Goal: Task Accomplishment & Management: Manage account settings

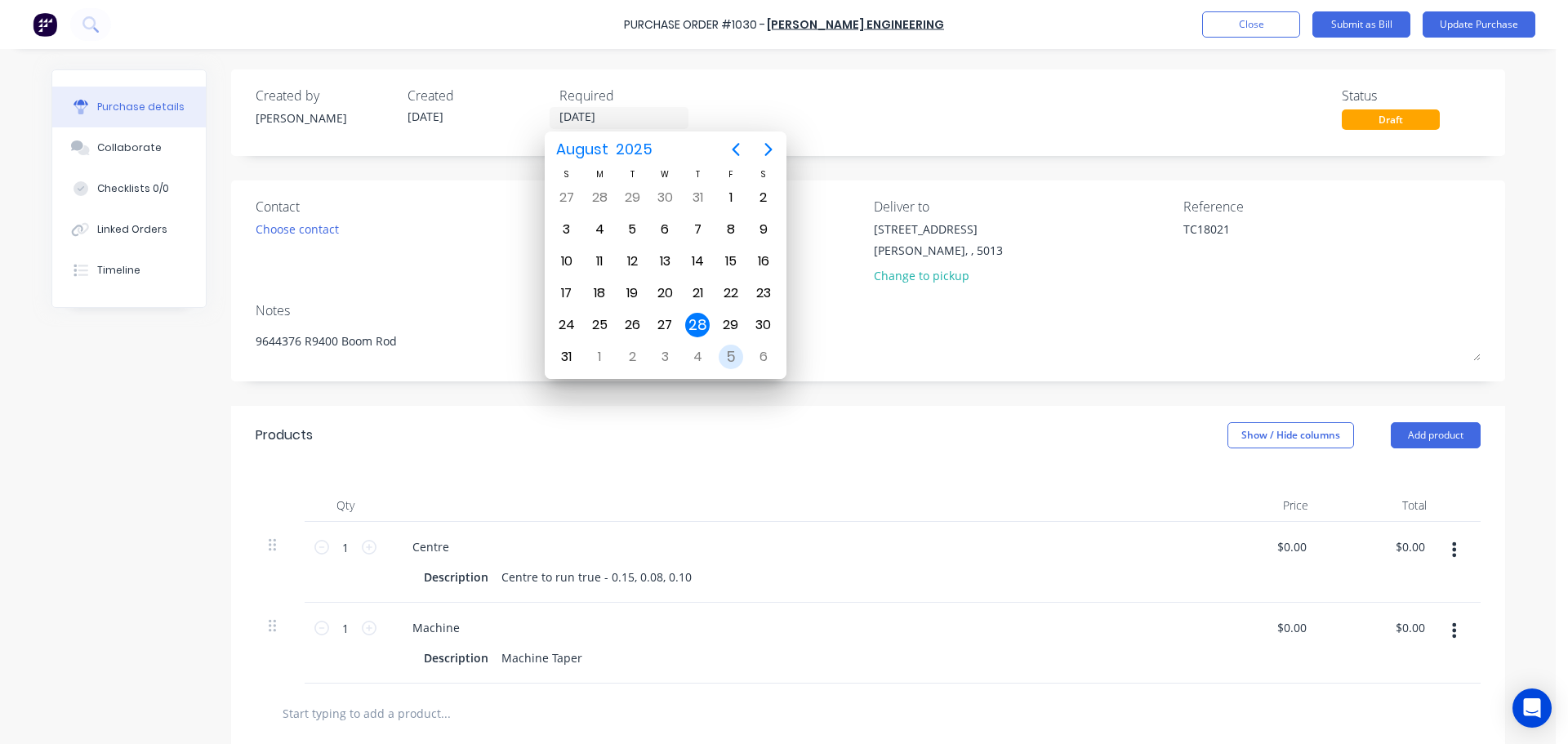
type textarea "x"
click at [727, 356] on div "5" at bounding box center [730, 357] width 25 height 25
type input "05/09/25"
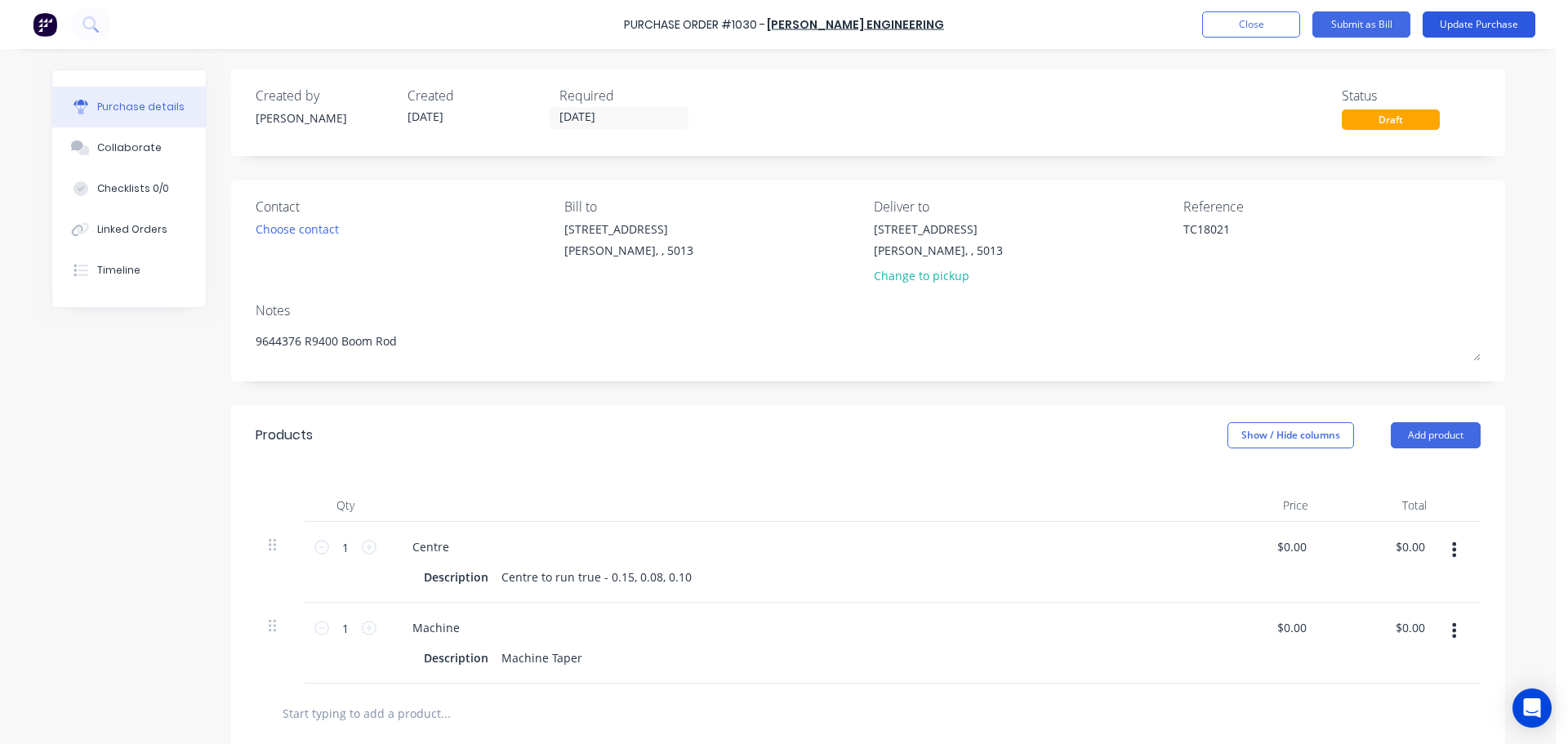
click at [1467, 28] on button "Update Purchase" at bounding box center [1478, 25] width 112 height 26
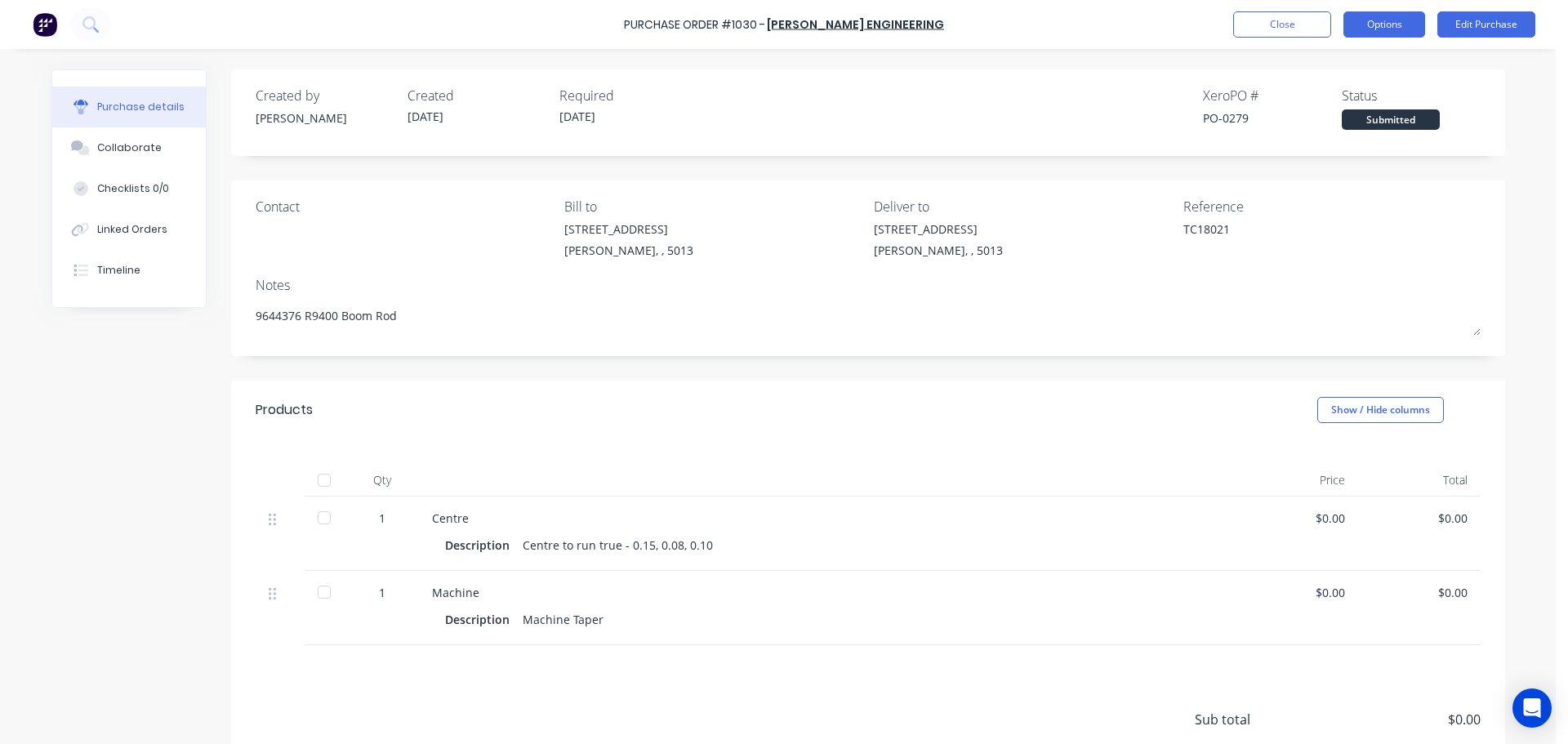
click at [1411, 29] on button "Options" at bounding box center [1384, 25] width 82 height 26
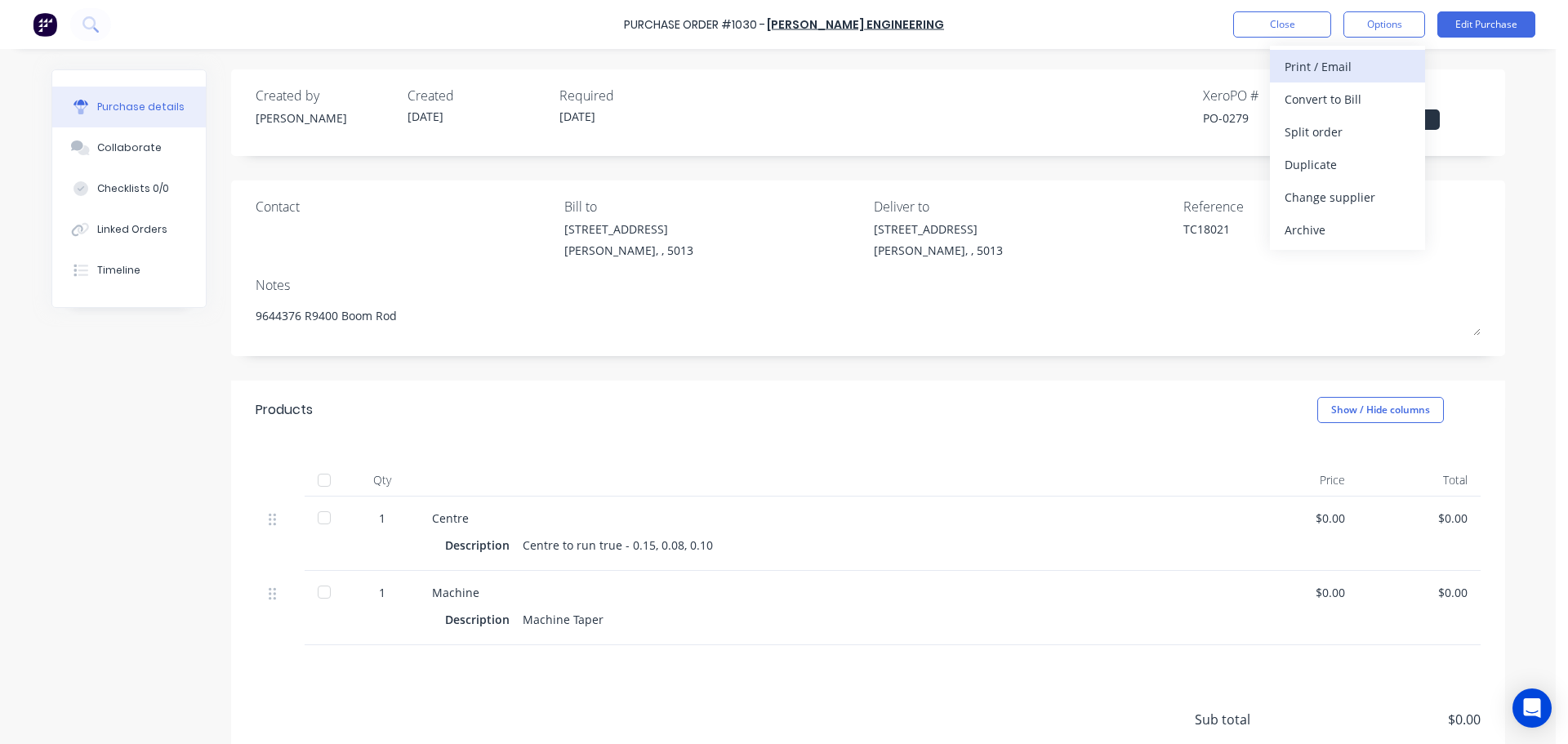
click at [1364, 66] on div "Print / Email" at bounding box center [1347, 67] width 126 height 24
click at [1346, 132] on div "Without pricing" at bounding box center [1347, 132] width 126 height 24
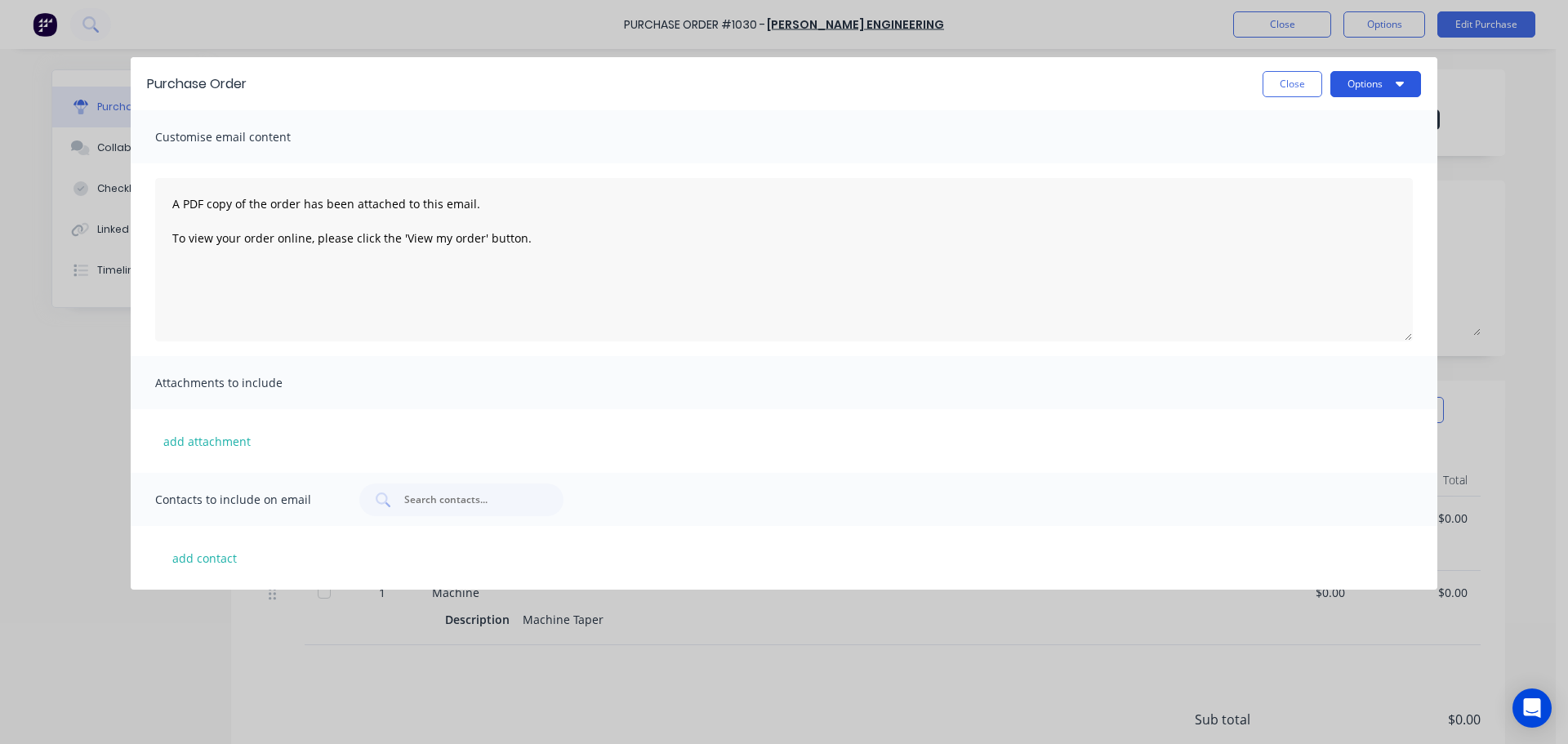
click at [1374, 88] on button "Options" at bounding box center [1374, 84] width 90 height 26
click at [1347, 118] on div "Print" at bounding box center [1343, 125] width 126 height 24
click at [1302, 84] on button "Close" at bounding box center [1292, 84] width 60 height 26
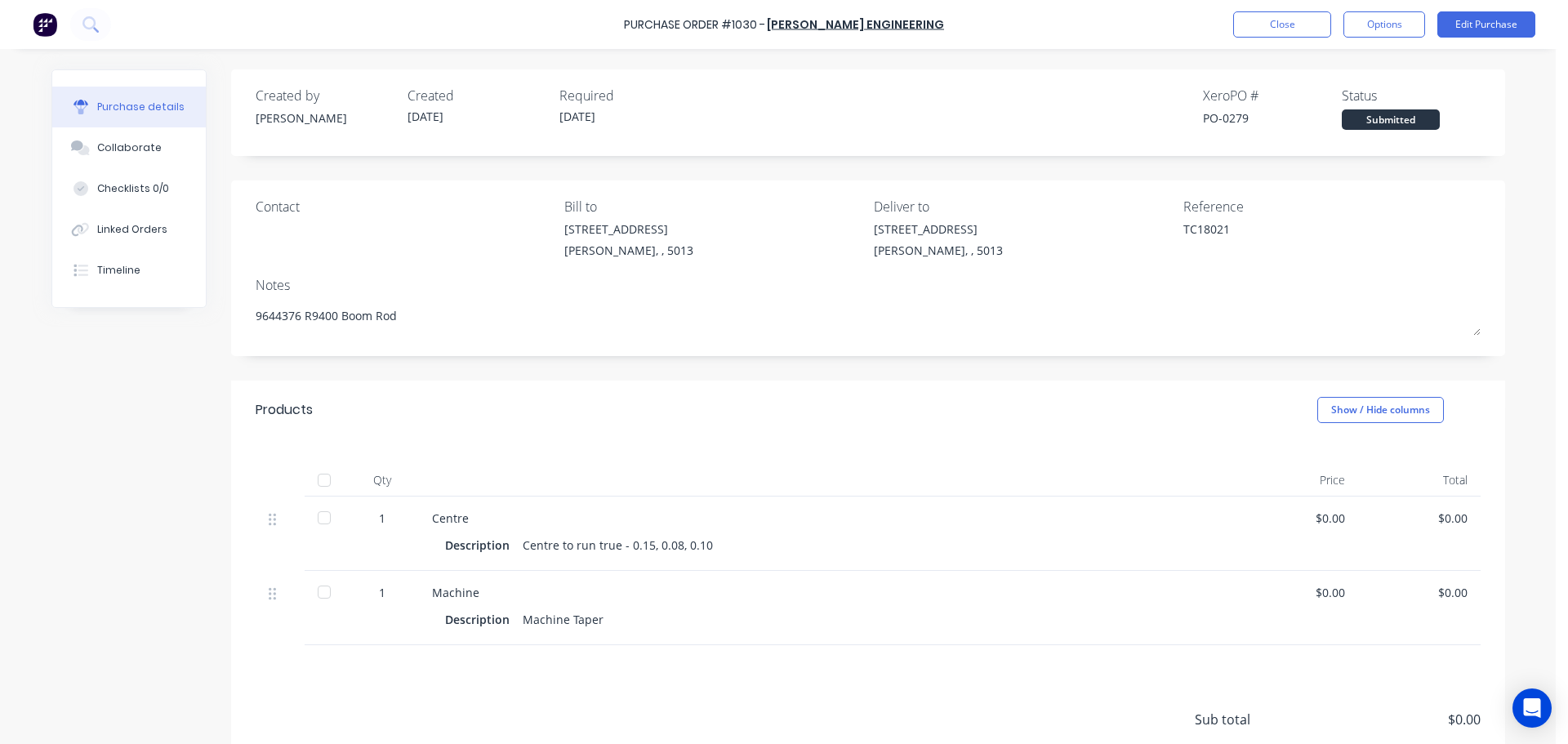
click at [1383, 37] on div "Purchase Order #1030 - Clayton Kennedy Engineering Close Options Edit Purchase" at bounding box center [784, 25] width 1568 height 49
click at [1384, 33] on button "Options" at bounding box center [1384, 25] width 82 height 26
click at [1288, 18] on button "Close" at bounding box center [1282, 25] width 98 height 26
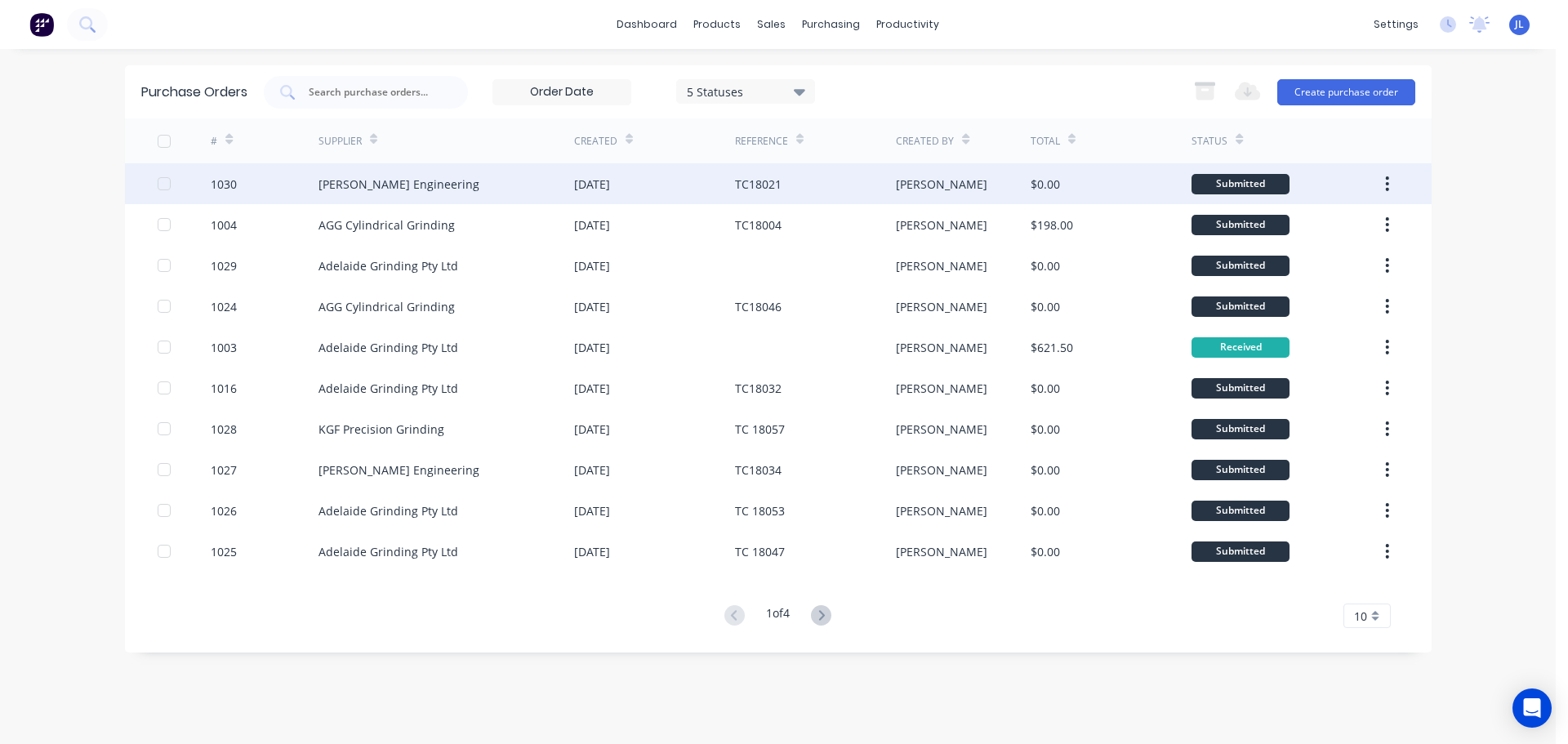
click at [465, 185] on div "[PERSON_NAME] Engineering" at bounding box center [399, 184] width 161 height 17
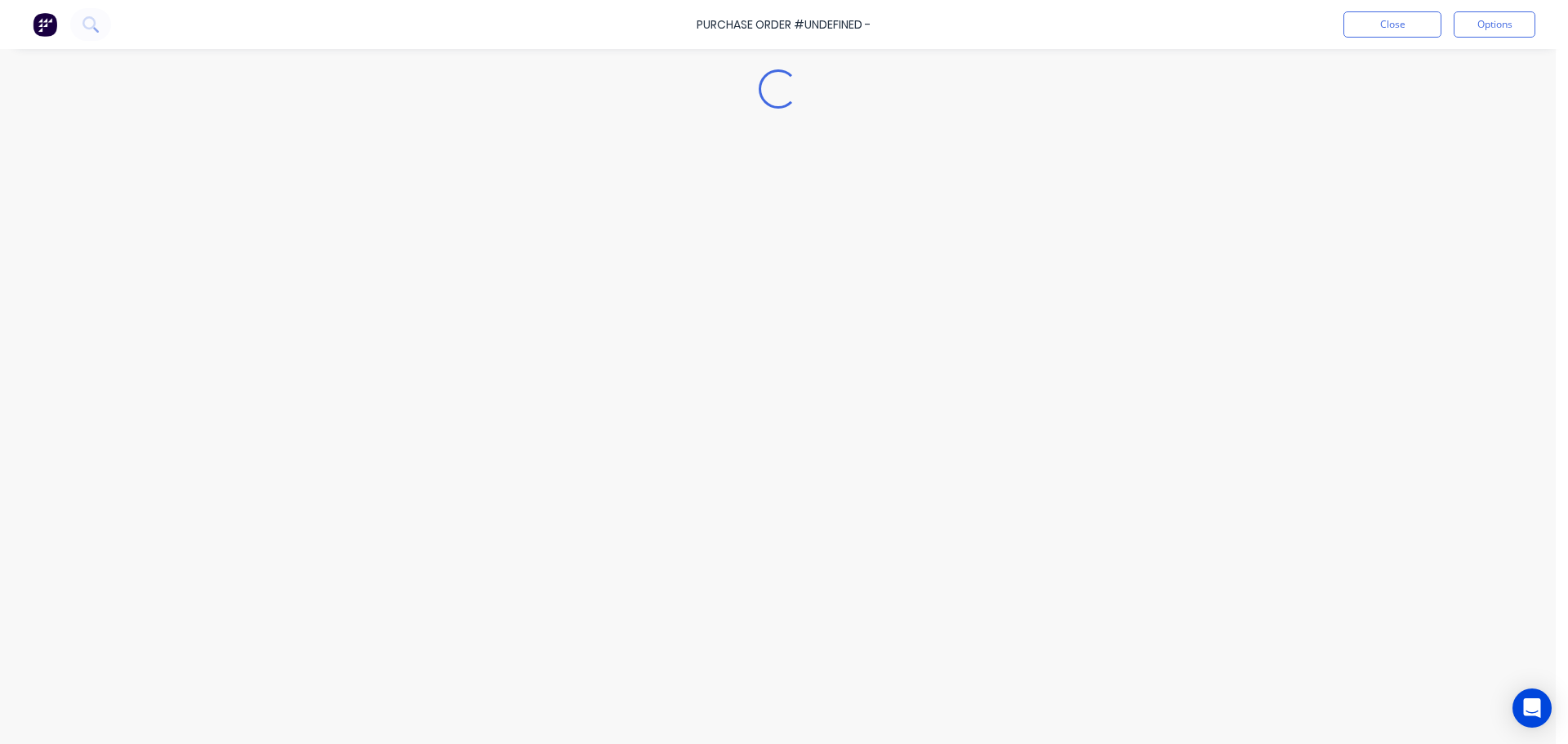
type textarea "x"
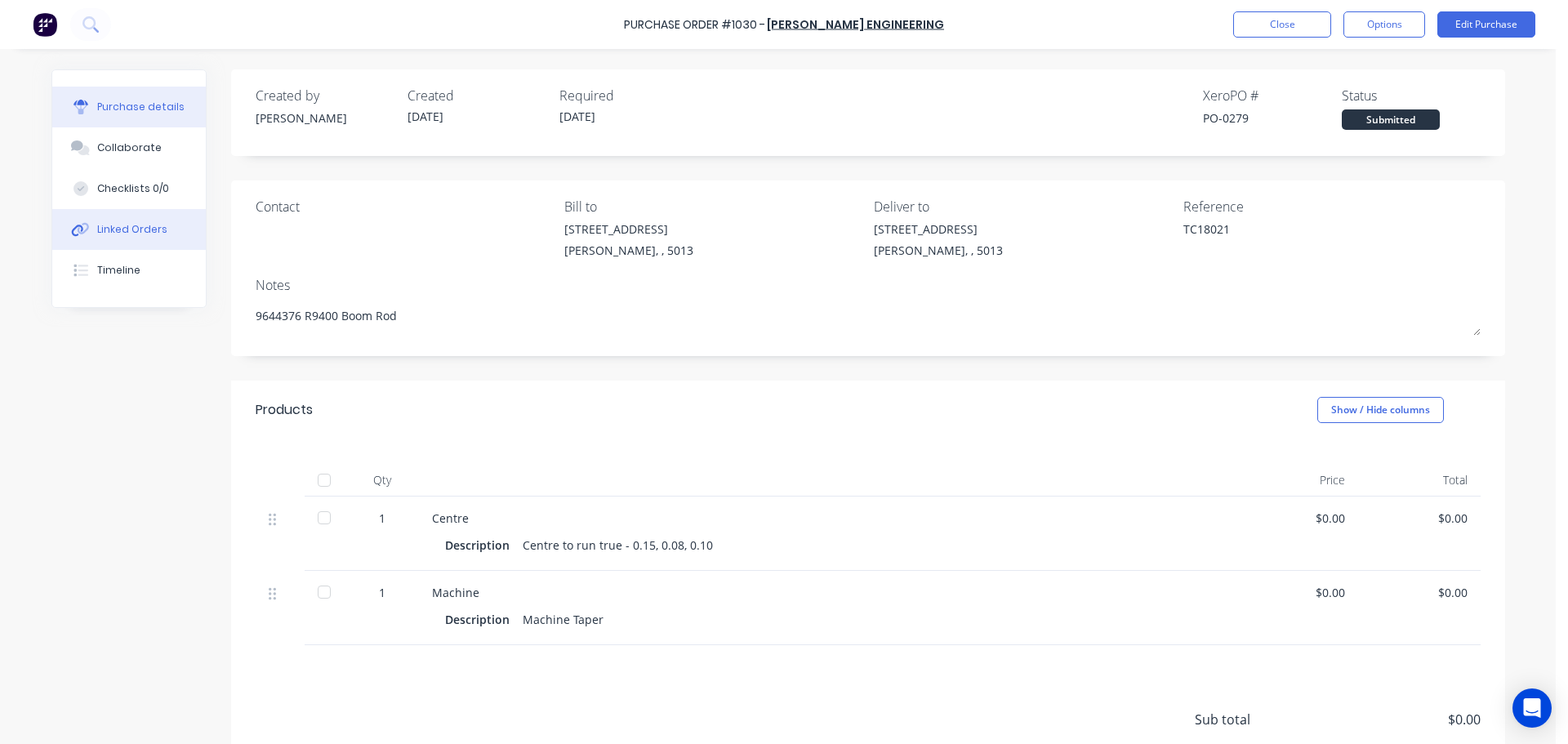
click at [145, 233] on div "Linked Orders" at bounding box center [132, 229] width 70 height 14
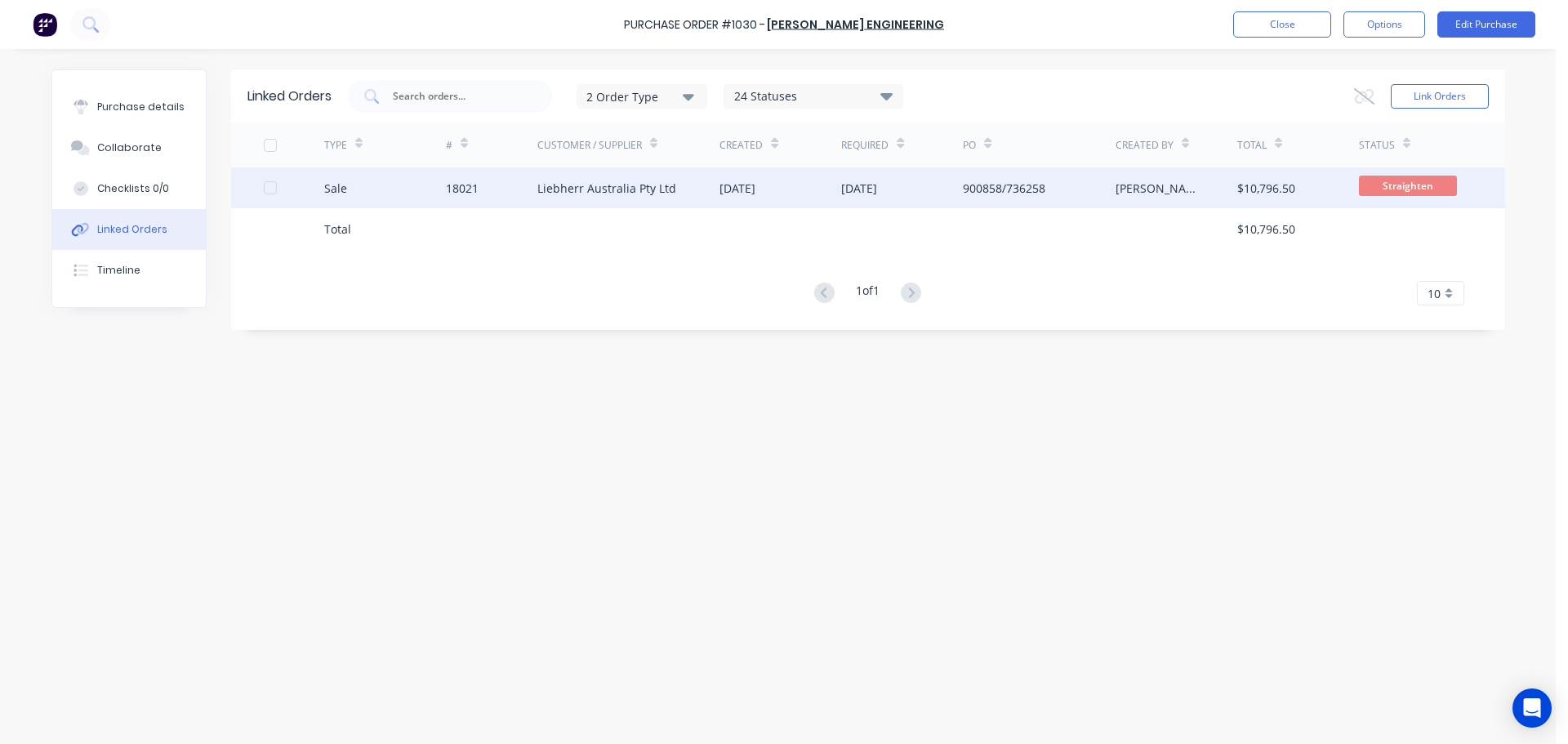
click at [613, 195] on div "Liebherr Australia Pty Ltd" at bounding box center [607, 189] width 139 height 17
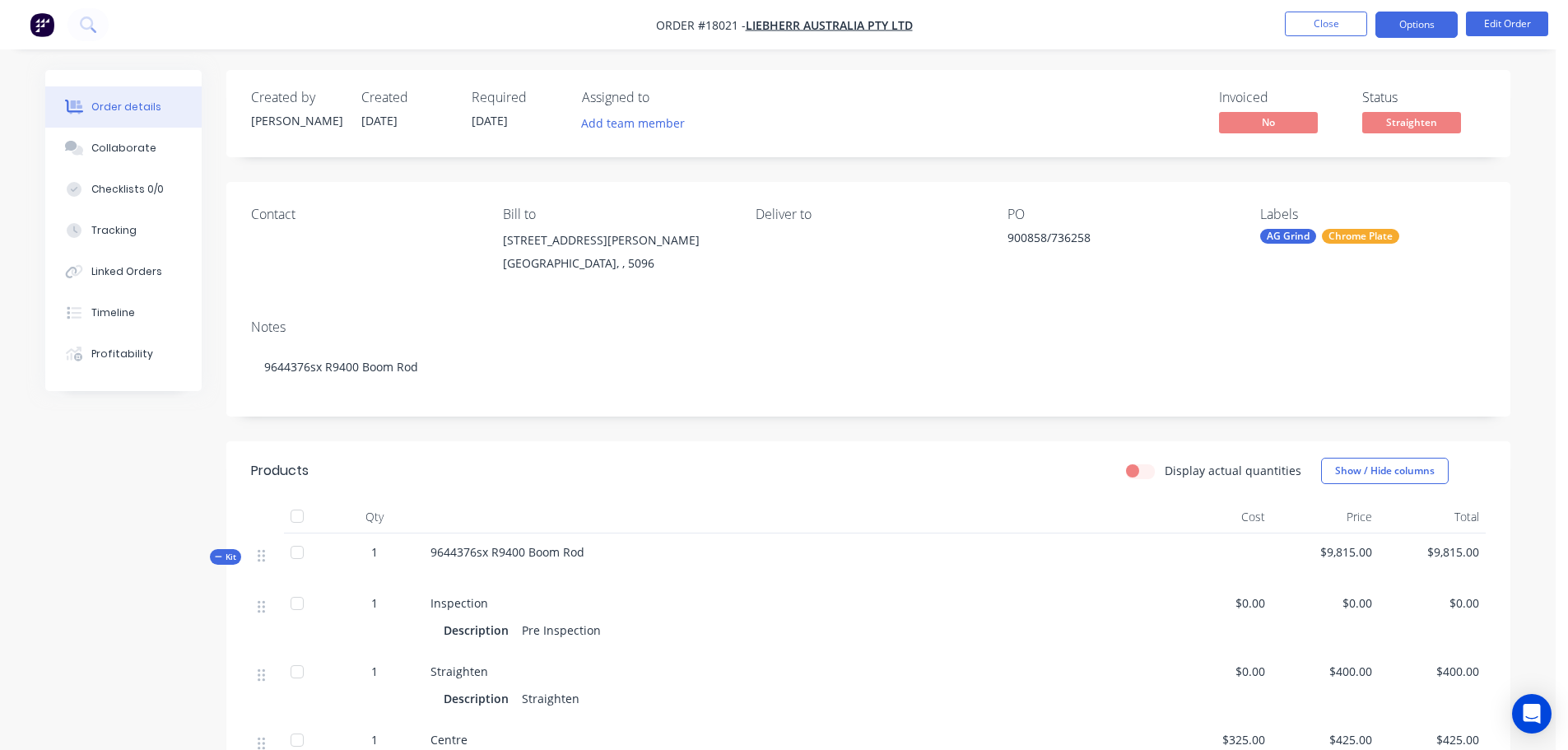
click at [1443, 27] on button "Options" at bounding box center [1416, 25] width 83 height 26
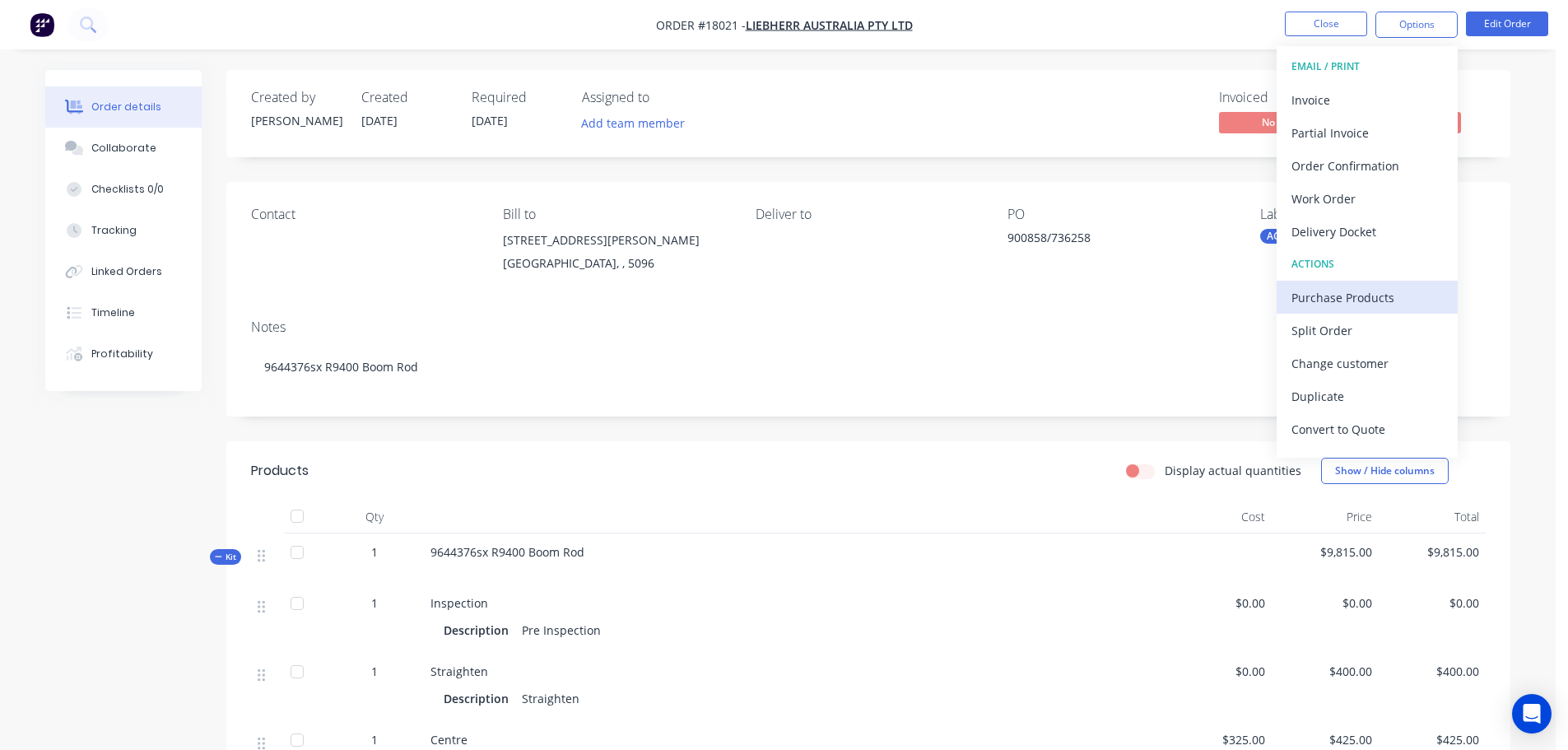
click at [1354, 298] on div "Purchase Products" at bounding box center [1368, 297] width 152 height 24
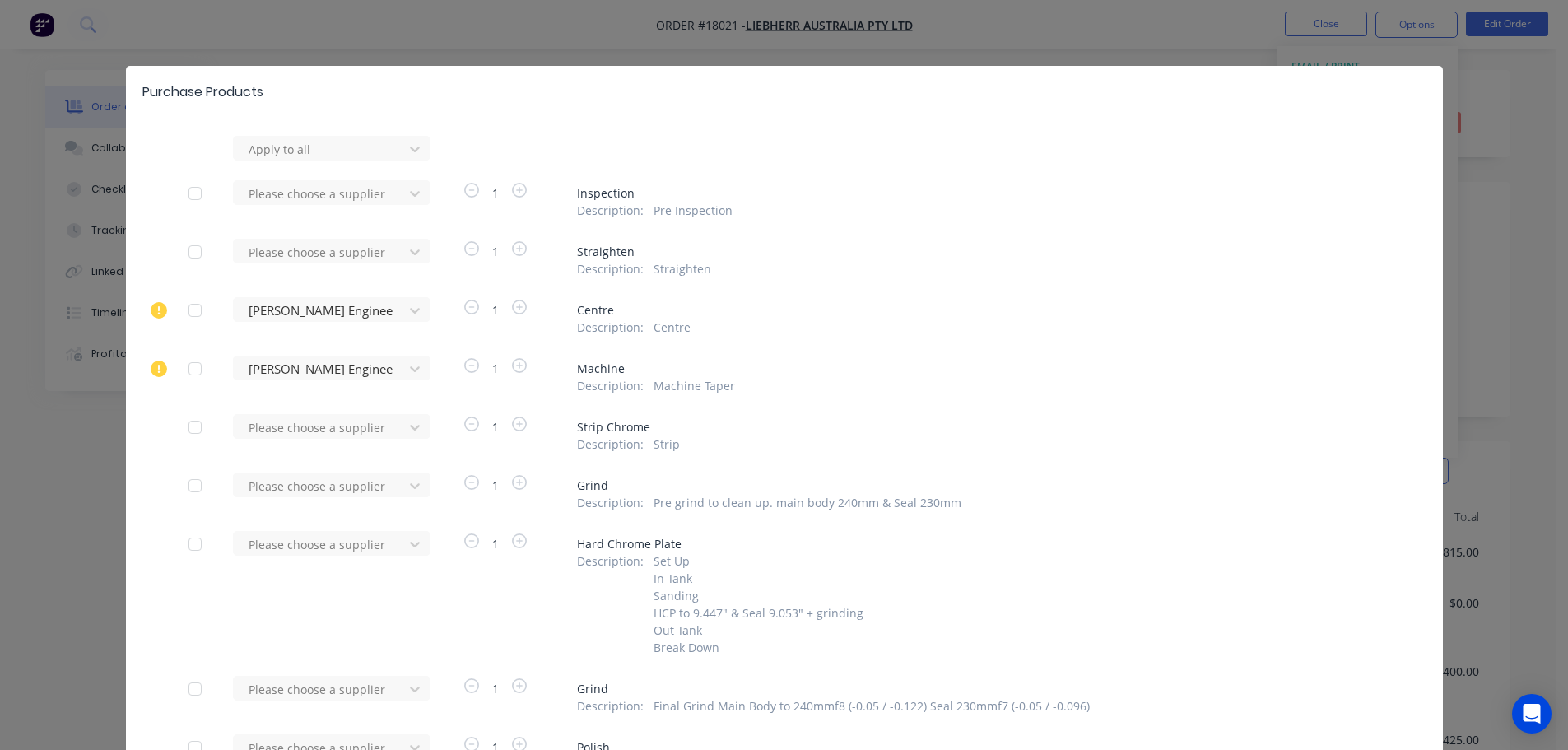
click at [187, 492] on div at bounding box center [195, 486] width 33 height 33
click at [191, 539] on div at bounding box center [195, 544] width 33 height 33
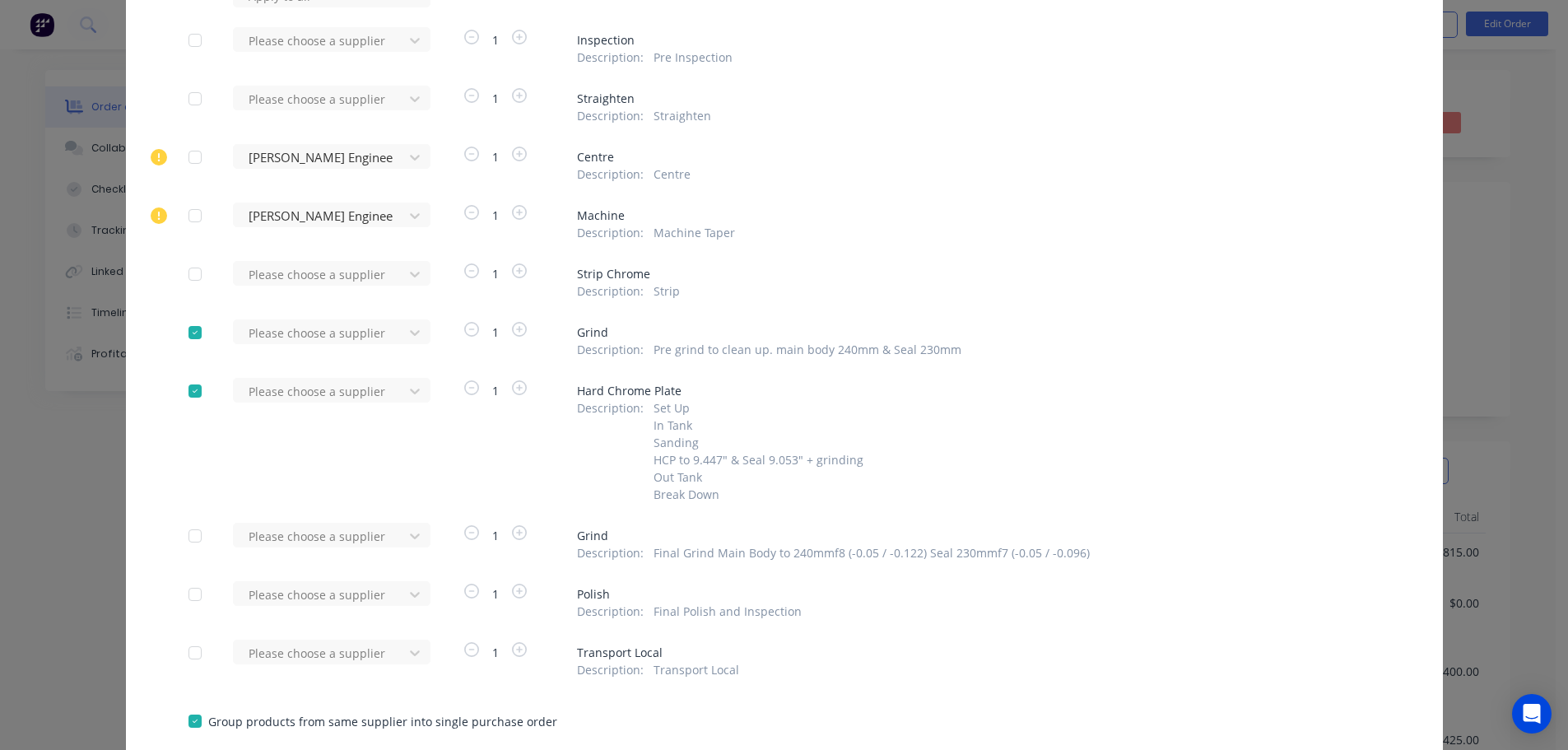
scroll to position [164, 0]
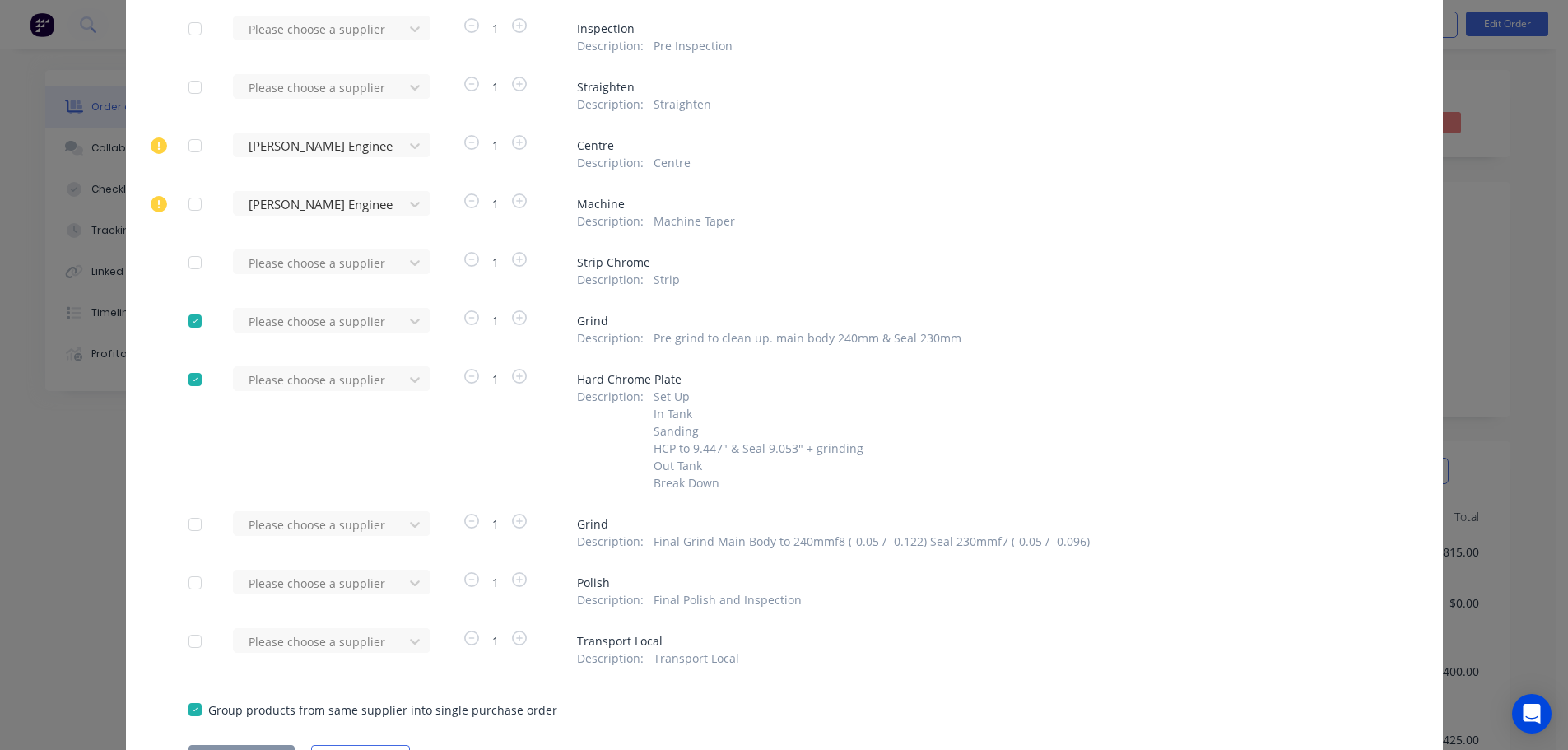
click at [182, 522] on div at bounding box center [195, 524] width 33 height 33
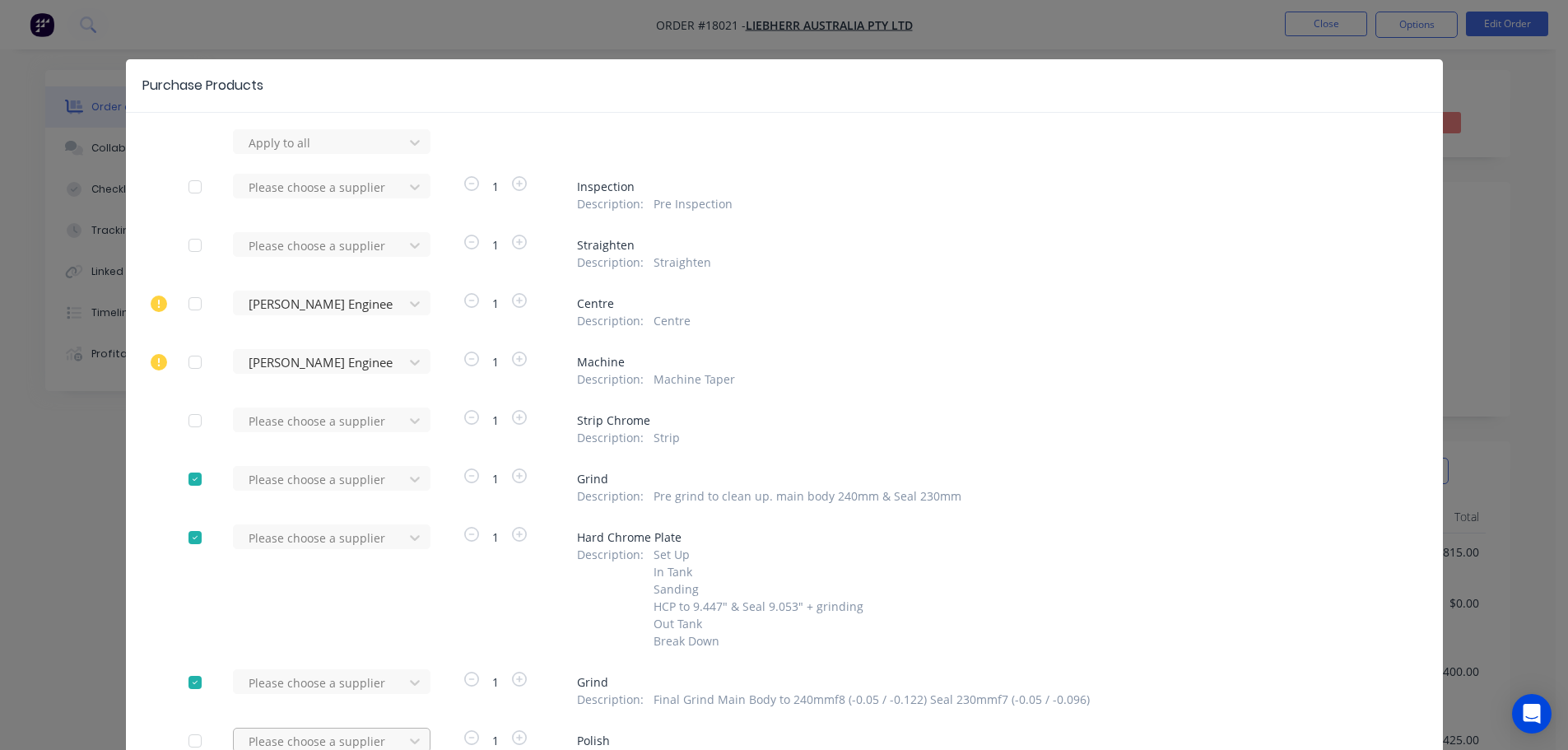
scroll to position [0, 0]
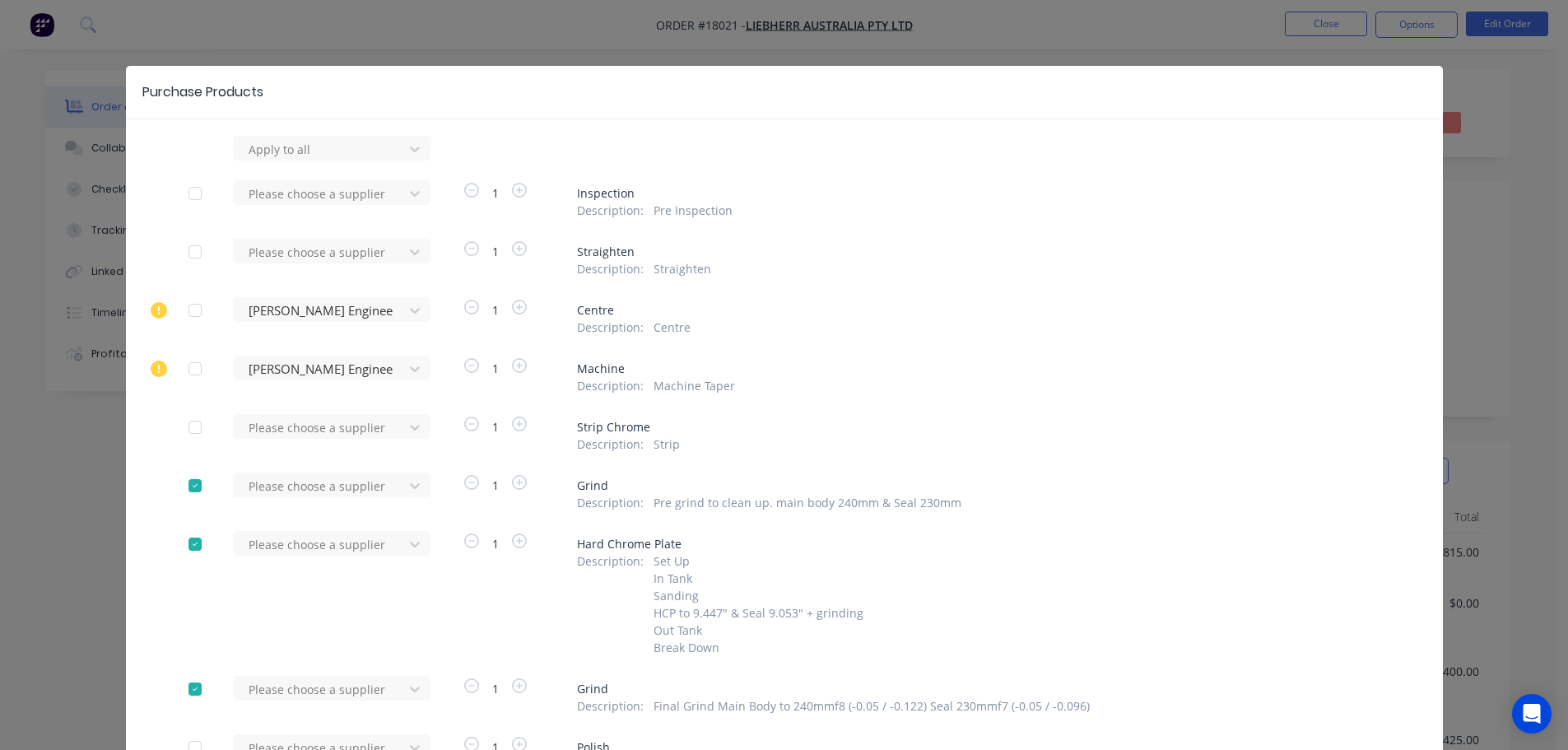
click at [344, 495] on div "Please choose a supplier" at bounding box center [323, 491] width 182 height 38
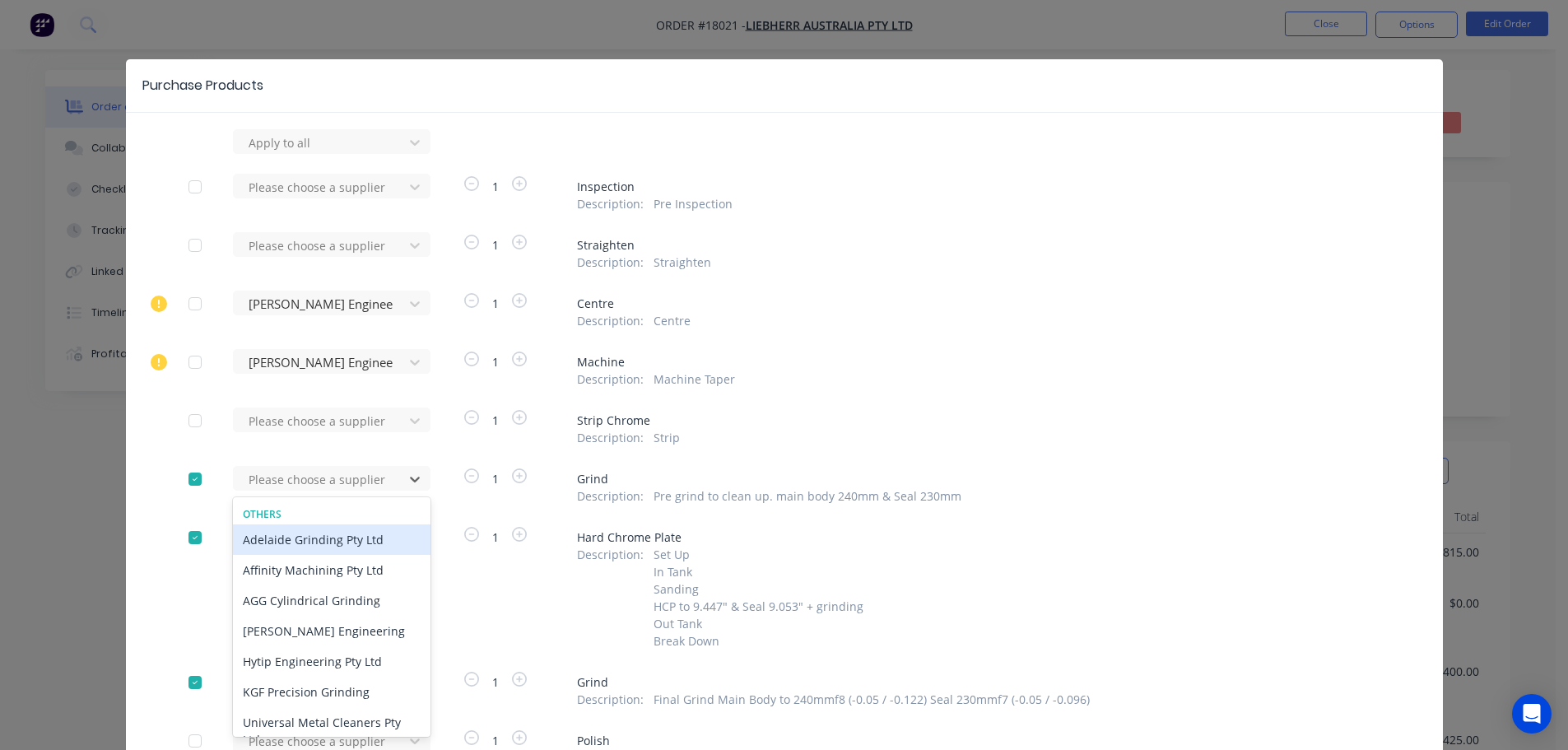
scroll to position [8, 0]
click at [331, 534] on div "Adelaide Grinding Pty Ltd" at bounding box center [331, 539] width 198 height 31
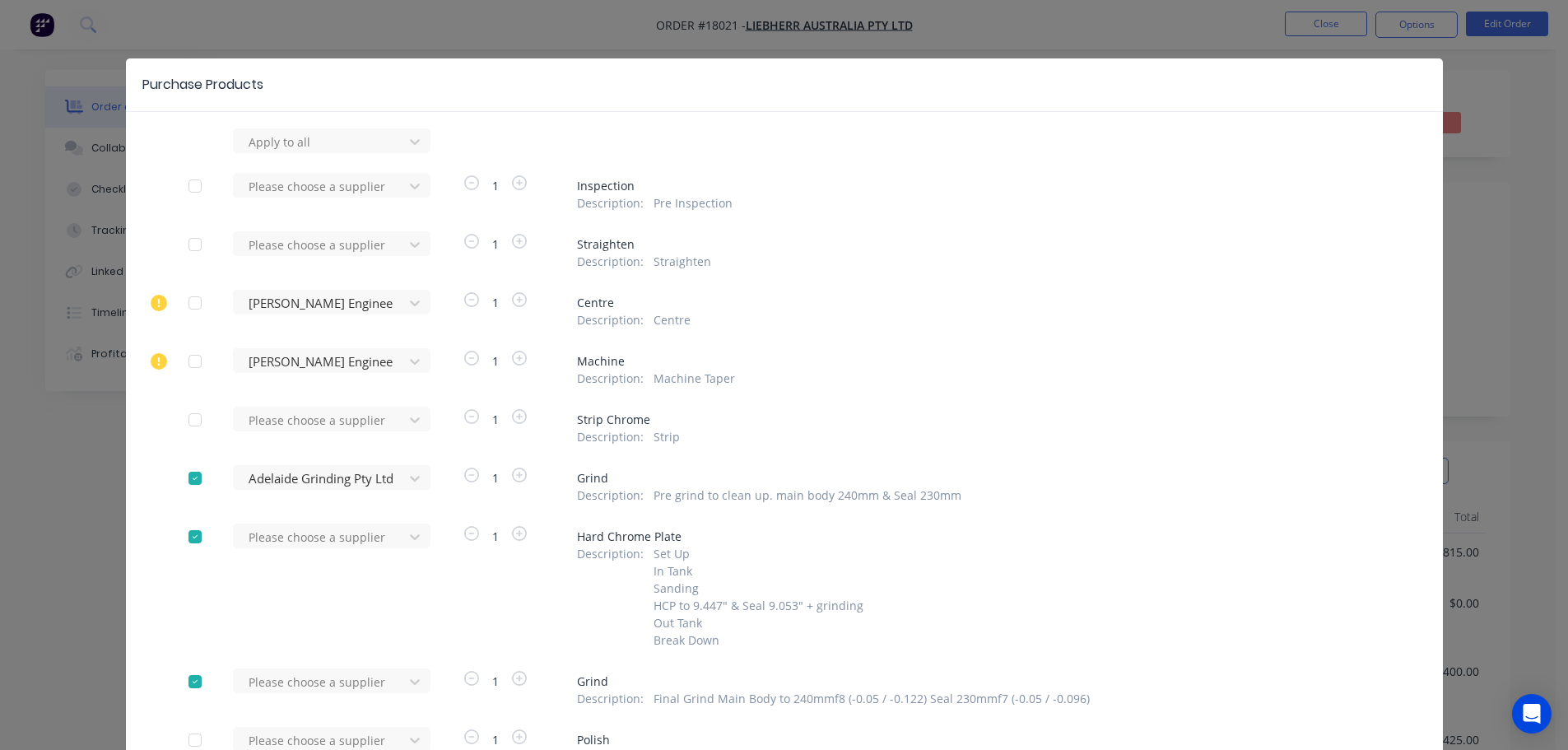
click at [331, 153] on div "Please choose a supplier" at bounding box center [323, 141] width 182 height 25
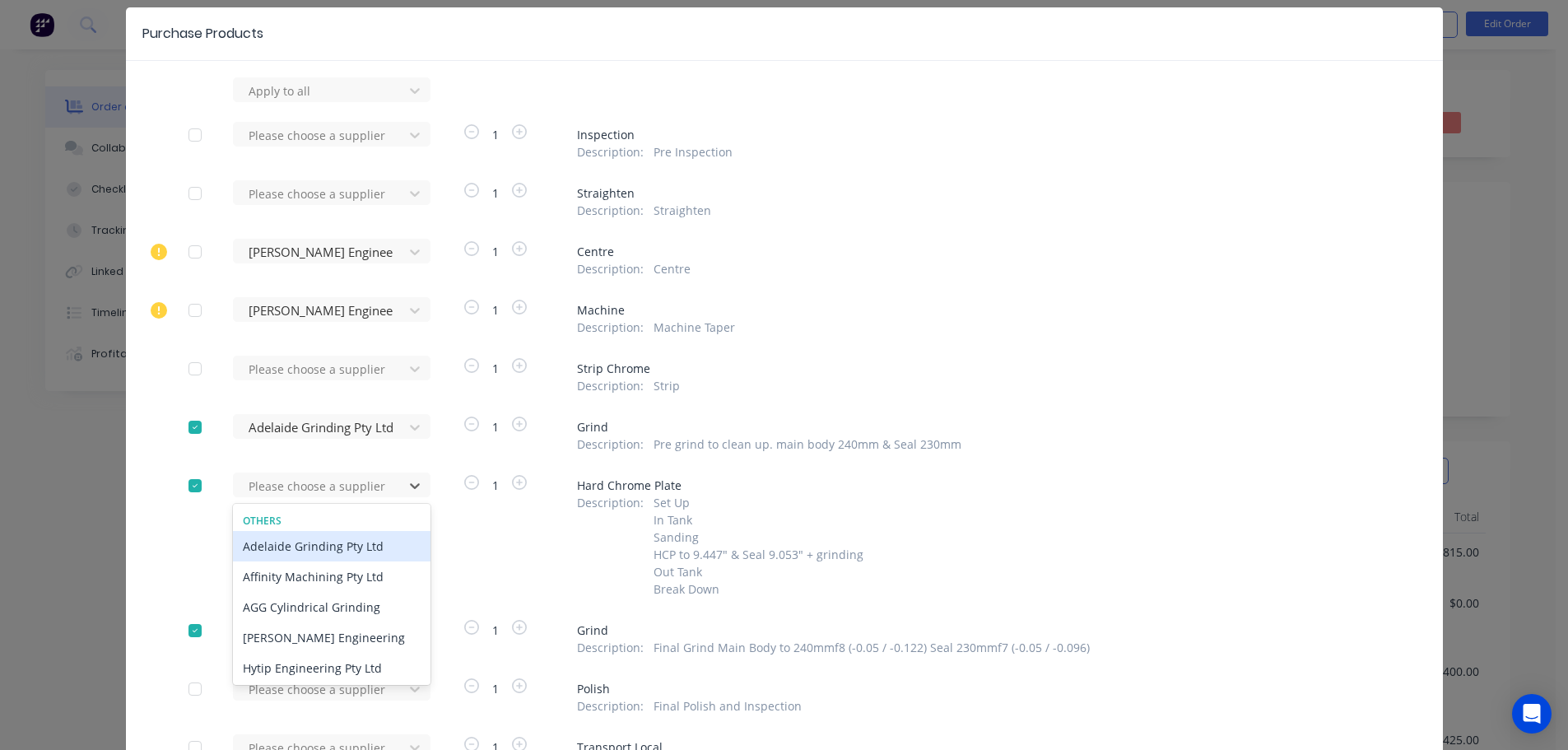
scroll to position [66, 0]
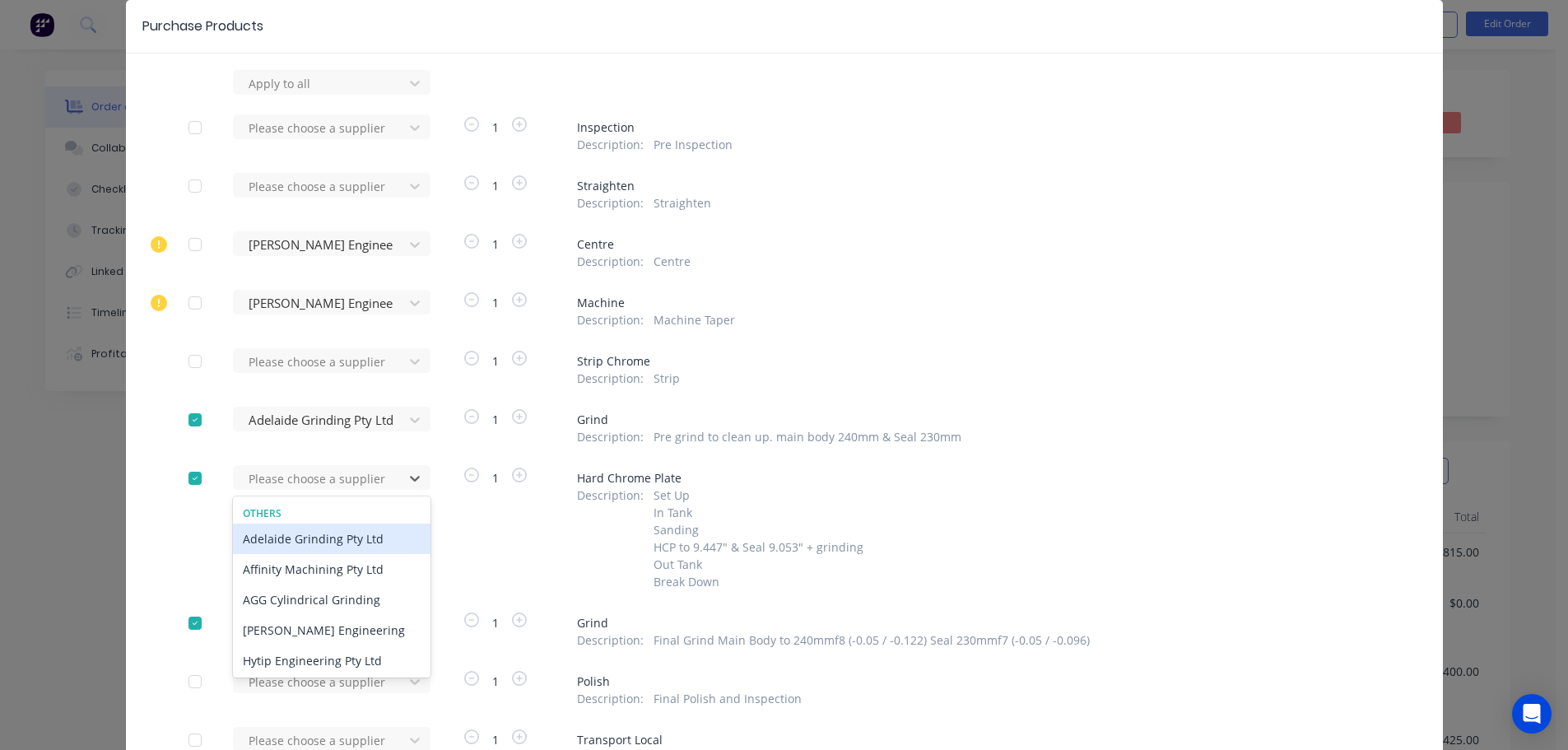
click at [331, 534] on div "Adelaide Grinding Pty Ltd" at bounding box center [331, 539] width 198 height 31
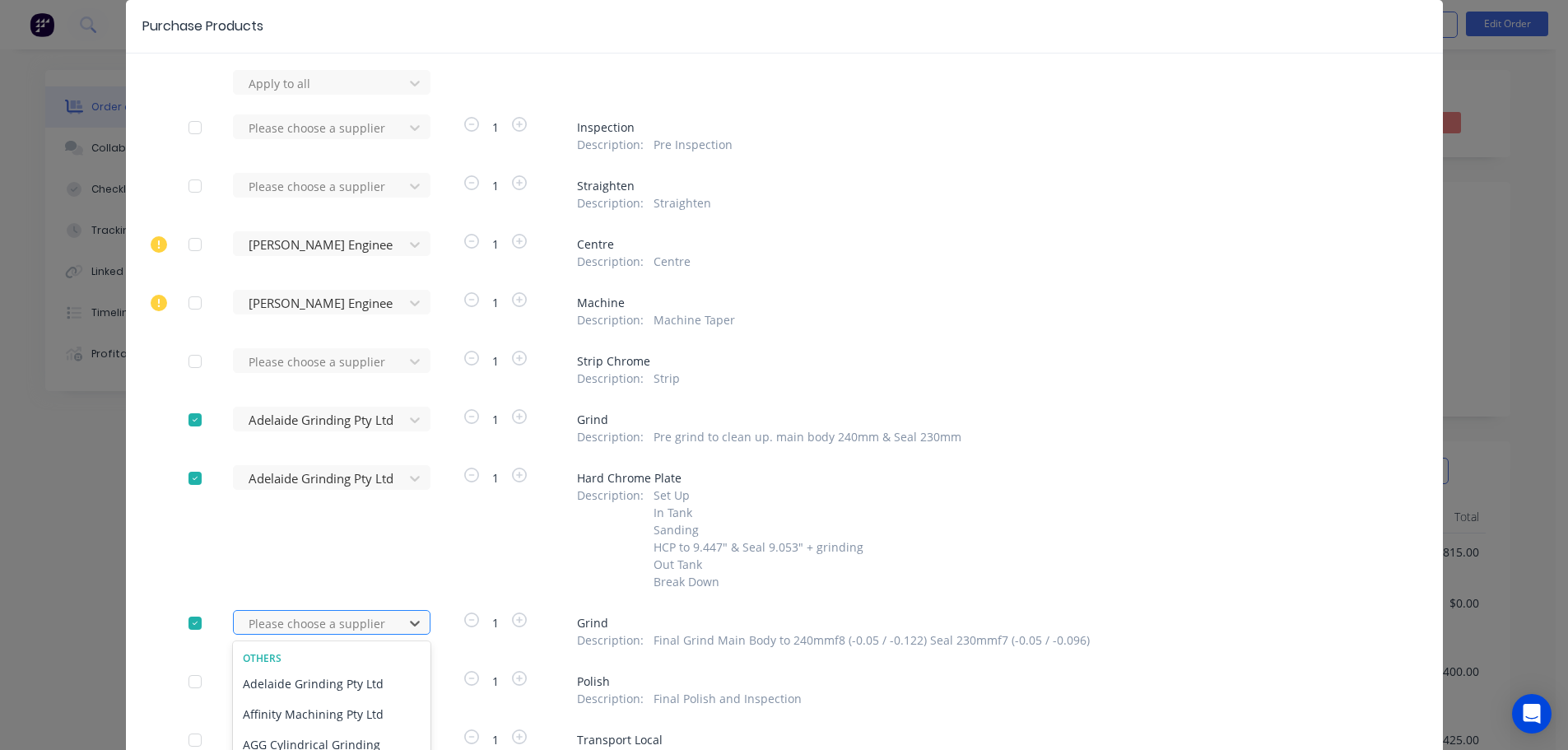
click at [317, 95] on div "7 results available. Use Up and Down to choose options, press Enter to select t…" at bounding box center [323, 82] width 182 height 25
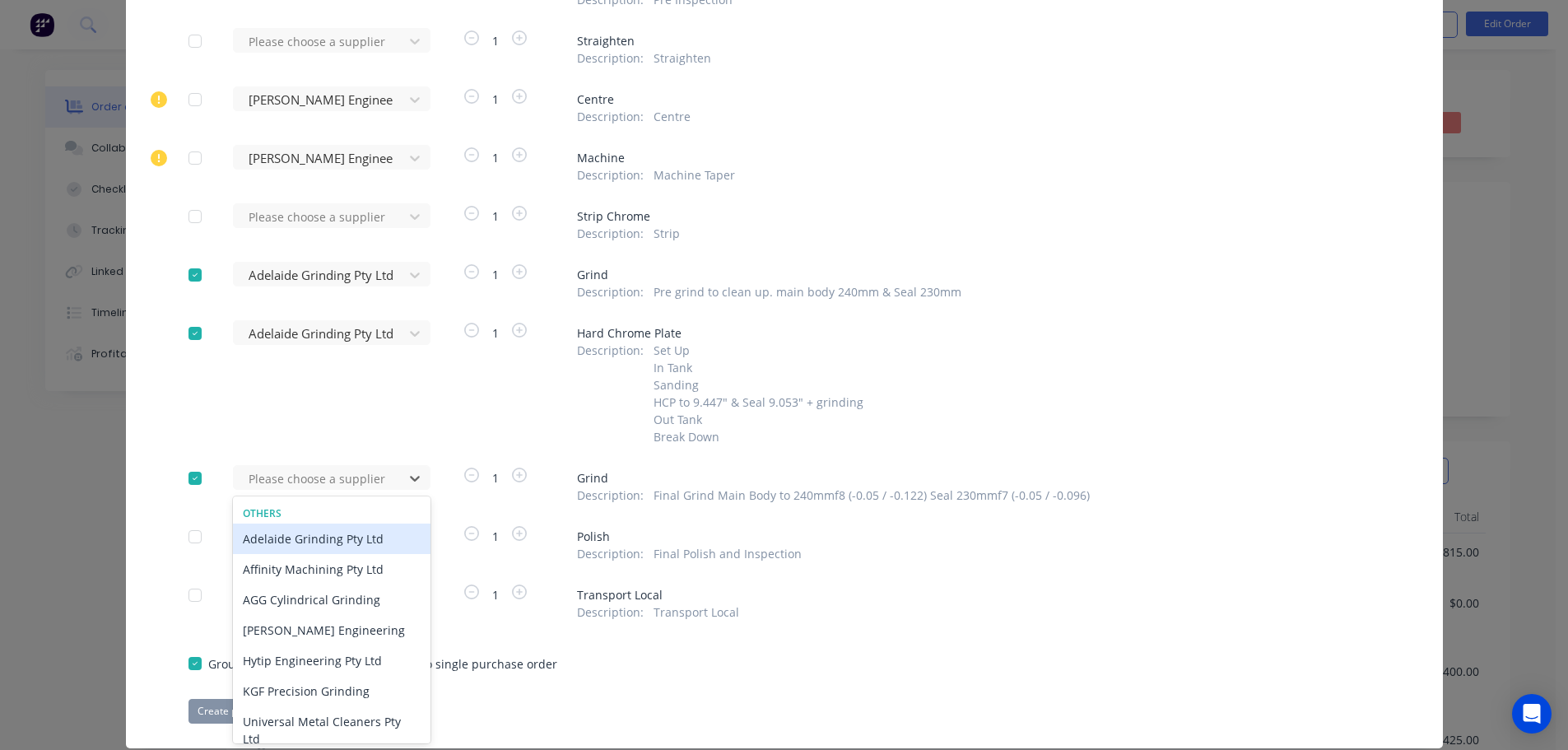
click at [316, 539] on div "Adelaide Grinding Pty Ltd" at bounding box center [331, 539] width 198 height 31
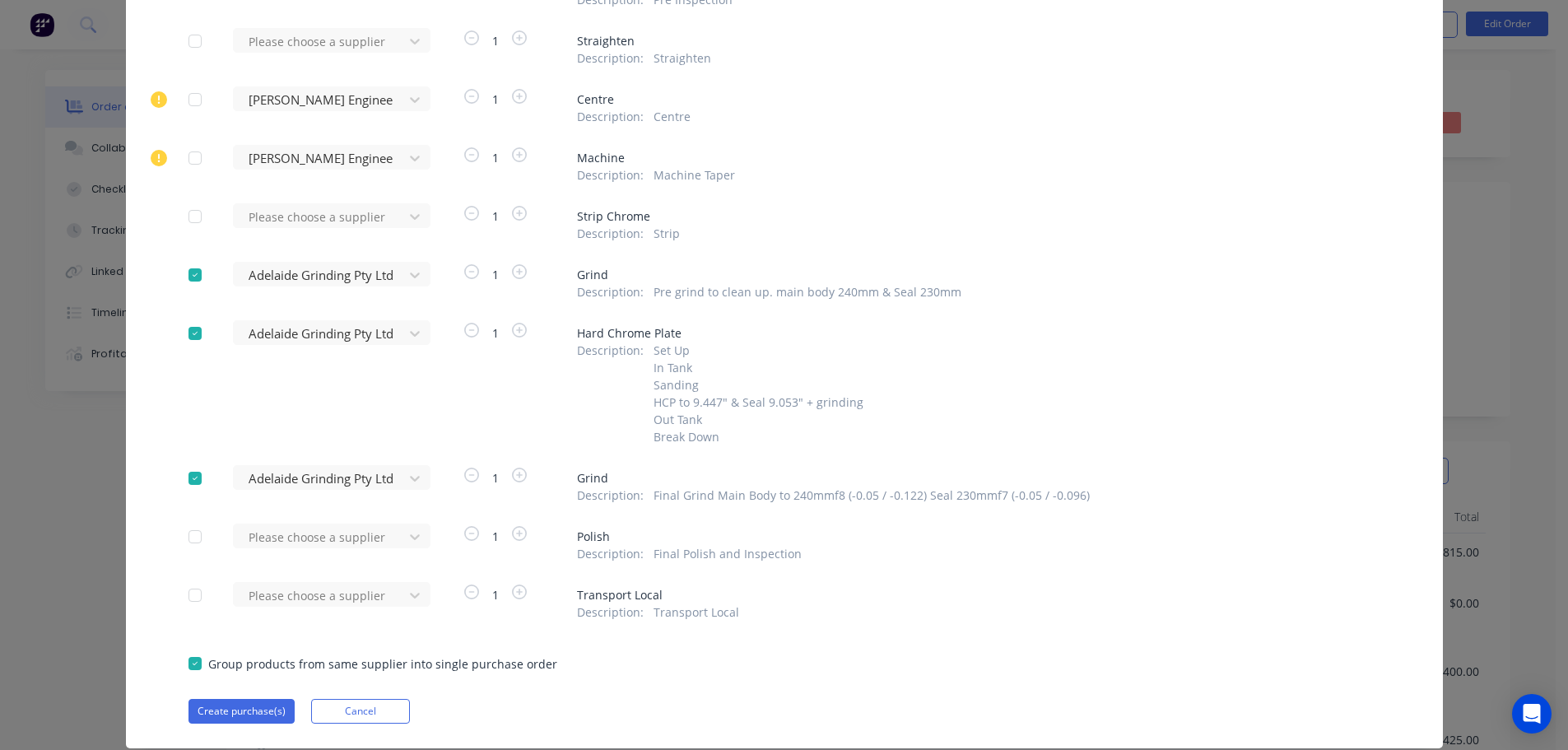
click at [195, 336] on div at bounding box center [195, 333] width 33 height 33
click at [338, 316] on div "Apply to all Please choose a supplier 1 Inspection Description : Pre Inspection…" at bounding box center [784, 324] width 1317 height 799
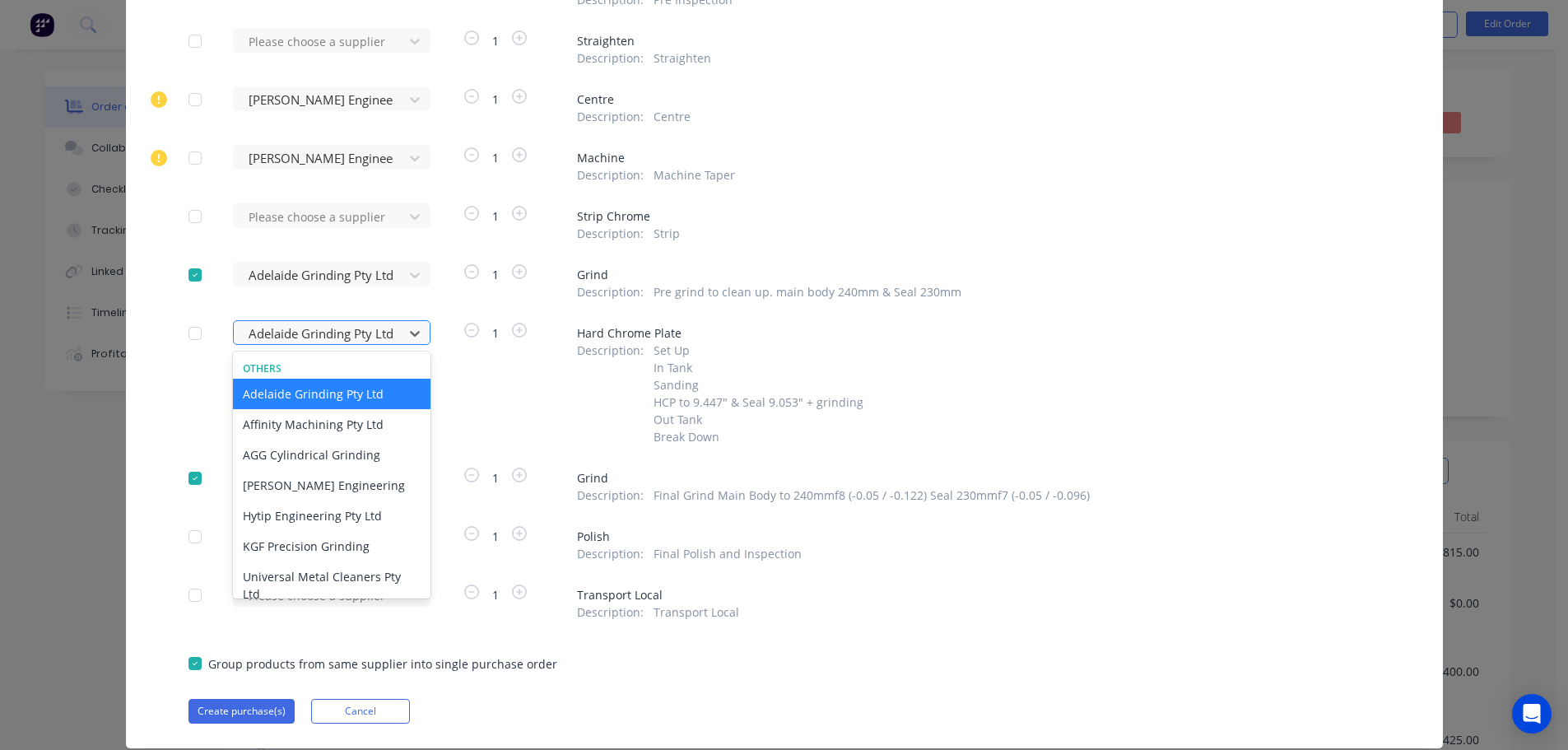
click at [326, 329] on div at bounding box center [321, 334] width 148 height 20
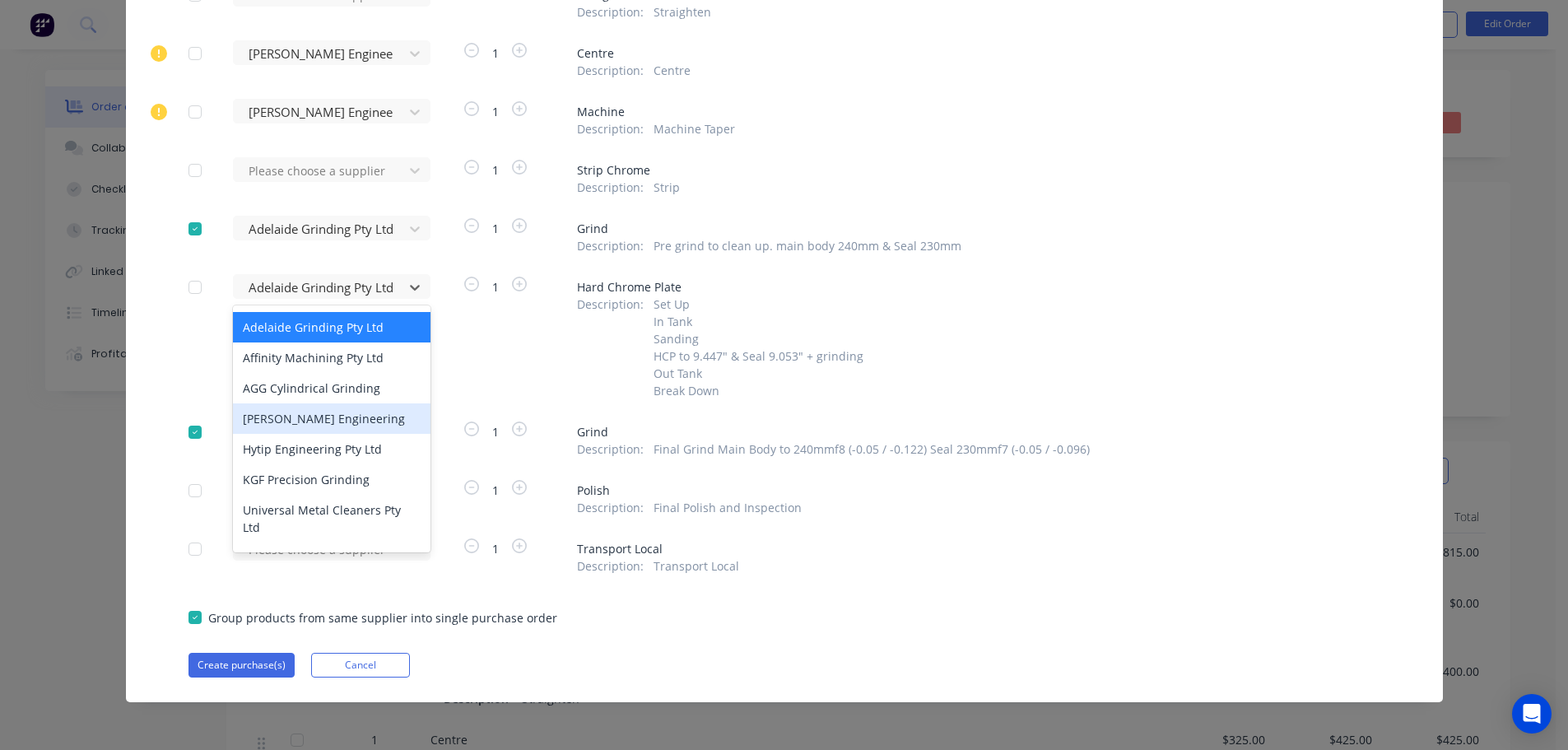
scroll to position [0, 0]
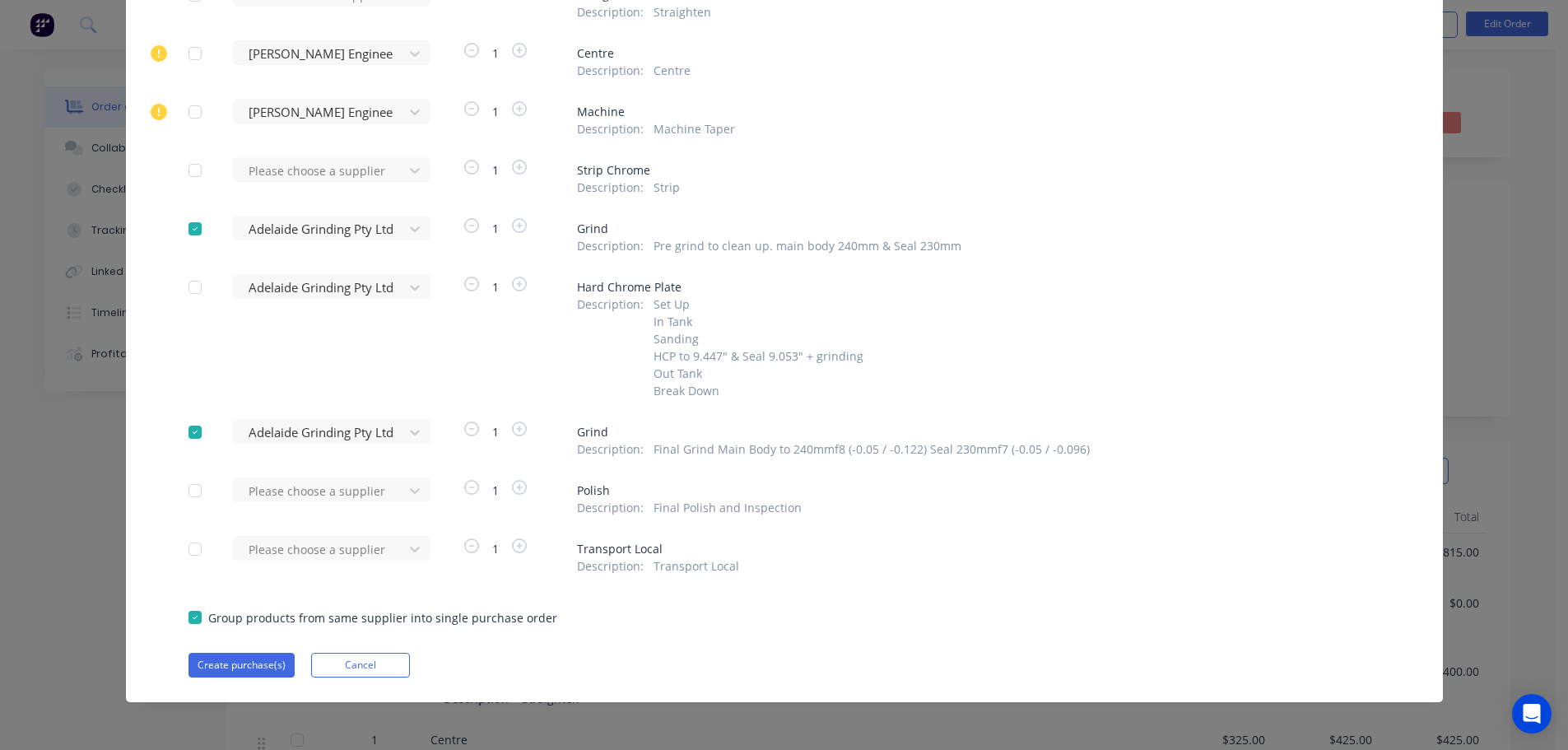
click at [164, 333] on div "Apply to all Please choose a supplier 1 Inspection Description : Pre Inspection…" at bounding box center [784, 278] width 1317 height 799
click at [374, 661] on button "Cancel" at bounding box center [360, 665] width 99 height 25
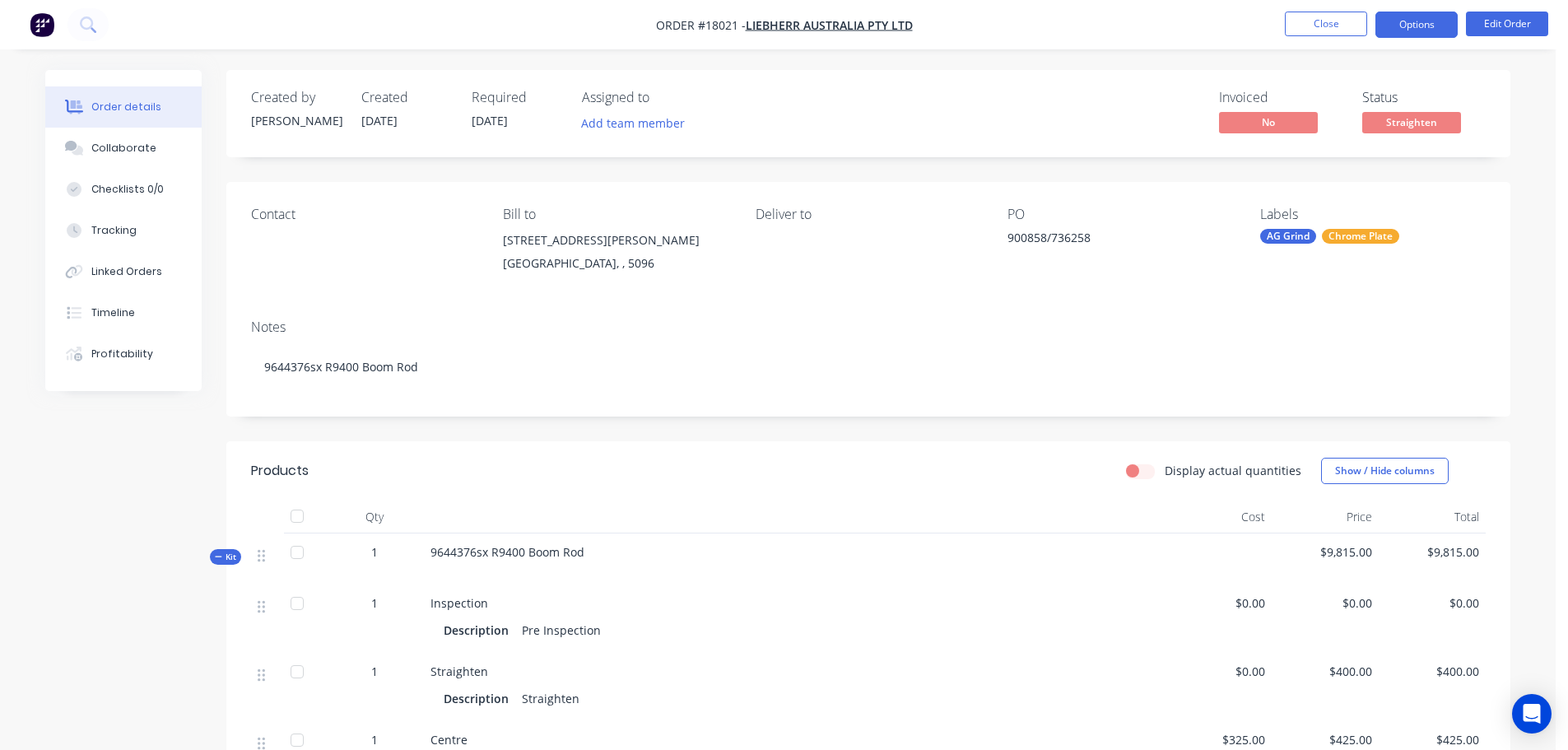
click at [1425, 29] on button "Options" at bounding box center [1416, 25] width 83 height 26
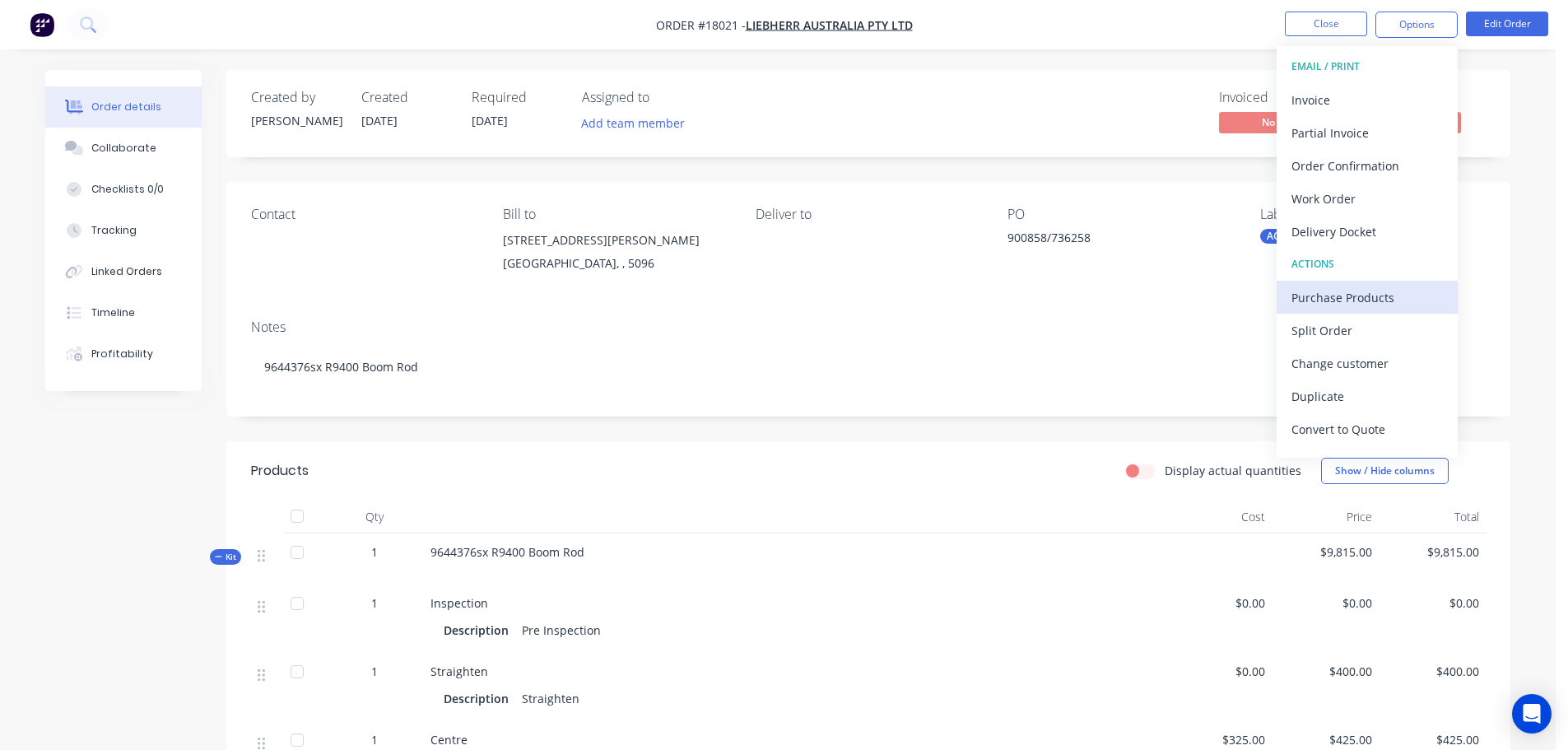
click at [1368, 290] on div "Purchase Products" at bounding box center [1368, 297] width 152 height 24
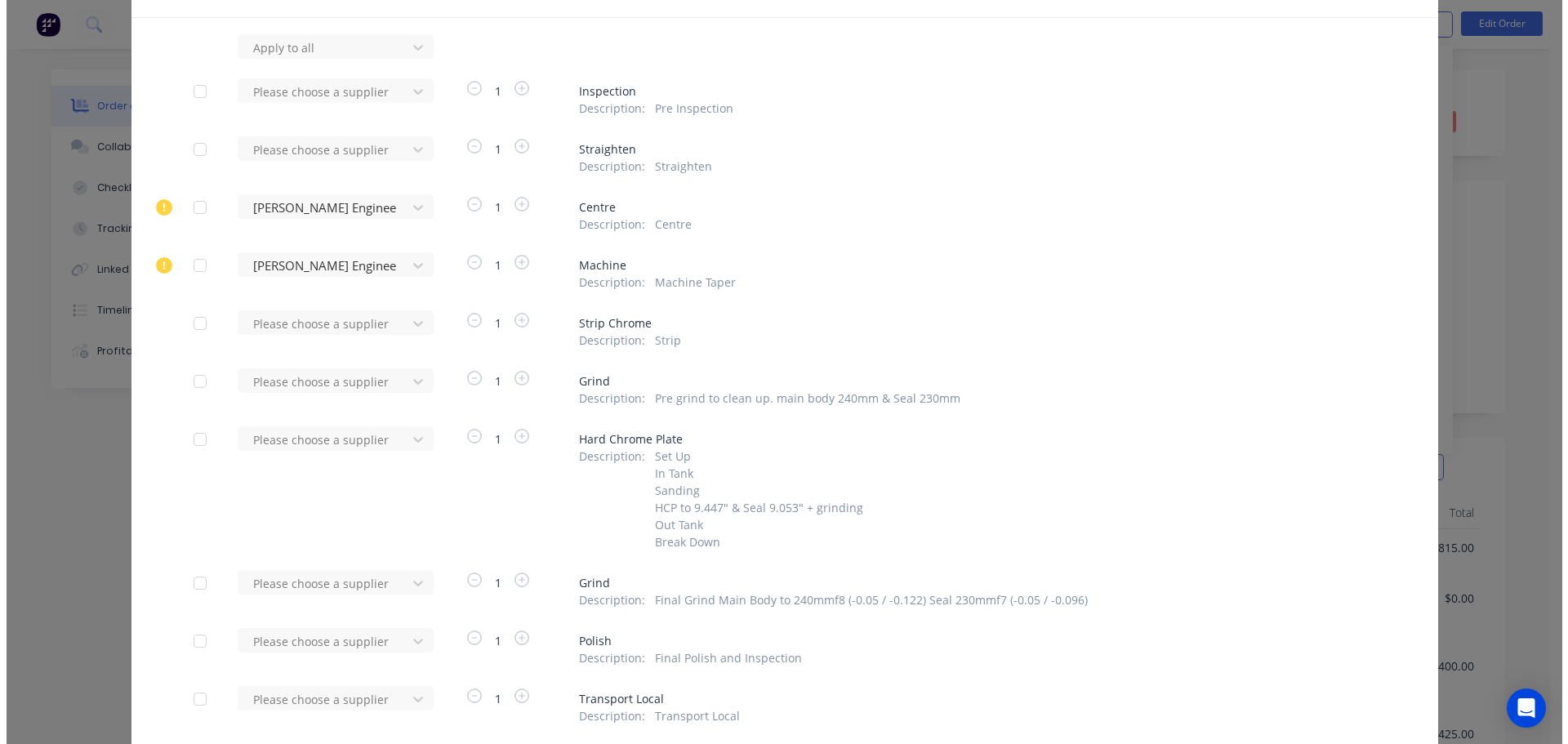
scroll to position [245, 0]
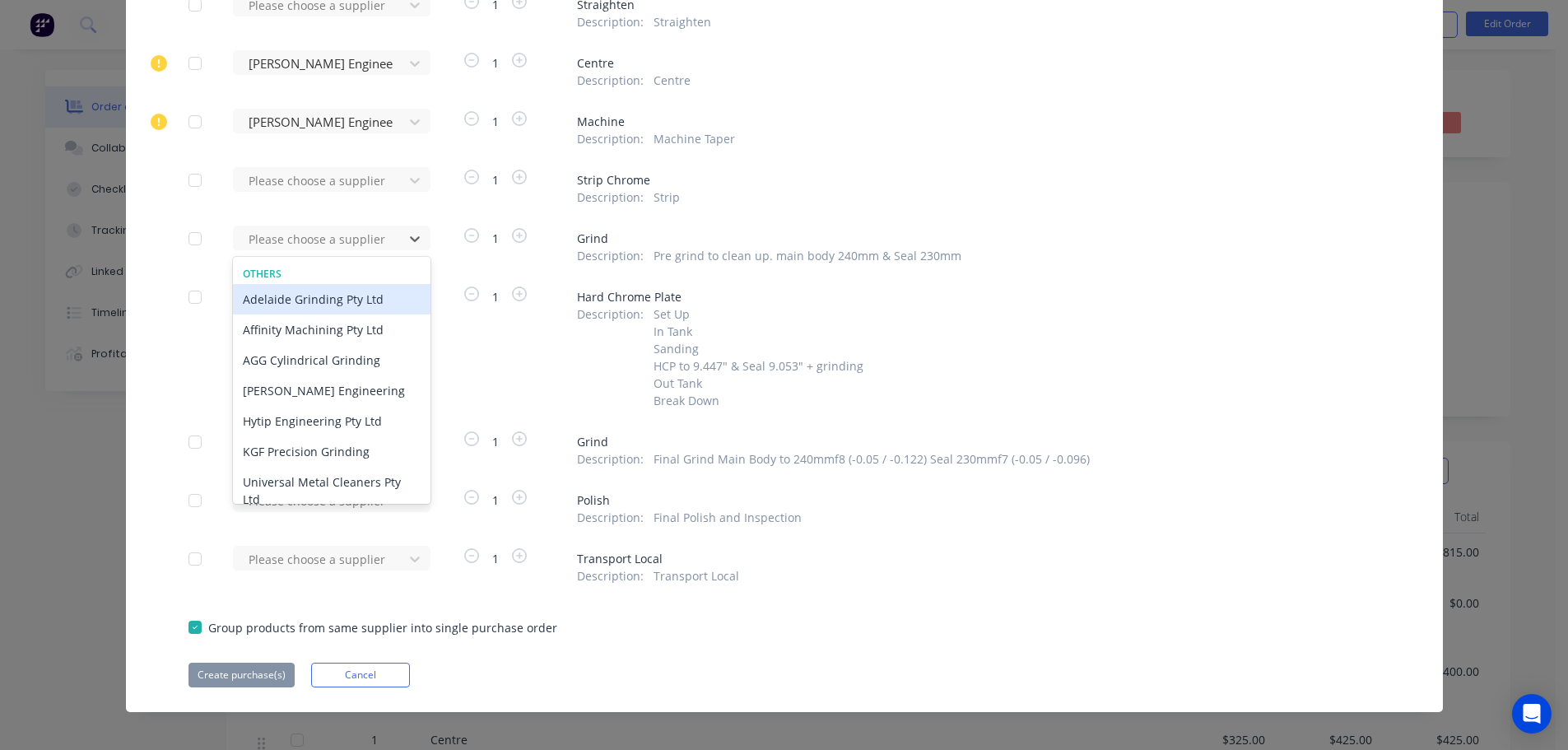
click at [316, 291] on div "Adelaide Grinding Pty Ltd" at bounding box center [331, 299] width 198 height 31
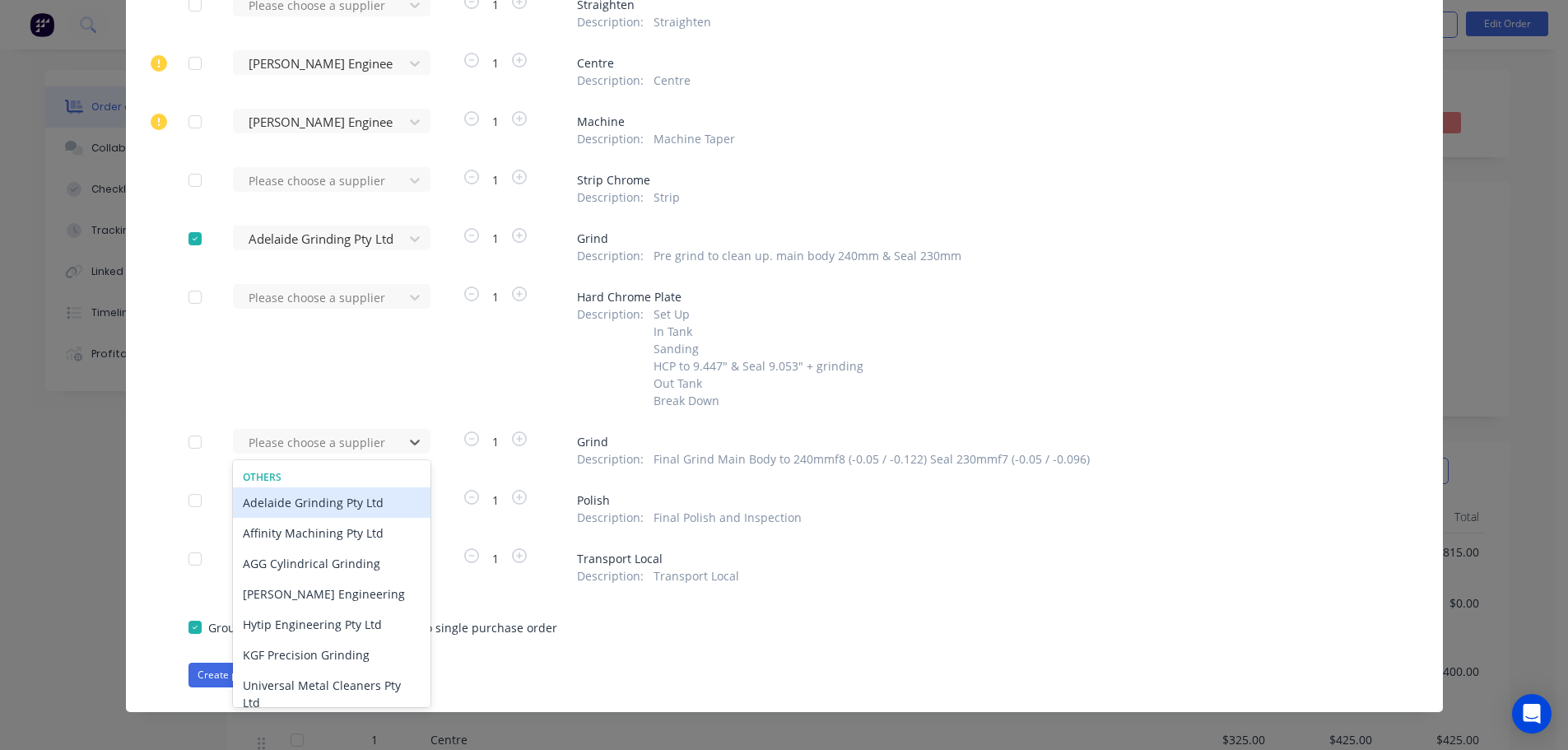
click at [319, 500] on div "Adelaide Grinding Pty Ltd" at bounding box center [331, 503] width 198 height 31
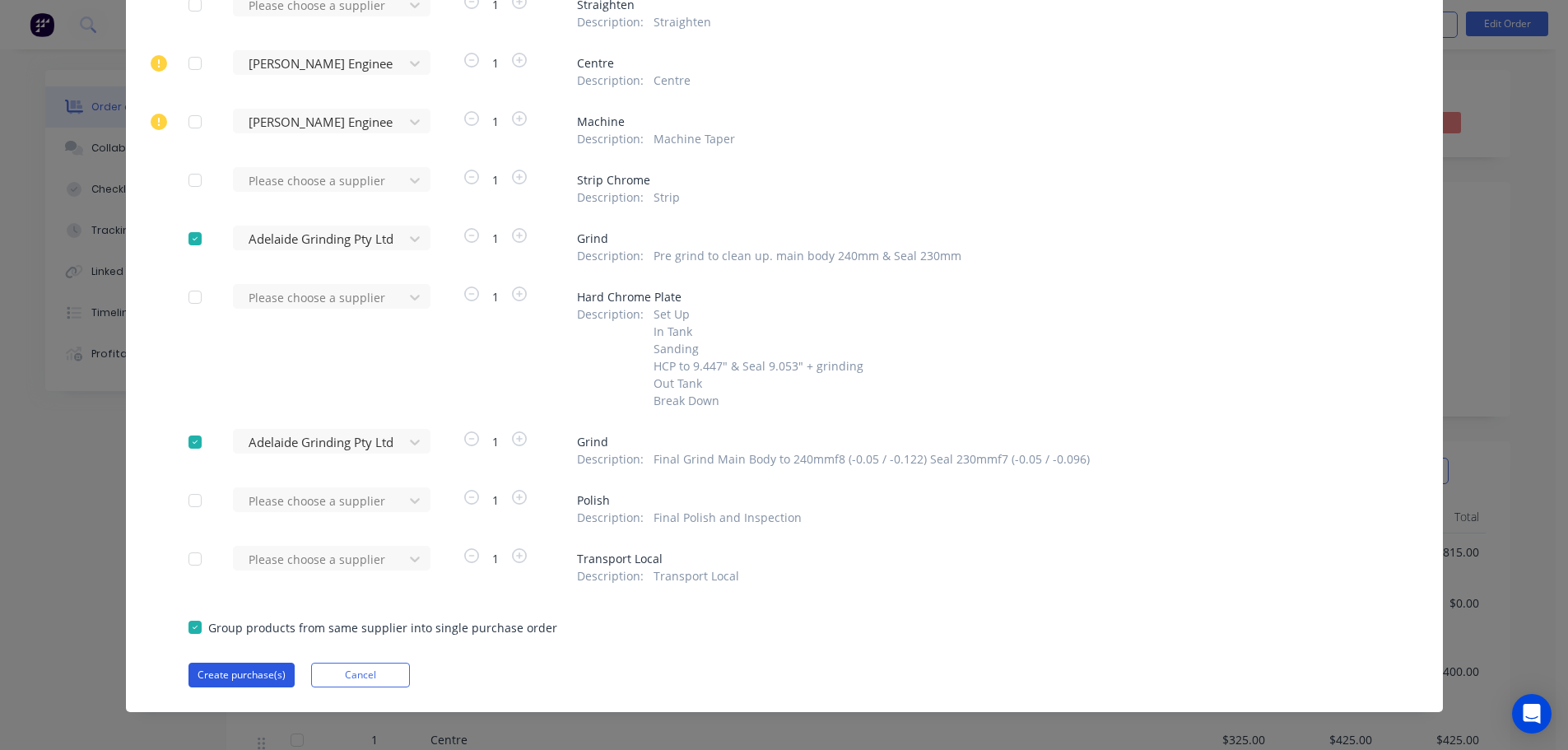
click at [254, 671] on button "Create purchase(s)" at bounding box center [241, 675] width 107 height 25
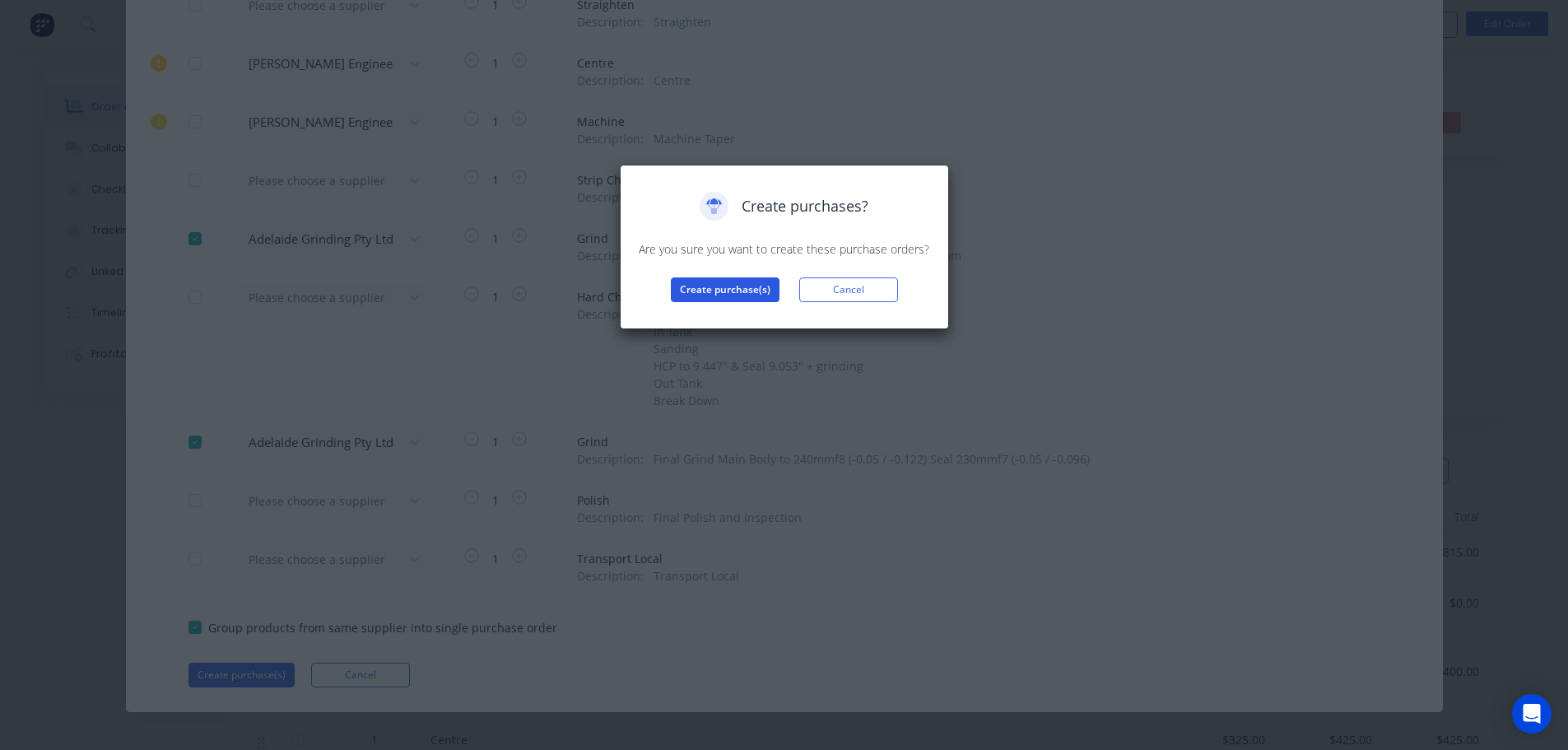
click at [715, 284] on button "Create purchase(s)" at bounding box center [725, 290] width 109 height 25
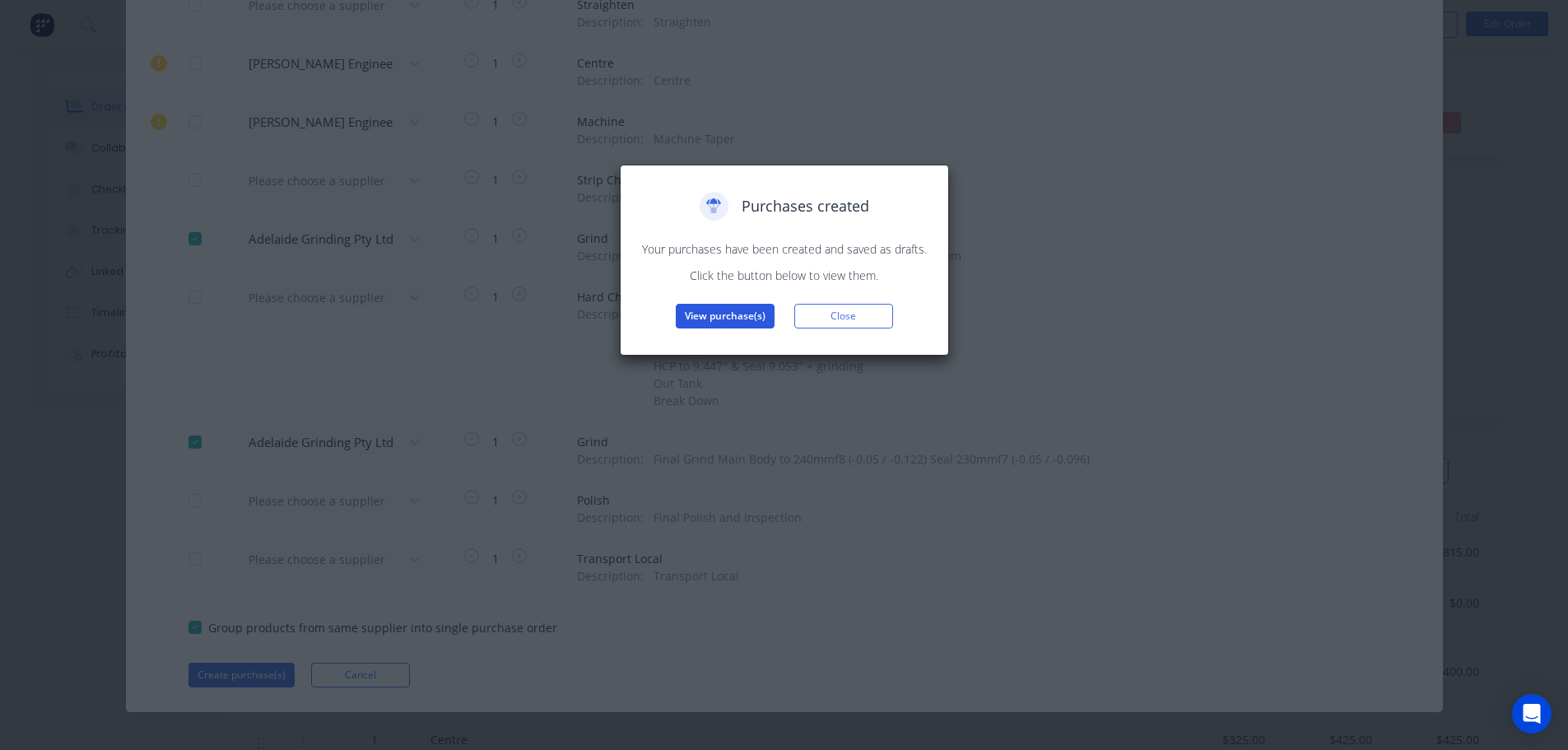
click at [716, 312] on button "View purchase(s)" at bounding box center [725, 315] width 99 height 25
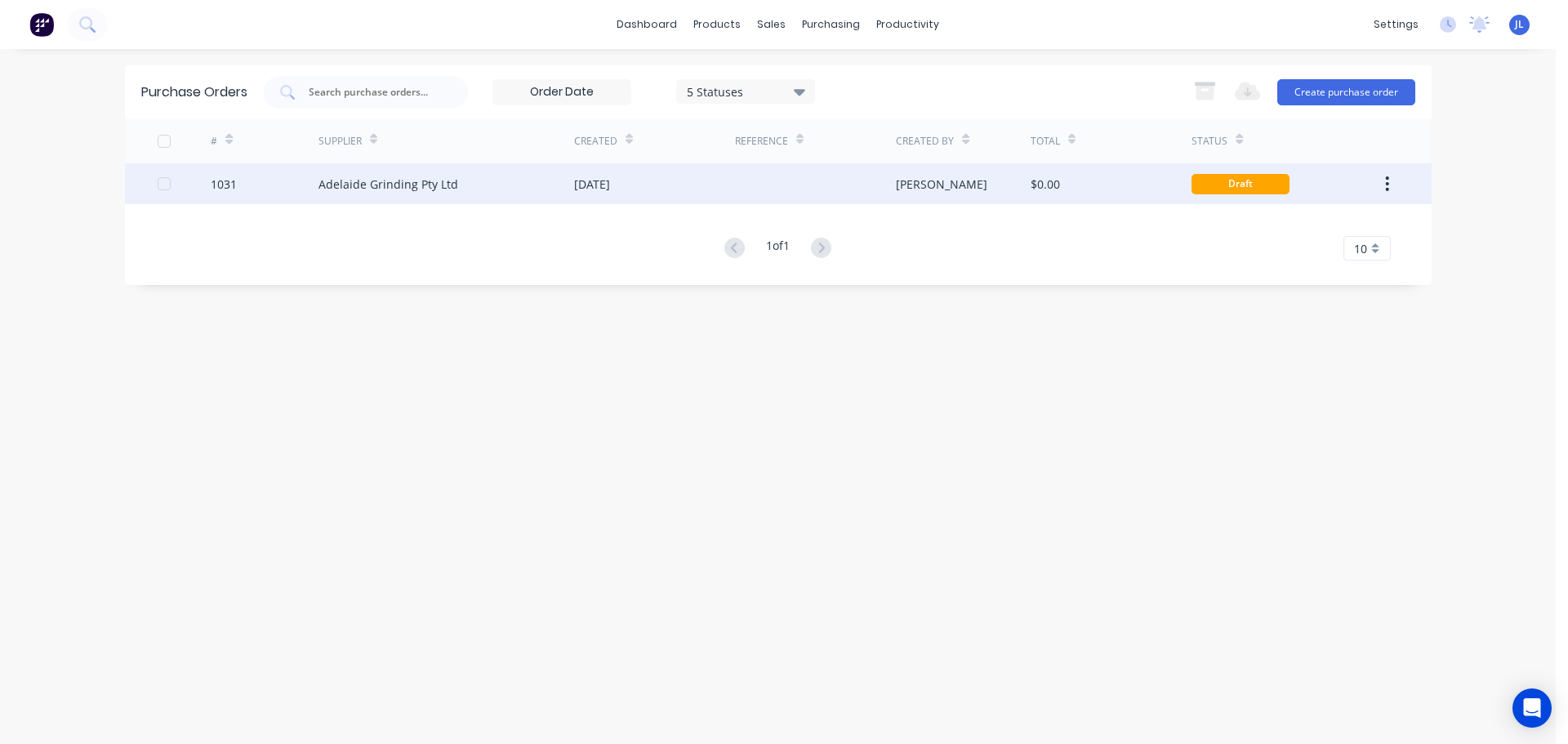
click at [745, 183] on div at bounding box center [815, 183] width 161 height 41
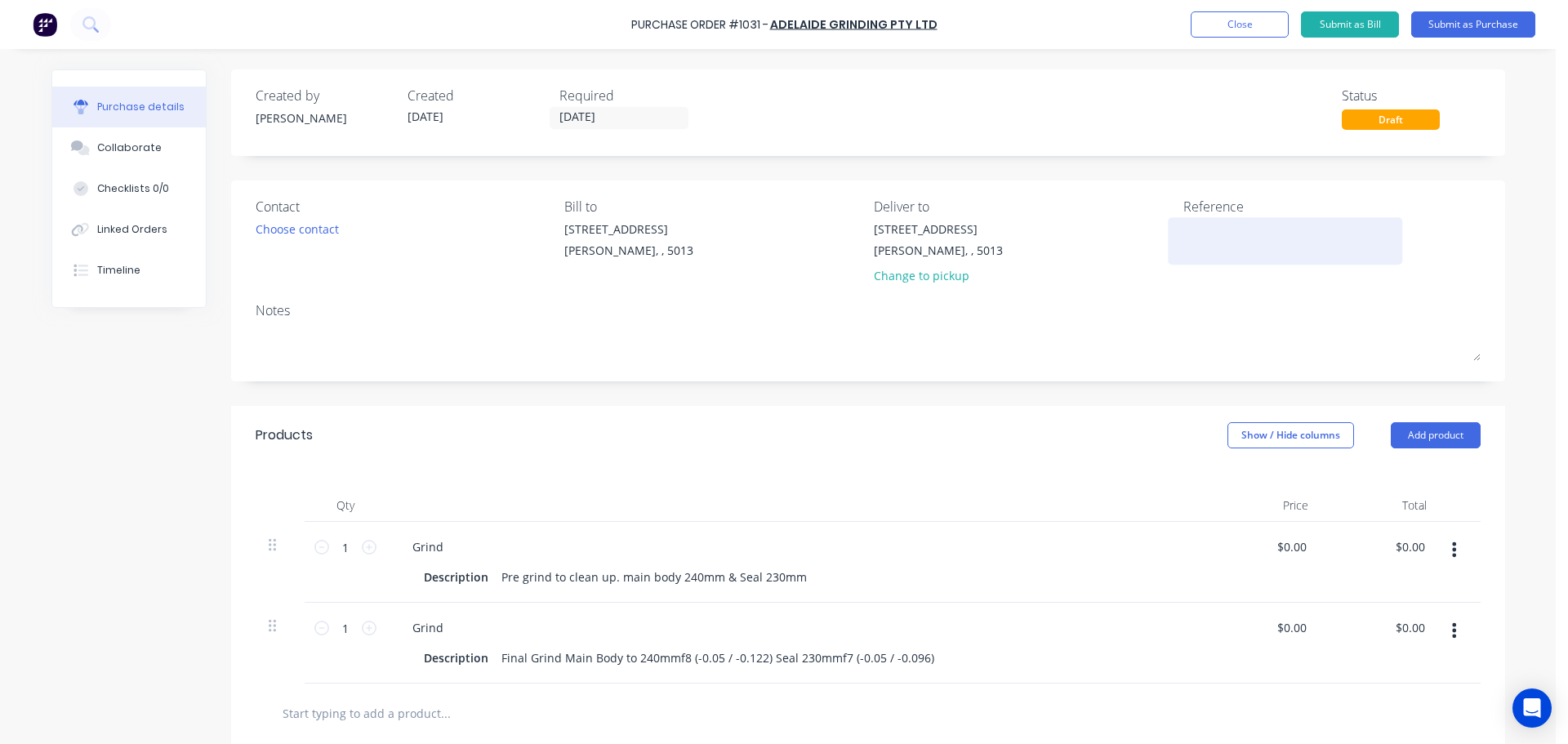
click at [1220, 229] on textarea at bounding box center [1285, 238] width 204 height 36
type textarea "TC18021"
type textarea "x"
type textarea "TC18021"
click at [292, 222] on div "Choose contact" at bounding box center [297, 229] width 84 height 17
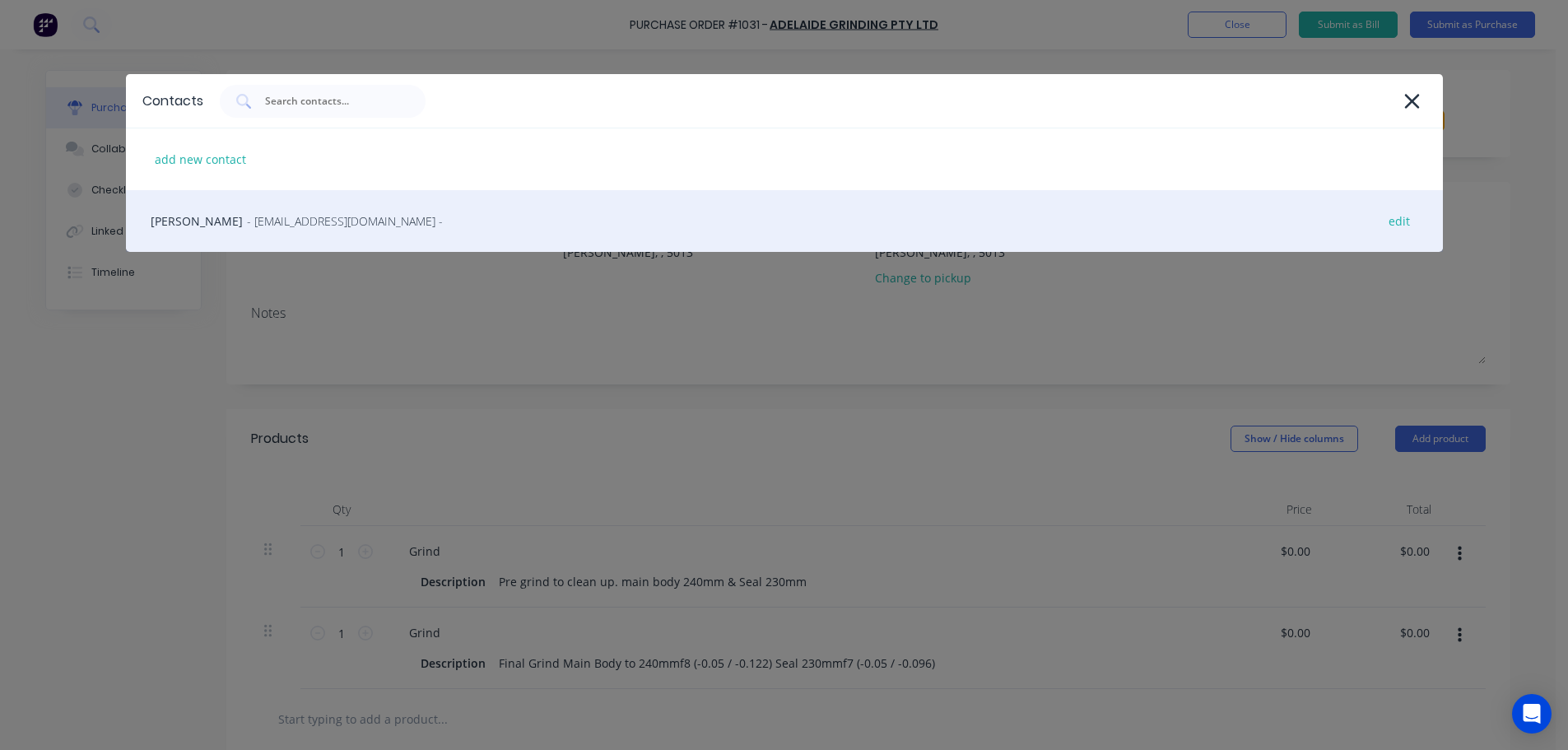
click at [287, 230] on div "Sam Ramos - accounts@adelaidegrinding.com.au - edit" at bounding box center [784, 221] width 1317 height 61
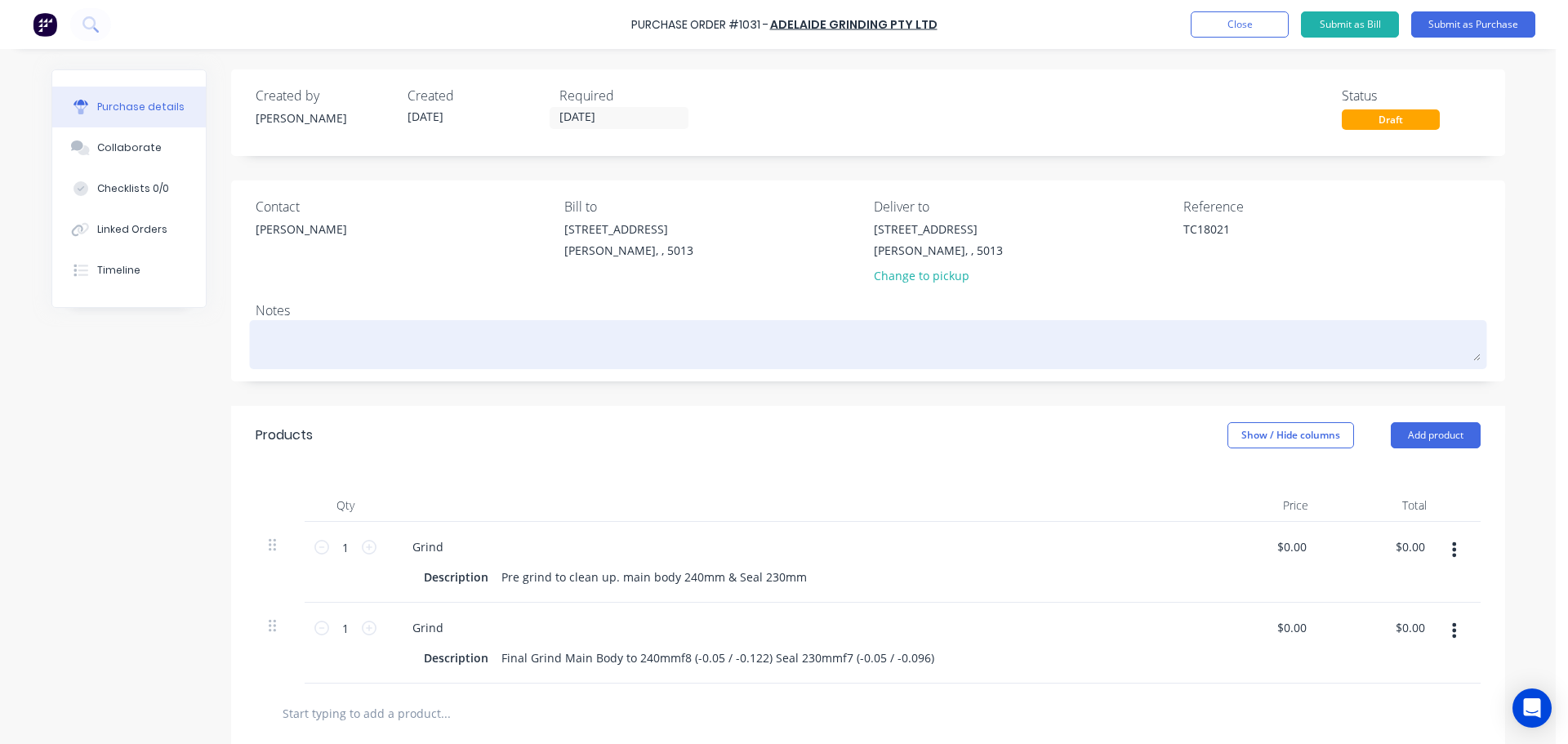
click at [398, 355] on textarea at bounding box center [867, 342] width 1225 height 36
type textarea "x"
type textarea "R"
type textarea "x"
type textarea "R9"
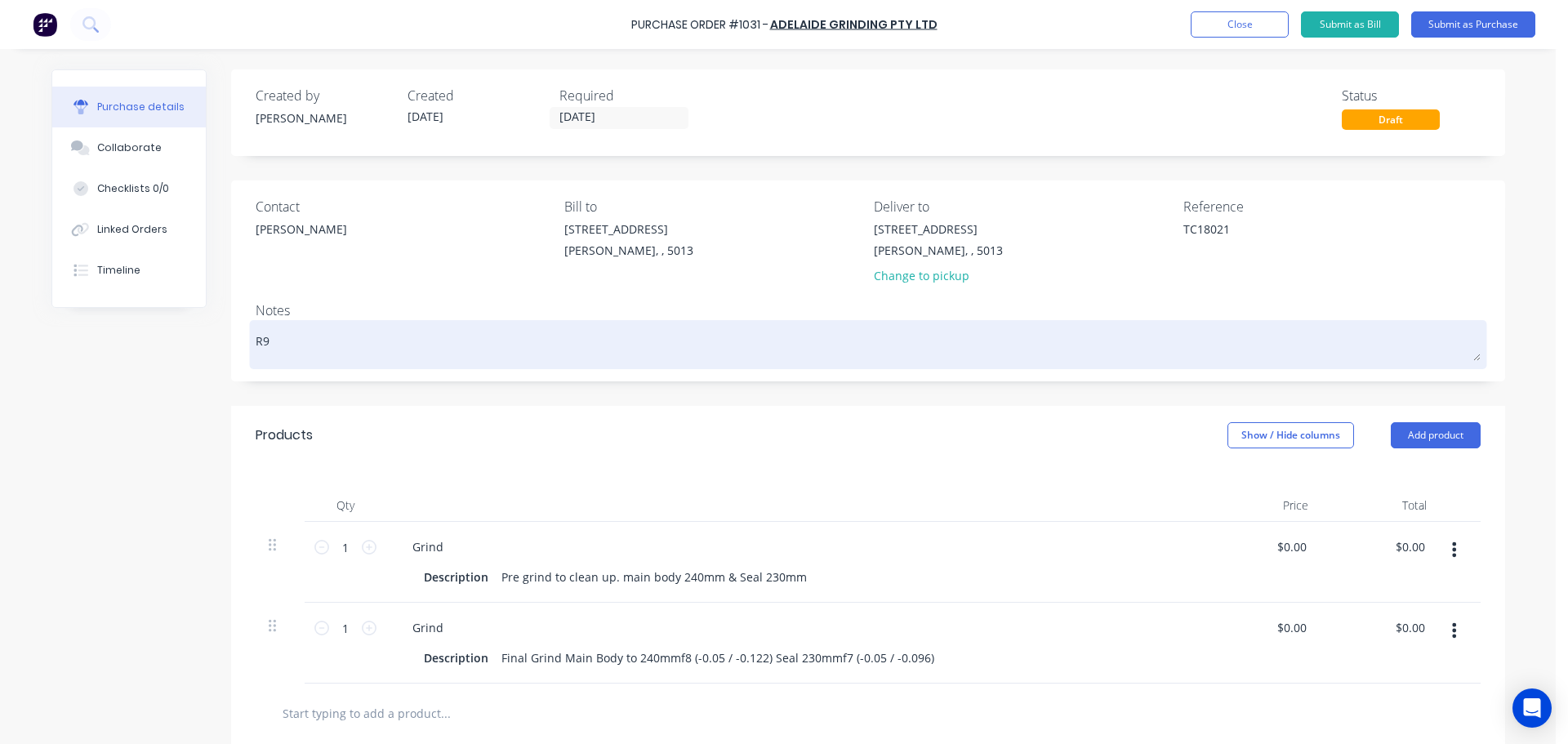
type textarea "x"
type textarea "R94"
type textarea "x"
type textarea "R940"
type textarea "x"
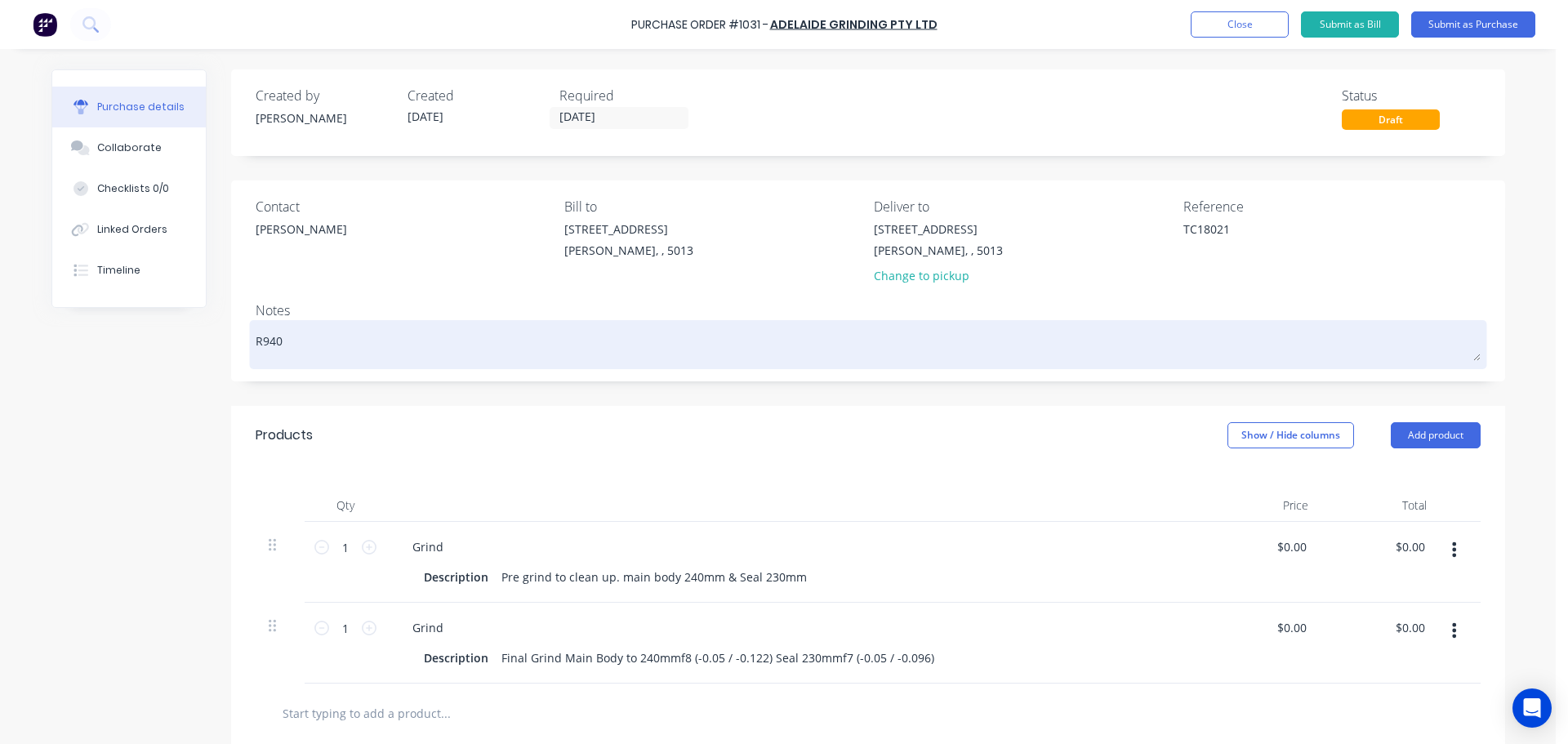
type textarea "R9400"
type textarea "x"
type textarea "R9400"
type textarea "x"
type textarea "R9400 B"
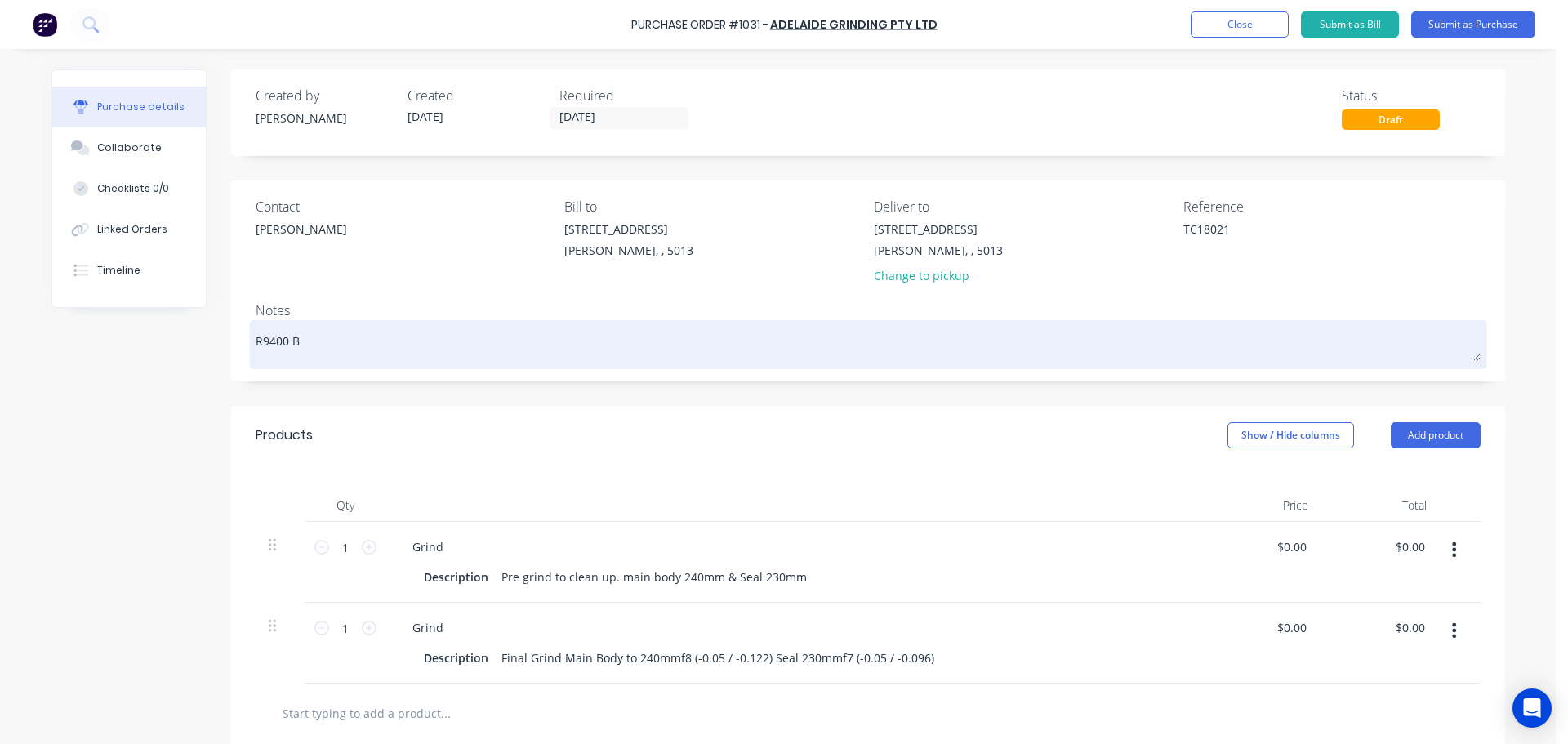
type textarea "x"
type textarea "R9400 Bo"
type textarea "x"
type textarea "R9400 Boo"
type textarea "x"
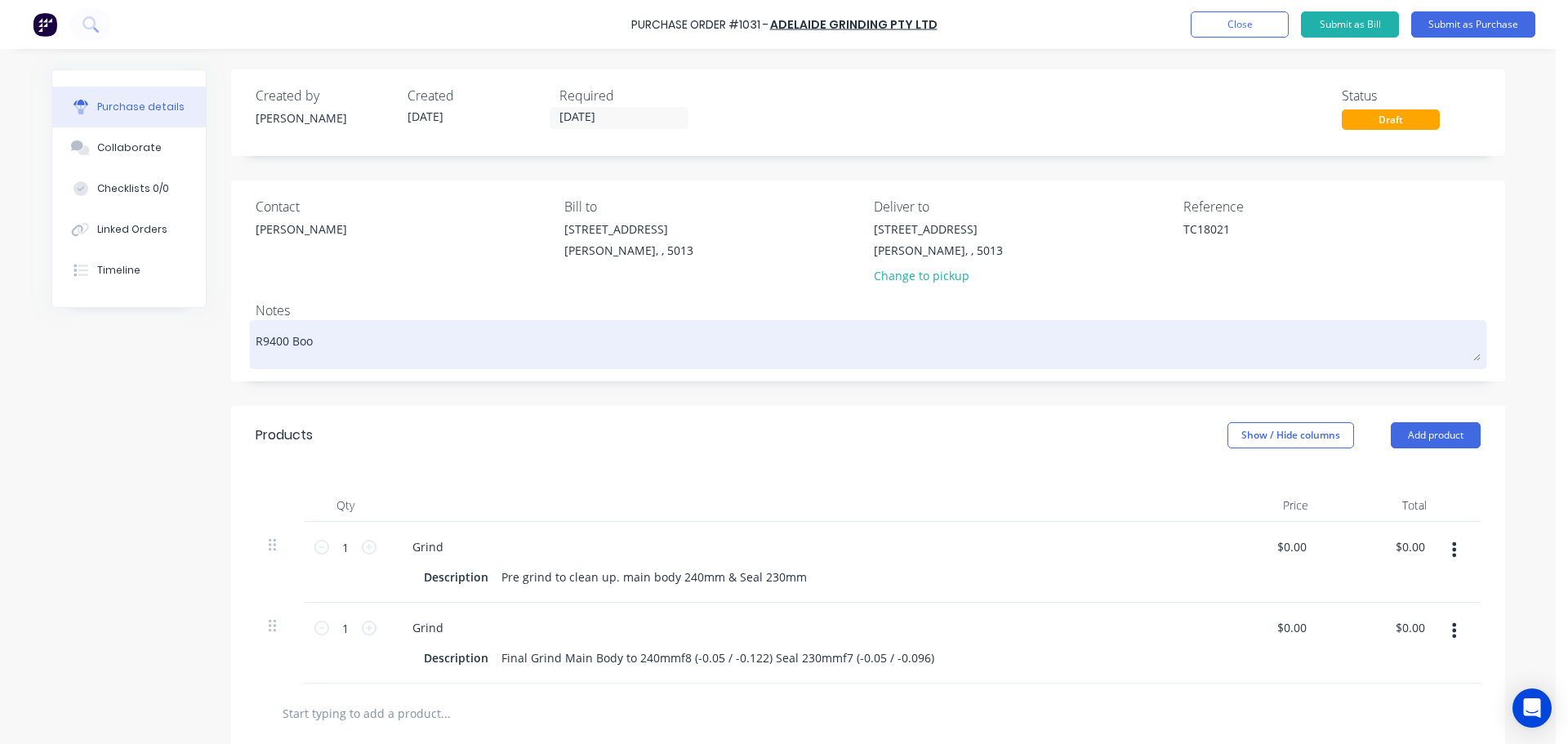
type textarea "R9400 Boom"
type textarea "x"
type textarea "R9400 Boom"
type textarea "x"
type textarea "R9400 Boom R"
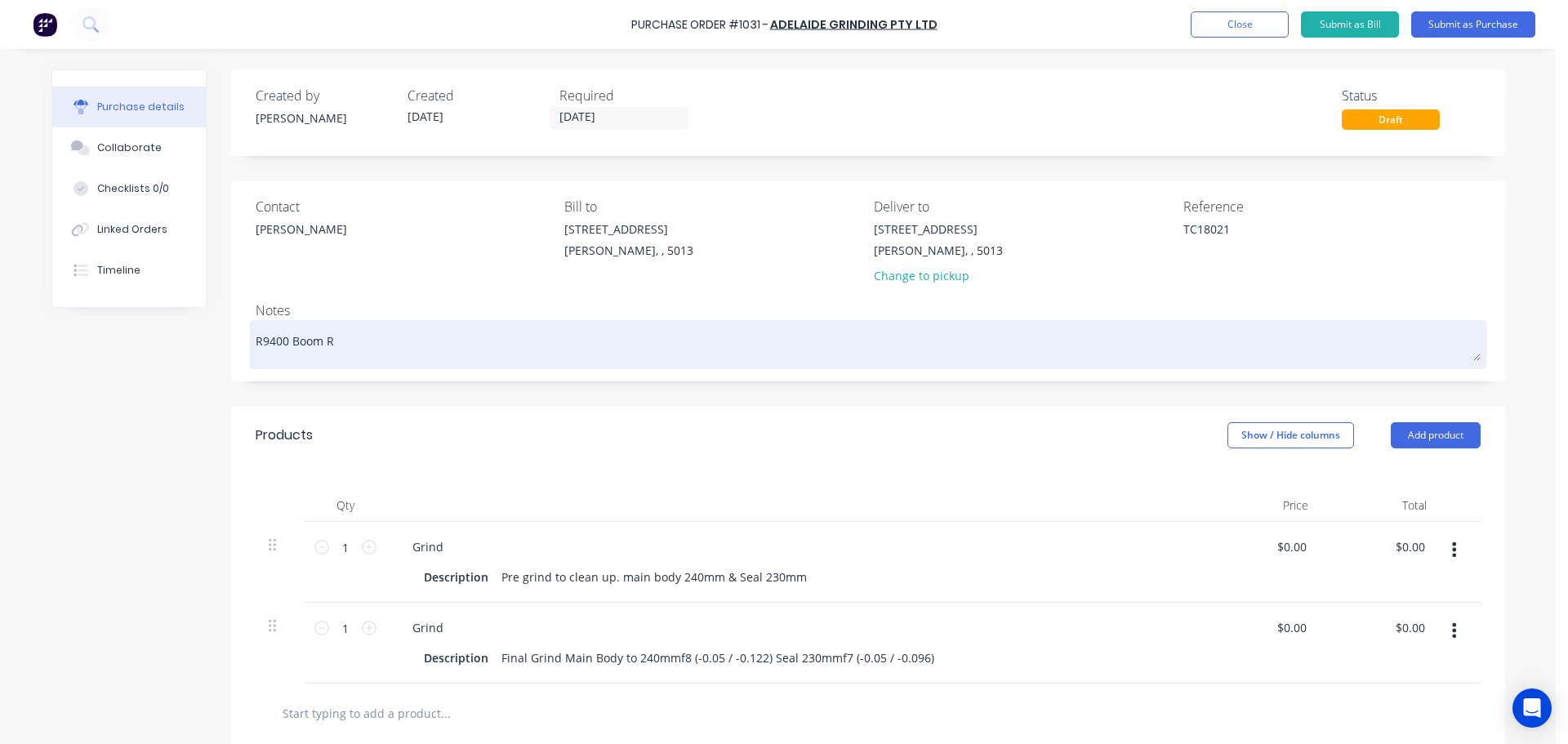
type textarea "x"
type textarea "R9400 Boom Ro"
type textarea "x"
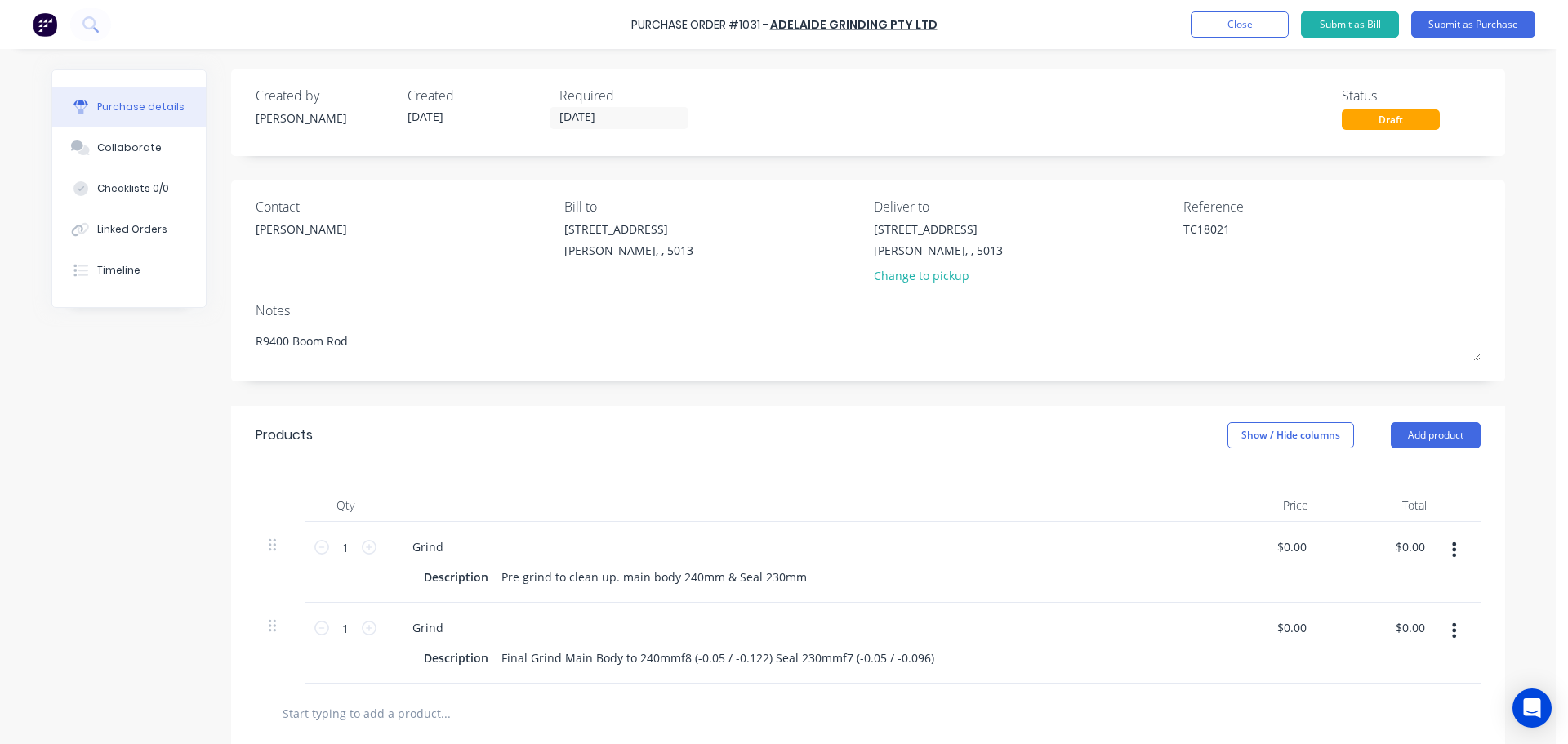
type textarea "R9400 Boom Rod"
type textarea "x"
type textarea "R9400 Boom Rod"
click at [156, 447] on div "Created by Jarred Created 28/08/25 Required 28/08/25 Status Draft Contact Sam R…" at bounding box center [778, 540] width 1453 height 943
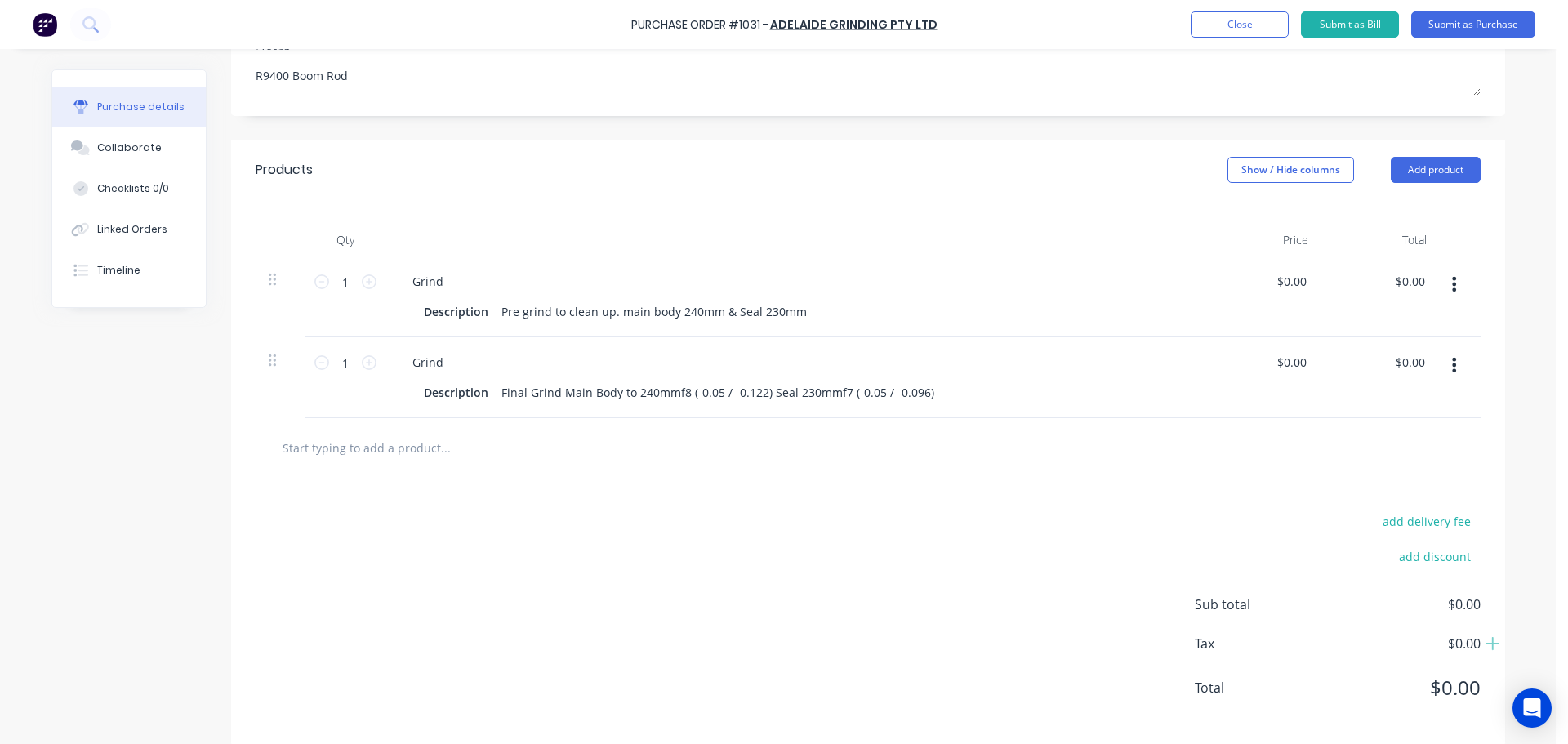
scroll to position [284, 0]
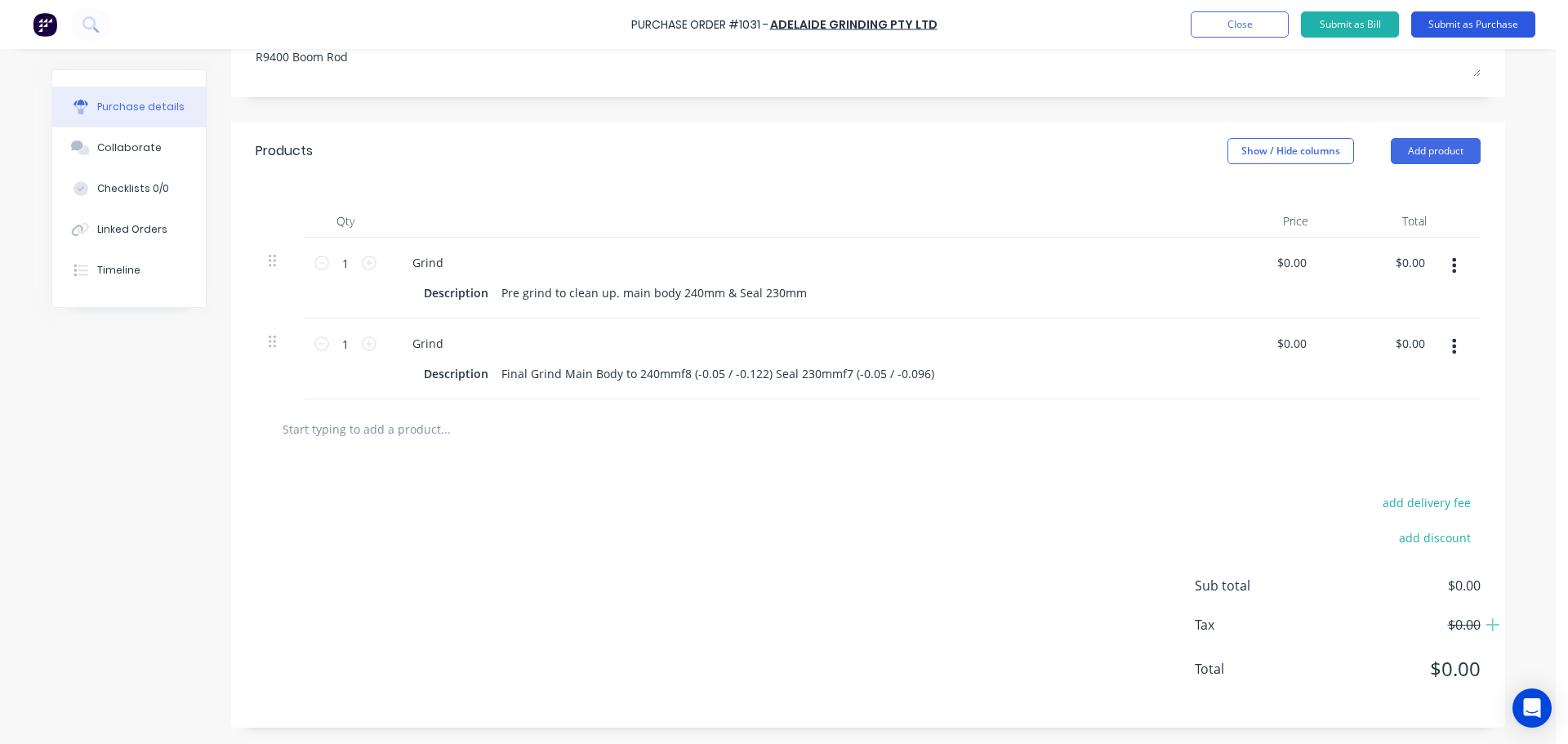
click at [1476, 35] on button "Submit as Purchase" at bounding box center [1472, 25] width 124 height 26
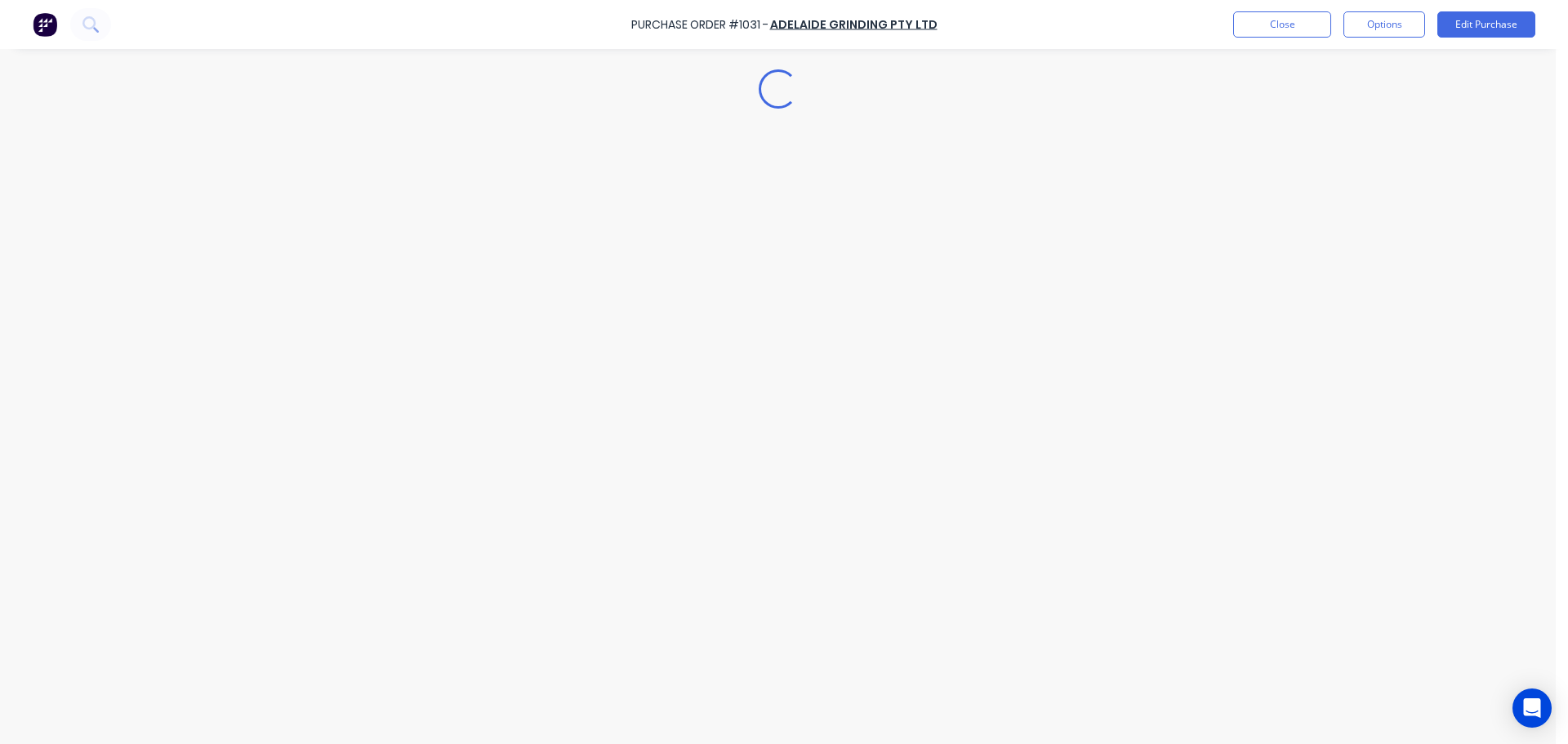
scroll to position [0, 0]
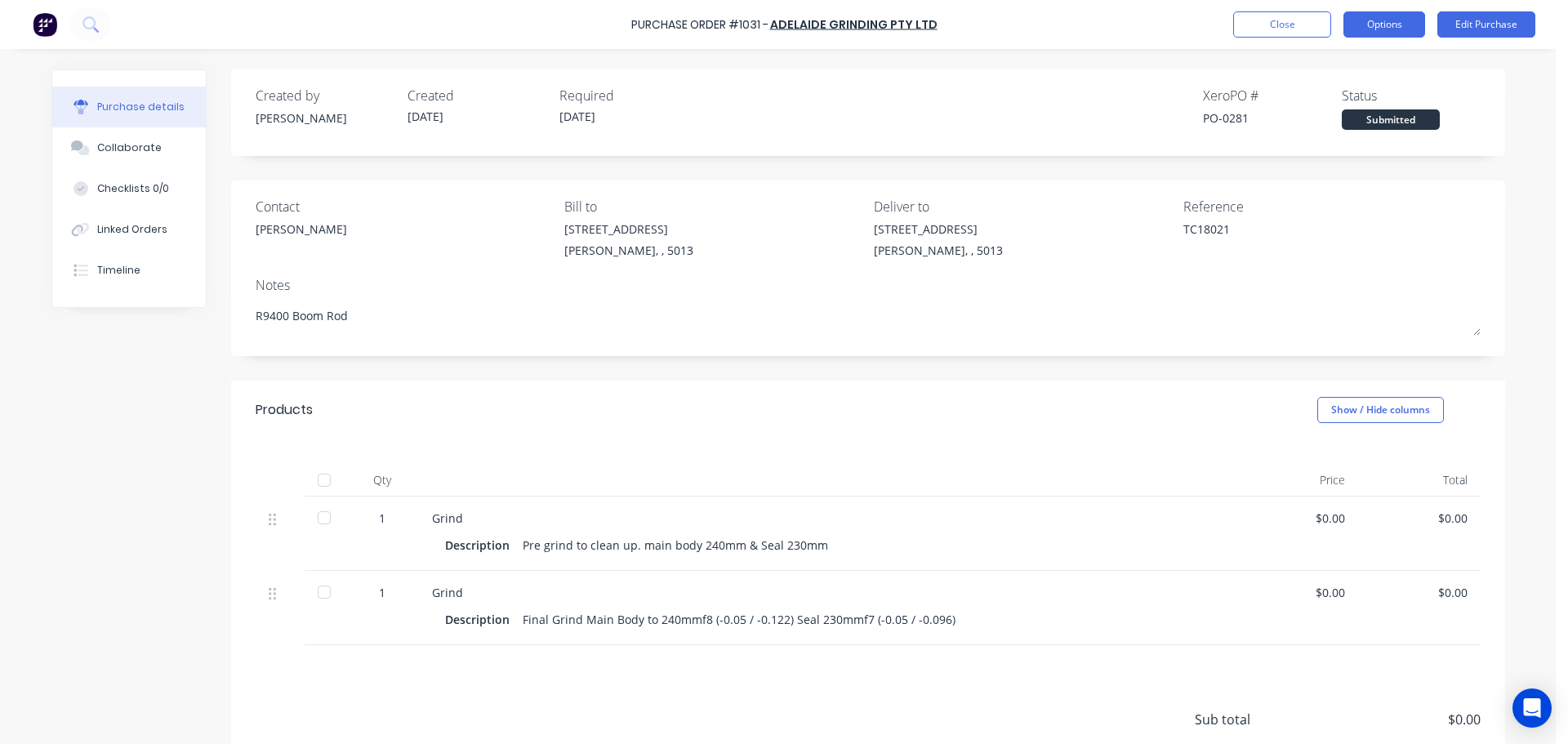
click at [1366, 31] on button "Options" at bounding box center [1384, 25] width 82 height 26
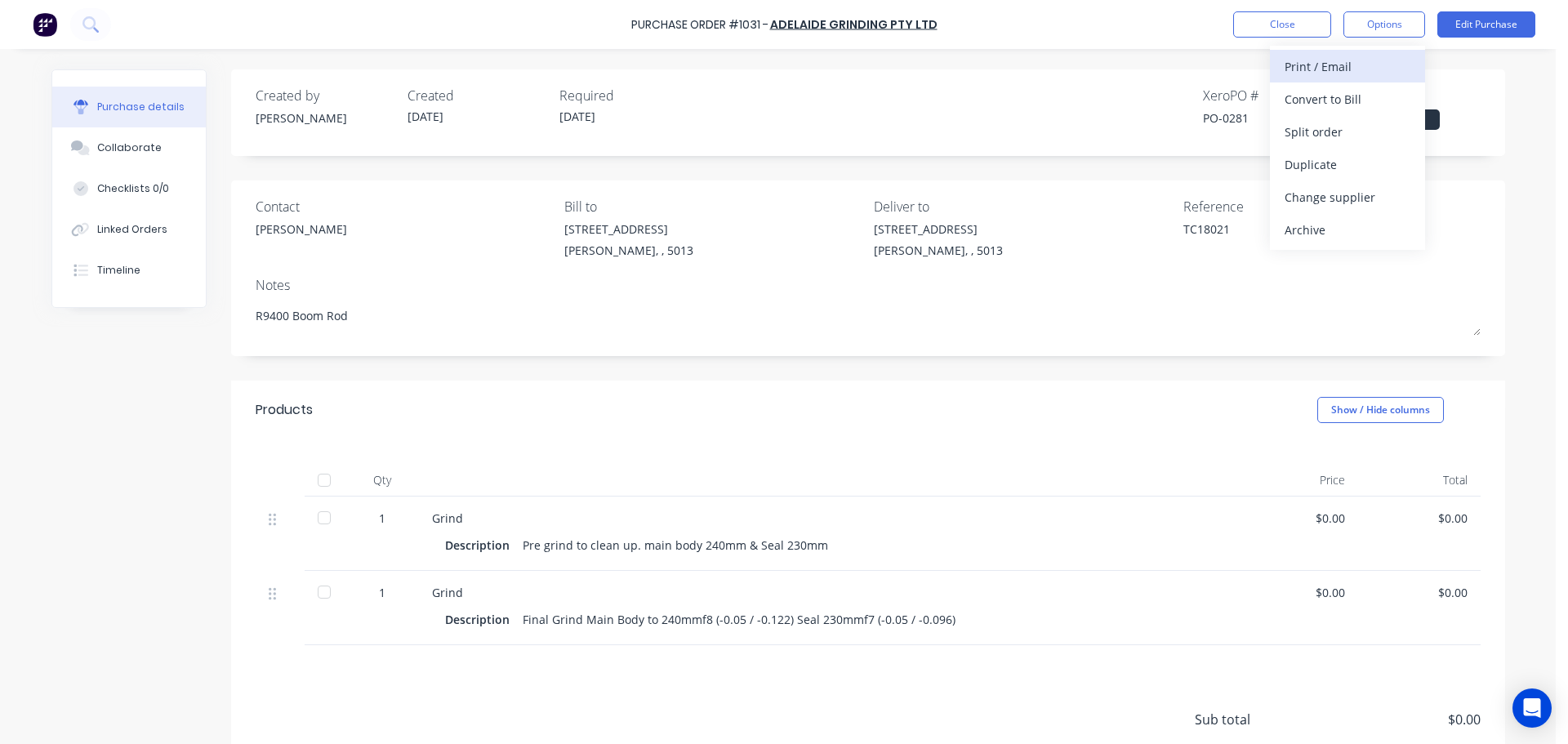
click at [1341, 60] on div "Print / Email" at bounding box center [1347, 67] width 126 height 24
click at [1293, 134] on div "Without pricing" at bounding box center [1347, 132] width 126 height 24
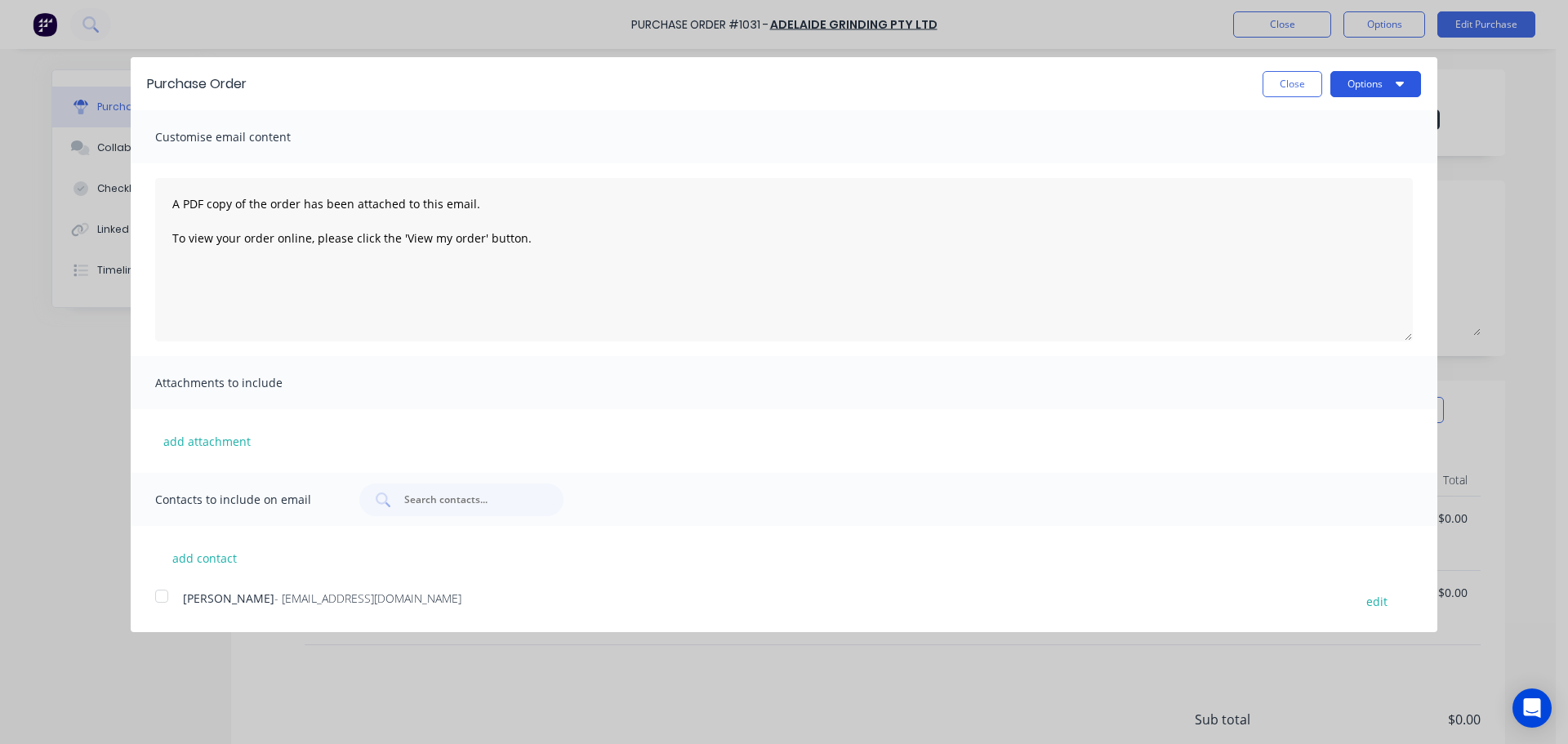
click at [1357, 91] on button "Options" at bounding box center [1374, 84] width 90 height 26
click at [1358, 119] on div "Print" at bounding box center [1343, 125] width 126 height 24
click at [1277, 85] on button "Close" at bounding box center [1292, 84] width 60 height 26
type textarea "x"
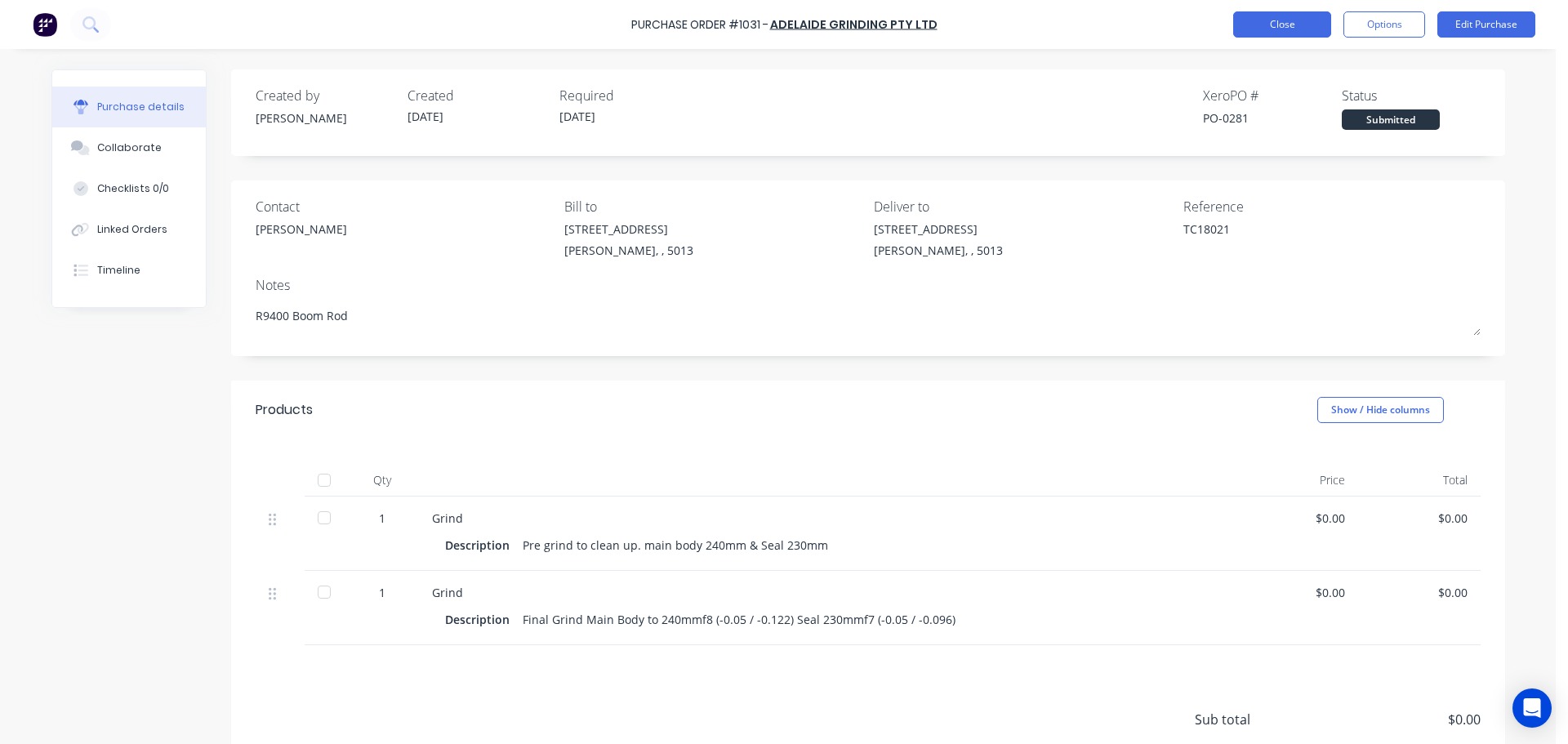
click at [1246, 23] on button "Close" at bounding box center [1282, 25] width 98 height 26
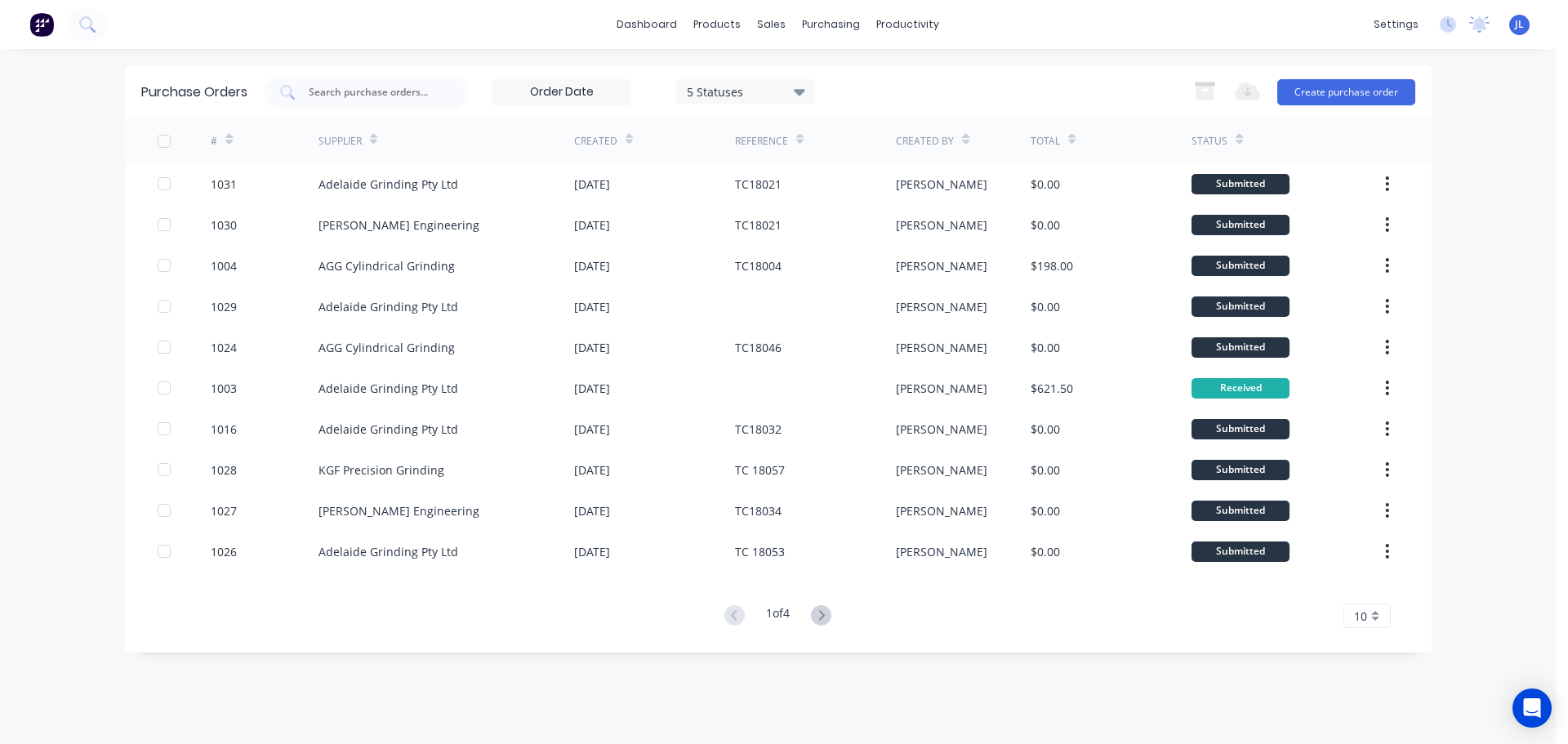
click at [38, 36] on button at bounding box center [41, 25] width 35 height 33
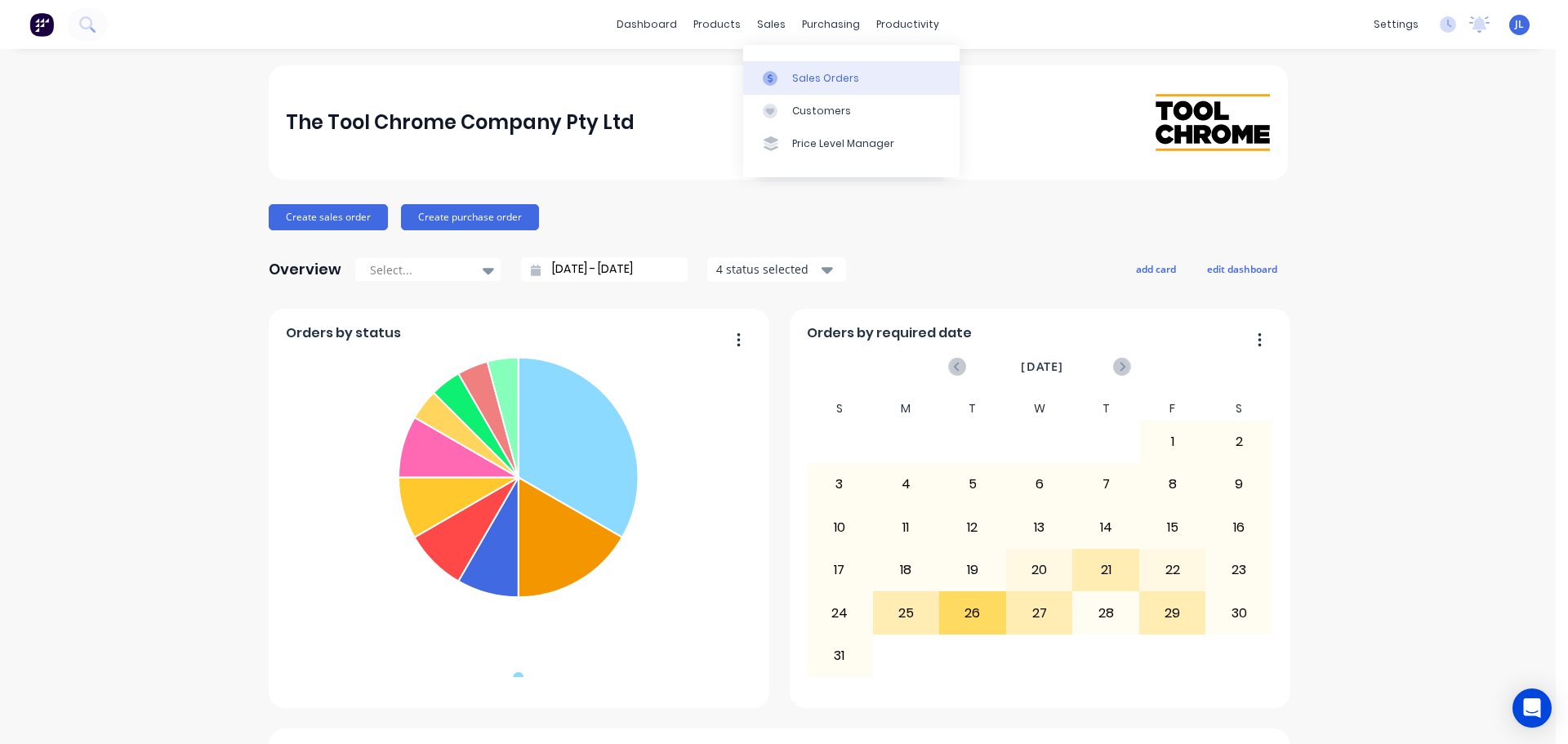
click at [803, 80] on div "Sales Orders" at bounding box center [825, 78] width 67 height 14
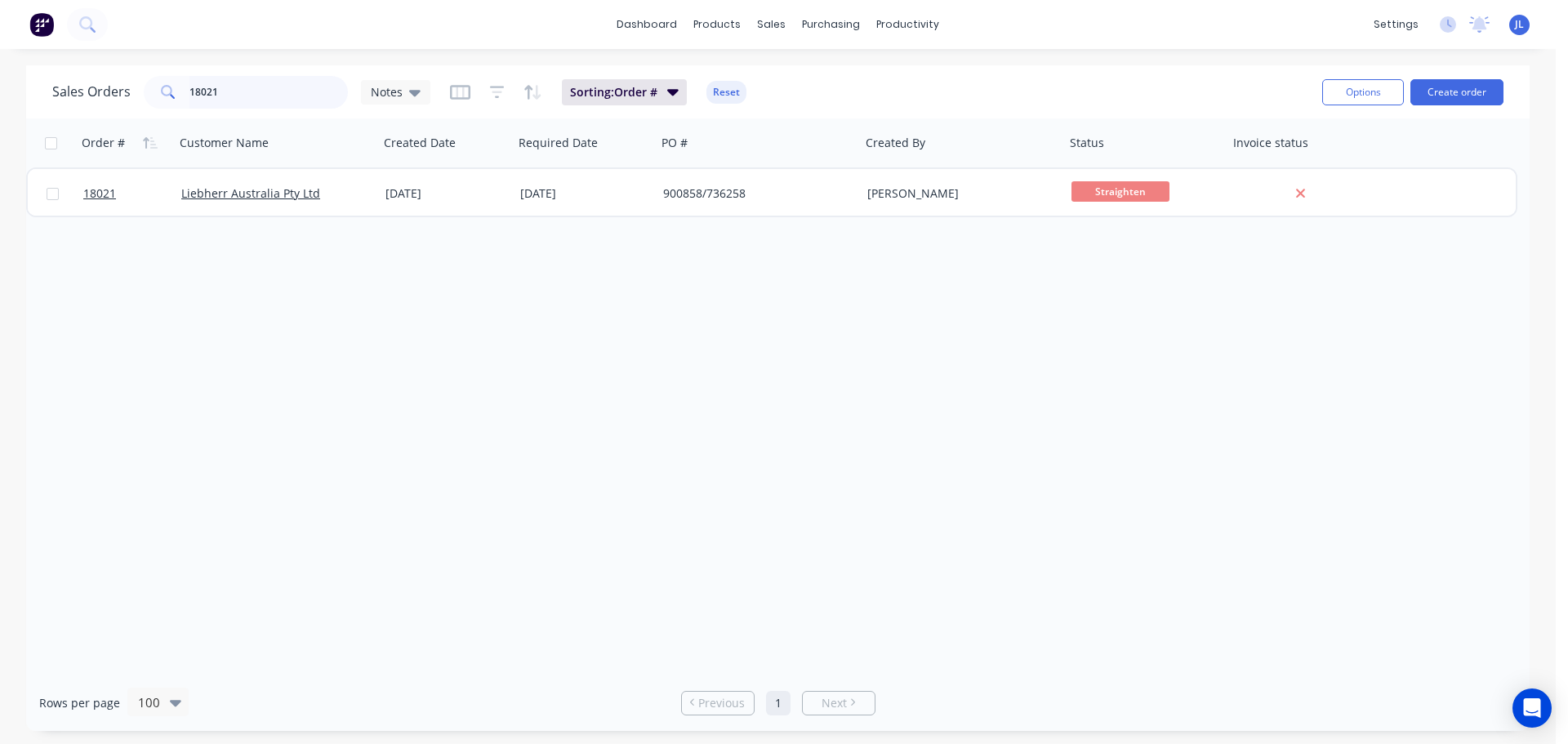
click at [252, 105] on input "18021" at bounding box center [269, 92] width 159 height 33
type input "1"
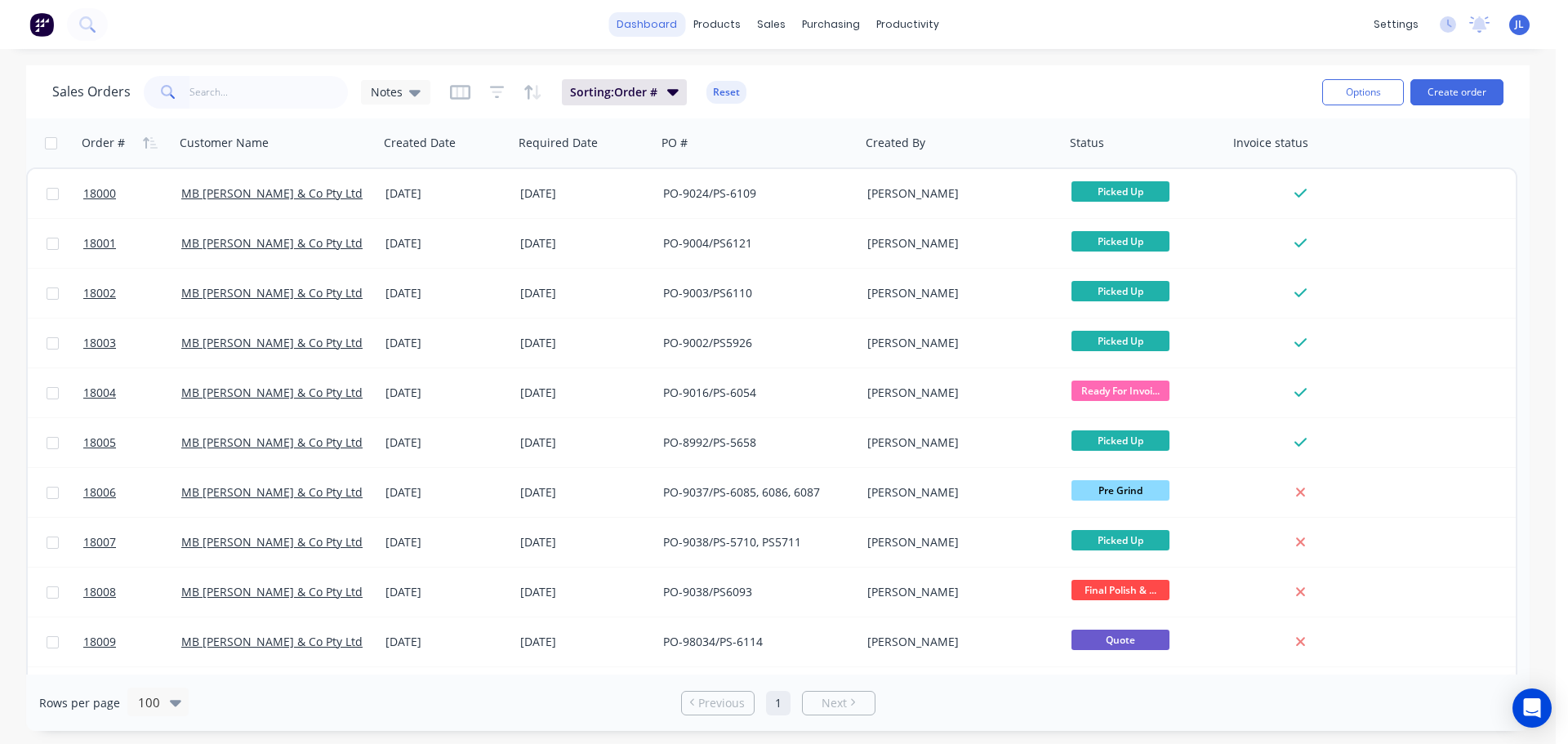
click at [657, 21] on link "dashboard" at bounding box center [647, 24] width 77 height 25
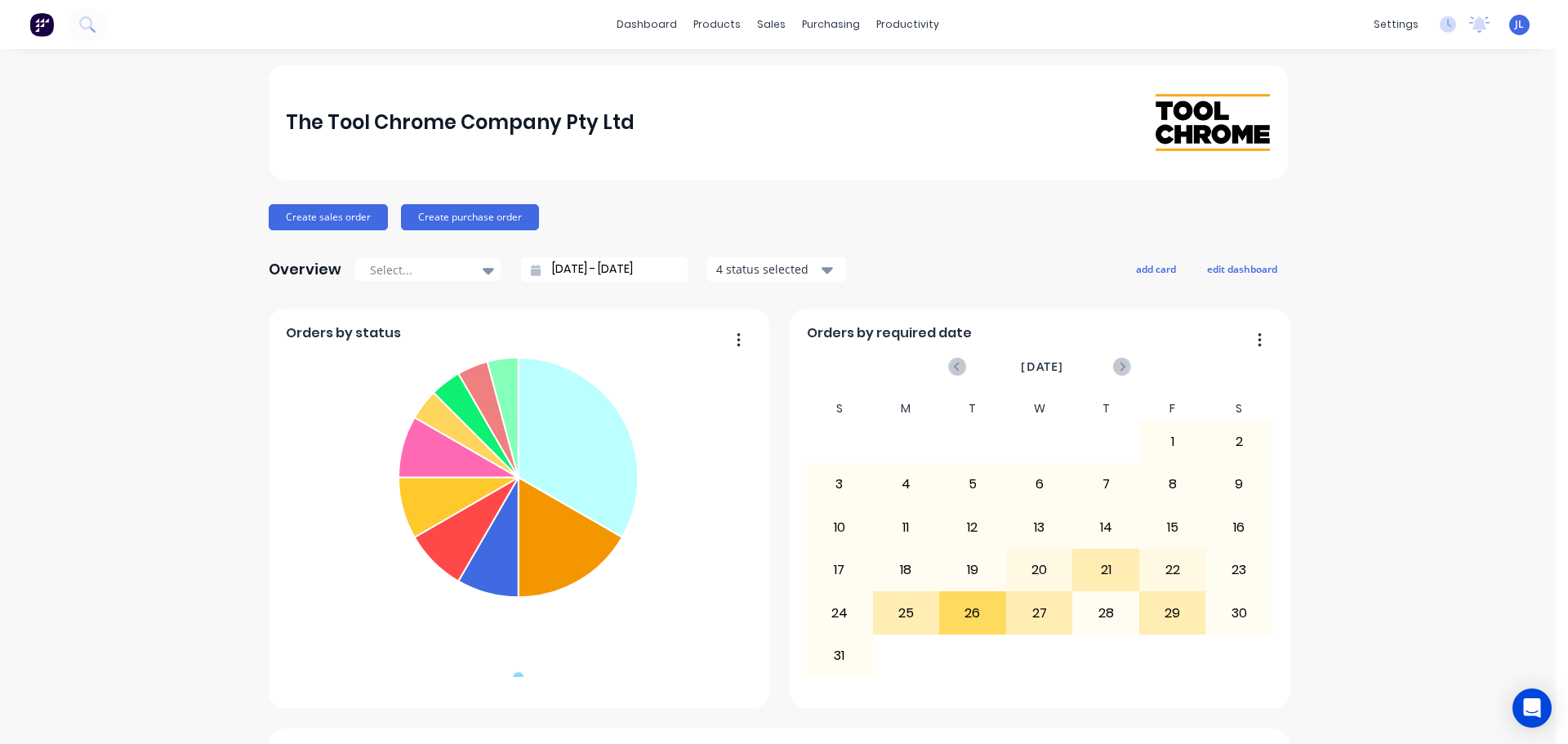
click at [543, 424] on icon at bounding box center [578, 447] width 120 height 180
click at [543, 424] on icon at bounding box center [580, 446] width 123 height 184
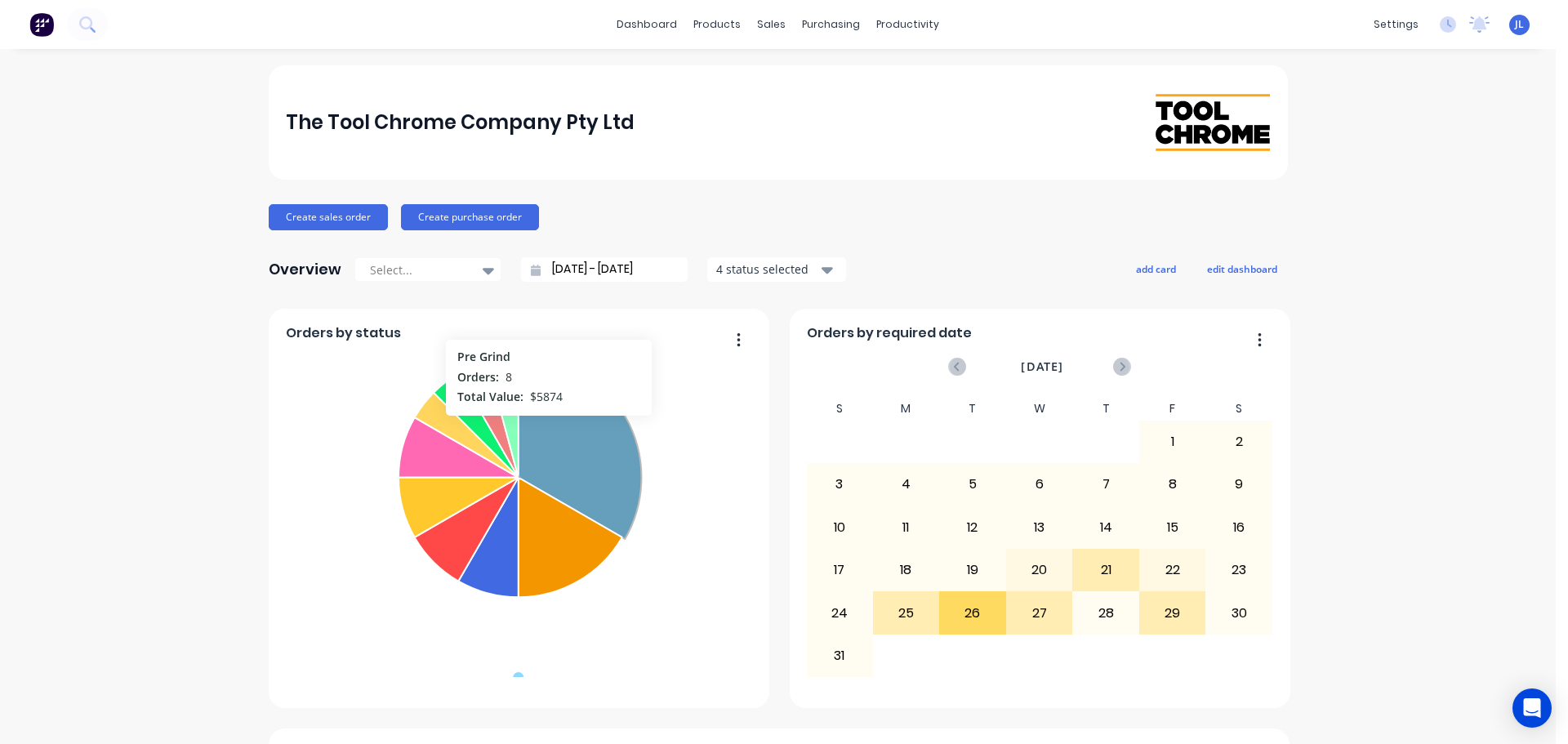
click at [543, 424] on icon at bounding box center [580, 446] width 123 height 184
click at [558, 427] on icon at bounding box center [580, 446] width 123 height 184
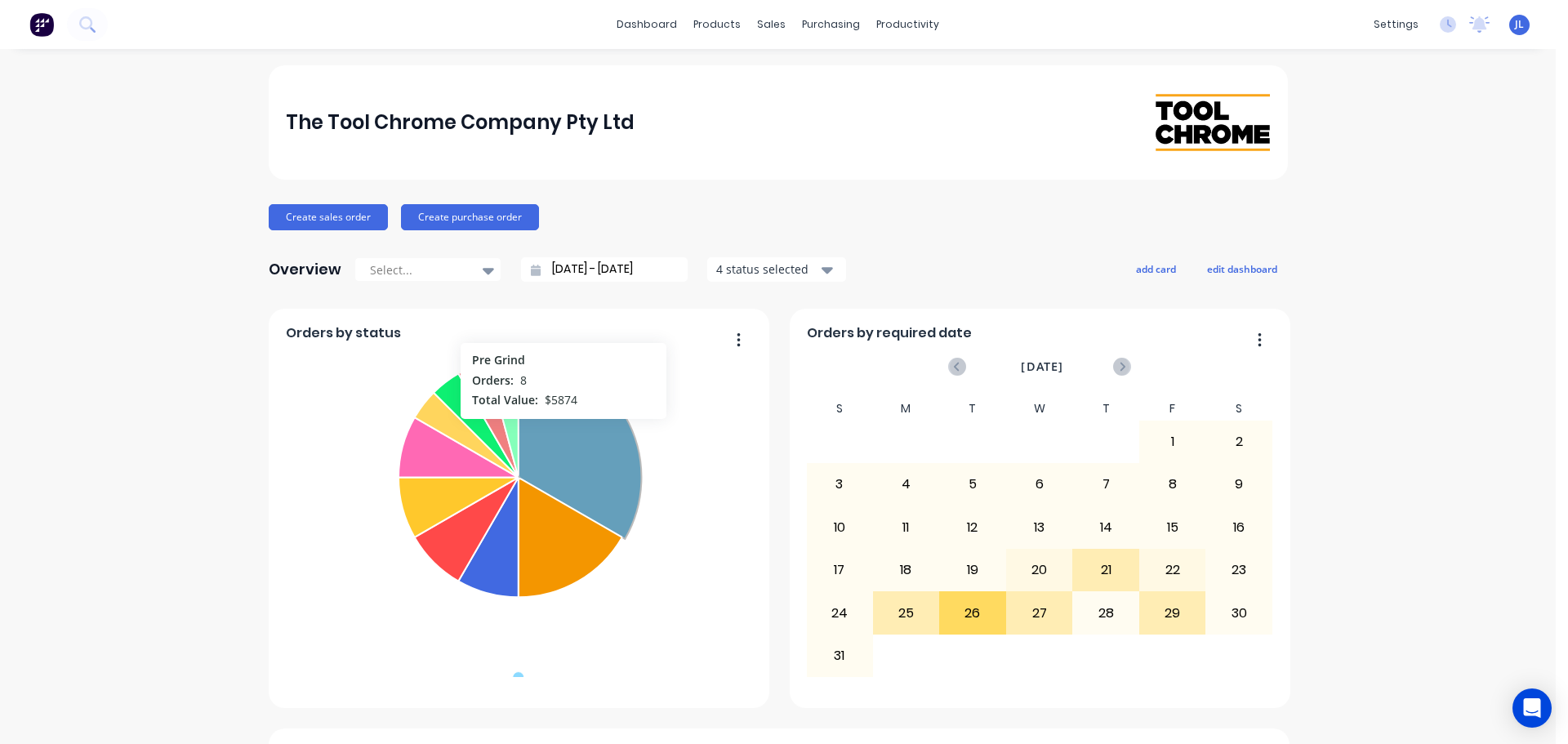
drag, startPoint x: 558, startPoint y: 427, endPoint x: 539, endPoint y: 449, distance: 29.1
click at [539, 449] on icon at bounding box center [580, 446] width 123 height 184
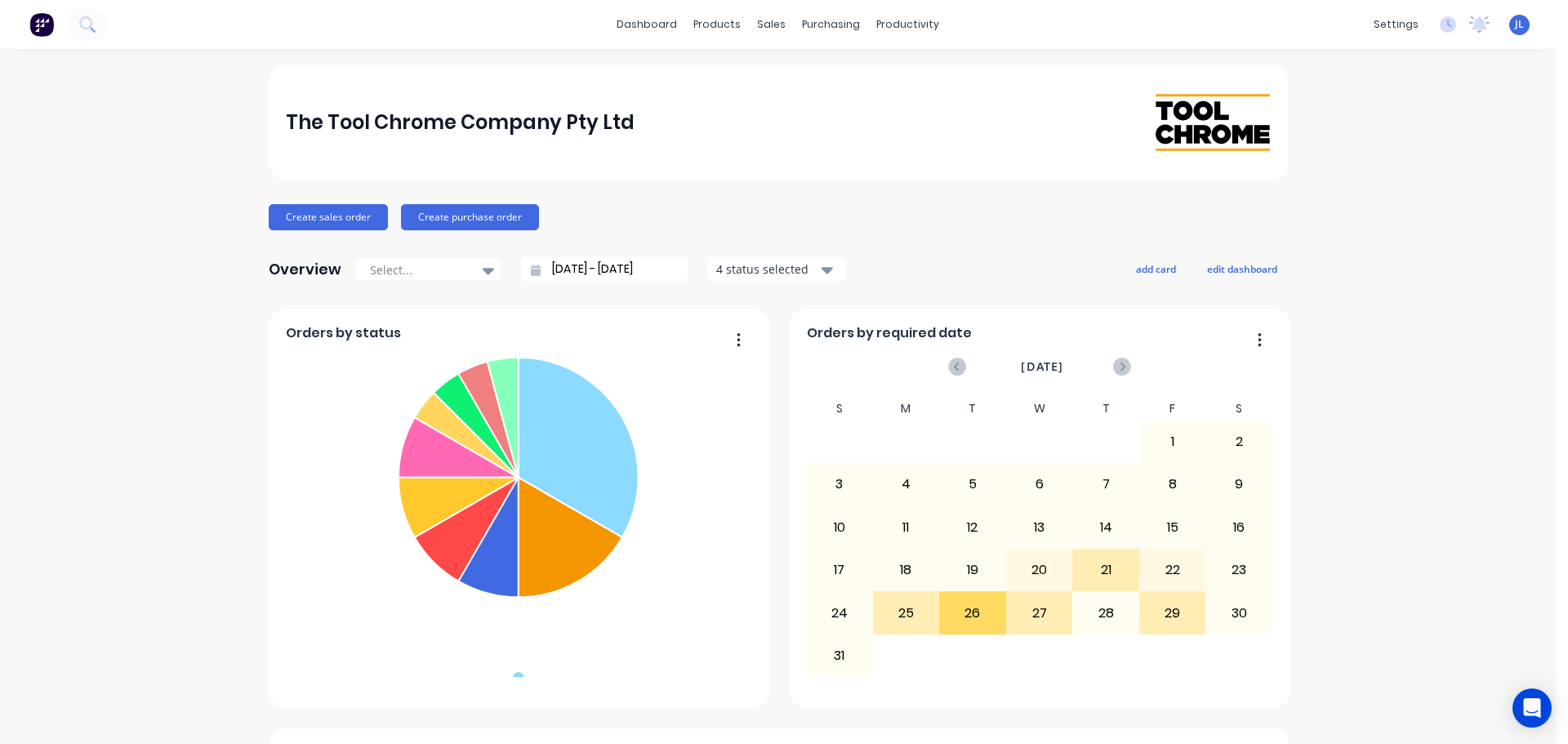
click at [734, 340] on button "button" at bounding box center [732, 341] width 35 height 25
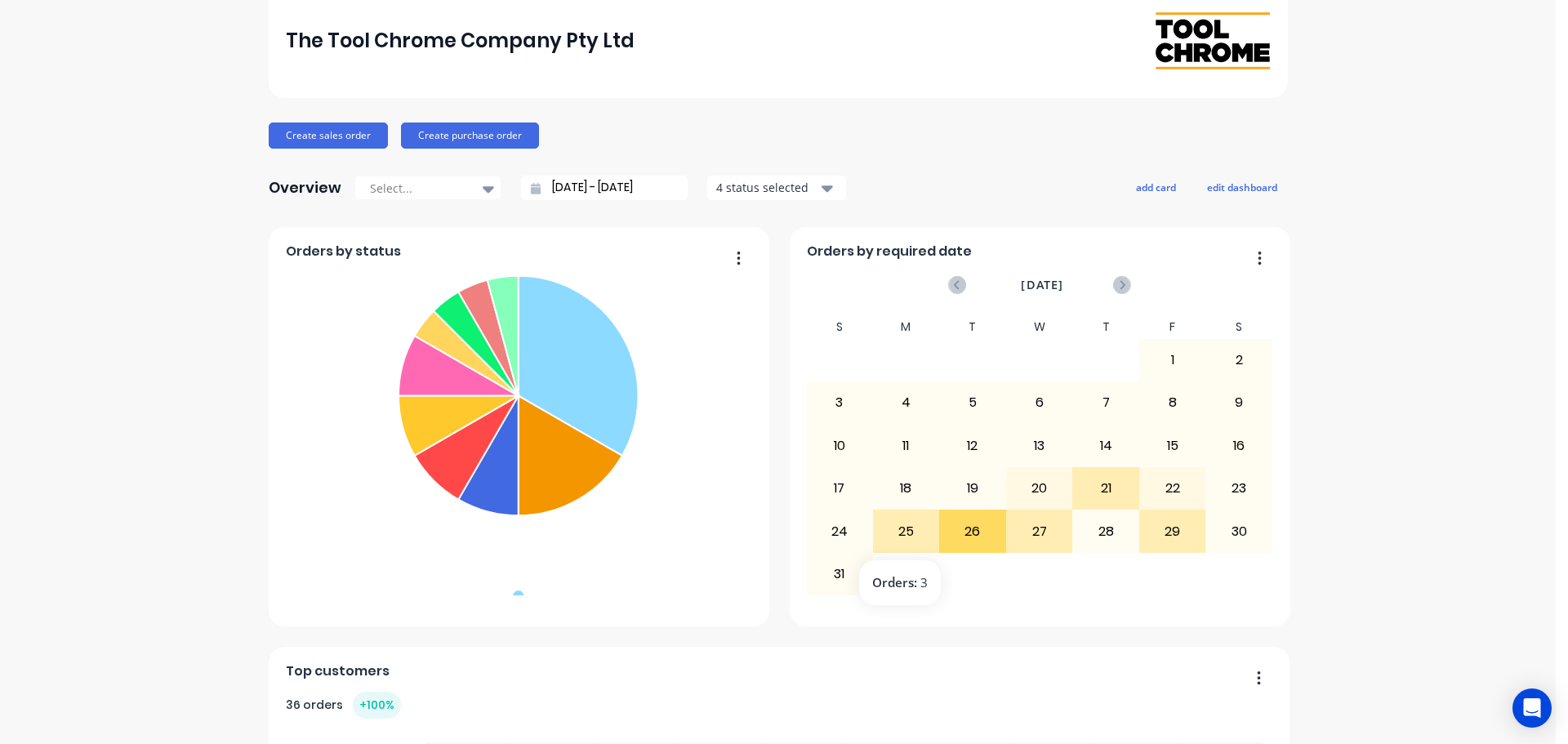
click at [902, 533] on div "25" at bounding box center [906, 531] width 65 height 41
click at [959, 533] on div "26" at bounding box center [972, 531] width 65 height 41
click at [1046, 537] on div "27" at bounding box center [1039, 531] width 65 height 41
click at [1118, 488] on div "21" at bounding box center [1105, 488] width 65 height 41
click at [1215, 528] on div "30" at bounding box center [1238, 531] width 65 height 41
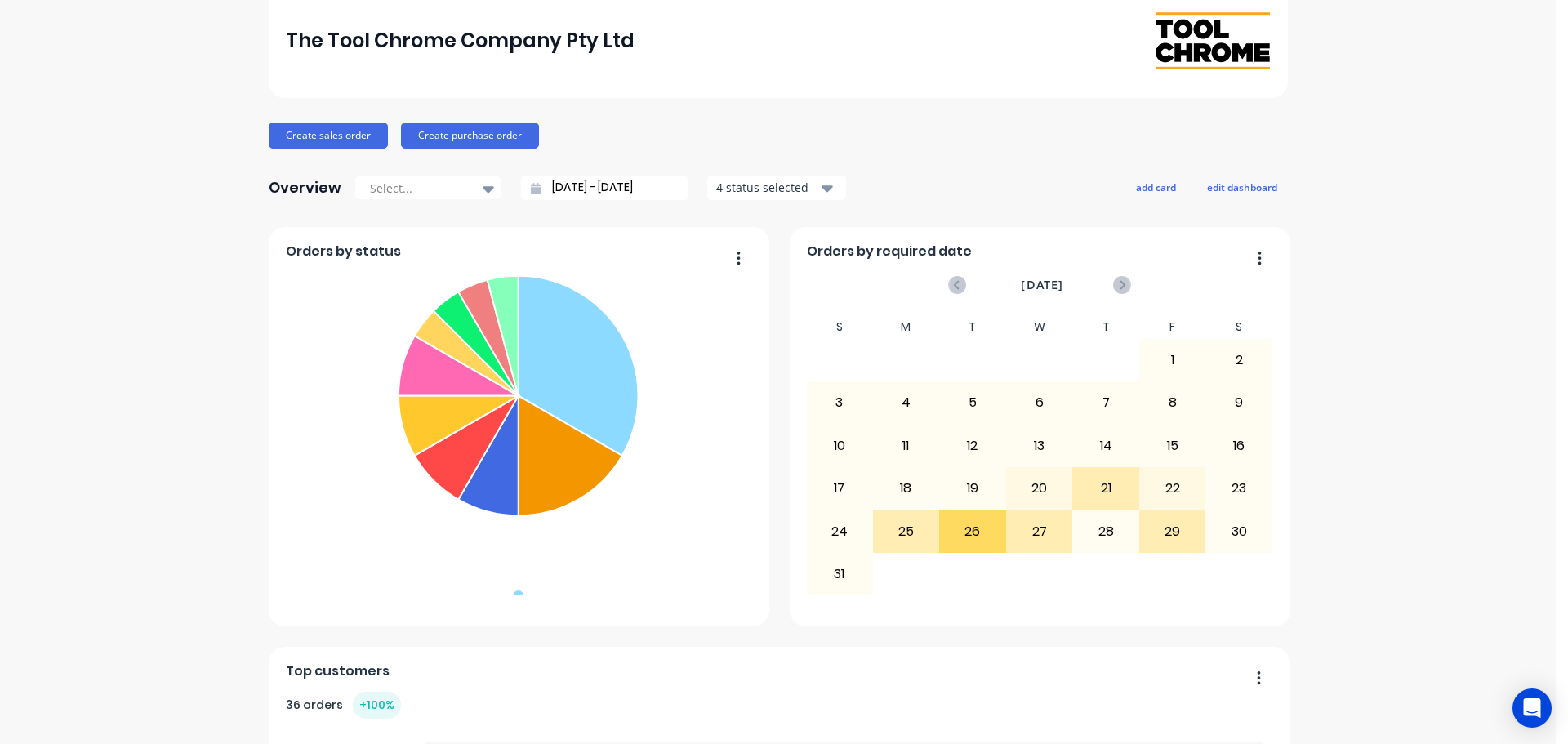
scroll to position [0, 0]
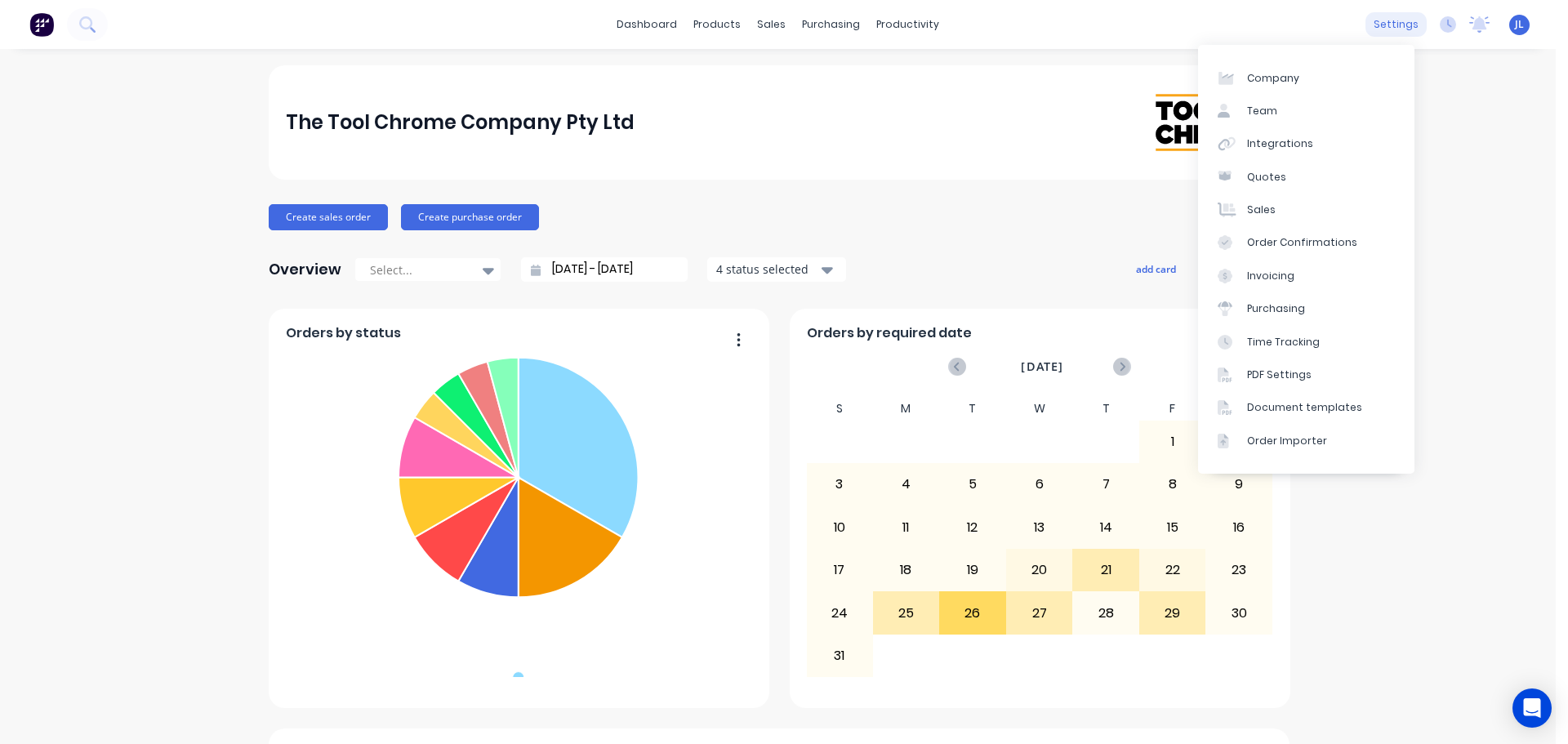
click at [1389, 25] on div "settings" at bounding box center [1396, 24] width 61 height 25
click at [1287, 139] on div "Integrations" at bounding box center [1280, 143] width 66 height 14
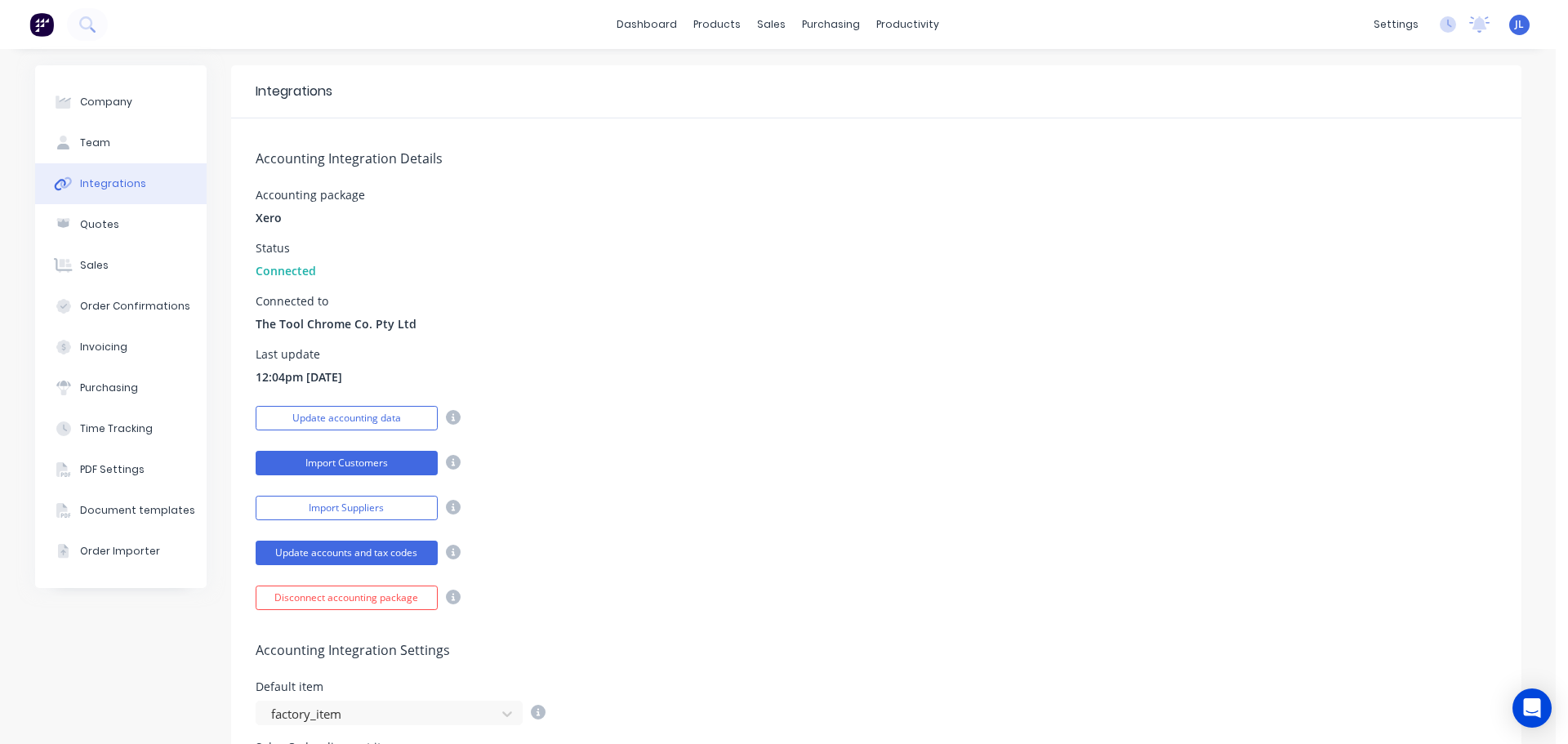
click at [379, 465] on button "Import Customers" at bounding box center [346, 462] width 182 height 25
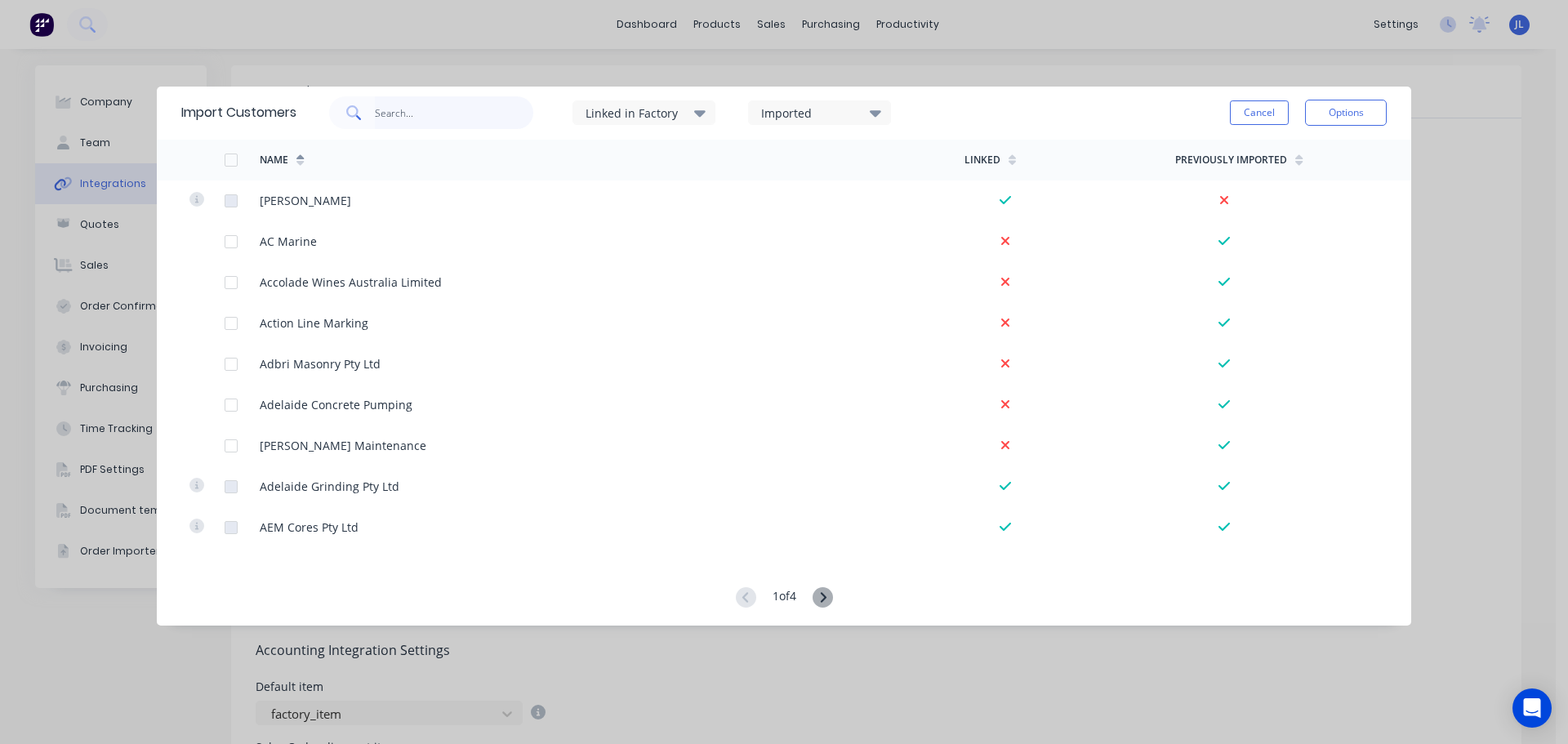
click at [401, 106] on input "text" at bounding box center [454, 112] width 159 height 33
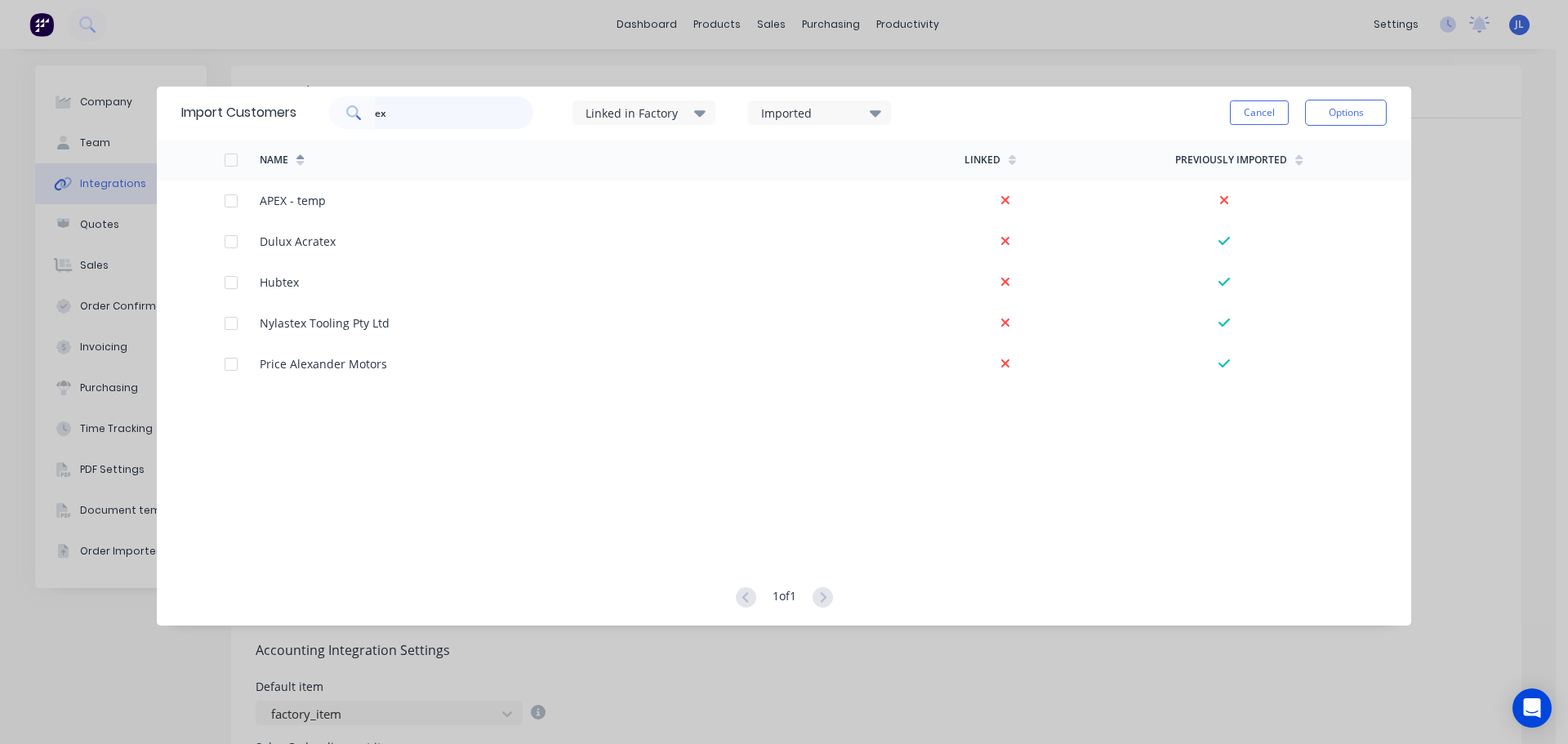
click at [411, 112] on input "ex" at bounding box center [454, 112] width 159 height 33
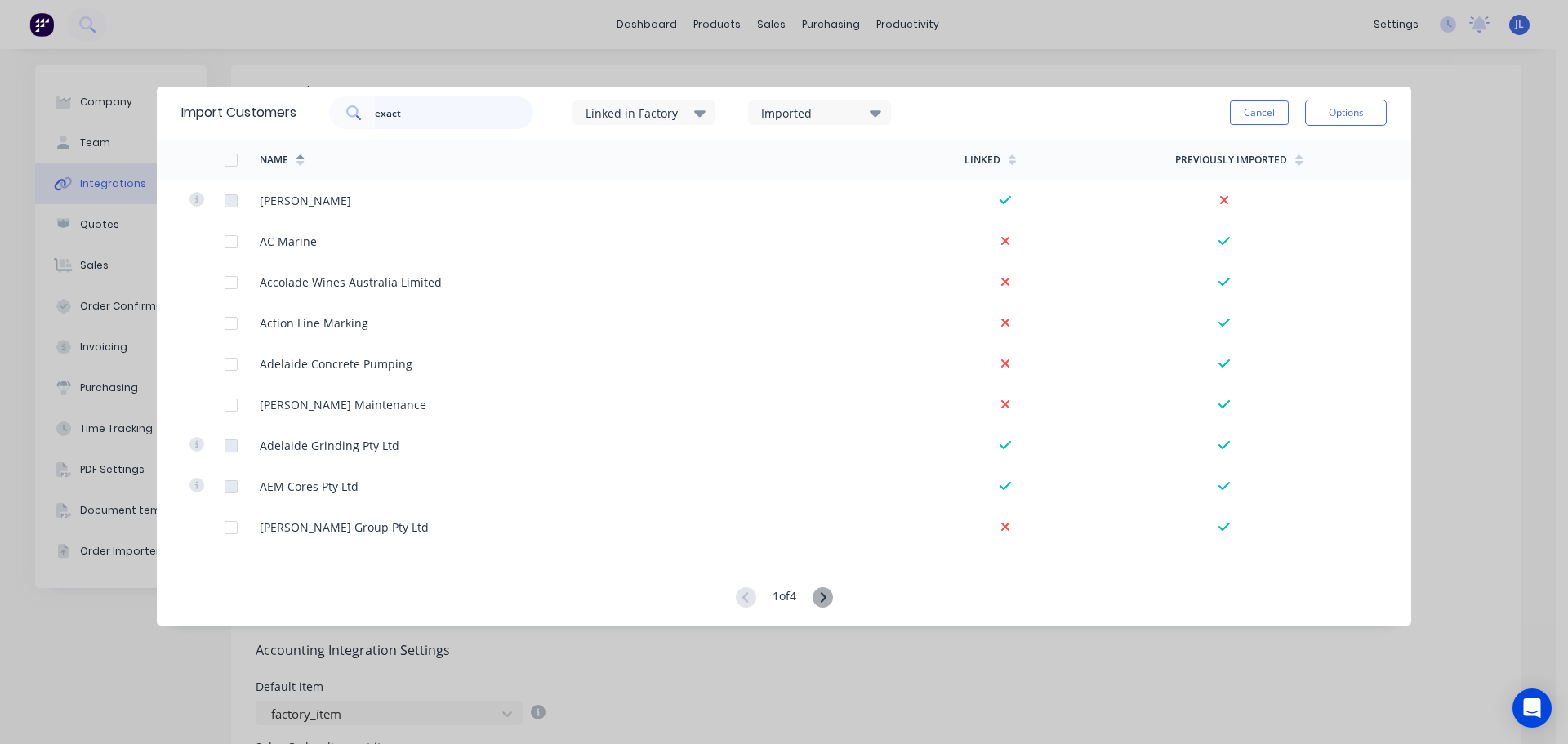
type input "exact"
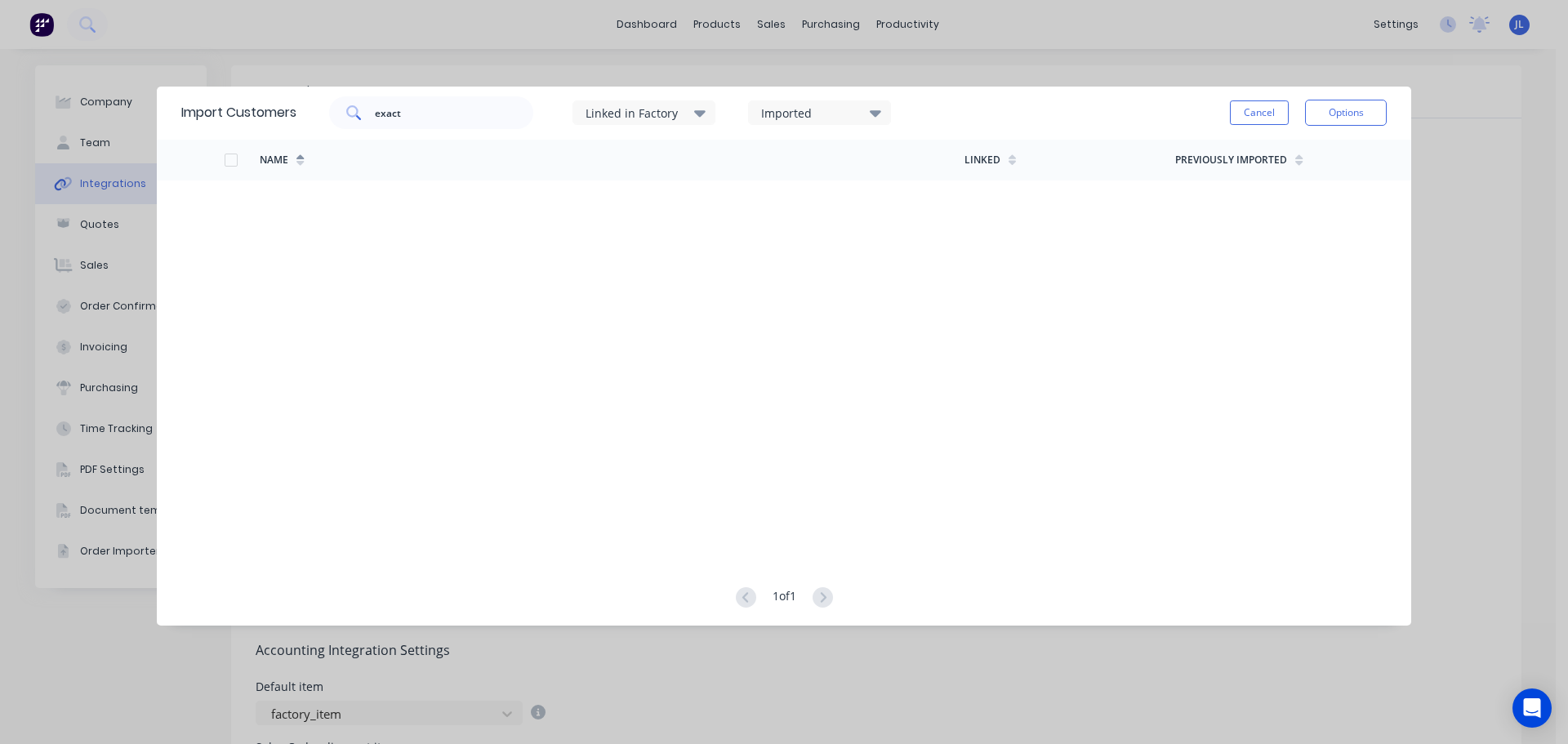
click at [1244, 112] on button "Cancel" at bounding box center [1259, 112] width 59 height 25
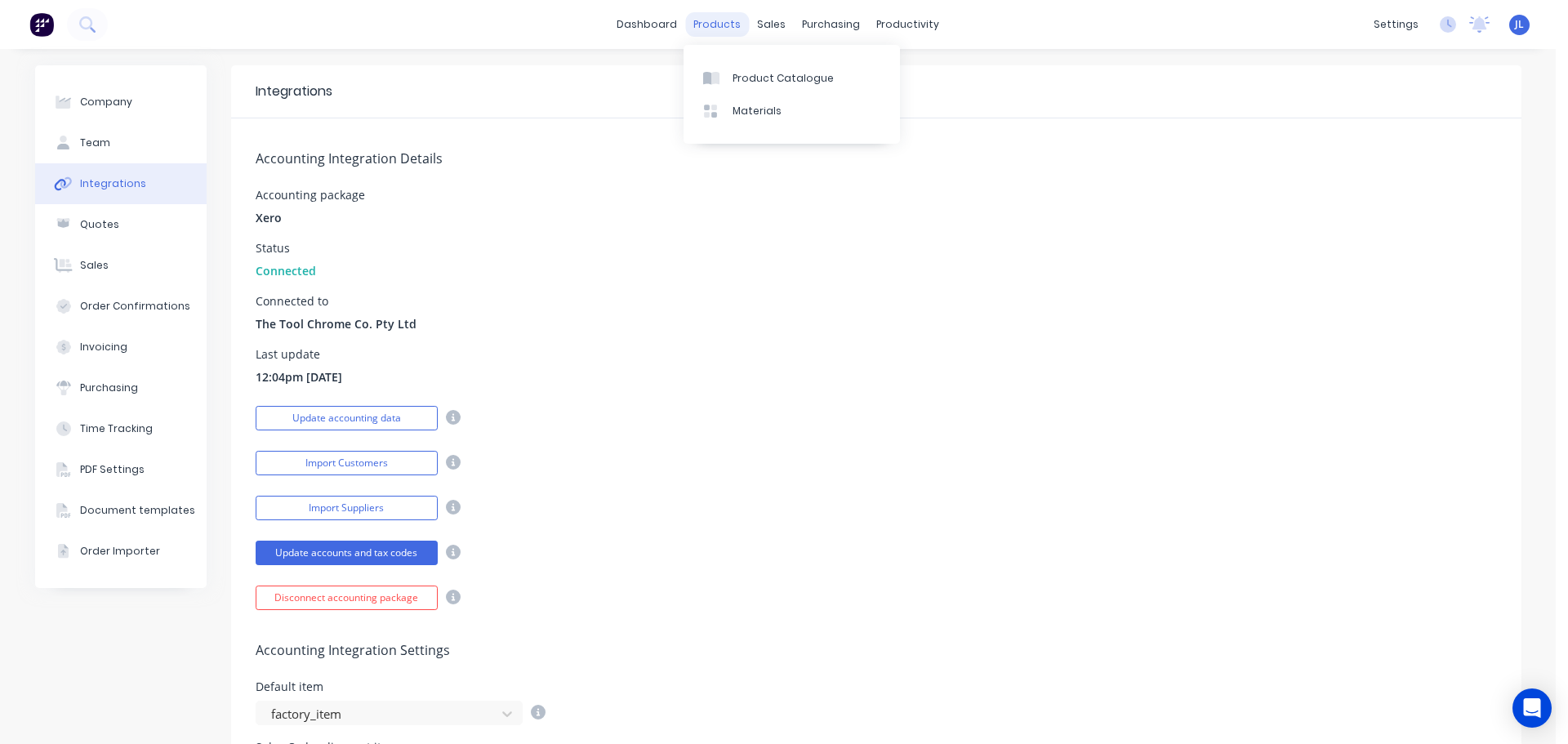
click at [718, 24] on div "products" at bounding box center [716, 24] width 63 height 25
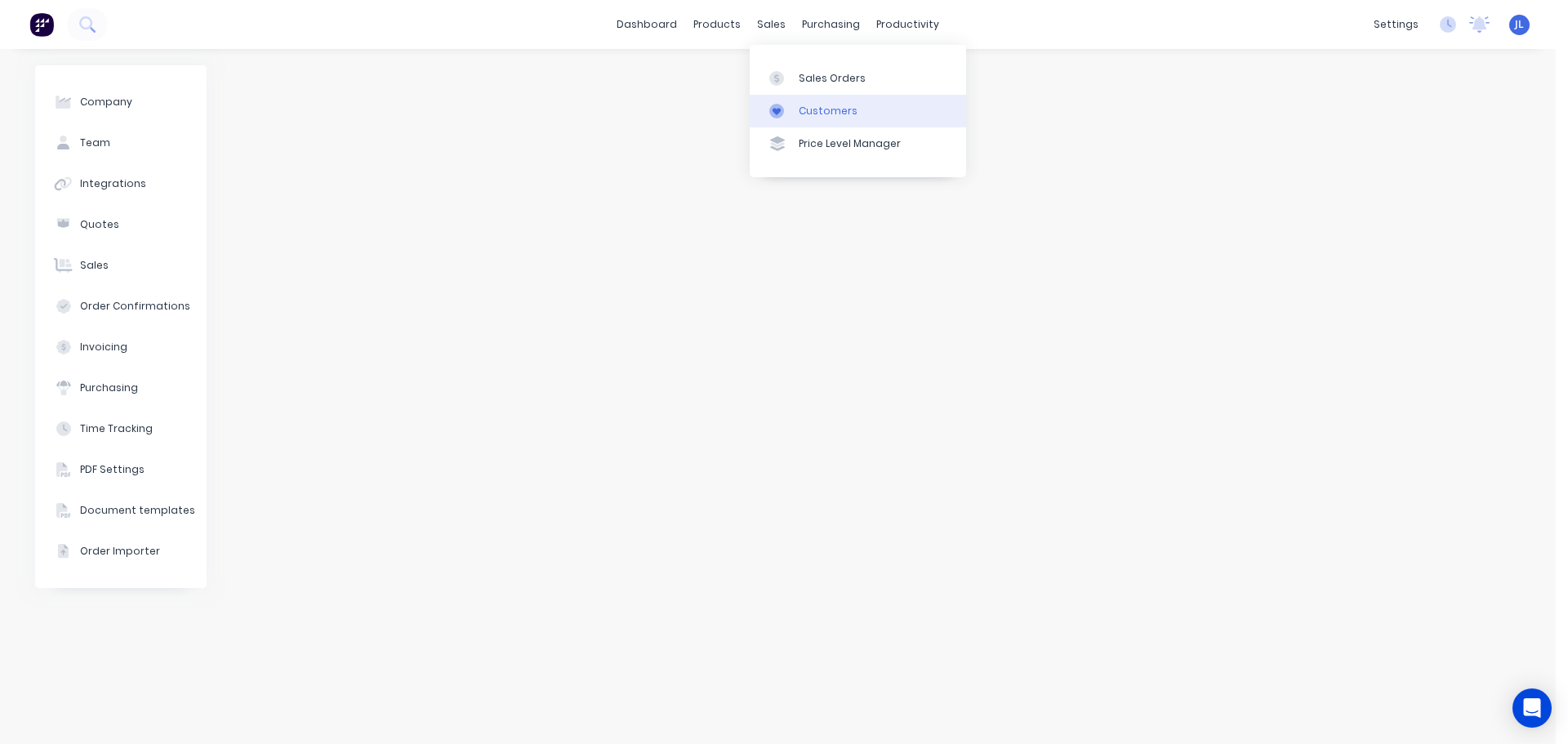
click at [825, 104] on div "Customers" at bounding box center [828, 111] width 59 height 14
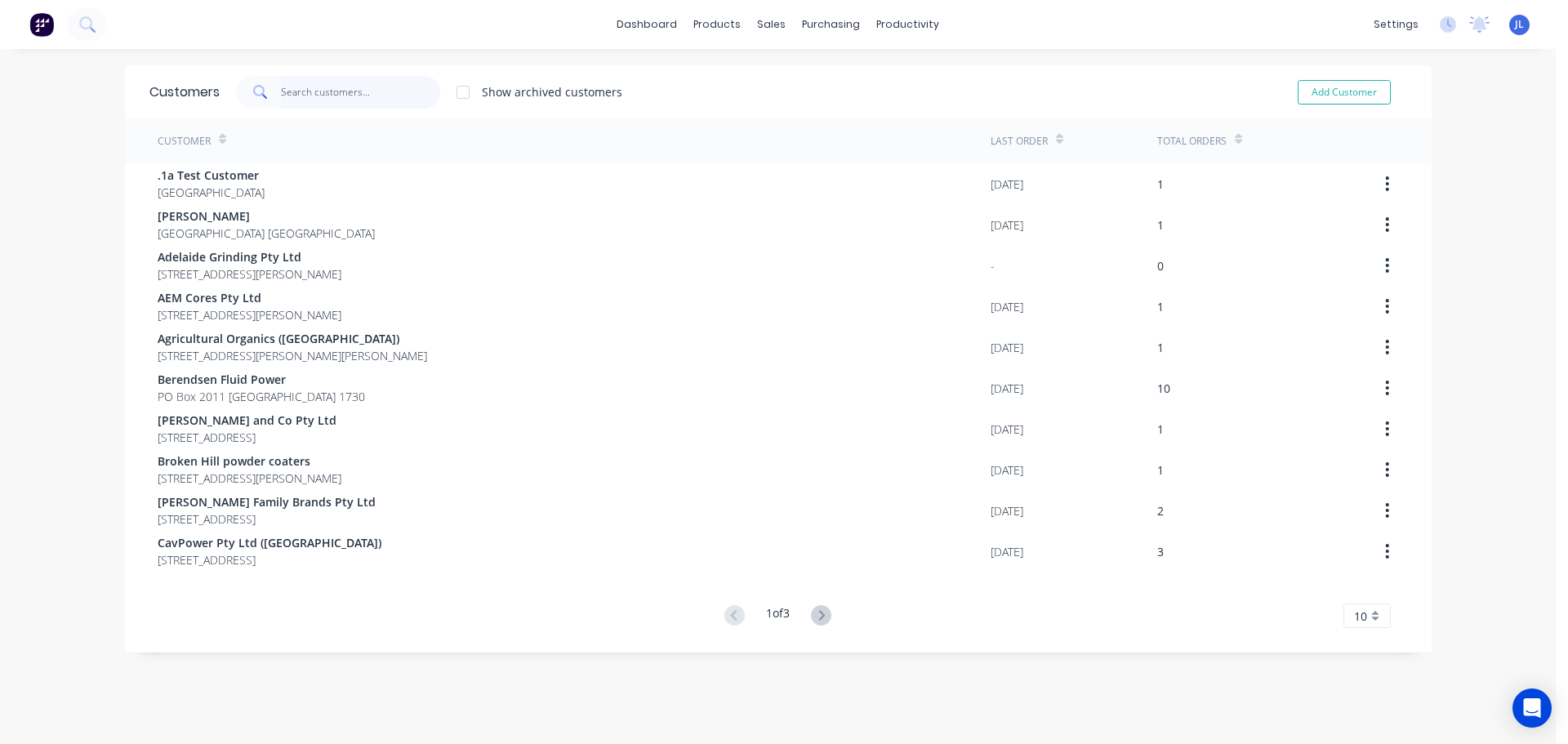
click at [329, 97] on input "text" at bounding box center [360, 92] width 159 height 33
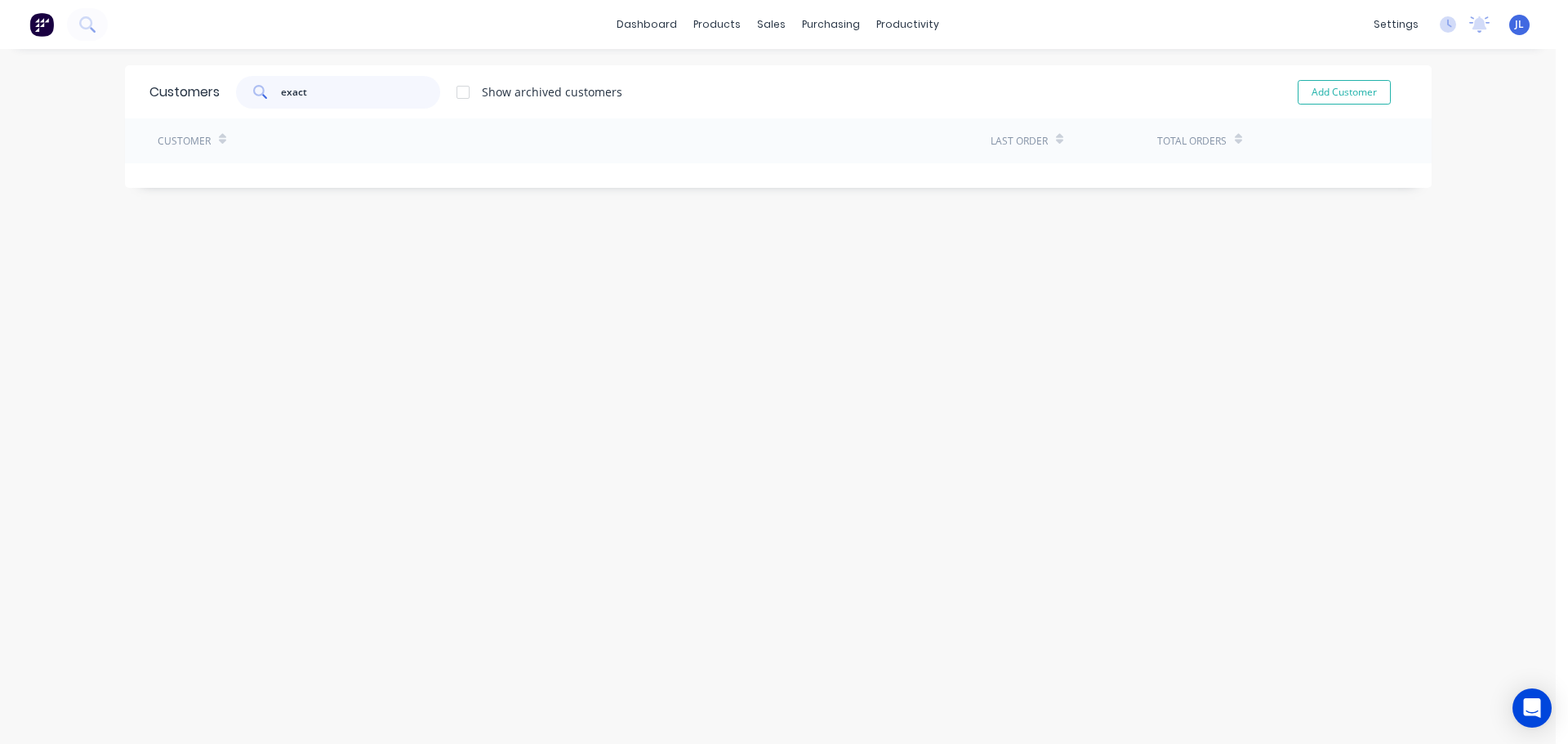
type input "exact"
click at [384, 322] on div "Customers exact Show archived customers Add Customer Customer Last Order Total …" at bounding box center [778, 413] width 1306 height 695
click at [1321, 88] on button "Add Customer" at bounding box center [1344, 92] width 93 height 25
select select "AU"
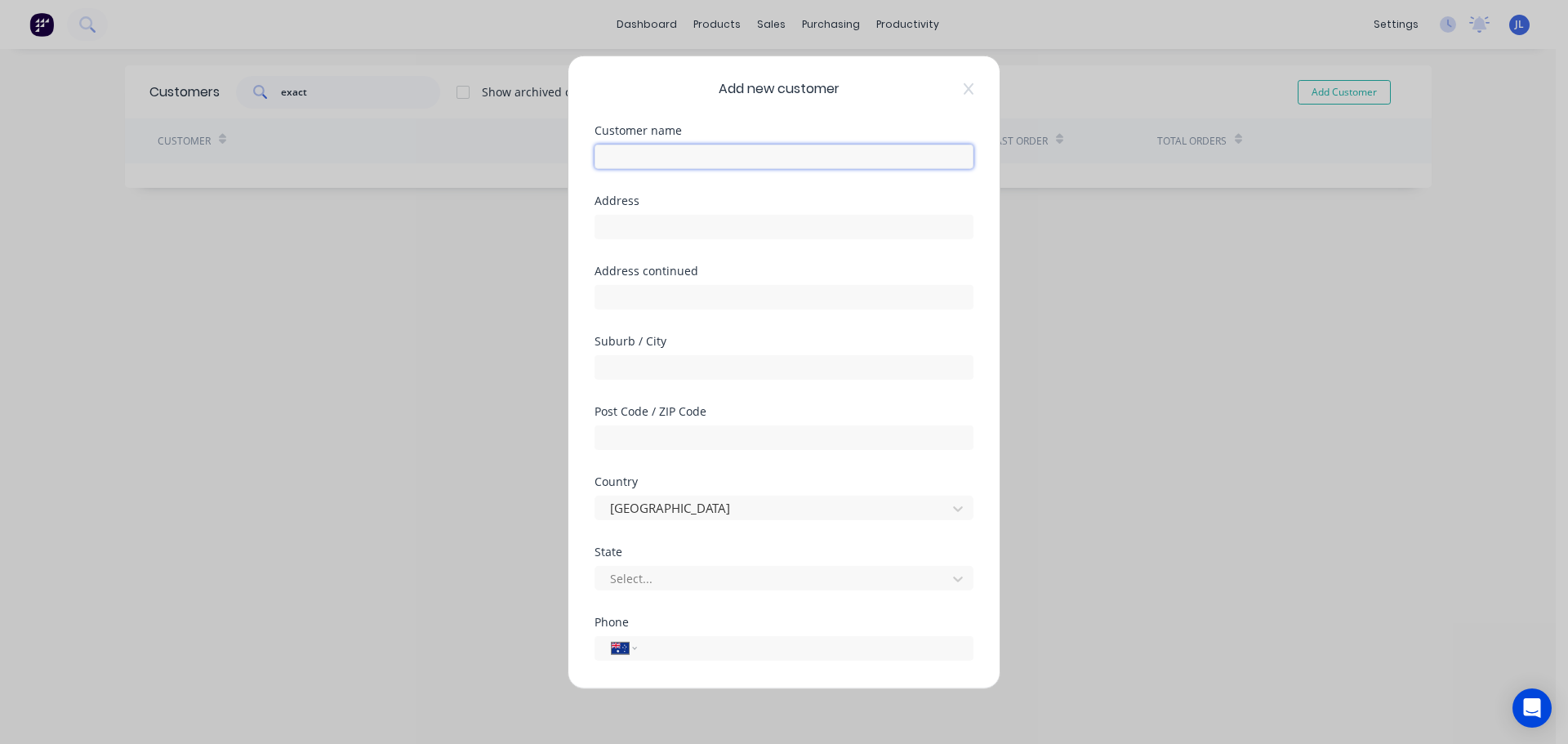
click at [694, 163] on input "text" at bounding box center [784, 156] width 379 height 25
type input "Exact Contracting"
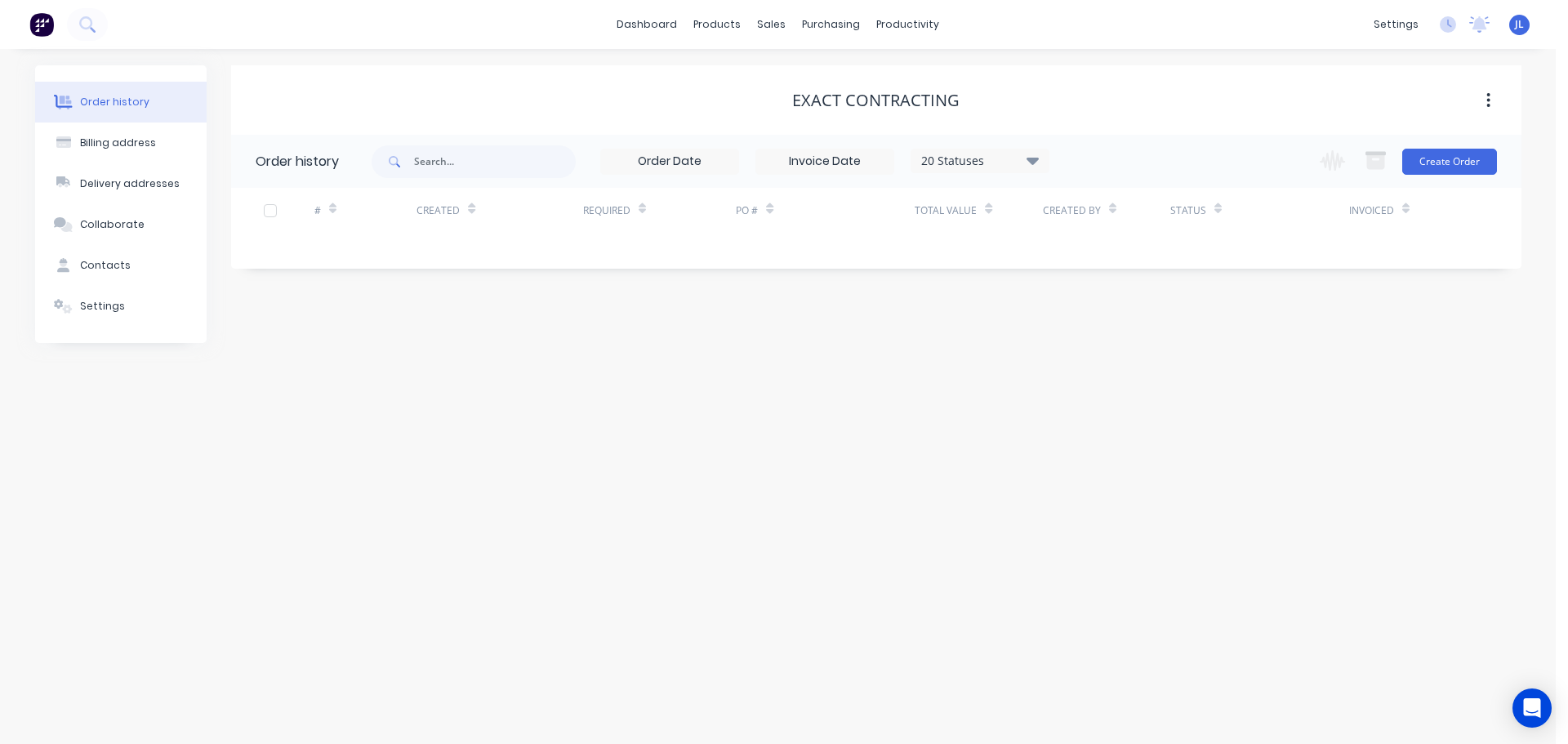
click at [899, 342] on div "Exact Contracting Order history 20 Statuses Invoice Status Invoiced Not Invoice…" at bounding box center [876, 204] width 1290 height 277
click at [500, 151] on input "text" at bounding box center [500, 161] width 161 height 33
click at [1494, 100] on icon "button" at bounding box center [1494, 100] width 3 height 14
click at [835, 103] on div "Exact Contracting" at bounding box center [882, 100] width 167 height 19
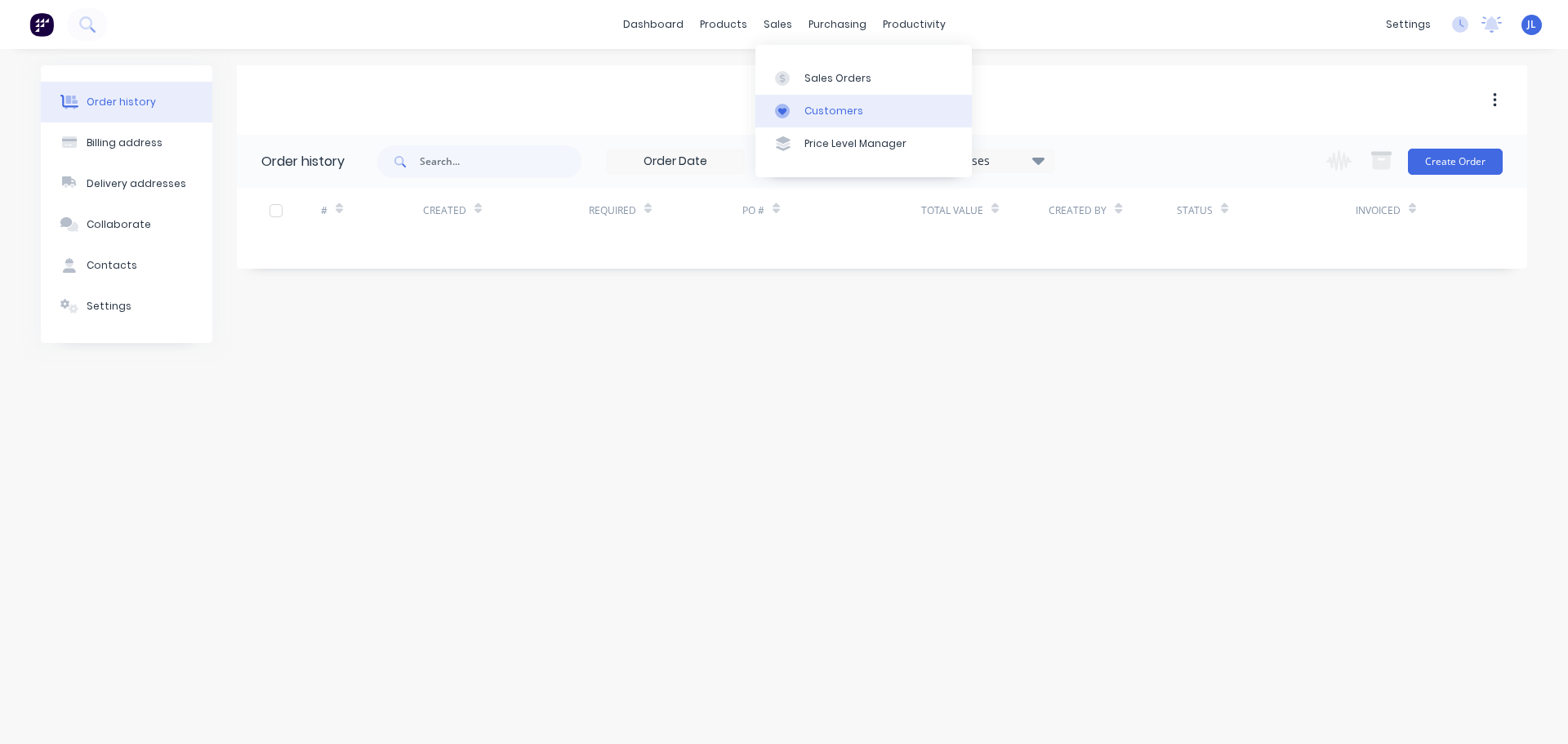
click at [804, 107] on div "Customers" at bounding box center [833, 111] width 59 height 14
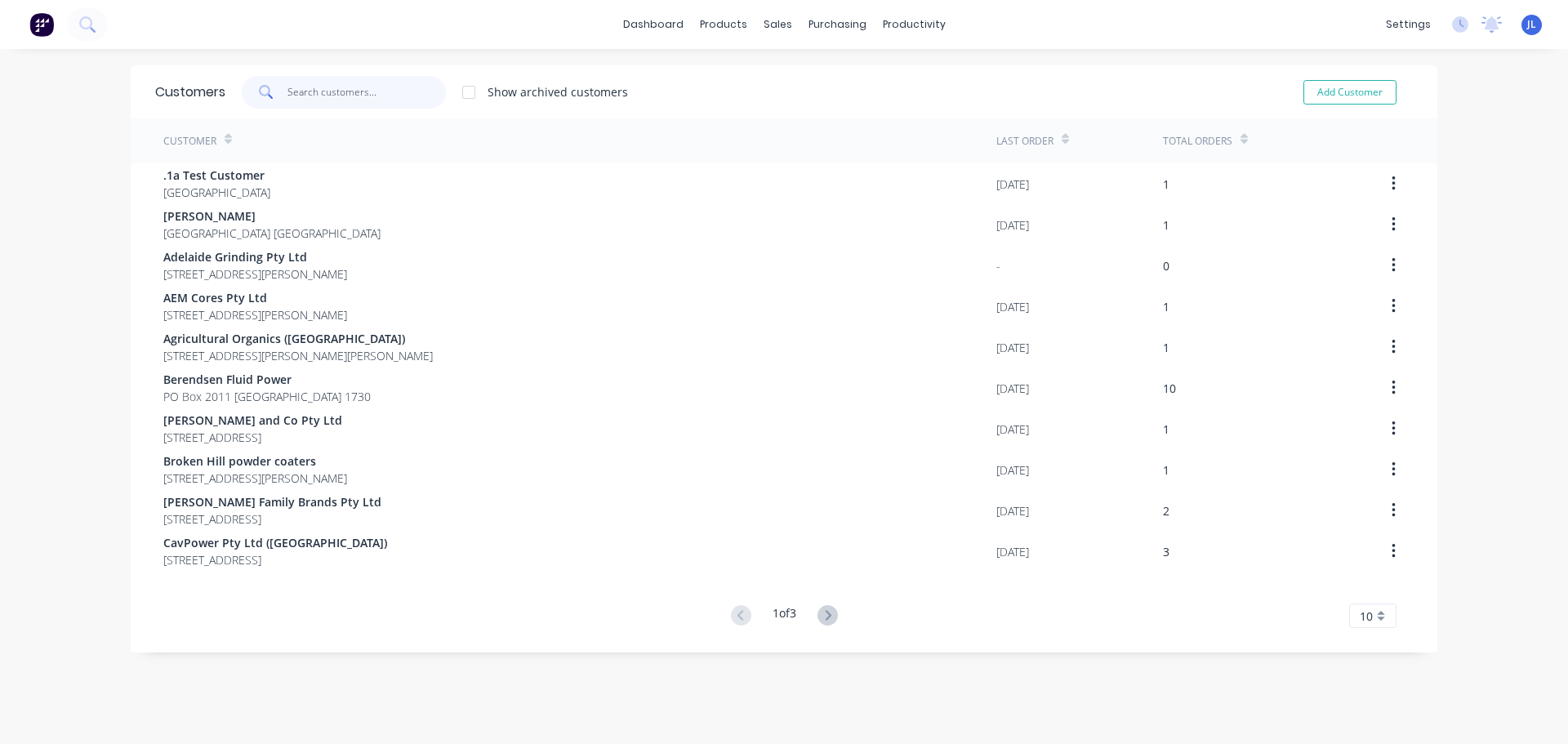
click at [381, 89] on input "text" at bounding box center [367, 92] width 159 height 33
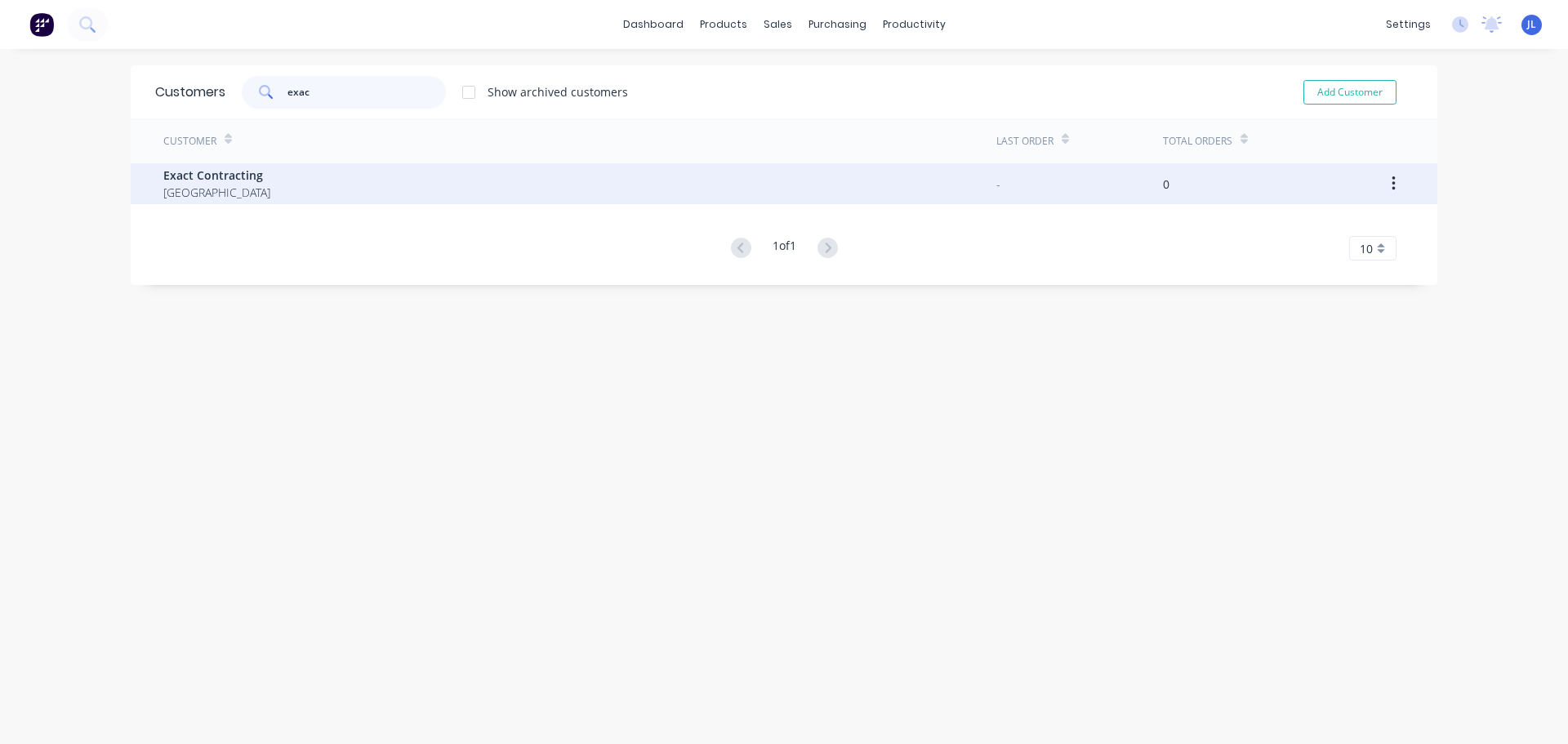
type input "exac"
click at [1390, 182] on button "button" at bounding box center [1393, 183] width 38 height 30
click at [1029, 200] on div "-" at bounding box center [1079, 183] width 167 height 41
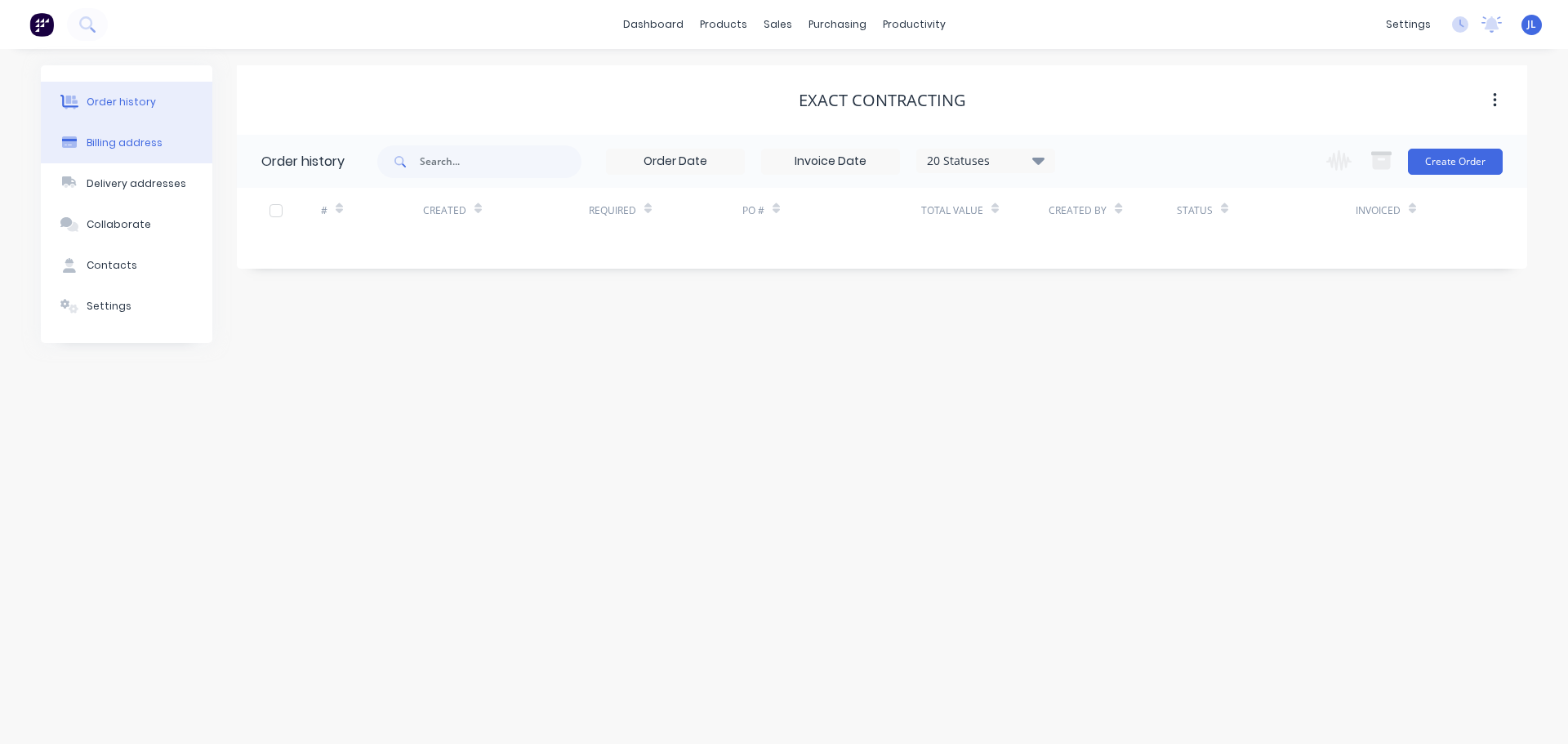
click at [161, 136] on button "Billing address" at bounding box center [126, 143] width 172 height 41
select select "AU"
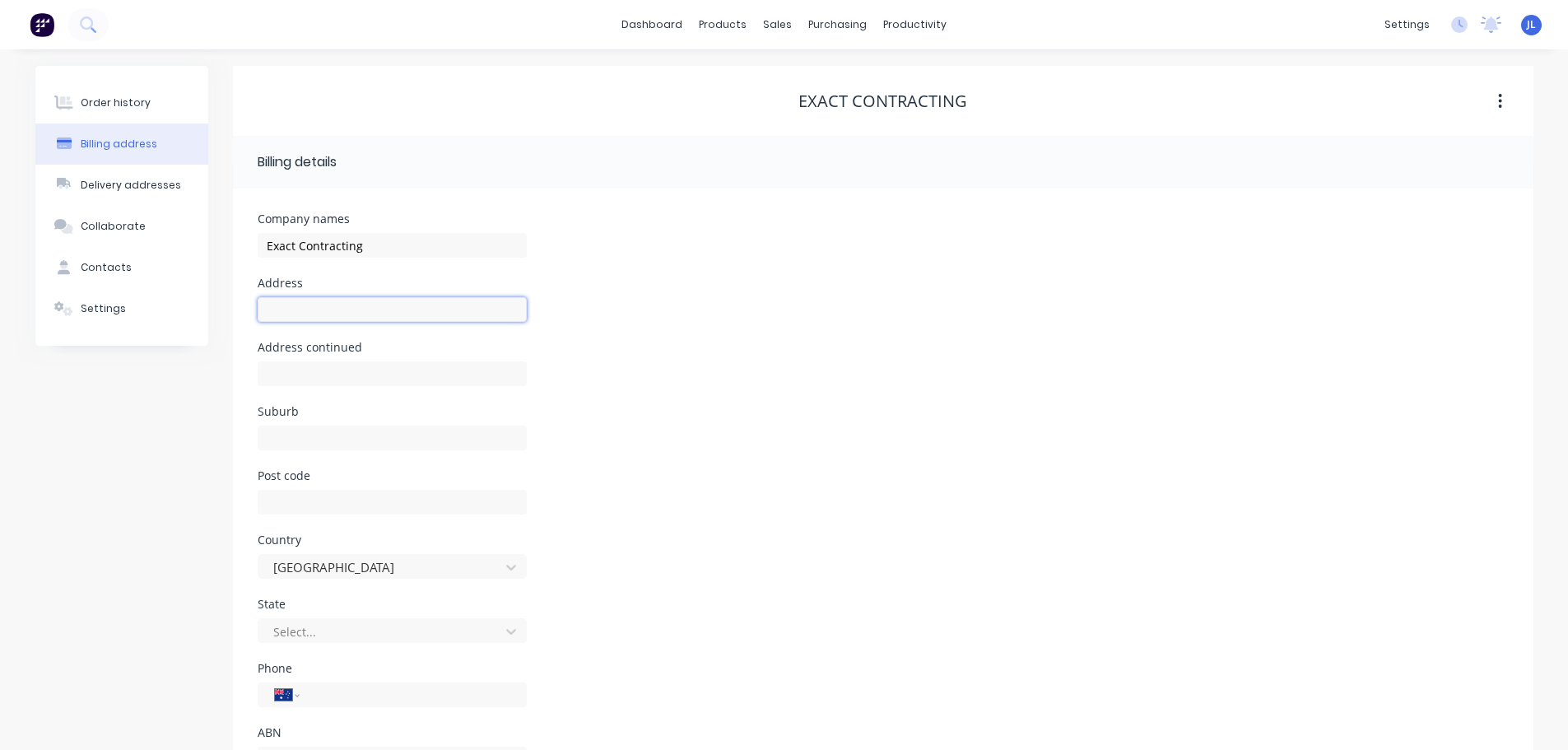
click at [350, 308] on input "text" at bounding box center [392, 309] width 269 height 25
paste input "43 B26, Wayville SA 5034"
drag, startPoint x: 311, startPoint y: 307, endPoint x: 354, endPoint y: 307, distance: 43.0
click at [354, 307] on input "43 B26, Wayville SA 5034" at bounding box center [392, 309] width 269 height 25
type input "43 B26, Wayville SA 5034"
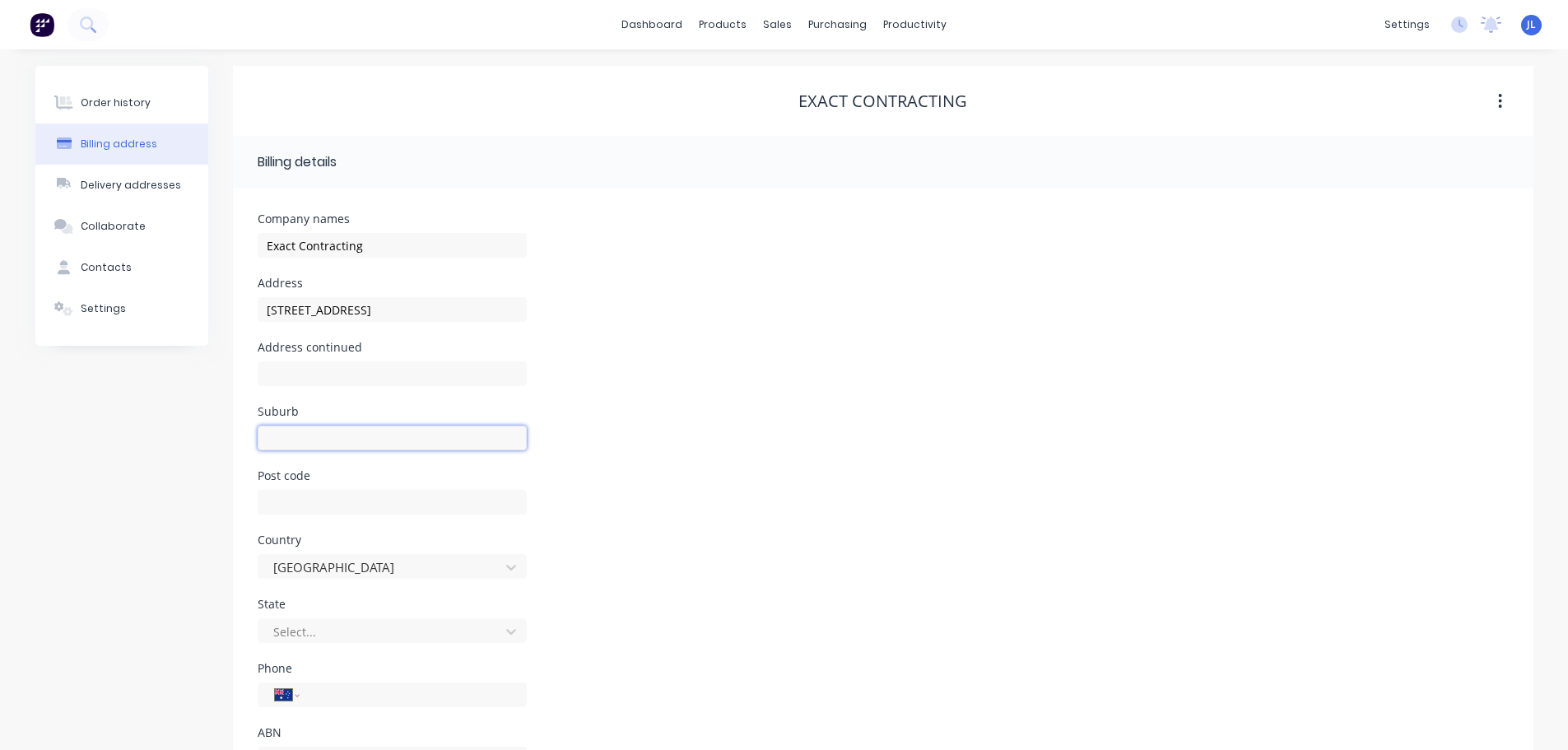
click at [326, 430] on input "text" at bounding box center [392, 437] width 269 height 25
paste input "Wayville"
type input "Wayville"
drag, startPoint x: 373, startPoint y: 312, endPoint x: 445, endPoint y: 311, distance: 72.0
click at [445, 311] on input "43 B26, Wayville SA 5034" at bounding box center [392, 309] width 269 height 25
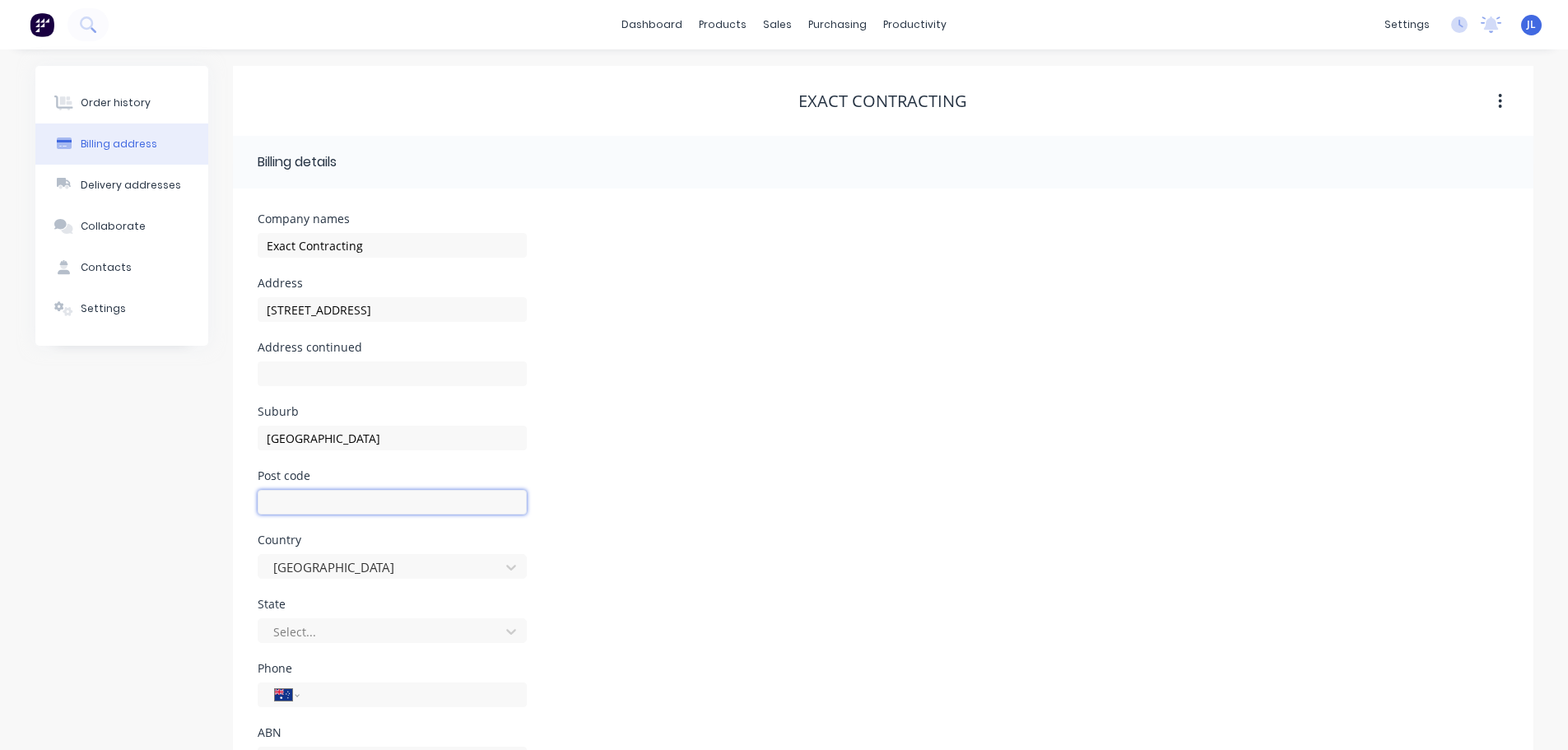
drag, startPoint x: 303, startPoint y: 498, endPoint x: 344, endPoint y: 475, distance: 47.0
click at [303, 498] on input "text" at bounding box center [392, 502] width 269 height 25
paste input "5034"
type input "5034"
drag, startPoint x: 312, startPoint y: 309, endPoint x: 516, endPoint y: 310, distance: 204.0
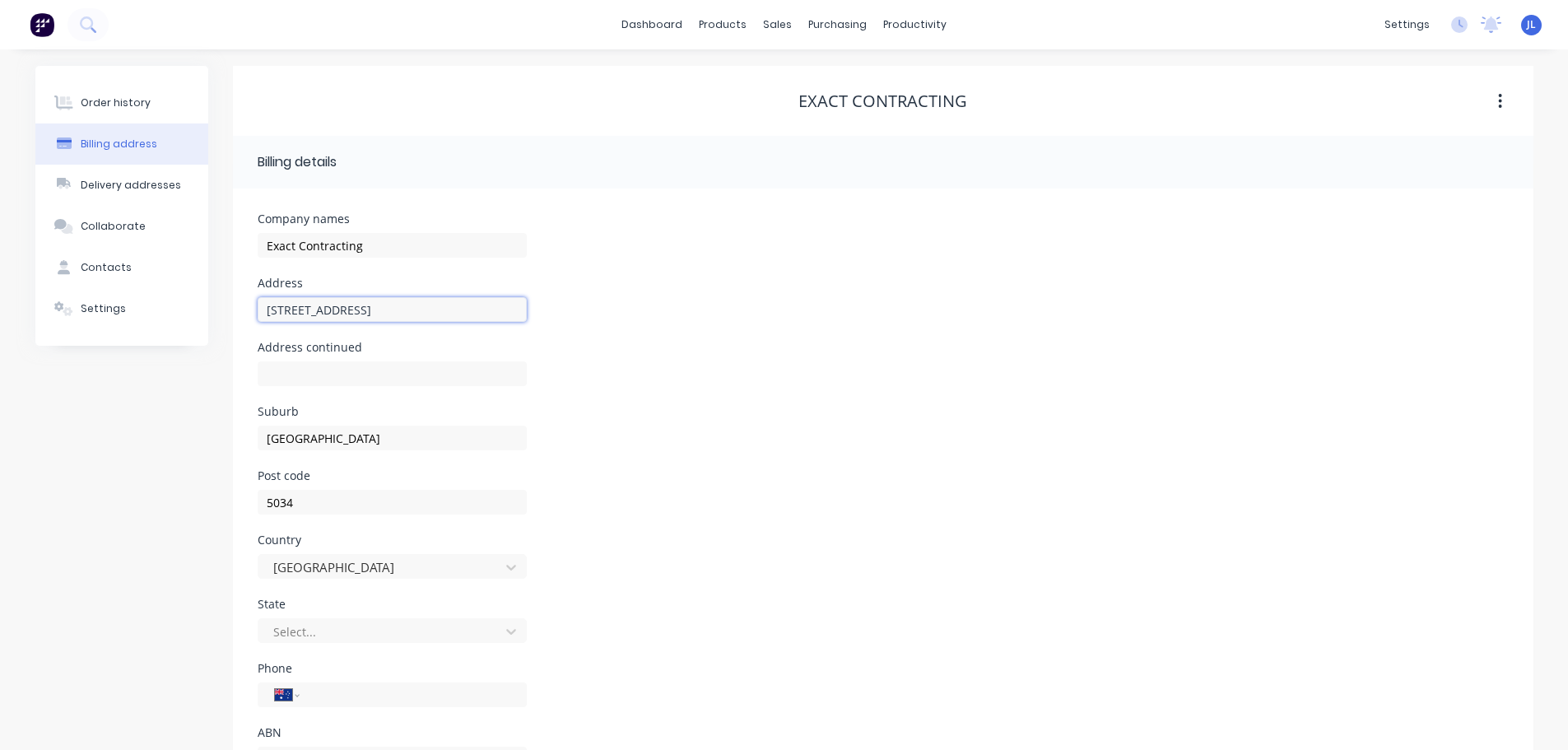
click at [516, 310] on input "43 B26, Wayville SA 5034" at bounding box center [392, 309] width 269 height 25
click at [537, 430] on div "Company names Exact Contracting Address 43 B26 Address continued Suburb Wayvill…" at bounding box center [883, 502] width 1251 height 578
click at [833, 405] on div "Address continued" at bounding box center [883, 373] width 1251 height 64
drag, startPoint x: 286, startPoint y: 308, endPoint x: 353, endPoint y: 308, distance: 67.0
click at [353, 308] on input "43 B26" at bounding box center [392, 309] width 269 height 25
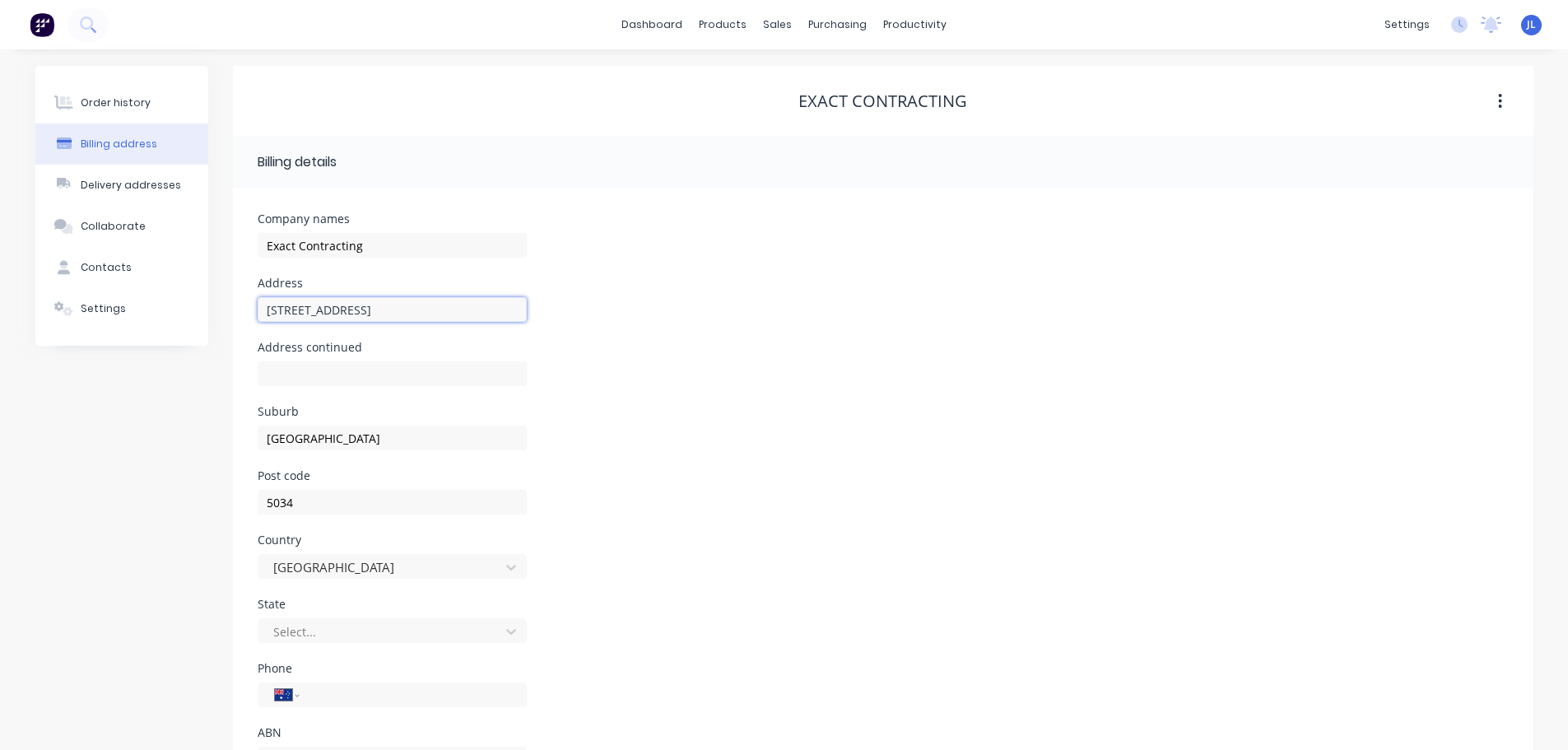
type input "43 Green Hill Road"
click at [222, 429] on div "Order history Billing address Delivery addresses Collaborate Contacts Settings …" at bounding box center [785, 436] width 1498 height 741
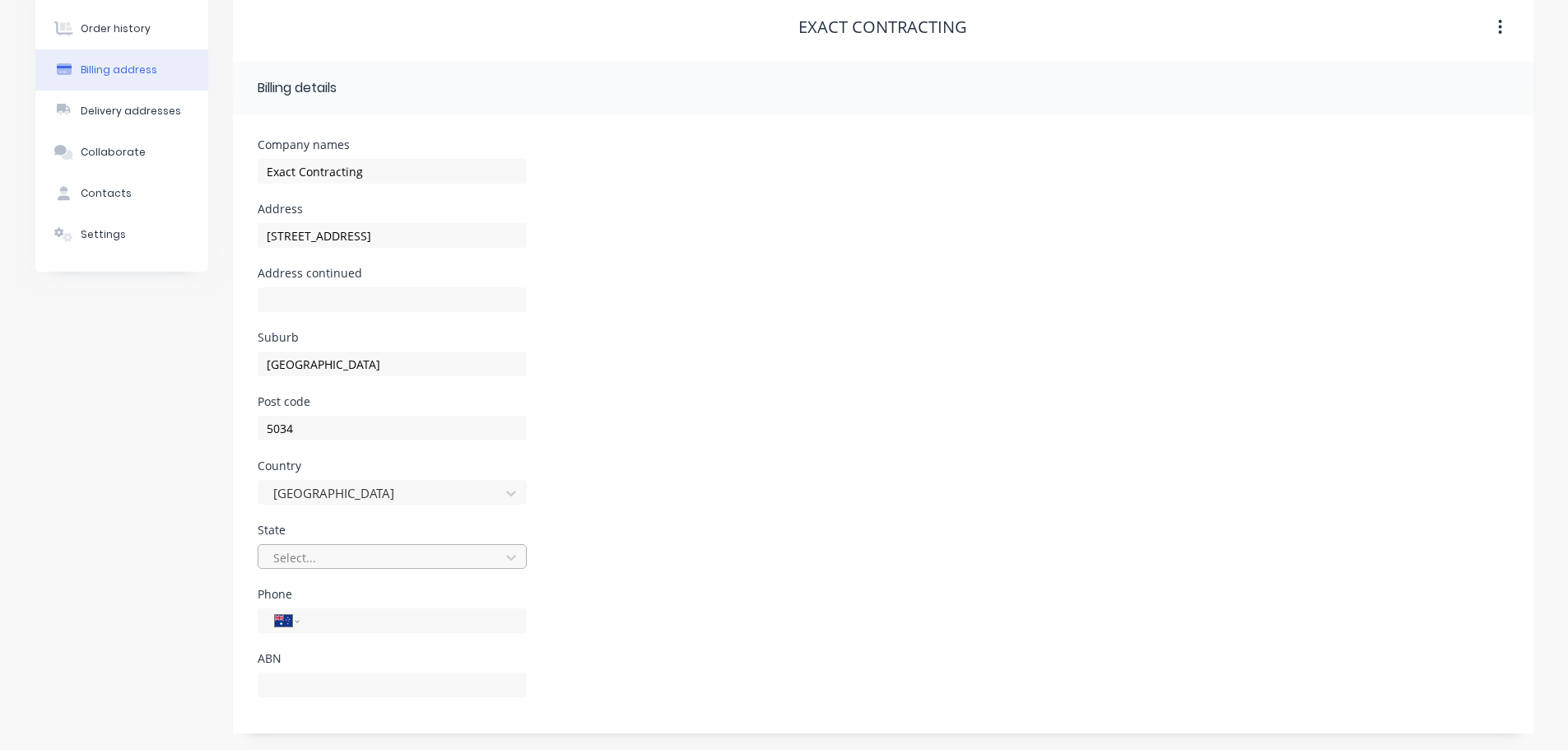
click at [393, 560] on div at bounding box center [382, 557] width 220 height 20
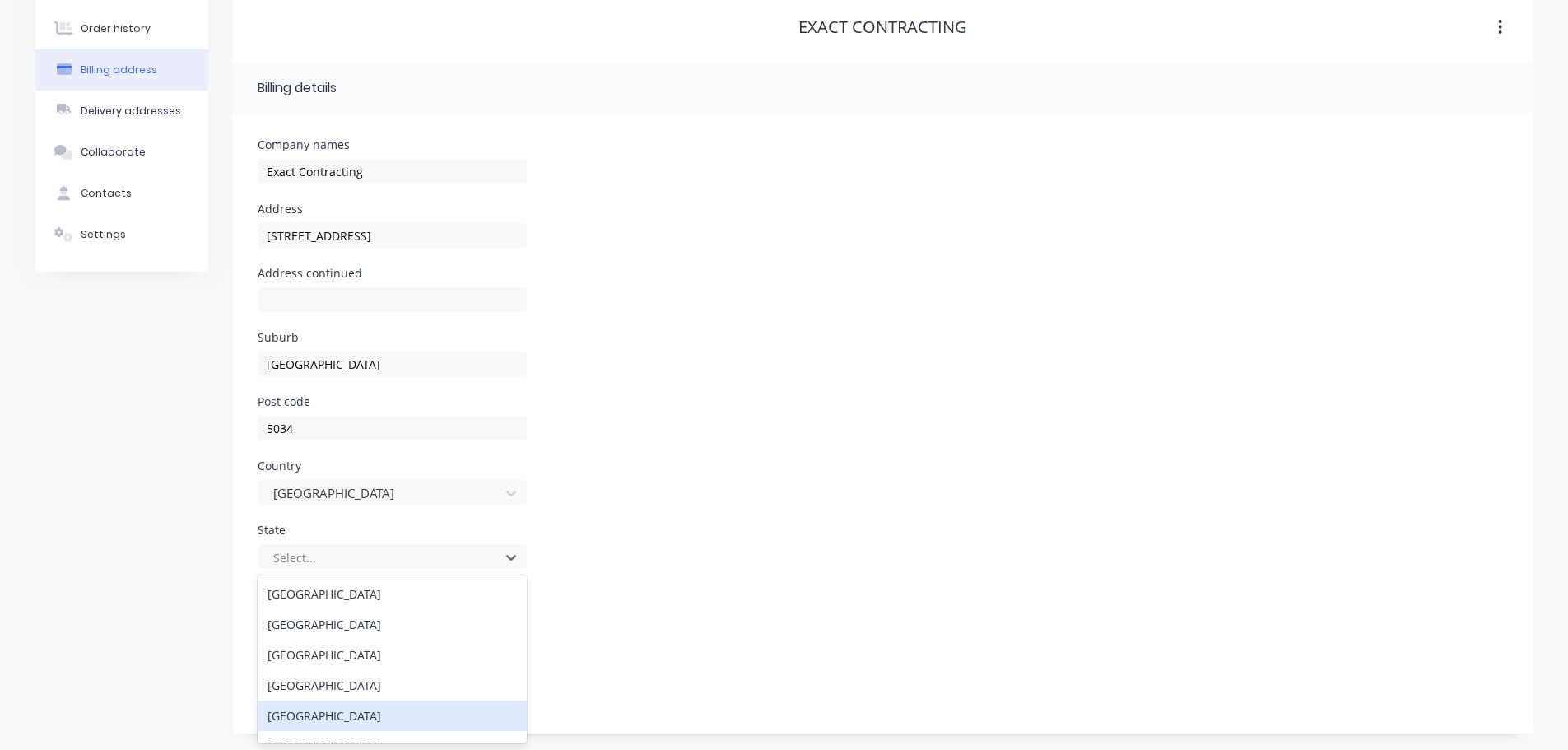
click at [359, 716] on div "South Australia" at bounding box center [392, 716] width 269 height 31
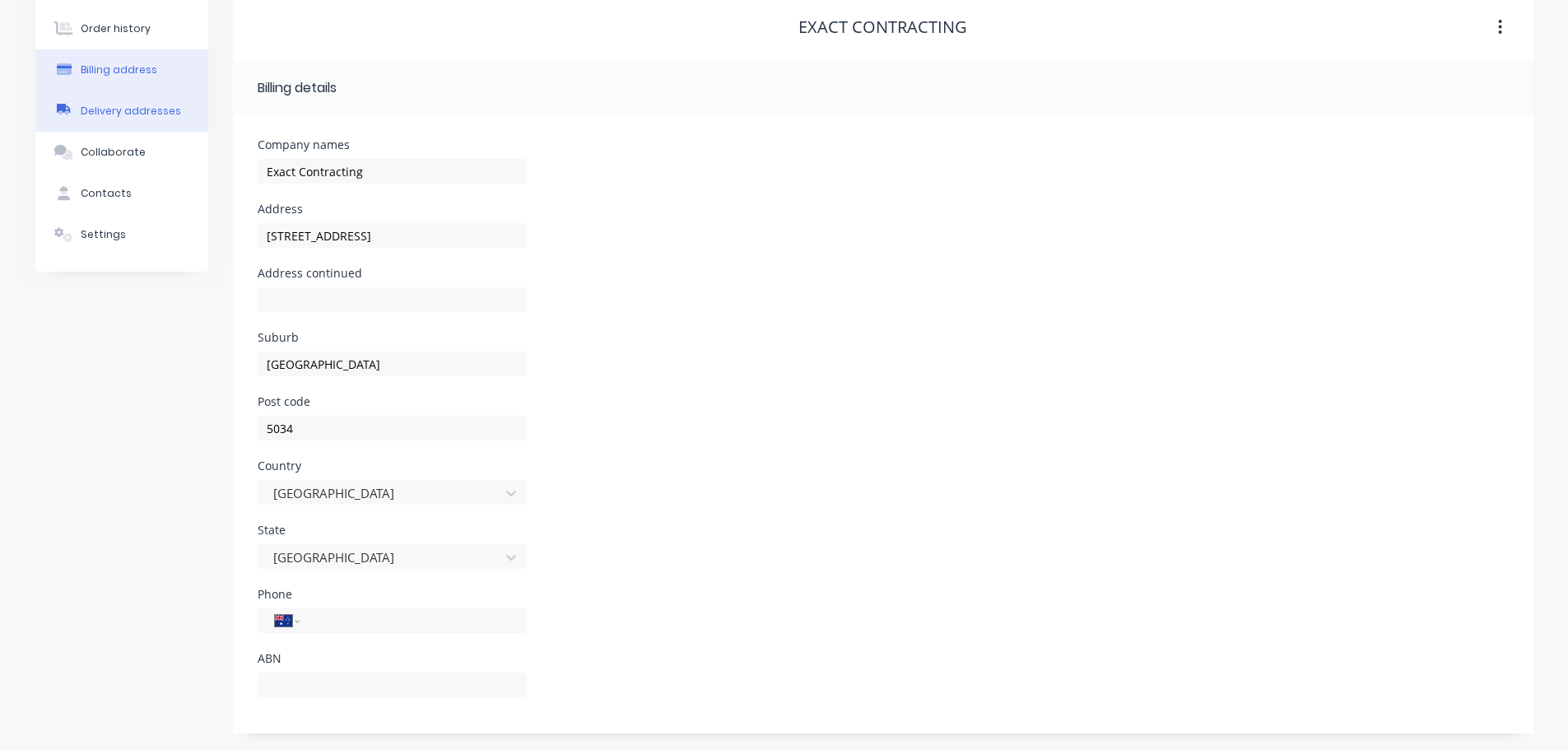
click at [165, 109] on div "Delivery addresses" at bounding box center [131, 111] width 101 height 14
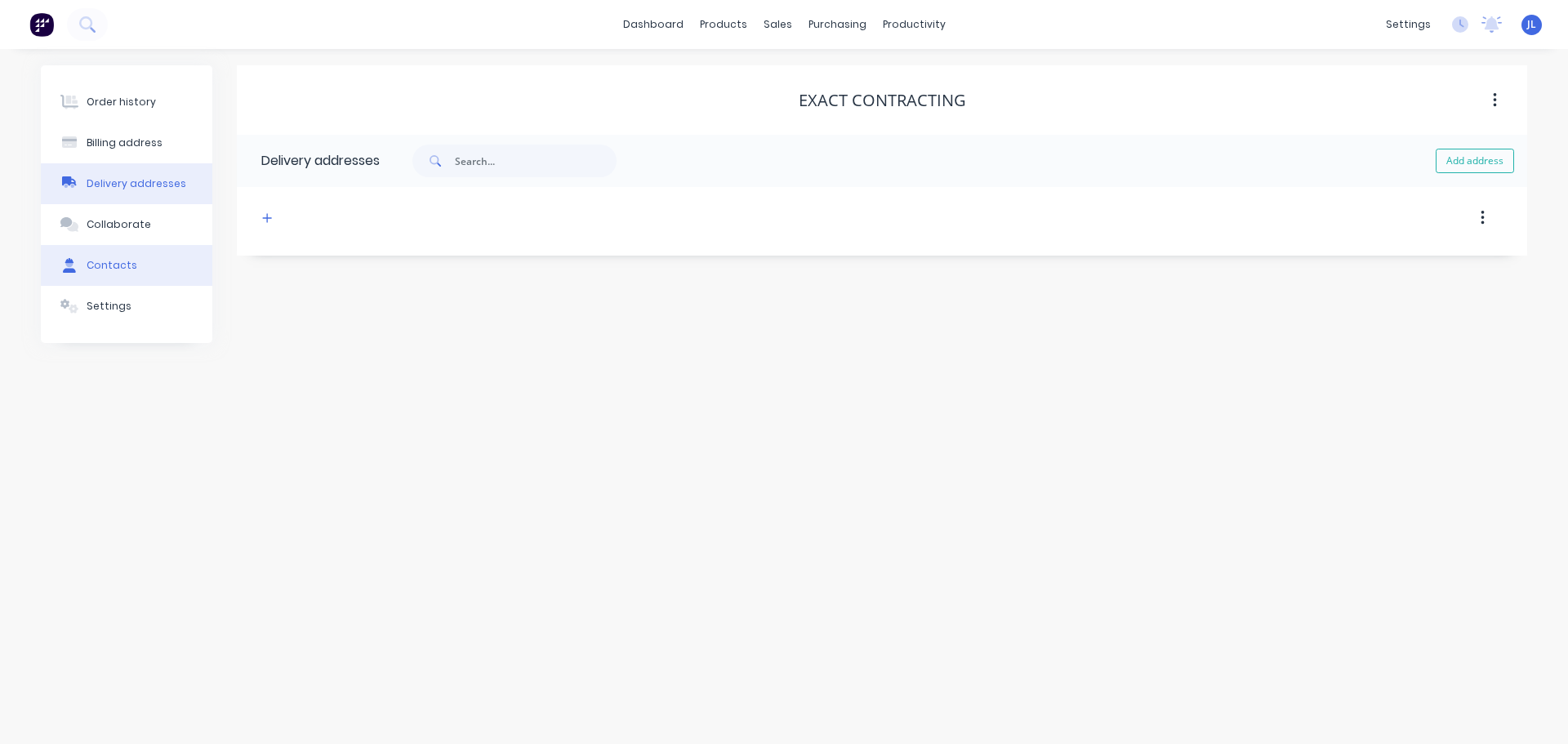
click at [144, 276] on button "Contacts" at bounding box center [126, 265] width 172 height 41
click at [437, 161] on input "text" at bounding box center [477, 161] width 161 height 33
click at [1504, 151] on button "Add contact" at bounding box center [1476, 161] width 75 height 25
select select "AU"
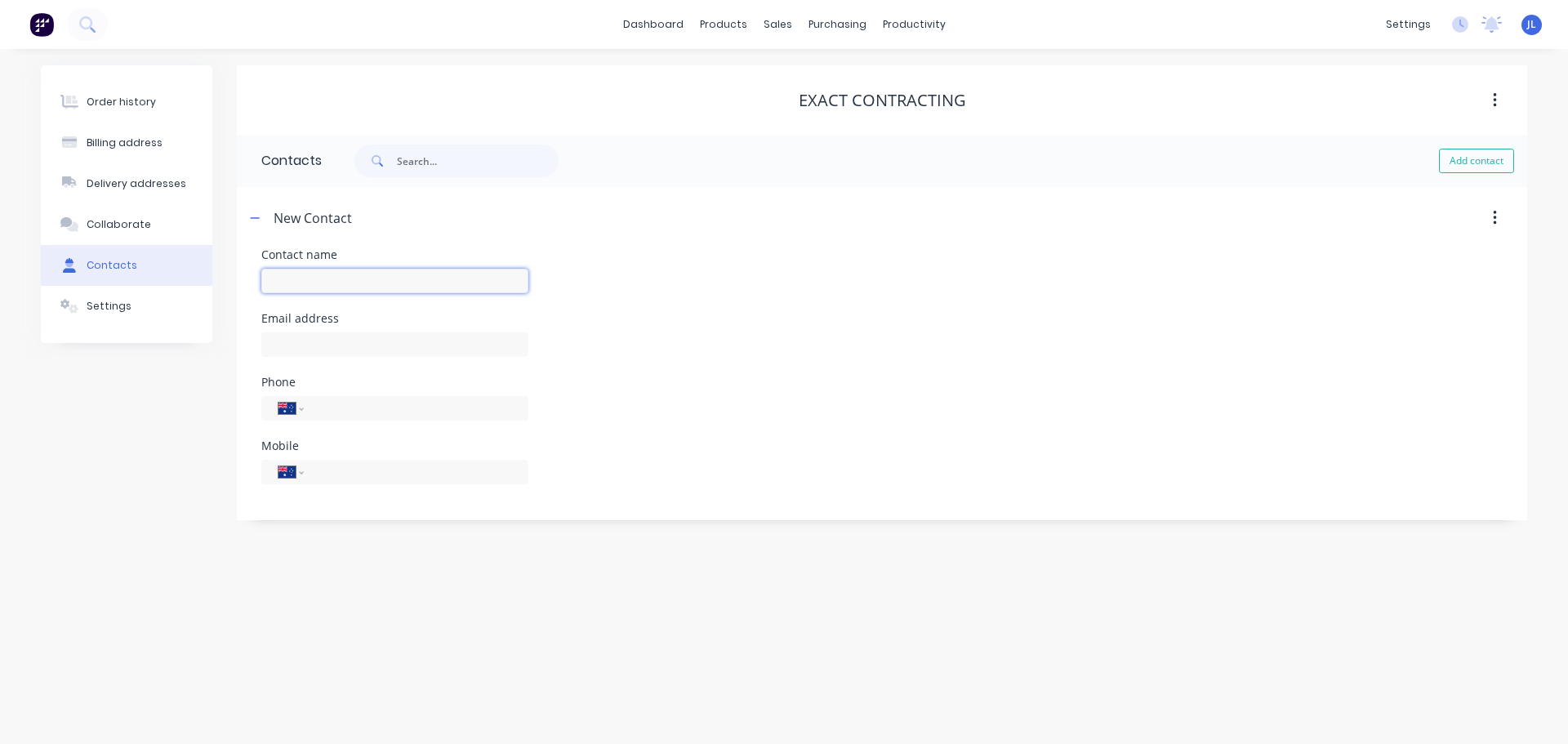
click at [357, 279] on input "text" at bounding box center [395, 281] width 267 height 25
paste input "Cameron"
type input "Cameron"
select select "AU"
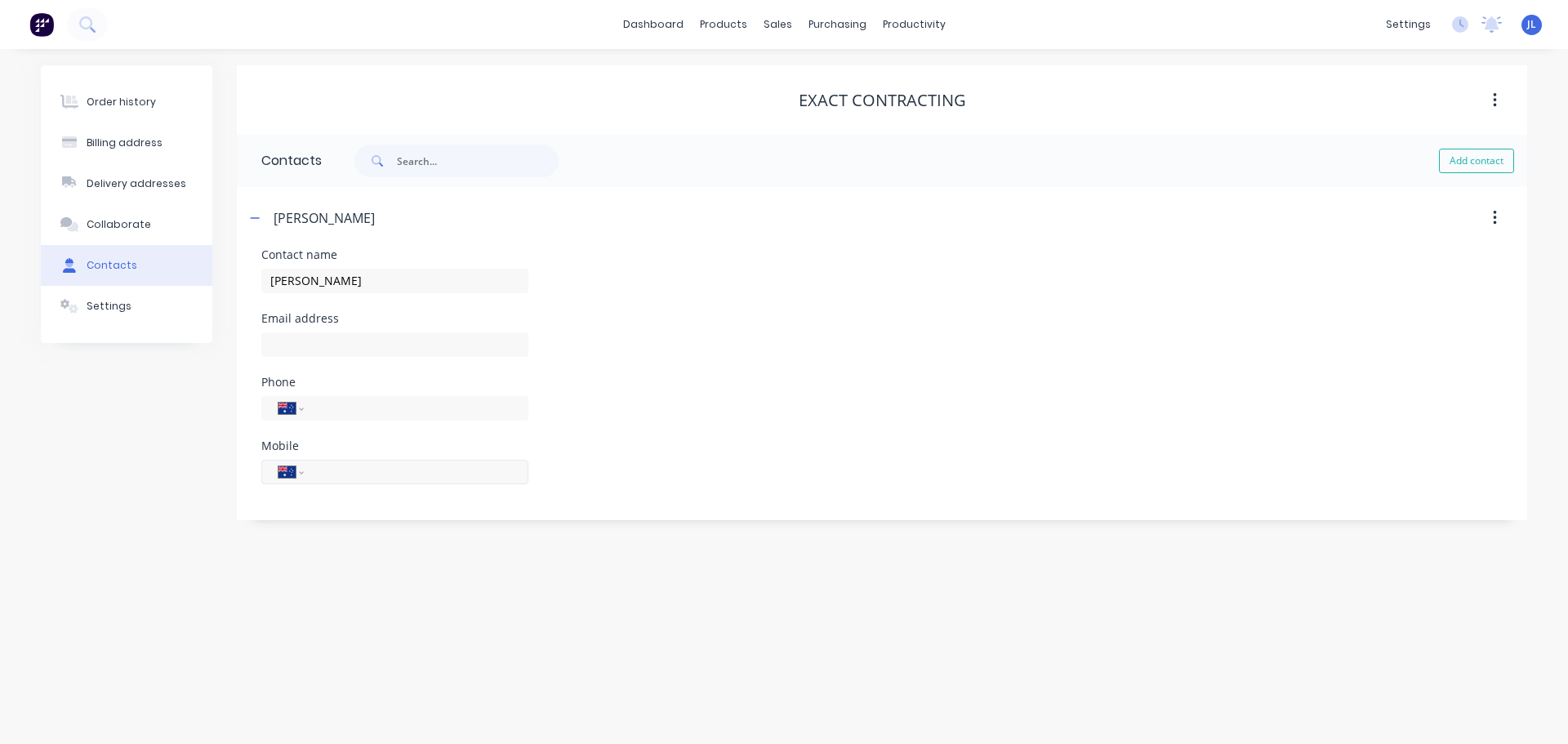
click at [343, 471] on input "tel" at bounding box center [413, 472] width 196 height 19
paste input "0488 581 420"
type input "0488 581 420"
click at [113, 304] on div "Settings" at bounding box center [108, 306] width 45 height 14
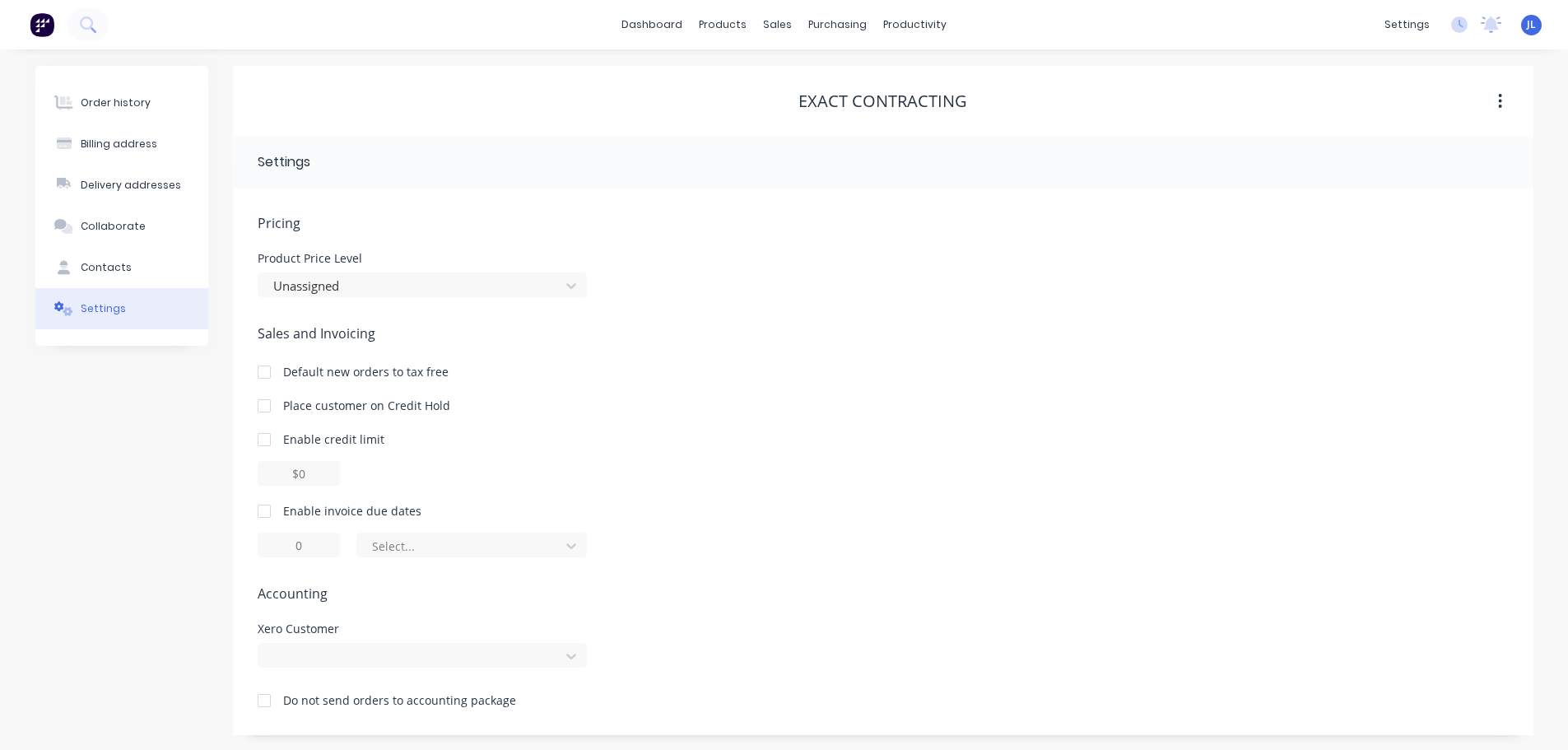
scroll to position [2, 0]
click at [577, 657] on div at bounding box center [422, 653] width 329 height 25
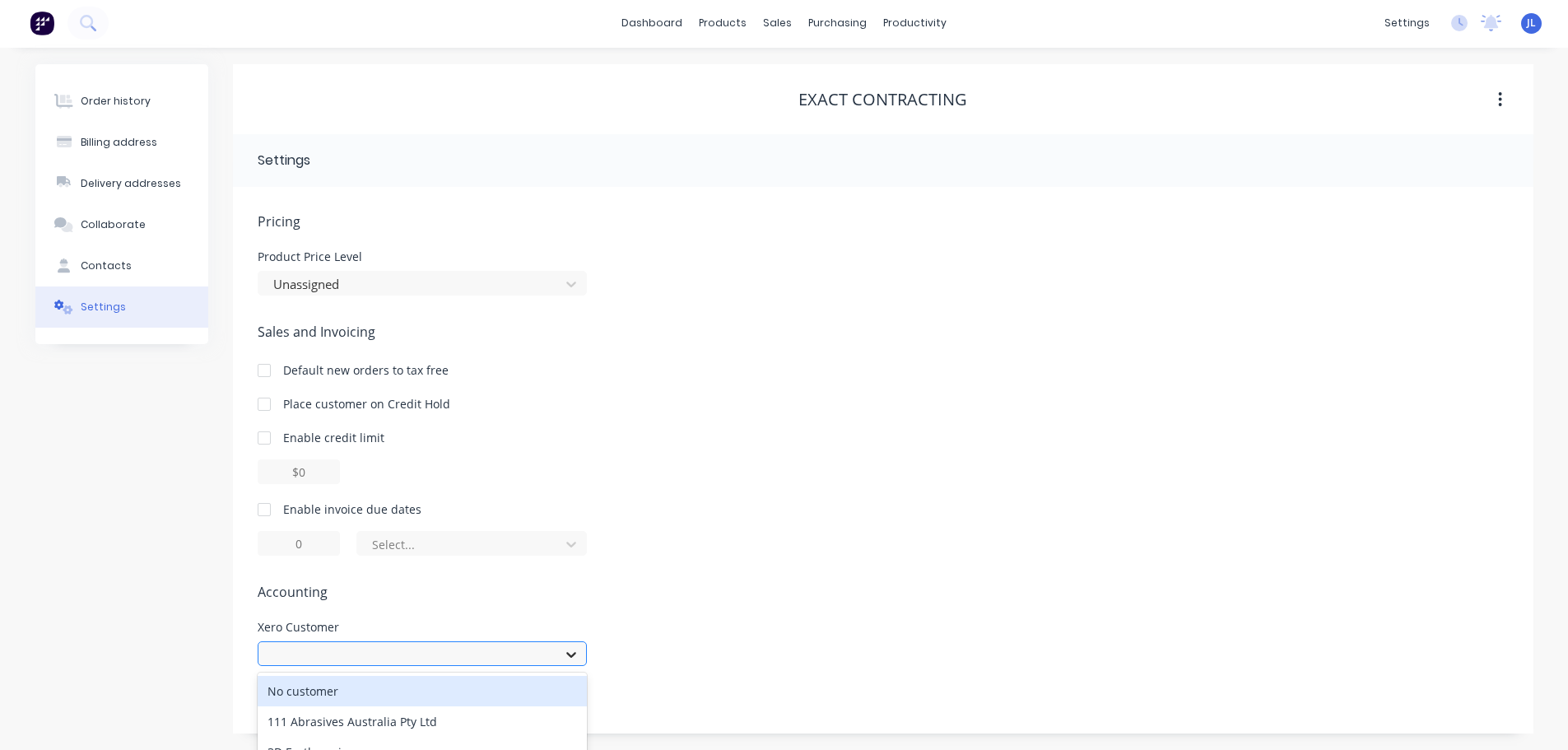
scroll to position [171, 0]
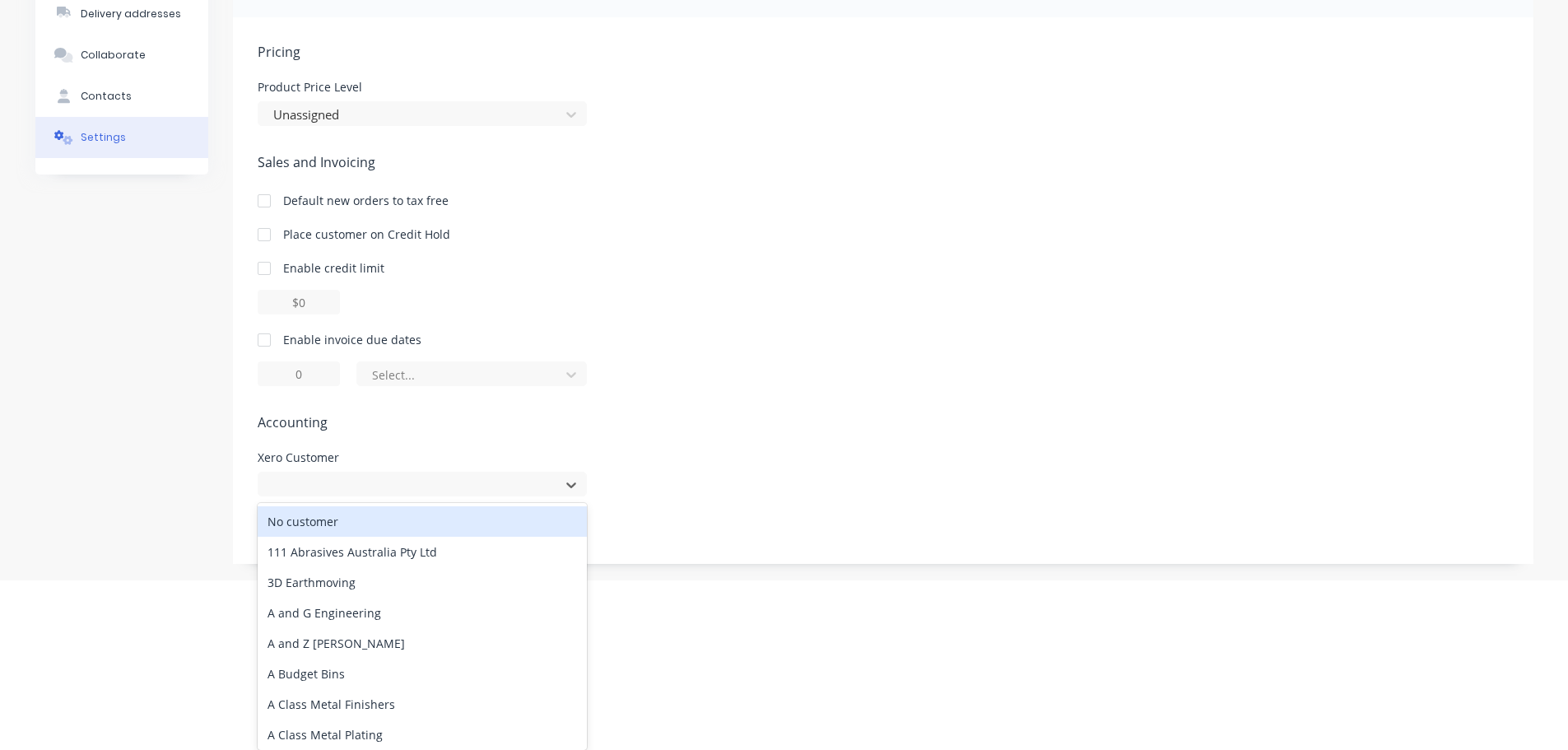
click at [758, 442] on div "Pricing Product Price Level Unassigned Sales and Invoicing Default new orders t…" at bounding box center [883, 303] width 1251 height 522
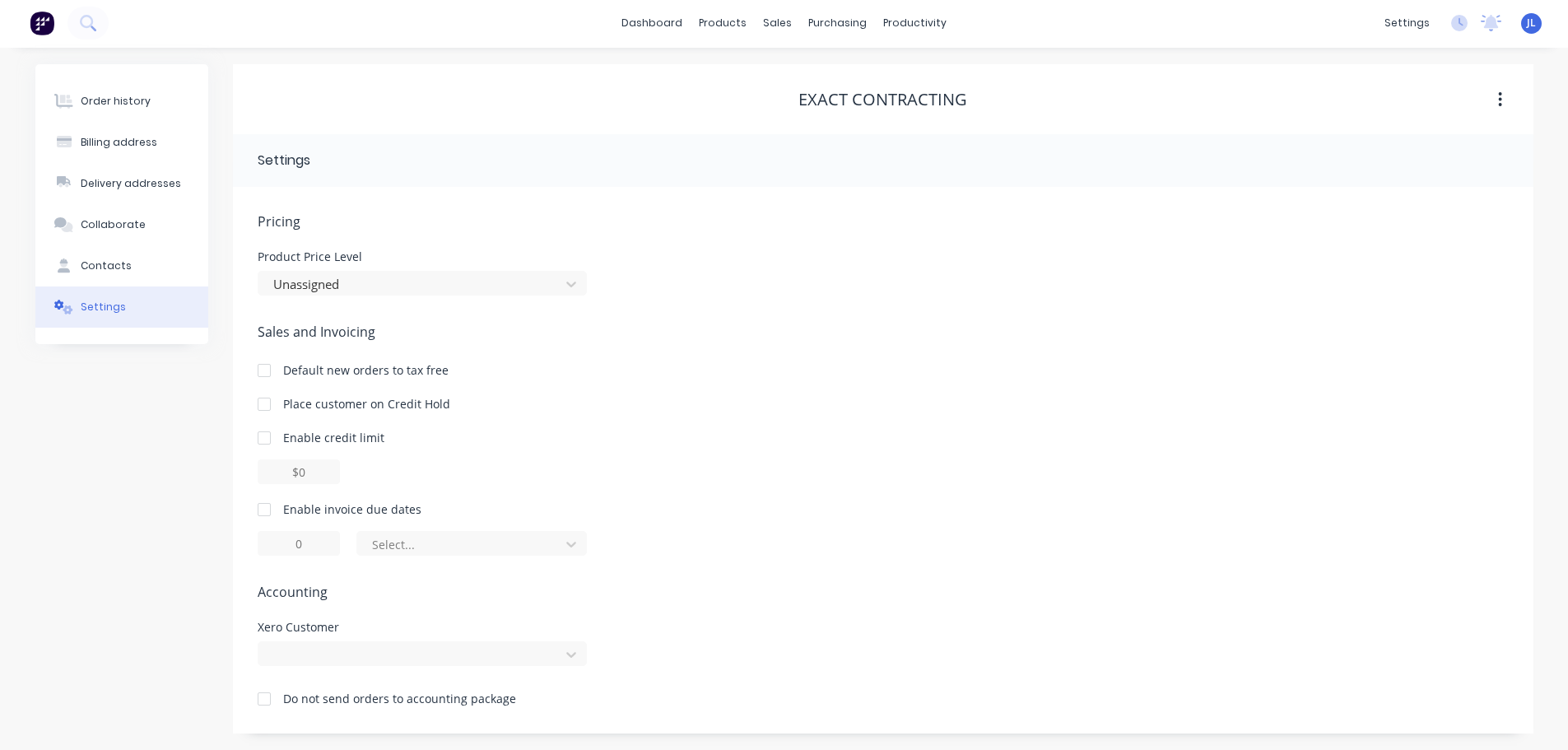
click at [1498, 108] on icon "button" at bounding box center [1500, 99] width 4 height 18
click at [966, 361] on div "Default new orders to tax free" at bounding box center [883, 370] width 1251 height 17
click at [132, 100] on div "Order history" at bounding box center [116, 101] width 70 height 14
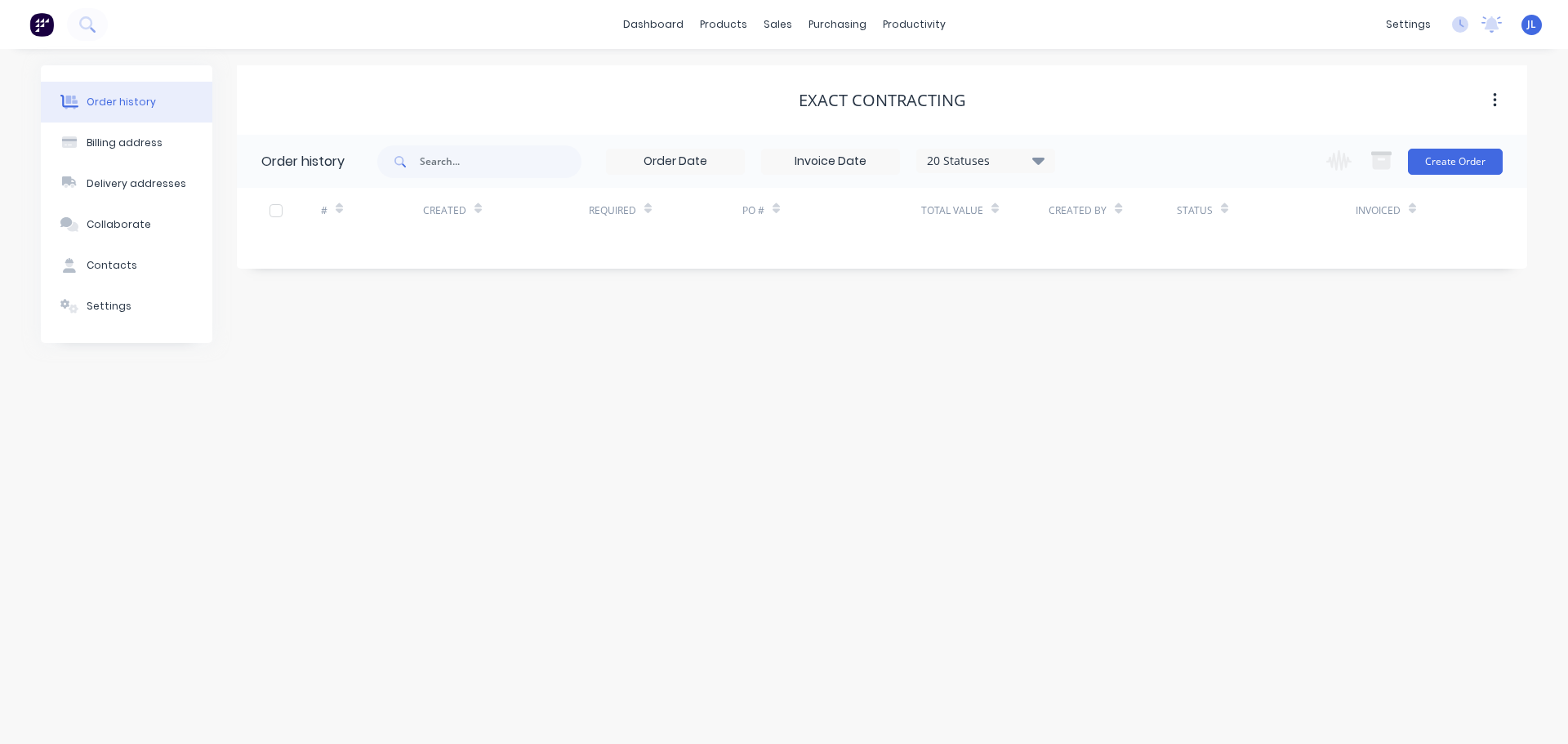
click at [1495, 104] on icon "button" at bounding box center [1494, 100] width 4 height 18
click at [1388, 144] on div "Archive" at bounding box center [1436, 144] width 126 height 24
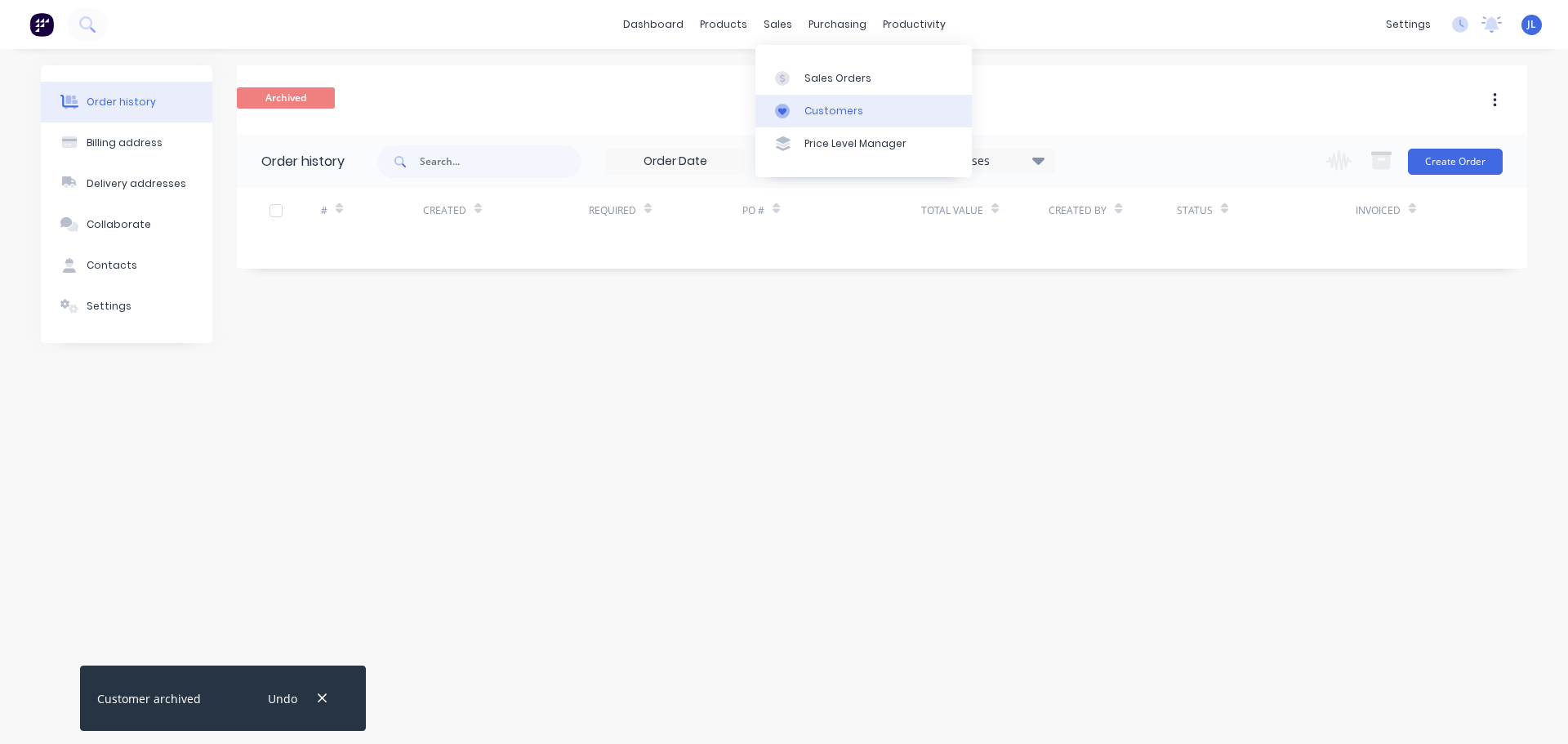
click at [792, 101] on link "Customers" at bounding box center [863, 111] width 216 height 33
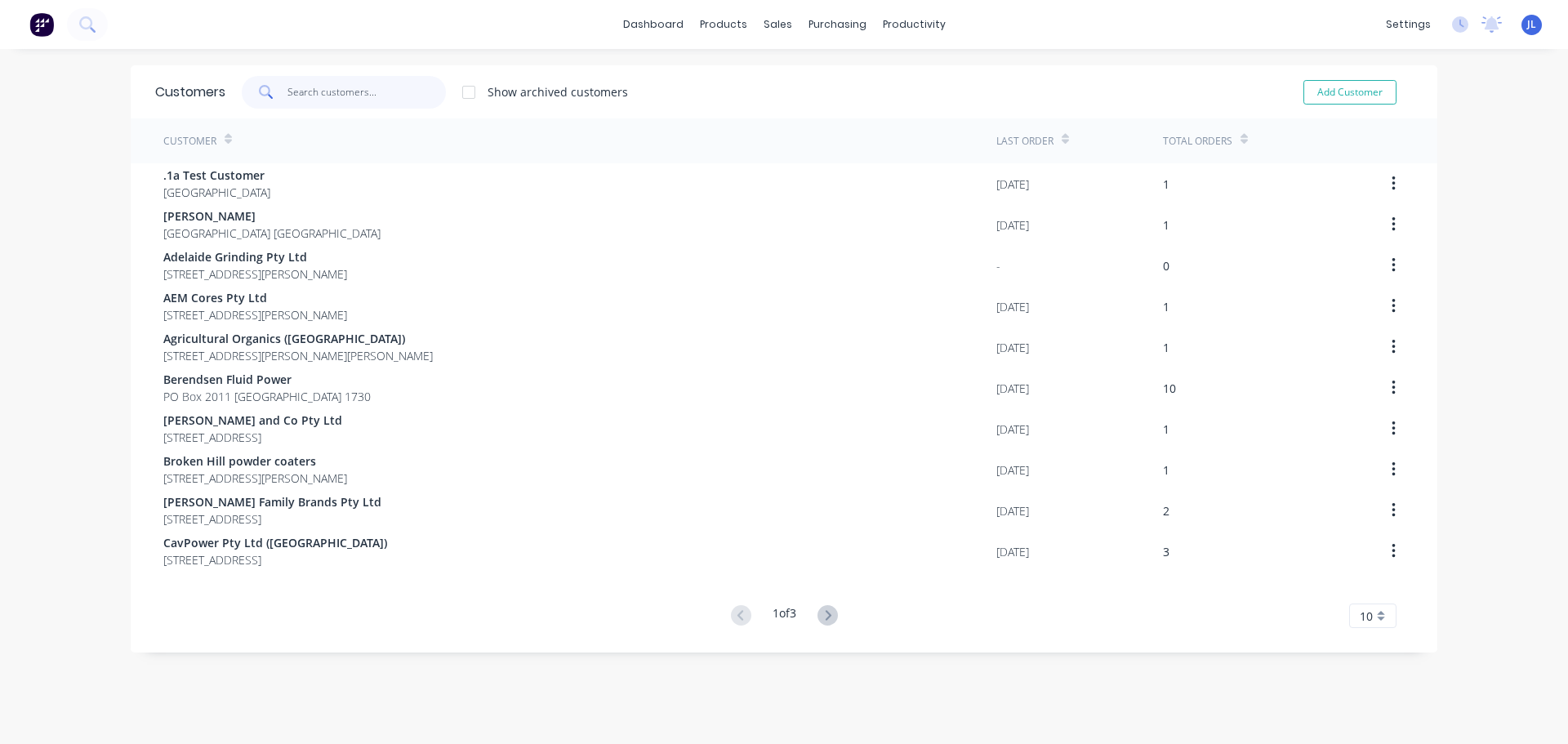
click at [345, 94] on input "text" at bounding box center [367, 92] width 159 height 33
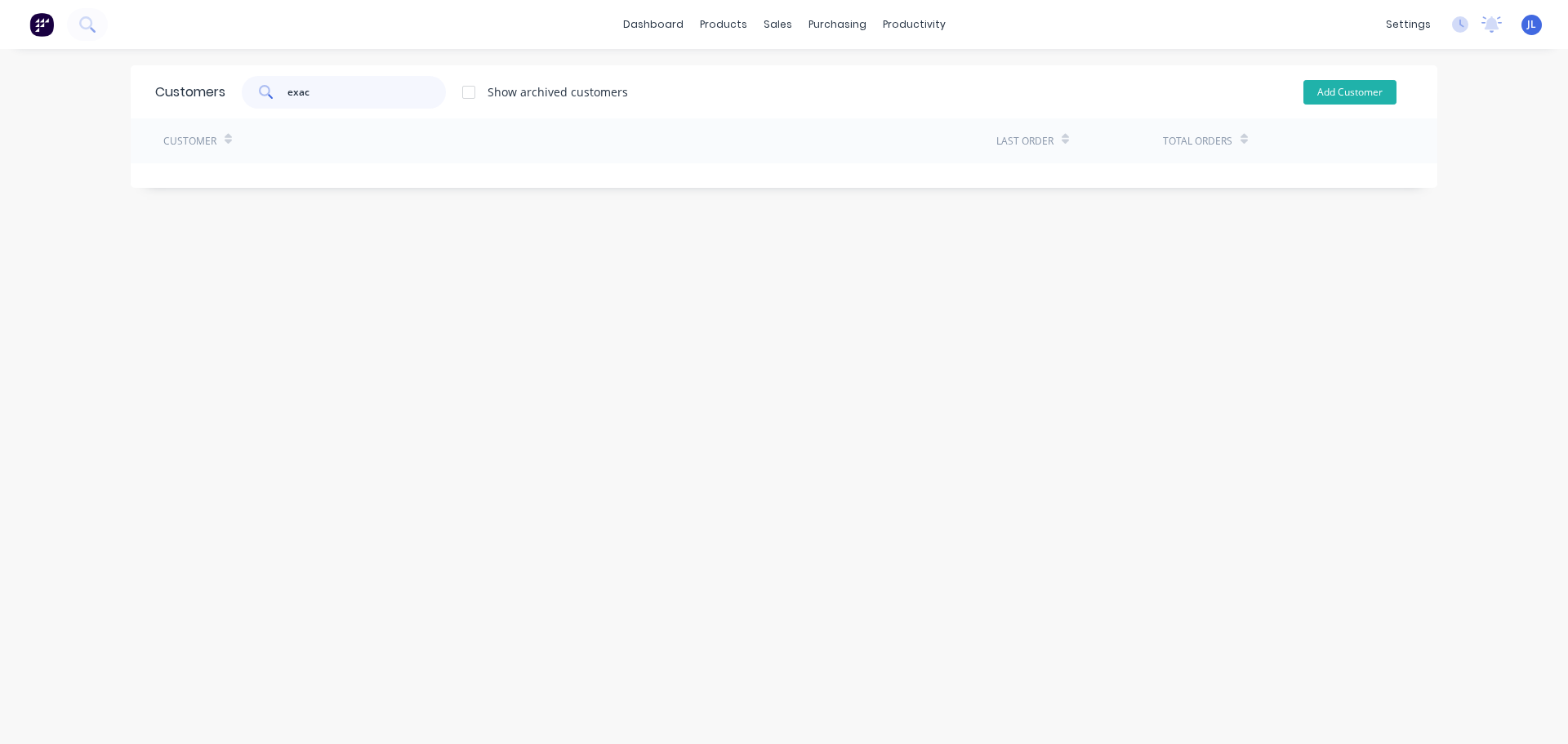
type input "exac"
click at [1344, 102] on button "Add Customer" at bounding box center [1350, 92] width 93 height 25
select select "AU"
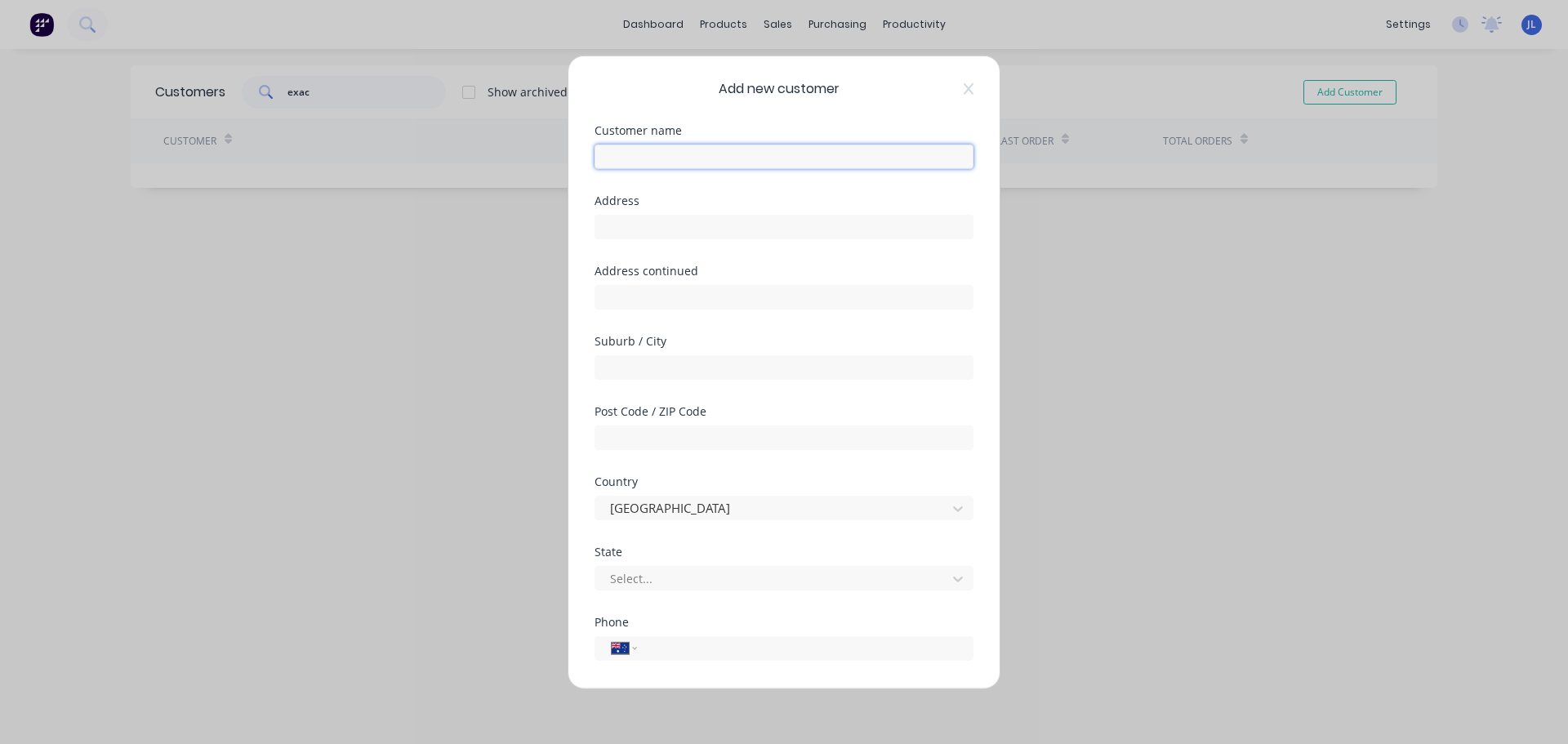
click at [730, 152] on input "text" at bounding box center [784, 156] width 379 height 25
type input "Exact Contracting"
click at [697, 225] on input "text" at bounding box center [784, 226] width 379 height 25
click at [631, 297] on input "text" at bounding box center [784, 296] width 379 height 25
click at [631, 226] on input "text" at bounding box center [784, 226] width 379 height 25
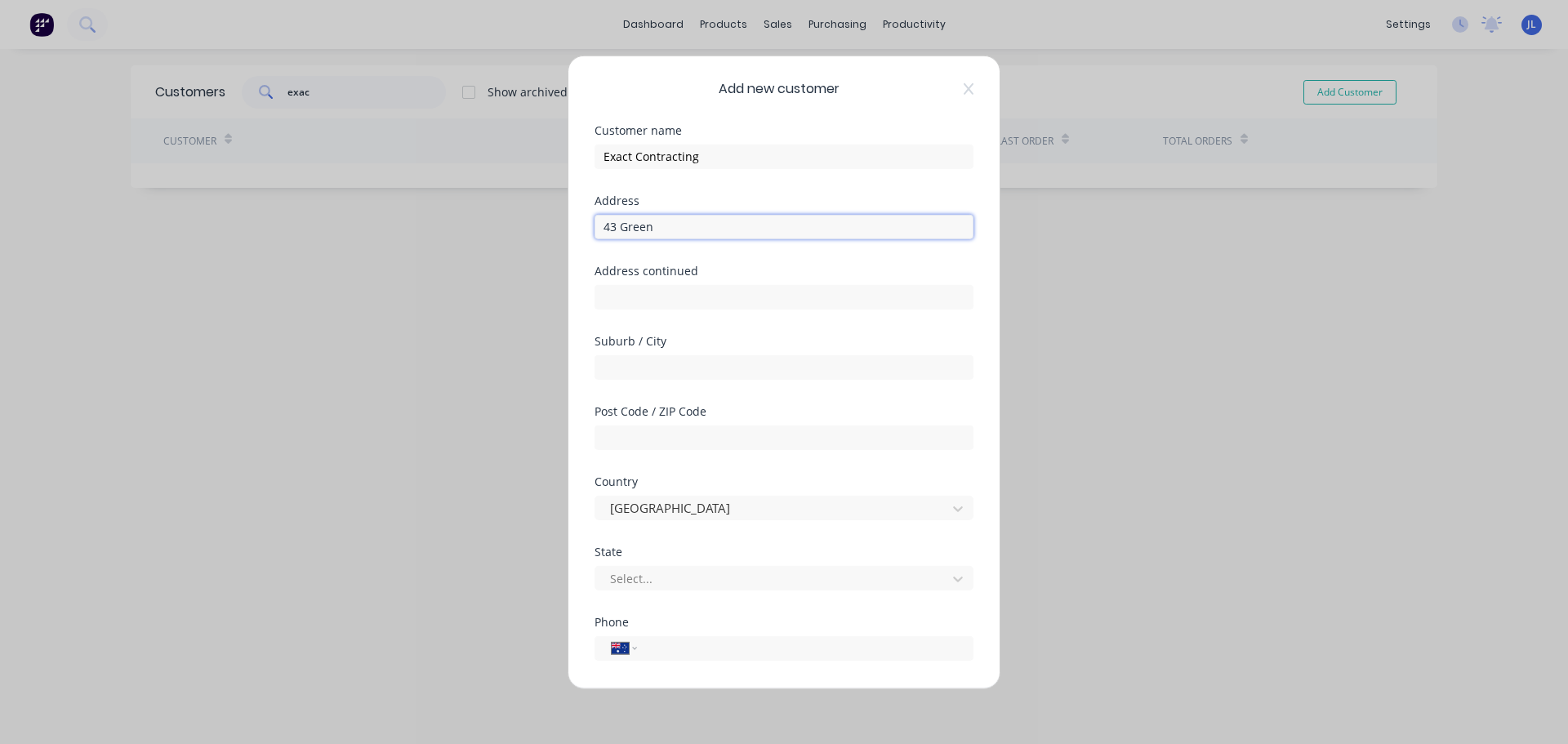
type input "[STREET_ADDRESS]"
click at [649, 363] on input "text" at bounding box center [784, 366] width 379 height 25
type input "[GEOGRAPHIC_DATA]"
click at [668, 441] on input "text" at bounding box center [784, 436] width 379 height 25
type input "5034"
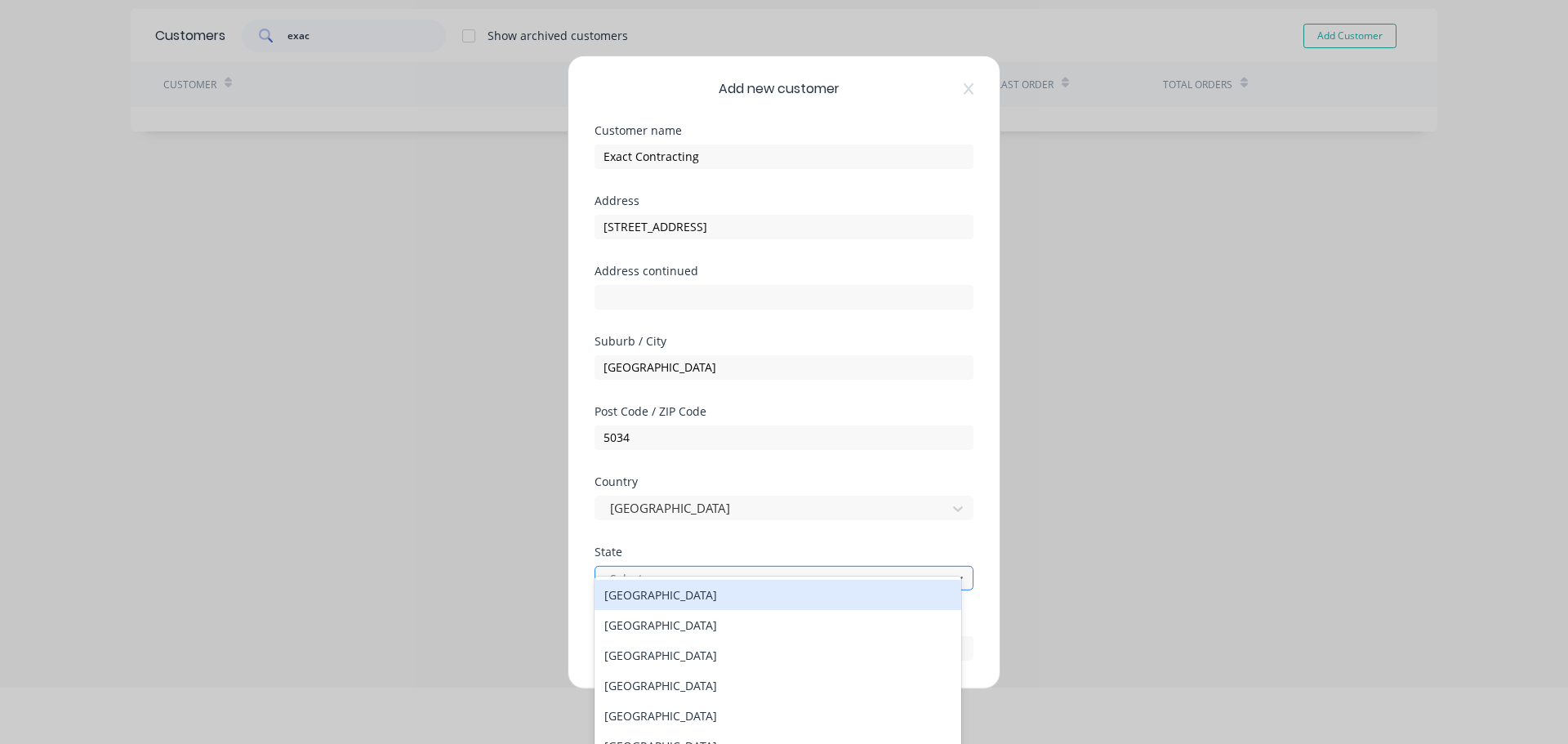
click at [684, 574] on div at bounding box center [773, 578] width 330 height 20
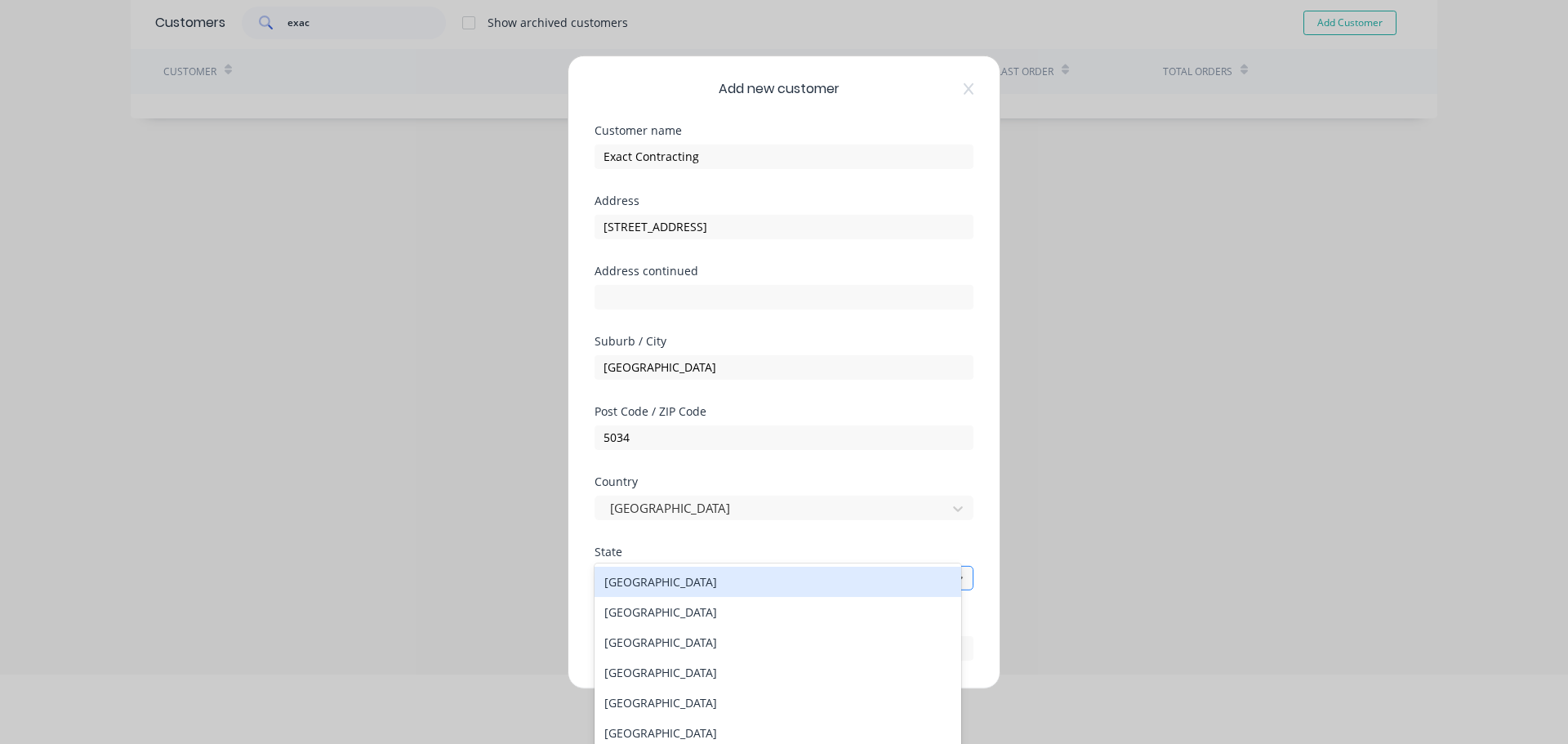
scroll to position [79, 0]
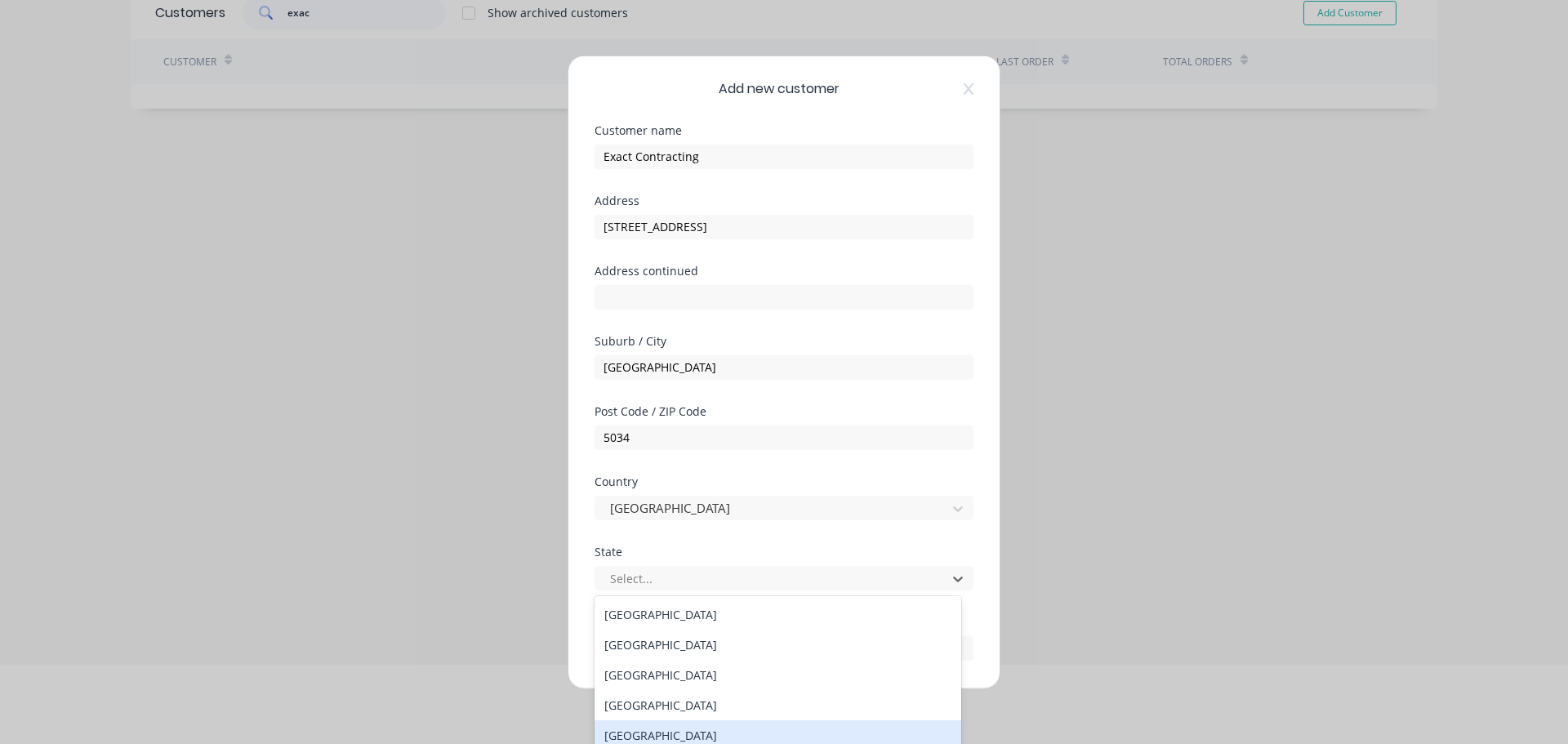
click at [654, 732] on div "[GEOGRAPHIC_DATA]" at bounding box center [778, 736] width 367 height 30
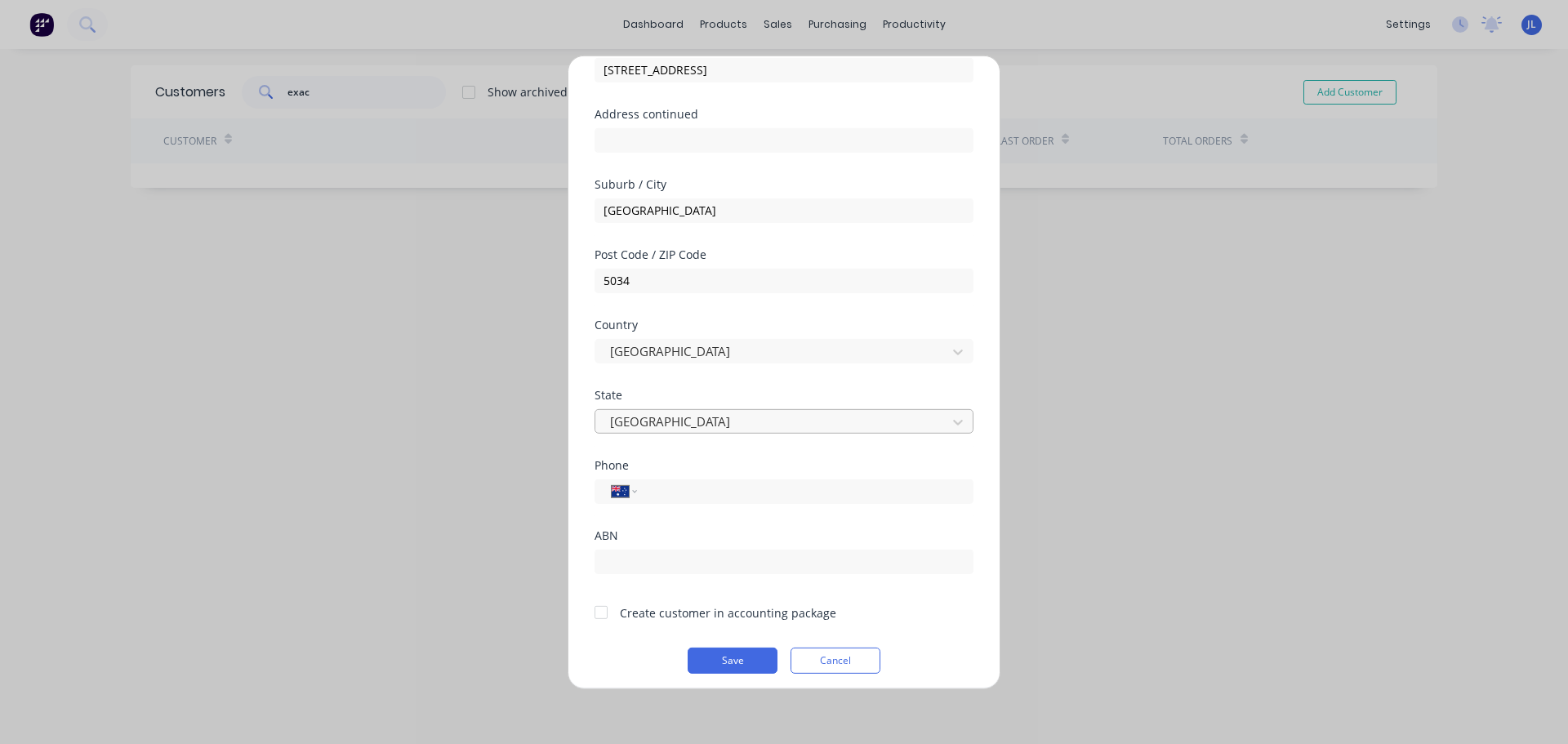
scroll to position [165, 0]
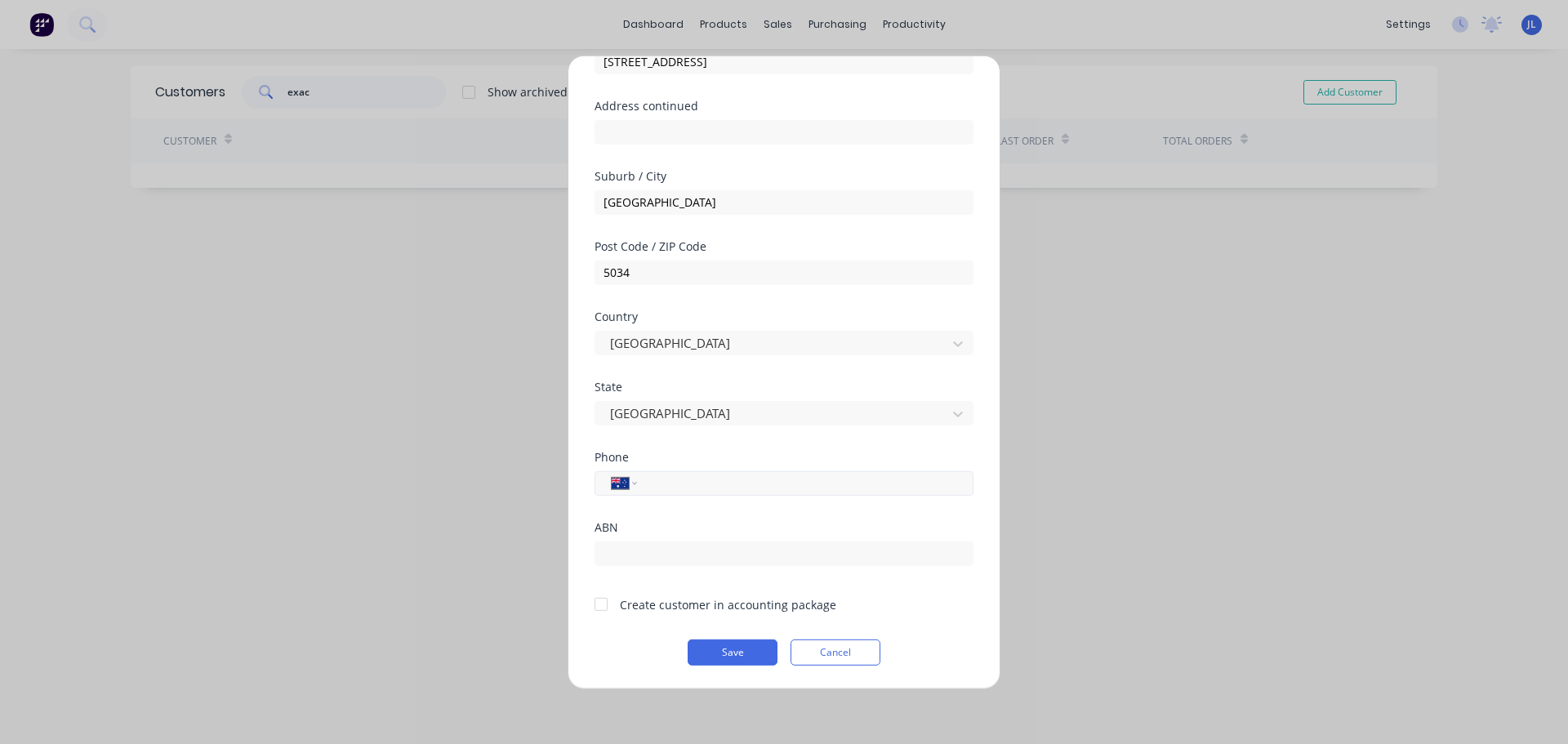
click at [675, 483] on input "tel" at bounding box center [802, 483] width 308 height 19
click at [600, 604] on div at bounding box center [601, 604] width 33 height 33
click at [718, 644] on button "Save" at bounding box center [732, 651] width 90 height 26
click at [649, 480] on input "83721100" at bounding box center [802, 483] width 308 height 19
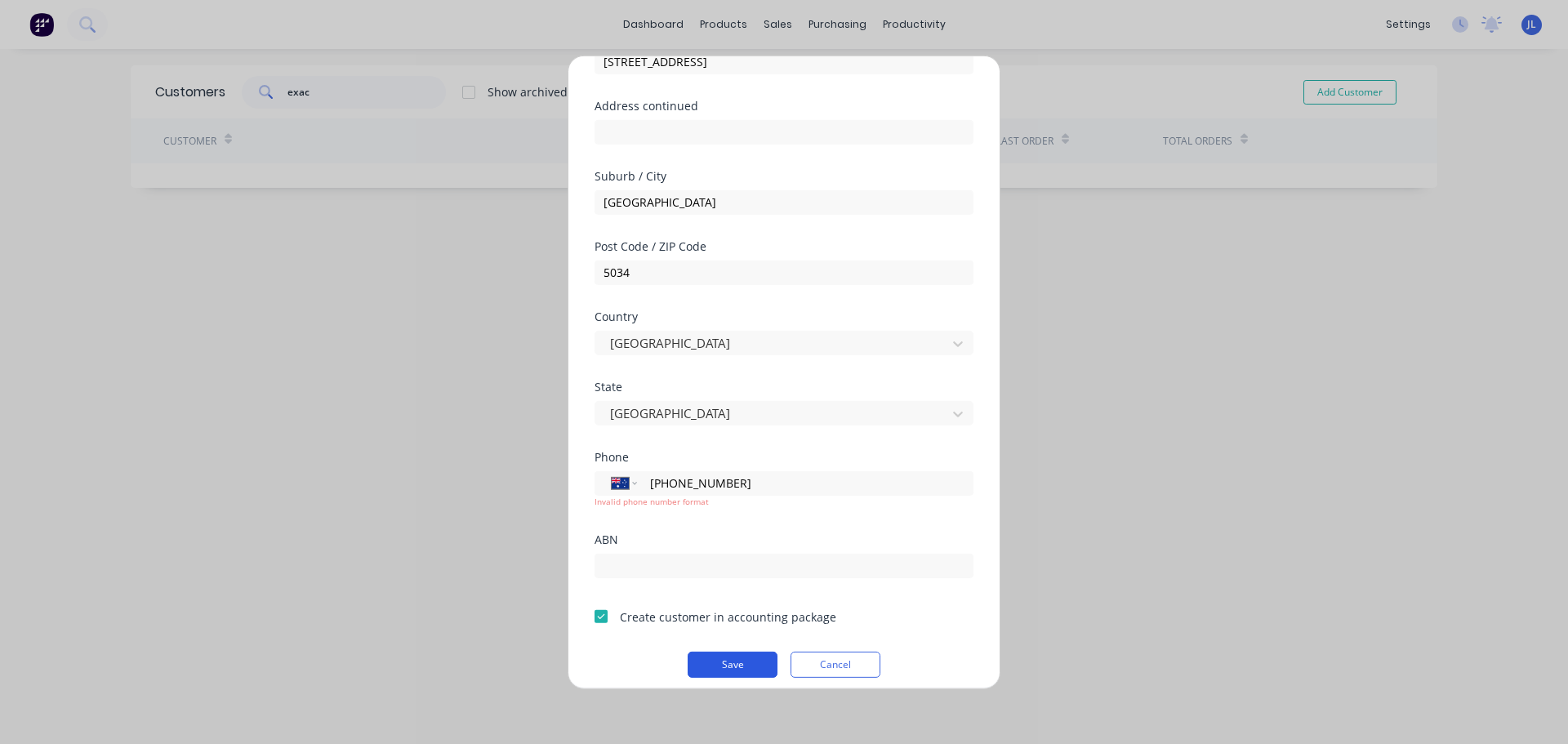
type input "[PHONE_NUMBER]"
click at [728, 676] on button "Save" at bounding box center [732, 664] width 90 height 26
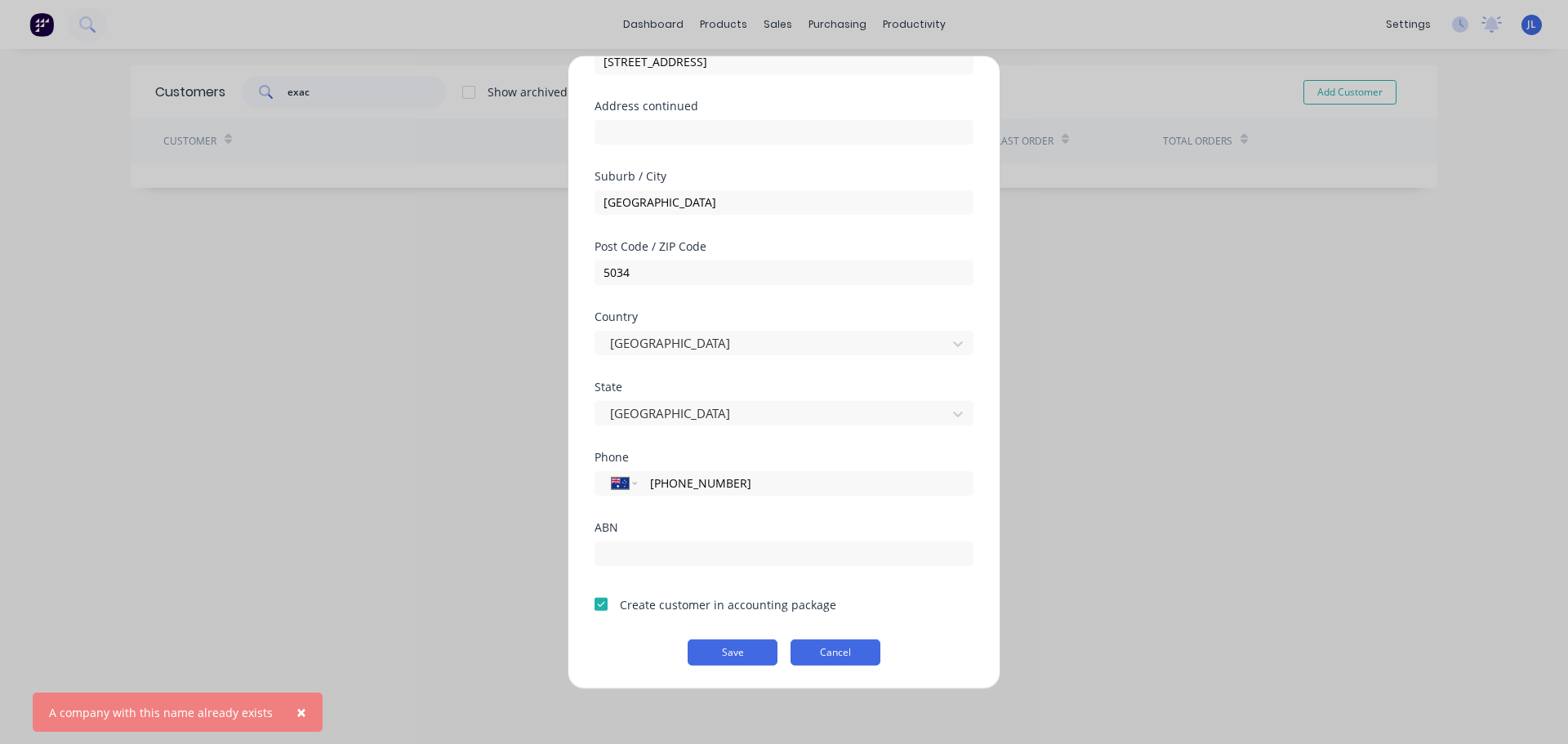
click at [820, 651] on button "Cancel" at bounding box center [835, 651] width 90 height 26
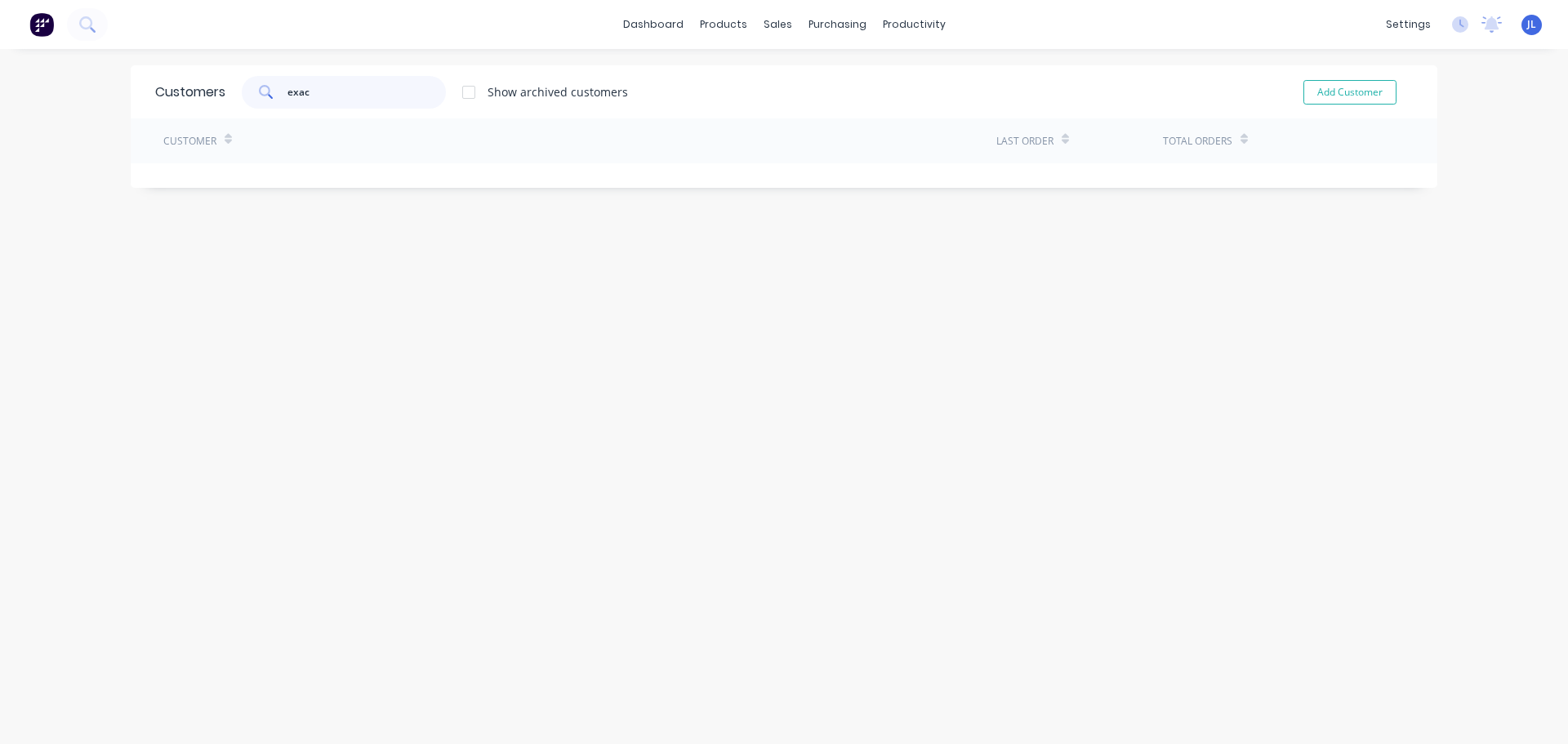
drag, startPoint x: 331, startPoint y: 93, endPoint x: 262, endPoint y: 94, distance: 69.0
click at [262, 94] on div "exac" at bounding box center [343, 92] width 204 height 33
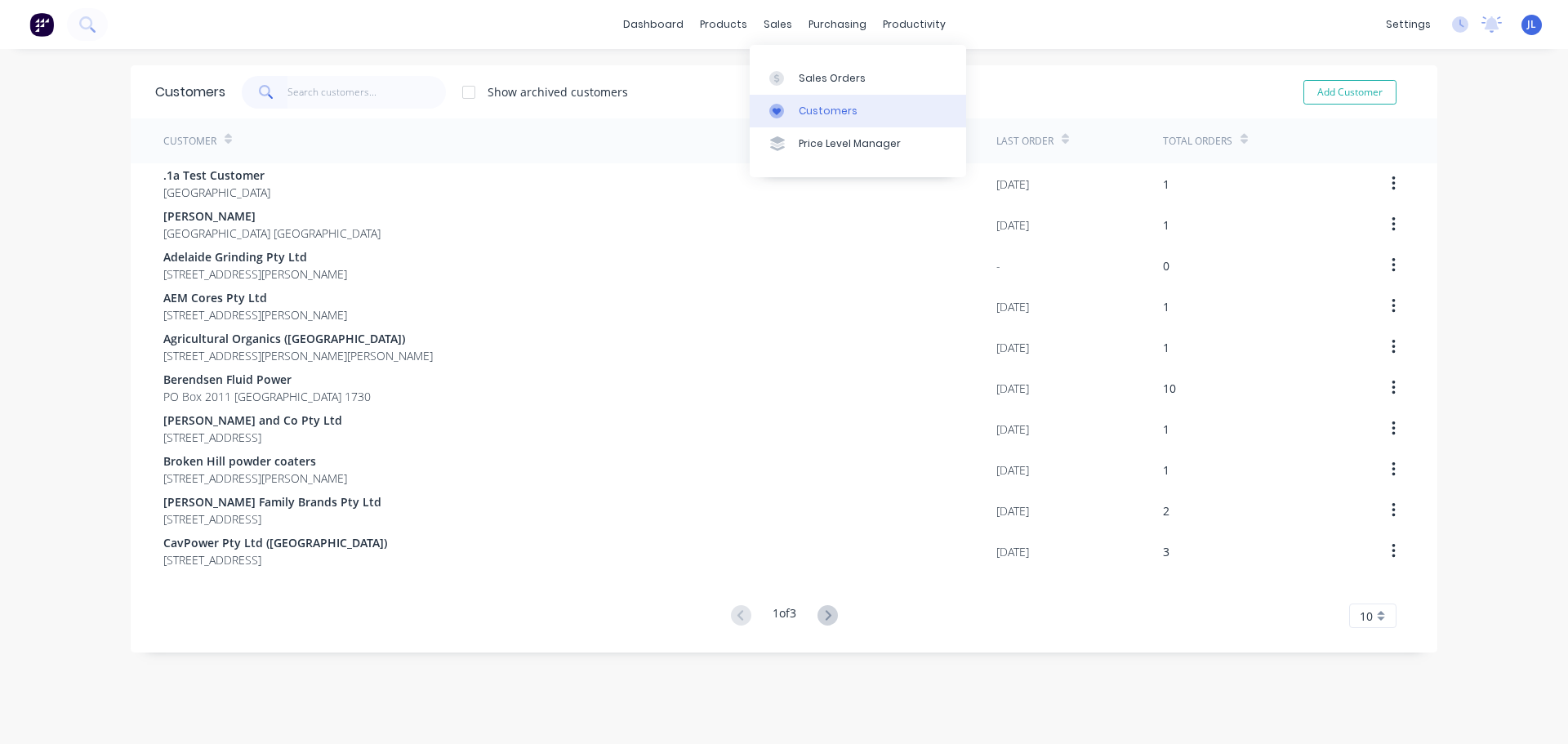
click at [786, 107] on div at bounding box center [781, 111] width 25 height 14
click at [350, 97] on input "text" at bounding box center [367, 92] width 159 height 33
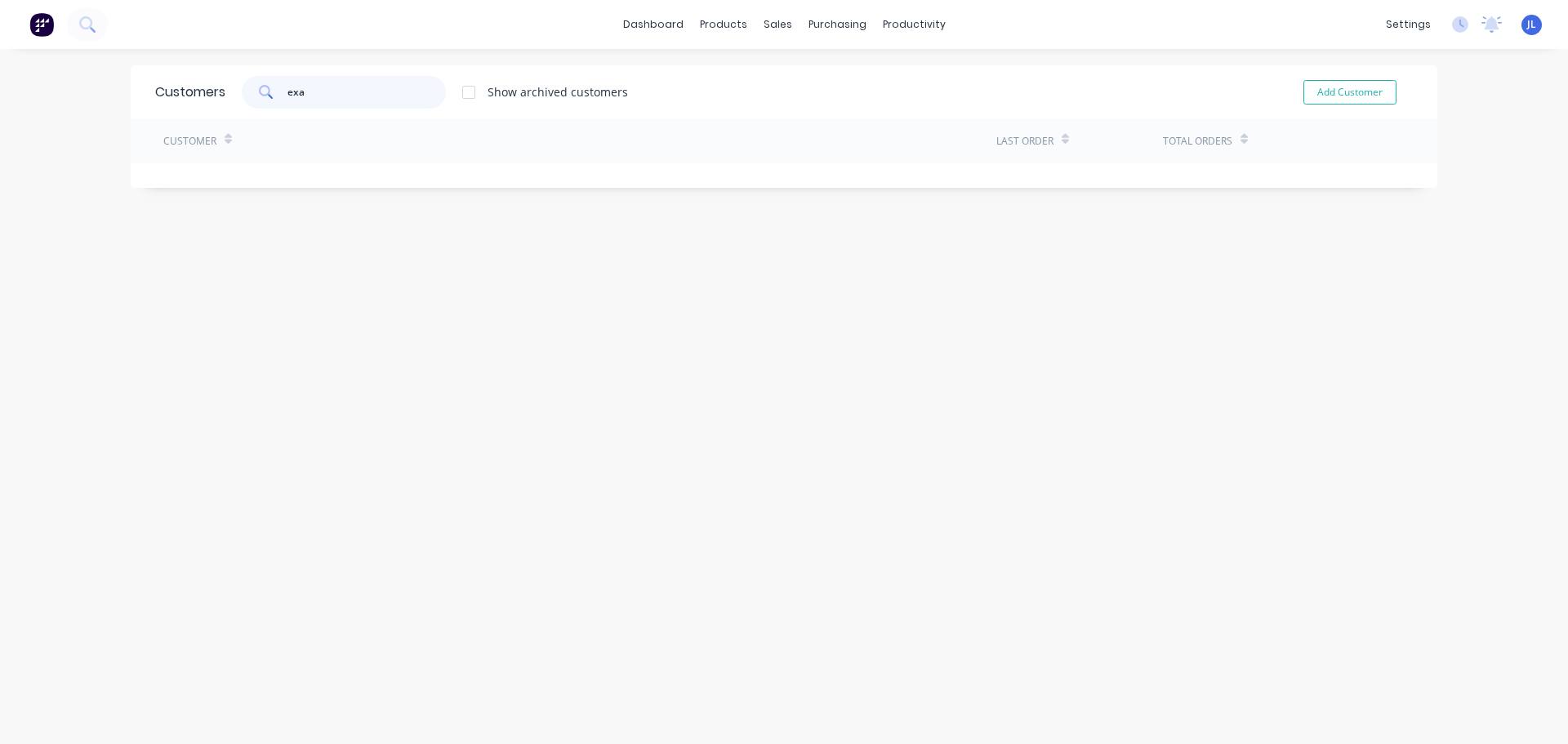
type input "exa"
click at [466, 87] on div at bounding box center [468, 92] width 33 height 33
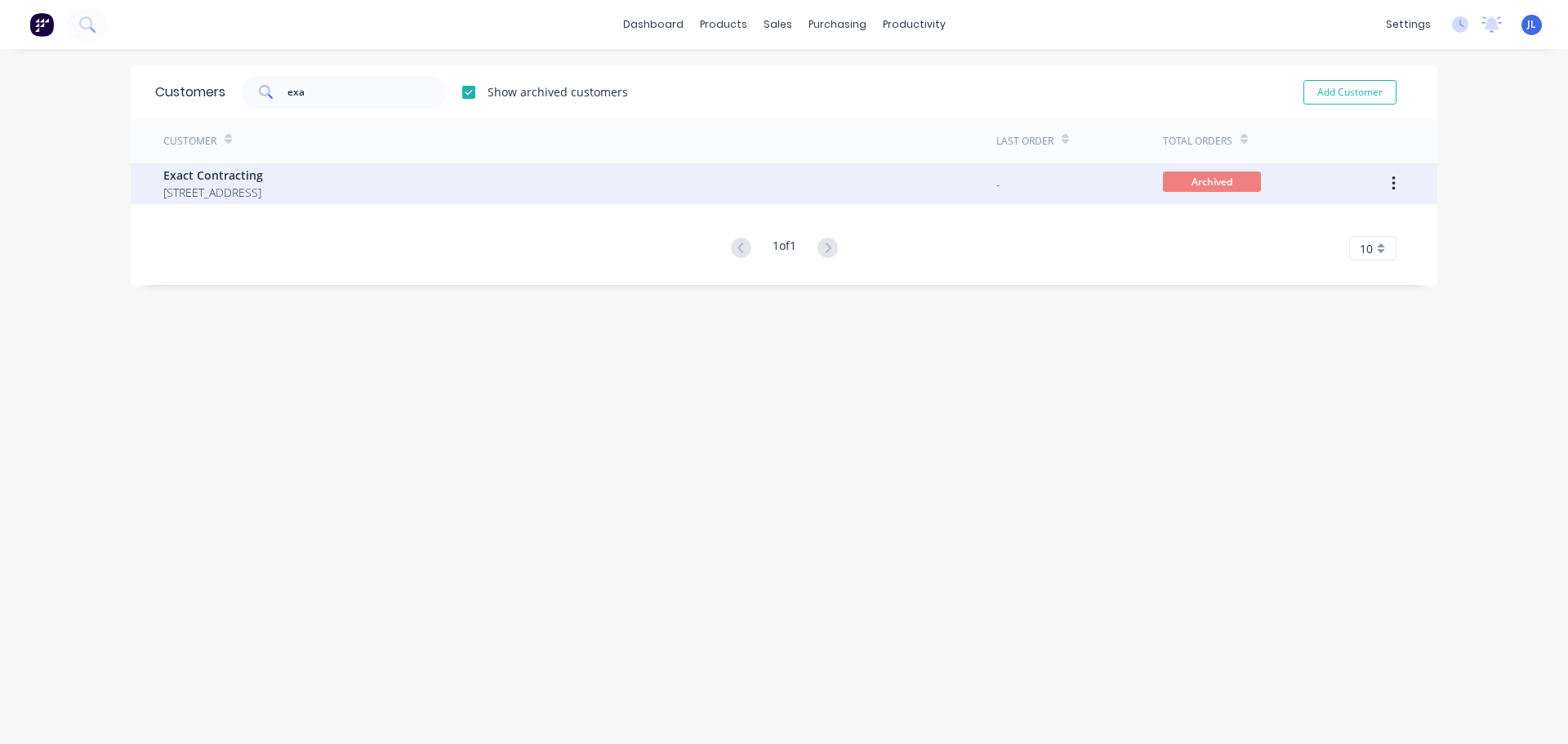
click at [1196, 188] on span "Archived" at bounding box center [1211, 182] width 98 height 20
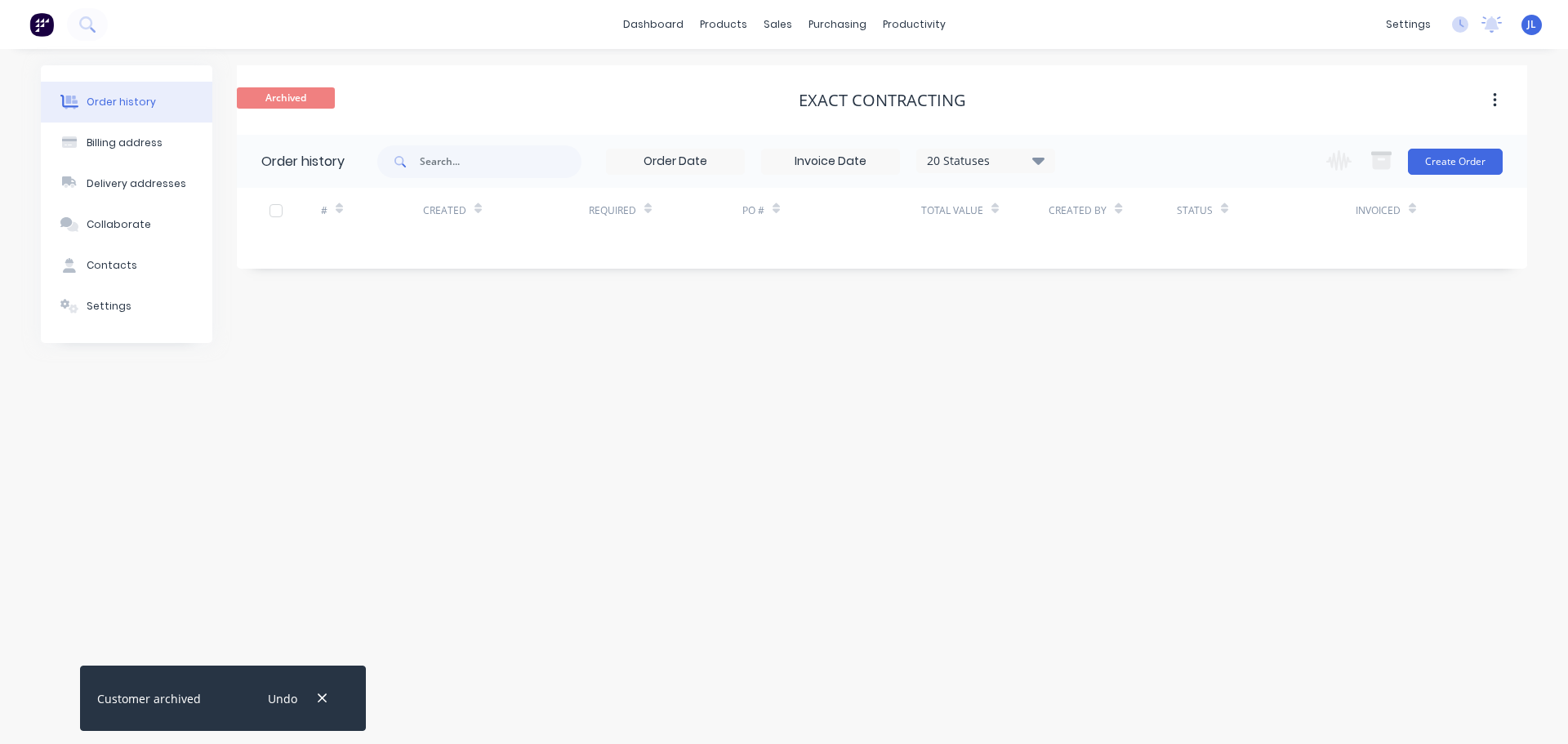
click at [1494, 101] on icon "button" at bounding box center [1494, 100] width 3 height 14
click at [1393, 137] on div "Unarchive" at bounding box center [1436, 144] width 126 height 24
click at [143, 307] on button "Settings" at bounding box center [126, 306] width 172 height 41
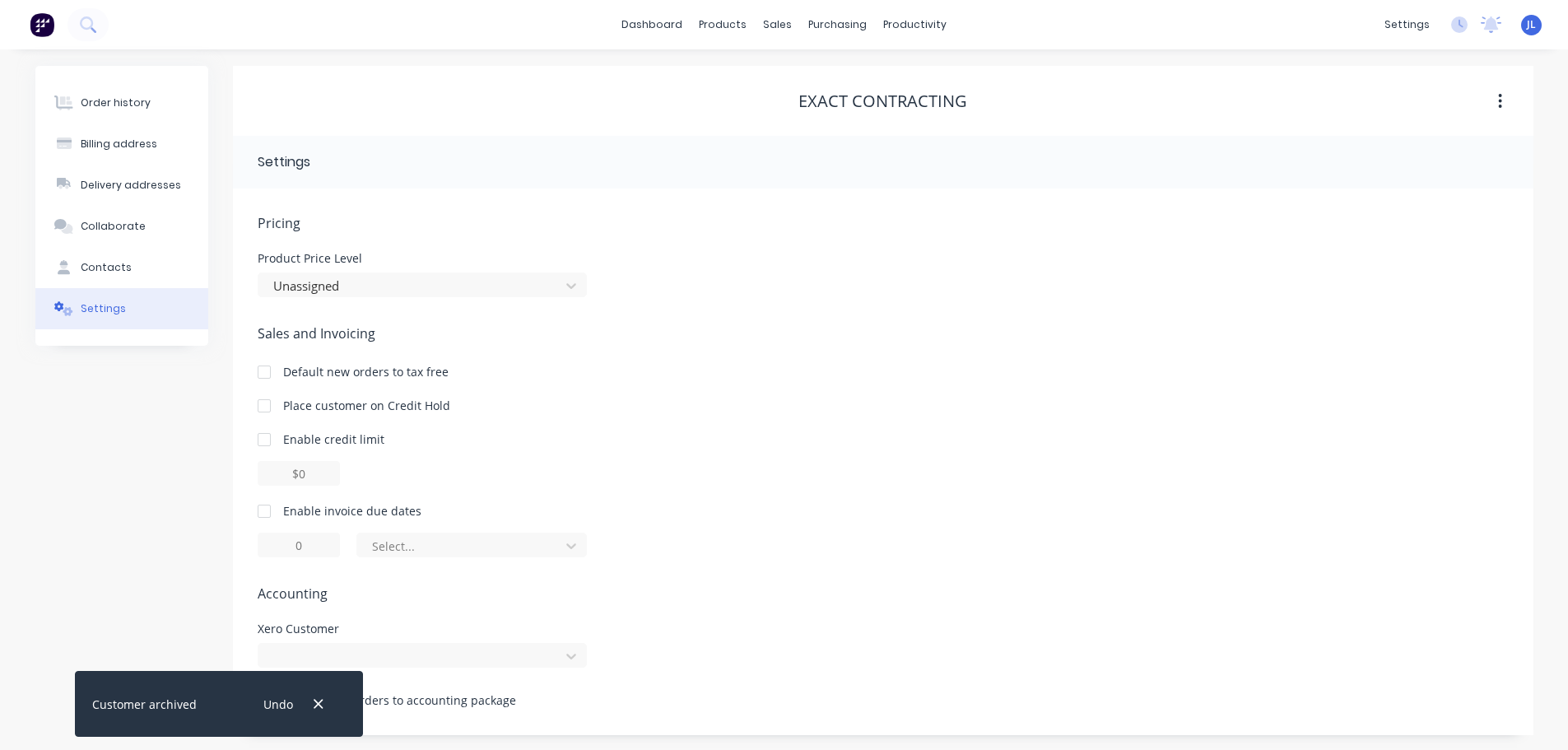
scroll to position [2, 0]
click at [321, 701] on icon "button" at bounding box center [318, 703] width 11 height 14
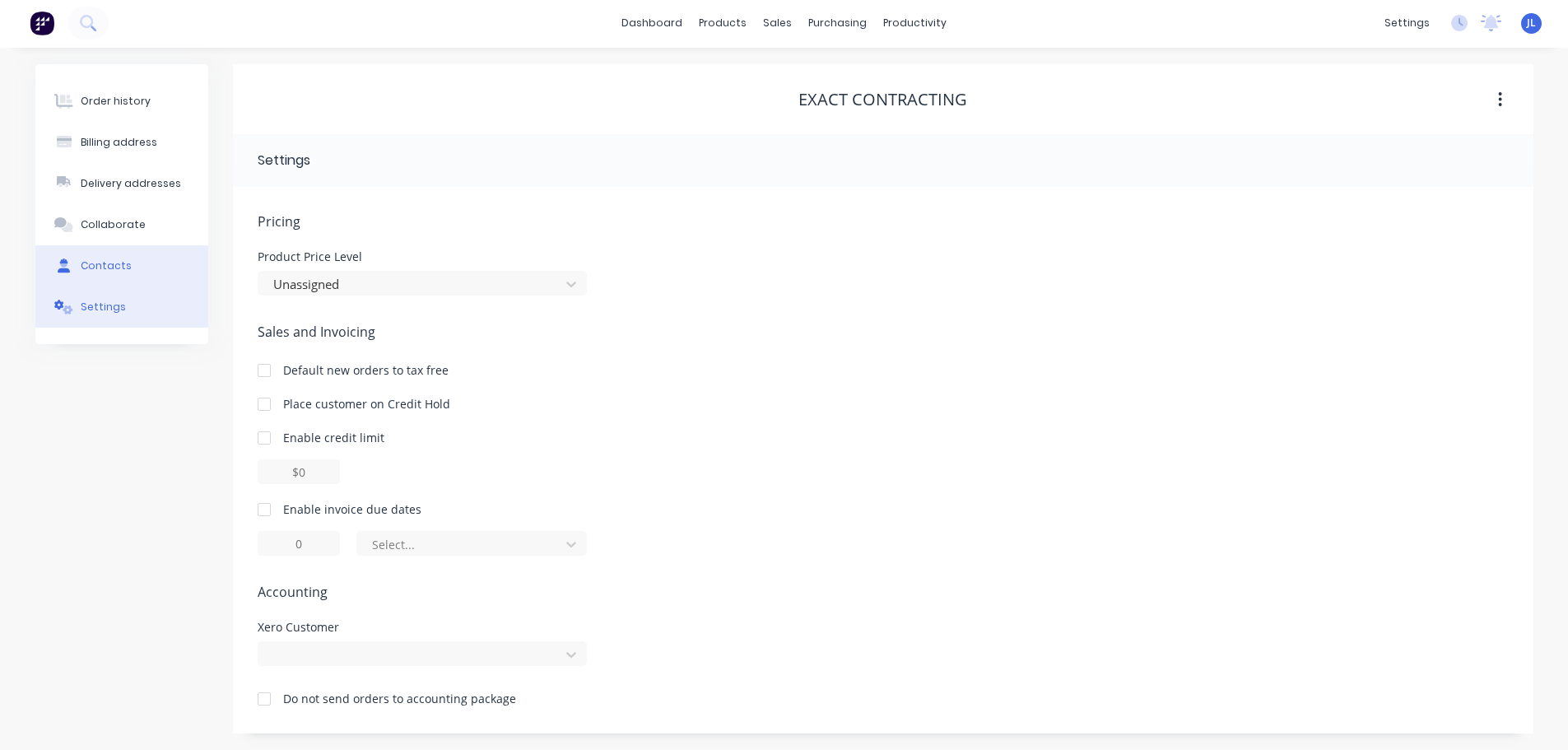
click at [158, 259] on button "Contacts" at bounding box center [122, 266] width 173 height 41
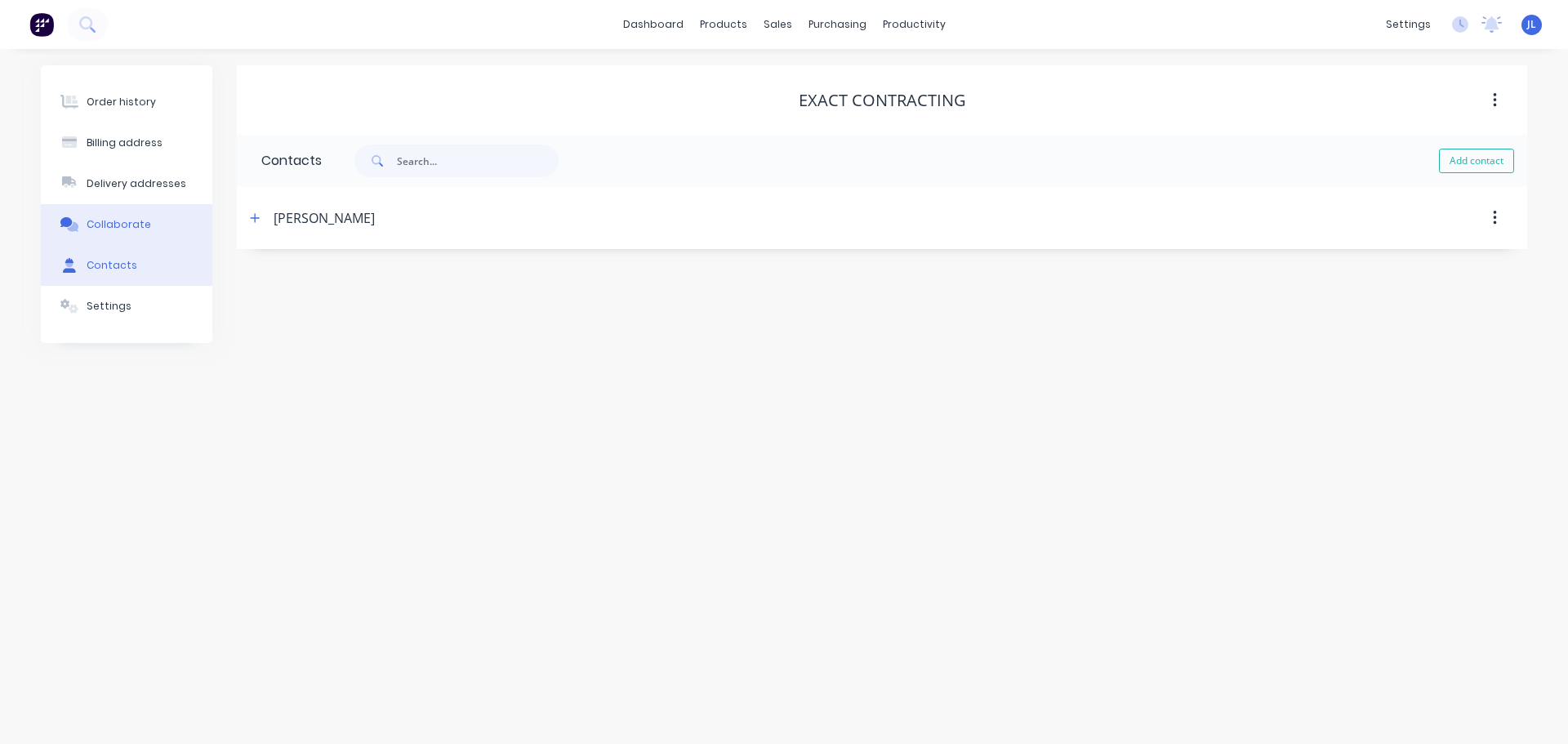
click at [123, 237] on button "Collaborate" at bounding box center [126, 224] width 172 height 41
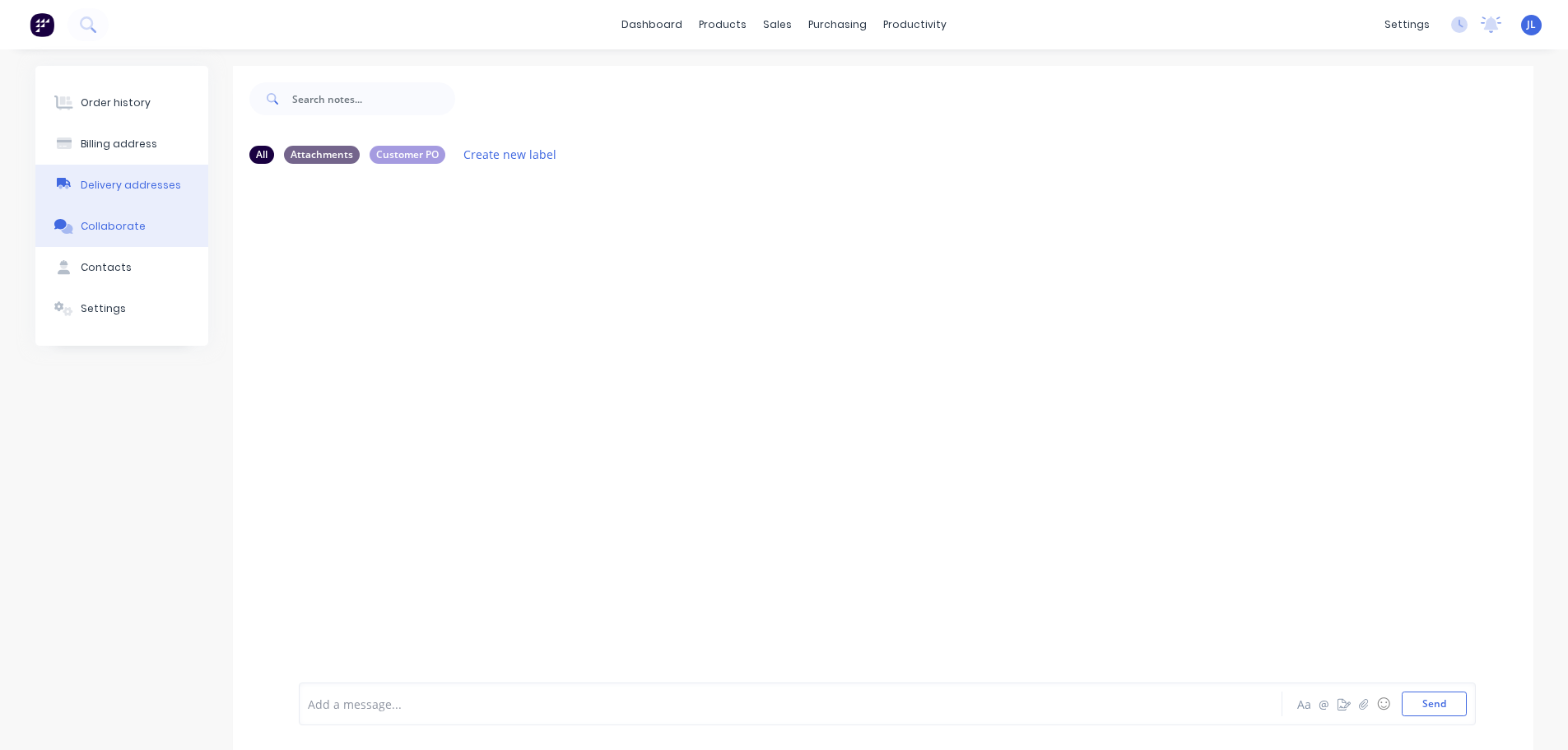
click at [114, 165] on button "Delivery addresses" at bounding box center [122, 185] width 173 height 41
select select "AU"
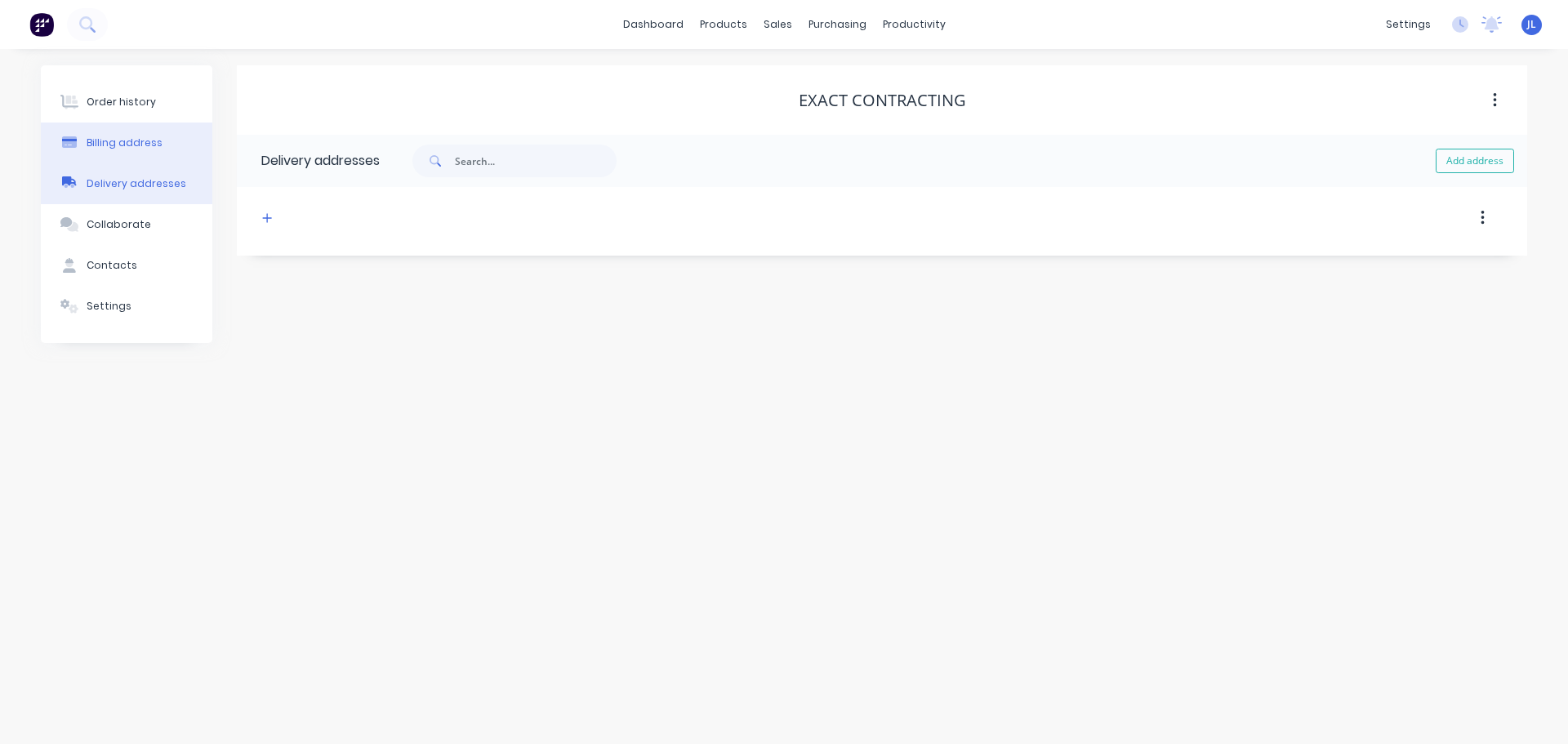
click at [123, 160] on button "Billing address" at bounding box center [126, 143] width 172 height 41
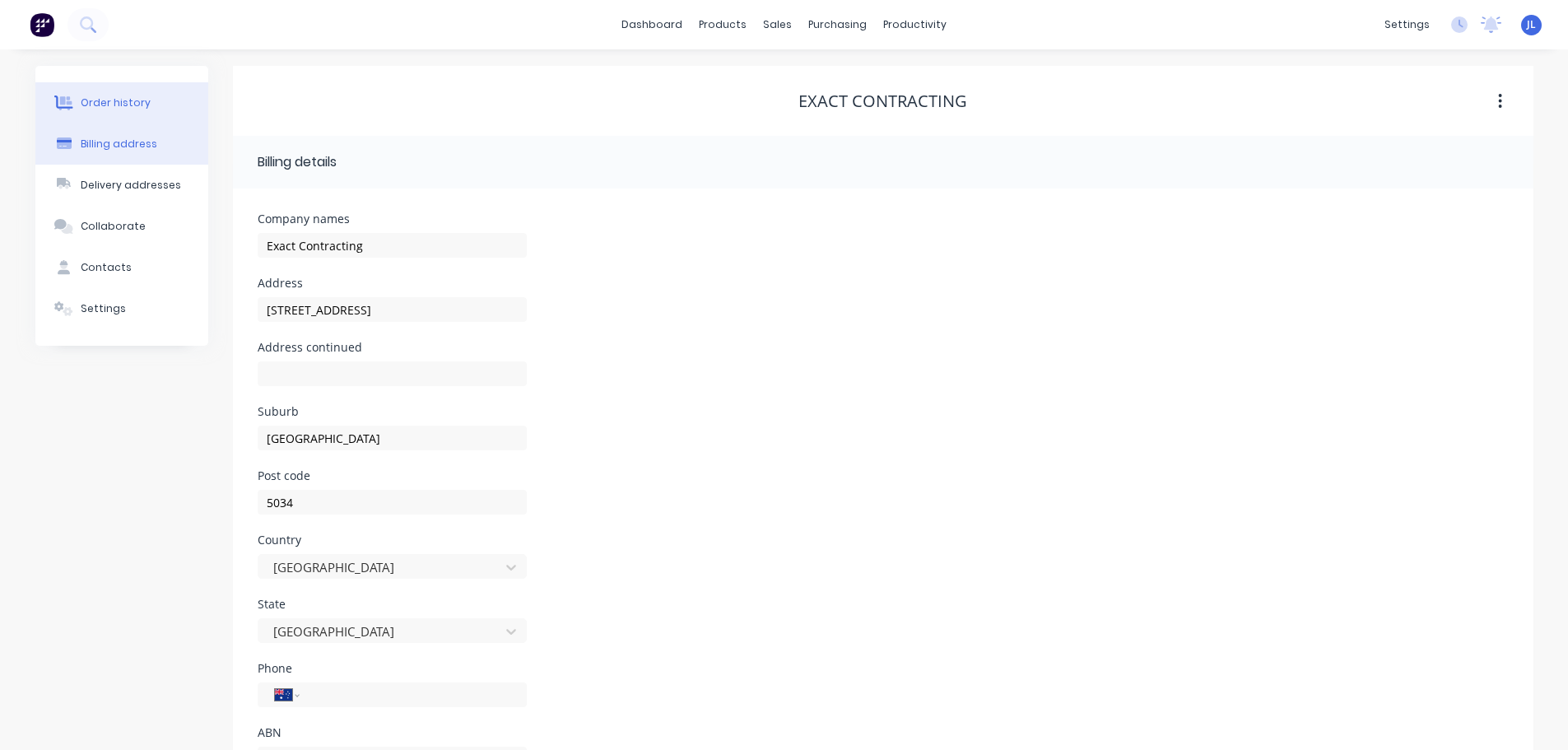
click at [137, 95] on div "Order history" at bounding box center [116, 102] width 70 height 14
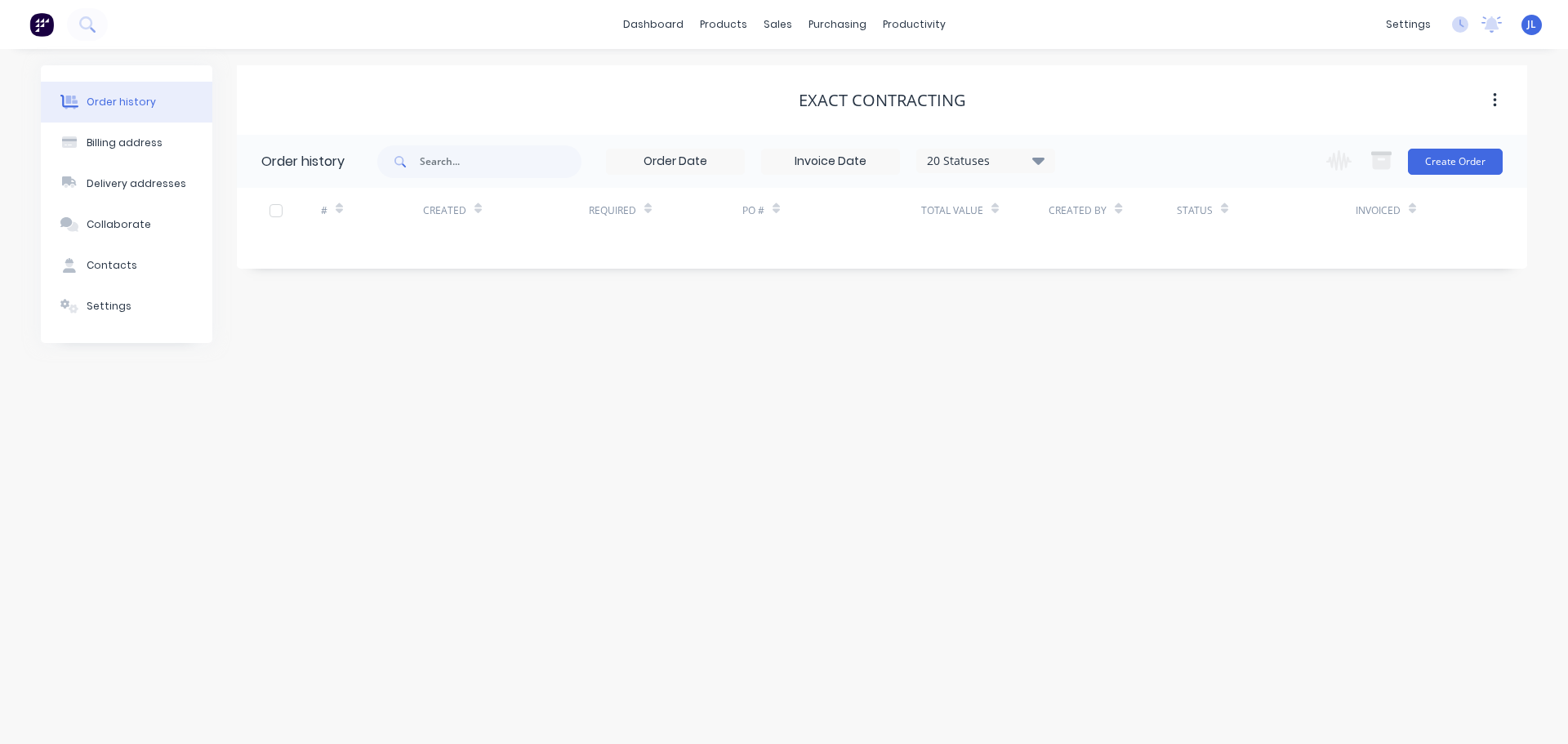
click at [825, 375] on div "Order history Billing address Delivery addresses Collaborate Contacts Settings …" at bounding box center [784, 397] width 1568 height 695
click at [74, 304] on icon at bounding box center [69, 306] width 19 height 14
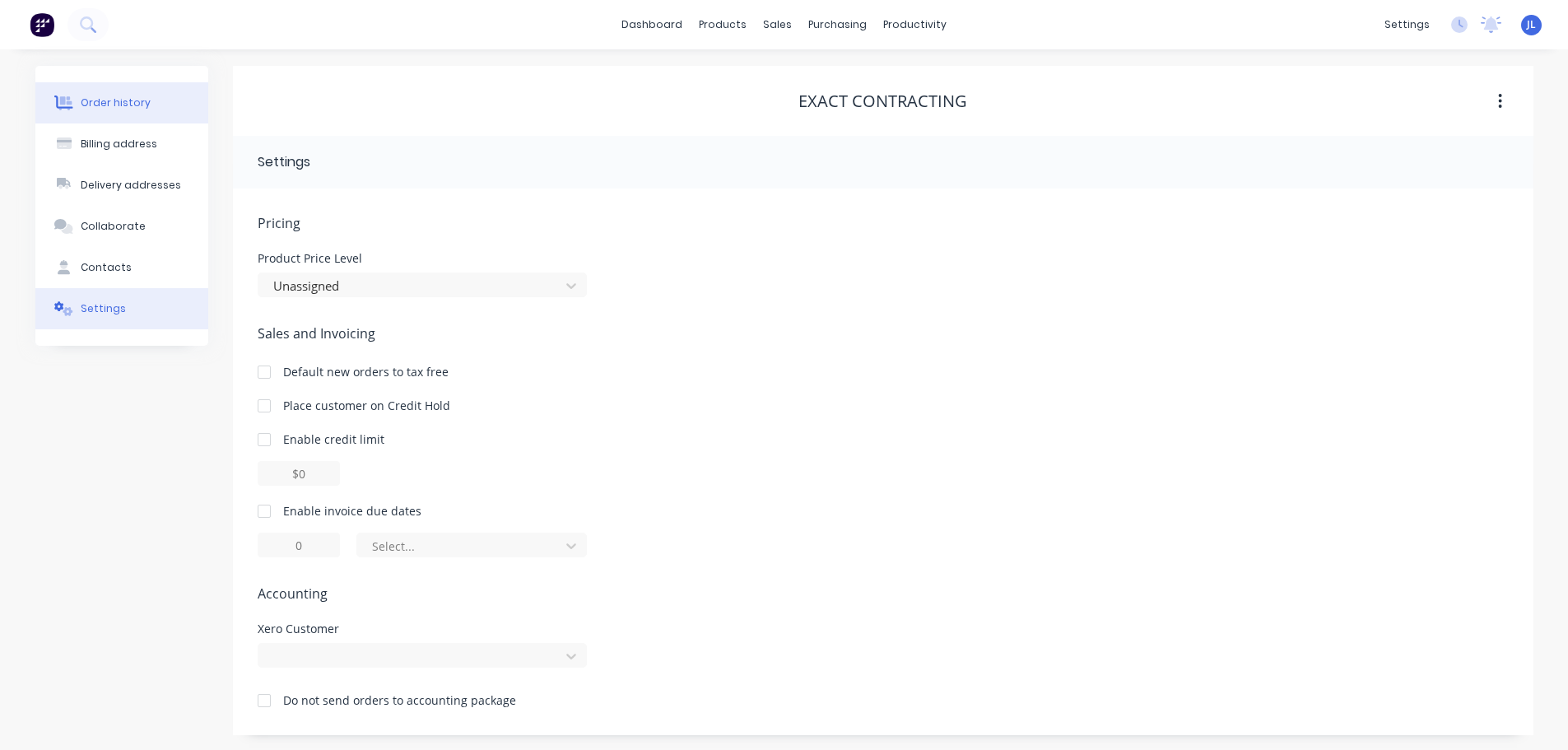
click at [117, 114] on button "Order history" at bounding box center [122, 103] width 173 height 41
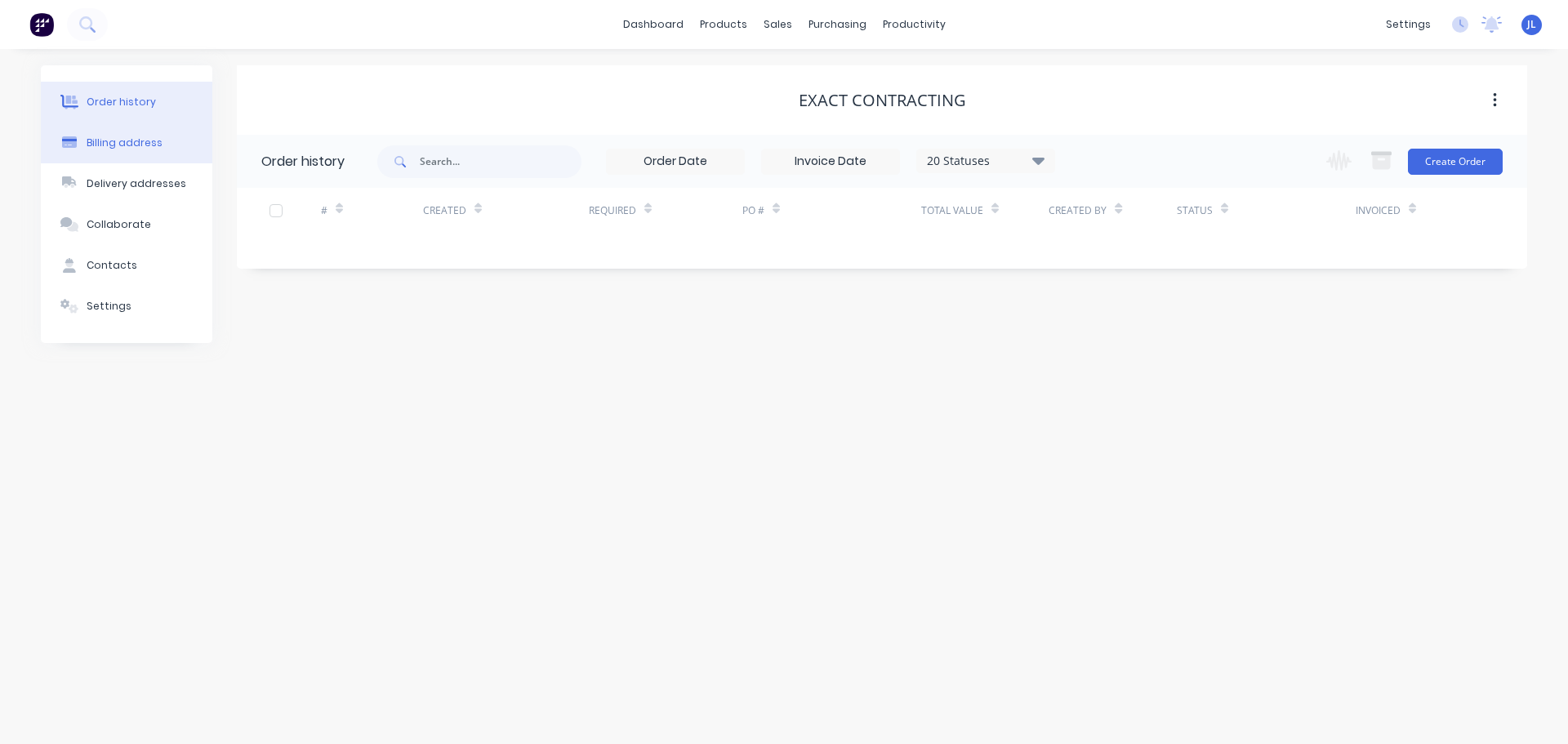
click at [111, 146] on div "Billing address" at bounding box center [124, 142] width 76 height 14
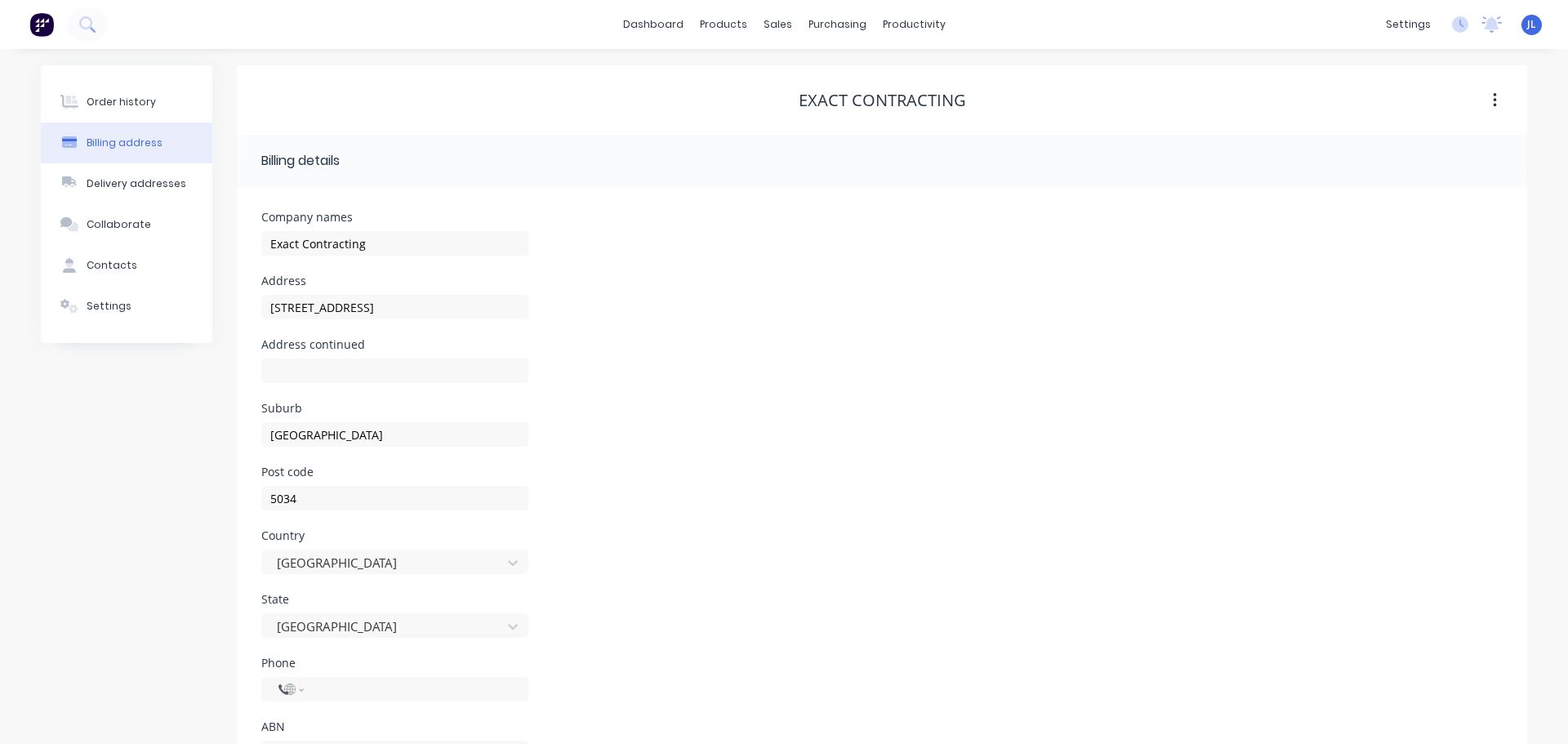
select select "AU"
click at [112, 167] on button "Delivery addresses" at bounding box center [121, 183] width 172 height 41
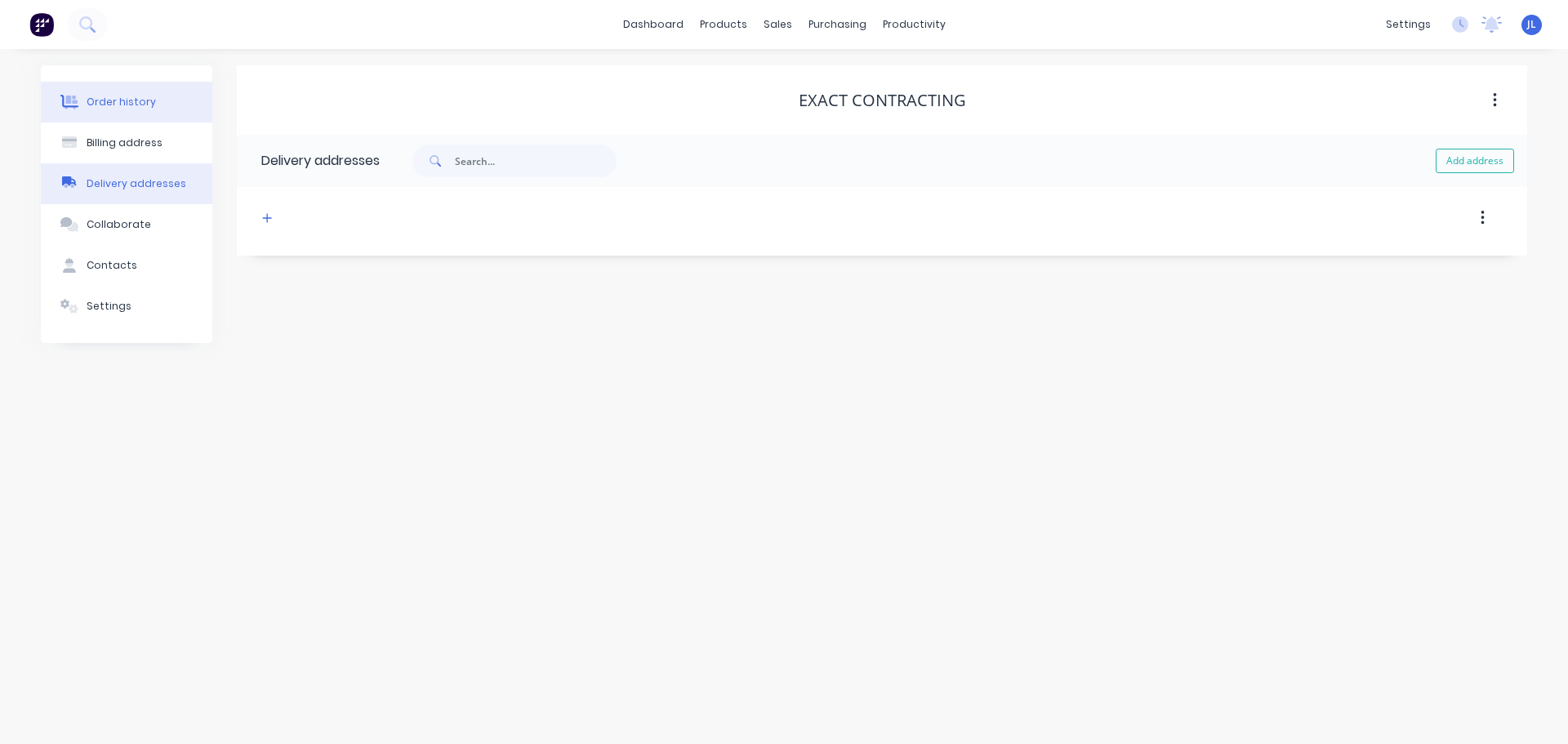
click at [111, 104] on div "Order history" at bounding box center [121, 101] width 69 height 14
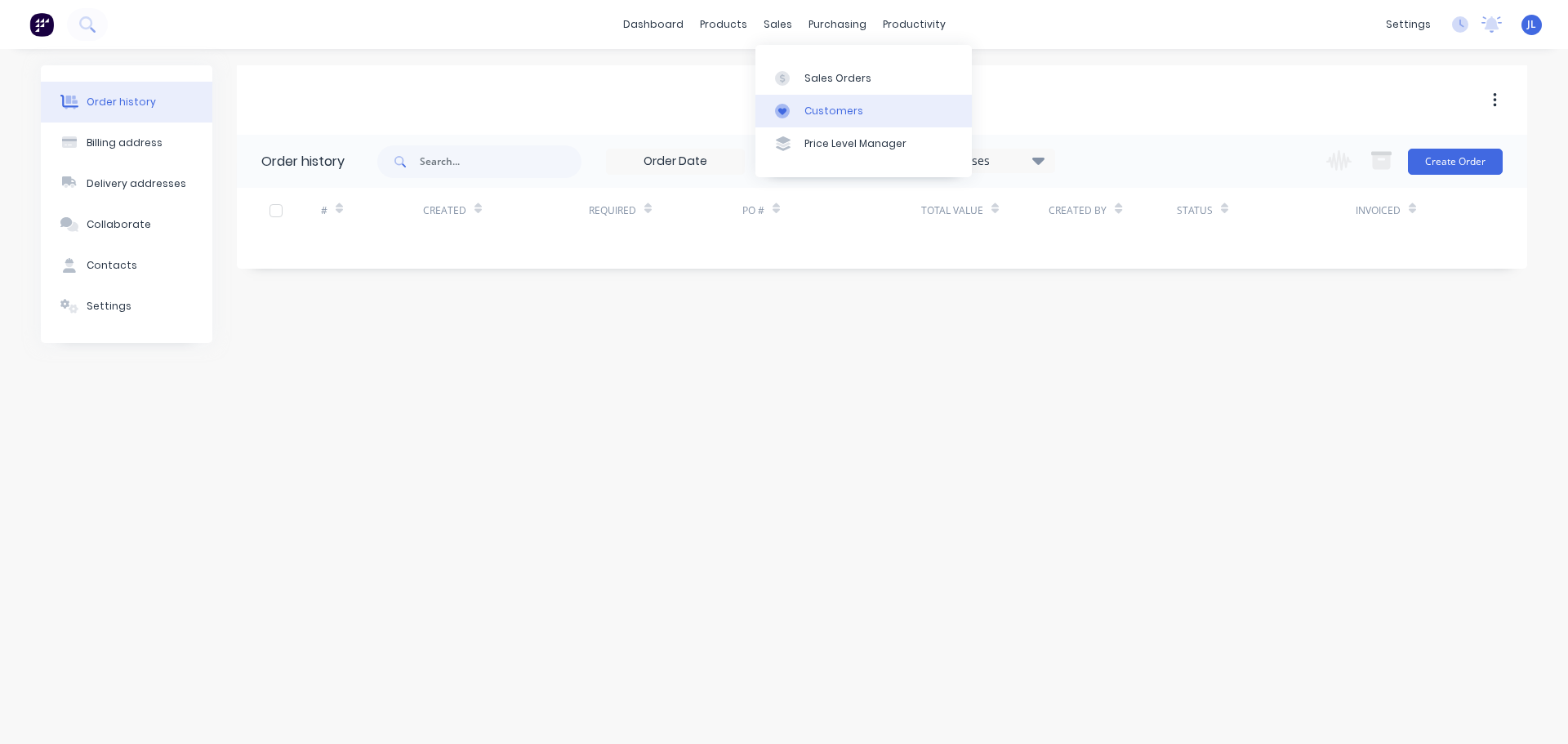
click at [805, 102] on link "Customers" at bounding box center [863, 111] width 216 height 33
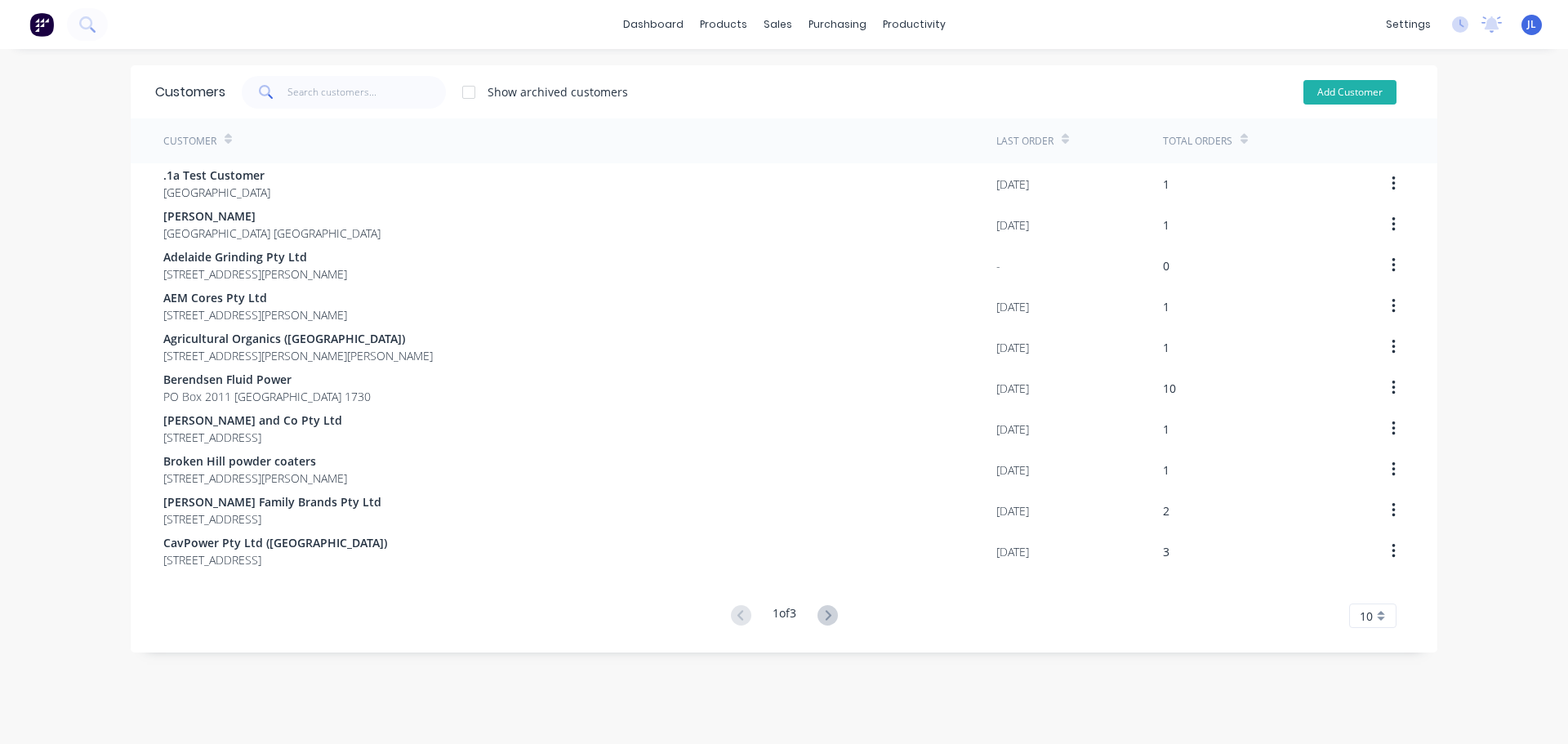
click at [1318, 96] on button "Add Customer" at bounding box center [1350, 92] width 93 height 25
select select "AU"
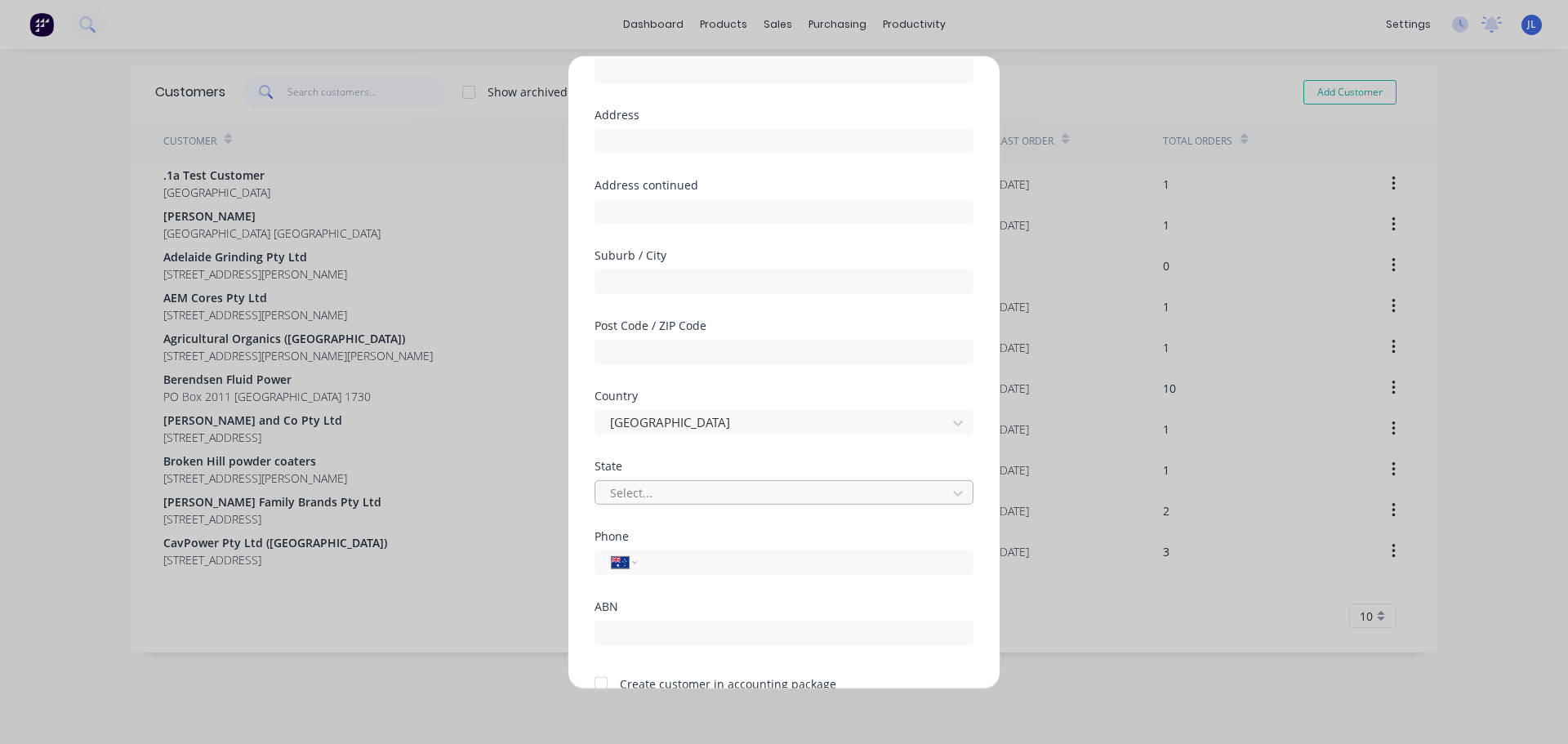
scroll to position [165, 0]
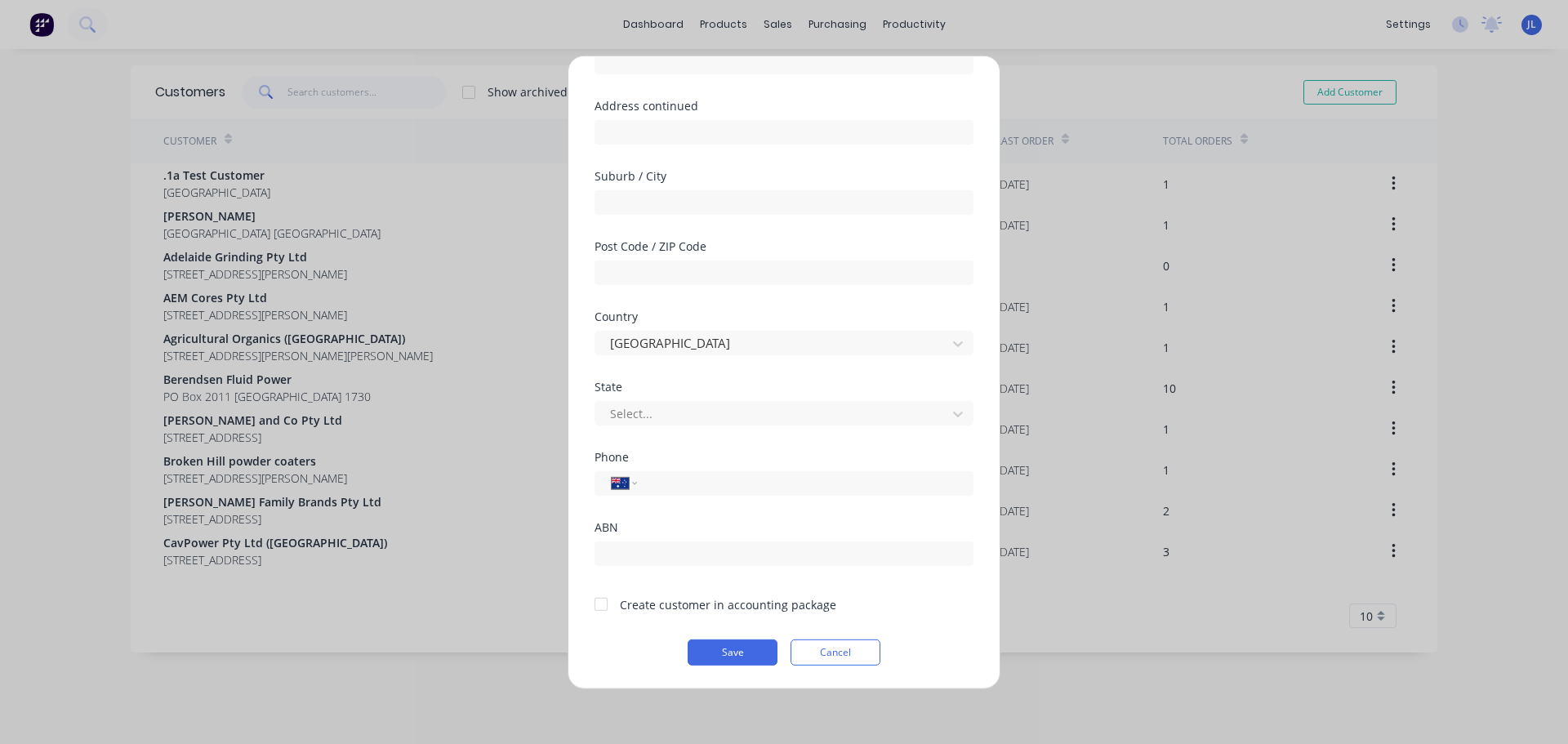
click at [1056, 4] on div "Add new customer Customer name Address Address continued Suburb / City Post Cod…" at bounding box center [784, 372] width 1568 height 744
click at [813, 651] on button "Cancel" at bounding box center [835, 651] width 90 height 26
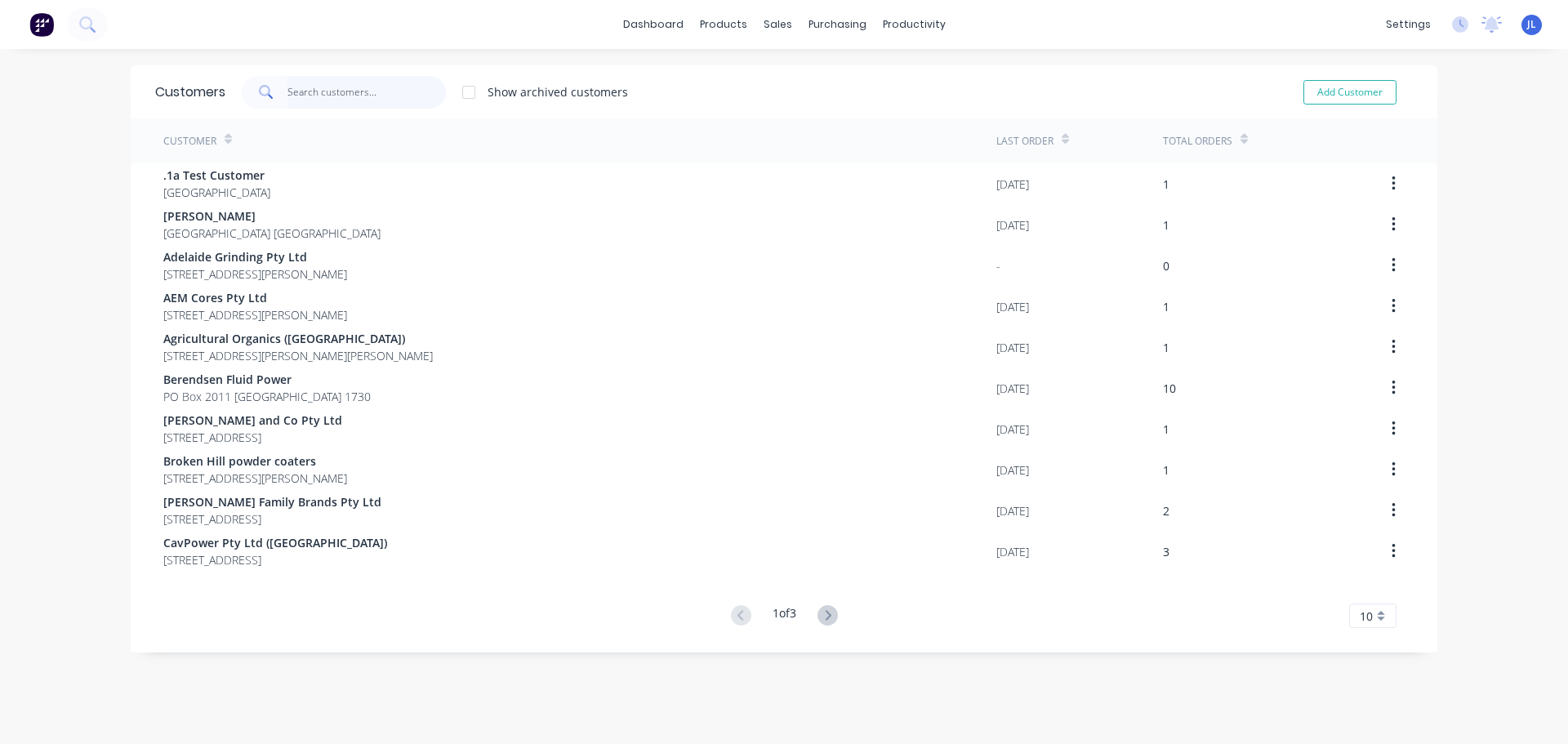
click at [313, 95] on input "text" at bounding box center [367, 92] width 159 height 33
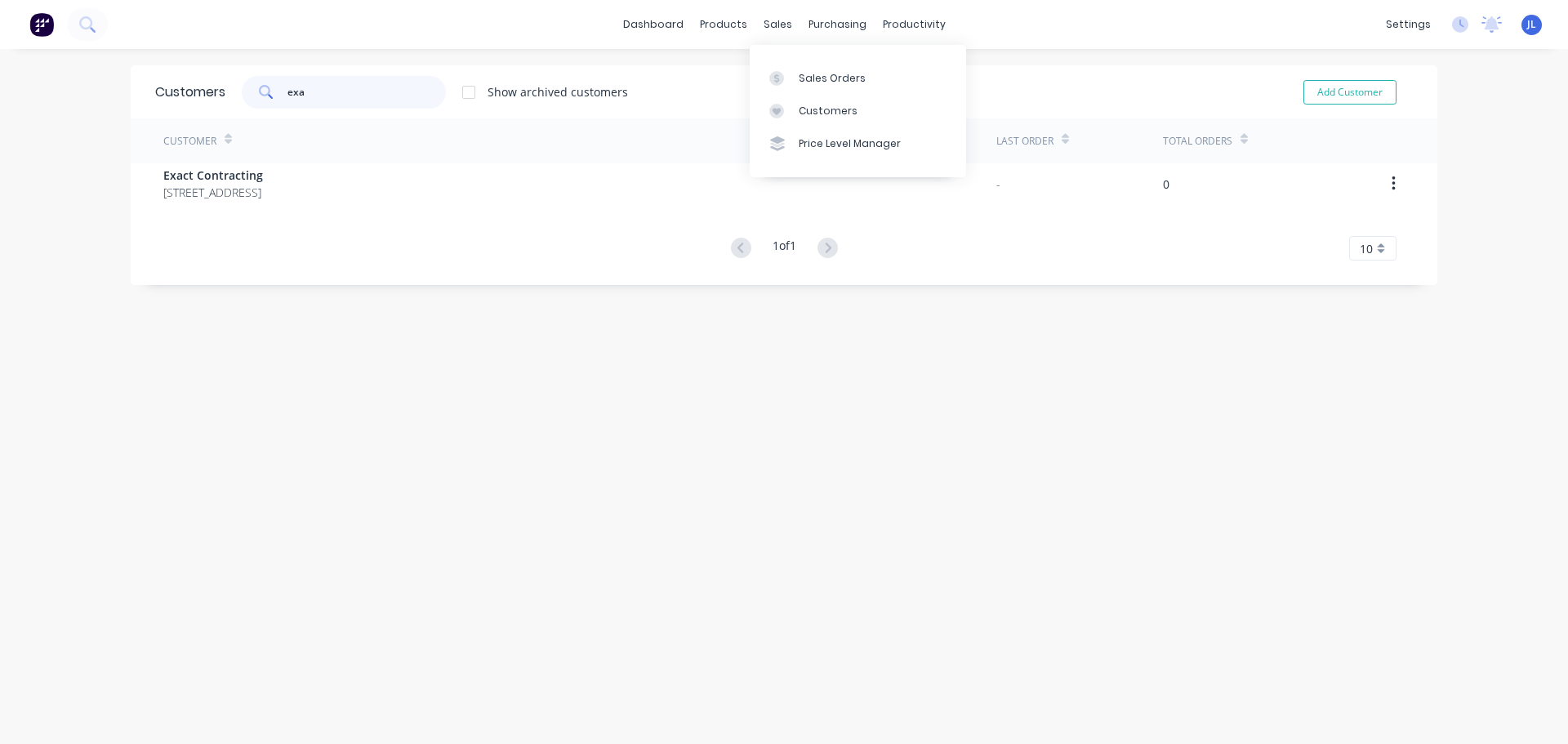
type input "exa"
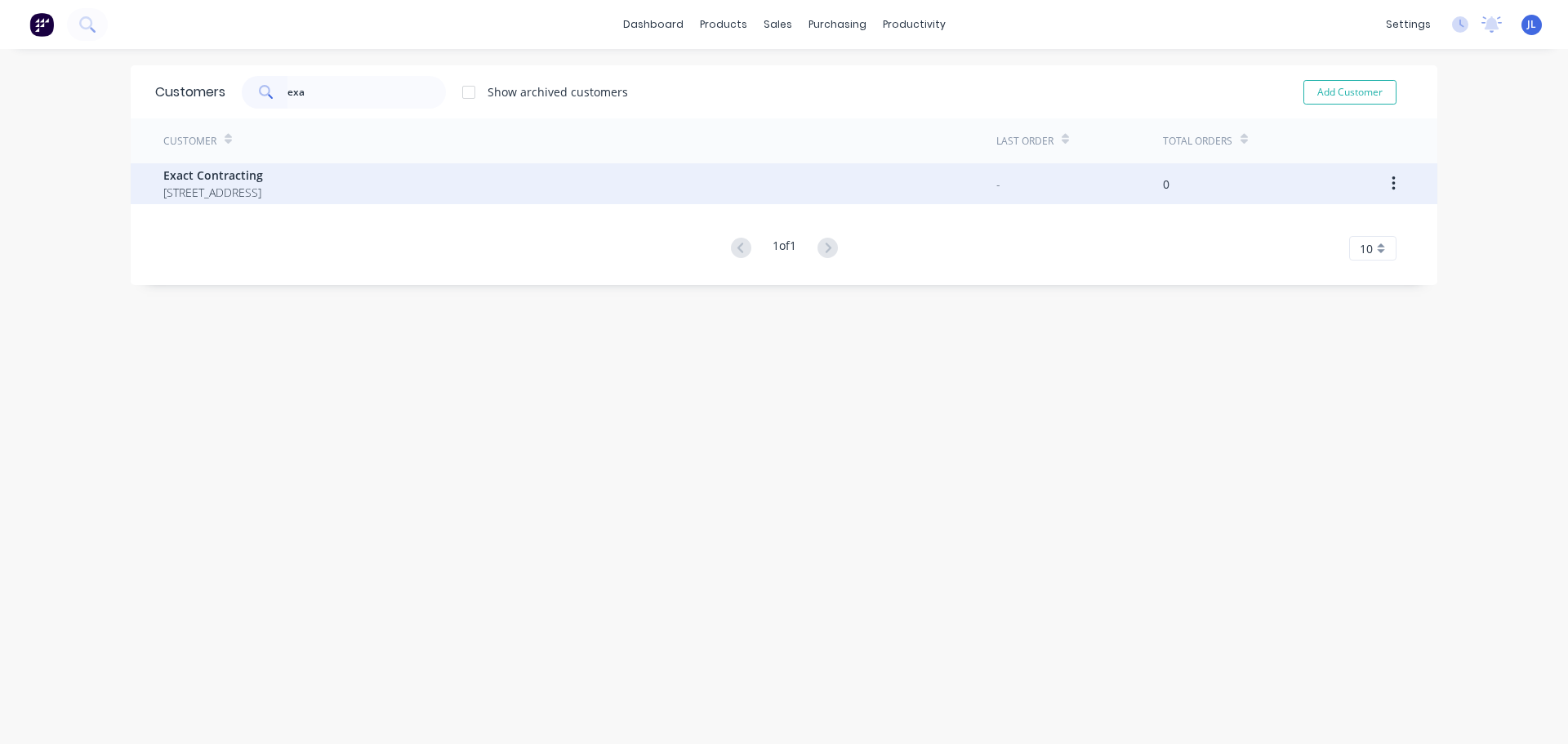
click at [263, 193] on span "43 Green Hill Road Wayville South Australia Australia 5034" at bounding box center [213, 192] width 100 height 17
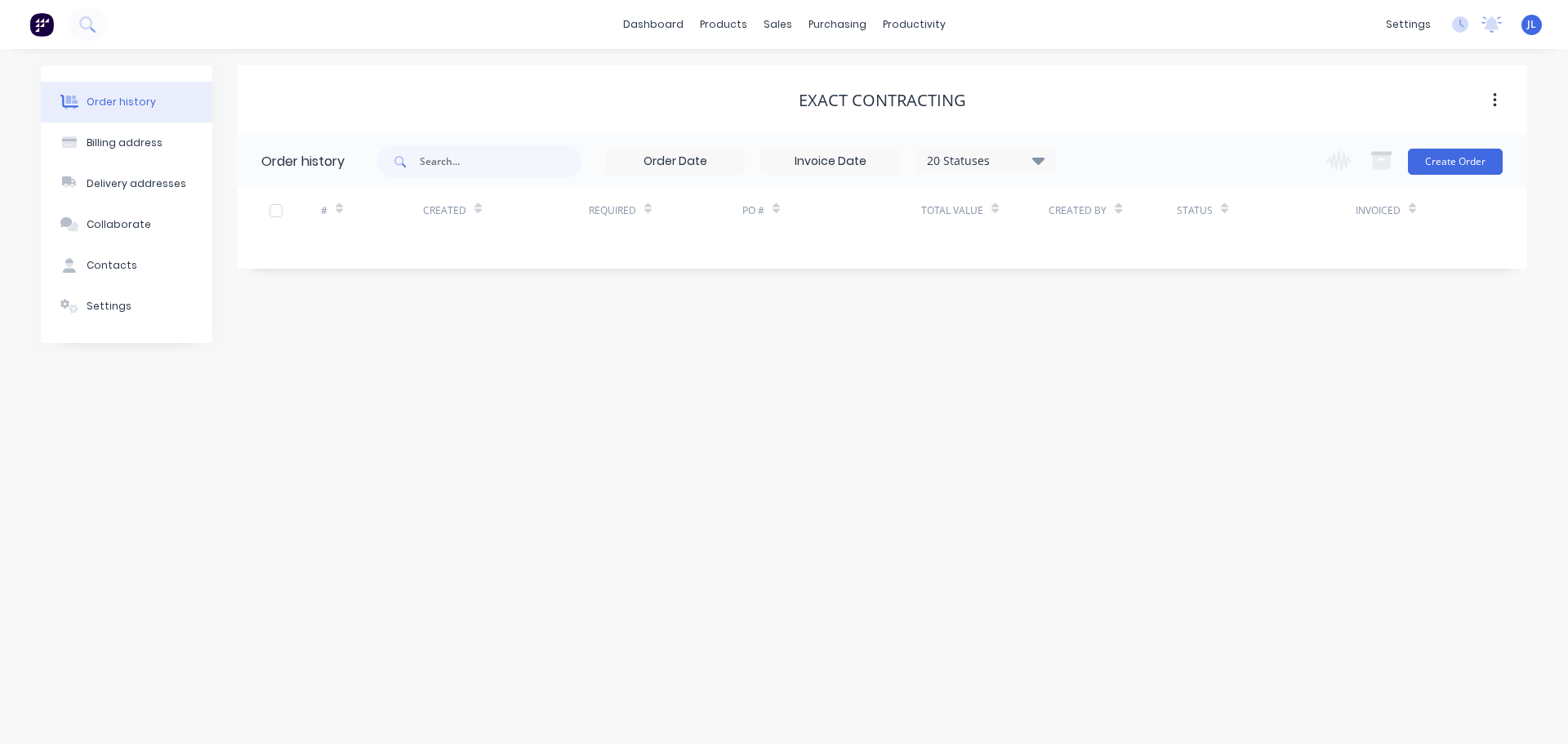
click at [1507, 101] on button "button" at bounding box center [1494, 100] width 38 height 30
click at [967, 98] on div "Exact Contracting" at bounding box center [882, 100] width 1290 height 19
drag, startPoint x: 963, startPoint y: 101, endPoint x: 789, endPoint y: 105, distance: 174.0
click at [789, 105] on div "Exact Contracting" at bounding box center [882, 100] width 1290 height 19
copy div "Exact Contracting"
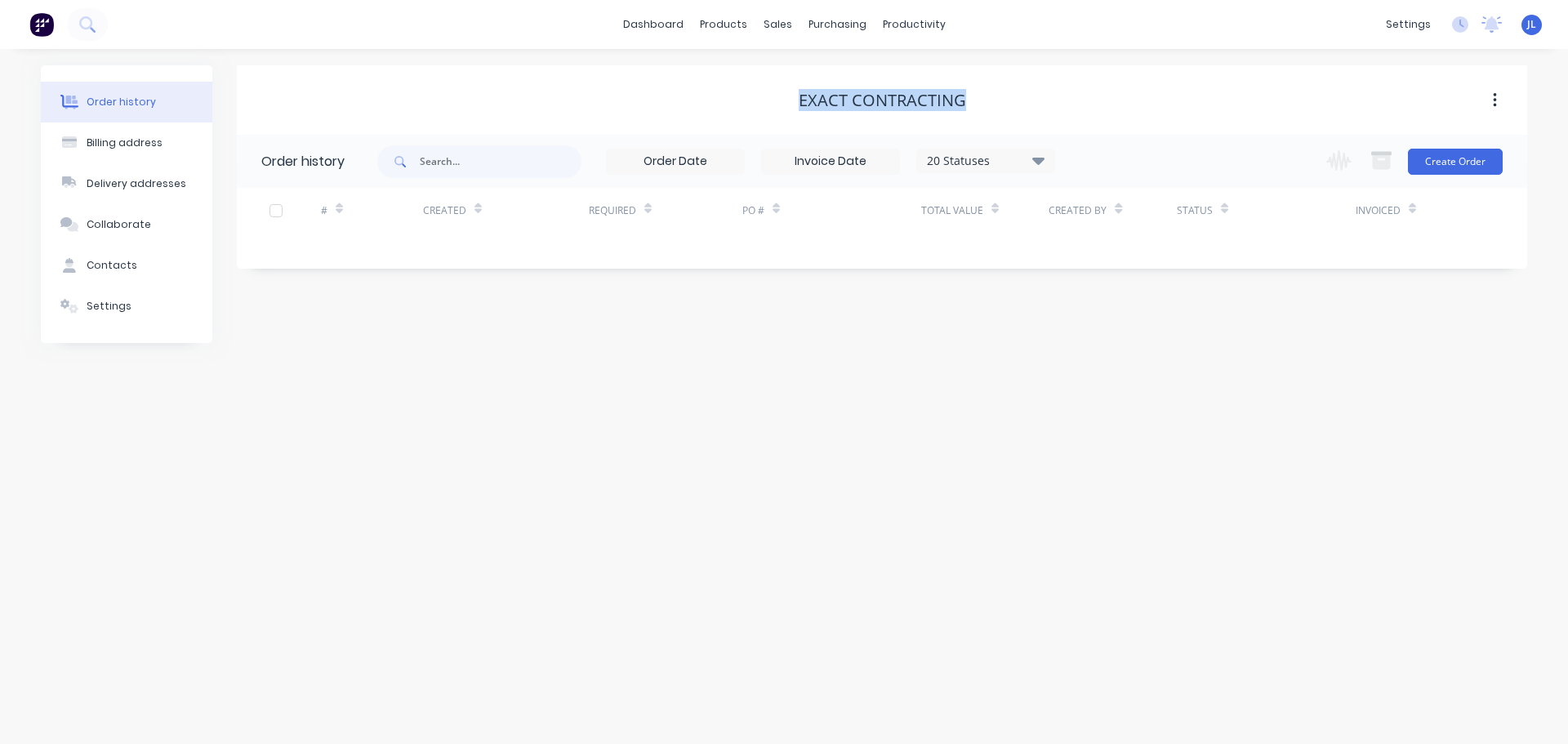
click at [1495, 108] on icon "button" at bounding box center [1494, 100] width 4 height 18
click at [1397, 140] on div "Archive" at bounding box center [1436, 144] width 126 height 24
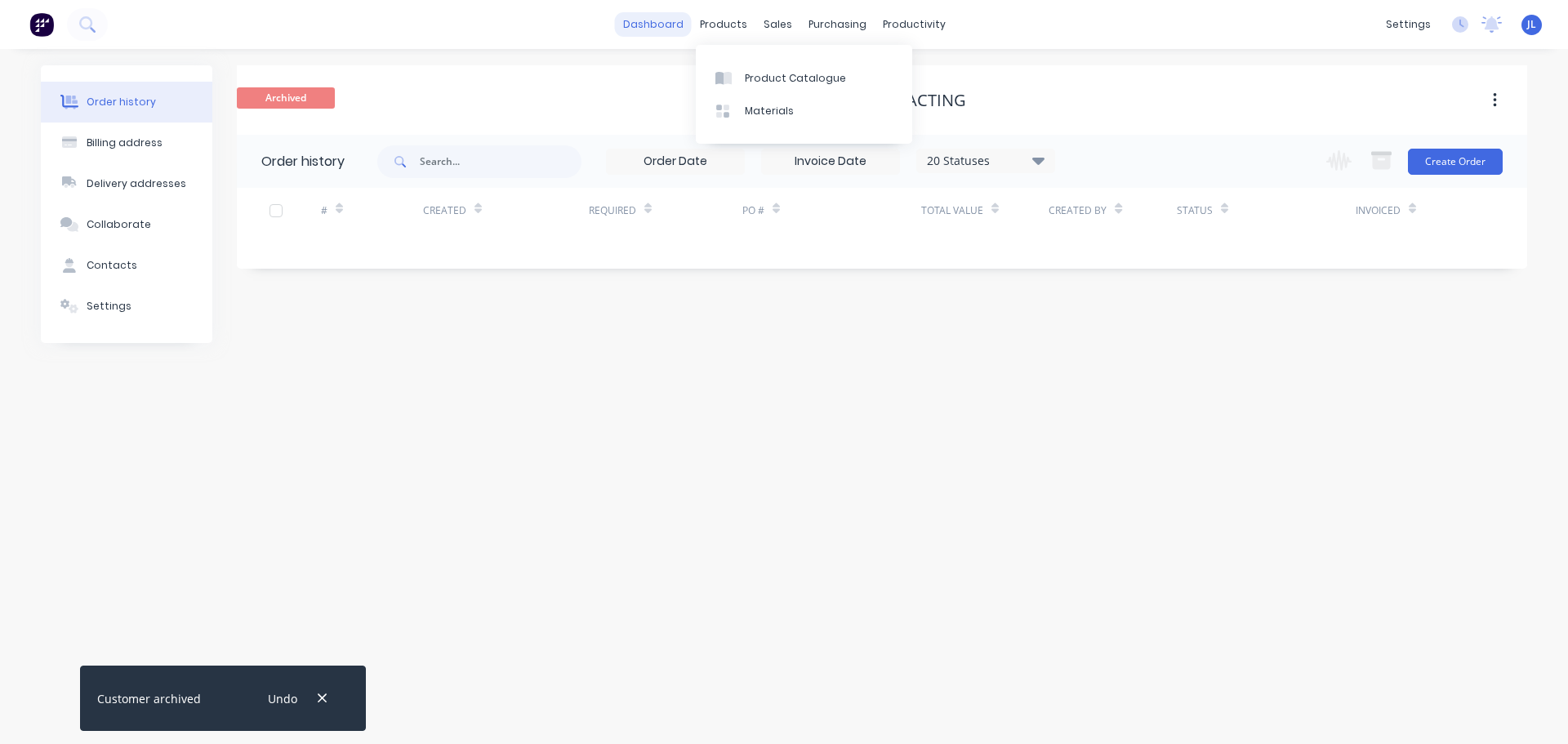
click at [666, 27] on link "dashboard" at bounding box center [653, 24] width 77 height 25
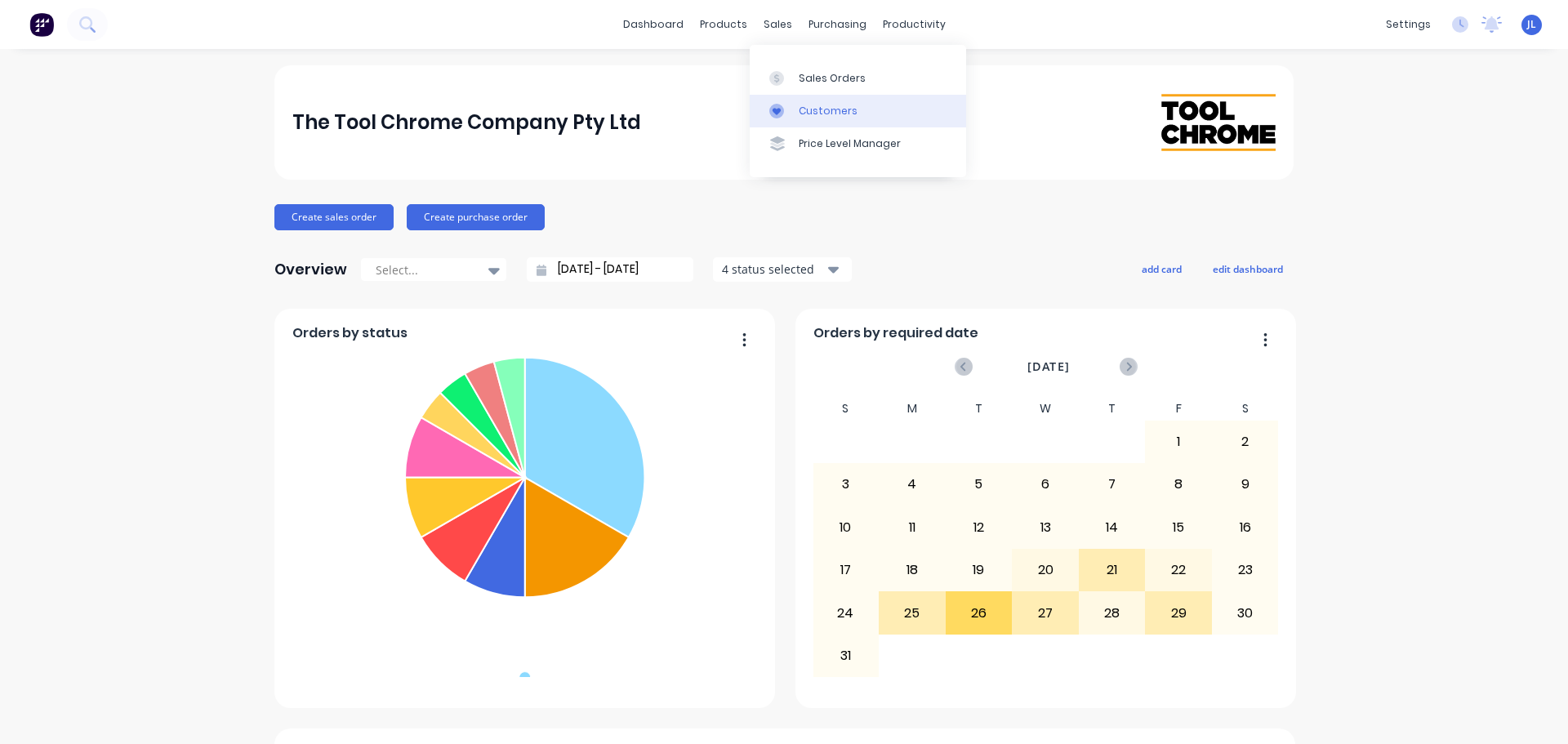
click at [817, 112] on div "Customers" at bounding box center [828, 111] width 59 height 14
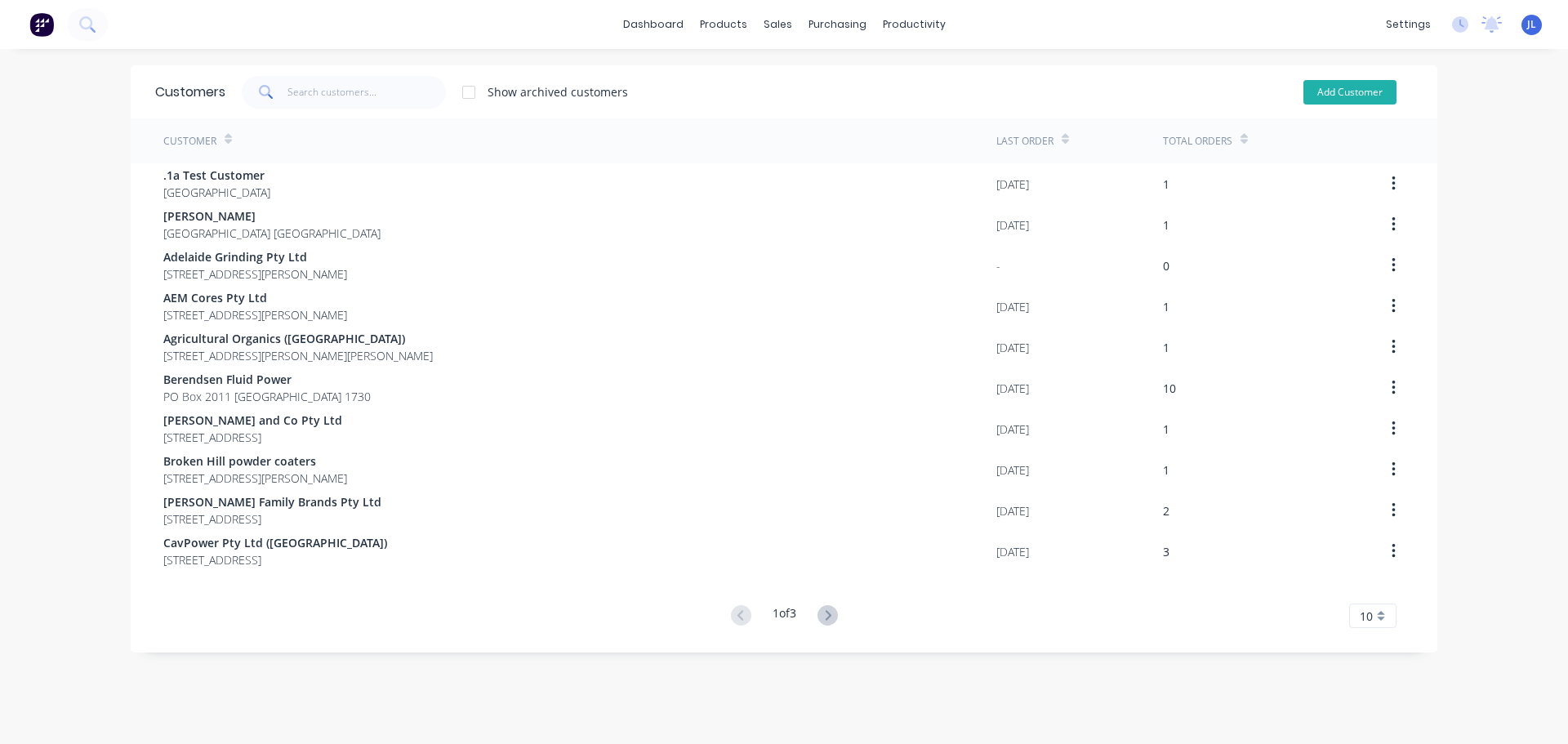
click at [1325, 93] on button "Add Customer" at bounding box center [1350, 92] width 93 height 25
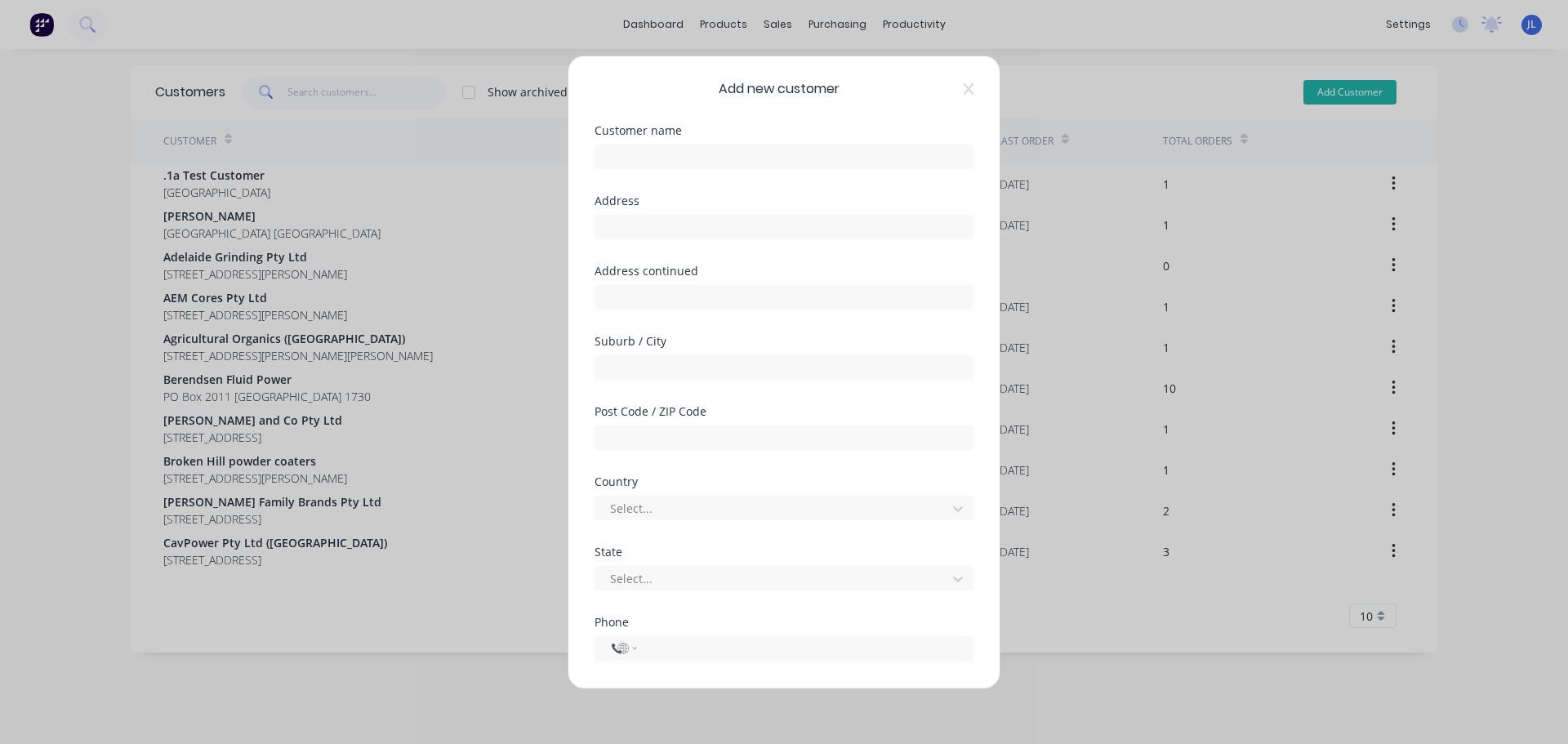
select select "AU"
click at [697, 161] on input "text" at bounding box center [784, 156] width 379 height 25
paste input "Exact Contracting"
type input "Exact Contracting"
click at [681, 216] on input "text" at bounding box center [784, 226] width 379 height 25
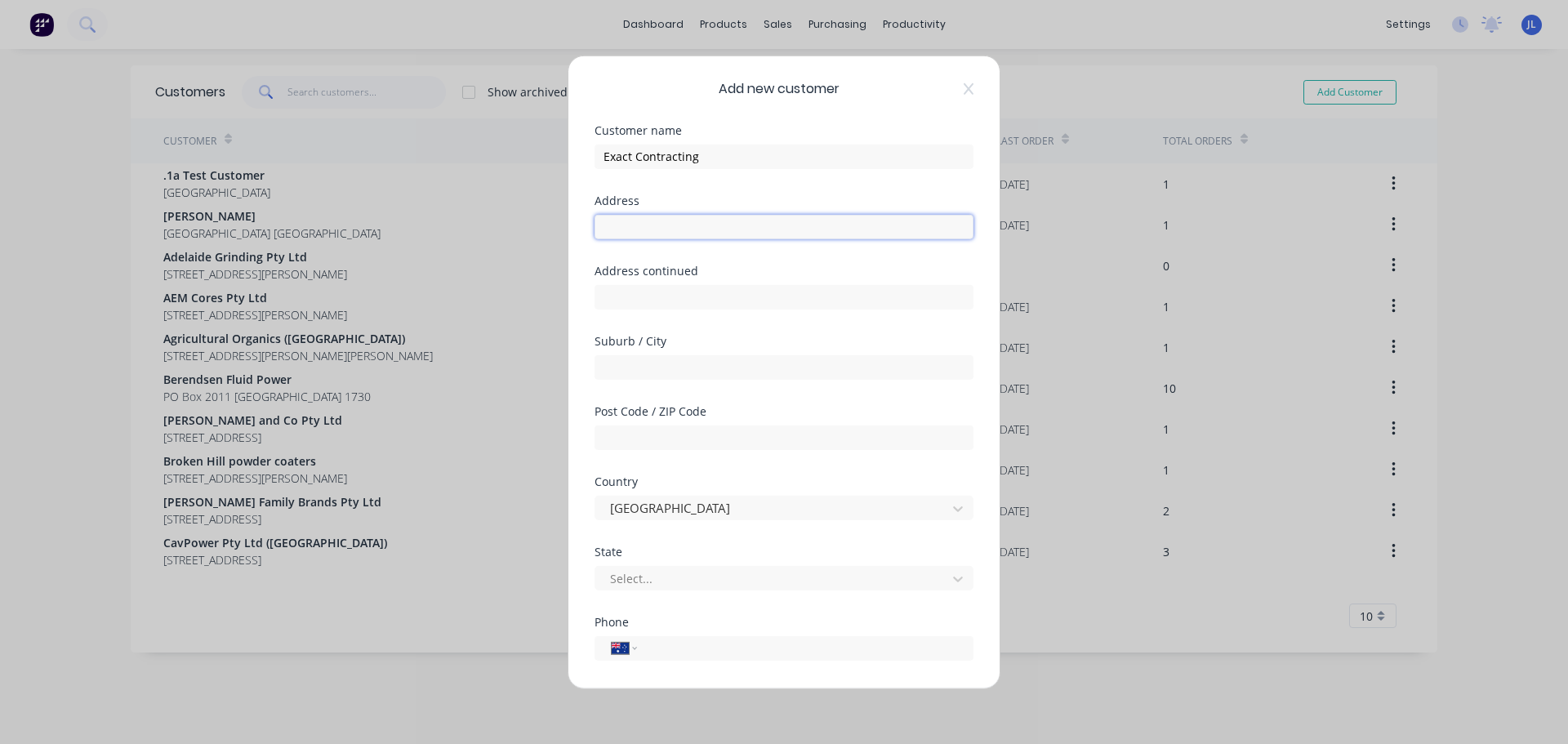
click at [665, 227] on input "text" at bounding box center [784, 226] width 379 height 25
click at [570, 267] on div "Add new customer Customer name Exact Contracting Address Address continued Subu…" at bounding box center [784, 372] width 431 height 632
click at [608, 227] on input "text" at bounding box center [784, 226] width 379 height 25
type input "[STREET_ADDRESS]"
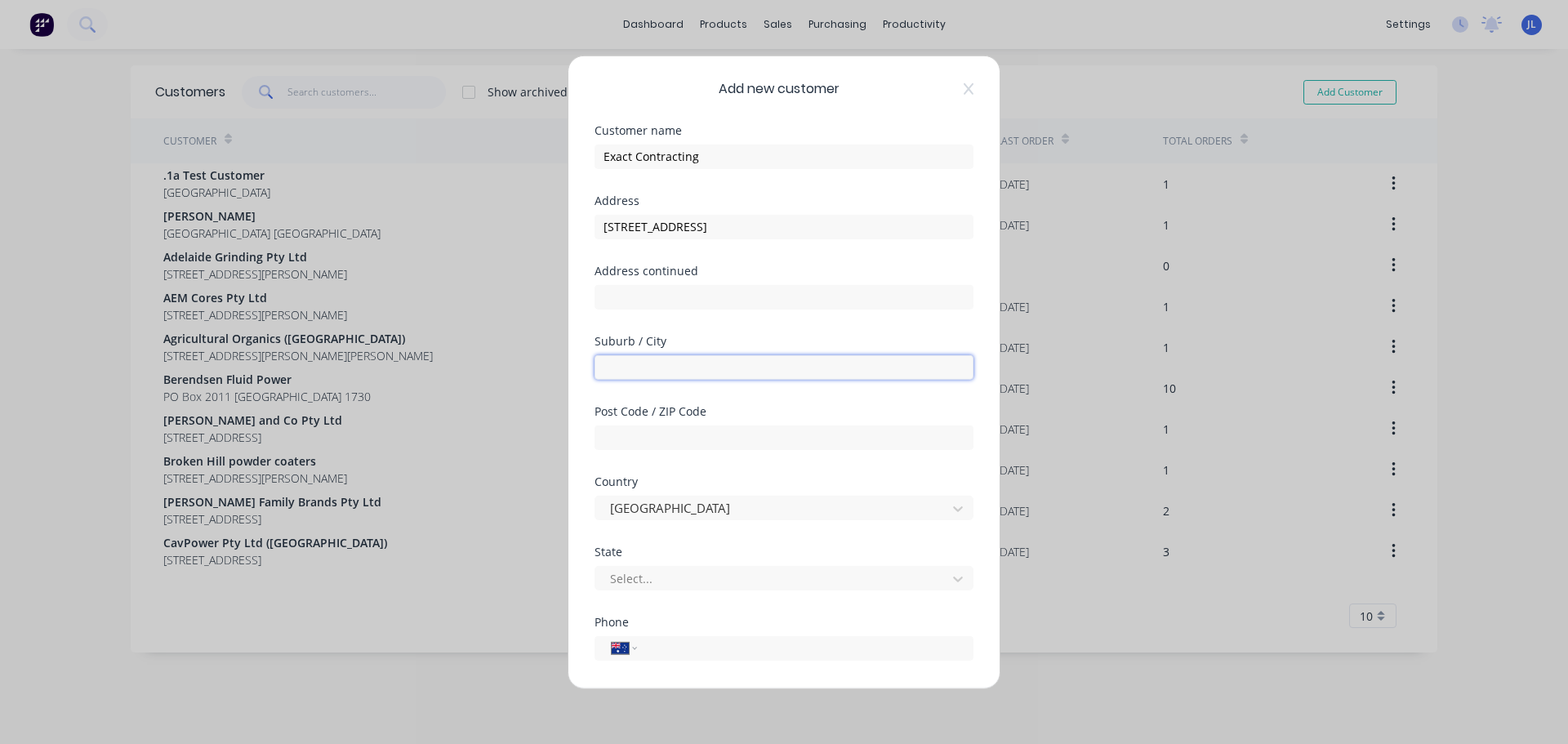
click at [663, 362] on input "text" at bounding box center [784, 366] width 379 height 25
type input "[GEOGRAPHIC_DATA]"
click at [682, 438] on input "text" at bounding box center [784, 436] width 379 height 25
type input "5034"
click at [648, 577] on div at bounding box center [773, 578] width 330 height 20
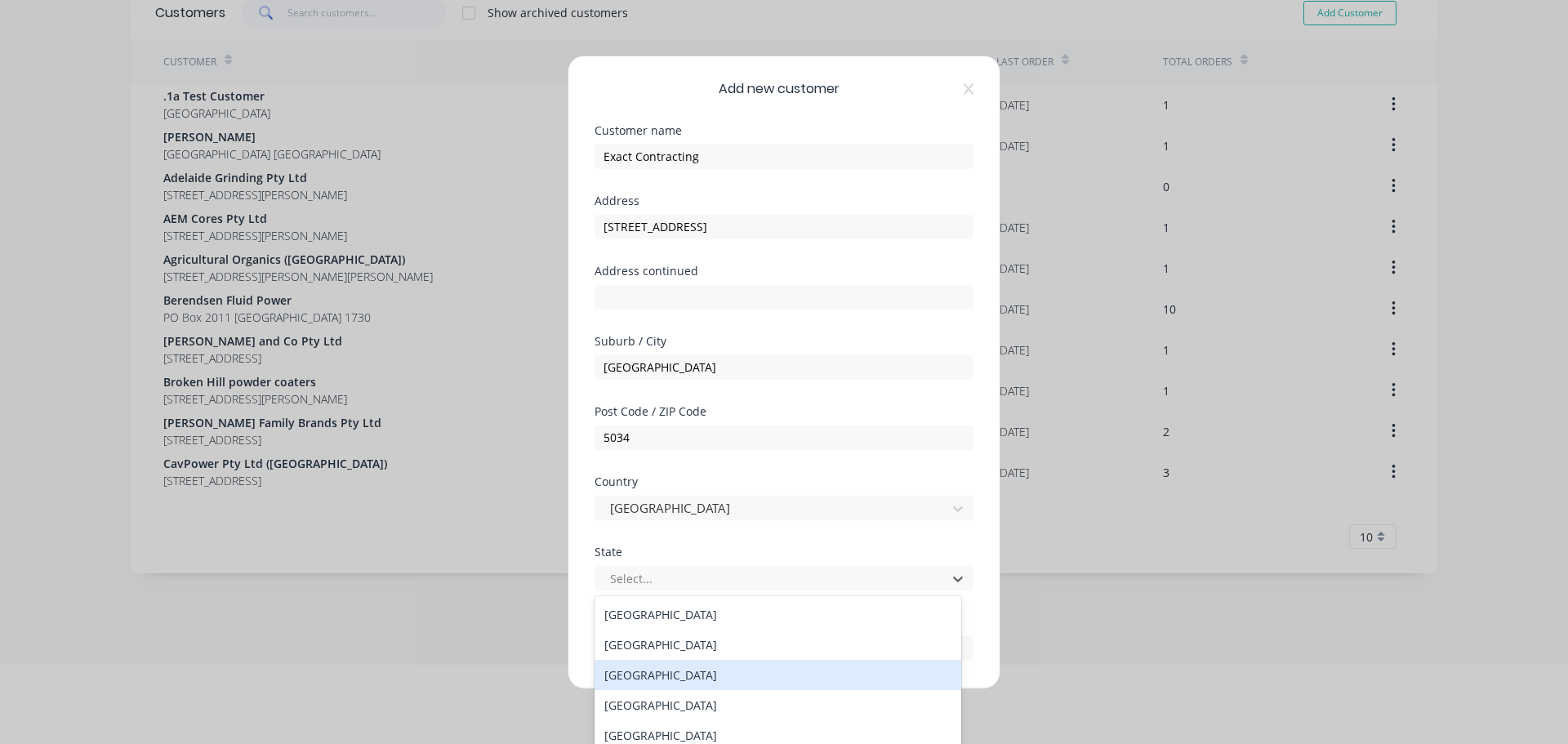
scroll to position [28, 0]
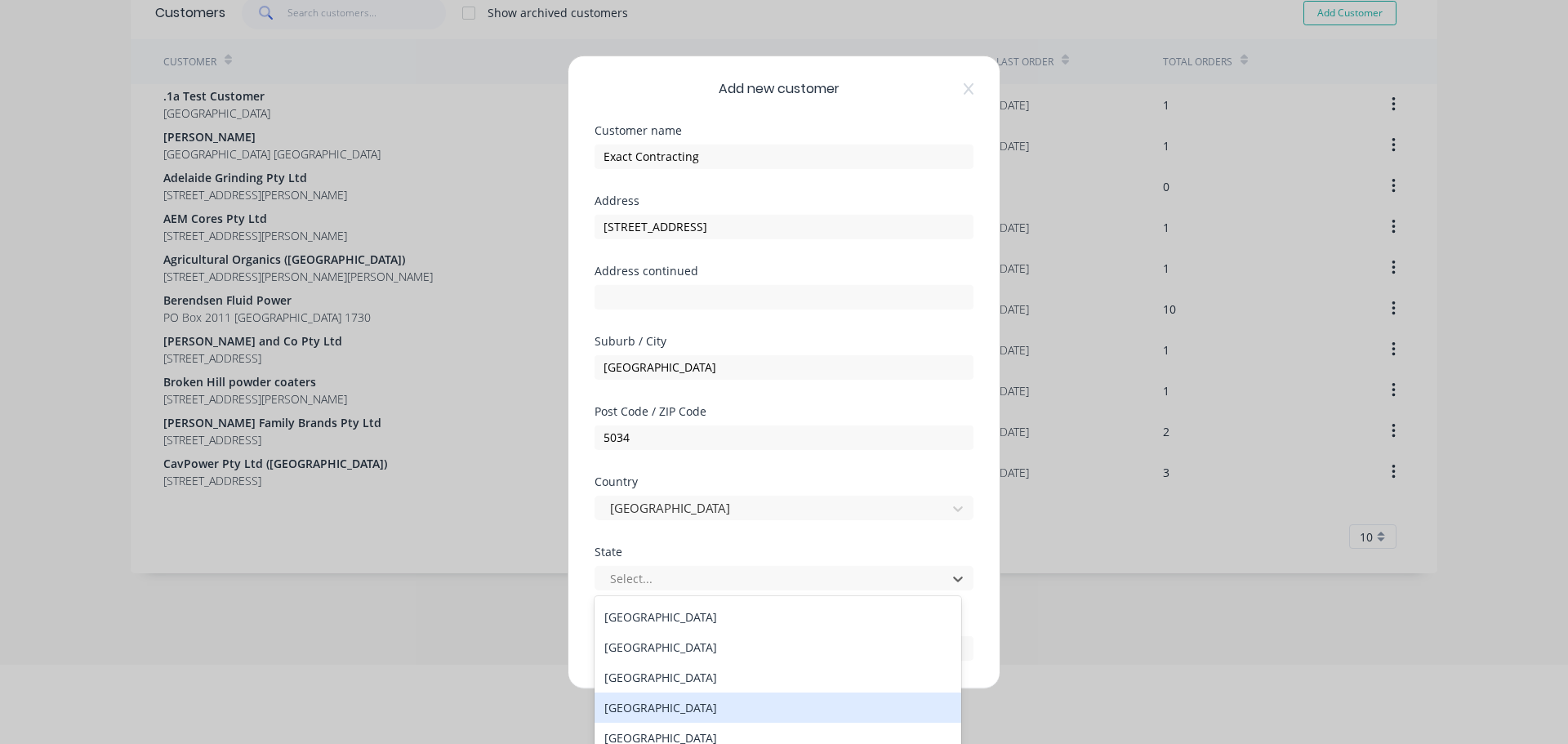
click at [683, 711] on div "[GEOGRAPHIC_DATA]" at bounding box center [778, 708] width 367 height 30
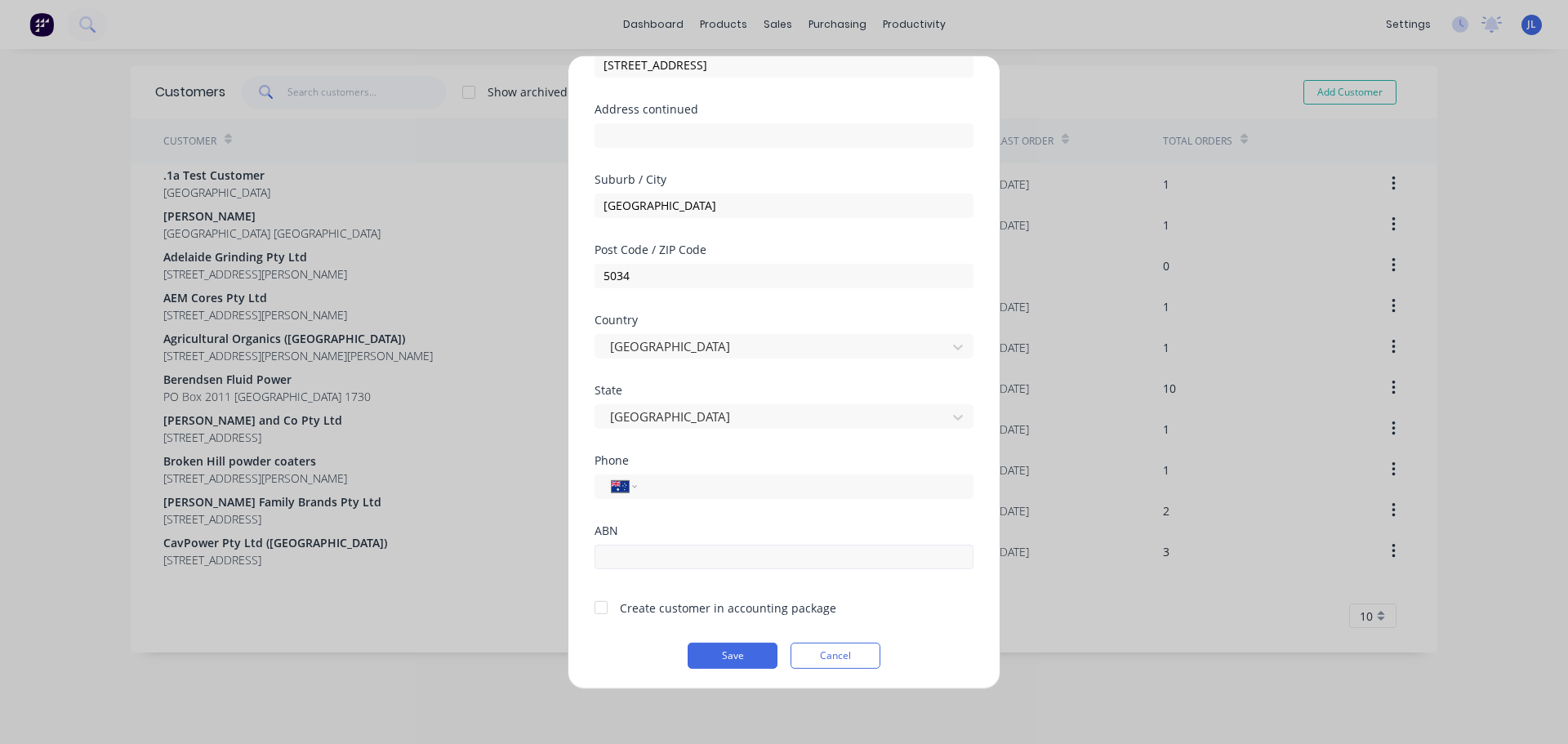
scroll to position [165, 0]
click at [719, 485] on input "tel" at bounding box center [802, 483] width 308 height 19
click at [719, 485] on input "(08)" at bounding box center [802, 483] width 308 height 19
type input "[PHONE_NUMBER]"
click at [594, 610] on div at bounding box center [601, 604] width 33 height 33
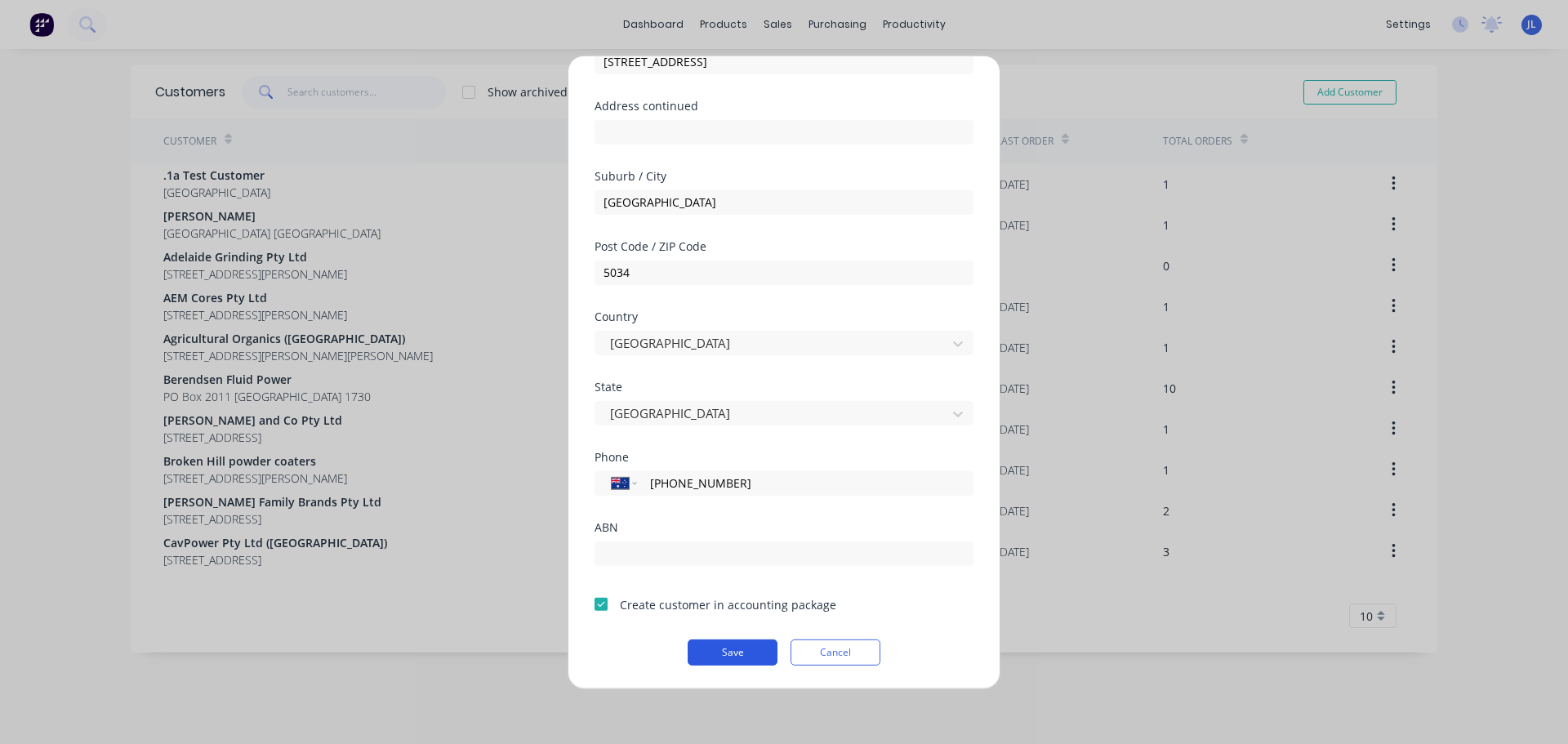
click at [738, 643] on button "Save" at bounding box center [732, 651] width 90 height 26
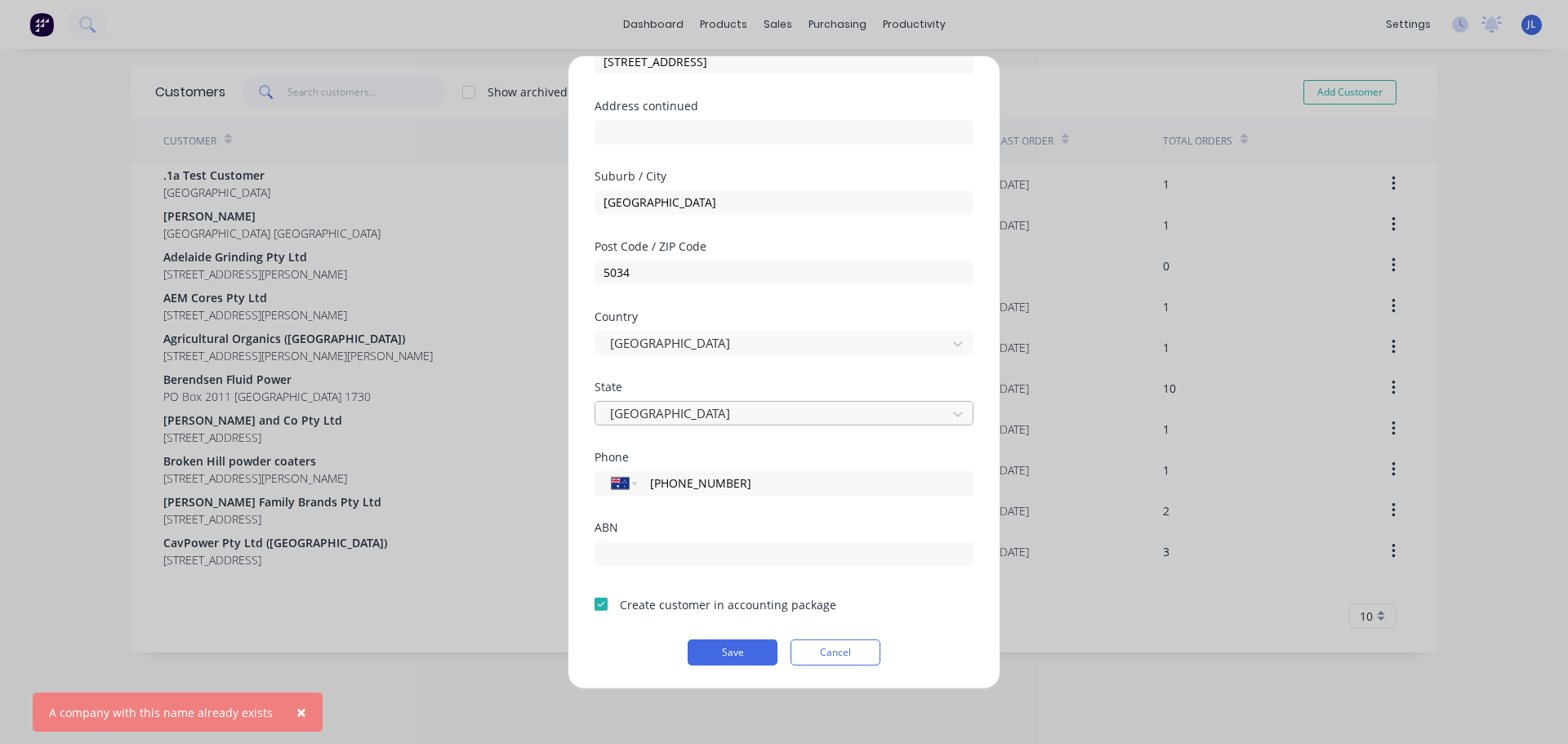
scroll to position [0, 0]
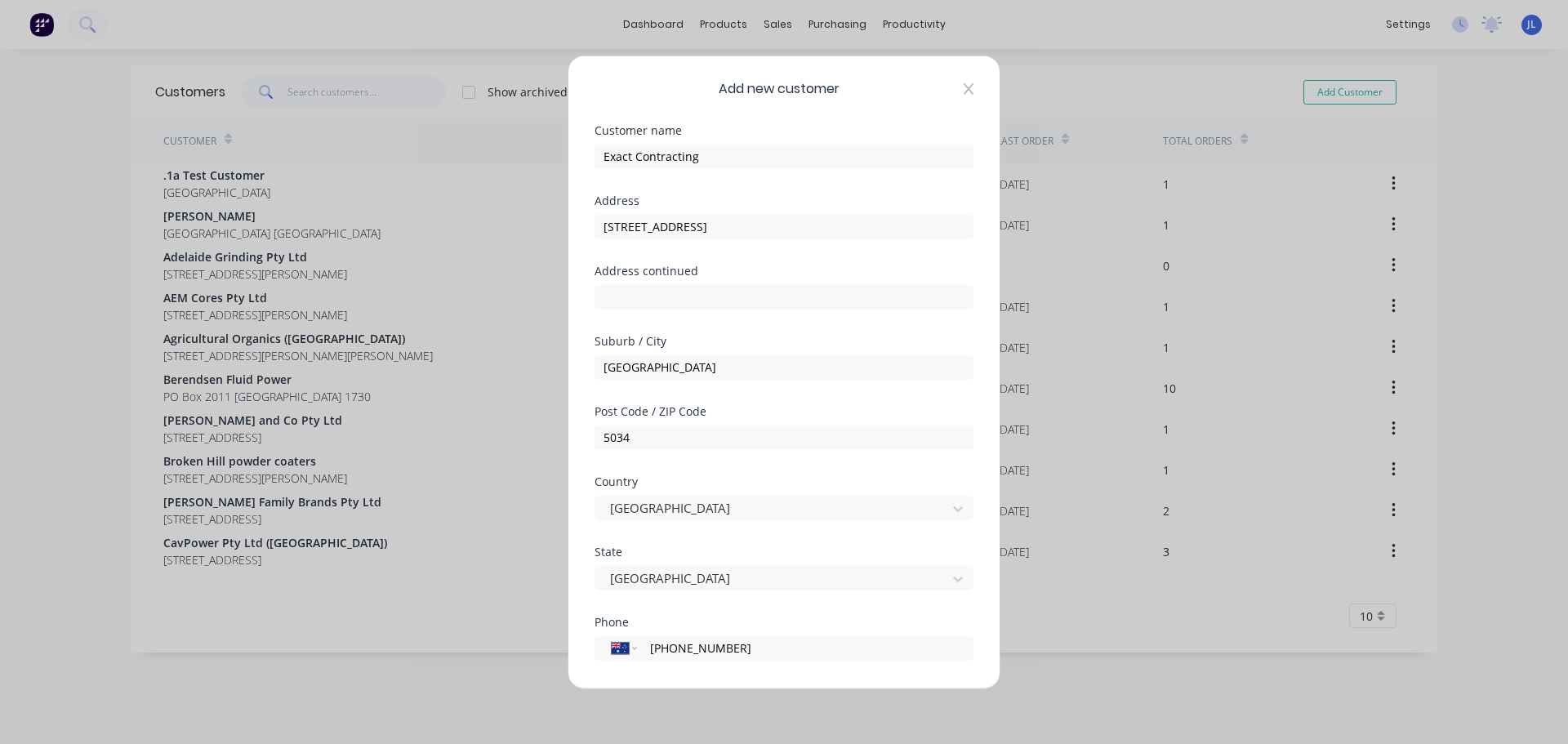
click at [964, 90] on icon at bounding box center [969, 88] width 10 height 13
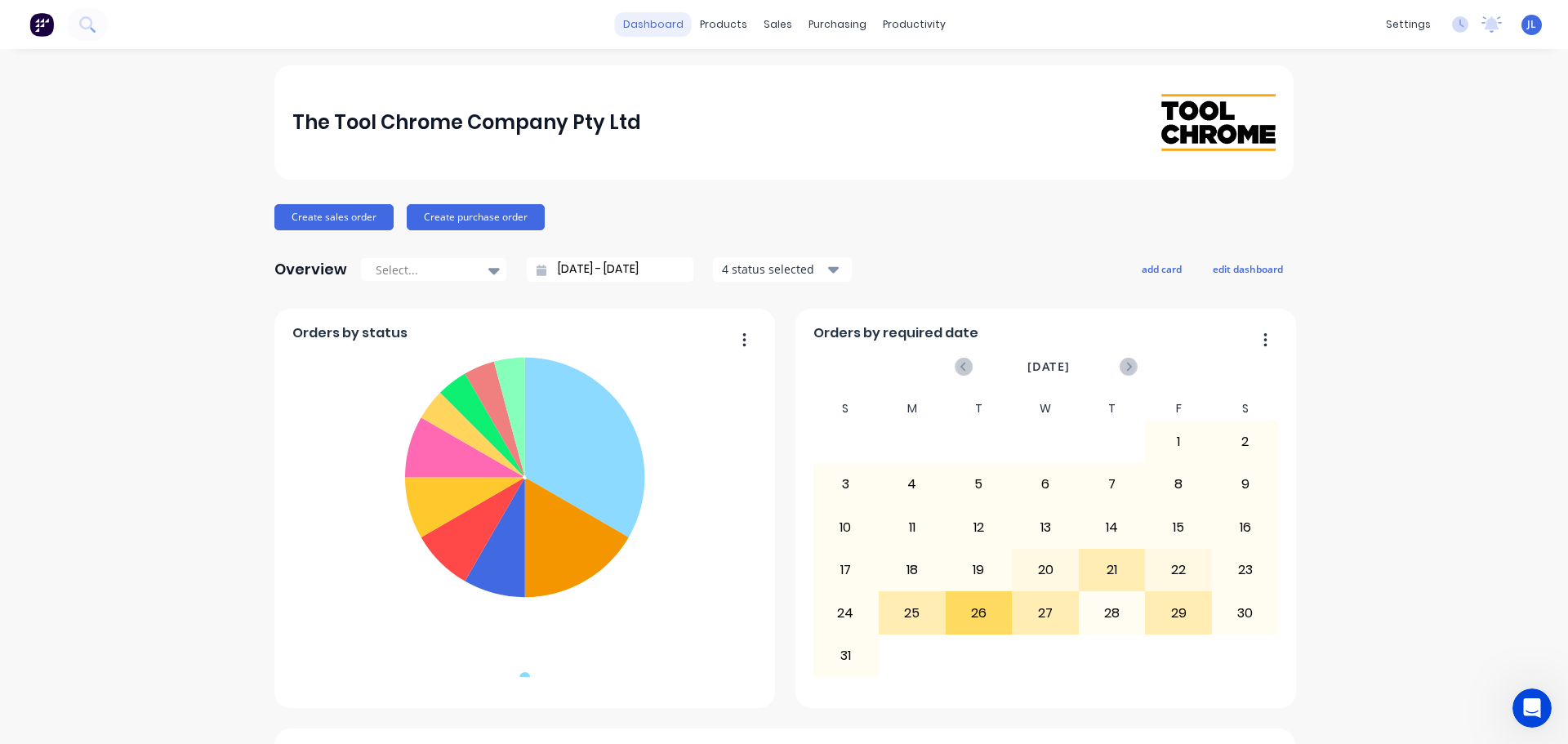
click at [663, 24] on link "dashboard" at bounding box center [653, 24] width 77 height 25
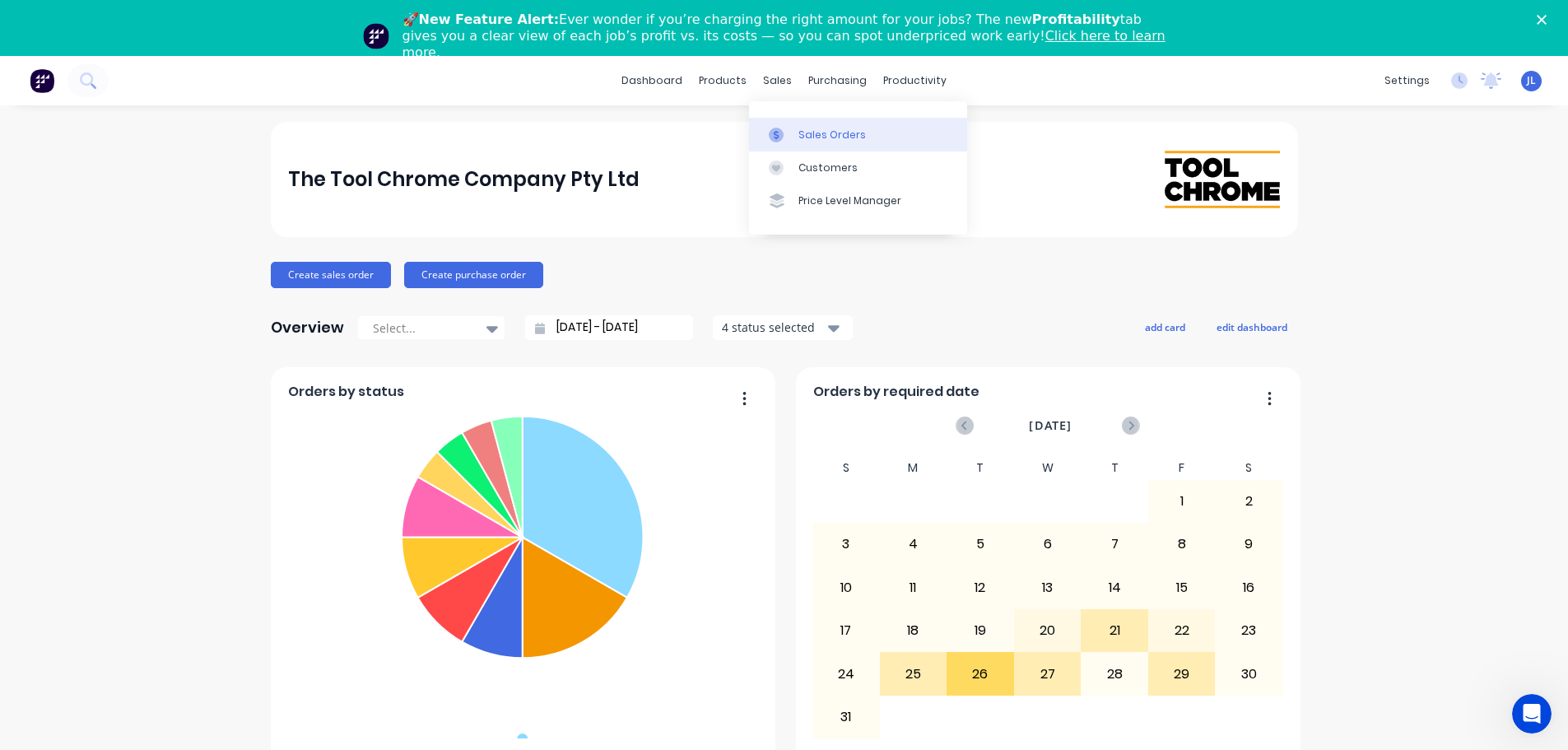
click at [810, 126] on link "Sales Orders" at bounding box center [858, 134] width 218 height 33
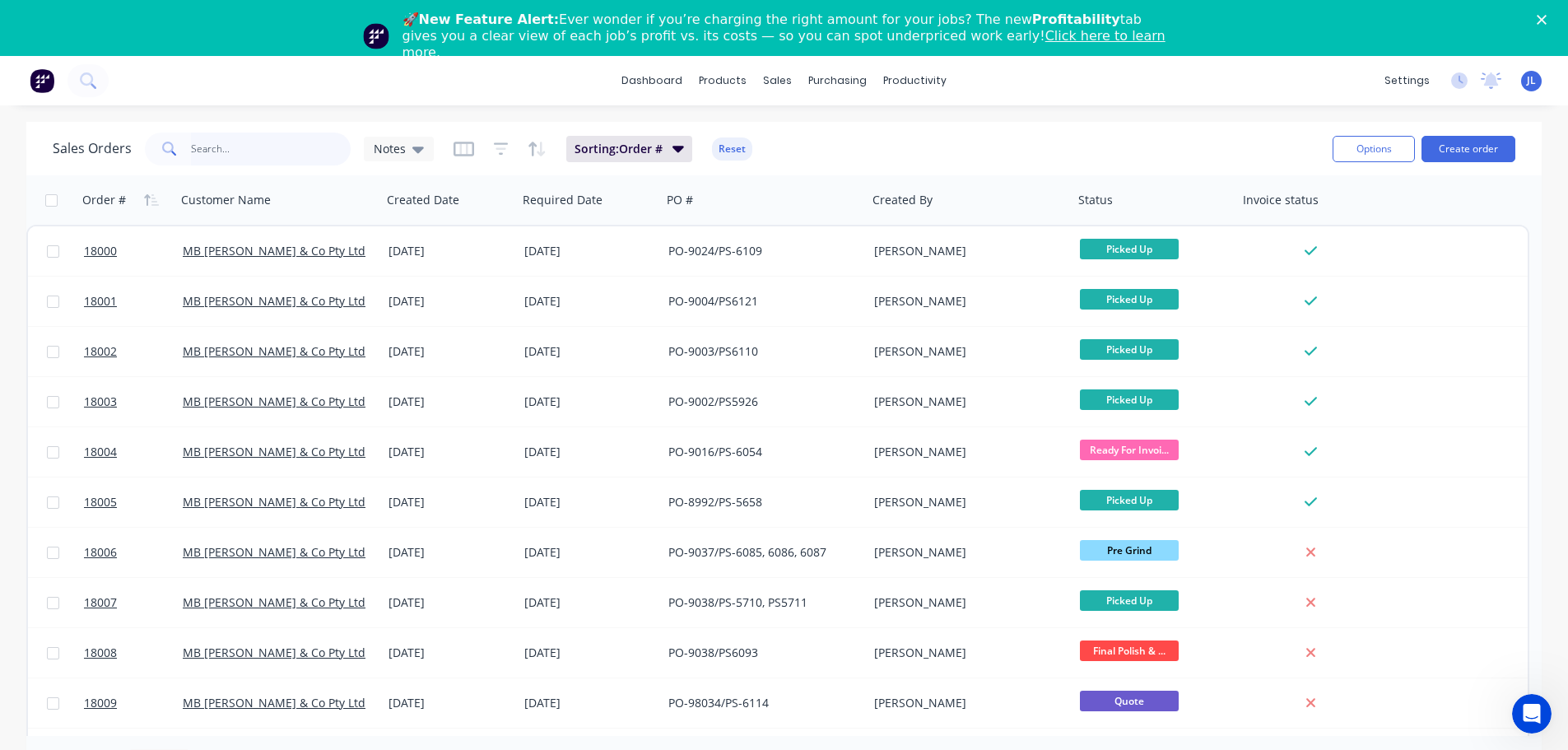
click at [231, 146] on input "text" at bounding box center [271, 149] width 160 height 33
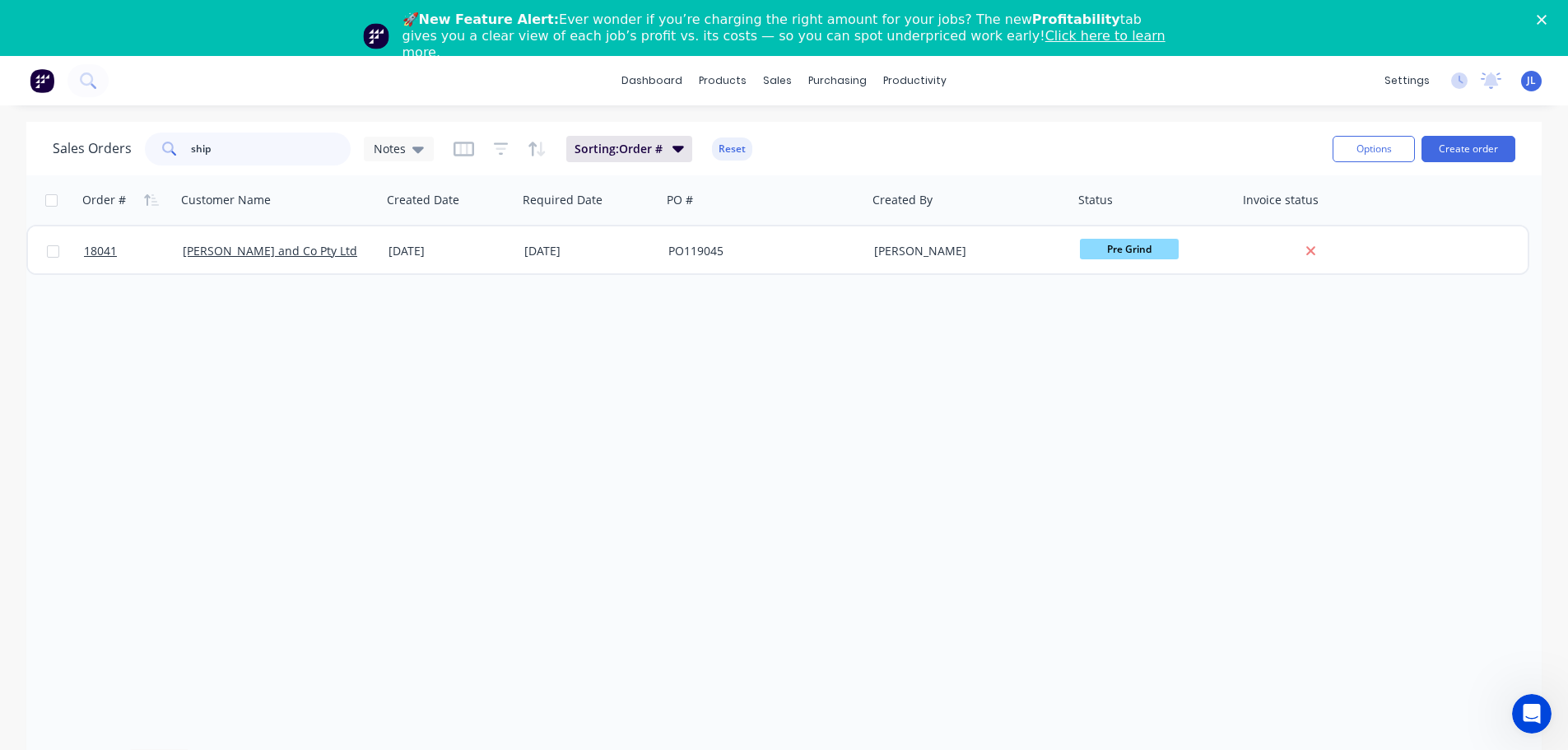
type input "ship"
click at [1096, 449] on div "Order # Customer Name Created Date Required Date PO # Created By Status Invoice…" at bounding box center [784, 456] width 1515 height 561
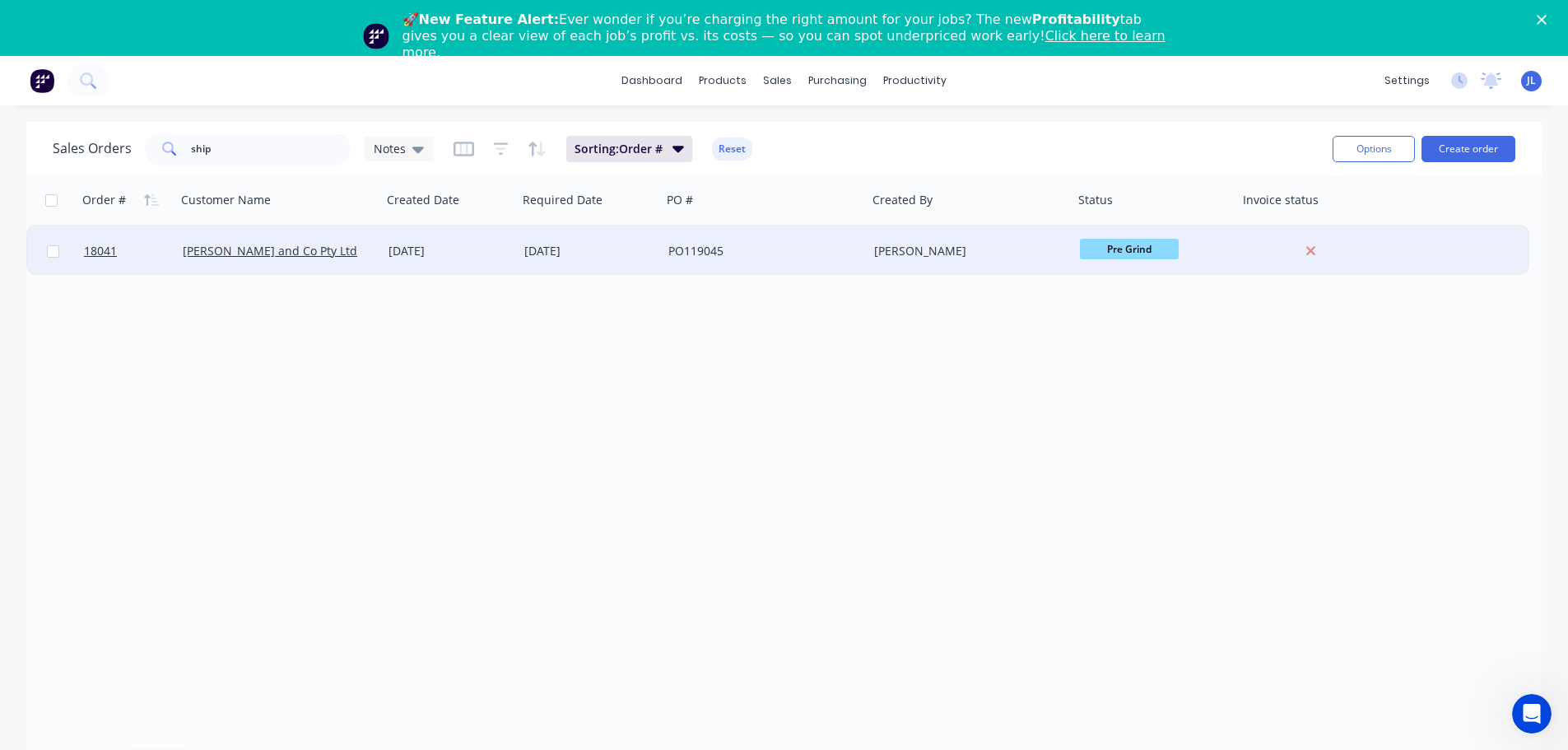
click at [851, 259] on div "PO119045" at bounding box center [764, 251] width 205 height 49
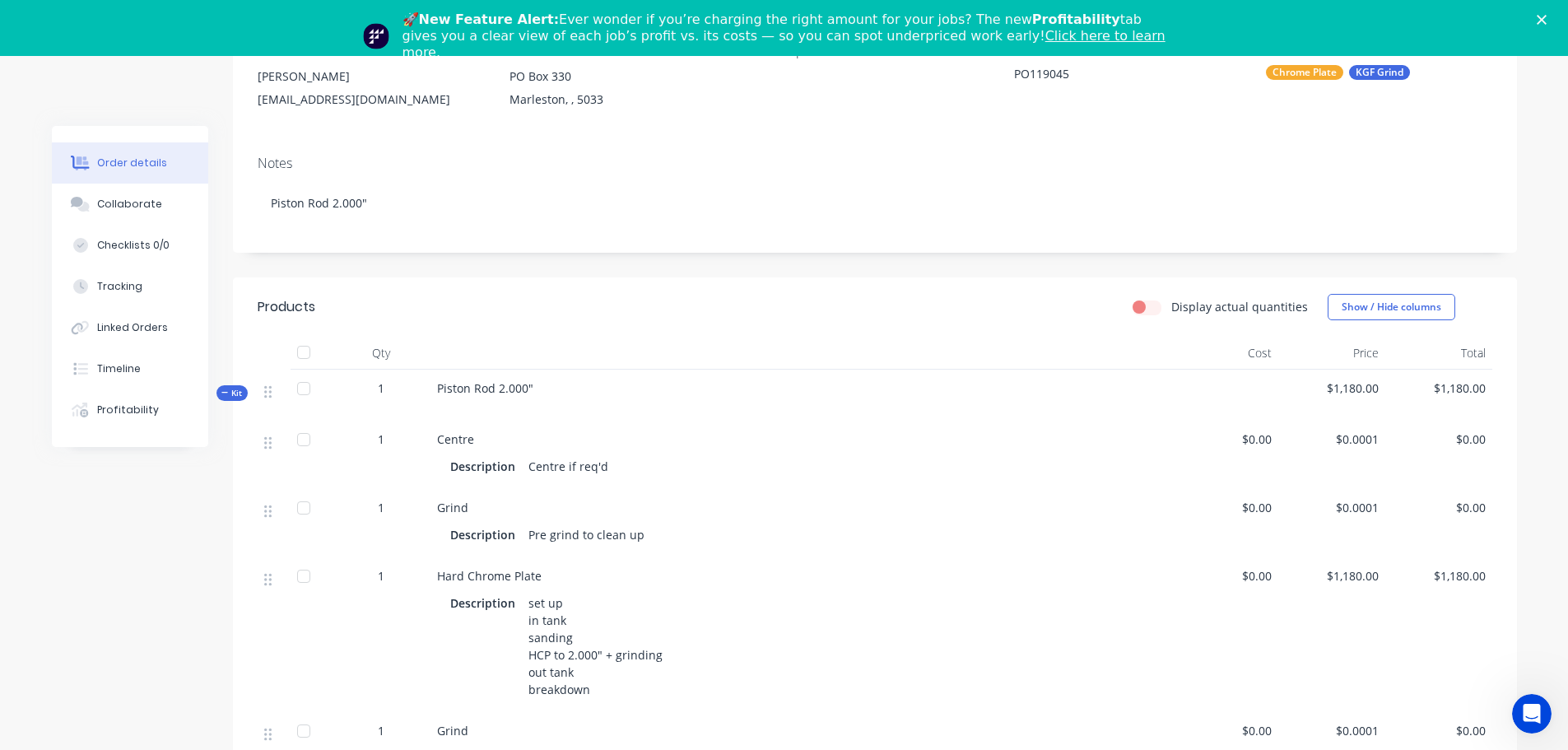
scroll to position [83, 0]
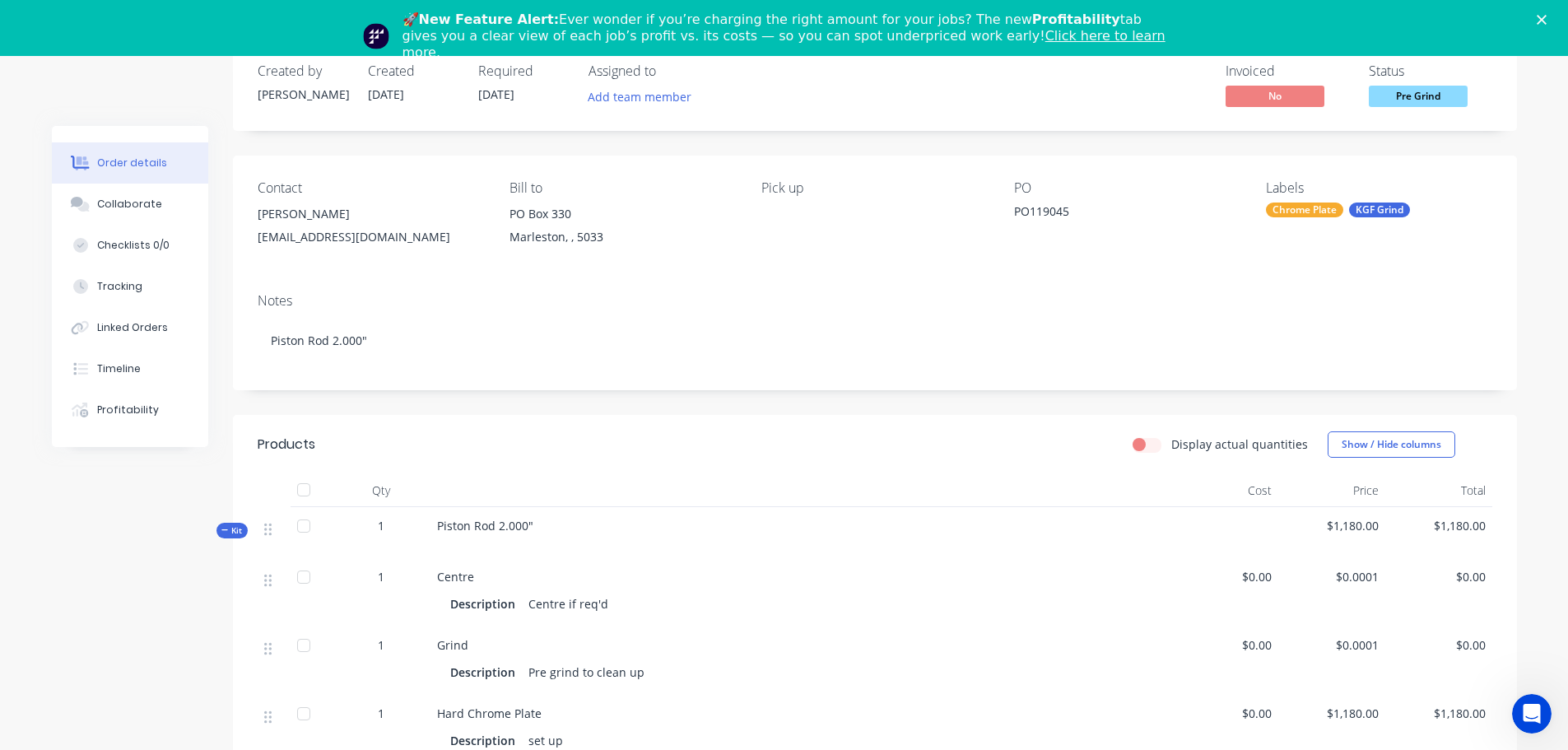
click at [1547, 20] on polygon "Close" at bounding box center [1542, 20] width 10 height 10
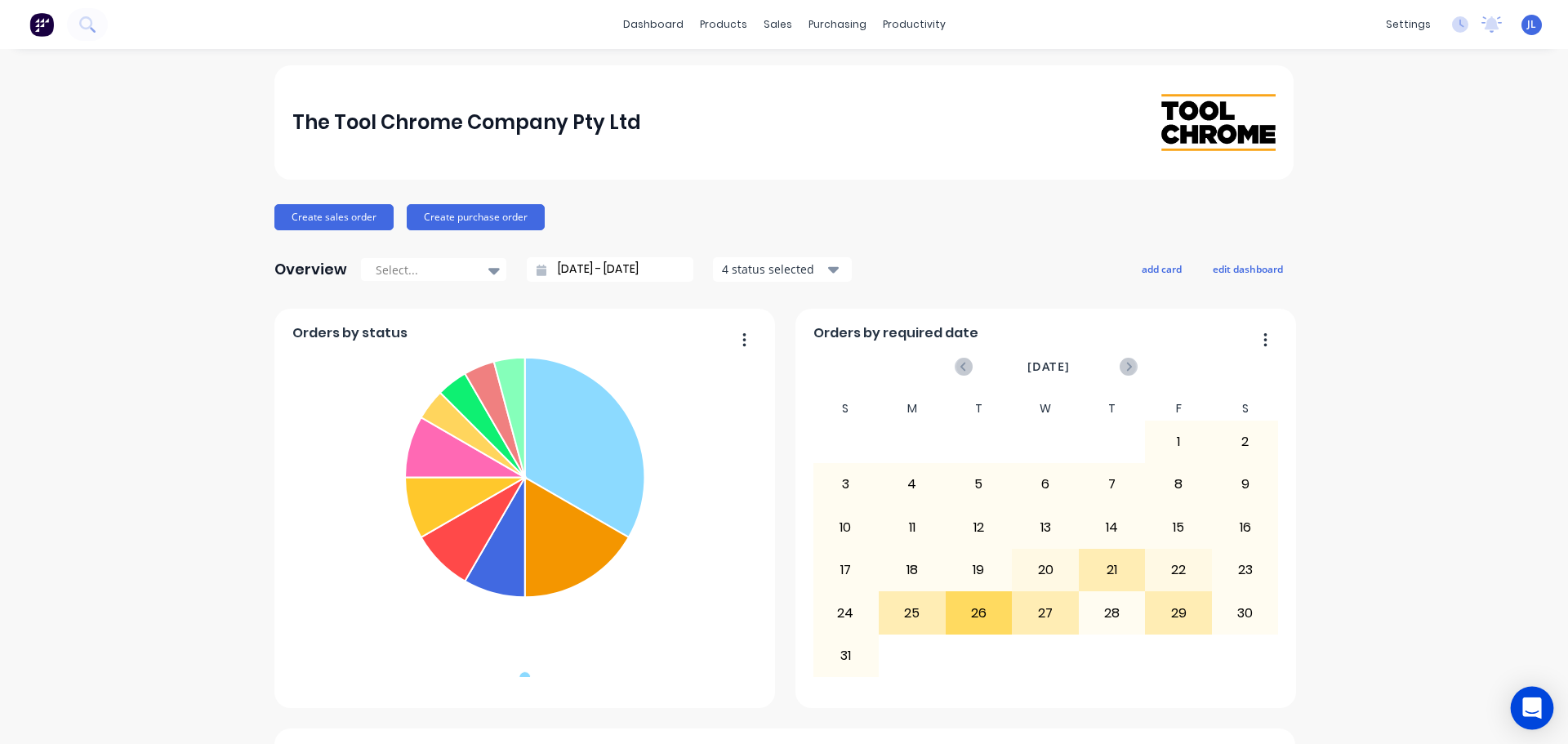
click at [1537, 708] on icon "Open Intercom Messenger" at bounding box center [1531, 708] width 19 height 21
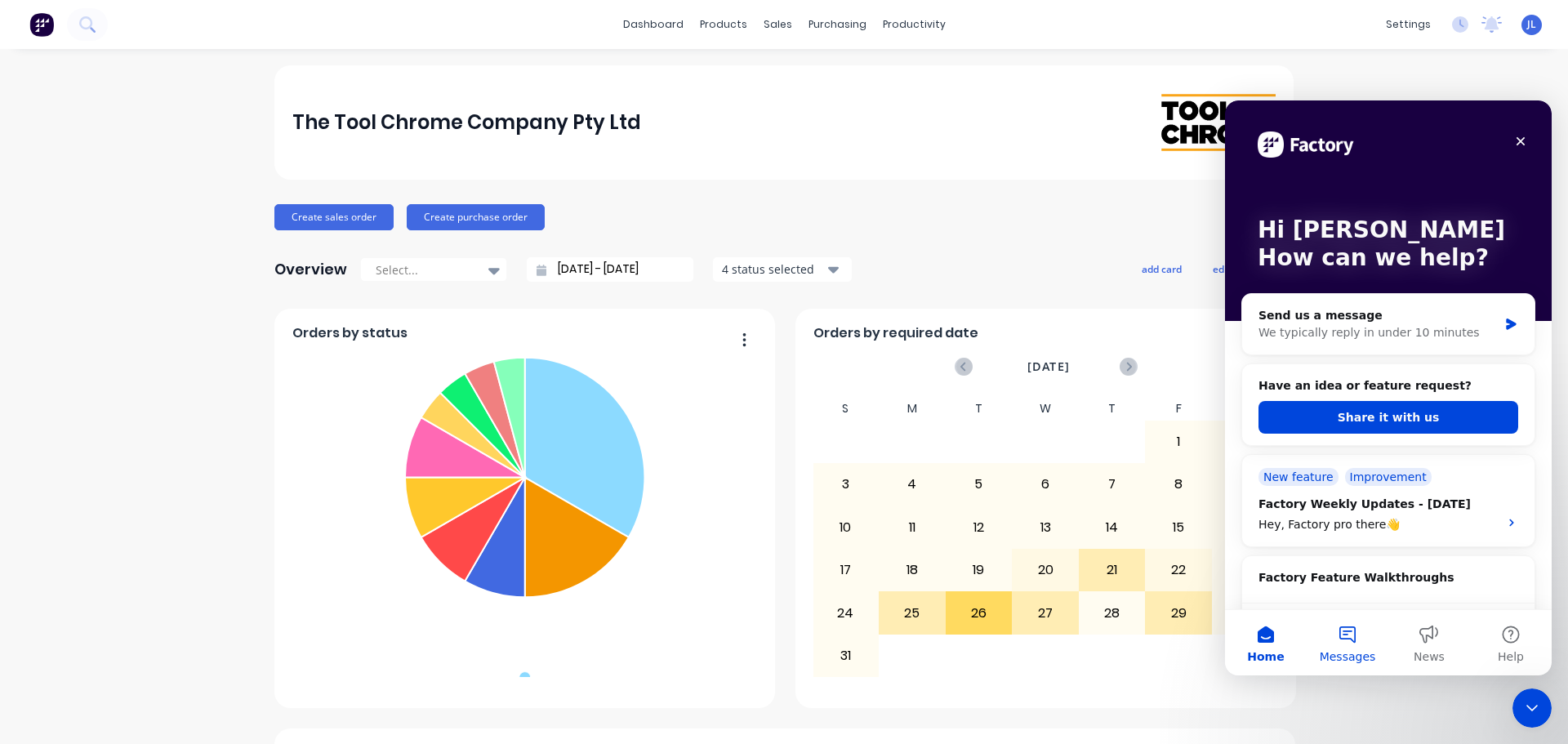
click at [1344, 632] on button "Messages" at bounding box center [1347, 643] width 82 height 65
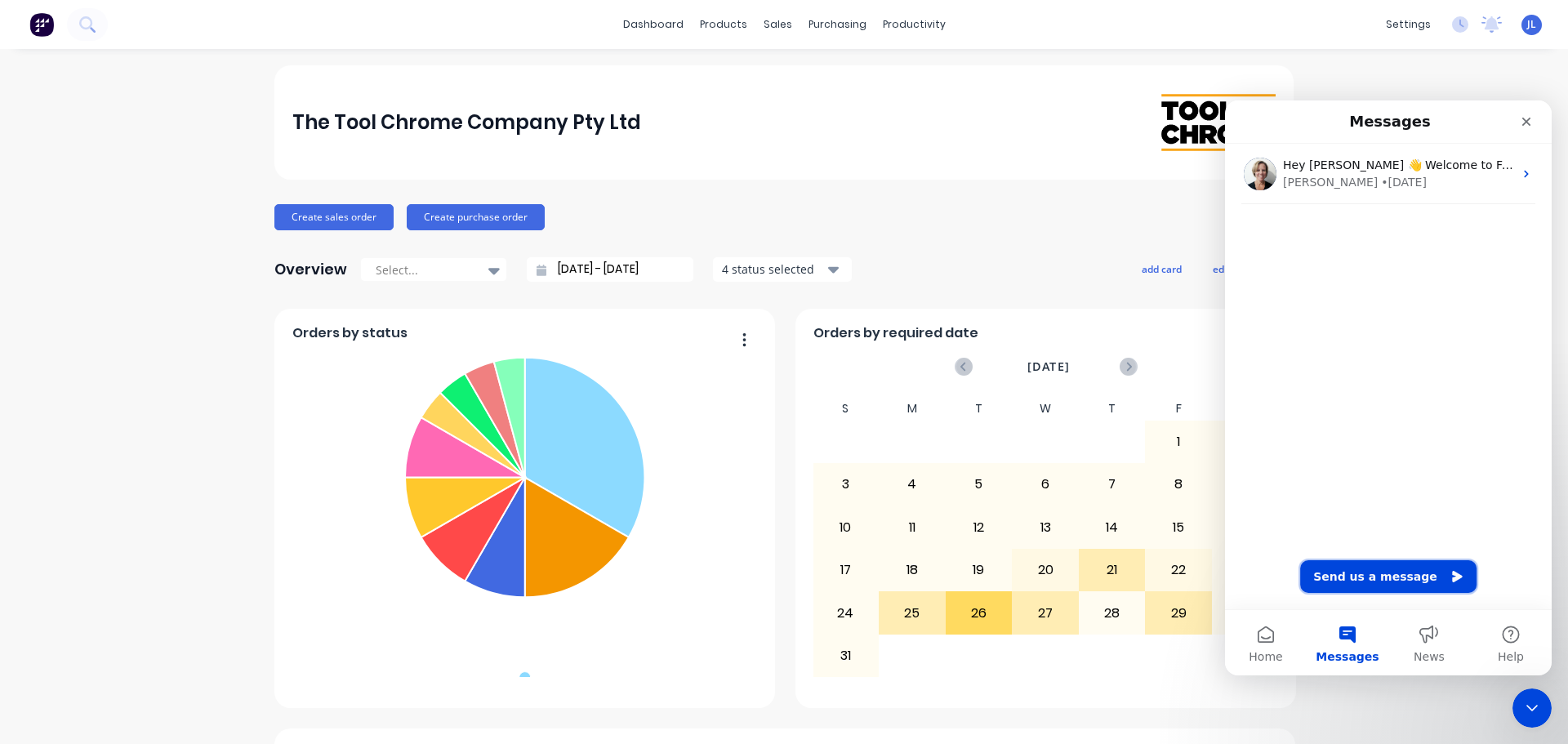
click at [1385, 577] on button "Send us a message" at bounding box center [1388, 577] width 177 height 33
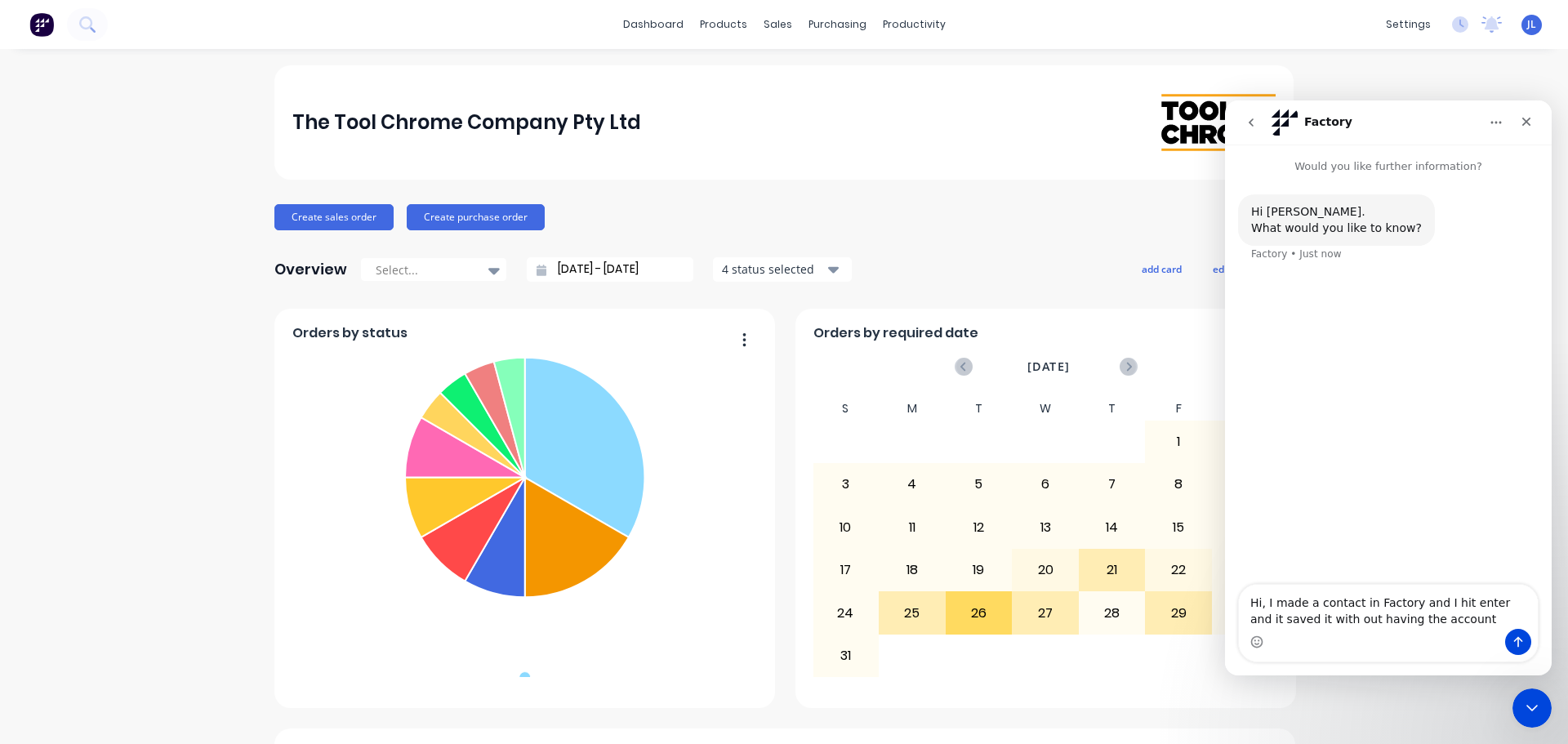
type textarea "Hi, I made a contact in Factory and I hit enter and it saved it with out having…"
click at [1324, 619] on textarea "Message…" at bounding box center [1388, 615] width 299 height 28
type textarea "Hi, I made a contact in Factory with out having the accounting box tick, is the…"
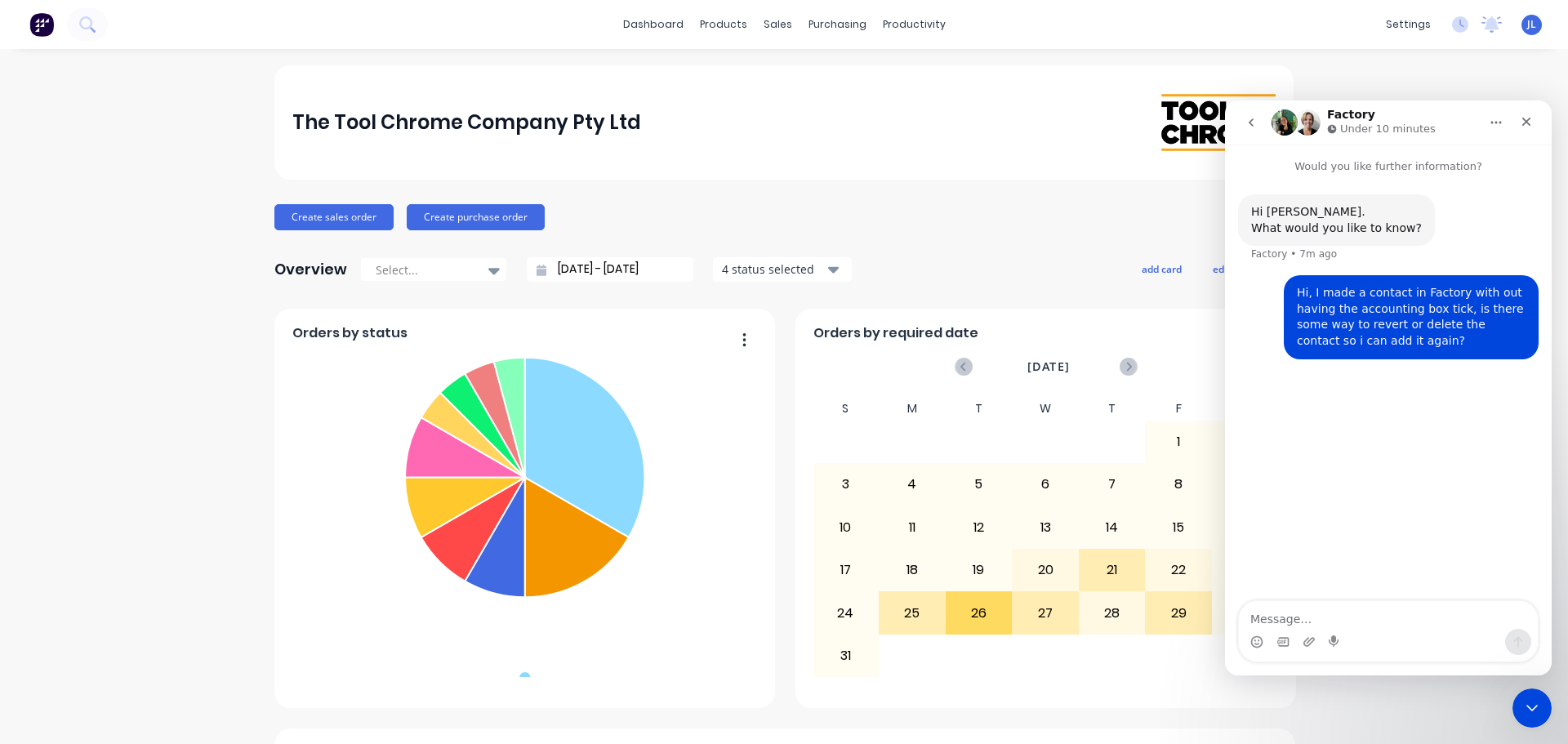
click at [1369, 167] on p "Would you like further information?" at bounding box center [1388, 160] width 326 height 30
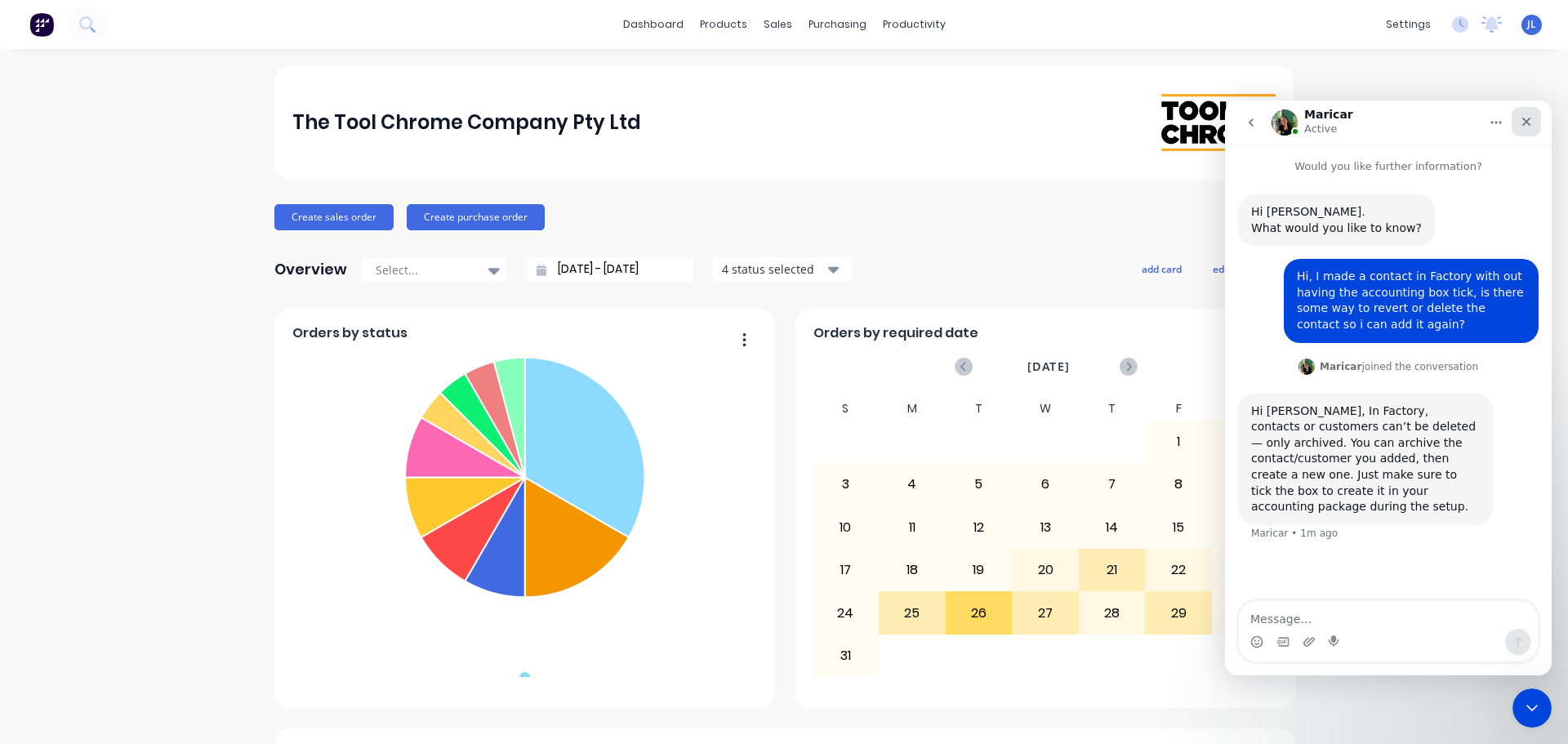
click at [1532, 128] on div "Close" at bounding box center [1526, 122] width 30 height 30
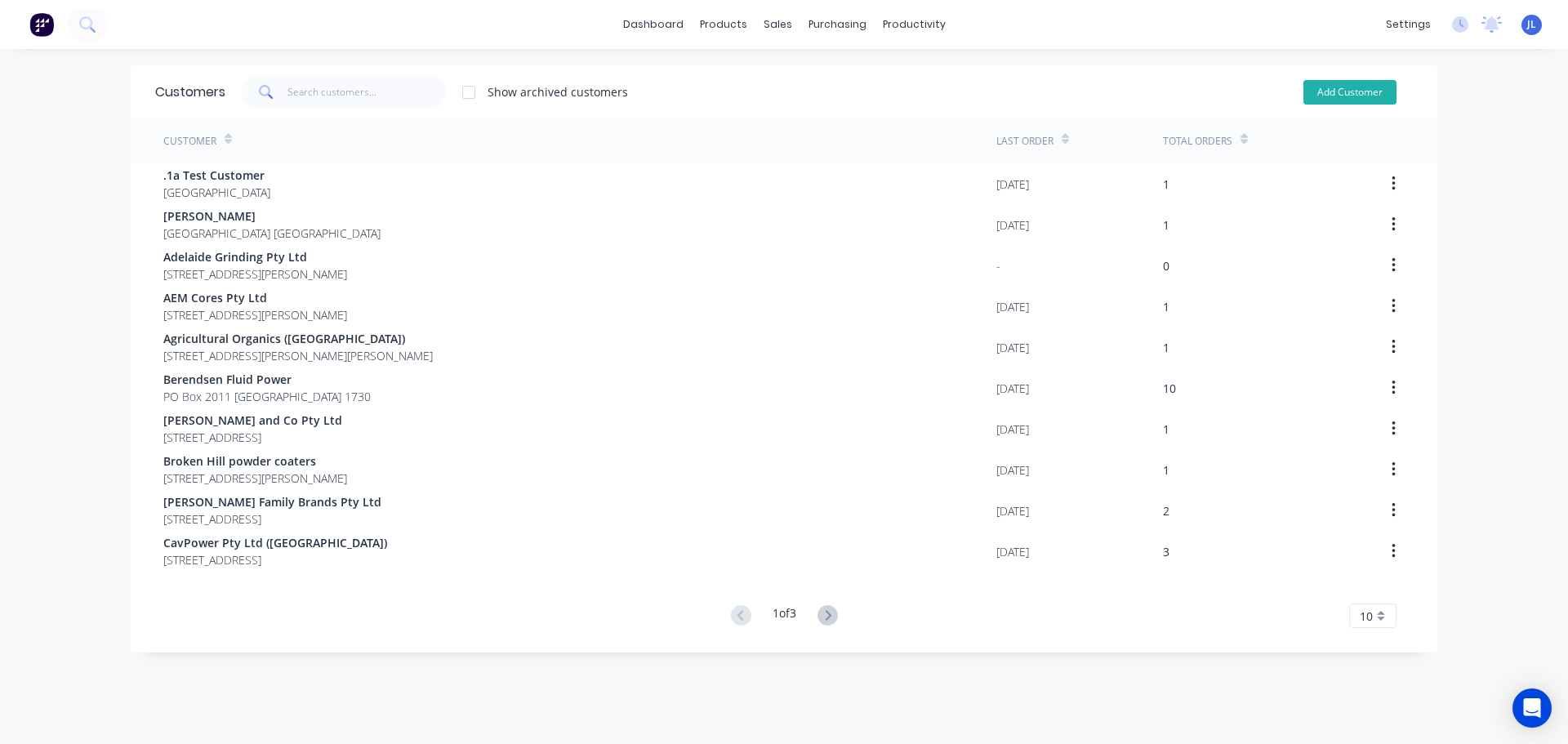
click at [1341, 100] on button "Add Customer" at bounding box center [1350, 92] width 93 height 25
select select "AU"
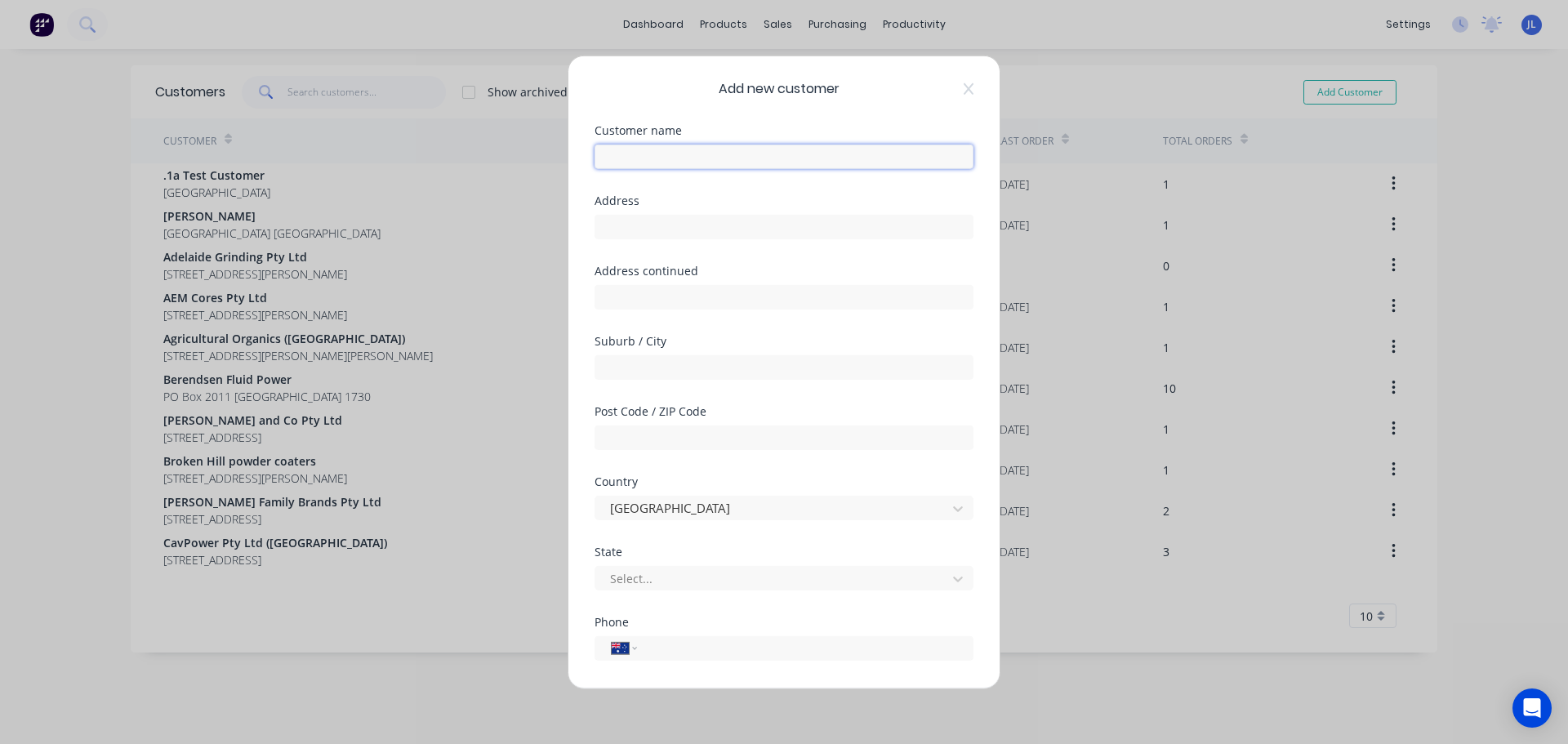
click at [753, 148] on input "text" at bounding box center [784, 156] width 379 height 25
type input "Exact Contracting"
click at [686, 231] on input "text" at bounding box center [784, 226] width 379 height 25
click at [642, 222] on input "text" at bounding box center [784, 226] width 379 height 25
type input "[STREET_ADDRESS]"
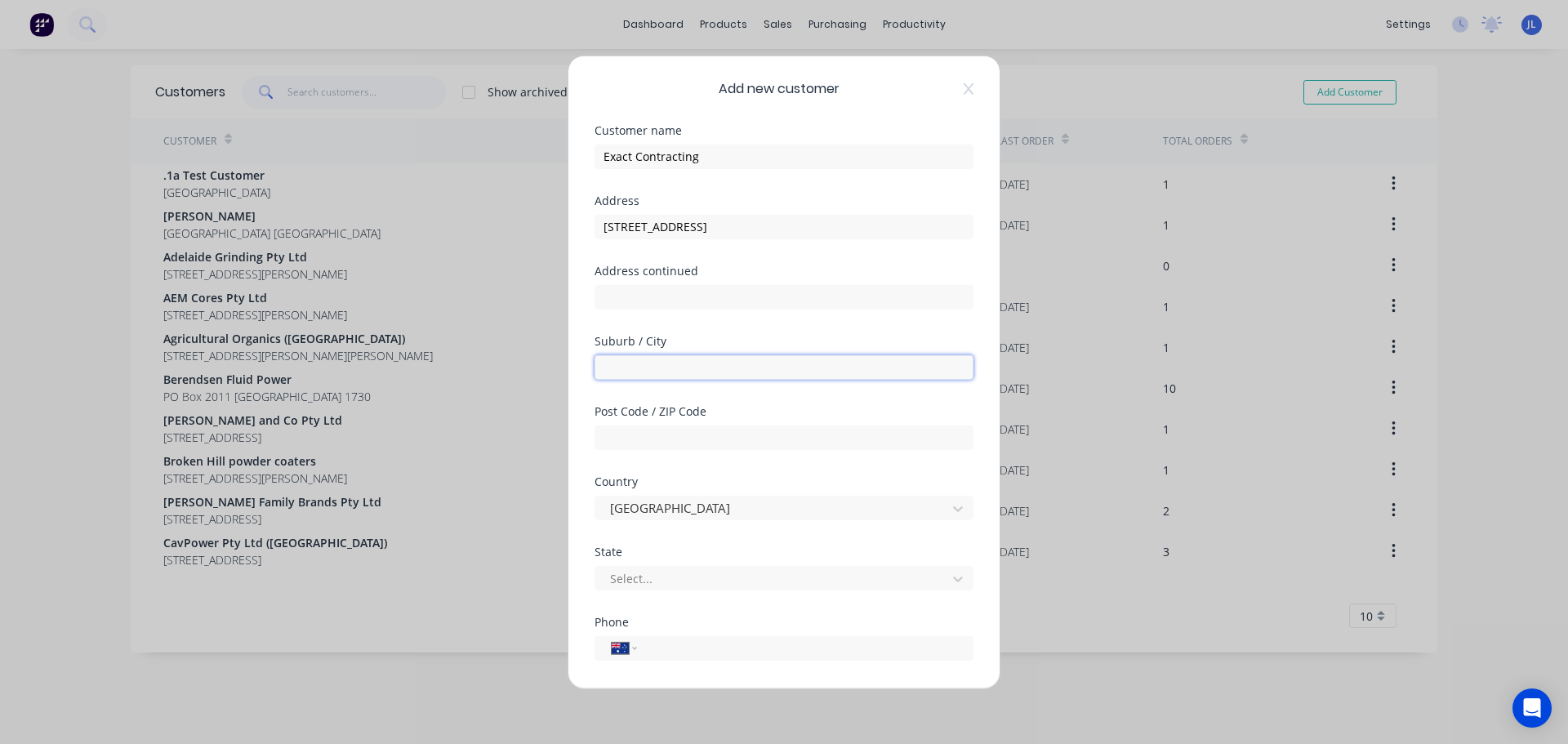
click at [675, 369] on input "text" at bounding box center [784, 366] width 379 height 25
type input "[GEOGRAPHIC_DATA]"
click at [686, 436] on input "text" at bounding box center [784, 436] width 379 height 25
type input "5034"
click at [698, 583] on div at bounding box center [773, 578] width 330 height 20
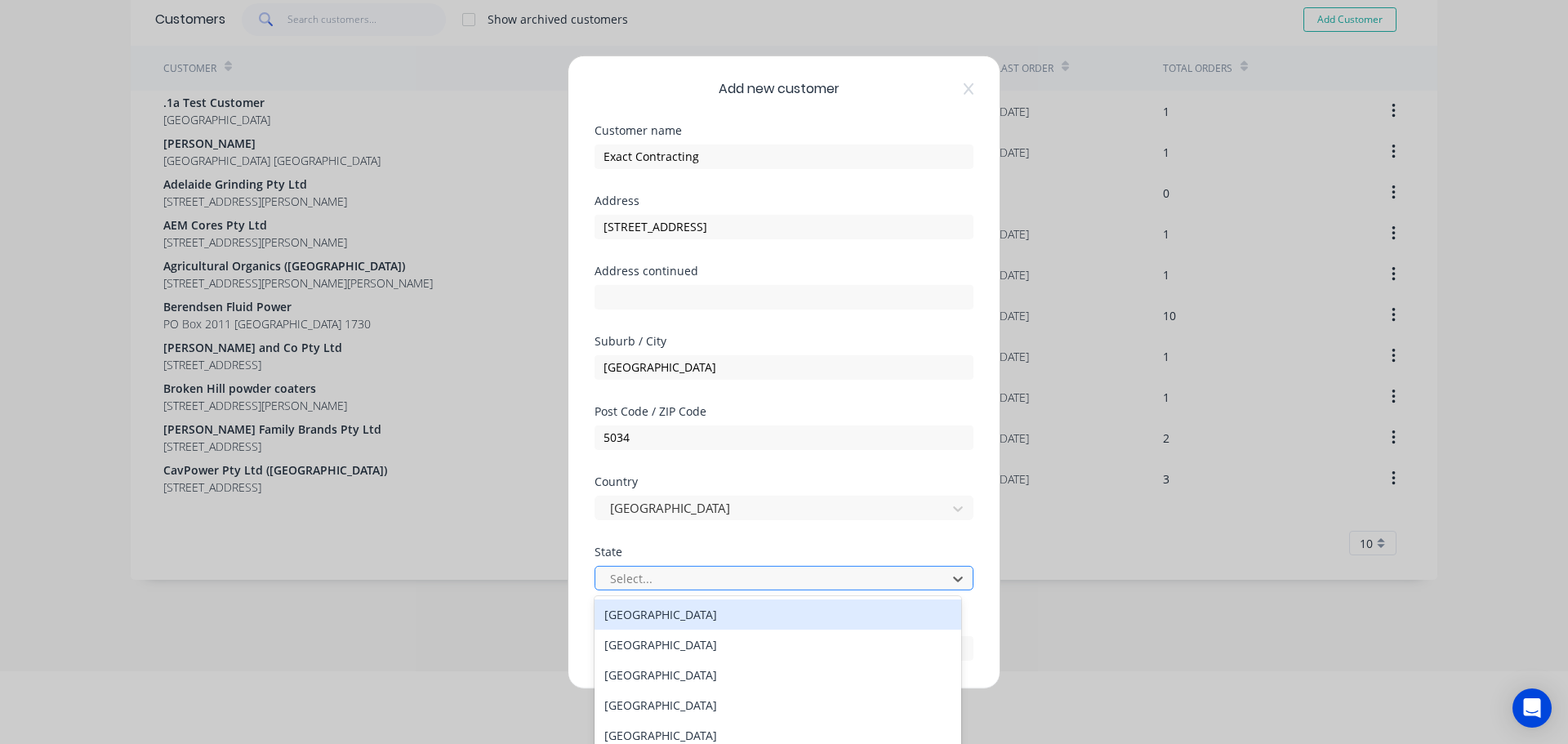
scroll to position [79, 0]
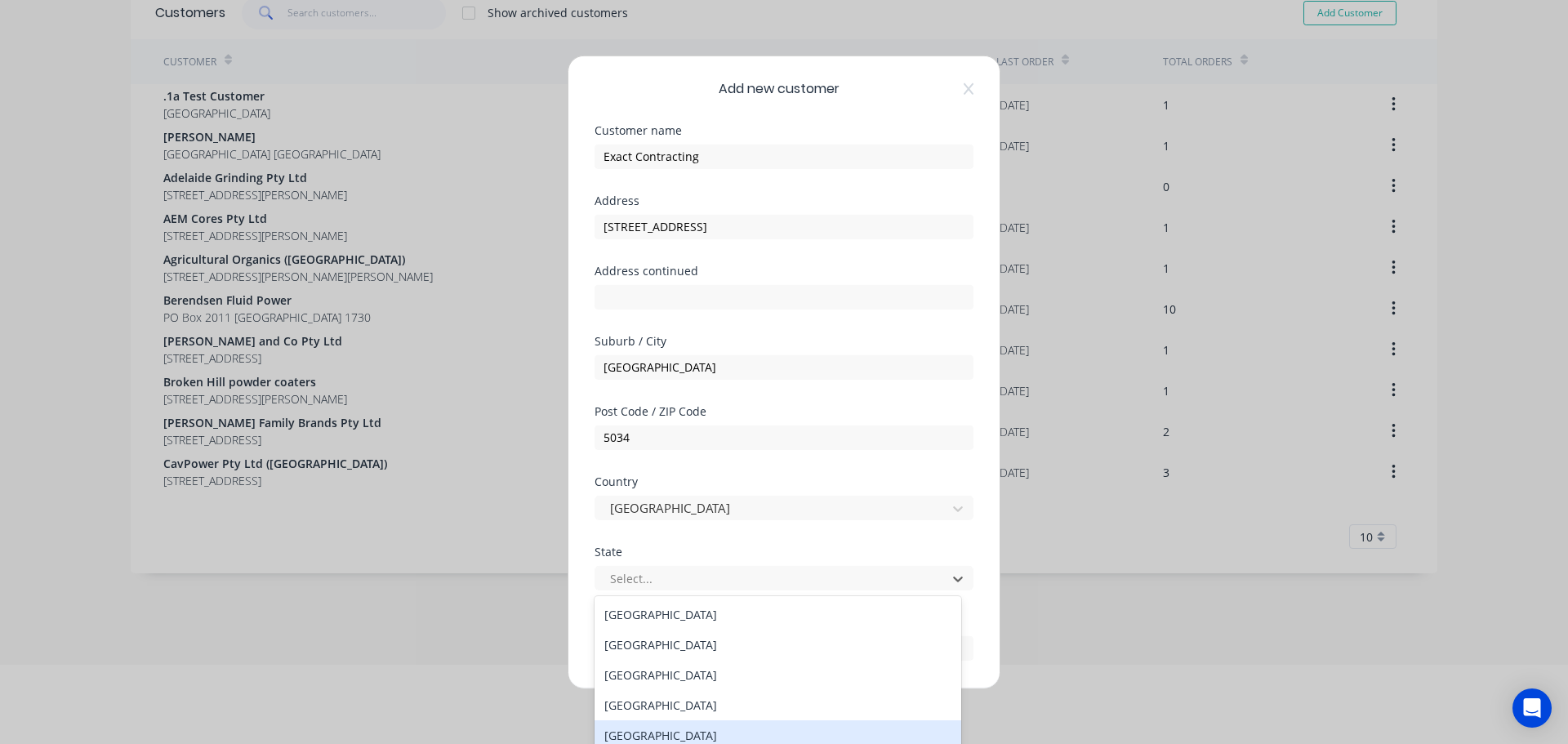
click at [678, 730] on div "[GEOGRAPHIC_DATA]" at bounding box center [778, 736] width 367 height 30
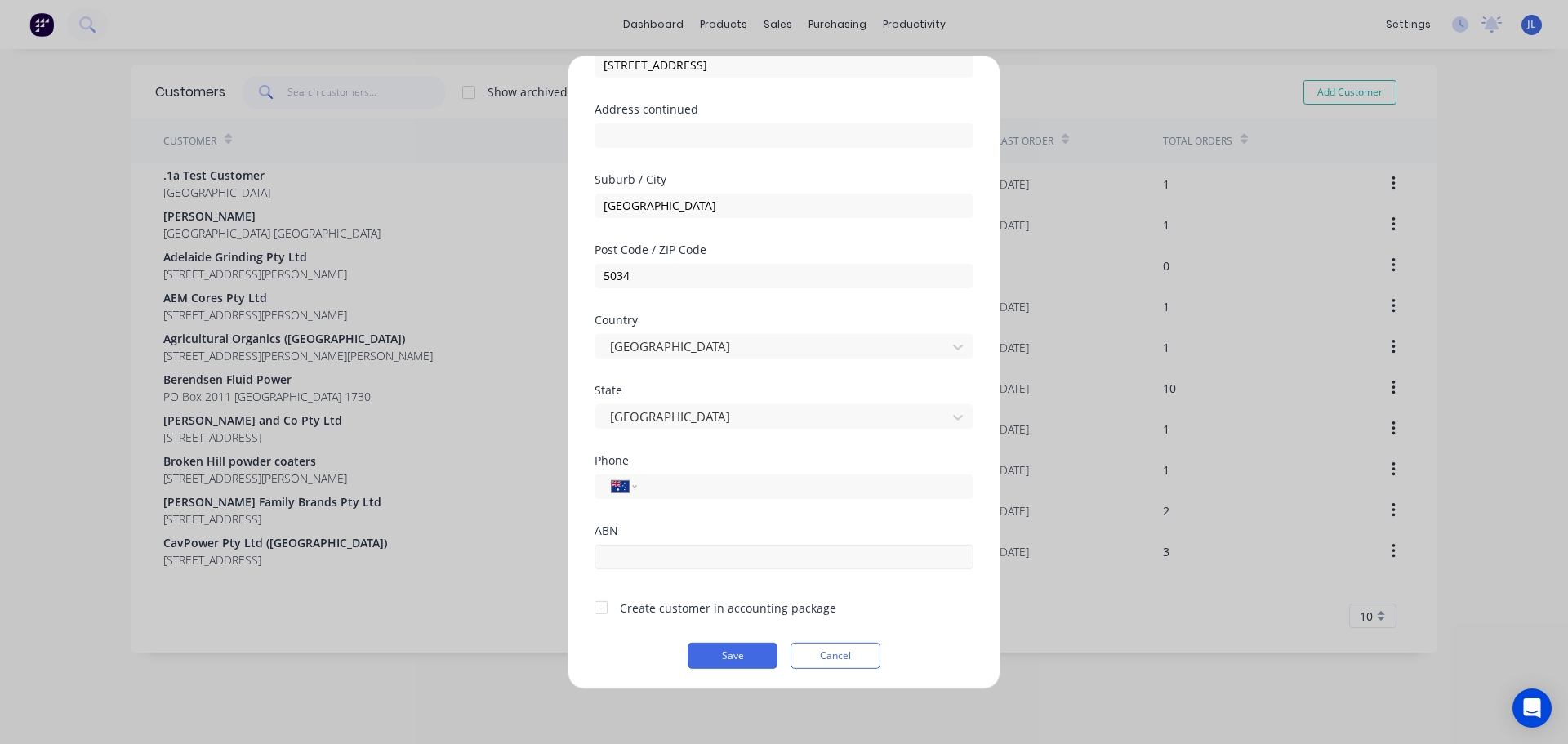
scroll to position [163, 0]
click at [754, 484] on input "tel" at bounding box center [802, 484] width 308 height 19
click at [754, 484] on input "(08)" at bounding box center [802, 484] width 308 height 19
type input "[PHONE_NUMBER]"
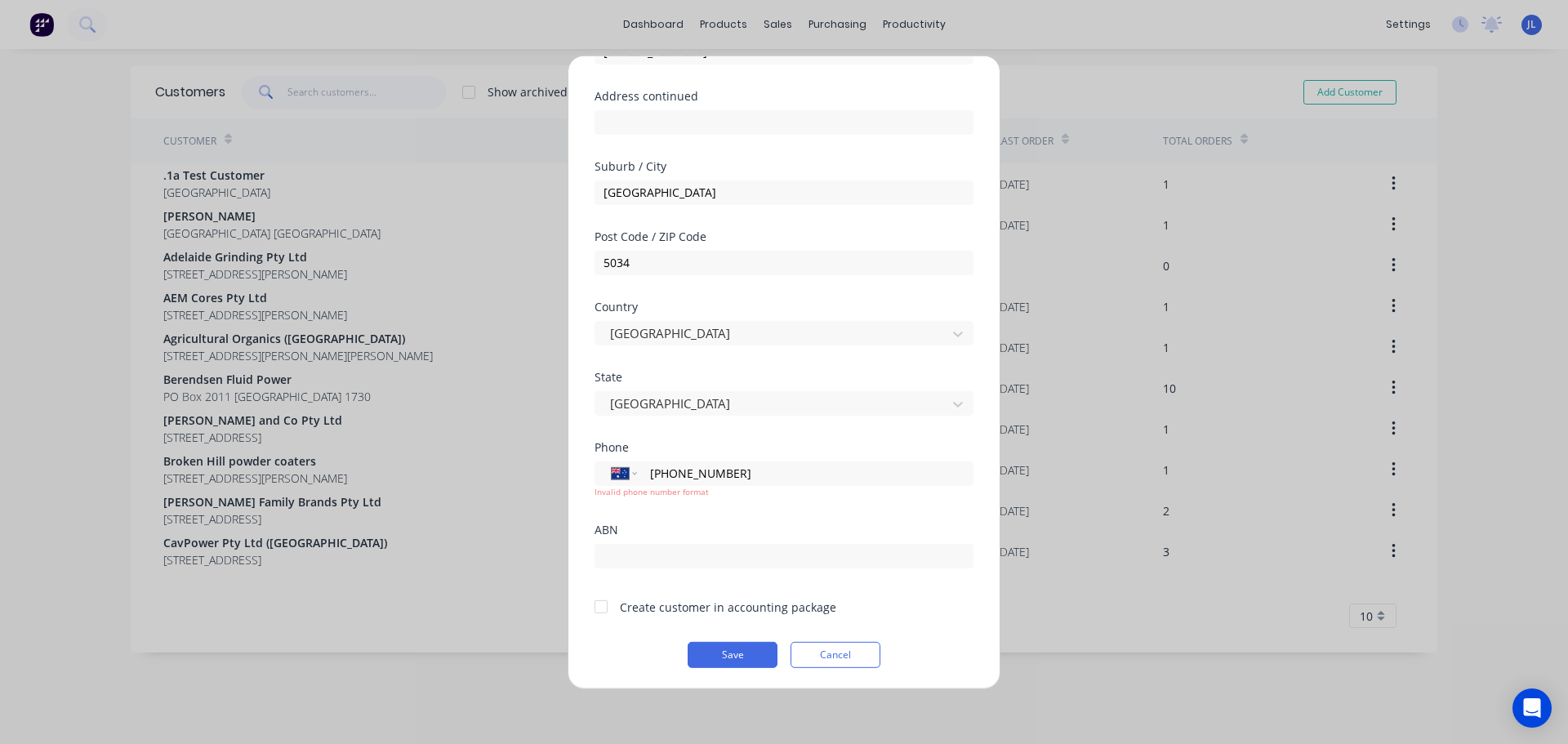
scroll to position [178, 0]
click at [592, 604] on div at bounding box center [601, 604] width 33 height 33
click at [727, 643] on button "Save" at bounding box center [732, 651] width 90 height 26
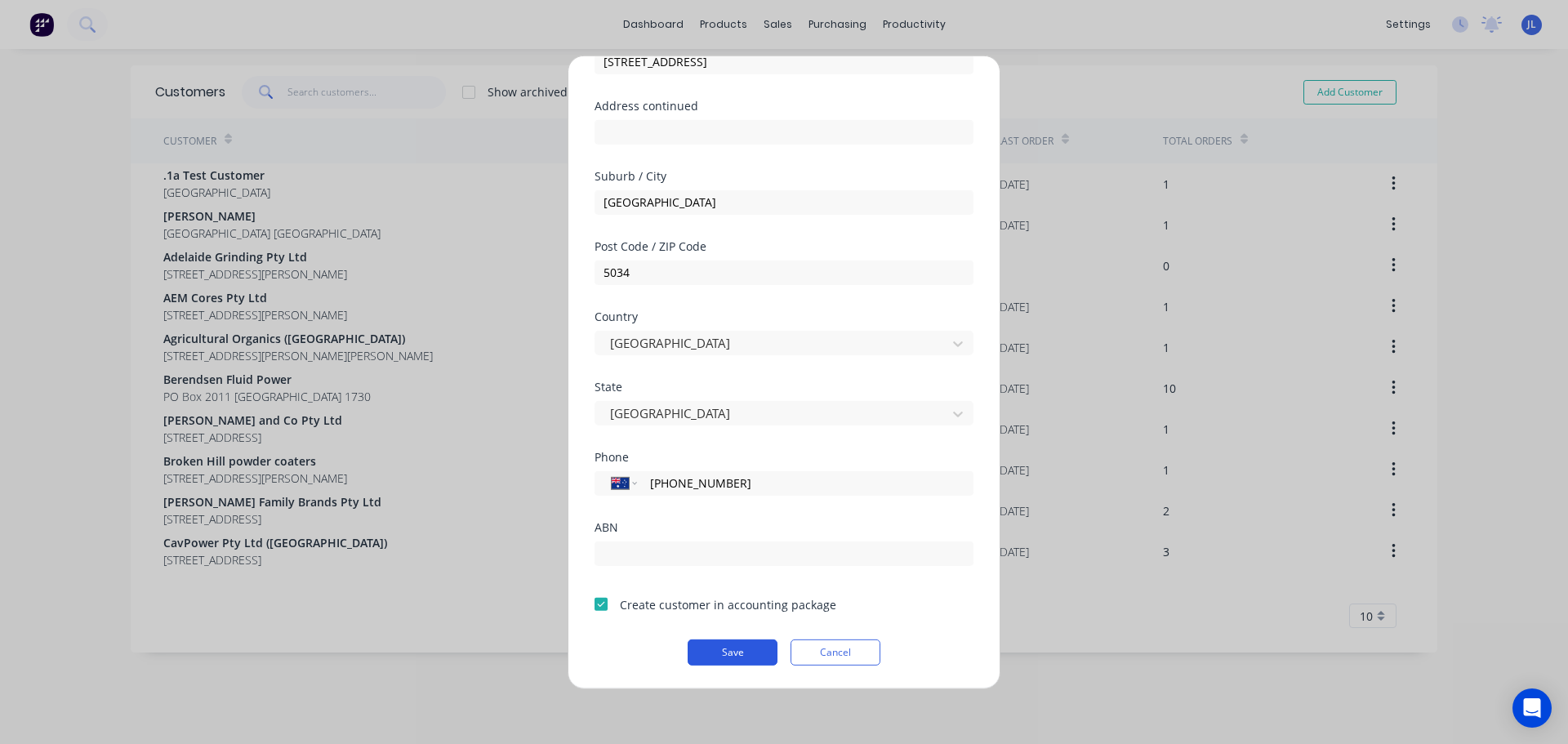
scroll to position [165, 0]
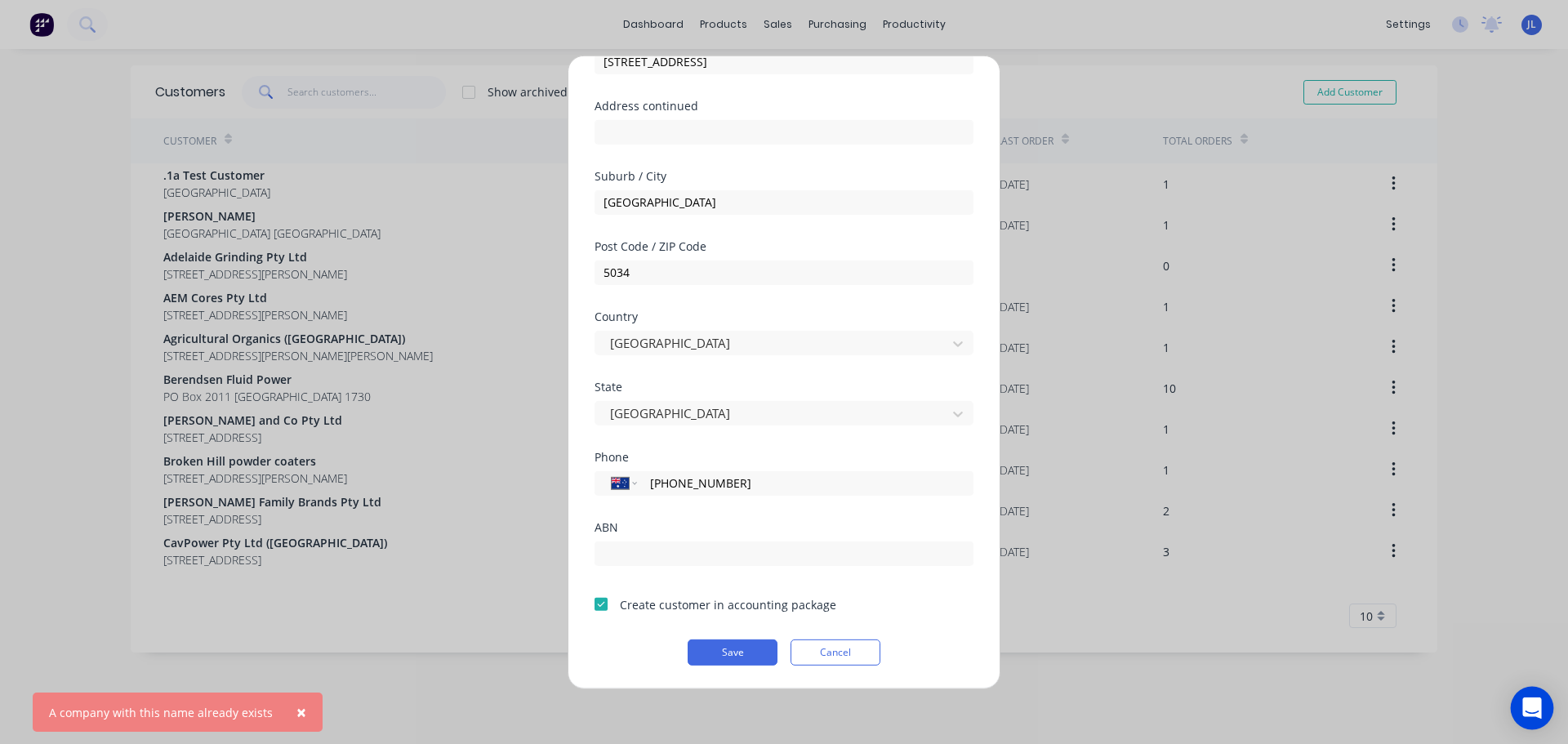
click at [1523, 705] on icon "Open Intercom Messenger" at bounding box center [1532, 708] width 21 height 21
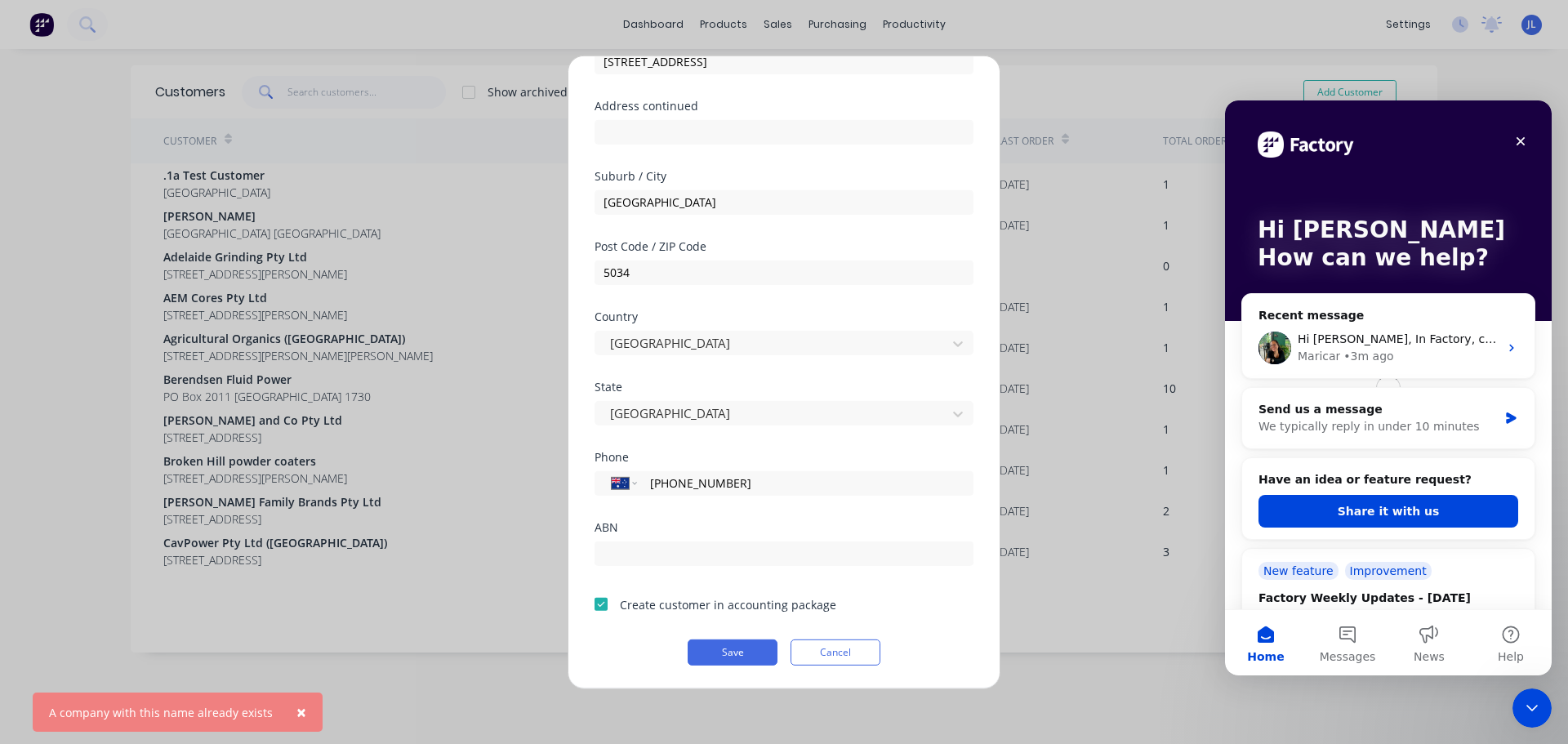
scroll to position [0, 0]
click at [1430, 351] on div "Maricar • 3m ago" at bounding box center [1398, 356] width 201 height 17
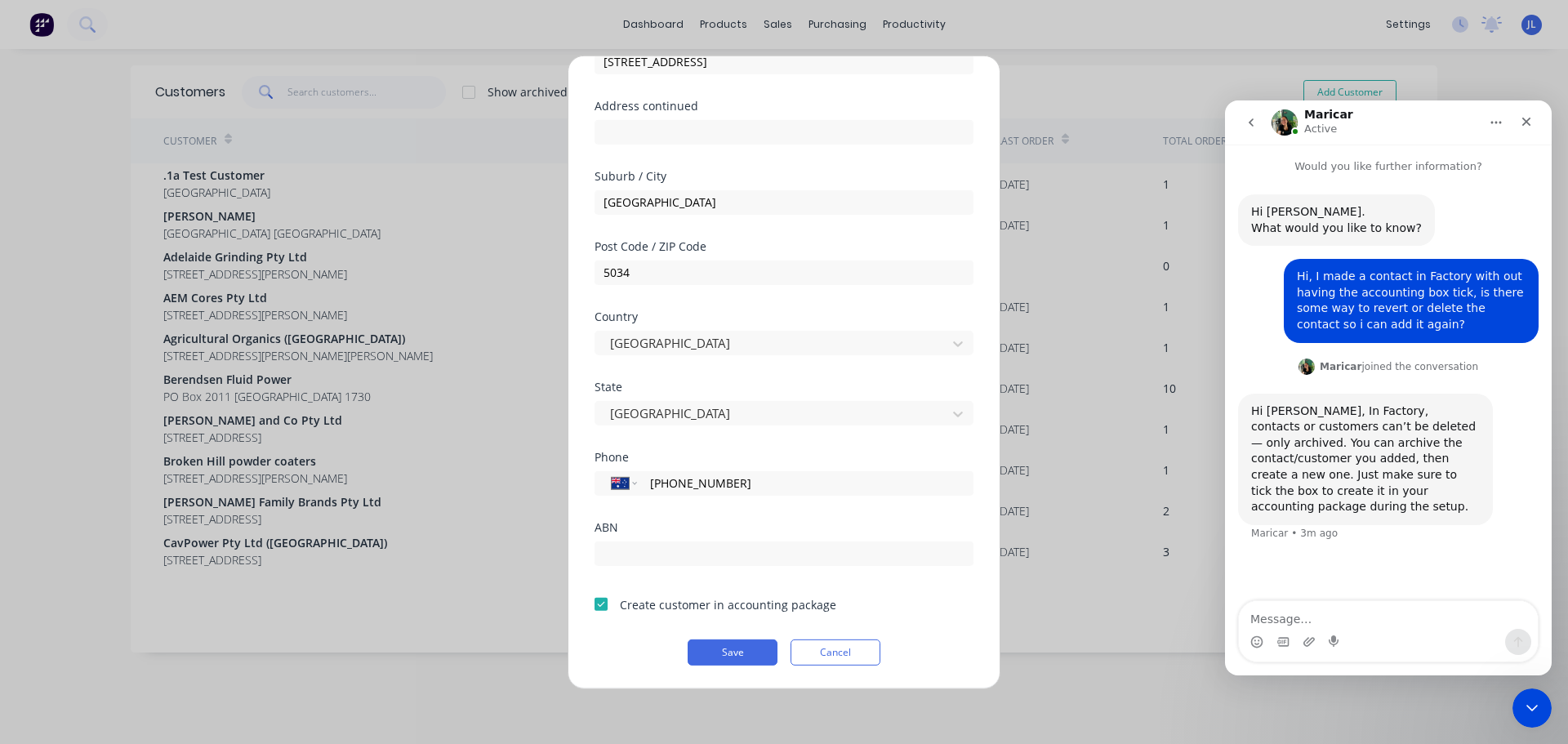
click at [1389, 620] on textarea "Message…" at bounding box center [1388, 615] width 299 height 28
click at [1301, 625] on textarea "I tried archicving" at bounding box center [1388, 615] width 299 height 28
click at [1347, 618] on textarea "I tried archiving" at bounding box center [1388, 615] width 299 height 28
type textarea "I tried archiving and making a new one, but it says the customer already exists."
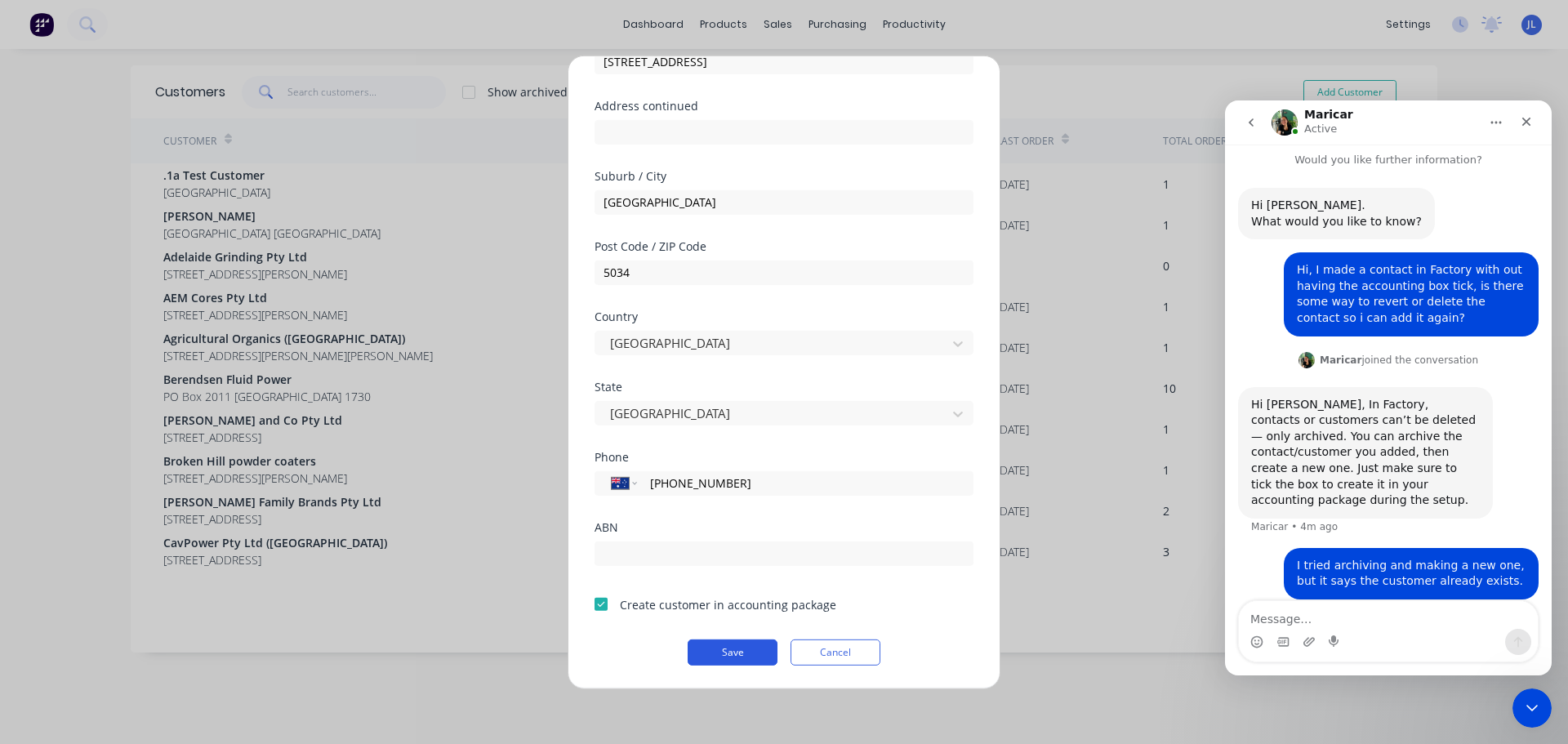
click at [698, 650] on button "Save" at bounding box center [732, 651] width 90 height 26
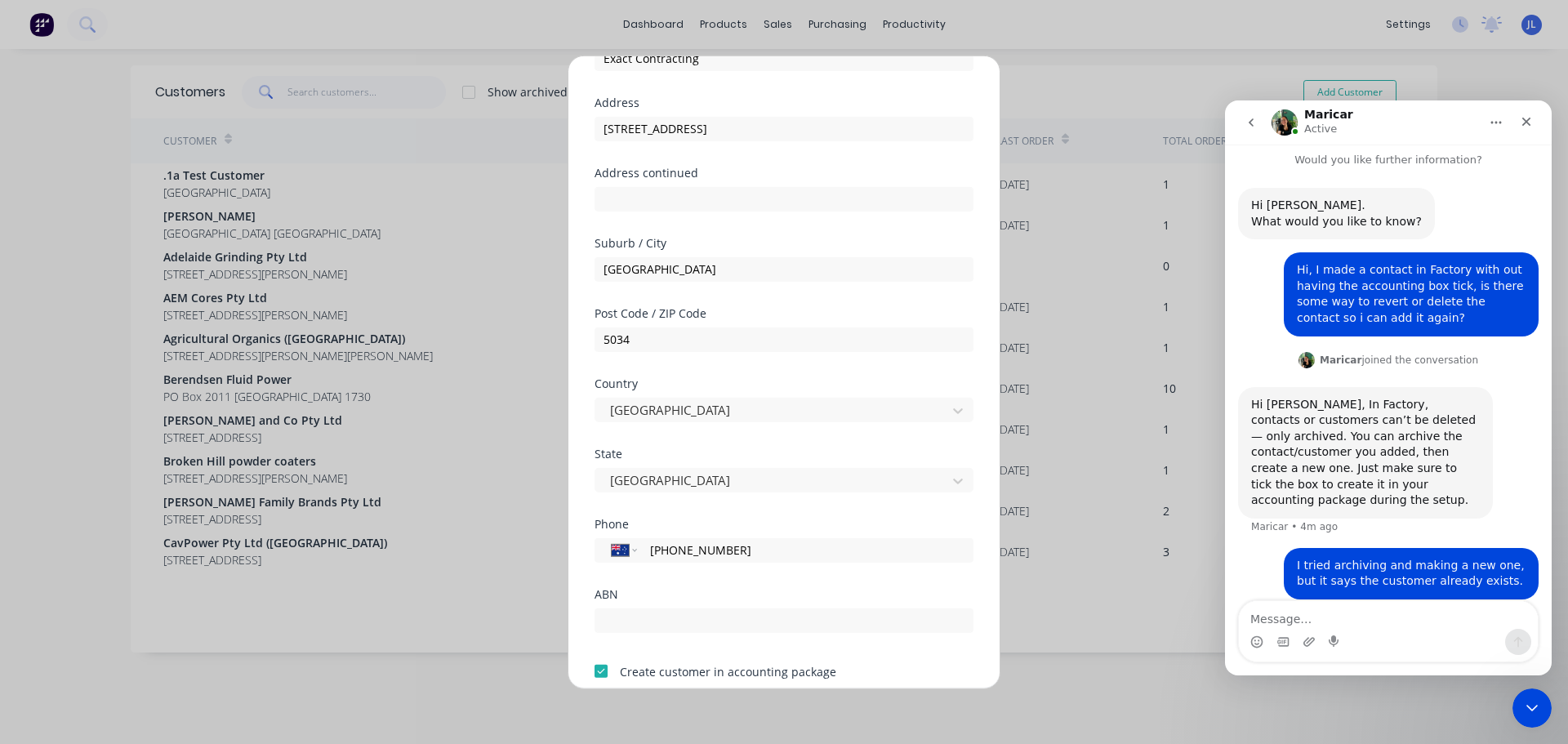
scroll to position [0, 0]
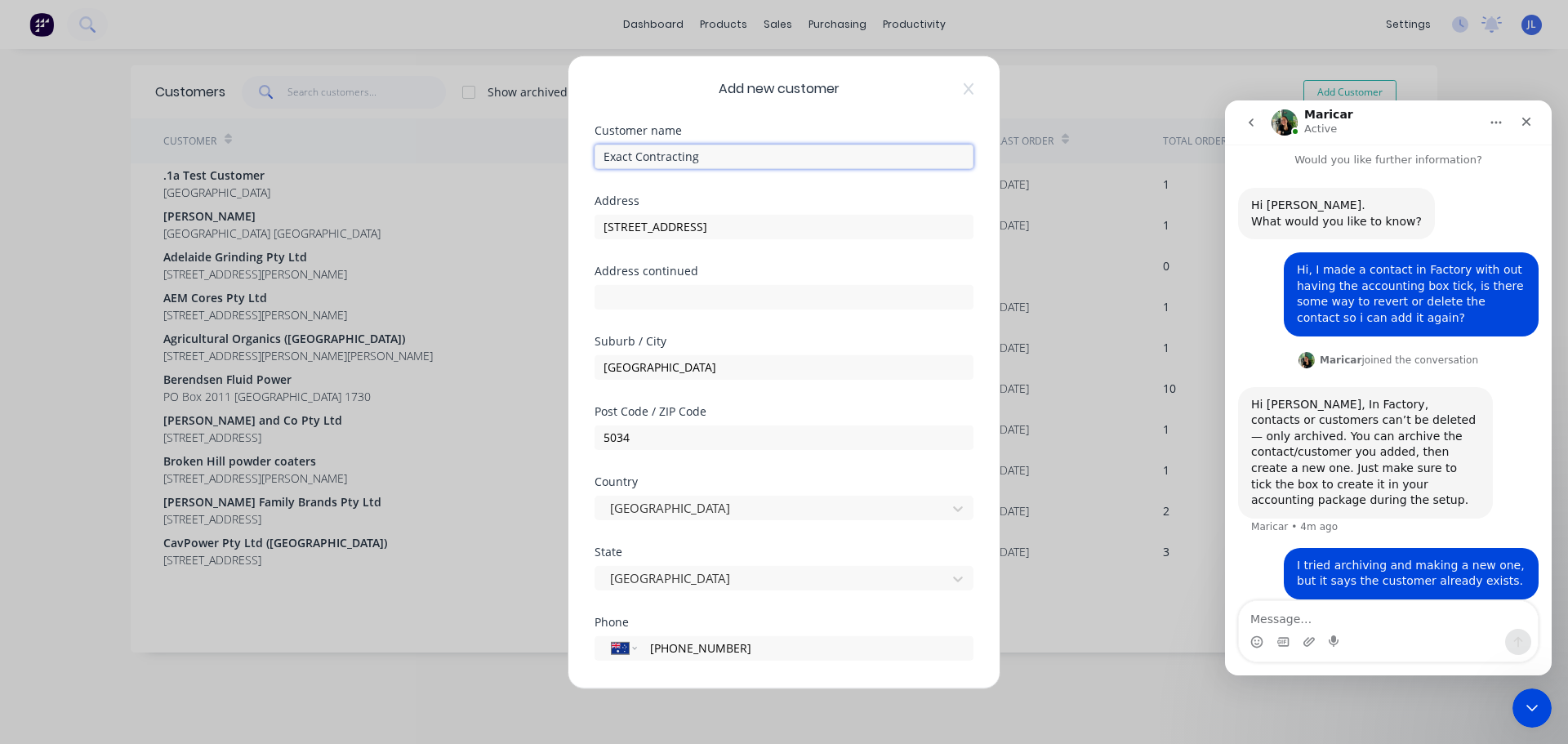
click at [761, 165] on input "Exact Contracting" at bounding box center [784, 156] width 379 height 25
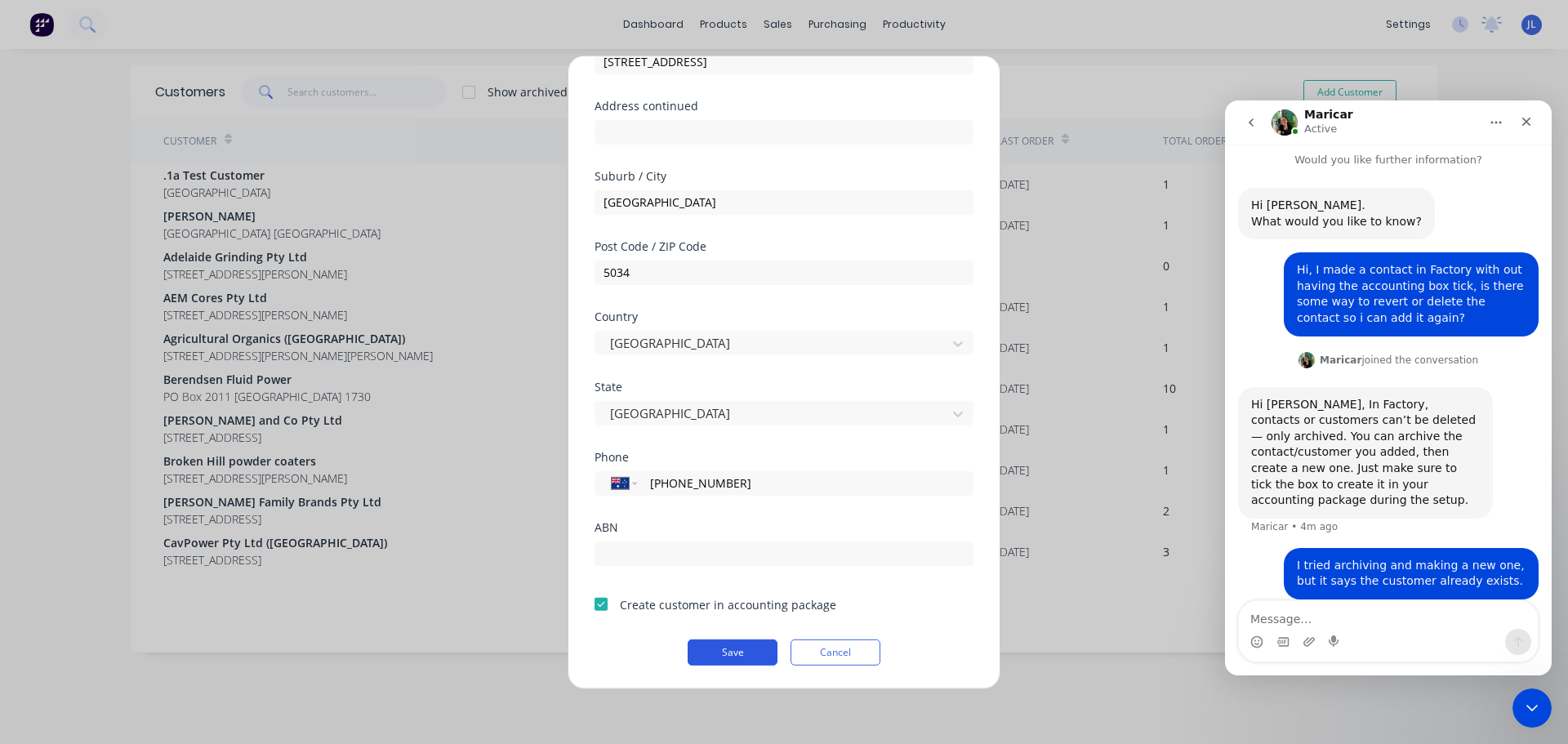
type input "Exact Contracting SA"
click at [702, 651] on button "Save" at bounding box center [732, 651] width 90 height 26
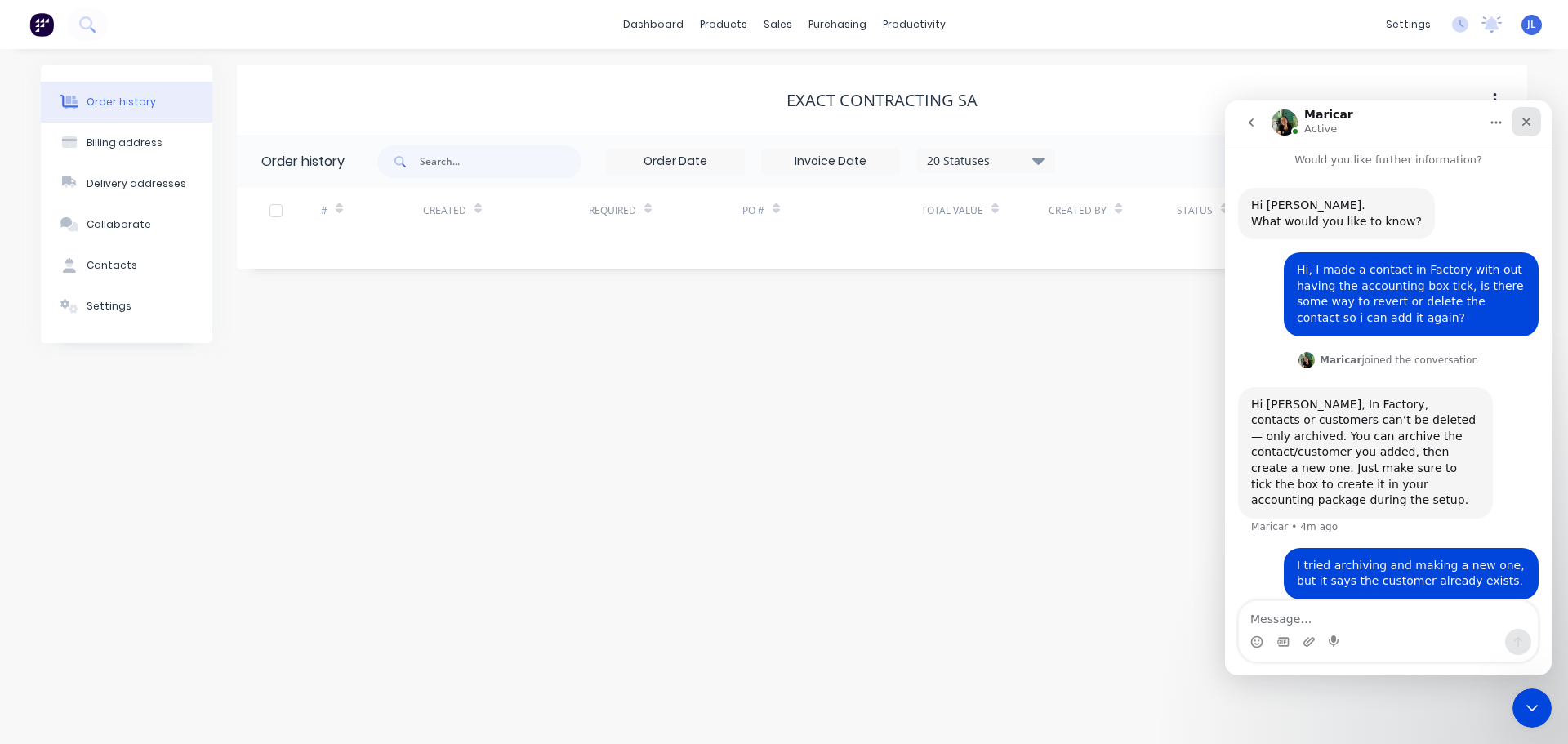
click at [1532, 126] on icon "Close" at bounding box center [1526, 121] width 13 height 13
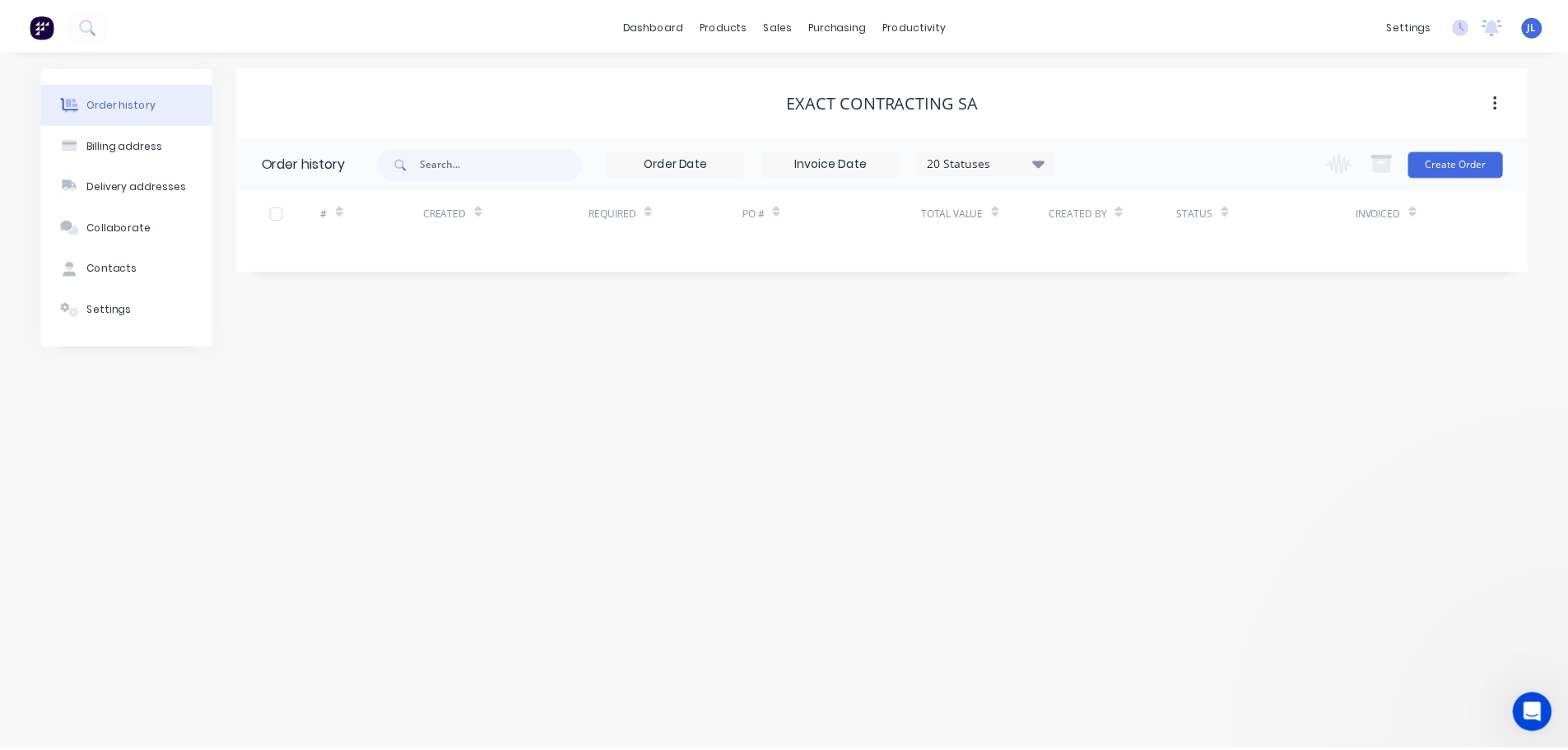
scroll to position [7, 0]
click at [1486, 164] on button "Create Order" at bounding box center [1467, 163] width 95 height 26
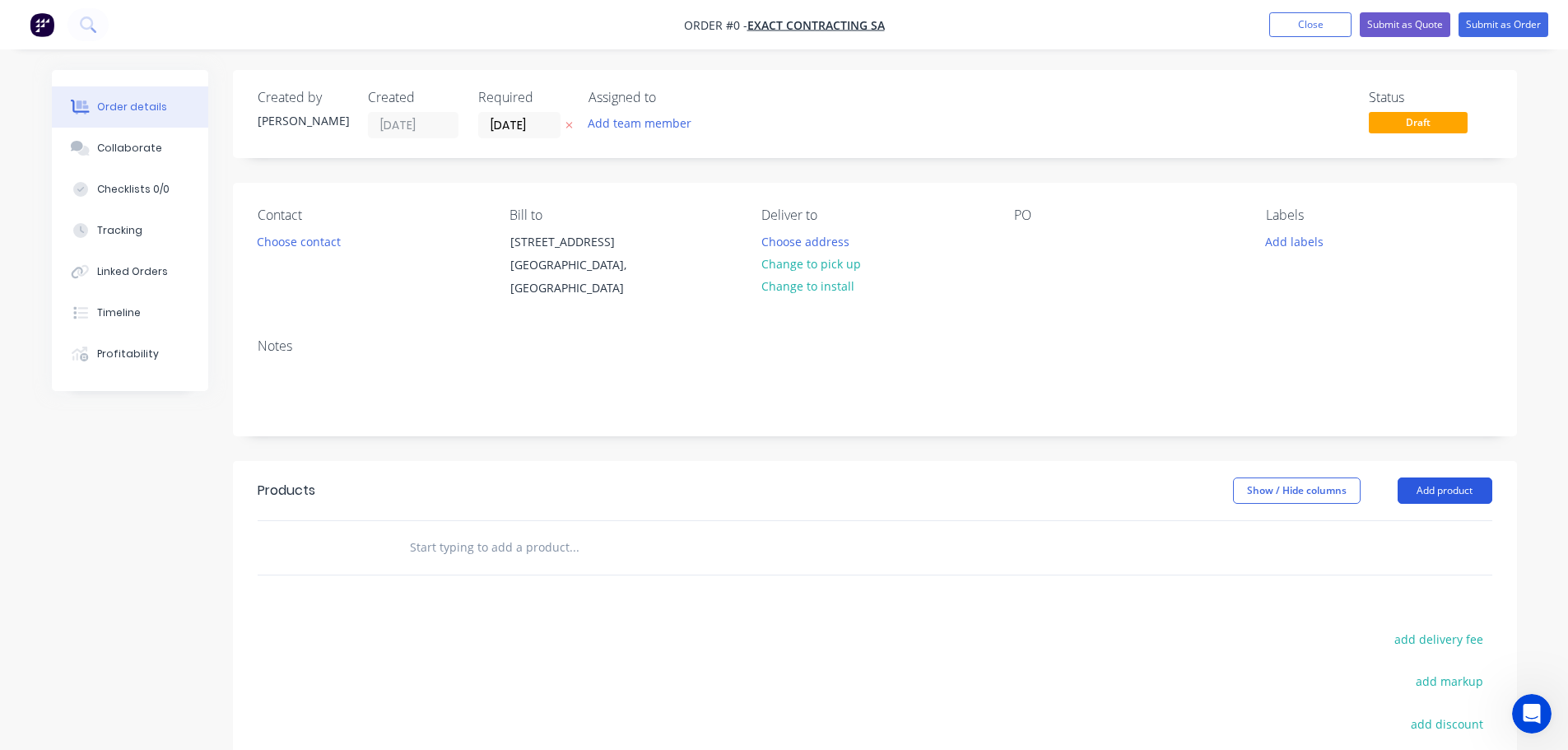
click at [1445, 489] on button "Add product" at bounding box center [1444, 490] width 95 height 26
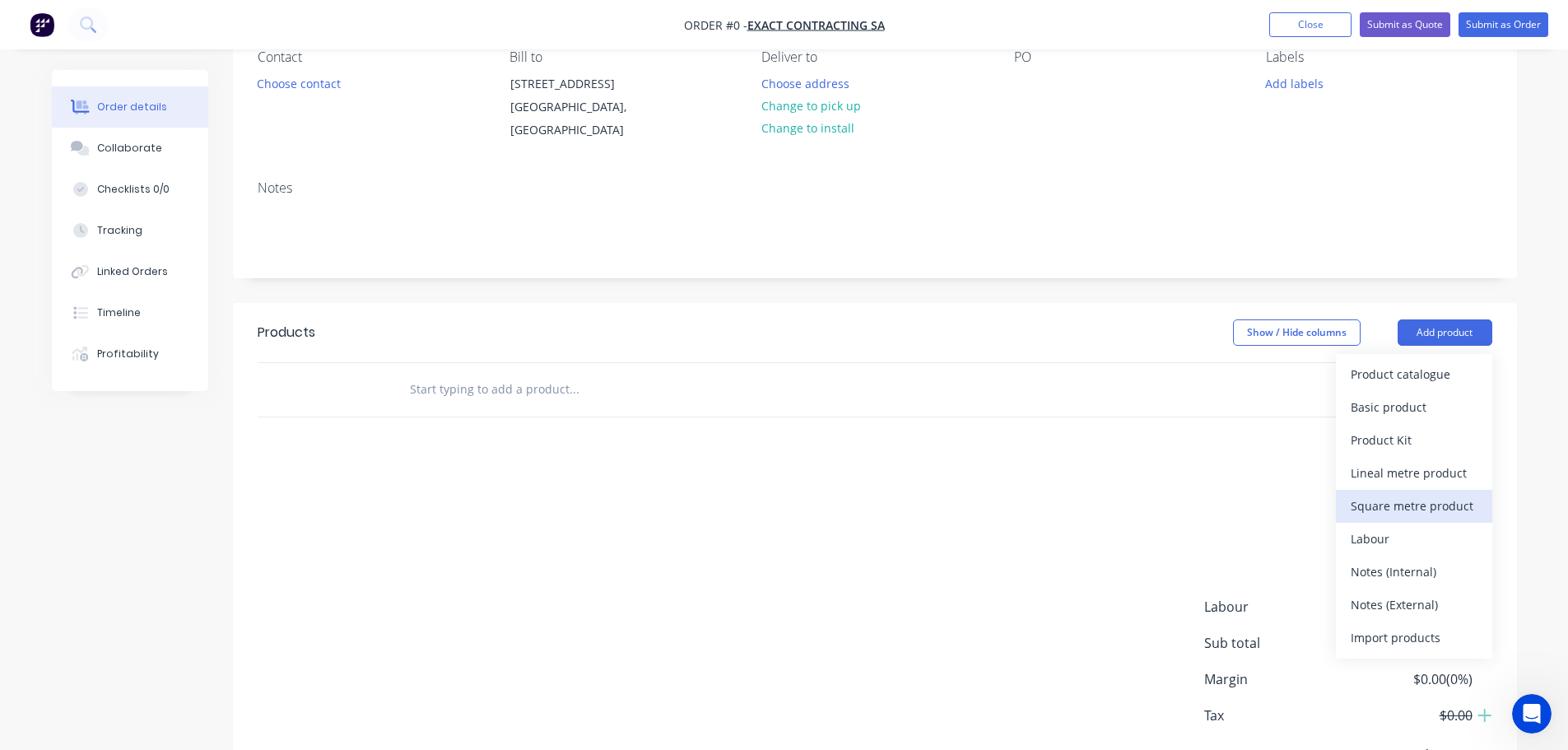
scroll to position [164, 0]
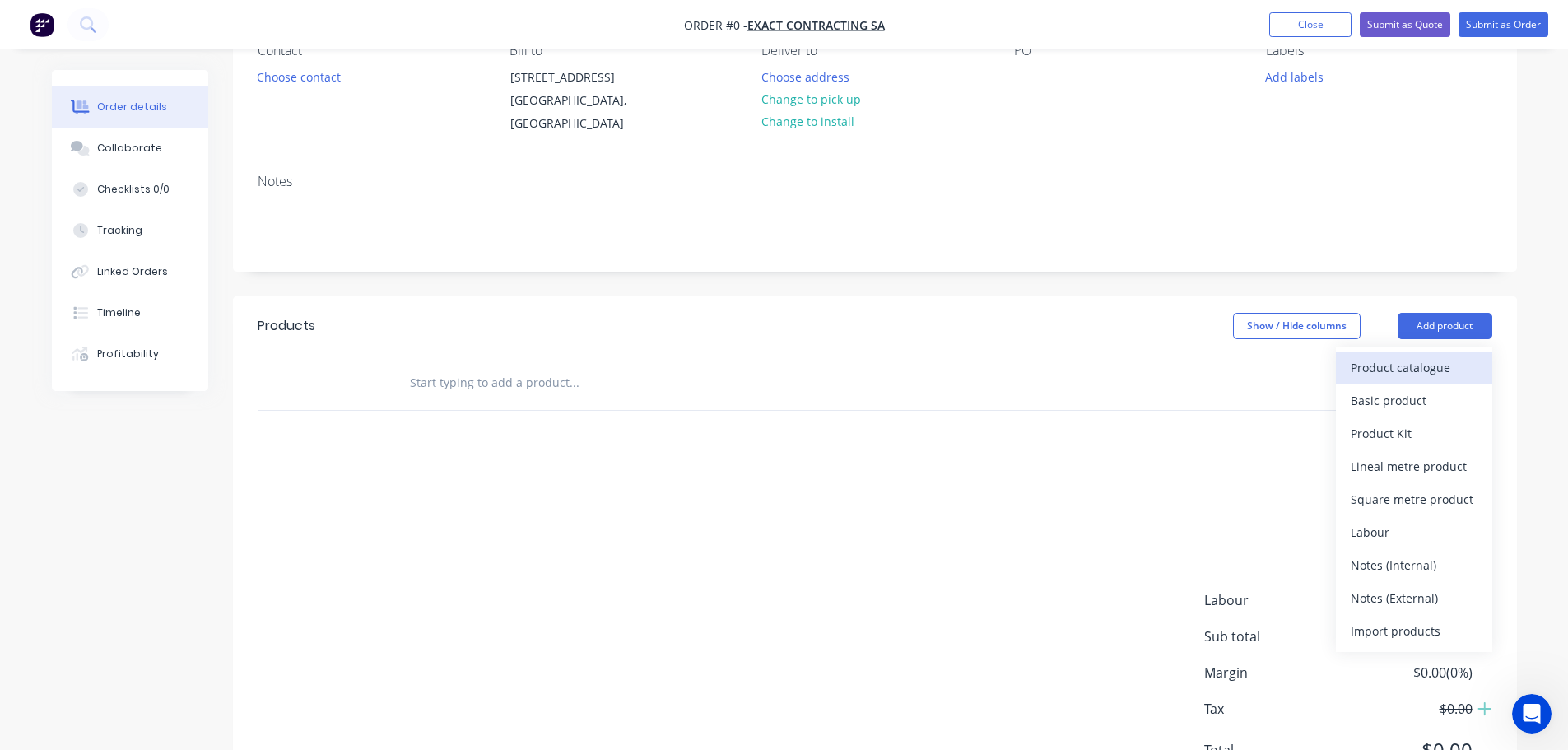
click at [1402, 373] on div "Product catalogue" at bounding box center [1414, 367] width 127 height 24
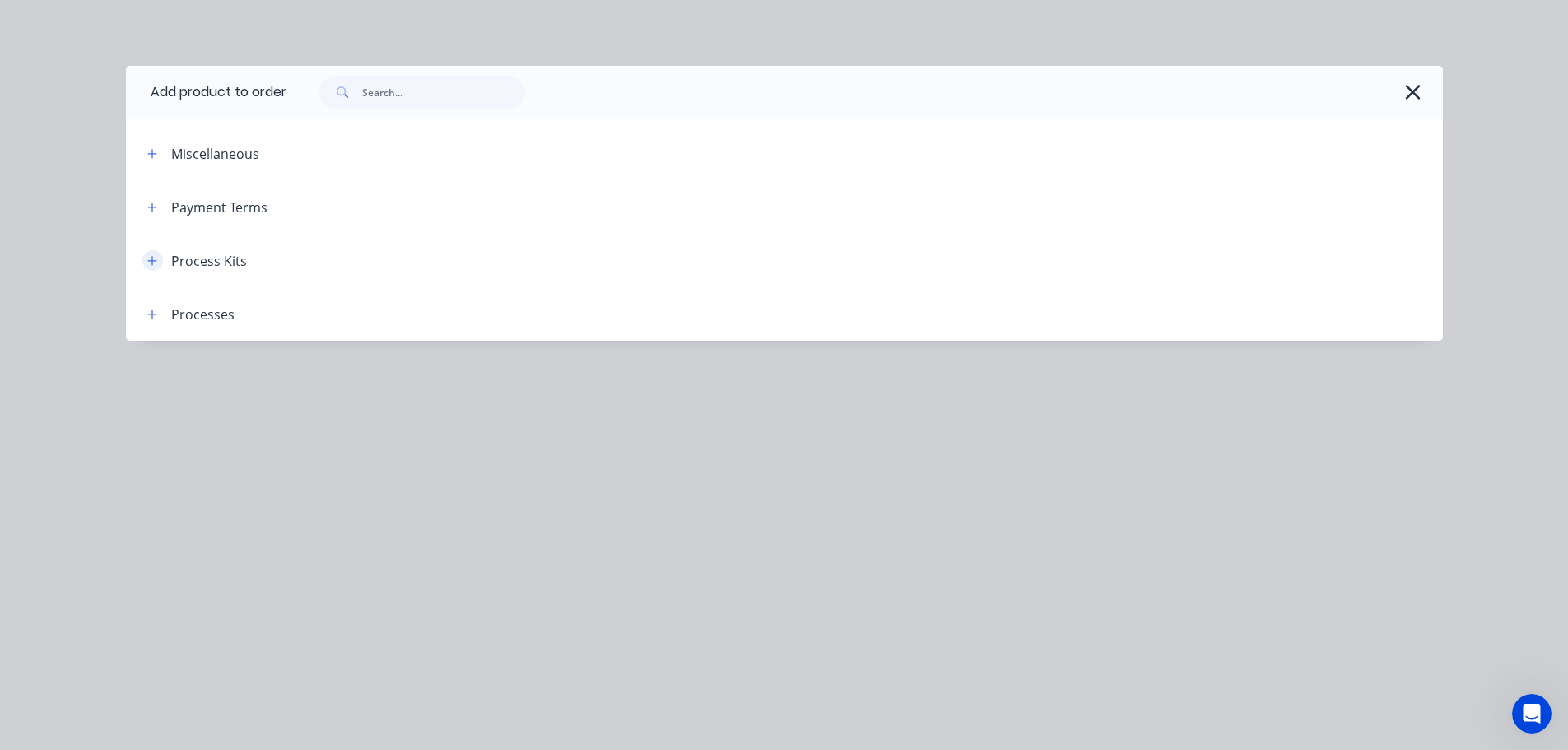
click at [159, 258] on button "button" at bounding box center [153, 261] width 20 height 20
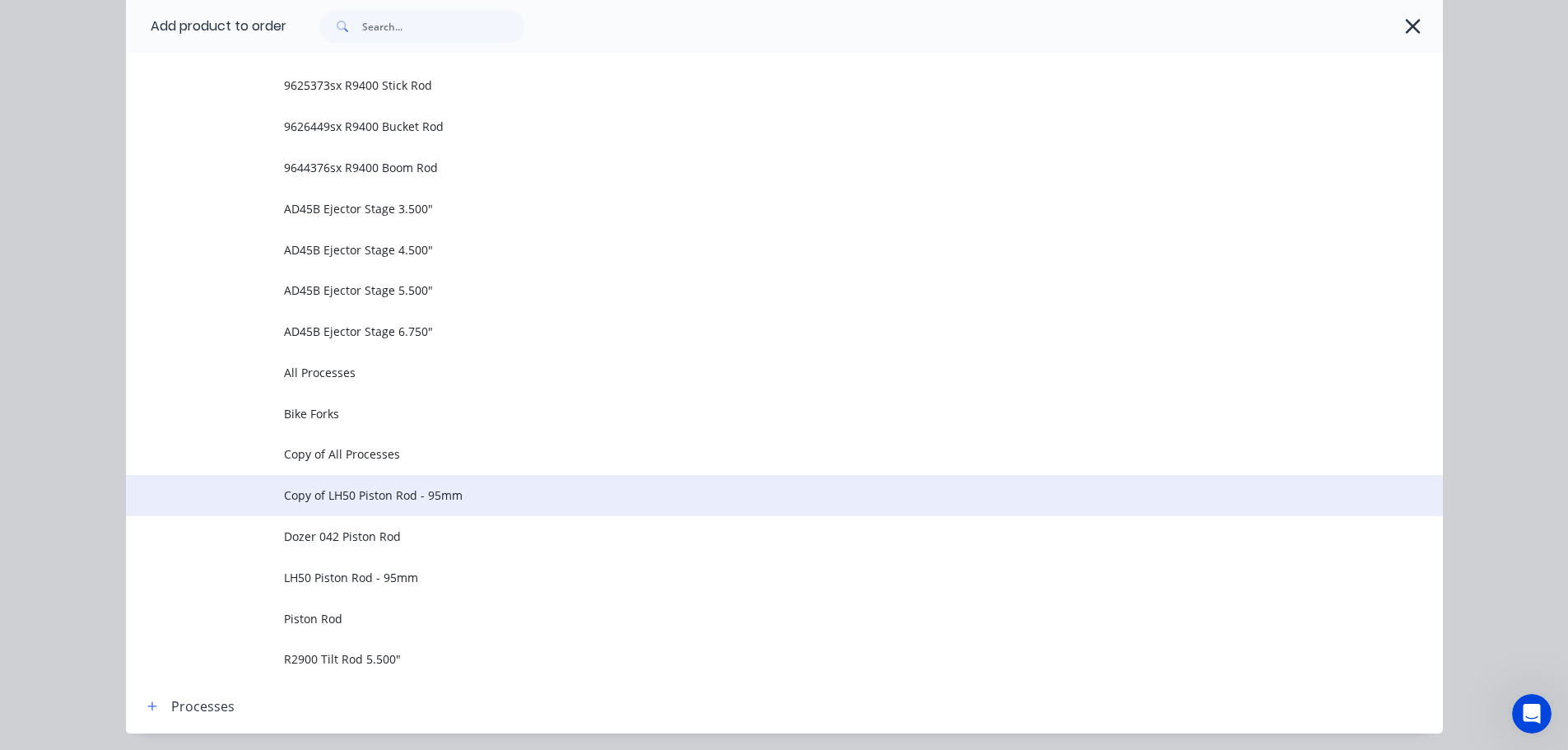
scroll to position [1016, 0]
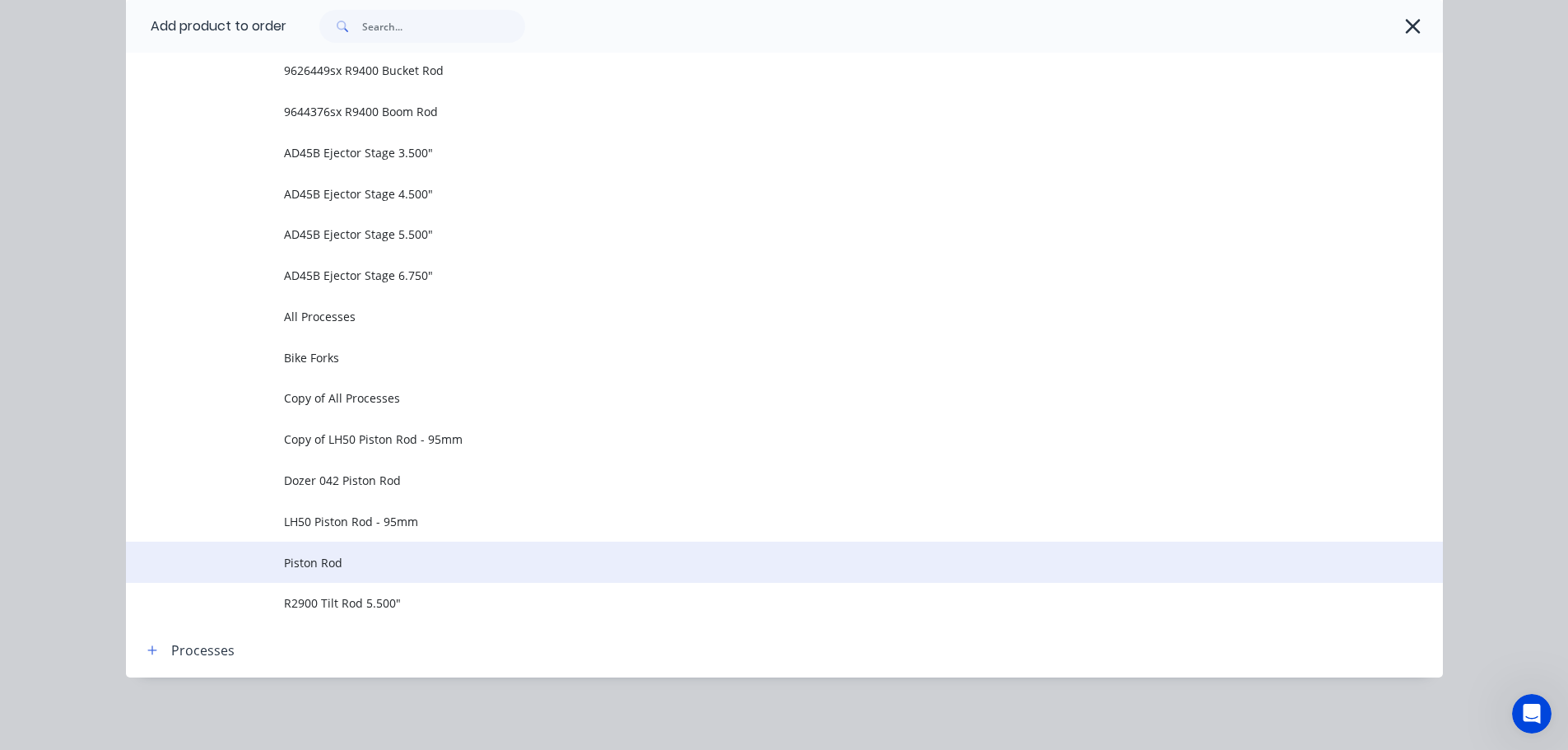
click at [322, 557] on span "Piston Rod" at bounding box center [747, 562] width 927 height 17
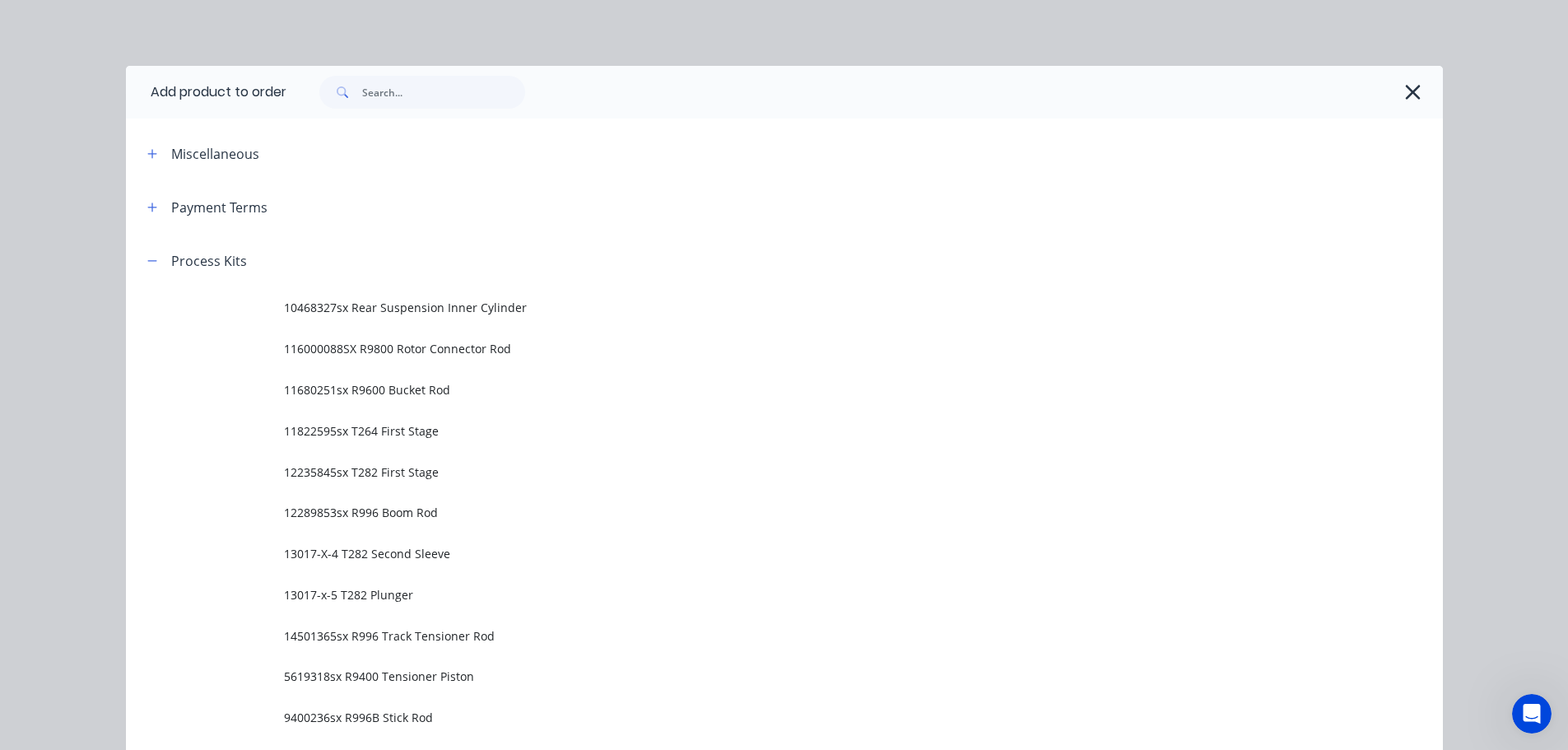
scroll to position [70, 0]
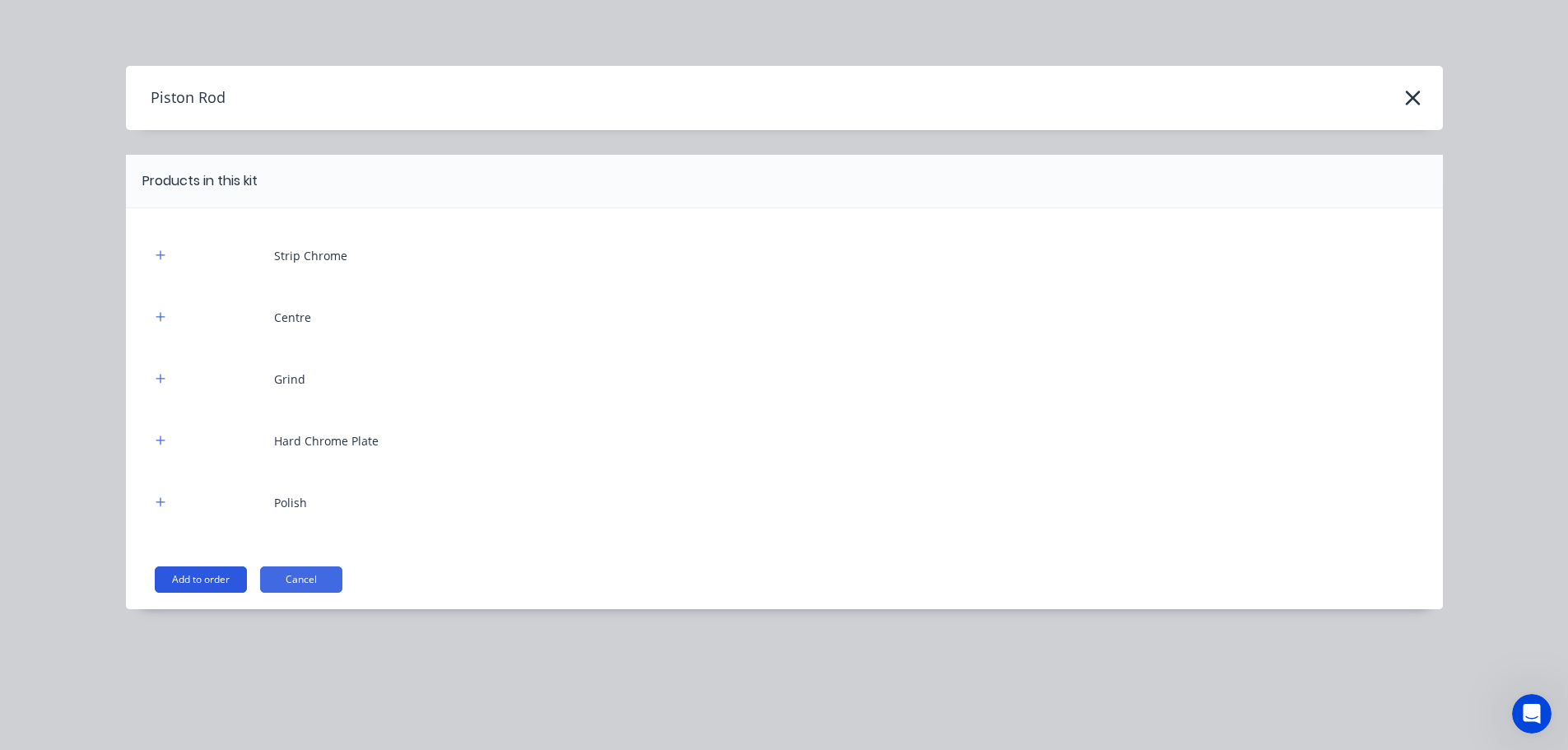
click at [216, 580] on button "Add to order" at bounding box center [201, 580] width 92 height 26
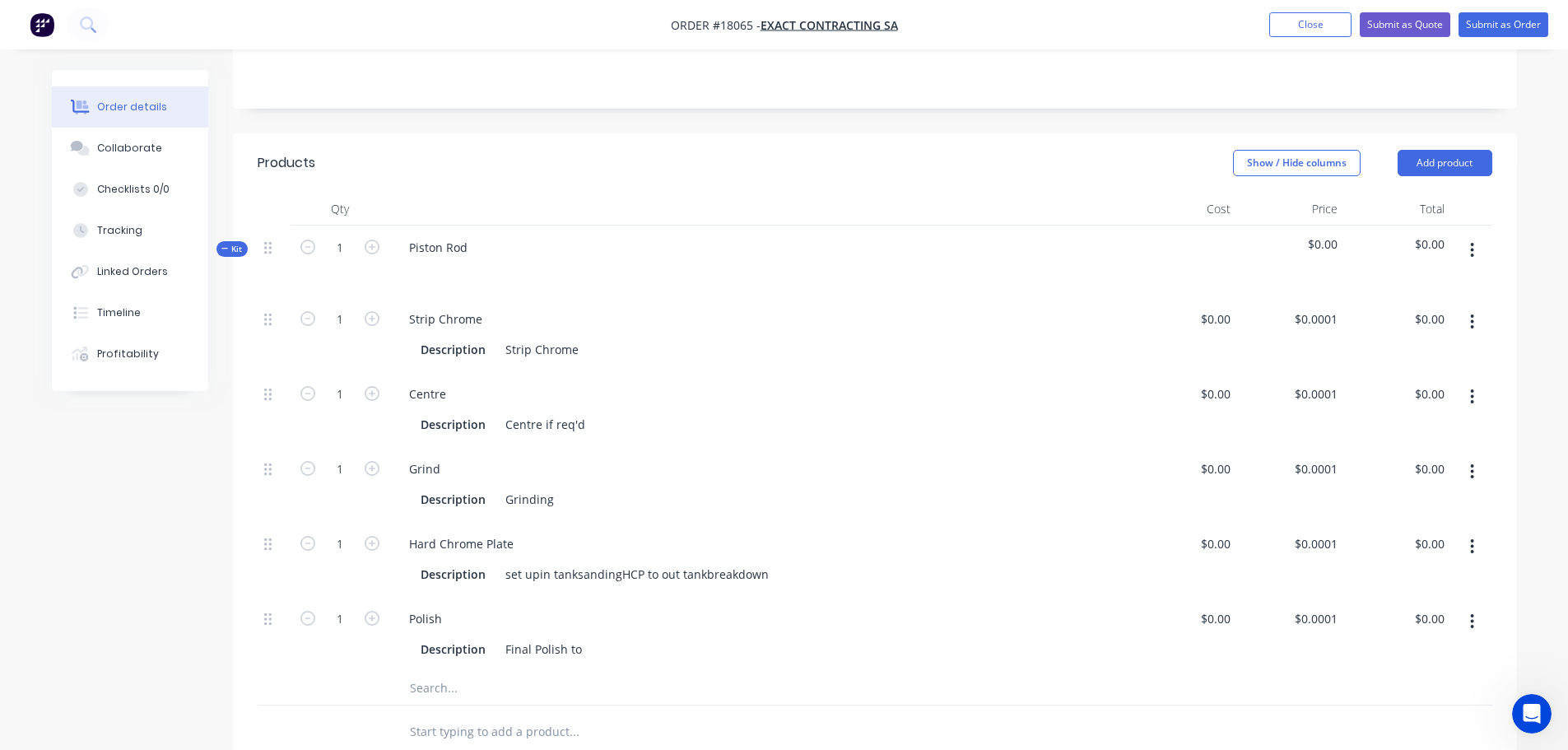
scroll to position [329, 0]
click at [1467, 314] on button "button" at bounding box center [1472, 320] width 38 height 30
click at [1393, 429] on div "Delete" at bounding box center [1414, 430] width 127 height 24
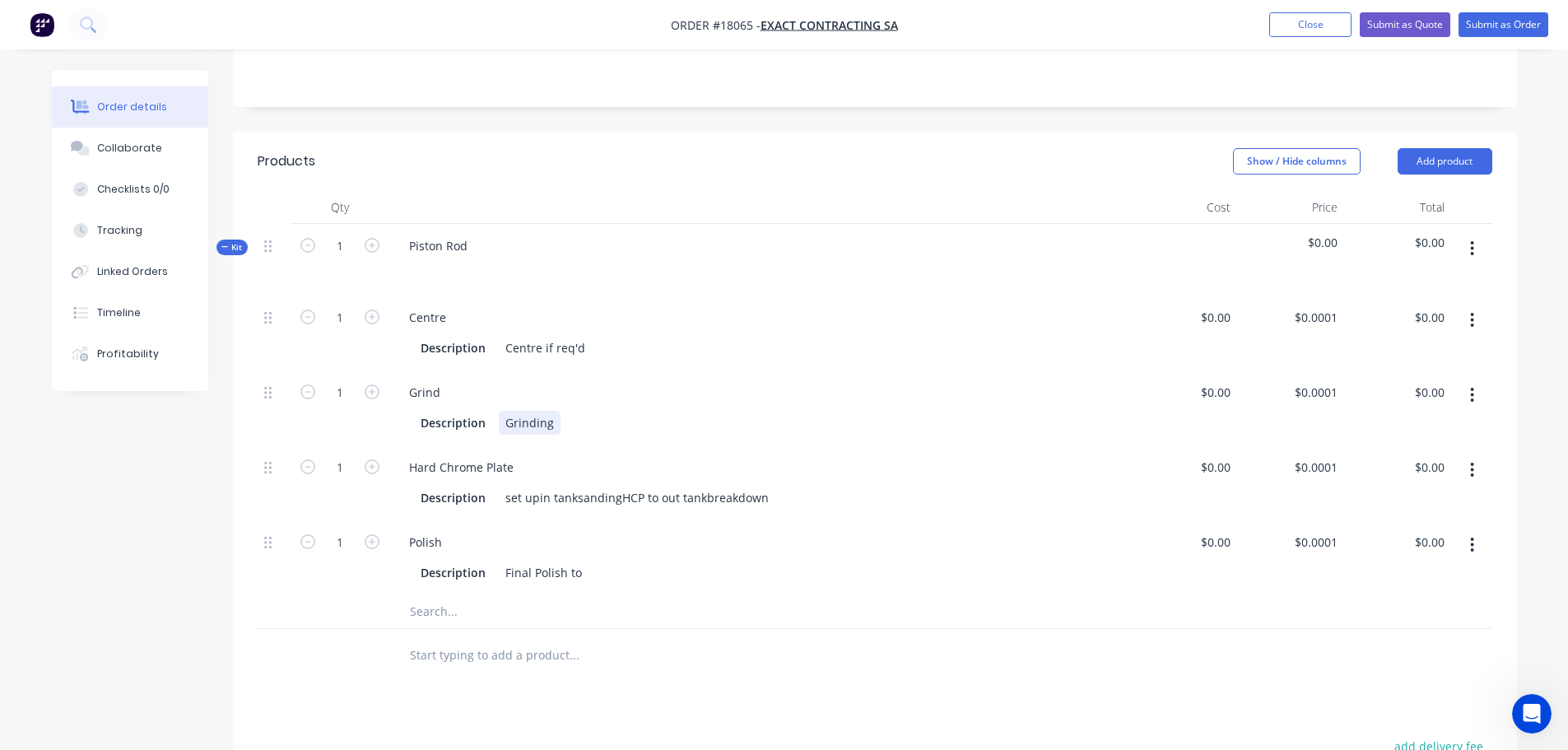
click at [539, 421] on div "Grinding" at bounding box center [529, 423] width 61 height 24
click at [1467, 389] on button "button" at bounding box center [1472, 395] width 38 height 30
click at [1408, 430] on div "Duplicate" at bounding box center [1414, 438] width 127 height 24
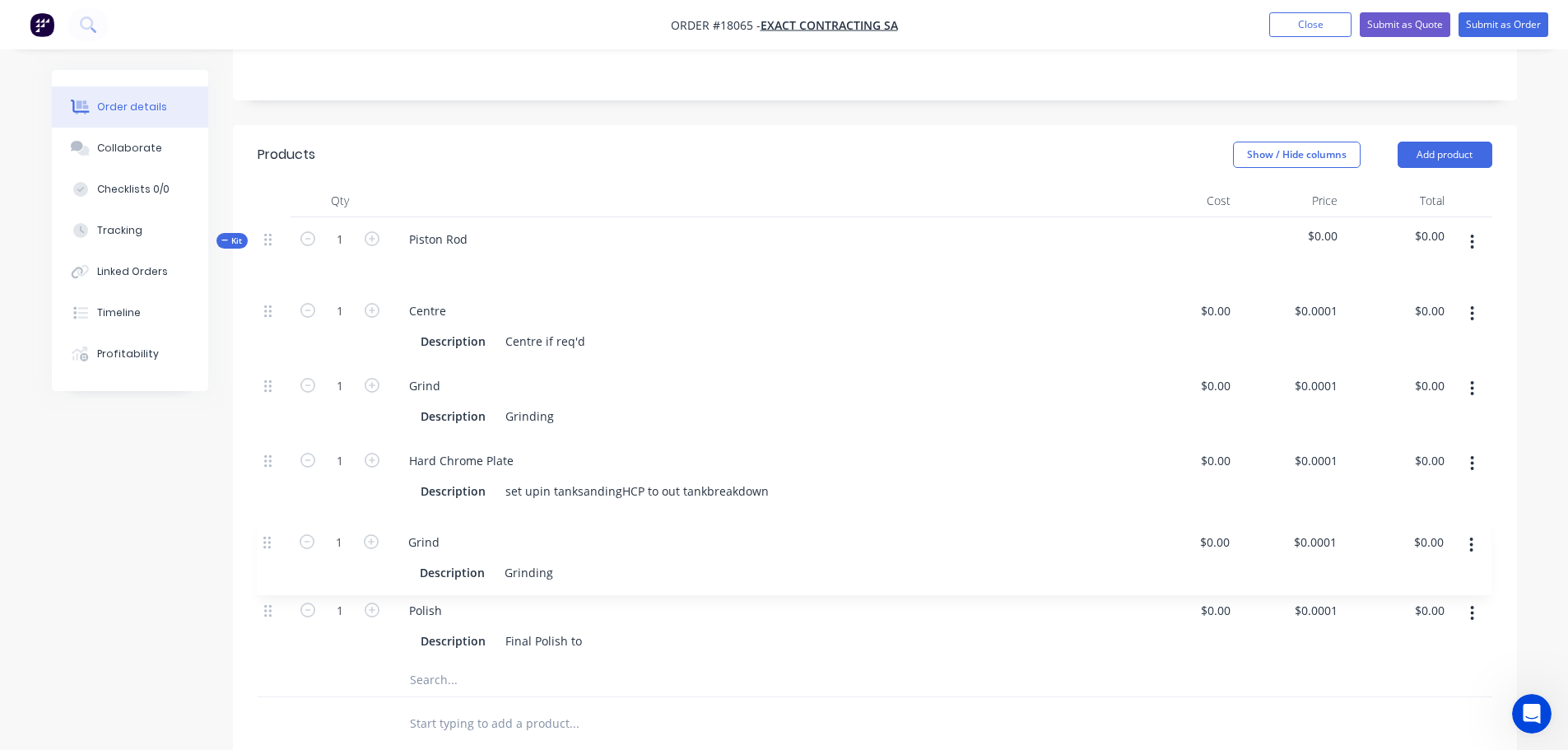
scroll to position [338, 0]
drag, startPoint x: 267, startPoint y: 616, endPoint x: 265, endPoint y: 527, distance: 89.0
click at [265, 527] on div "1 Centre Description Centre if req'd $0.00 $0.00 $0.0001 $0.0001 $0.00 $0.00 1 …" at bounding box center [874, 474] width 1235 height 374
click at [548, 413] on div "Grinding" at bounding box center [529, 414] width 61 height 24
drag, startPoint x: 550, startPoint y: 412, endPoint x: 487, endPoint y: 414, distance: 63.0
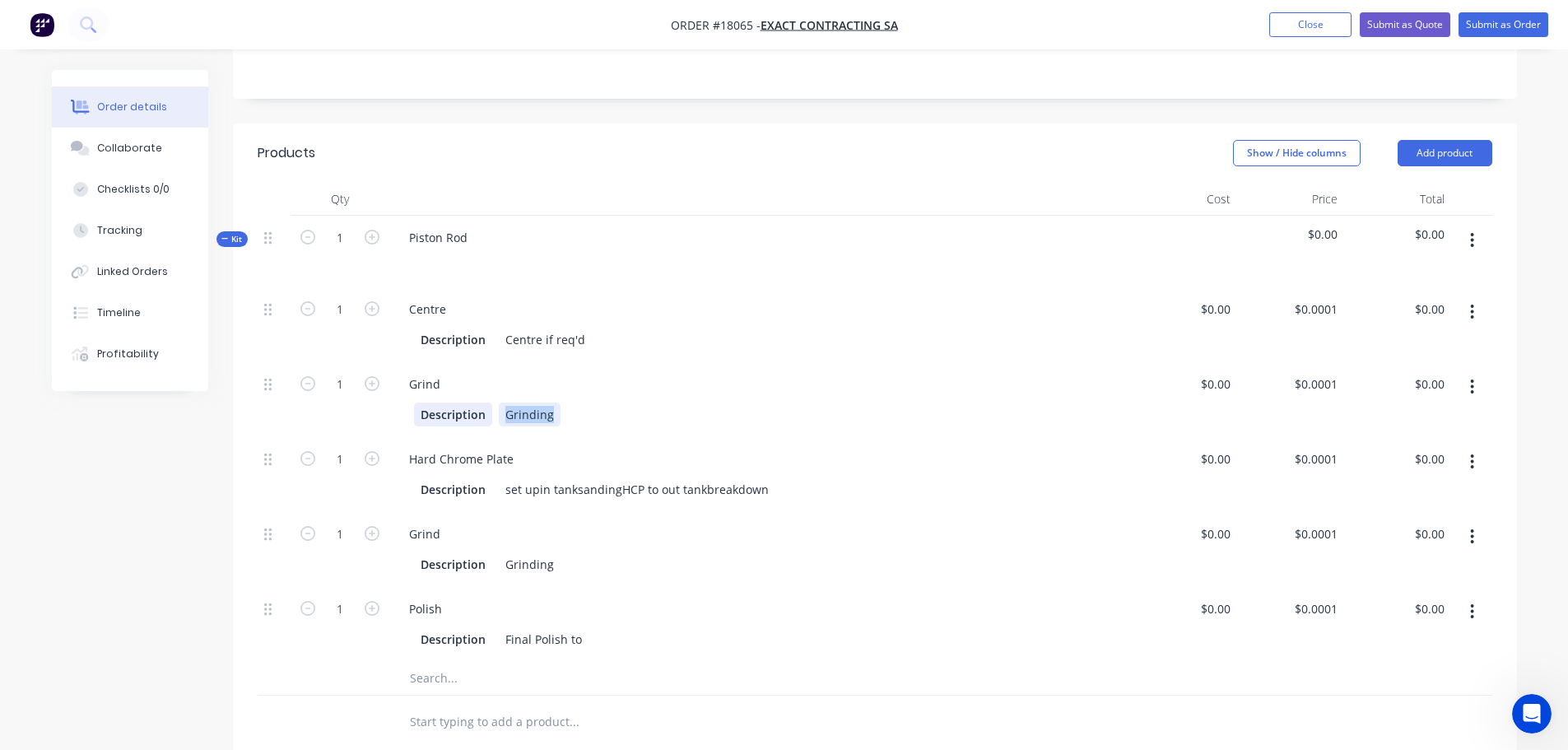
click at [487, 414] on div "Description Grinding" at bounding box center [757, 414] width 685 height 24
click at [539, 489] on div "set upin tanksandingHCP to out tankbreakdown" at bounding box center [637, 489] width 277 height 24
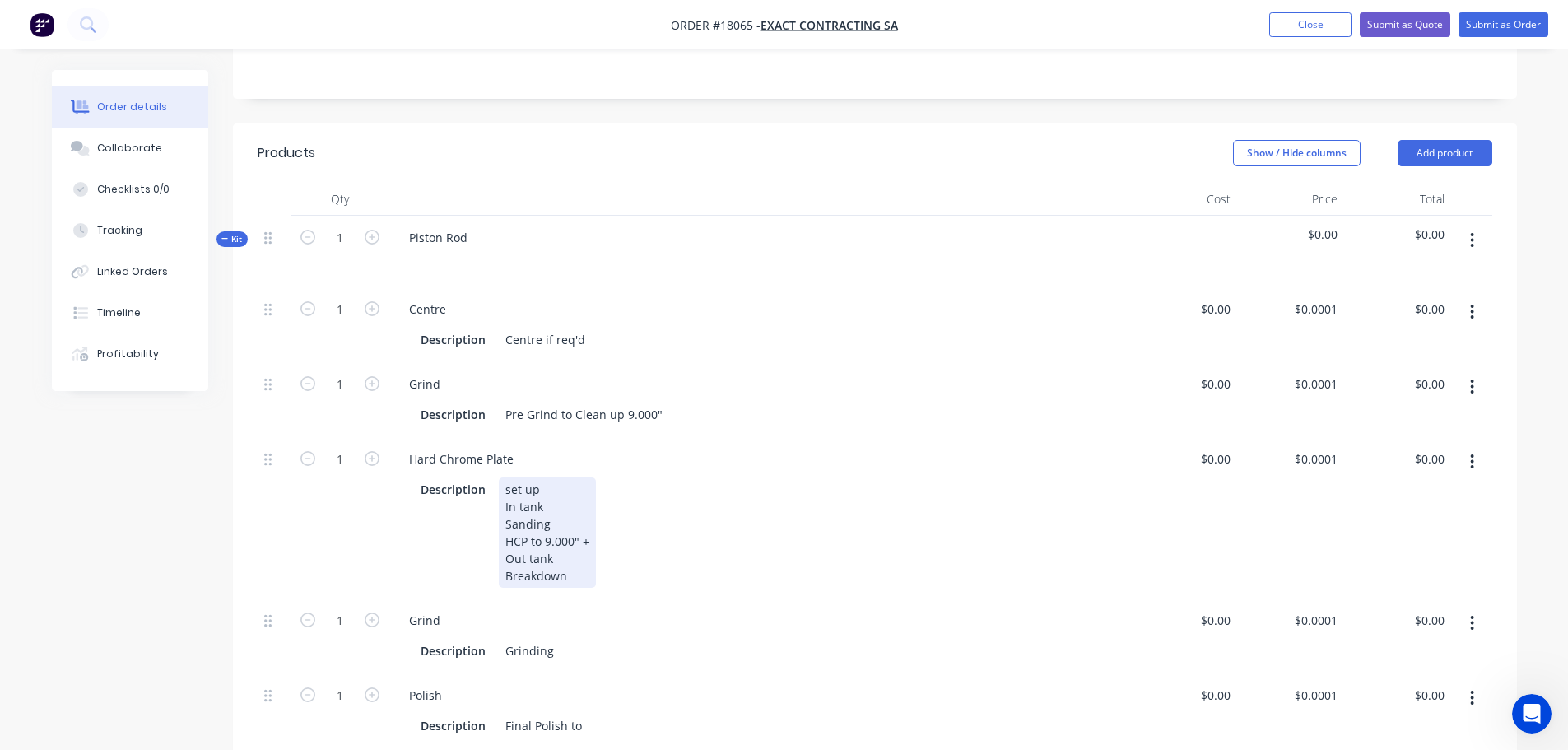
scroll to position [70, 0]
click at [556, 649] on div "Grinding" at bounding box center [529, 651] width 61 height 24
drag, startPoint x: 505, startPoint y: 648, endPoint x: 723, endPoint y: 647, distance: 218.0
click at [723, 647] on div "Description Grinding" at bounding box center [757, 651] width 685 height 24
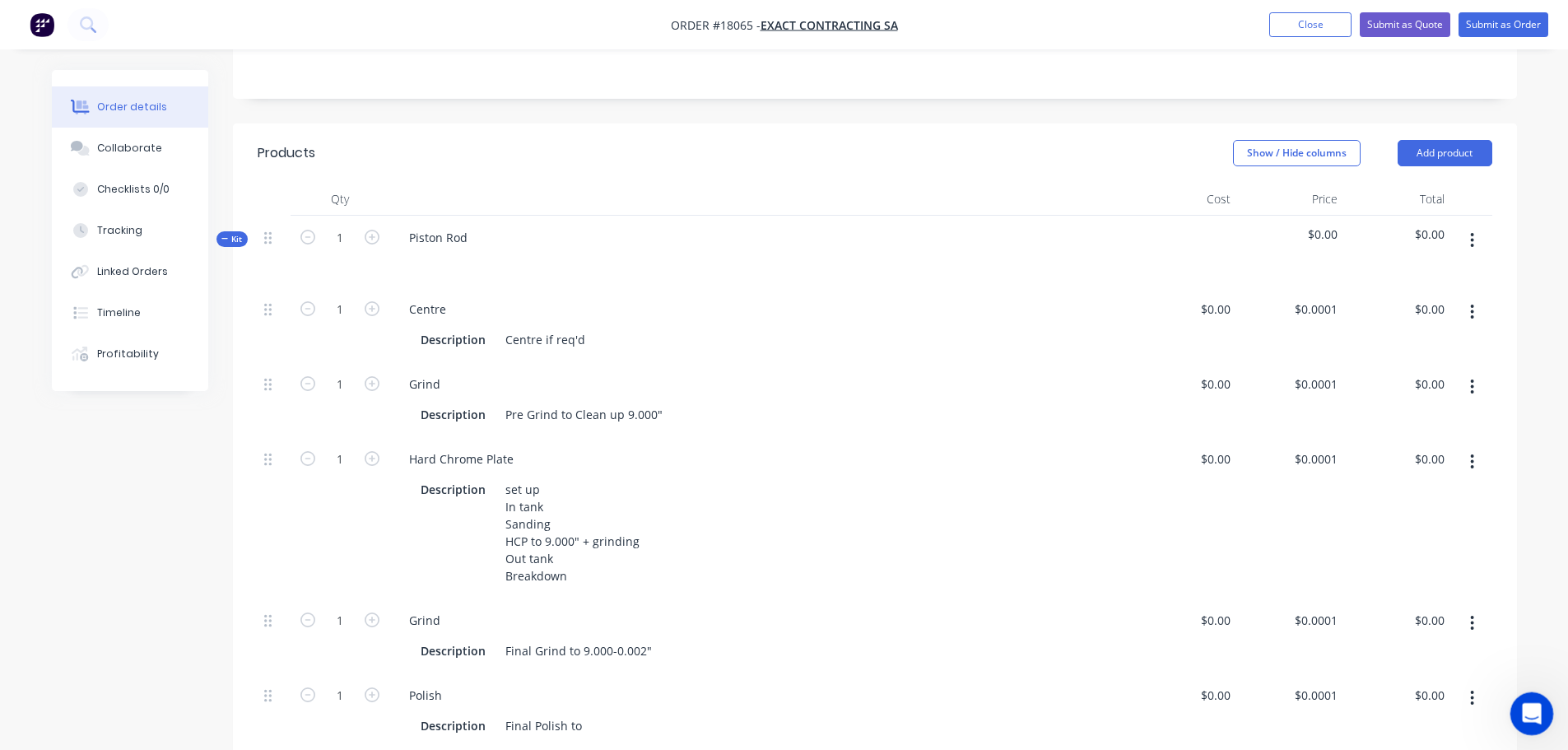
click at [1523, 722] on div "Open Intercom Messenger" at bounding box center [1530, 712] width 55 height 55
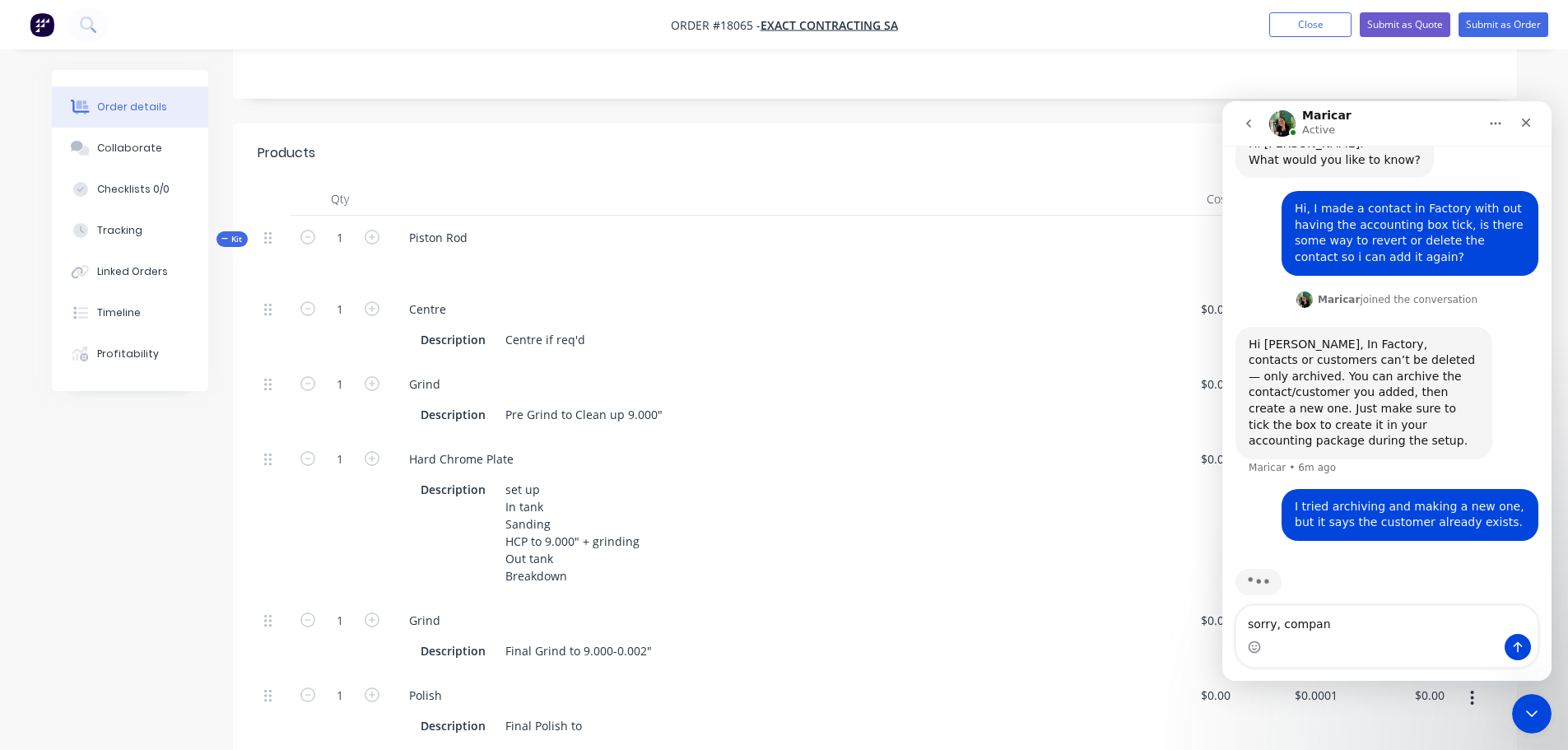
type textarea "sorry, company"
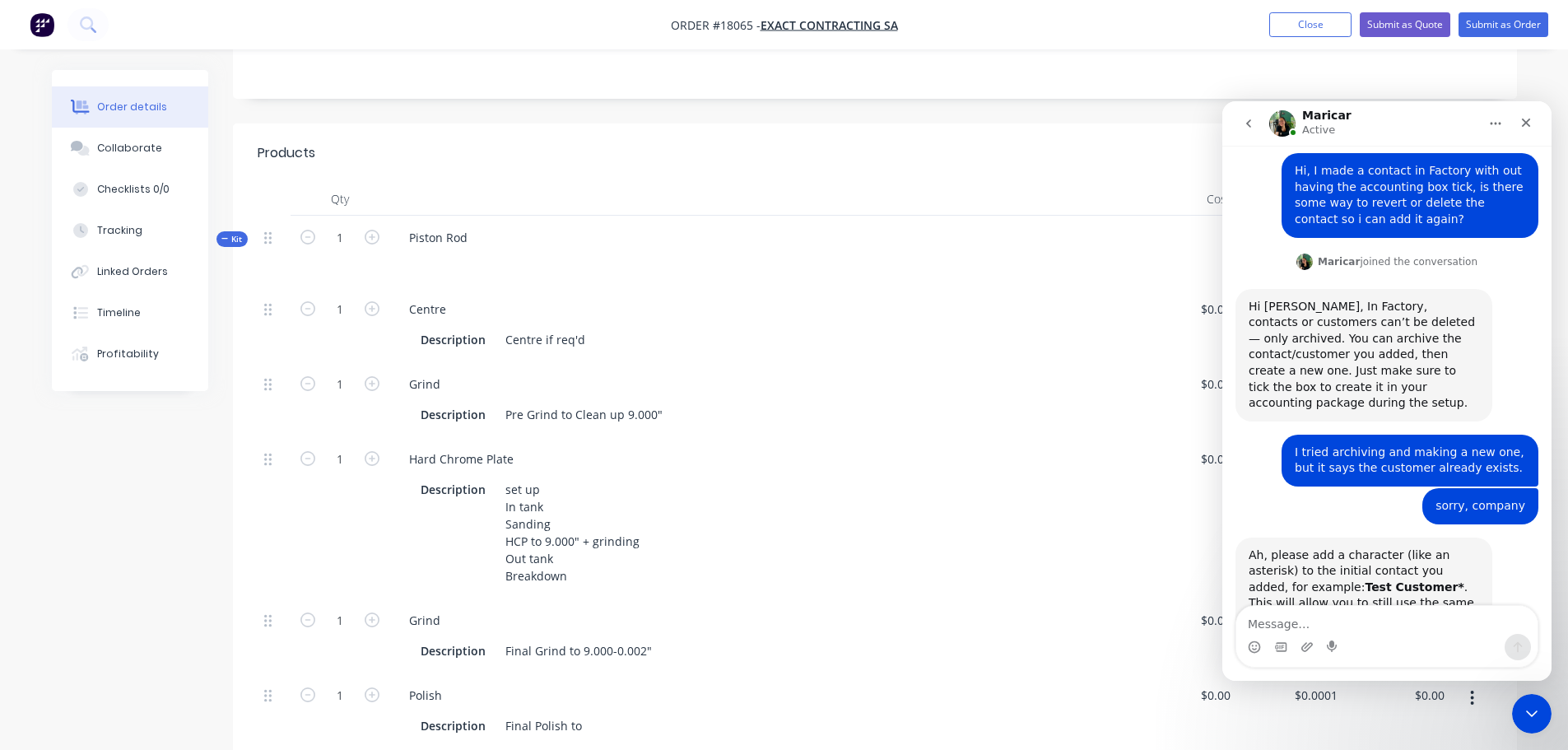
scroll to position [158, 0]
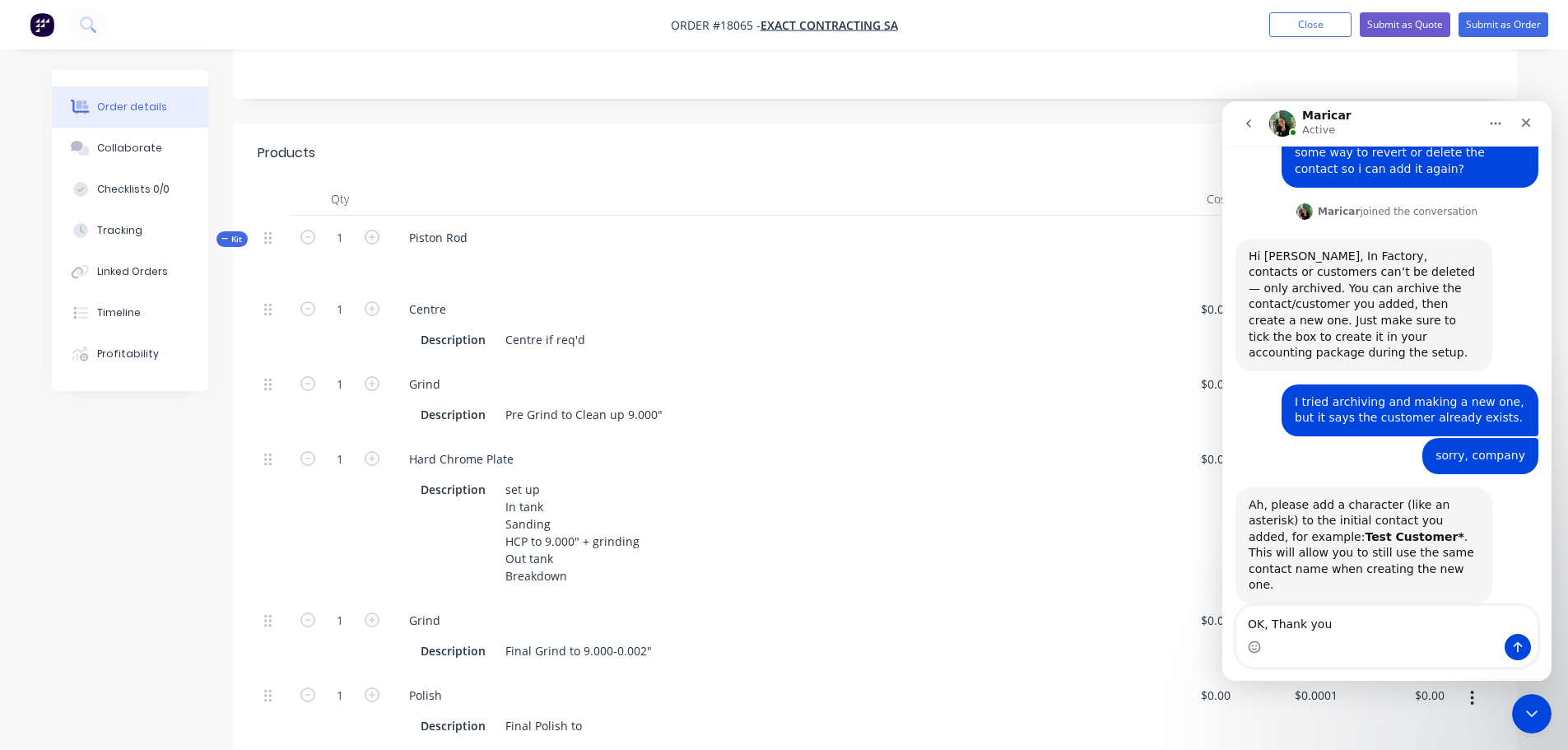
type textarea "OK, Thank you!"
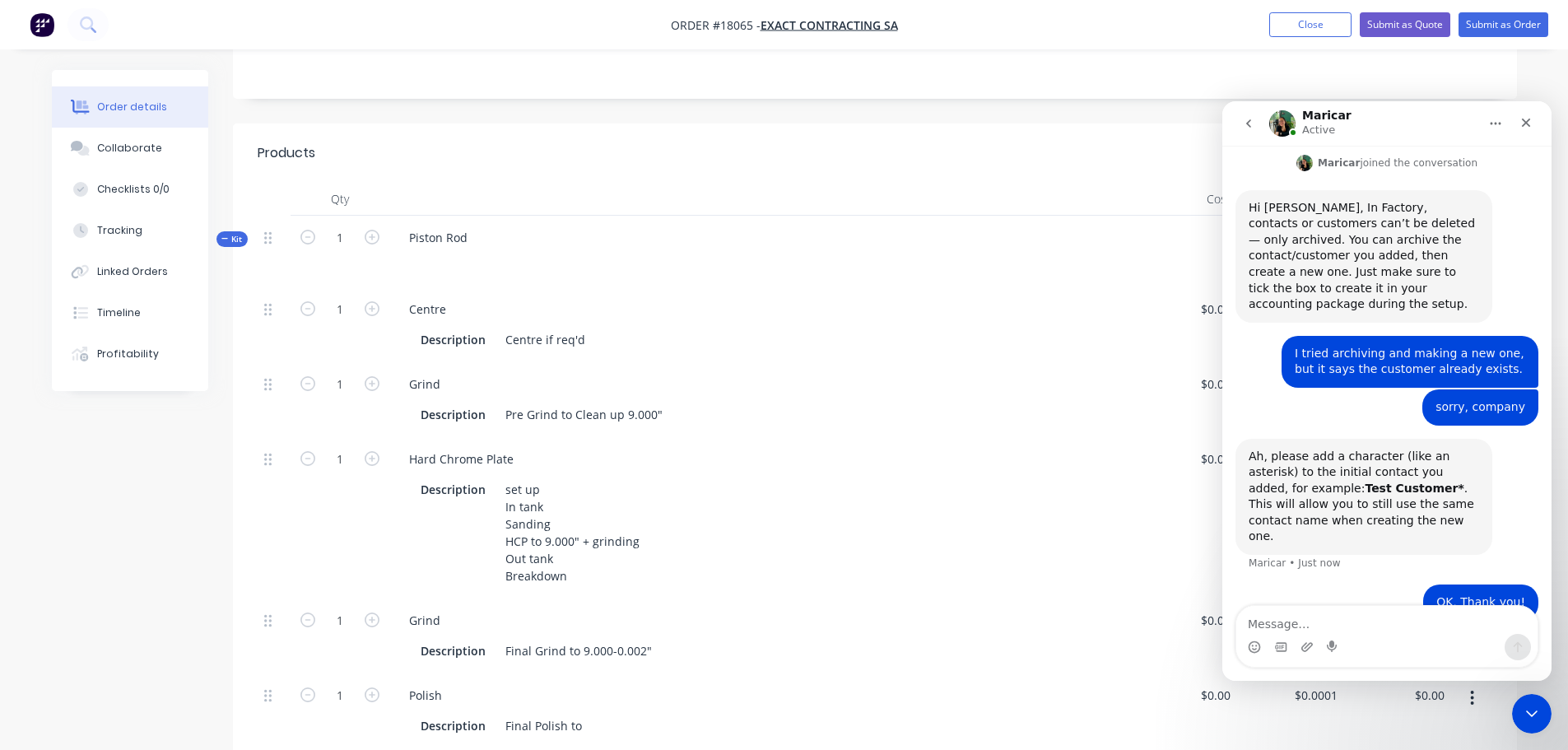
click at [127, 523] on div "Created by [PERSON_NAME] Created [DATE] Required [DATE] Assigned to Add team me…" at bounding box center [784, 493] width 1465 height 1523
click at [1526, 127] on icon "Close" at bounding box center [1525, 122] width 13 height 13
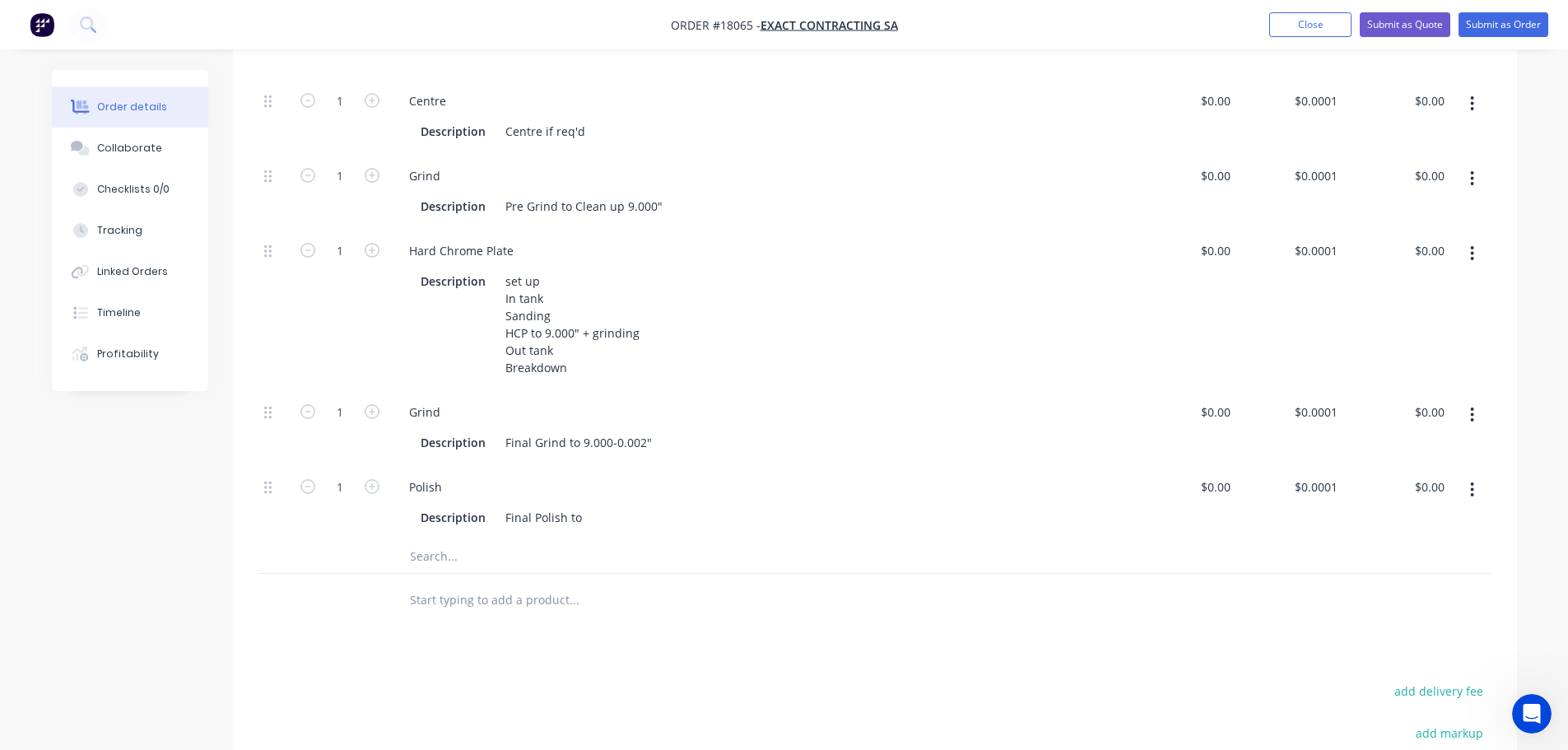
scroll to position [666, 0]
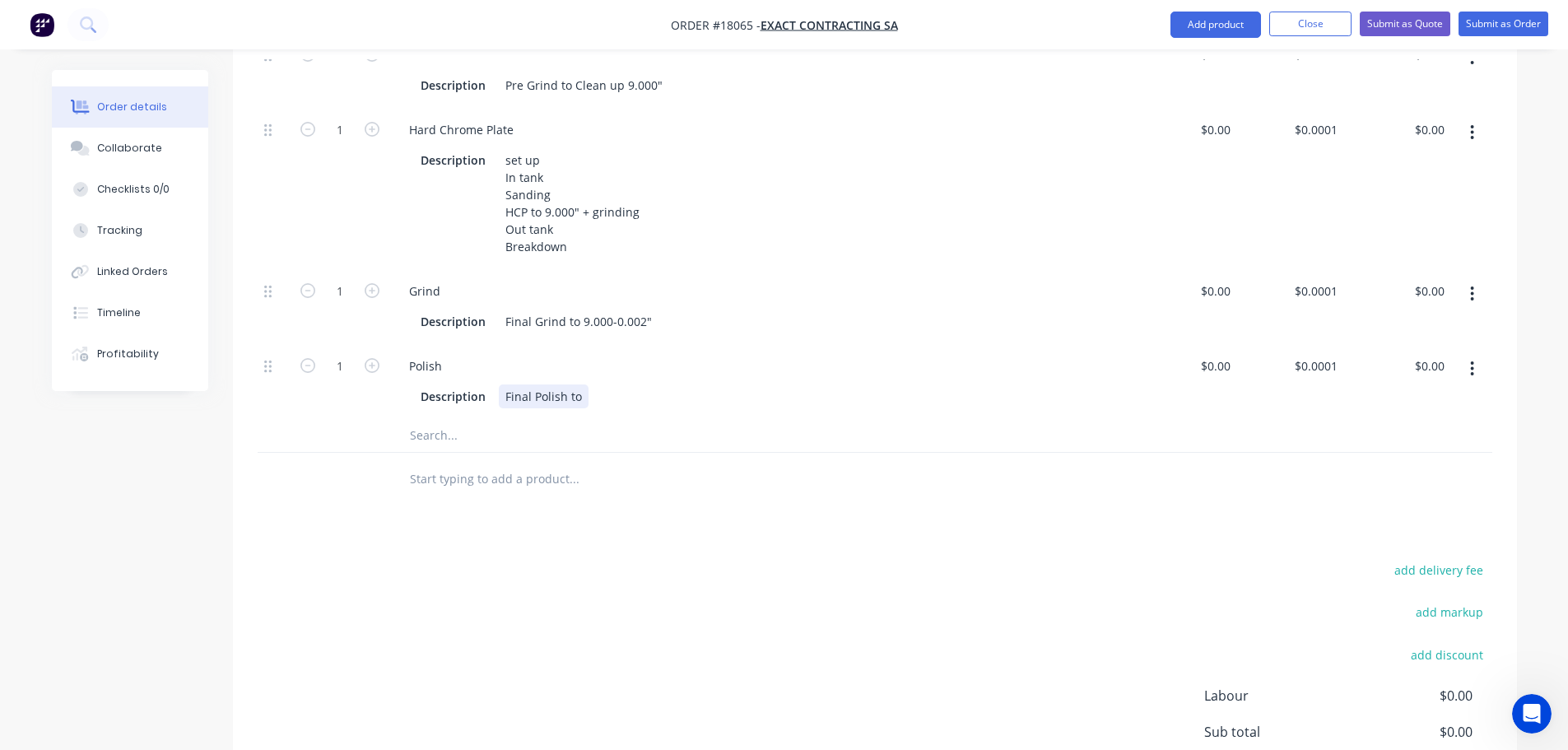
click at [579, 395] on div "Final Polish to" at bounding box center [543, 396] width 89 height 24
click at [677, 525] on div "Products Show / Hide columns Add product Qty Cost Price Total Kit 1 Piston Rod …" at bounding box center [874, 348] width 1284 height 1107
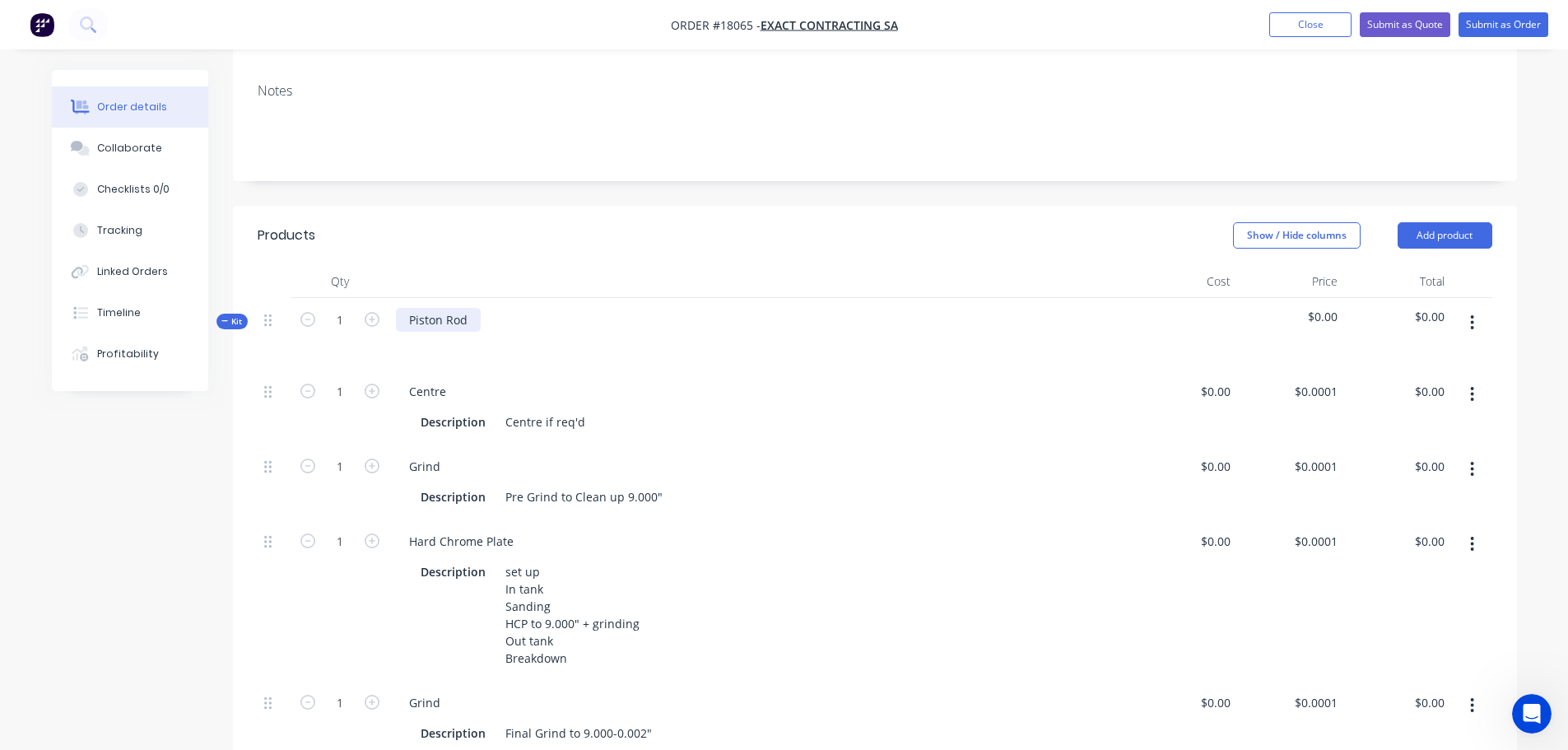
click at [471, 316] on div "Piston Rod" at bounding box center [438, 320] width 84 height 24
drag, startPoint x: 475, startPoint y: 316, endPoint x: 393, endPoint y: 316, distance: 82.0
click at [393, 316] on div "Piston Rod" at bounding box center [759, 334] width 741 height 72
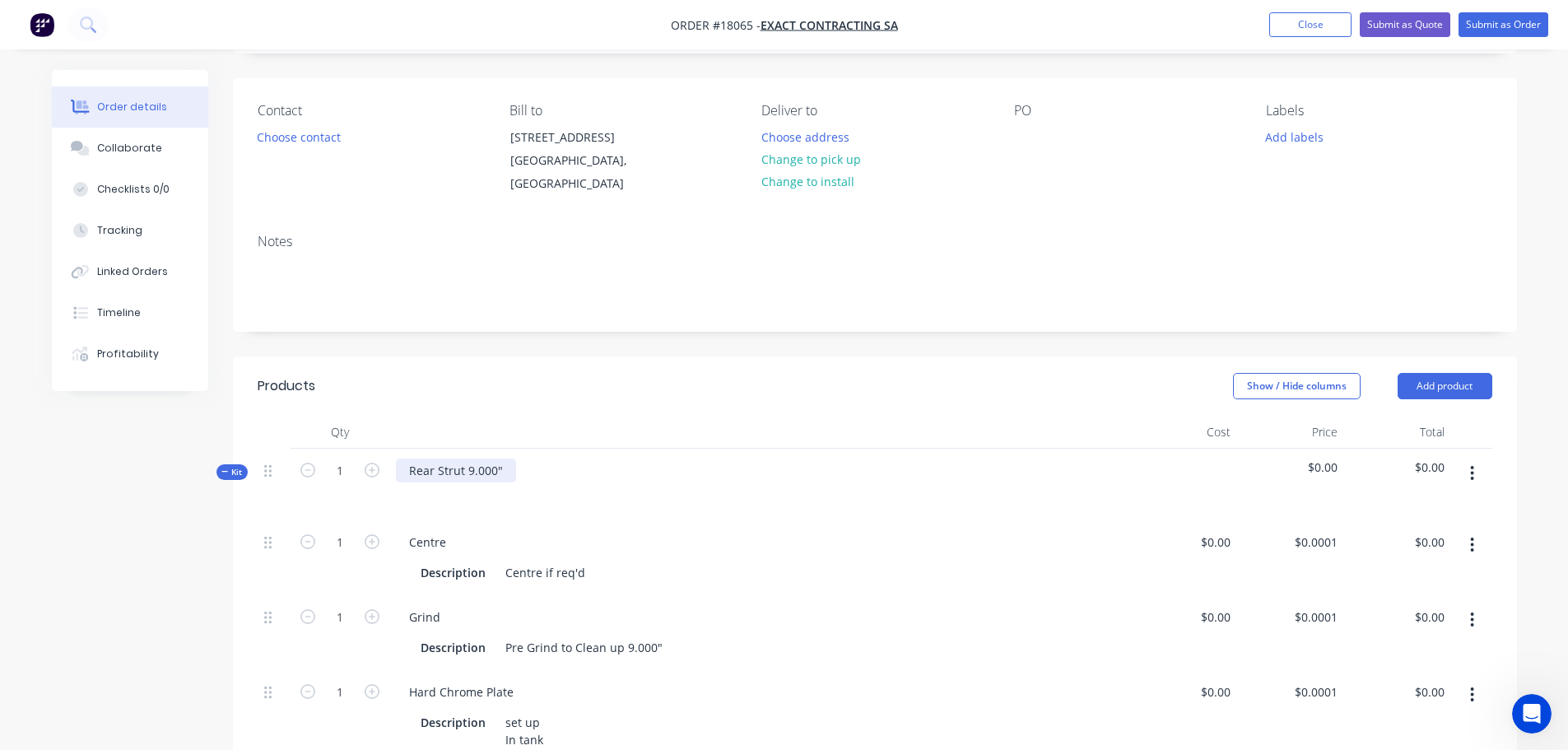
scroll to position [0, 0]
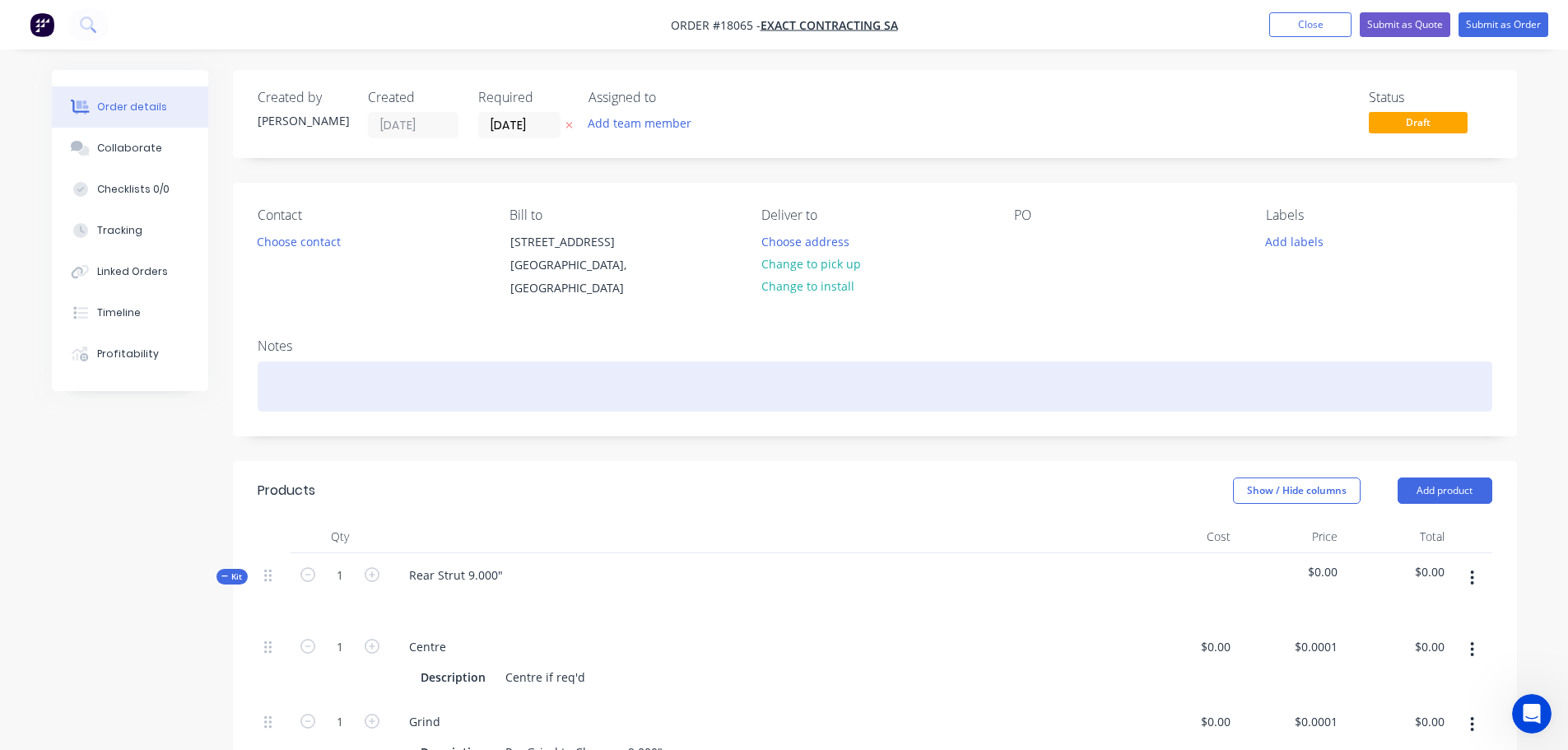
click at [442, 383] on div at bounding box center [874, 386] width 1235 height 50
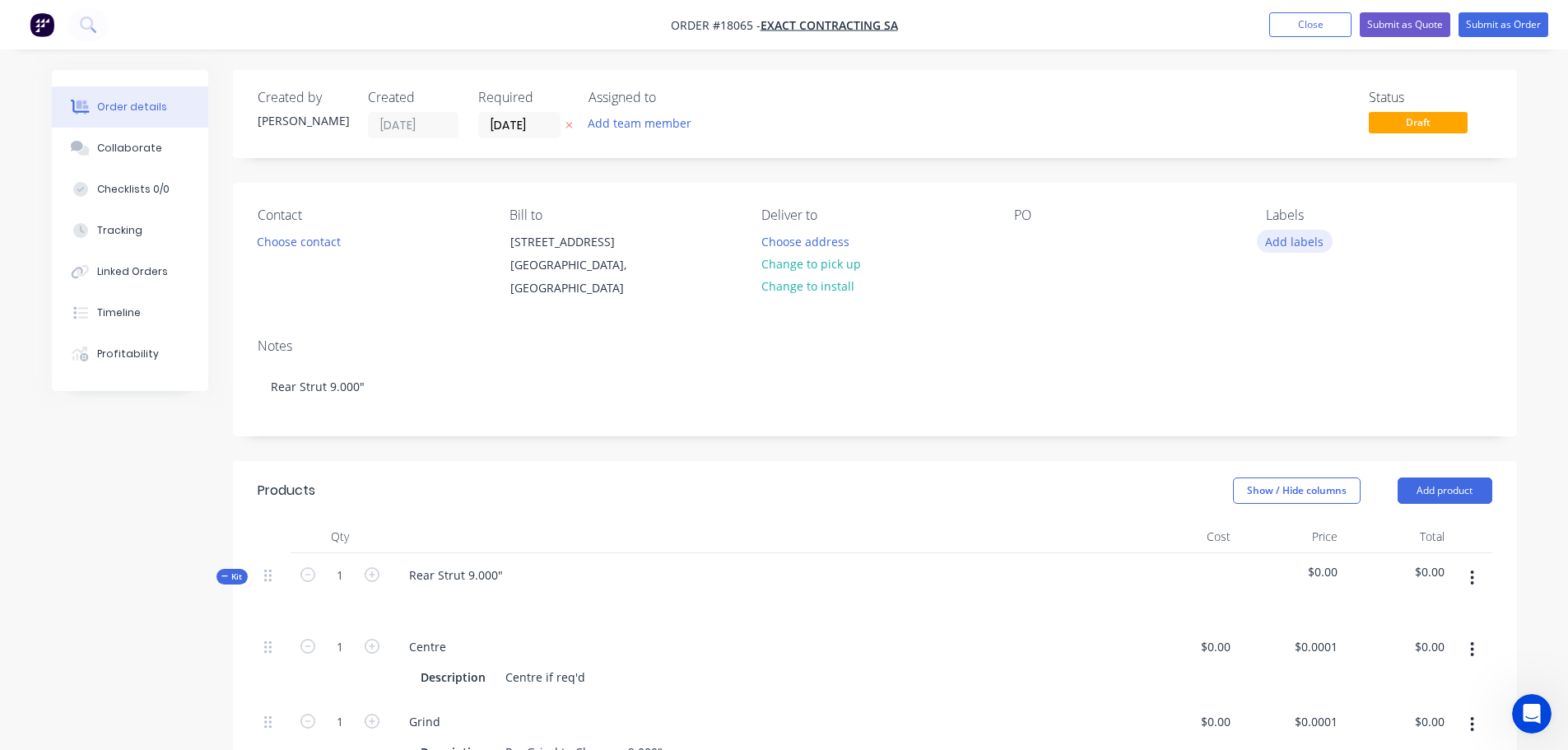
click at [1277, 245] on button "Add labels" at bounding box center [1294, 240] width 76 height 22
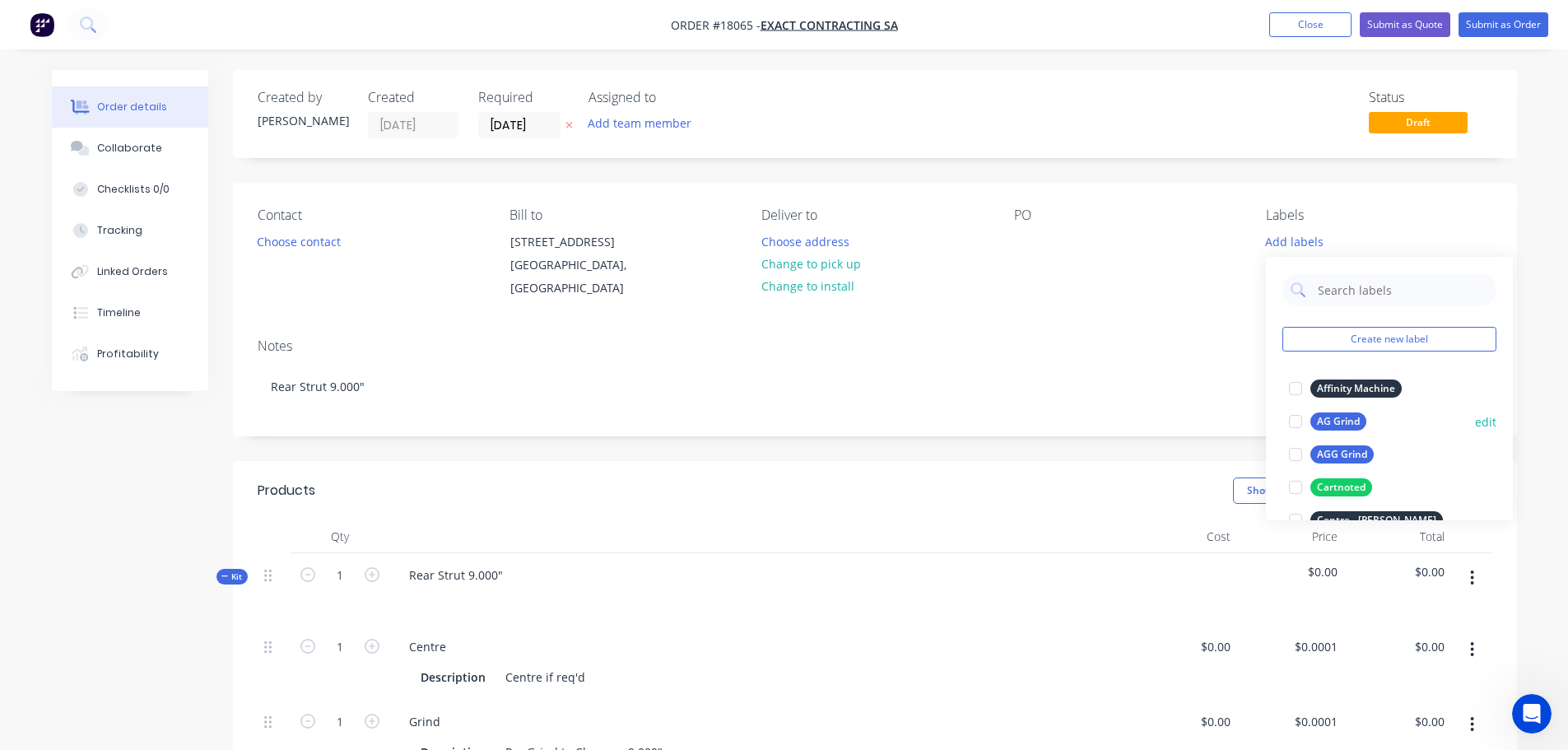
click at [1321, 414] on div "AG Grind" at bounding box center [1339, 421] width 56 height 18
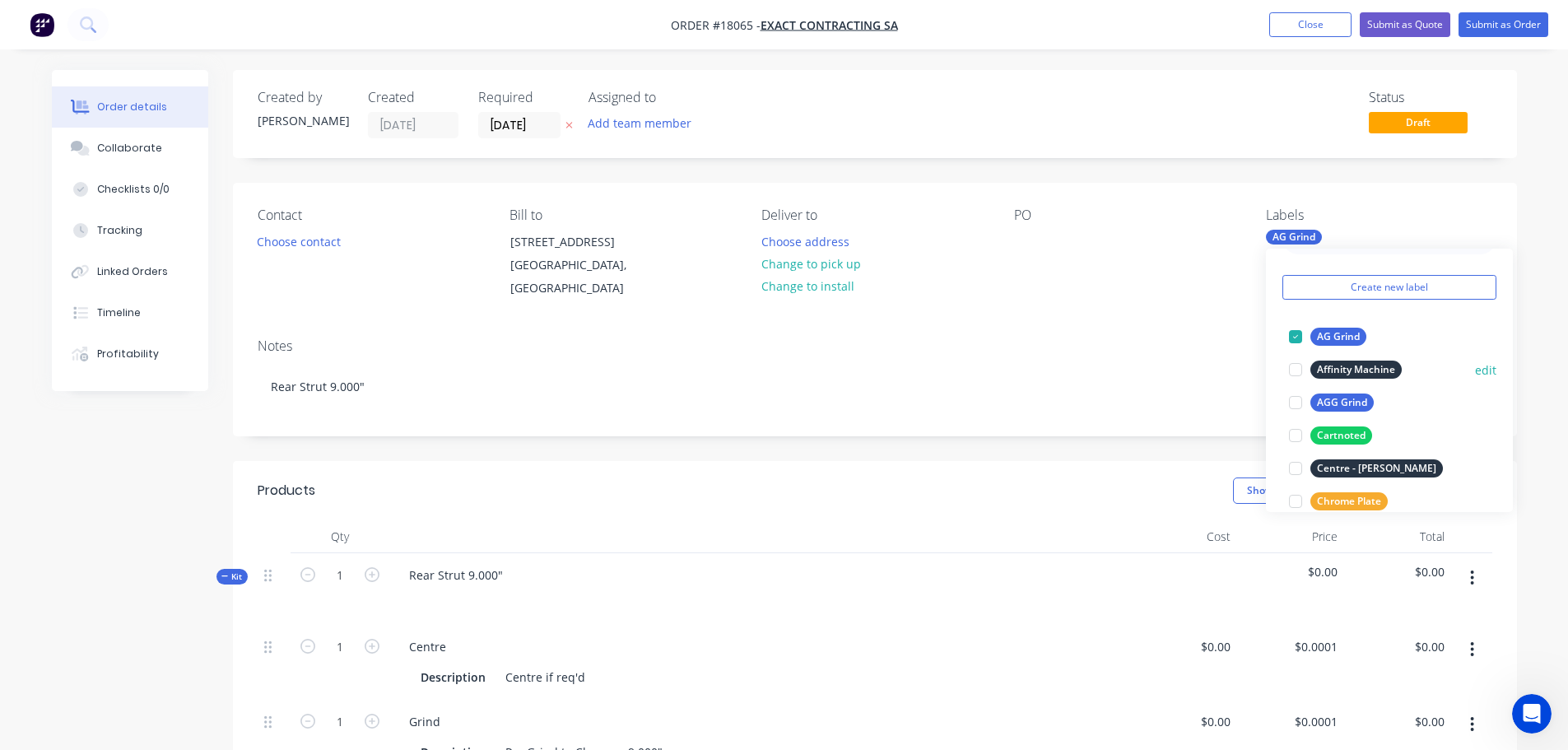
scroll to position [83, 0]
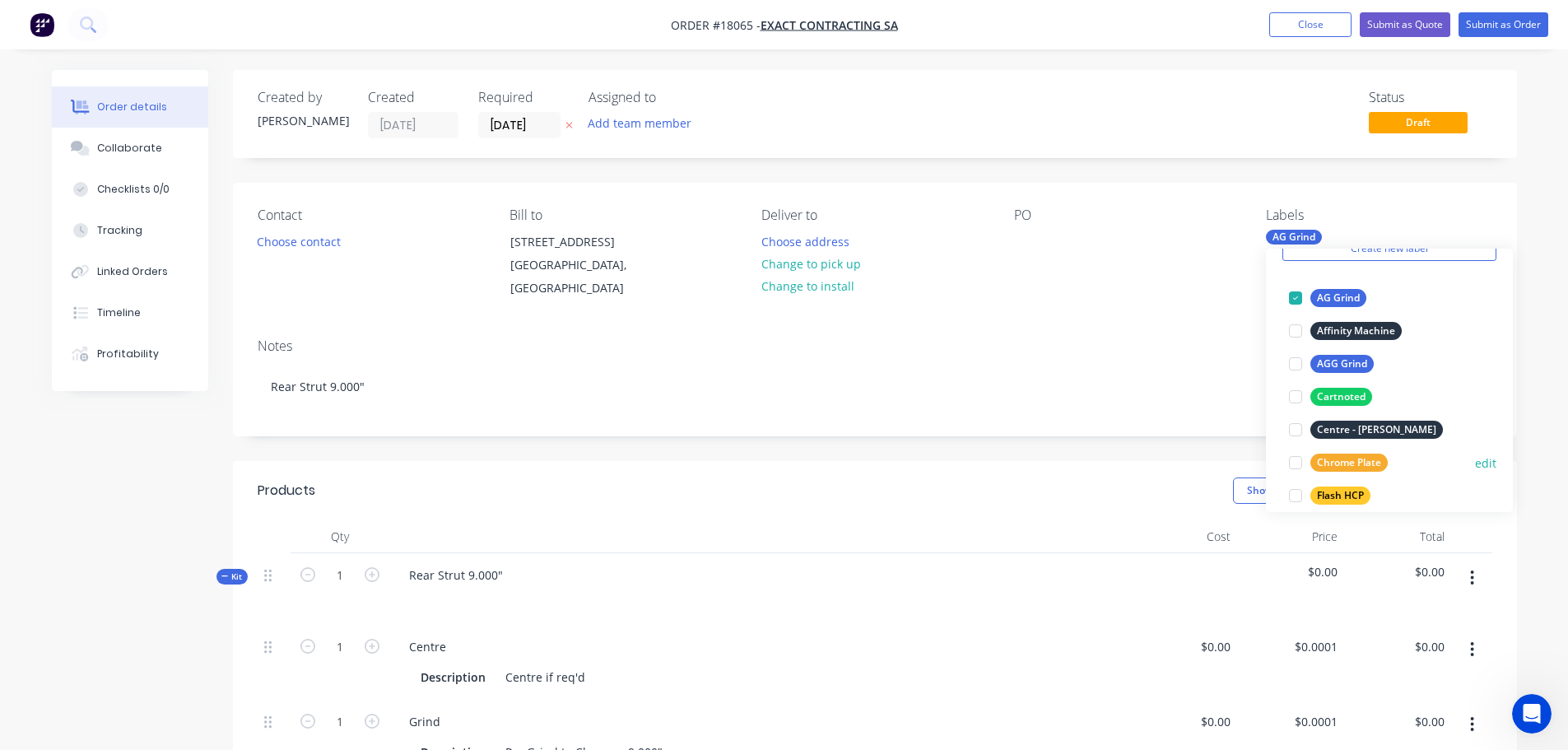
click at [1301, 463] on div at bounding box center [1295, 463] width 33 height 33
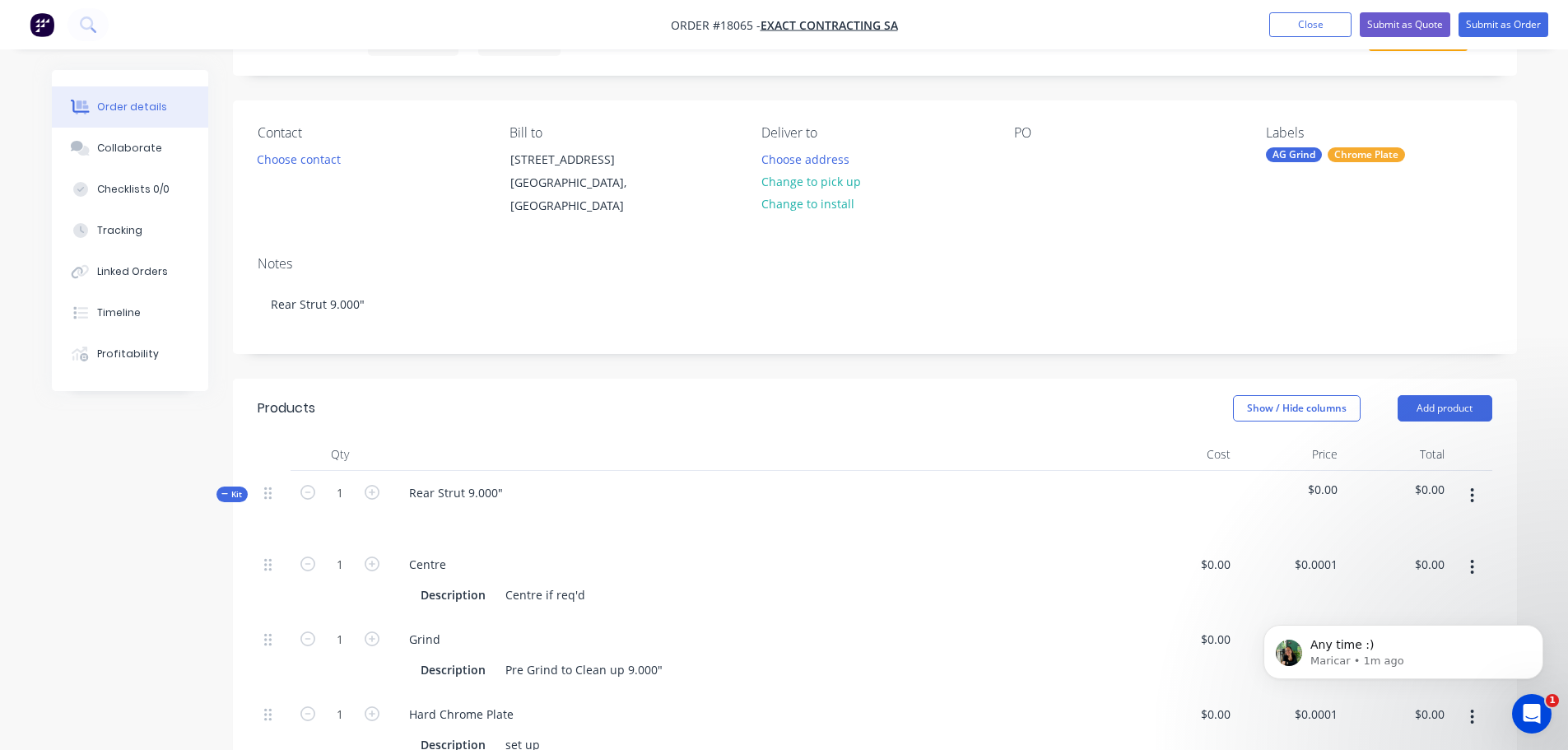
click at [1331, 164] on div "Labels AG Grind Chrome Plate" at bounding box center [1379, 171] width 226 height 93
click at [1409, 156] on div "AG Grind Chrome Plate" at bounding box center [1379, 154] width 226 height 14
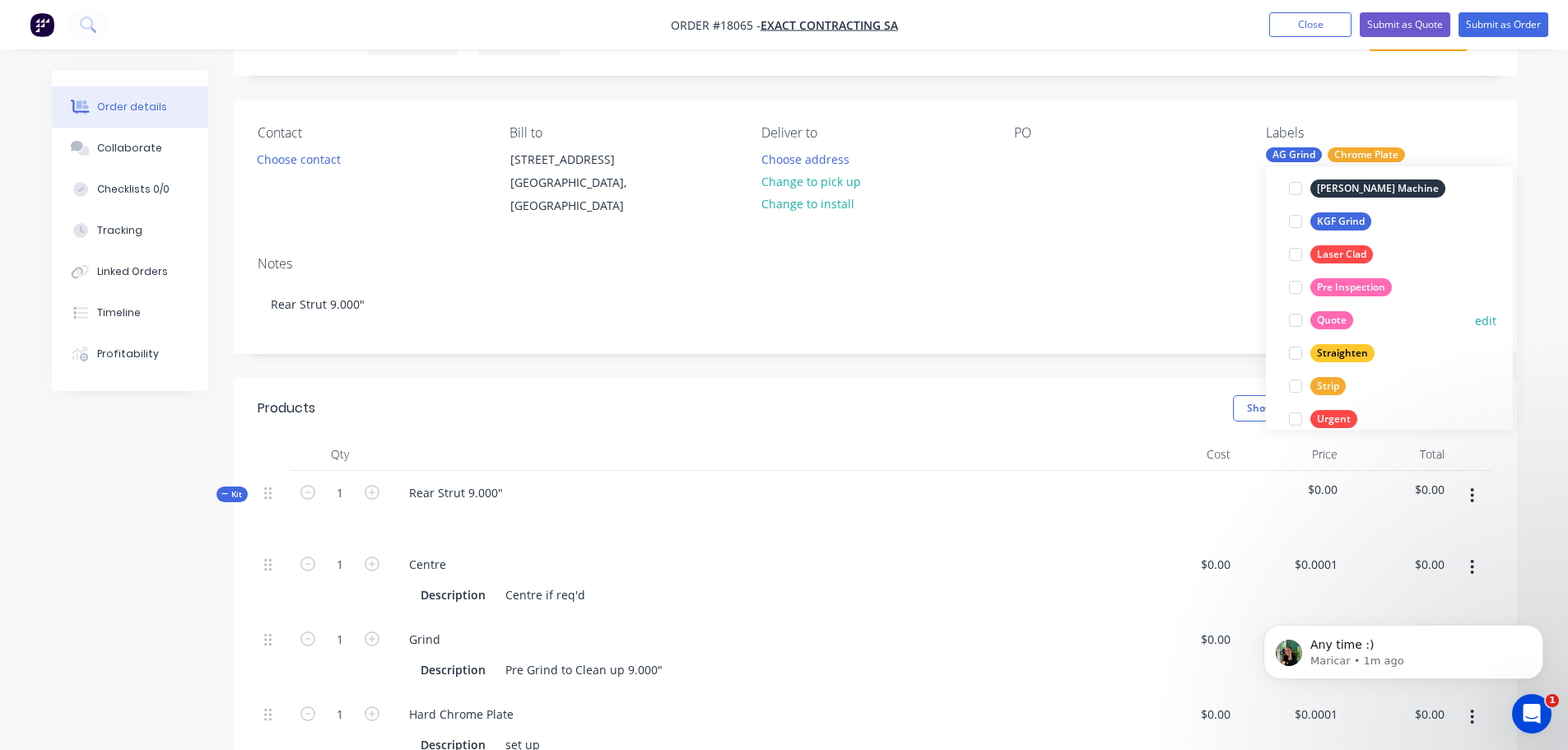
scroll to position [395, 0]
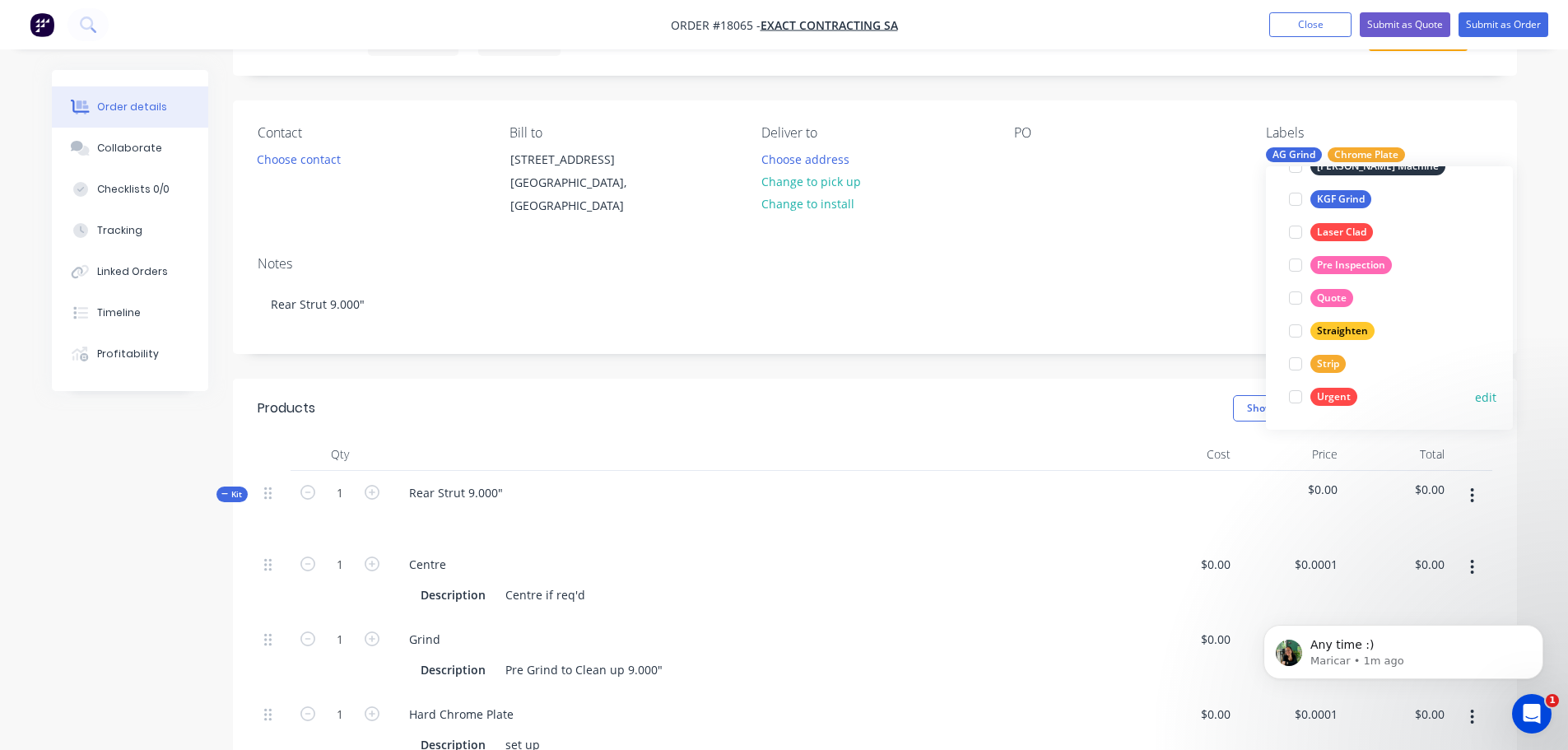
click at [1297, 395] on div at bounding box center [1295, 396] width 33 height 33
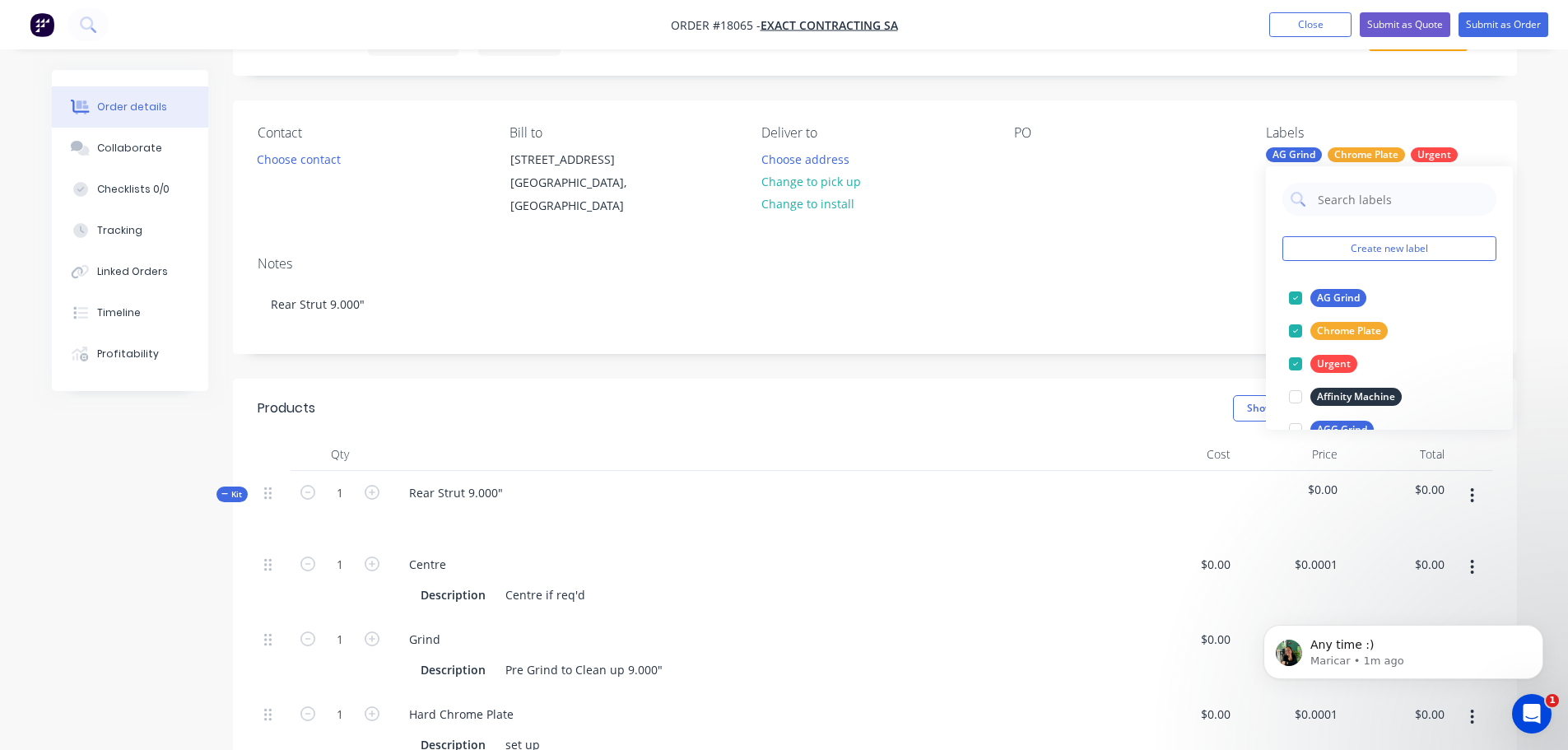
click at [1066, 376] on div "Created by [PERSON_NAME] Created [DATE] Required [DATE] Assigned to Add team me…" at bounding box center [874, 737] width 1284 height 1498
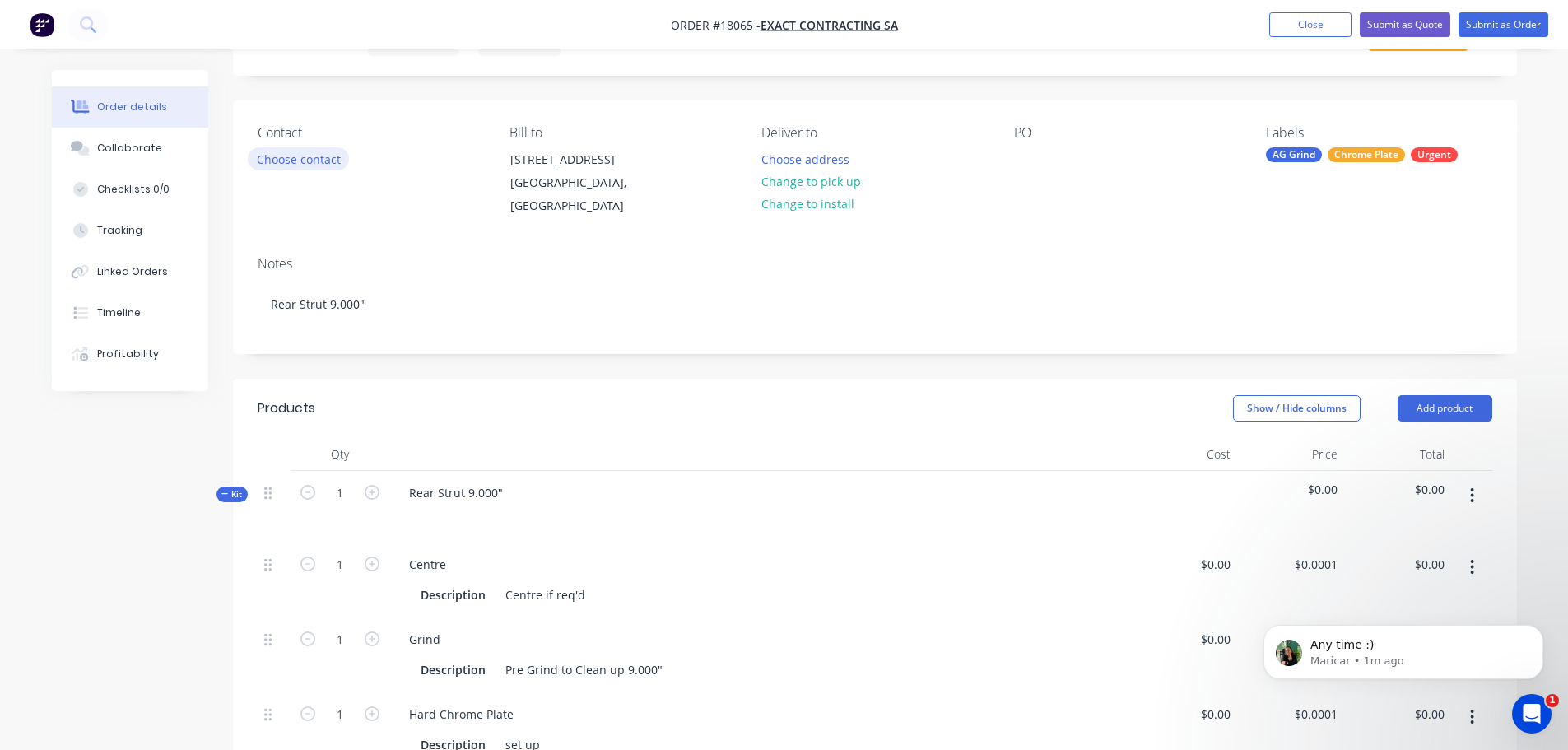
click at [321, 152] on button "Choose contact" at bounding box center [298, 159] width 101 height 22
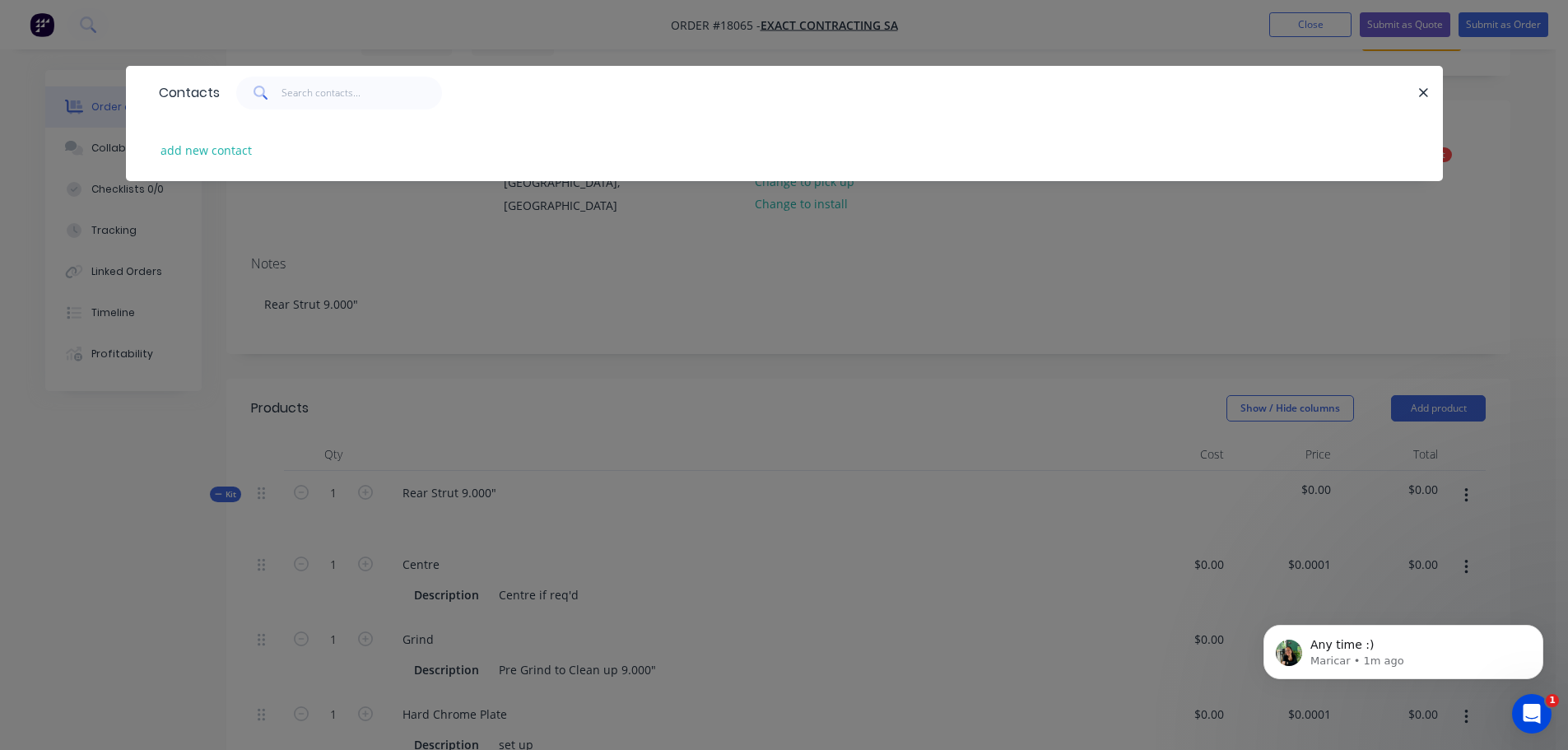
click at [631, 379] on div "Contacts add new contact" at bounding box center [784, 375] width 1568 height 750
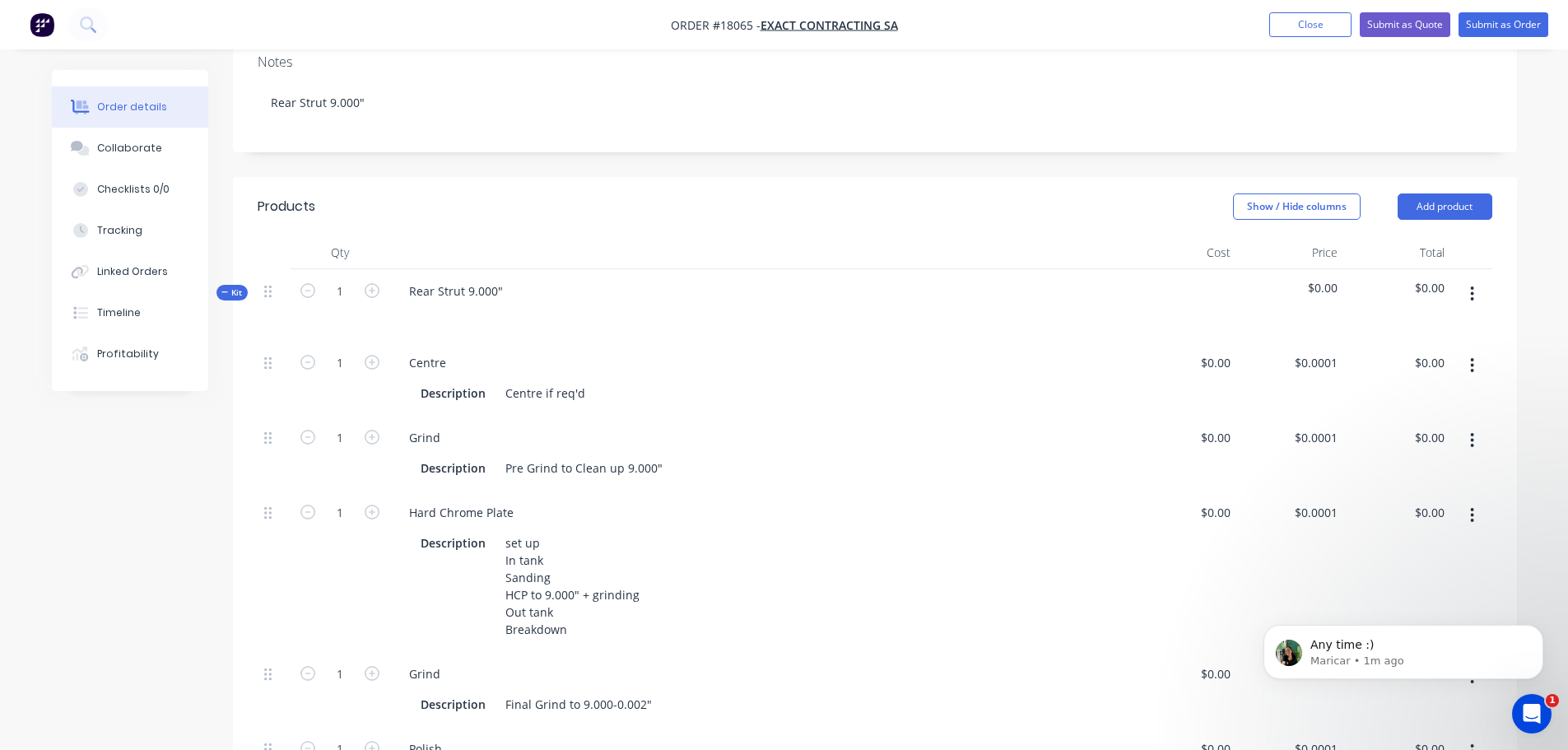
scroll to position [20, 0]
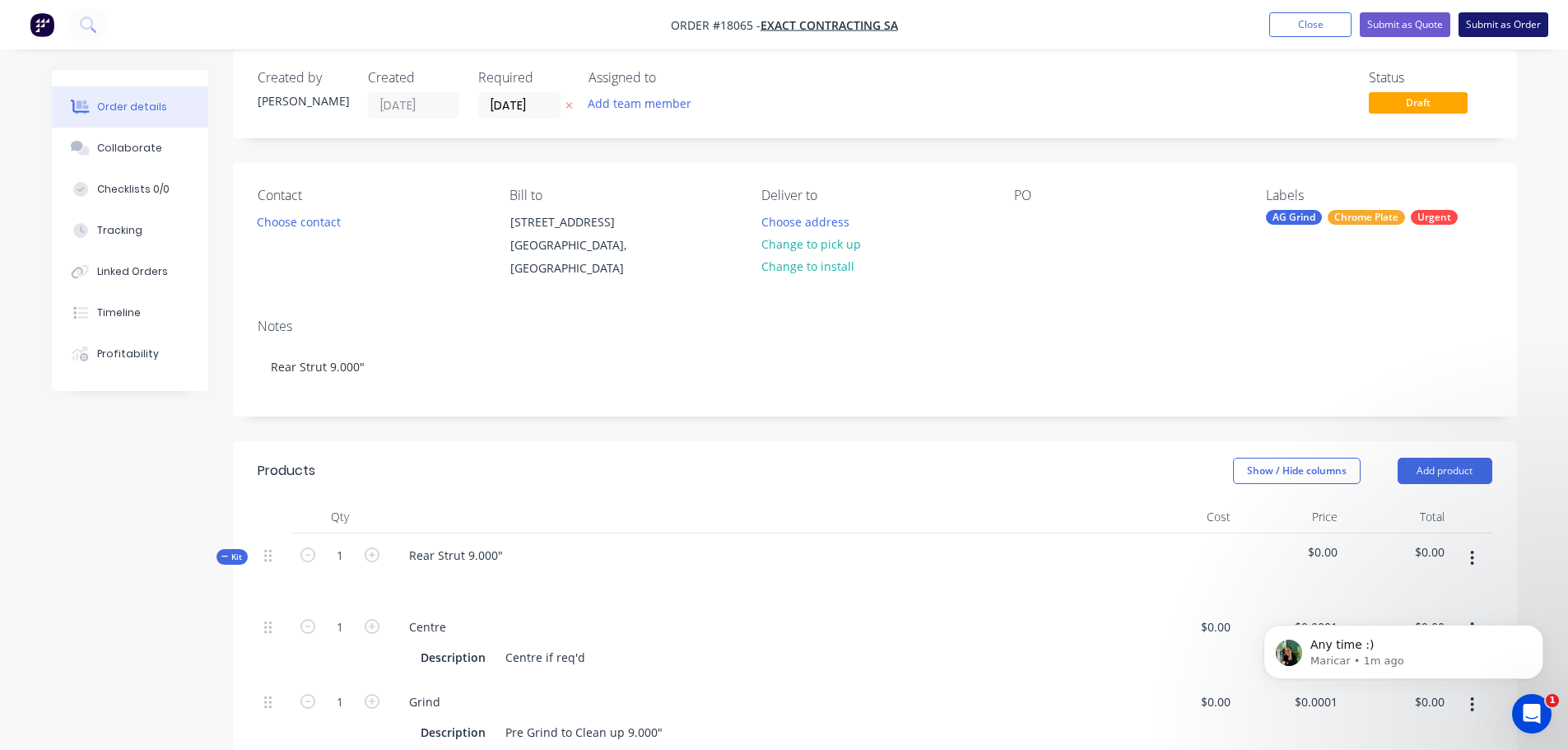
click at [1493, 31] on button "Submit as Order" at bounding box center [1503, 24] width 89 height 25
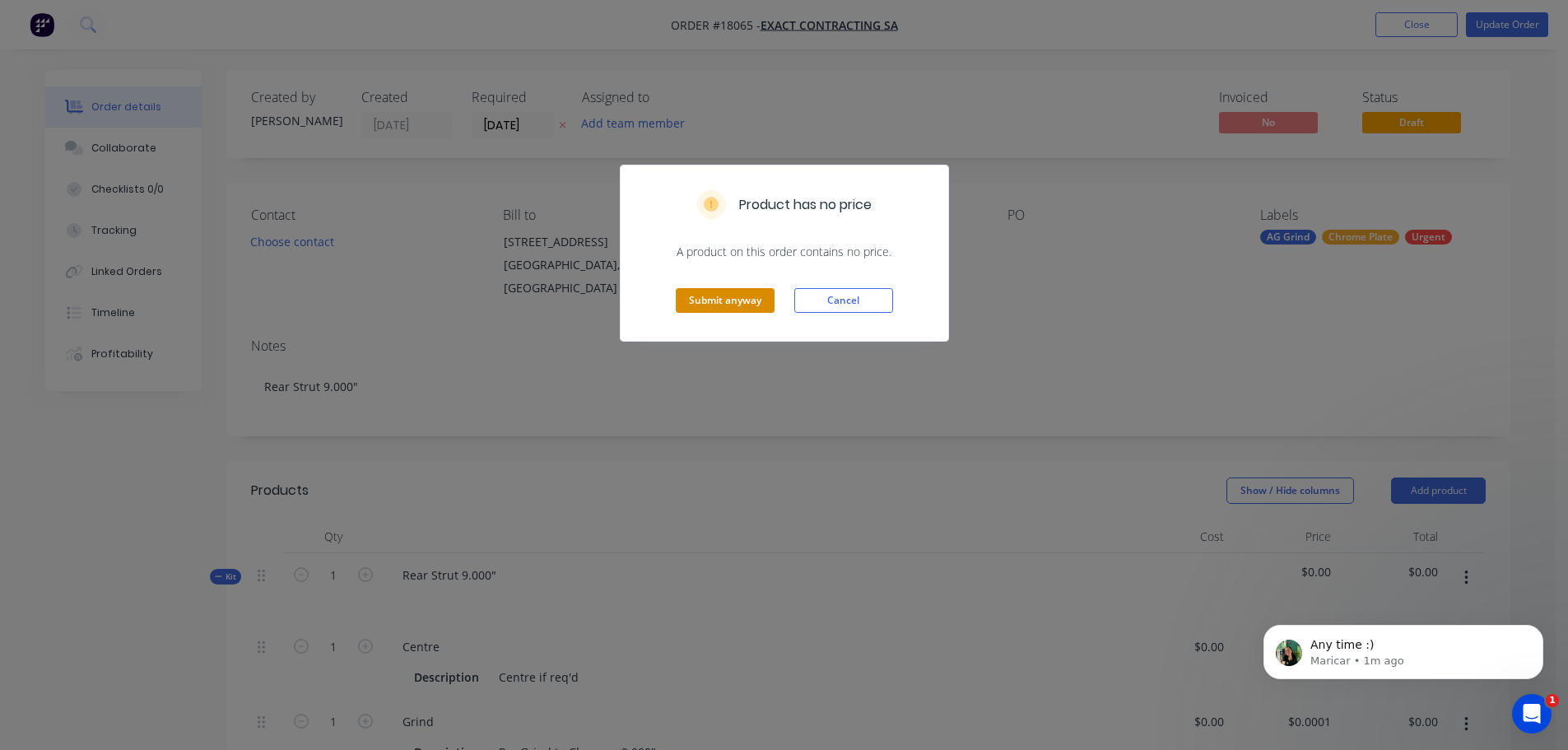
click at [748, 305] on button "Submit anyway" at bounding box center [725, 300] width 99 height 25
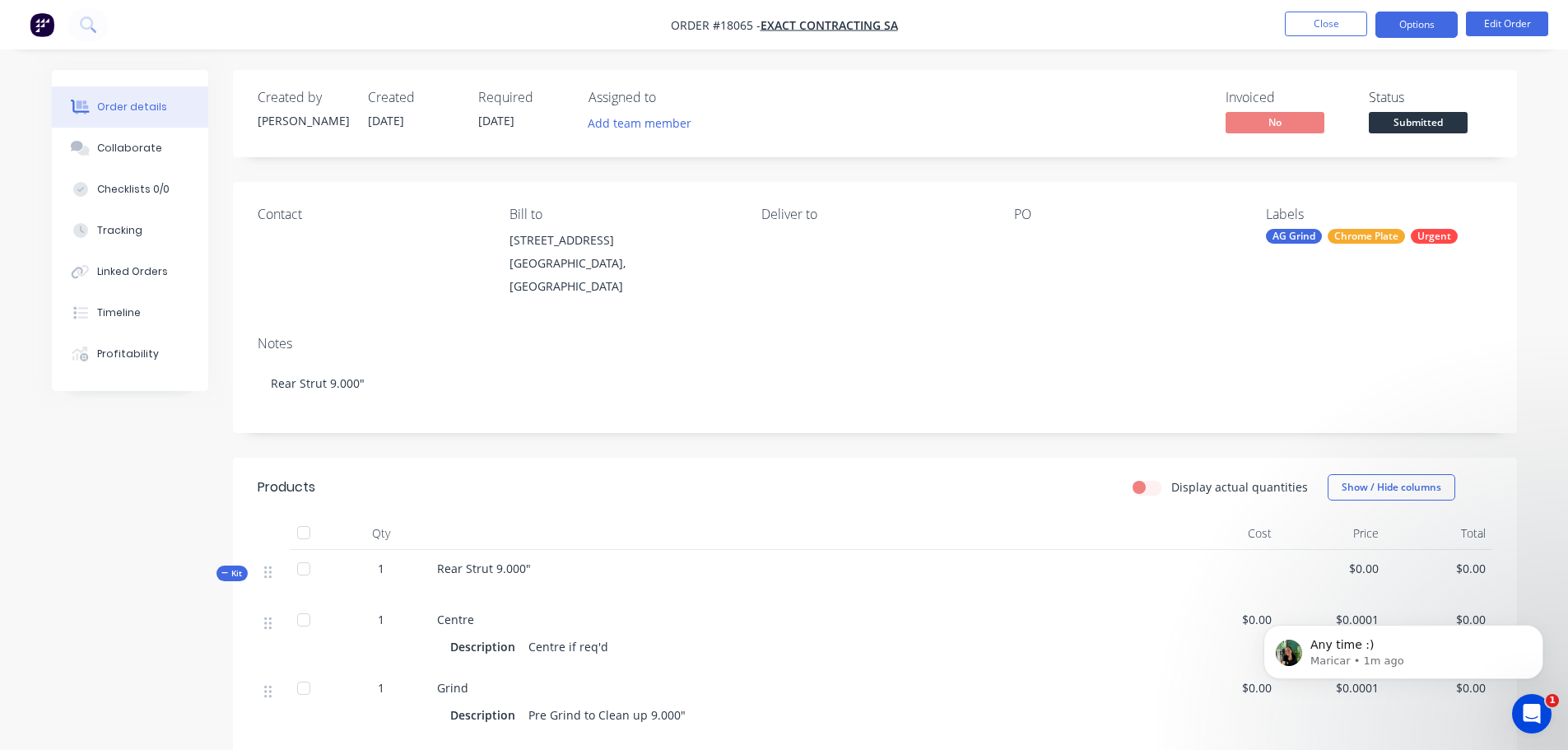
click at [1414, 23] on button "Options" at bounding box center [1416, 25] width 83 height 26
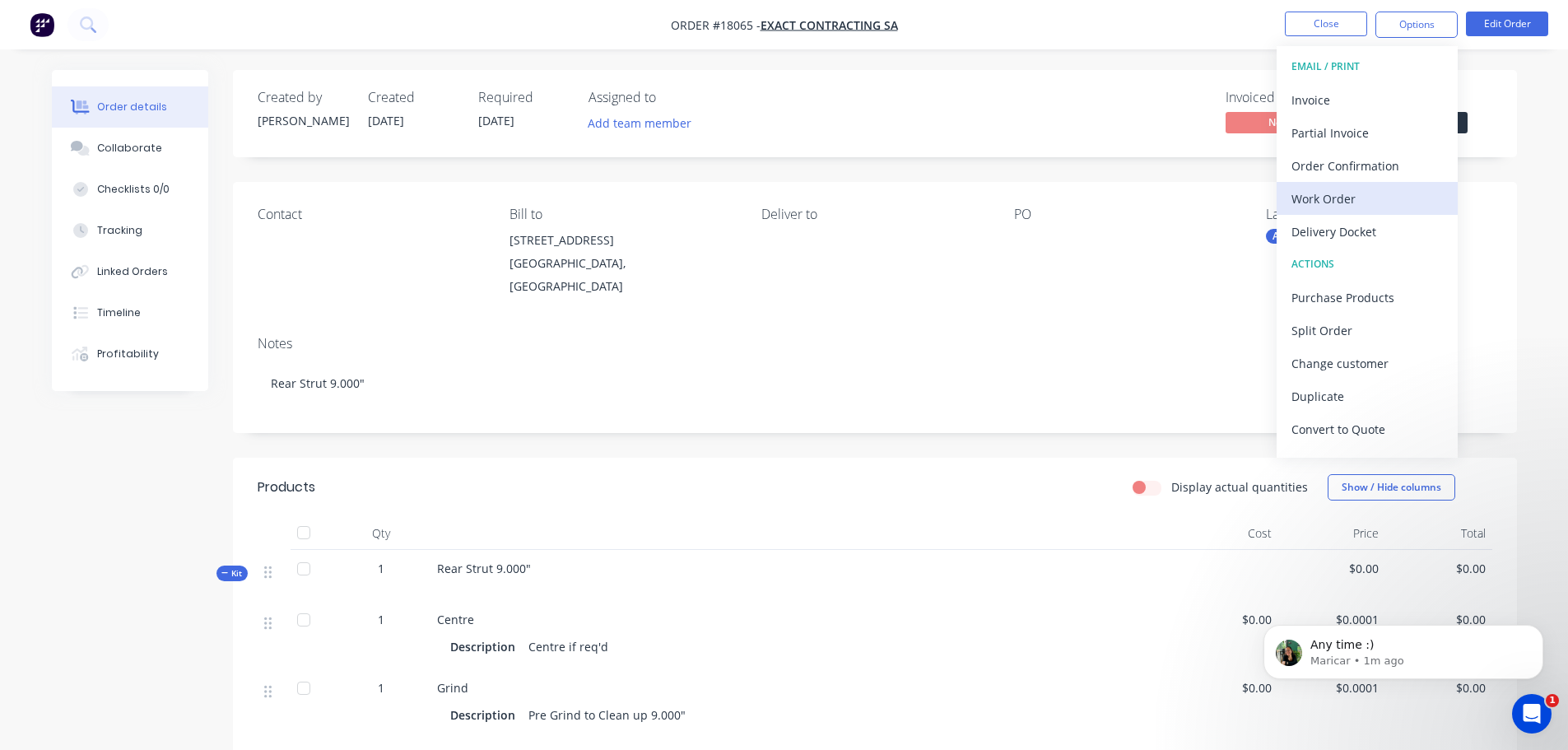
click at [1346, 193] on div "Work Order" at bounding box center [1368, 199] width 152 height 24
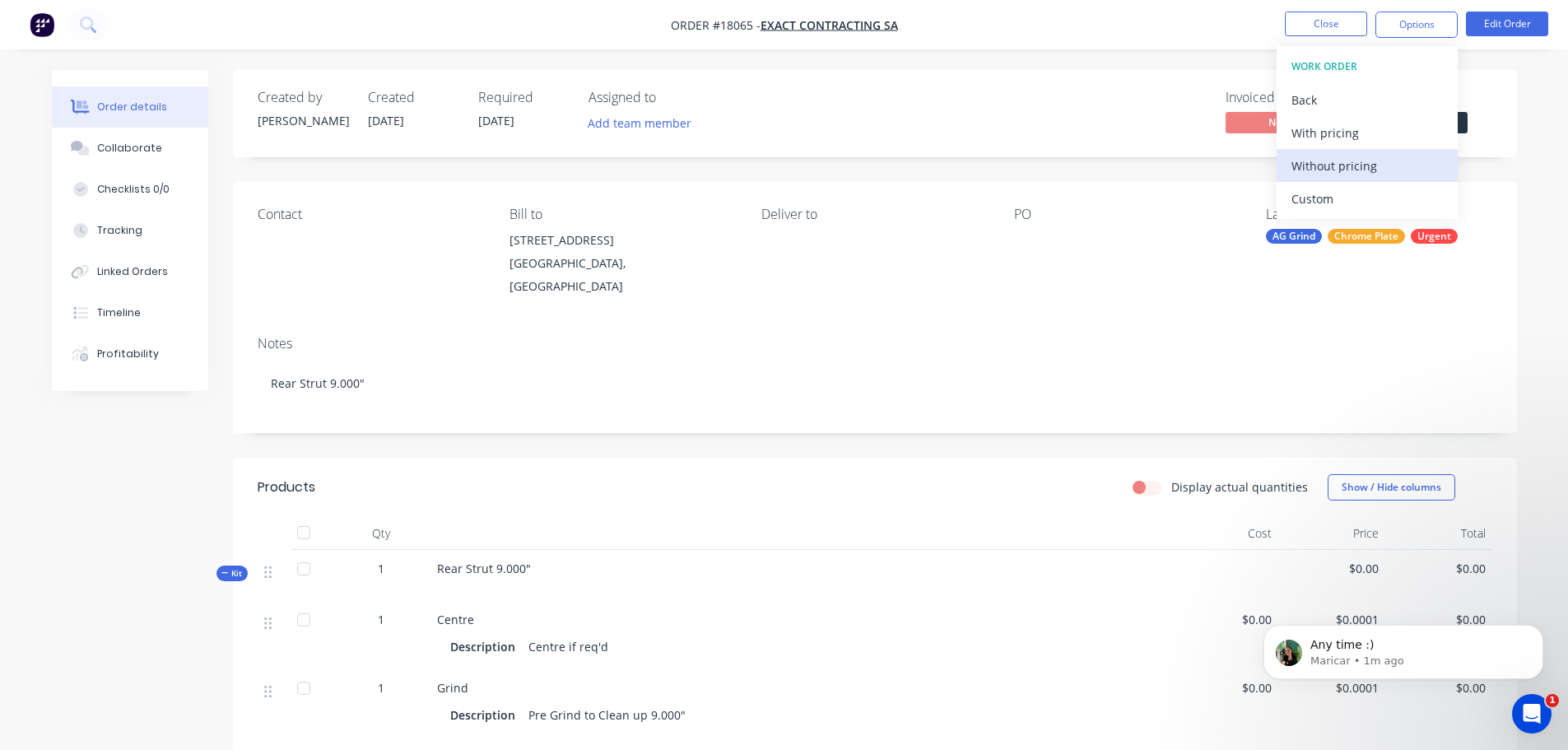
click at [1335, 164] on div "Without pricing" at bounding box center [1368, 166] width 152 height 24
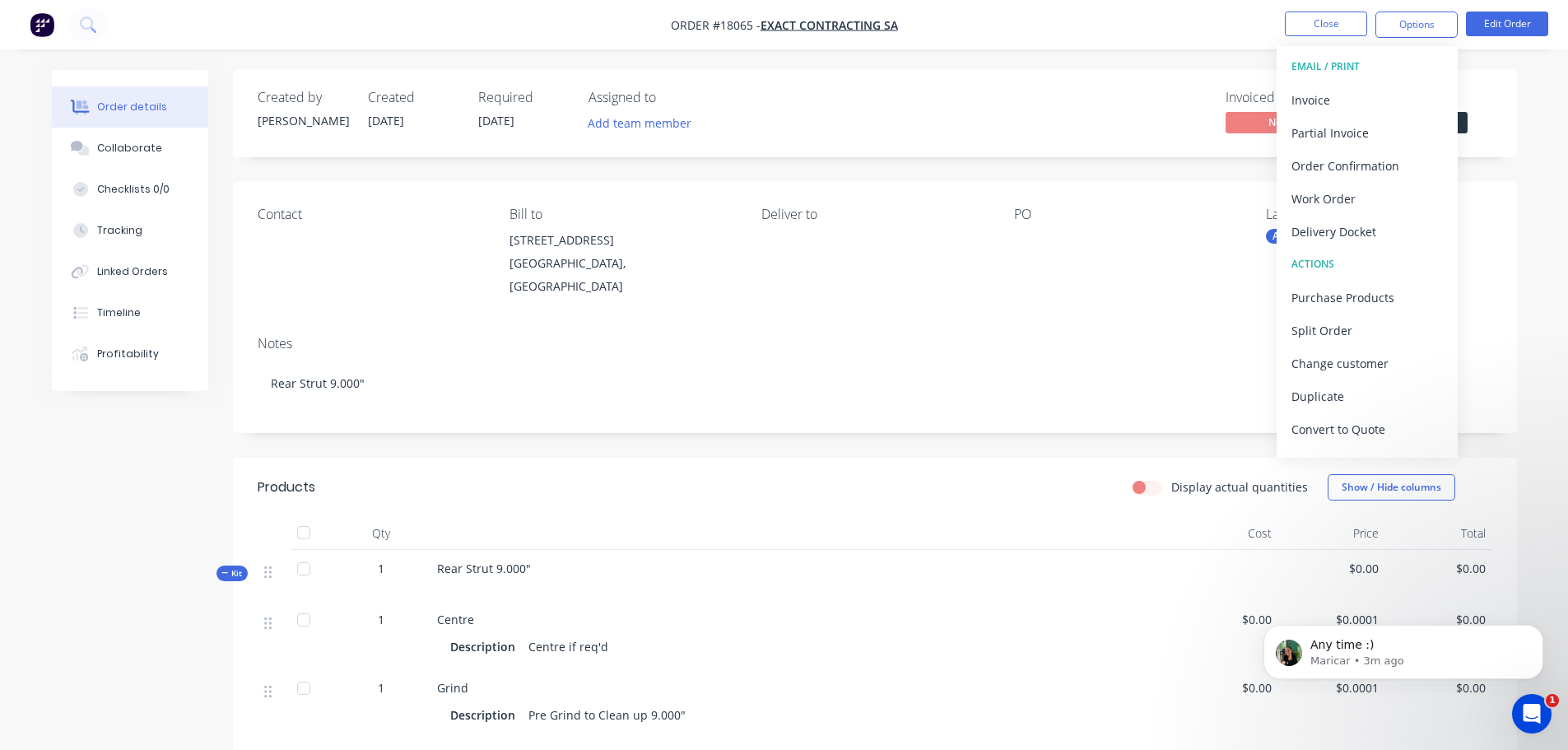
click at [1073, 56] on div "Order details Collaborate Checklists 0/0 Tracking Linked Orders Timeline Profit…" at bounding box center [784, 661] width 1568 height 1322
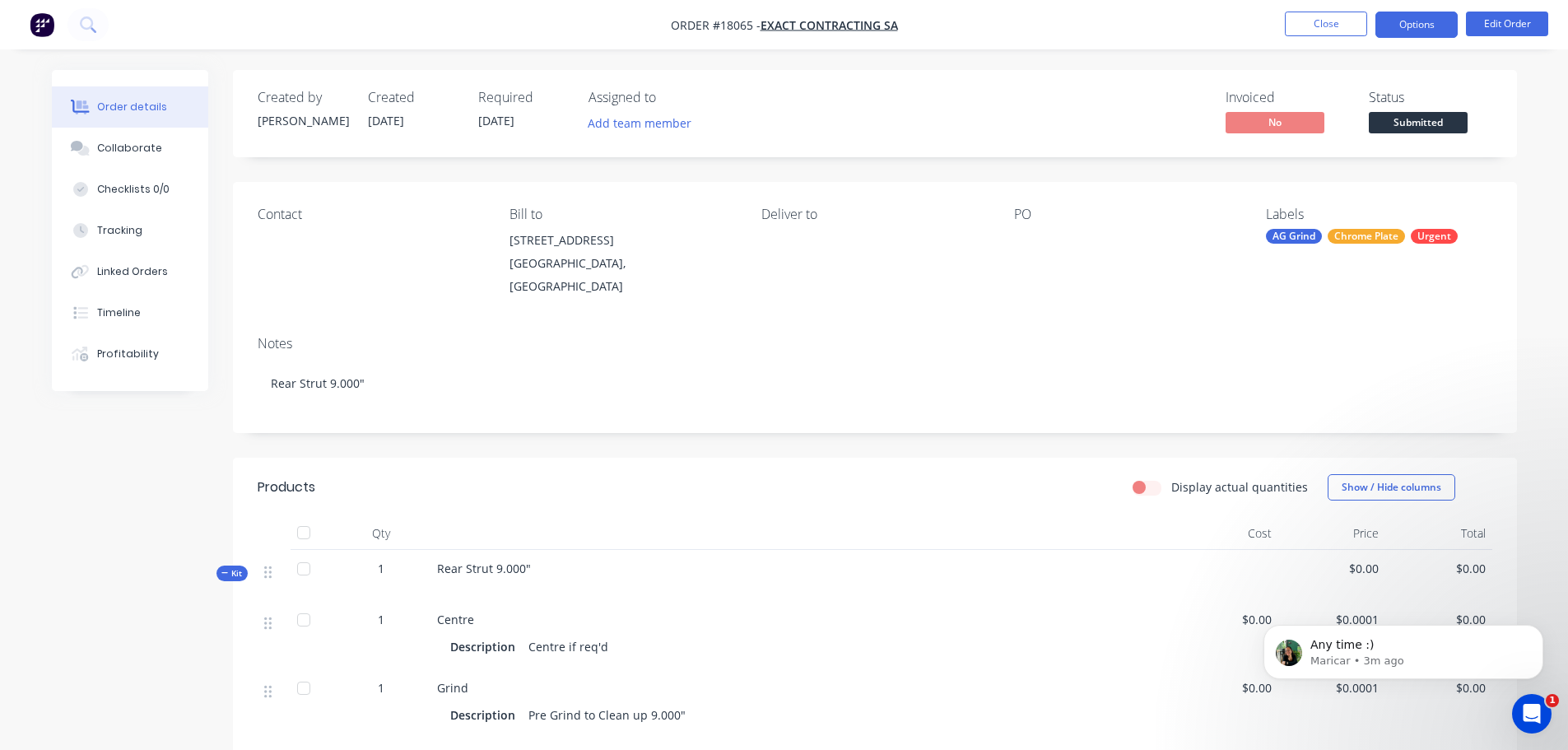
click at [1419, 27] on button "Options" at bounding box center [1416, 25] width 83 height 26
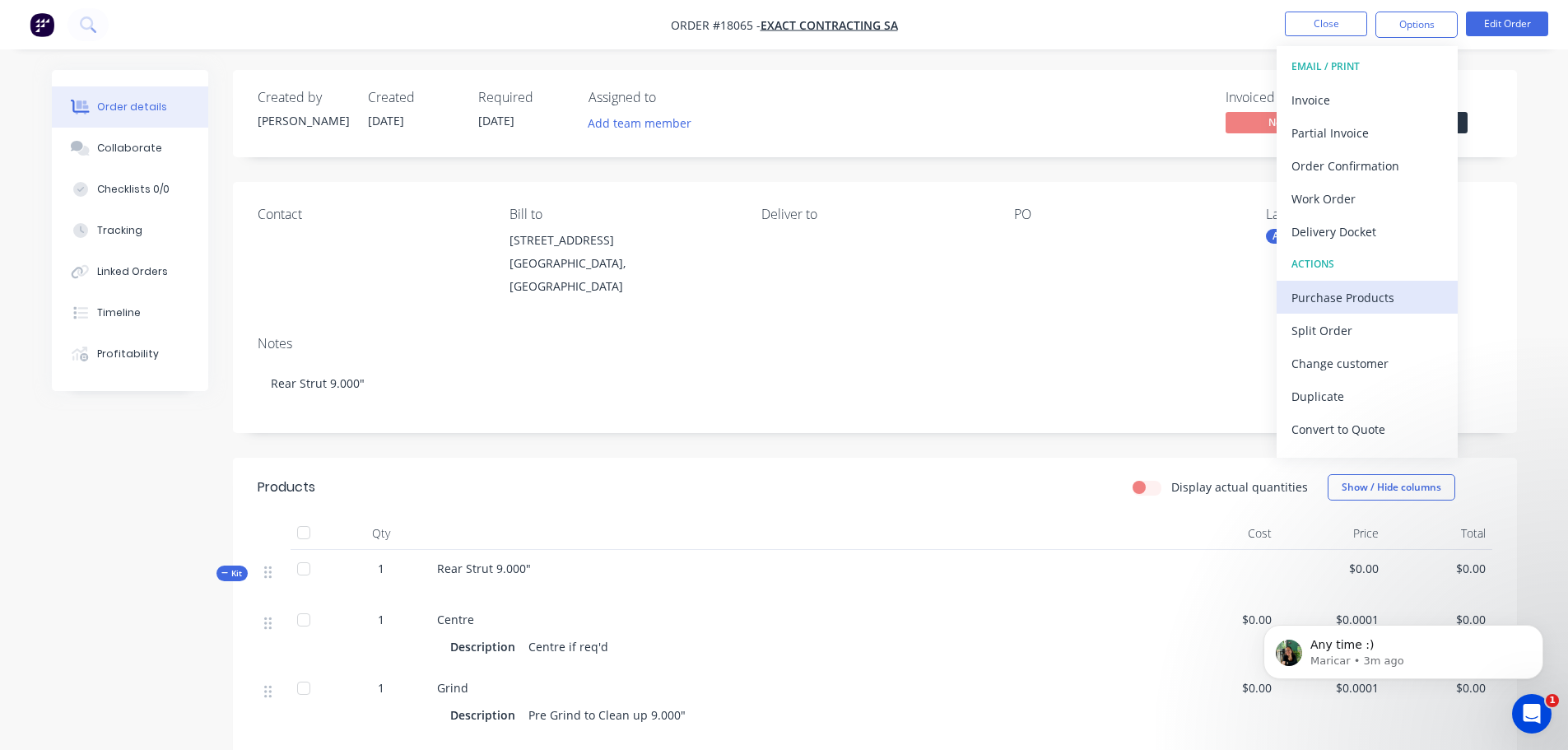
click at [1340, 291] on div "Purchase Products" at bounding box center [1368, 297] width 152 height 24
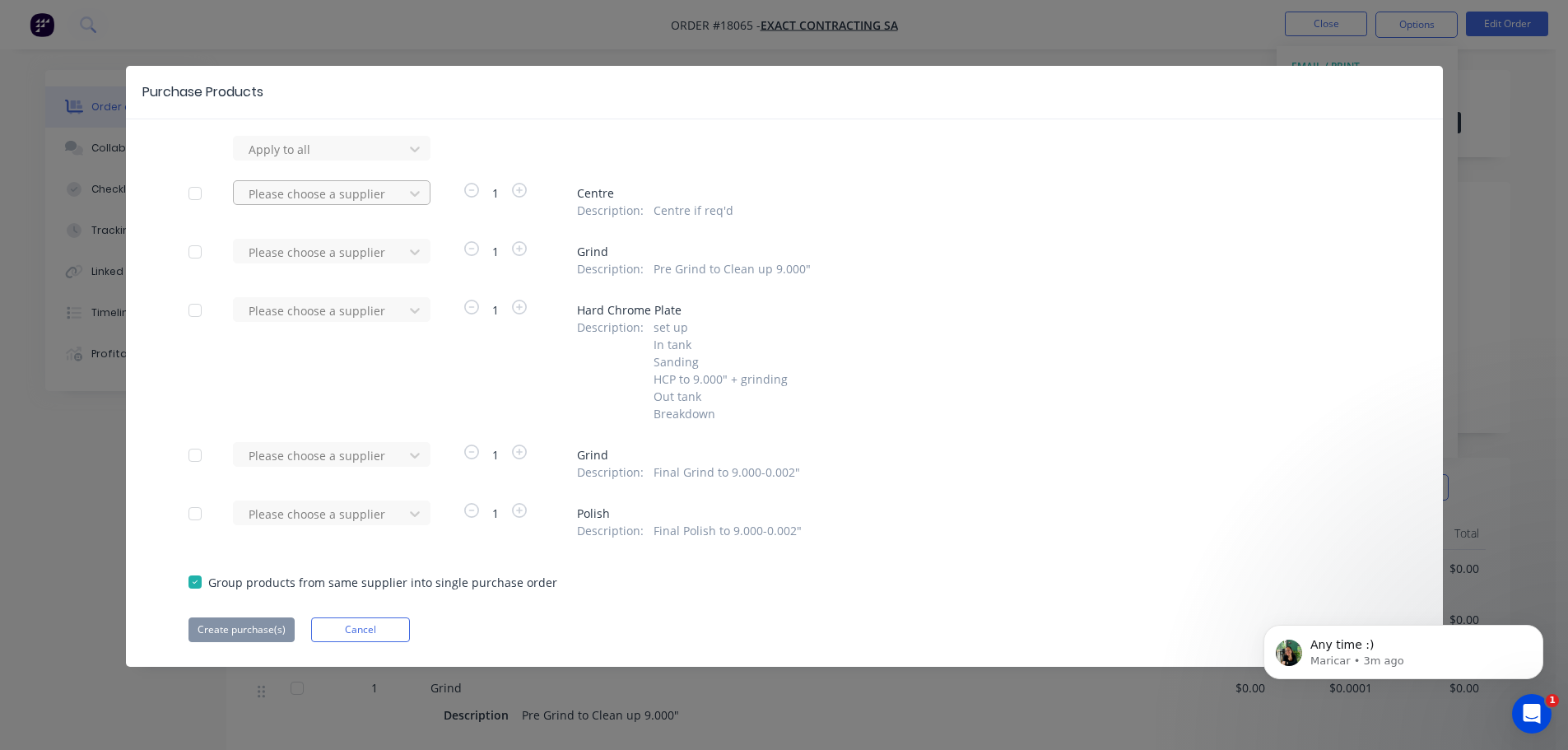
click at [291, 159] on div at bounding box center [321, 149] width 148 height 20
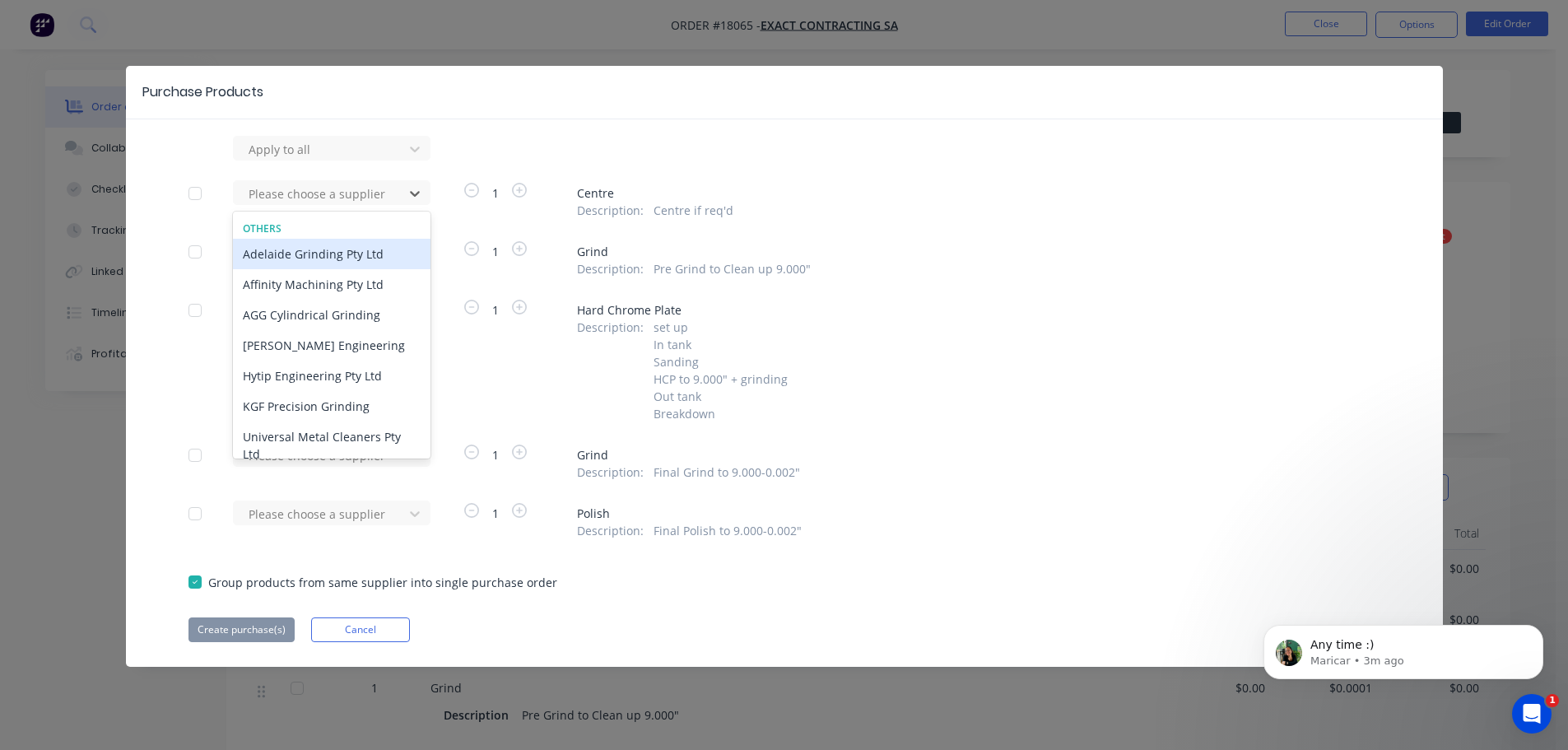
click at [333, 254] on div "Adelaide Grinding Pty Ltd" at bounding box center [331, 254] width 198 height 31
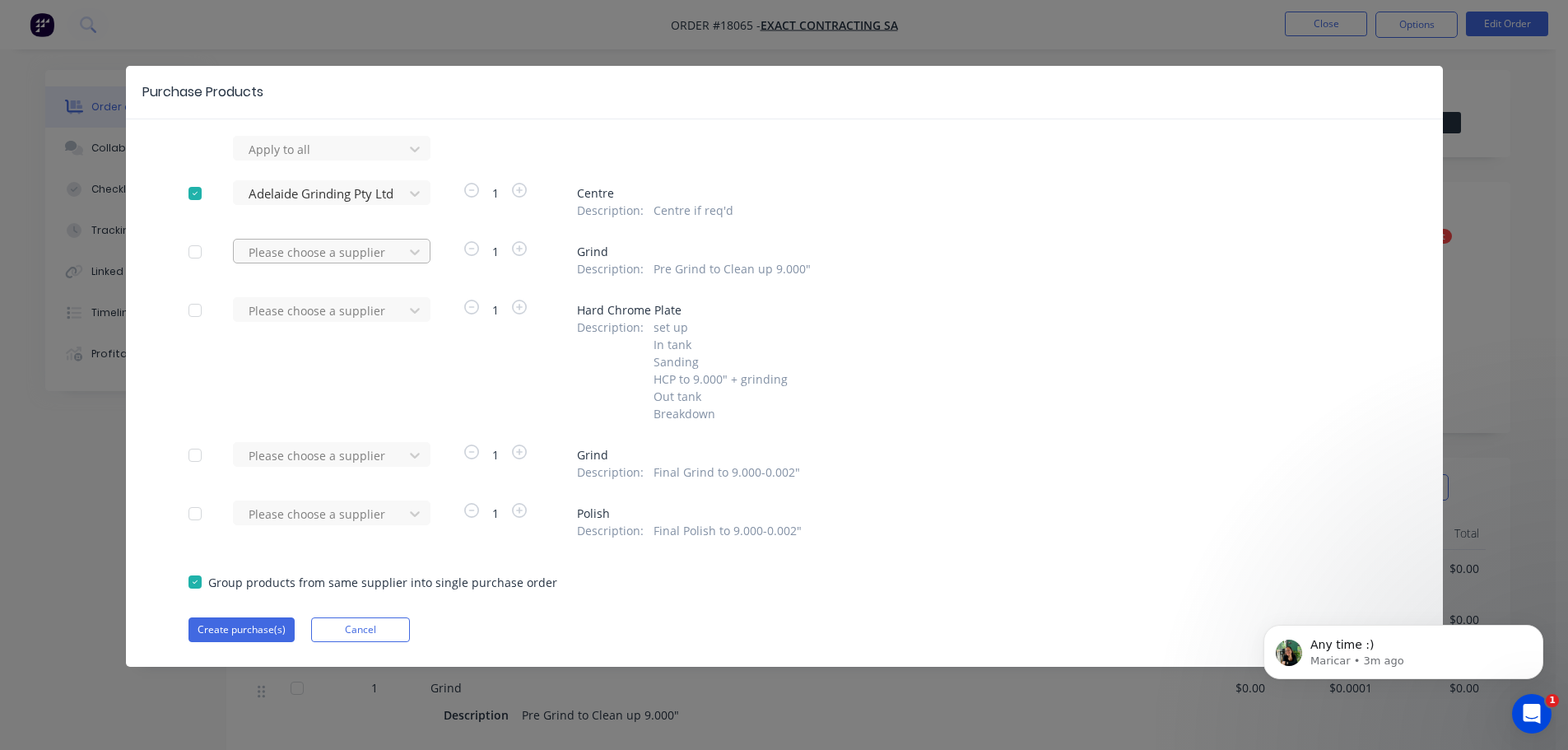
click at [333, 159] on div at bounding box center [321, 149] width 148 height 20
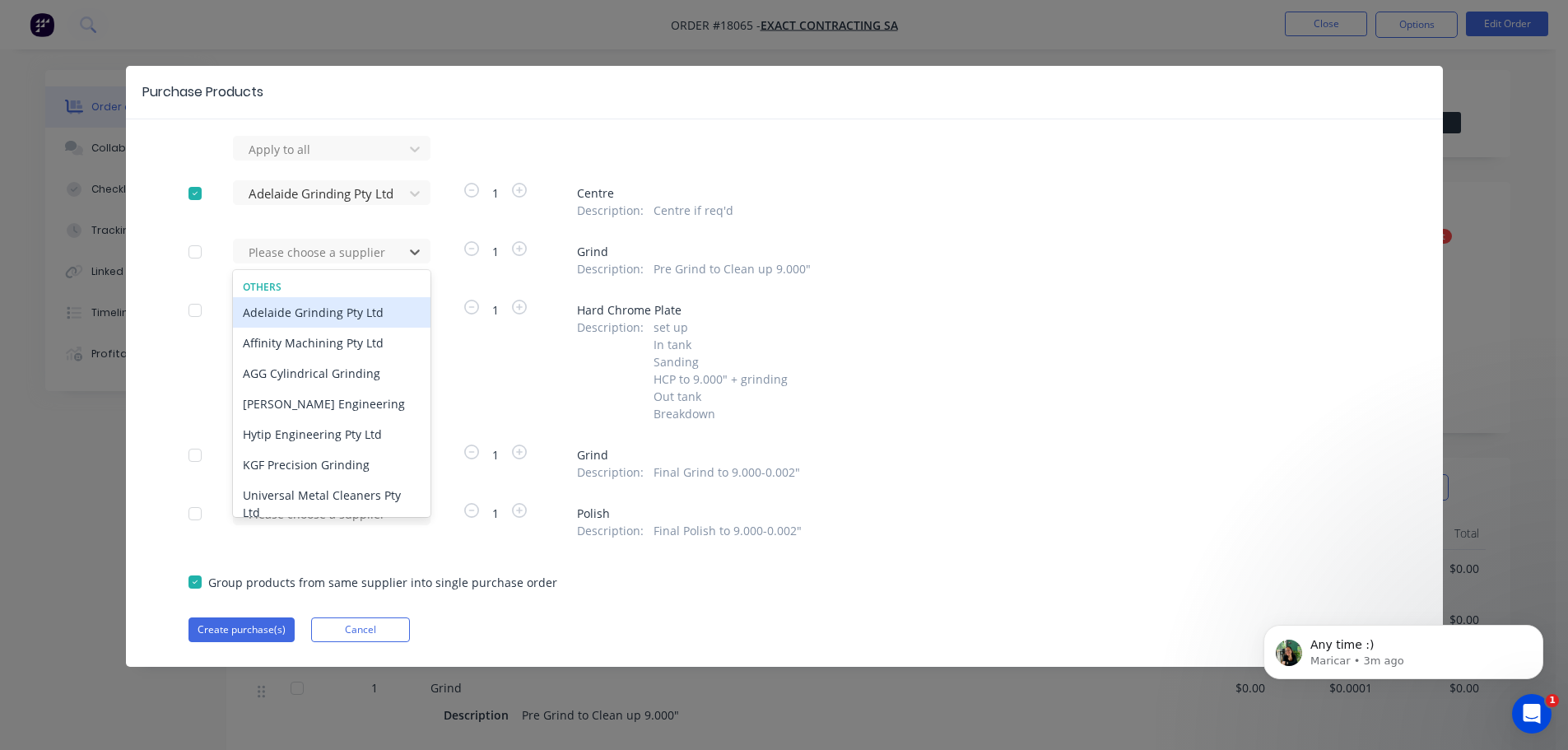
click at [356, 320] on div "Adelaide Grinding Pty Ltd" at bounding box center [331, 313] width 198 height 31
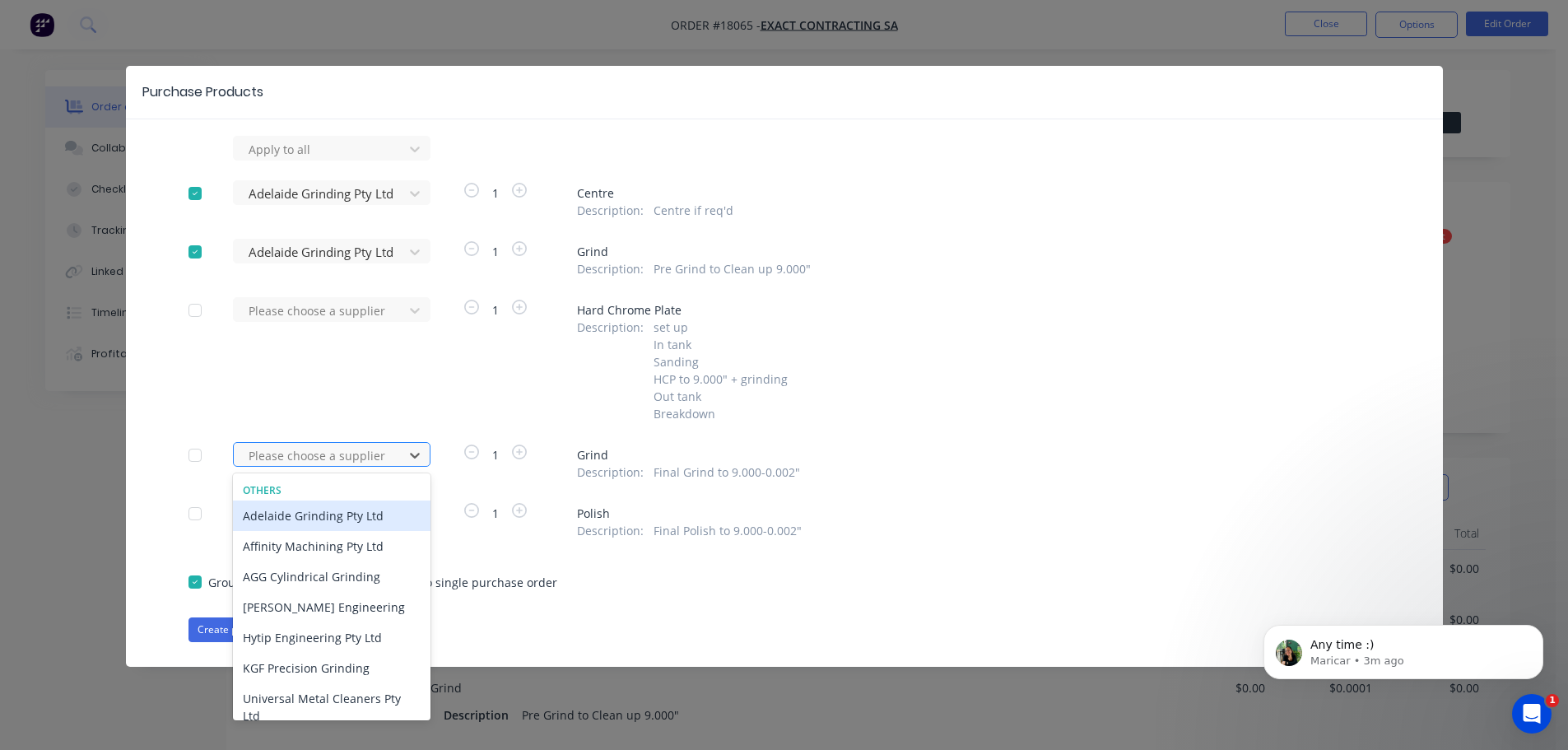
click at [343, 458] on div at bounding box center [321, 456] width 148 height 20
click at [334, 510] on div "Adelaide Grinding Pty Ltd" at bounding box center [331, 516] width 198 height 31
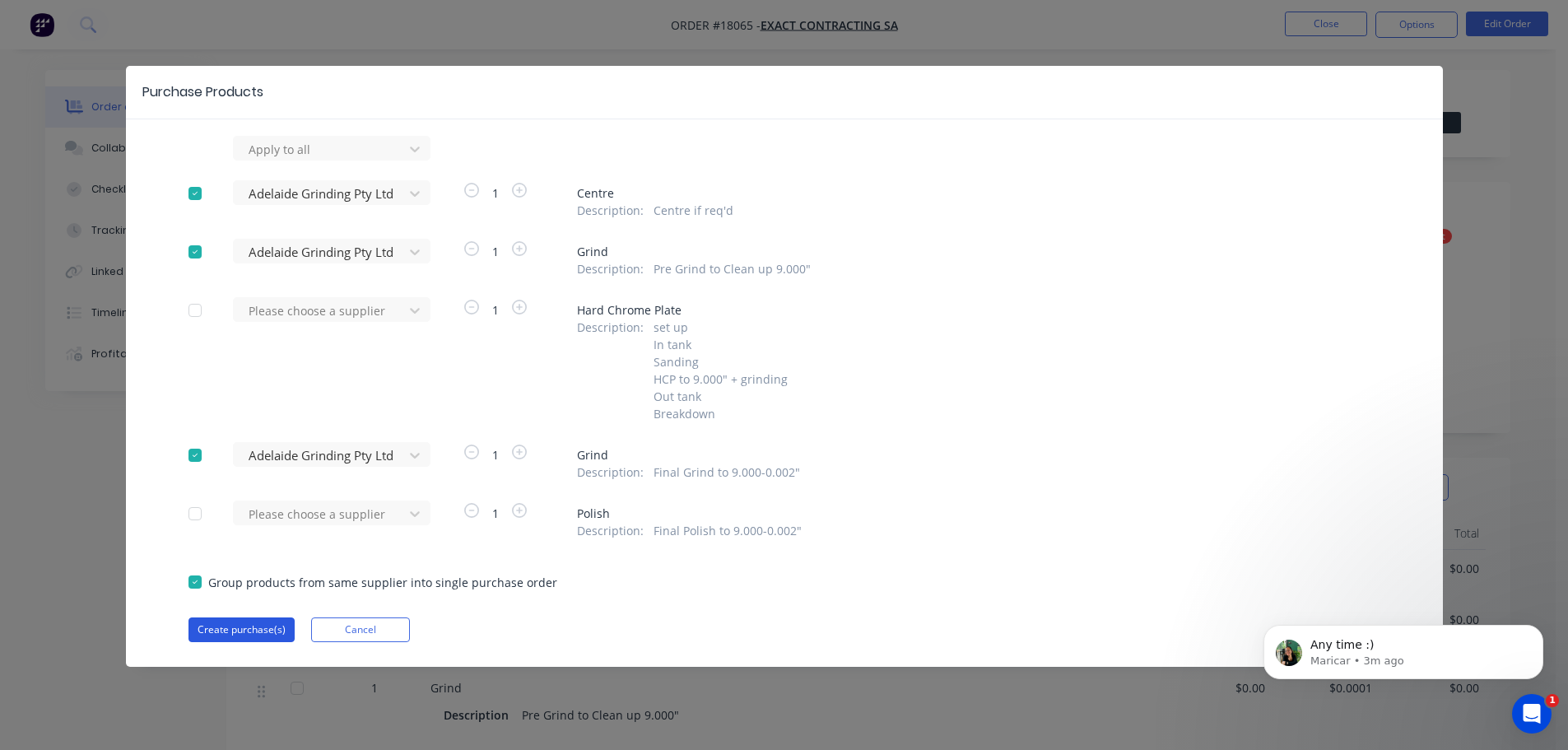
click at [254, 633] on button "Create purchase(s)" at bounding box center [241, 629] width 107 height 25
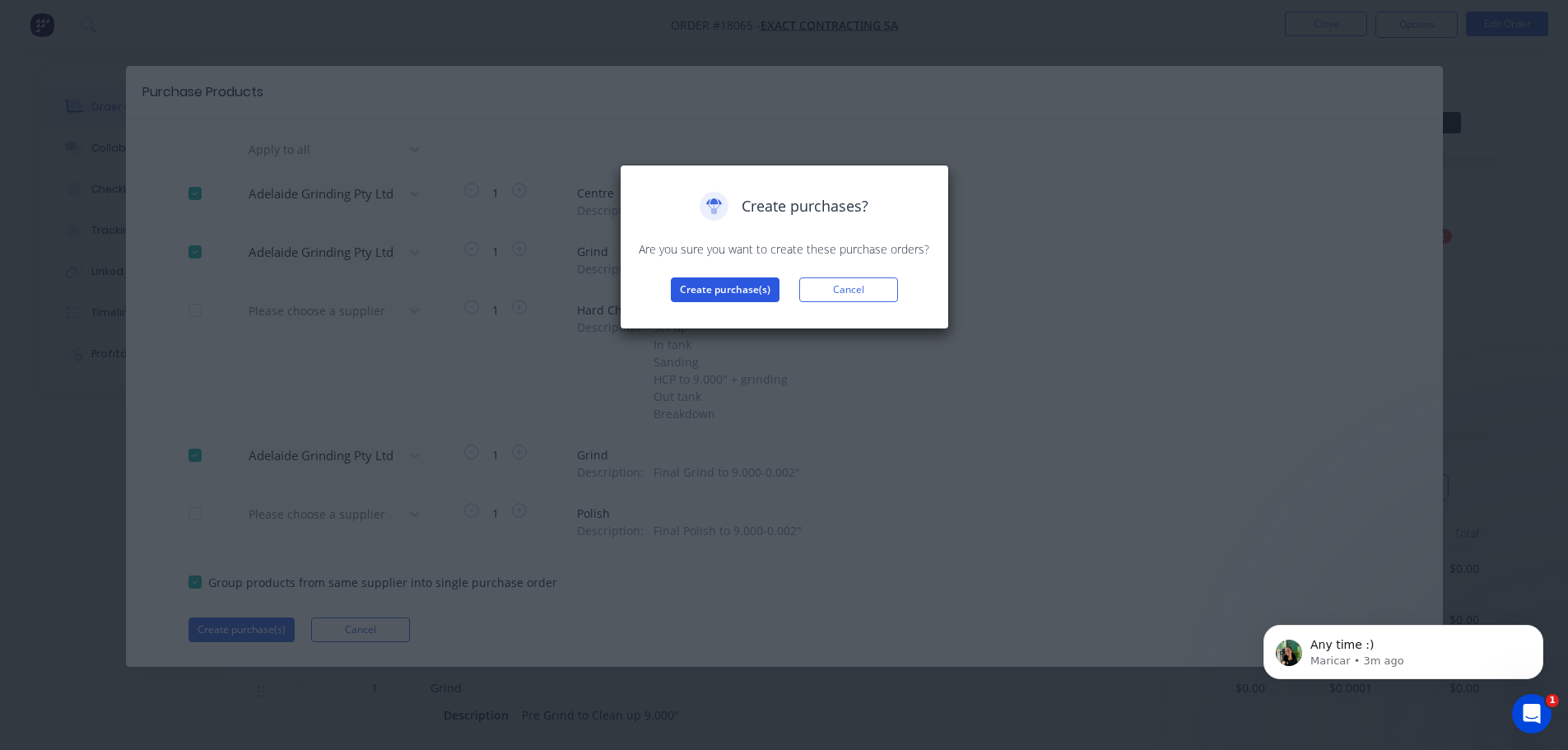
click at [723, 300] on button "Create purchase(s)" at bounding box center [725, 290] width 109 height 25
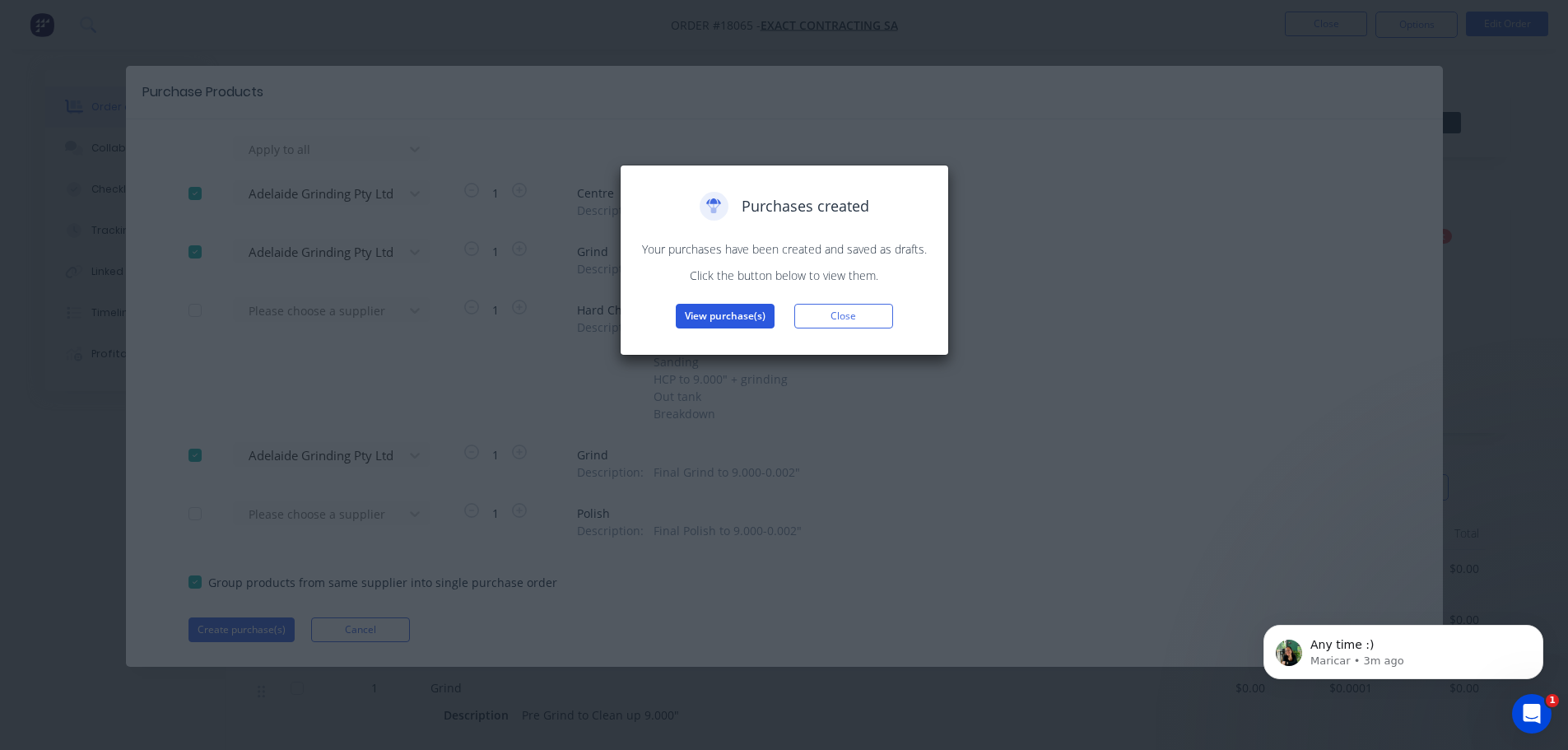
click at [715, 327] on button "View purchase(s)" at bounding box center [725, 315] width 99 height 25
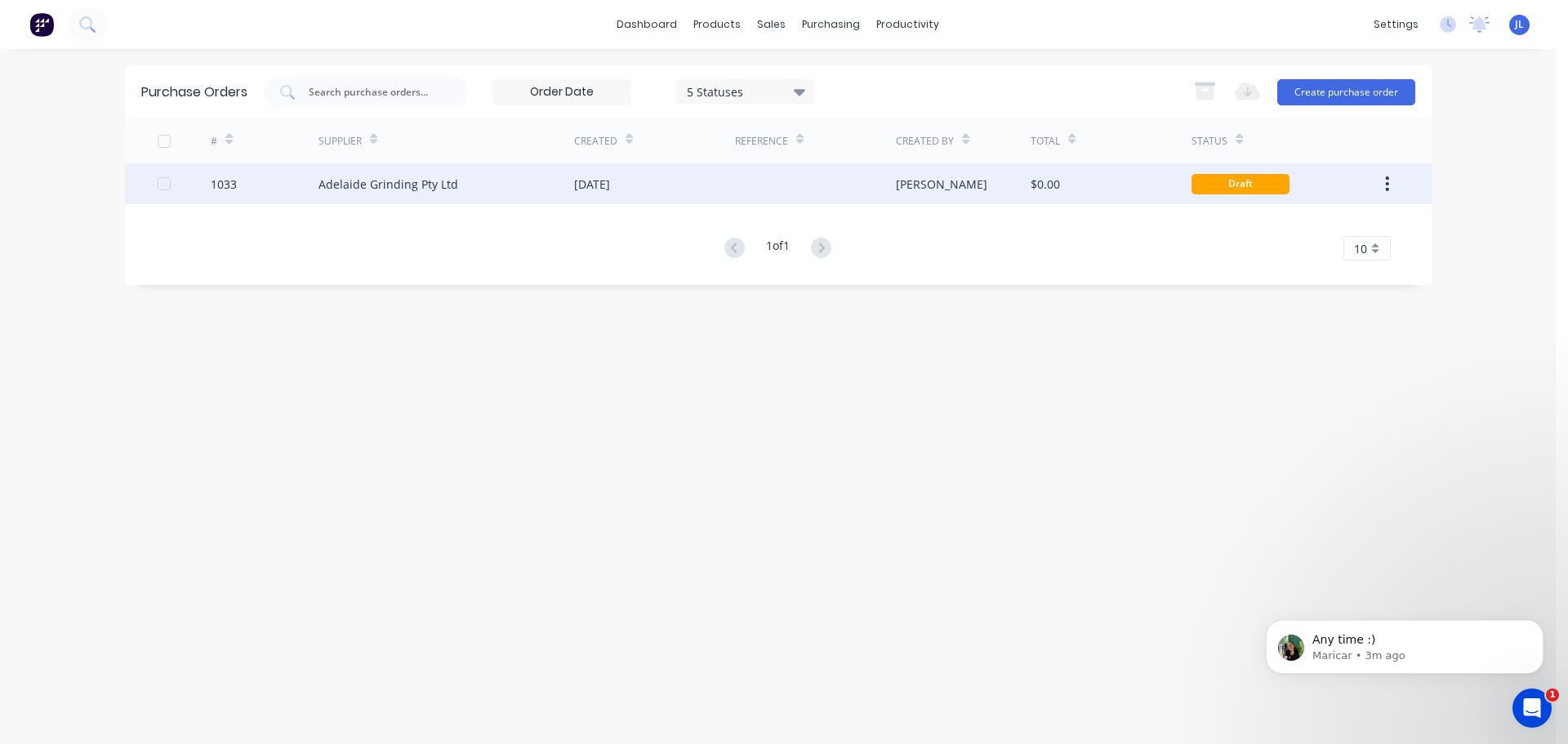
click at [768, 176] on div at bounding box center [815, 183] width 161 height 41
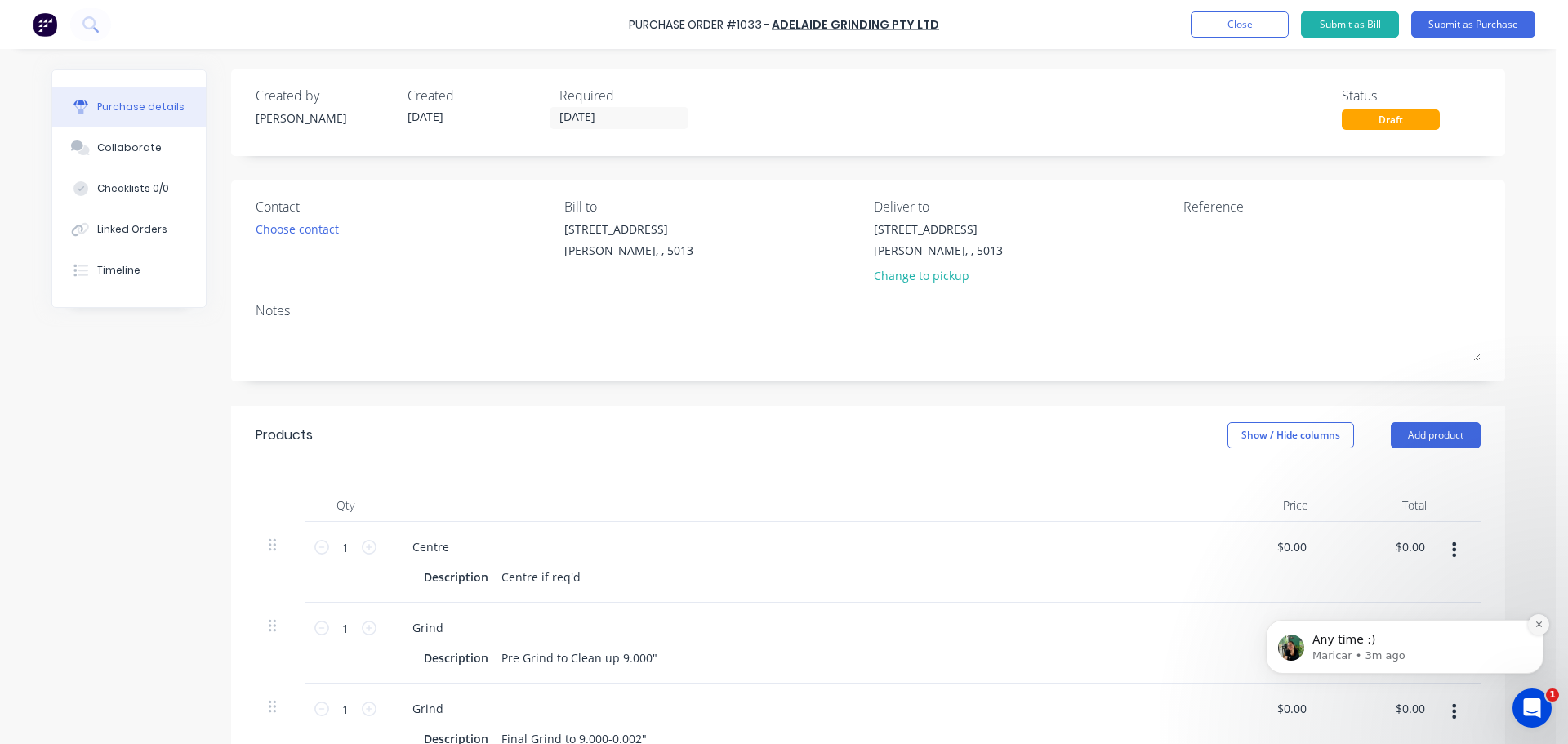
click at [1537, 631] on button "Dismiss notification" at bounding box center [1538, 624] width 21 height 21
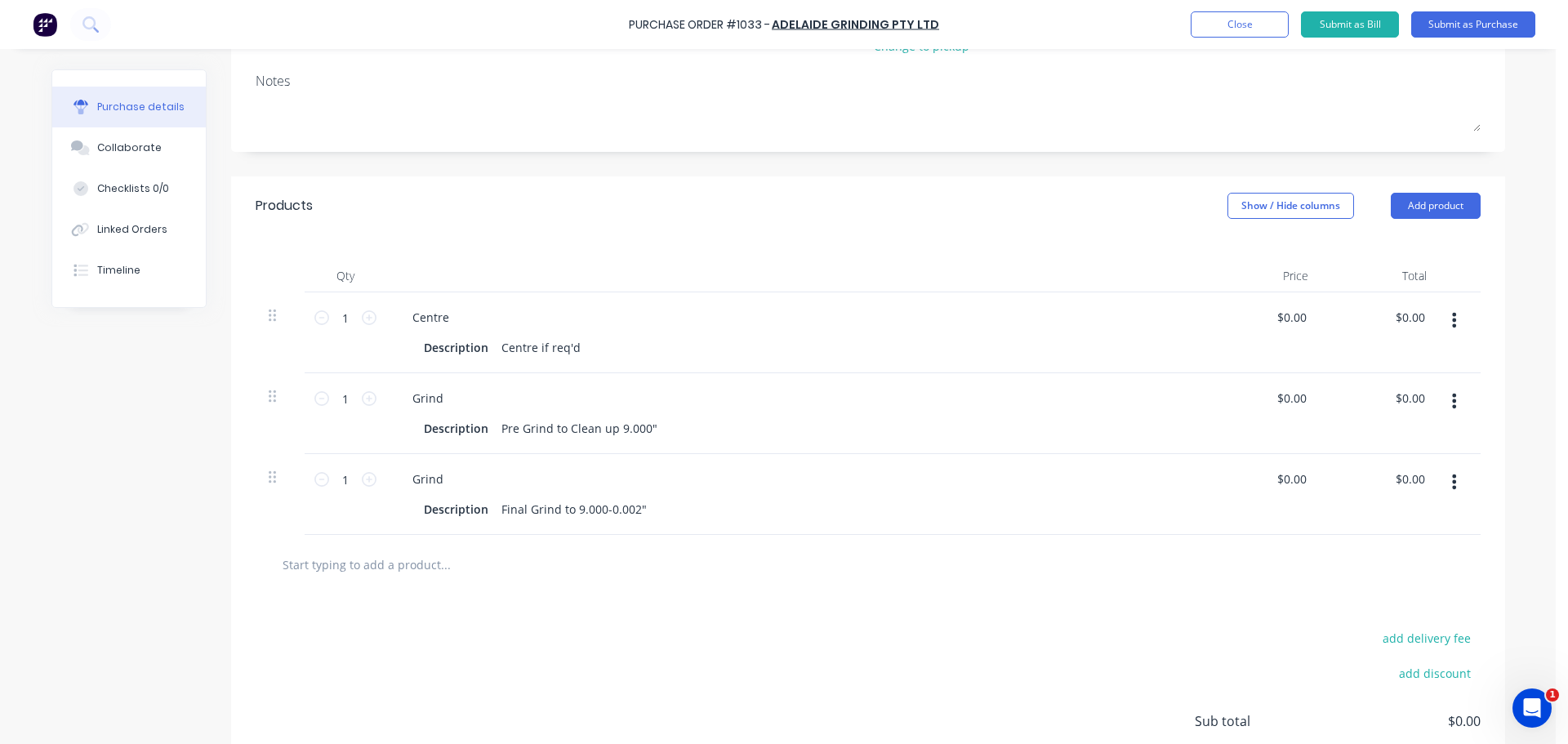
scroll to position [245, 0]
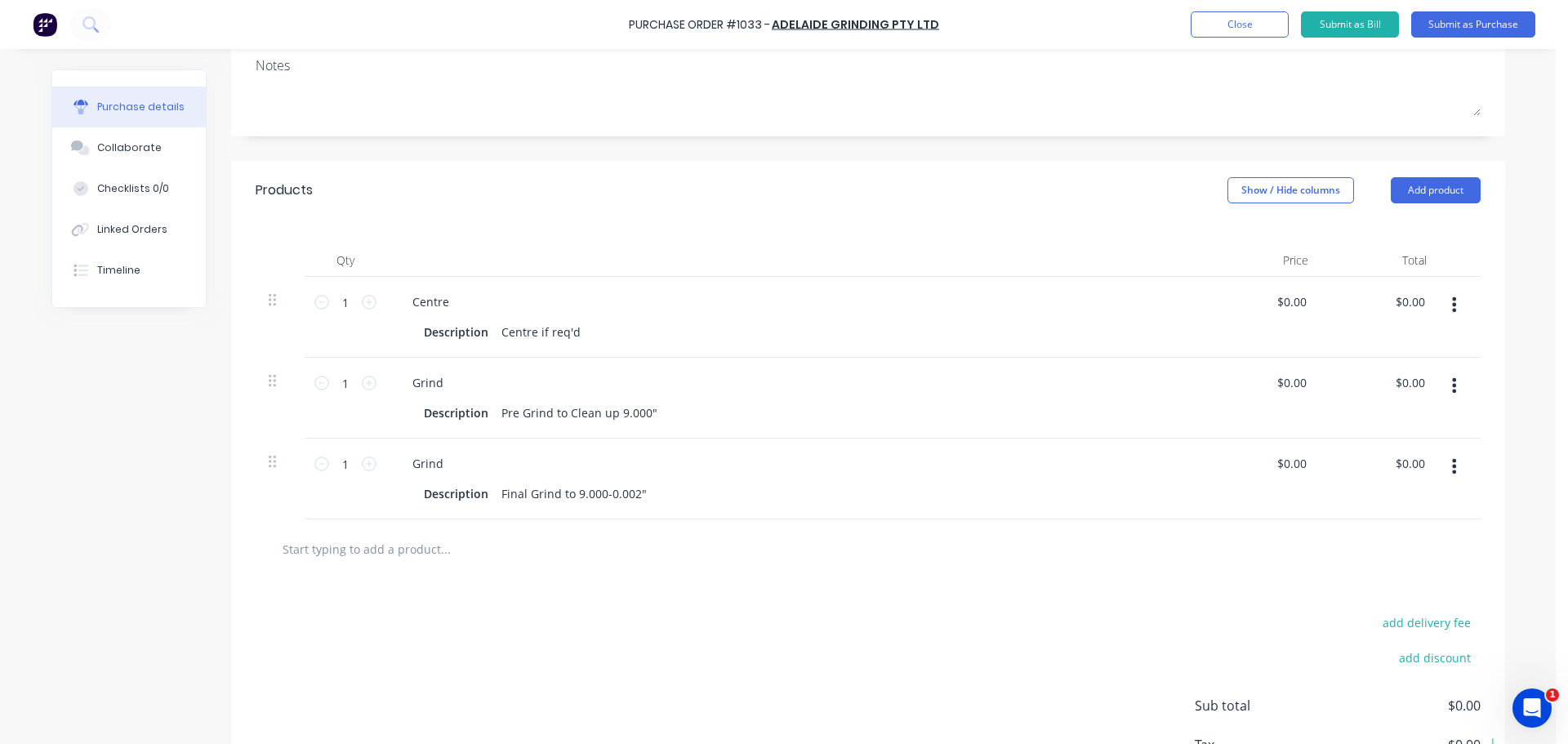
click at [389, 550] on input "text" at bounding box center [445, 549] width 326 height 33
click at [1419, 189] on button "Add product" at bounding box center [1435, 190] width 90 height 26
click at [1396, 256] on div "Basic product" at bounding box center [1402, 265] width 126 height 24
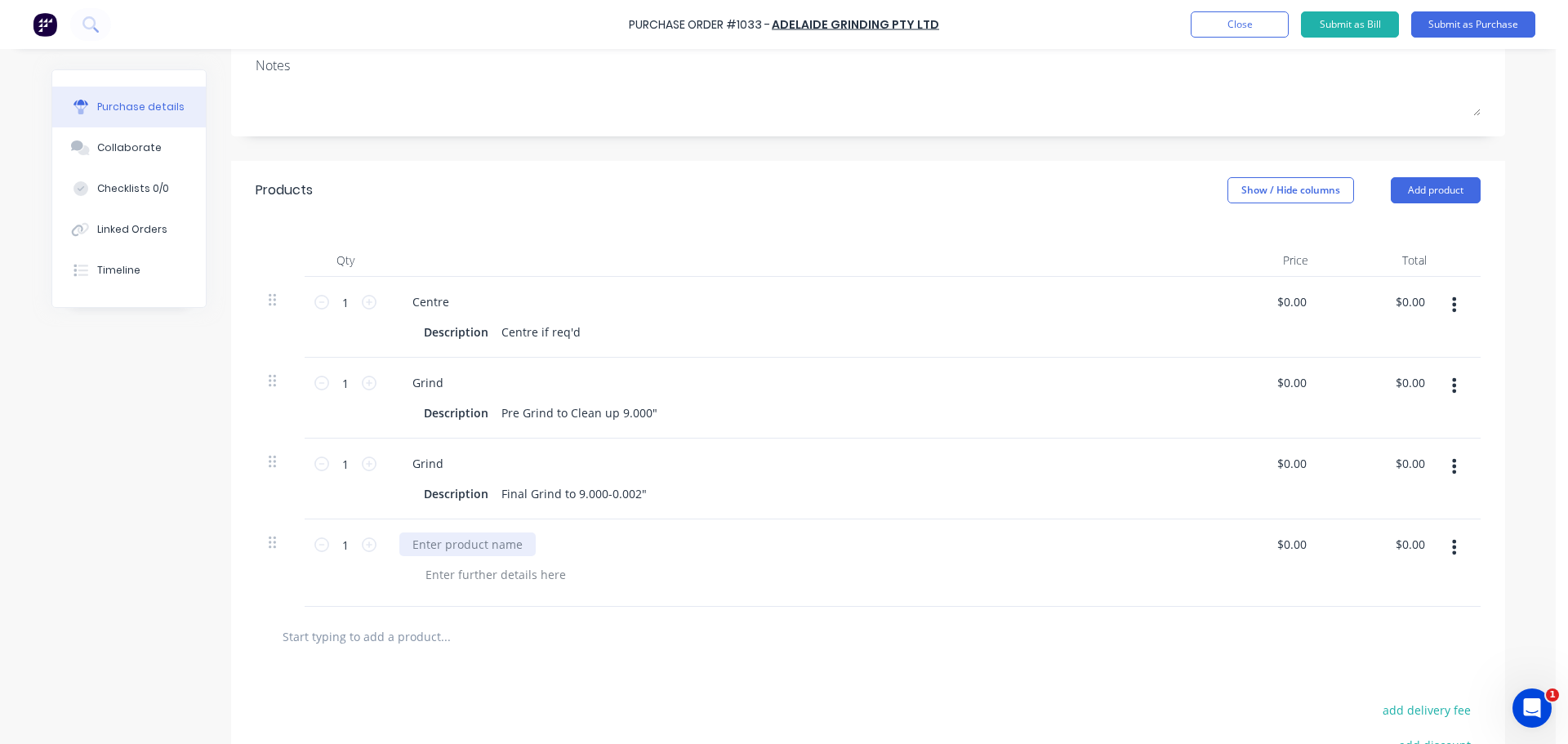
click at [473, 535] on div at bounding box center [467, 544] width 136 height 24
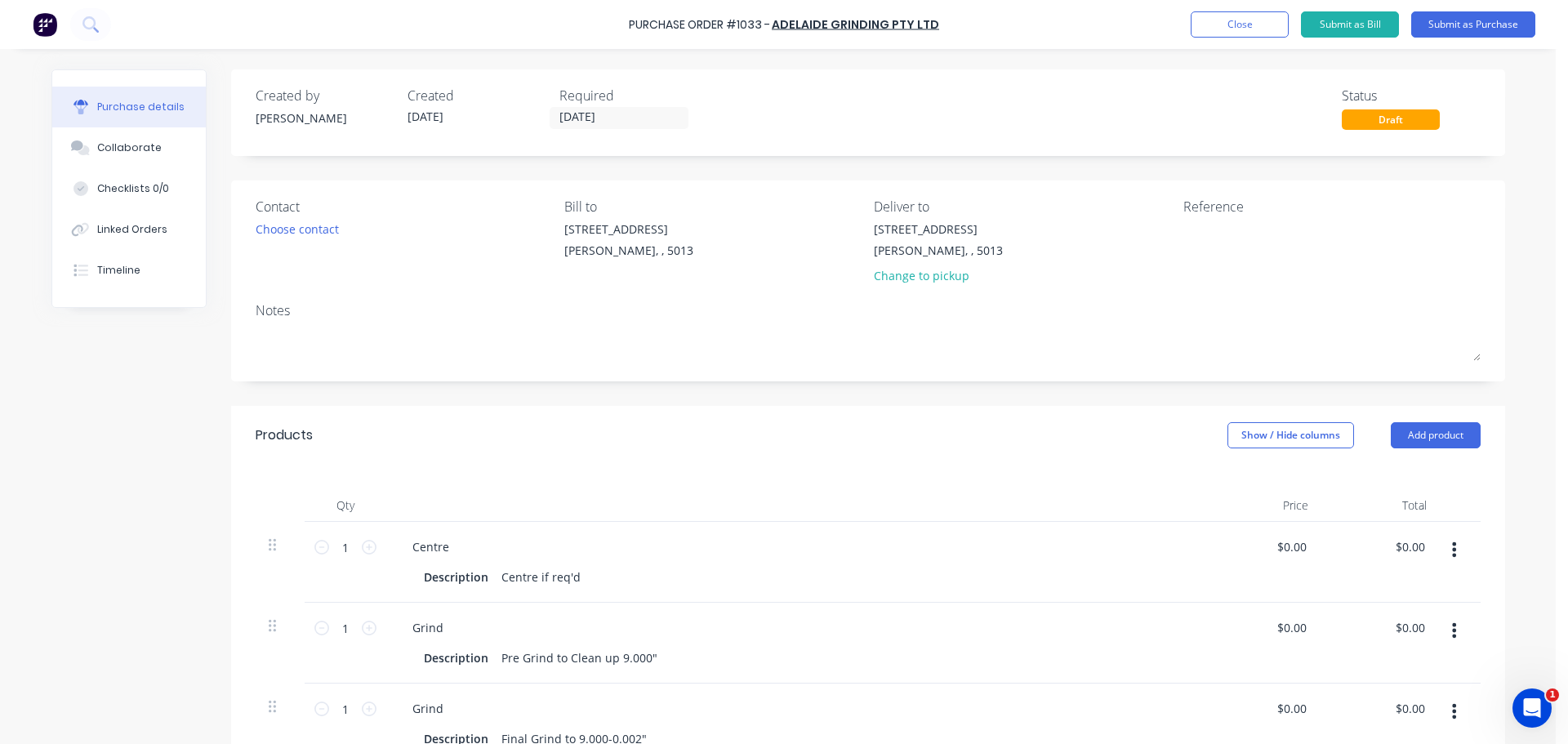
scroll to position [53, 0]
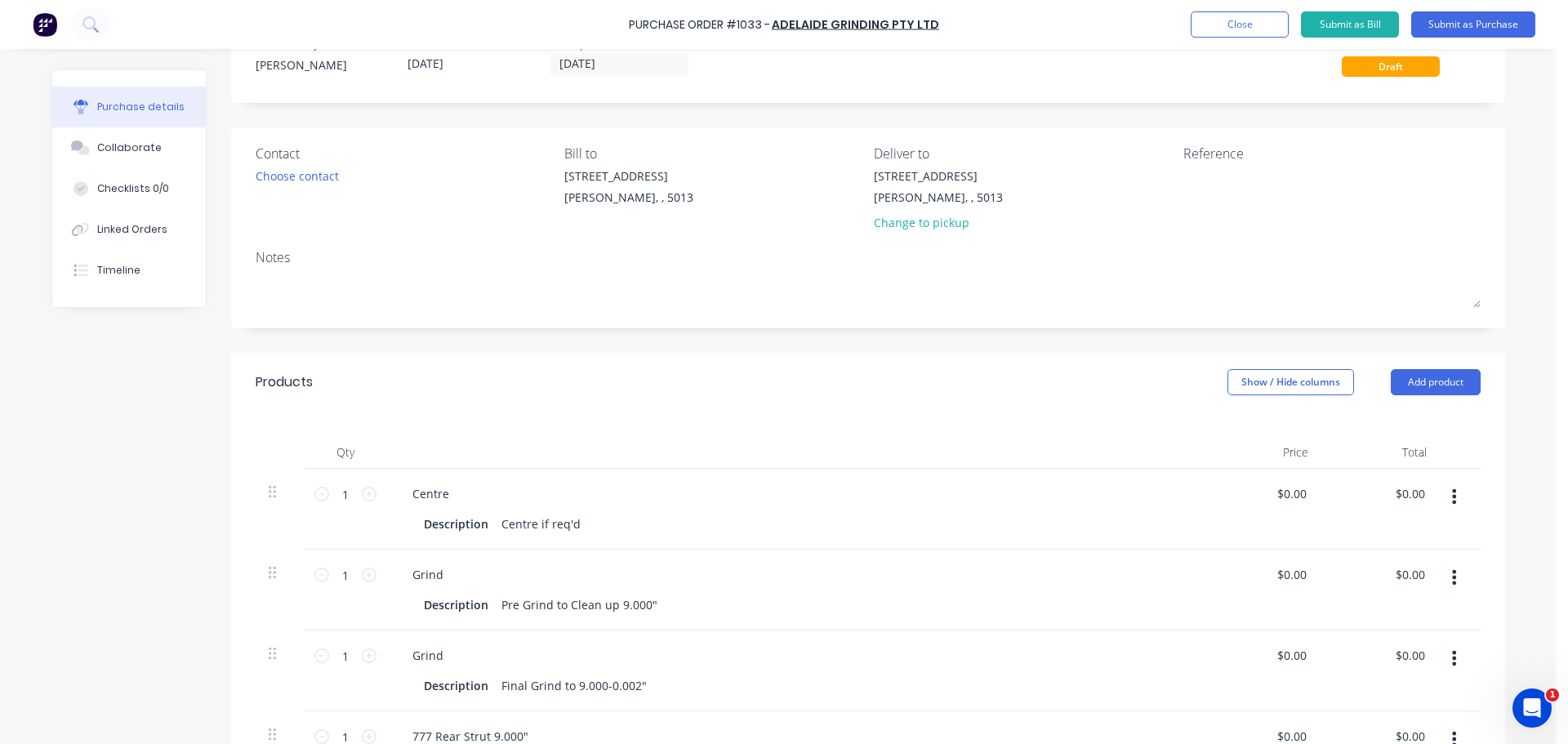
drag, startPoint x: 145, startPoint y: 557, endPoint x: 255, endPoint y: 652, distance: 145.3
click at [147, 555] on div "Created by Jarred Created 28/08/25 Required 28/08/25 Status Draft Contact Choos…" at bounding box center [778, 572] width 1453 height 1111
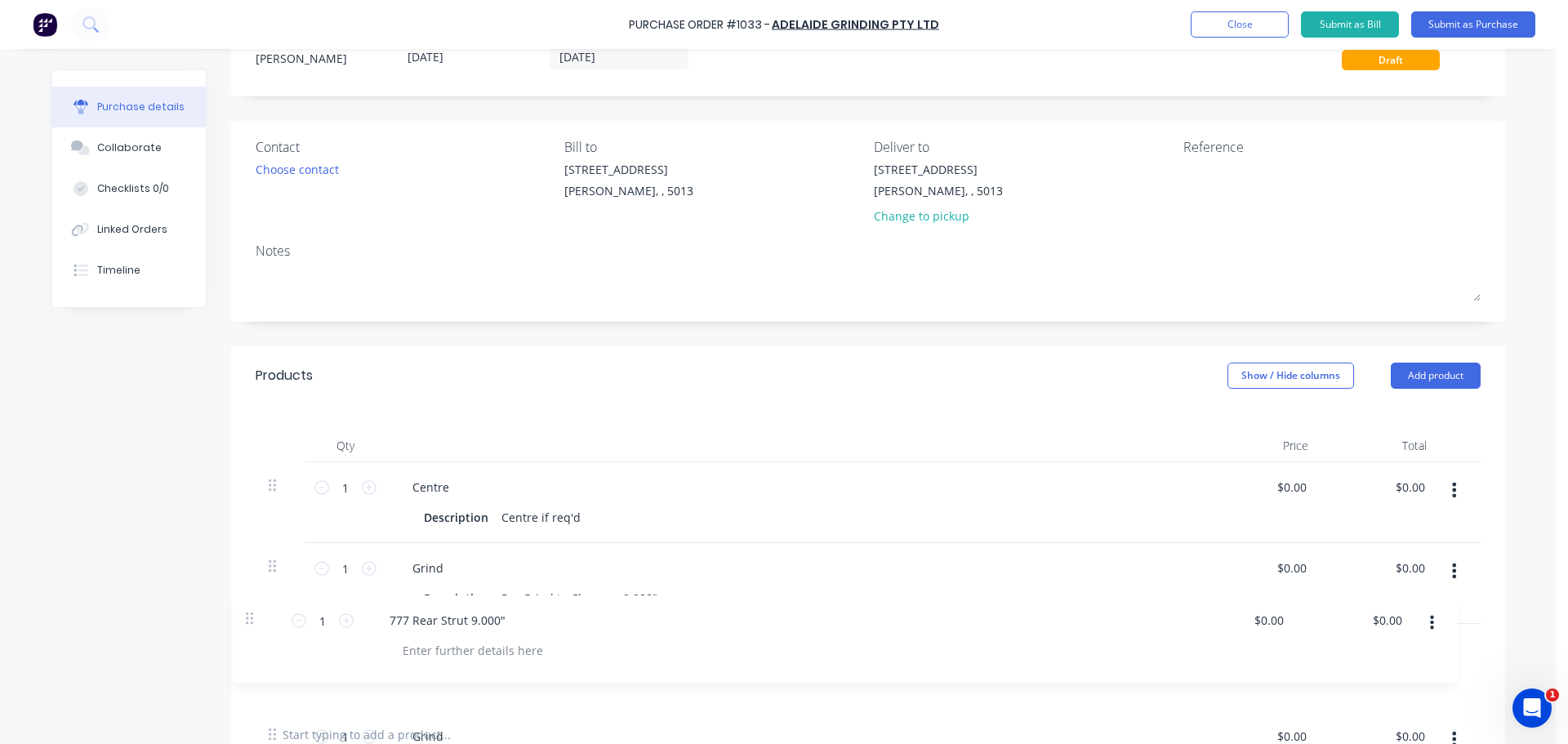
scroll to position [64, 0]
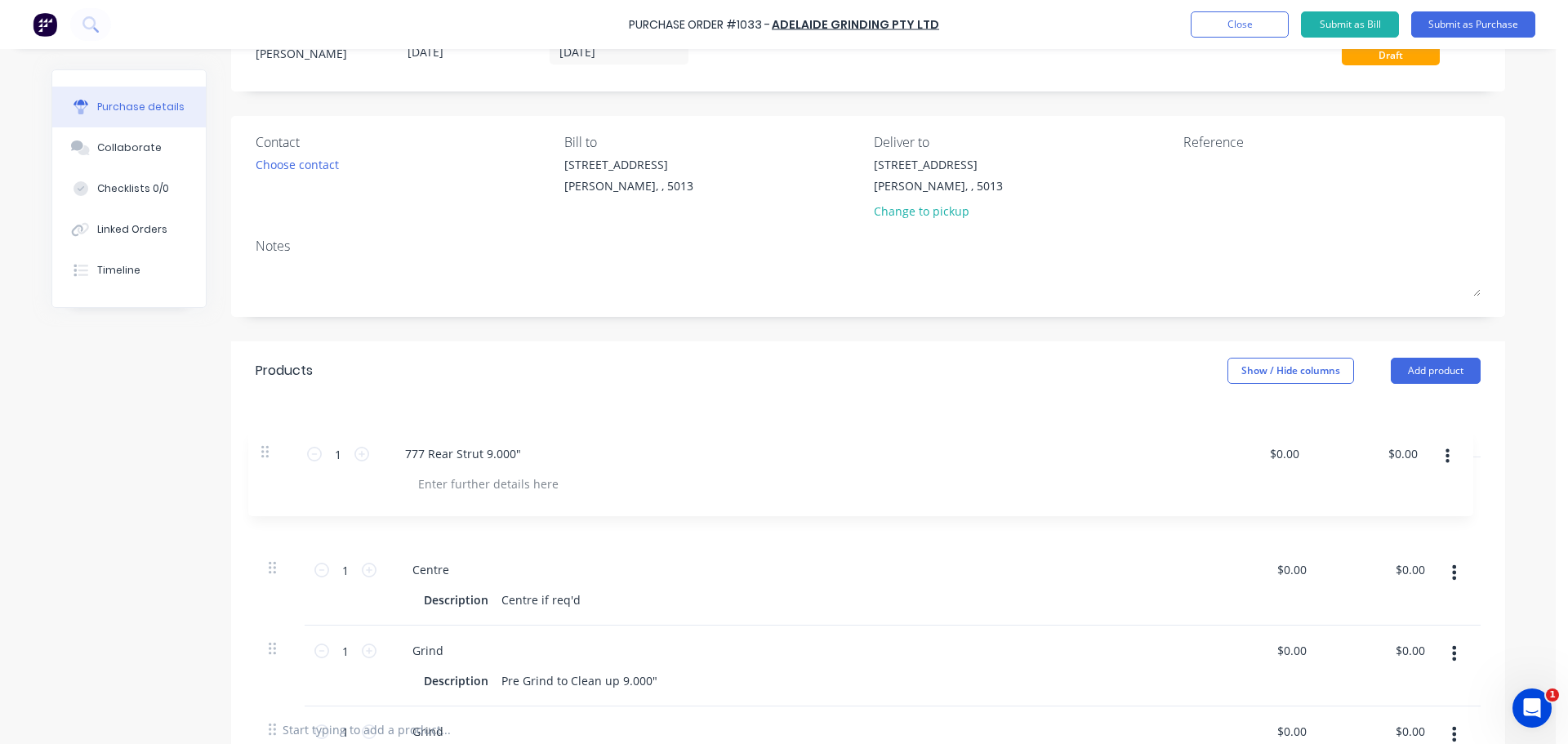
drag, startPoint x: 269, startPoint y: 734, endPoint x: 267, endPoint y: 445, distance: 289.0
click at [267, 445] on div "Qty Price Total 1 1 Centre Description Centre if req'd $0.00 $0.00 $0.00 $0.00 …" at bounding box center [867, 550] width 1274 height 299
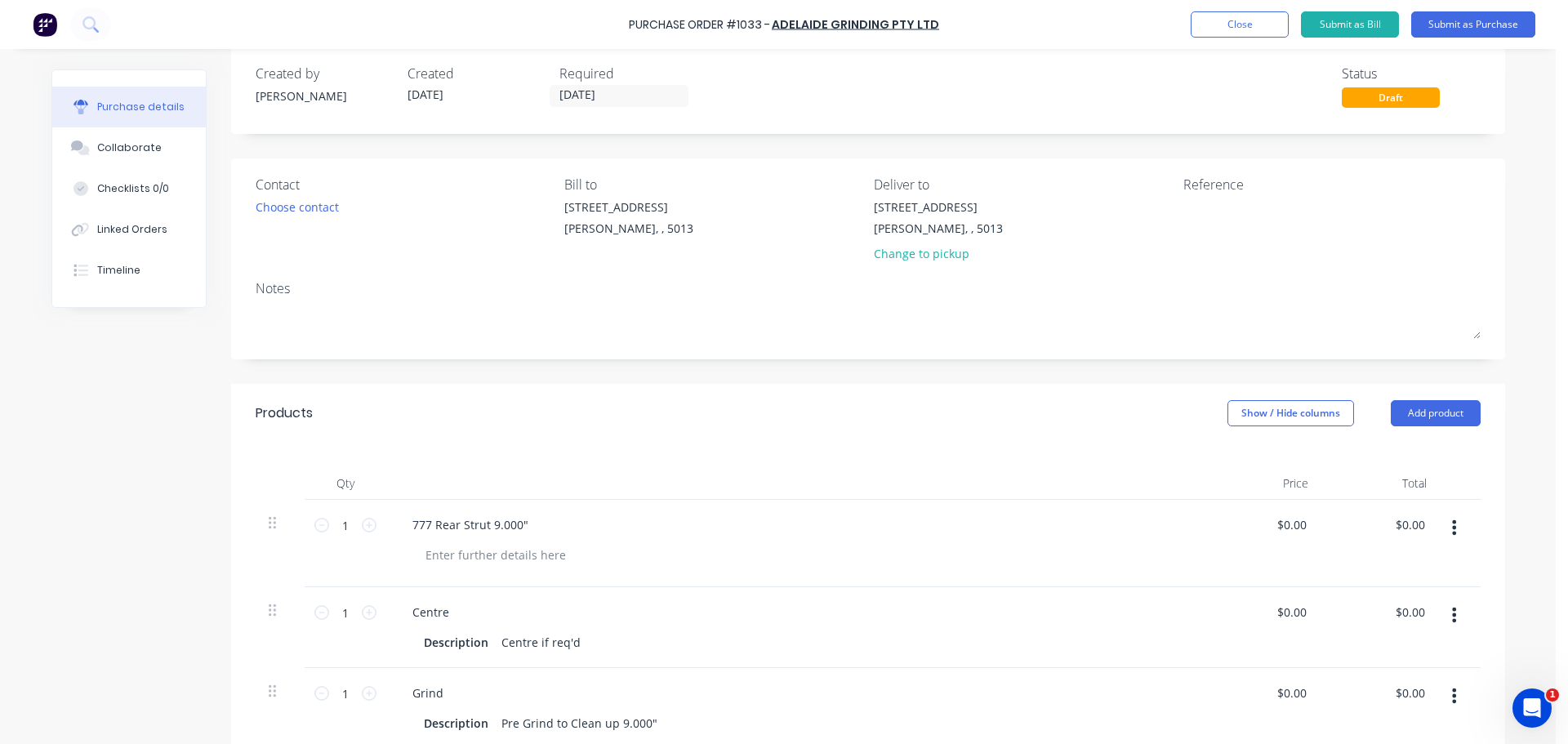
scroll to position [0, 0]
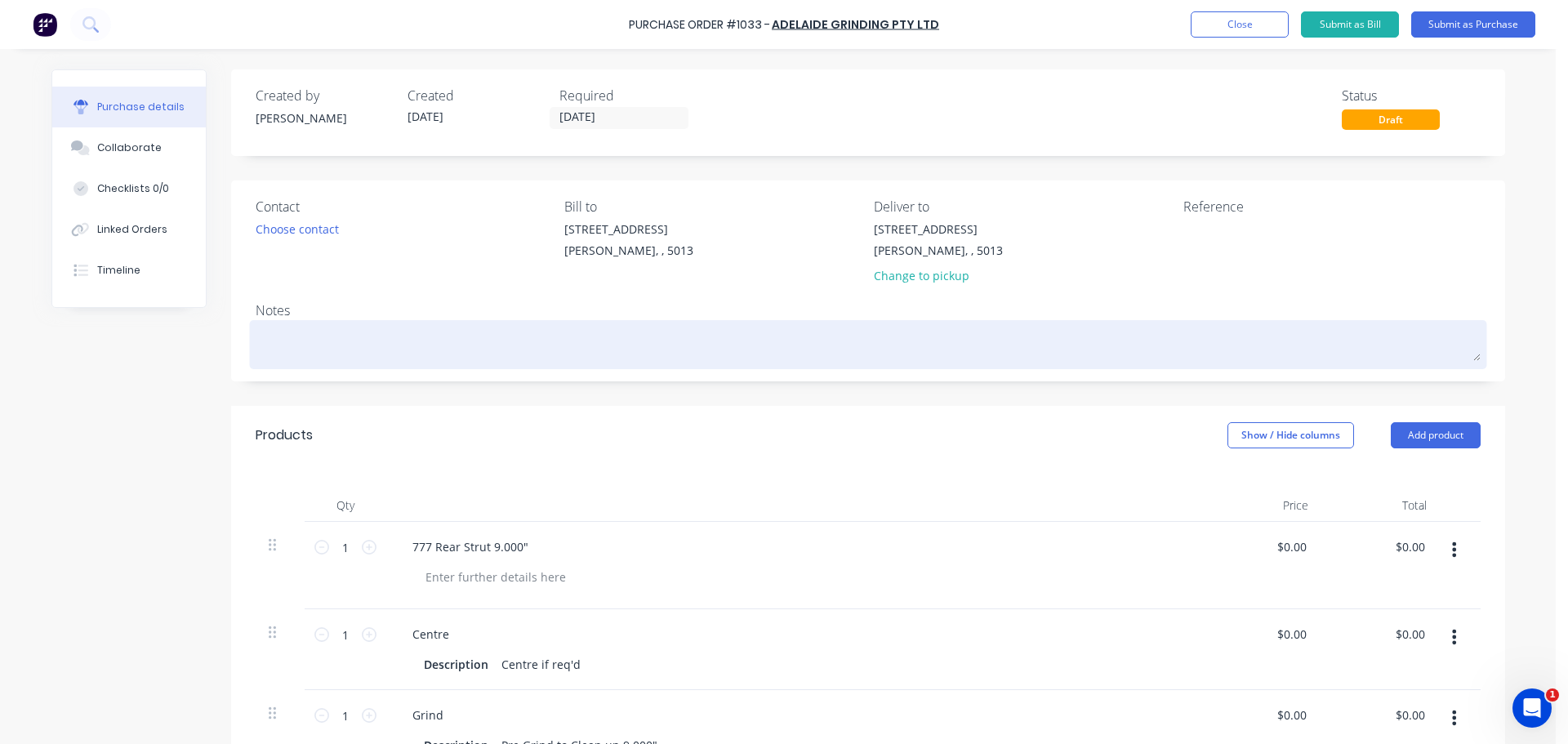
click at [661, 356] on textarea at bounding box center [867, 342] width 1225 height 36
type textarea "x"
type textarea "T"
type textarea "x"
type textarea "TC"
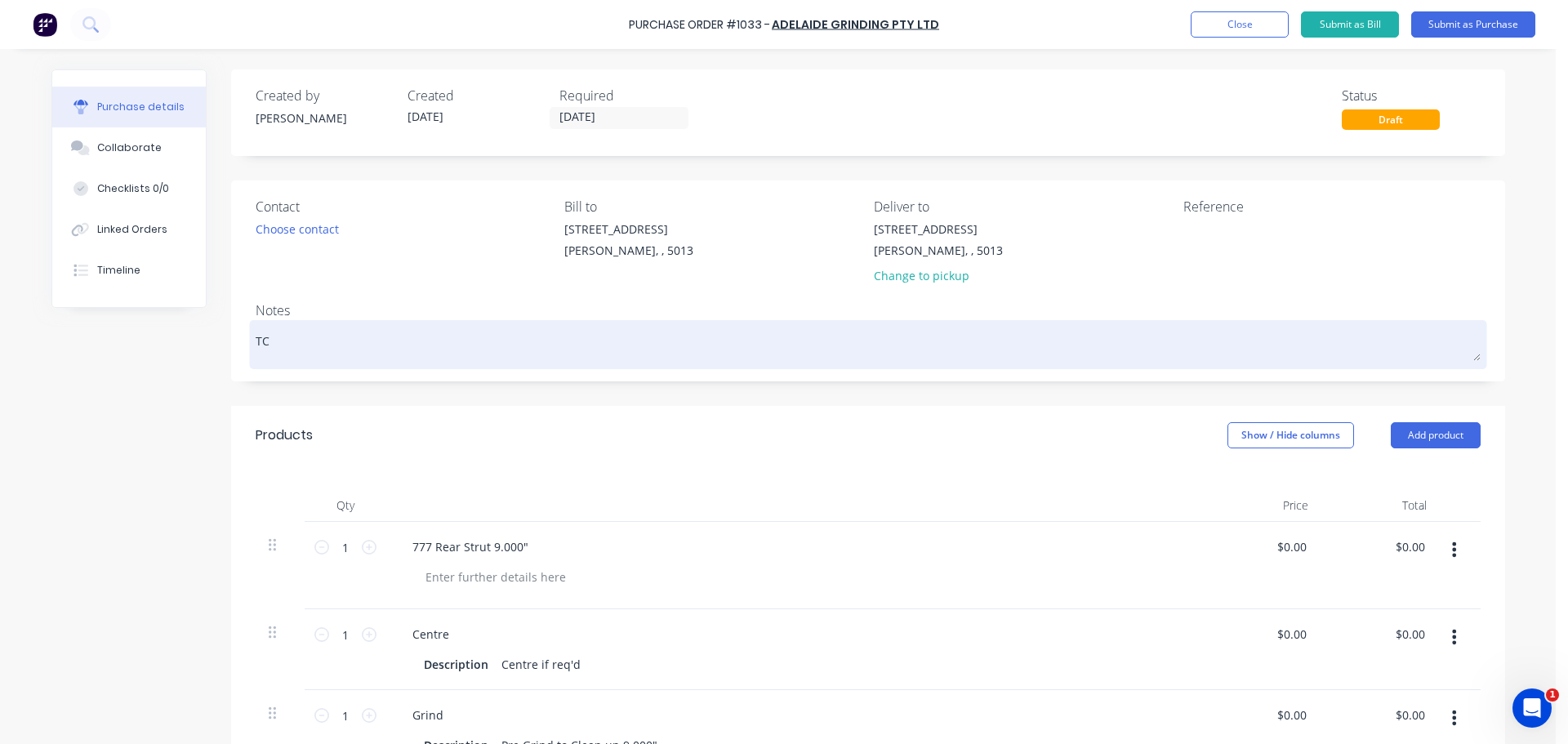
click at [483, 330] on textarea "TC" at bounding box center [867, 342] width 1225 height 36
type textarea "x"
type textarea "TC1"
type textarea "x"
type textarea "TC18"
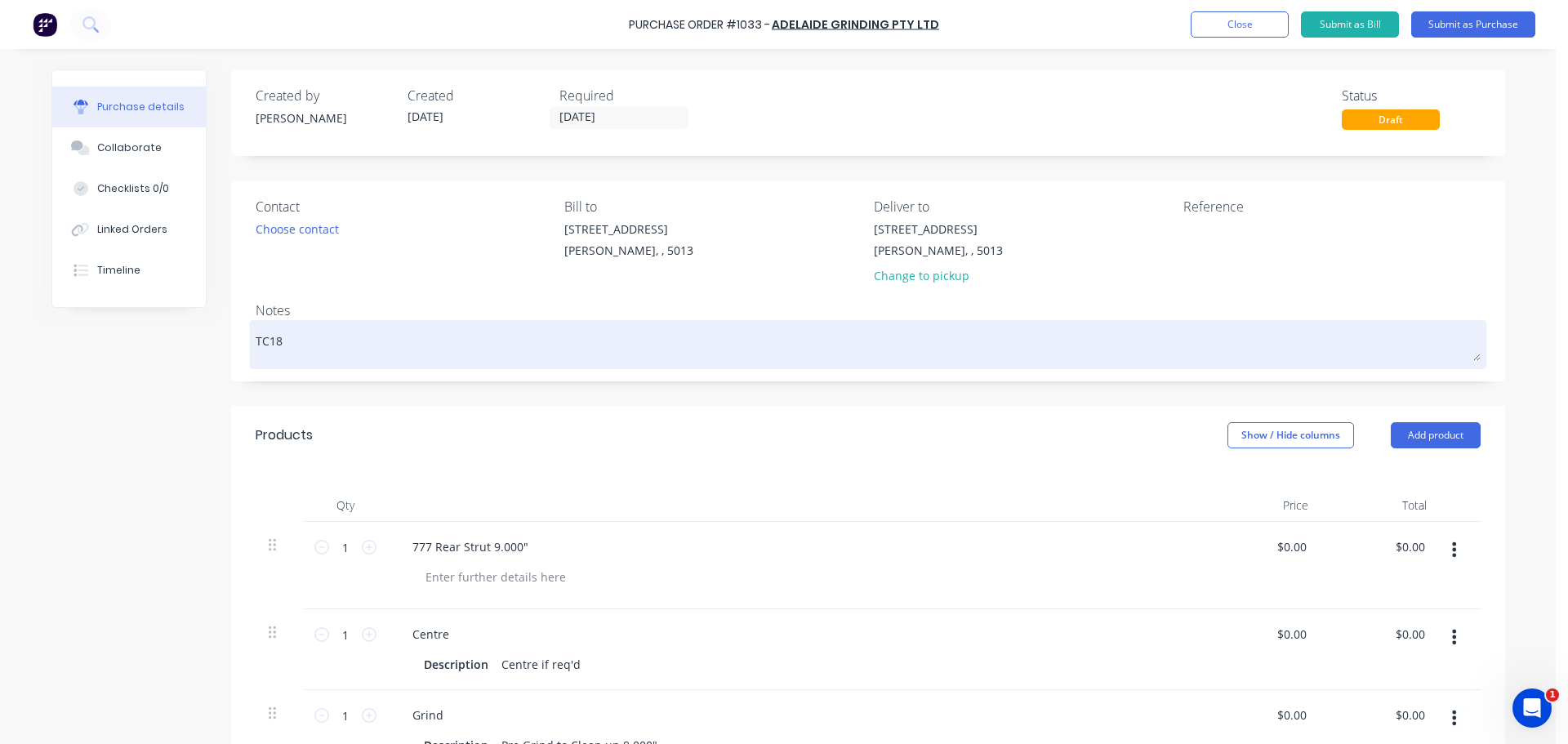
type textarea "x"
type textarea "TC180"
type textarea "x"
type textarea "TC1806"
type textarea "x"
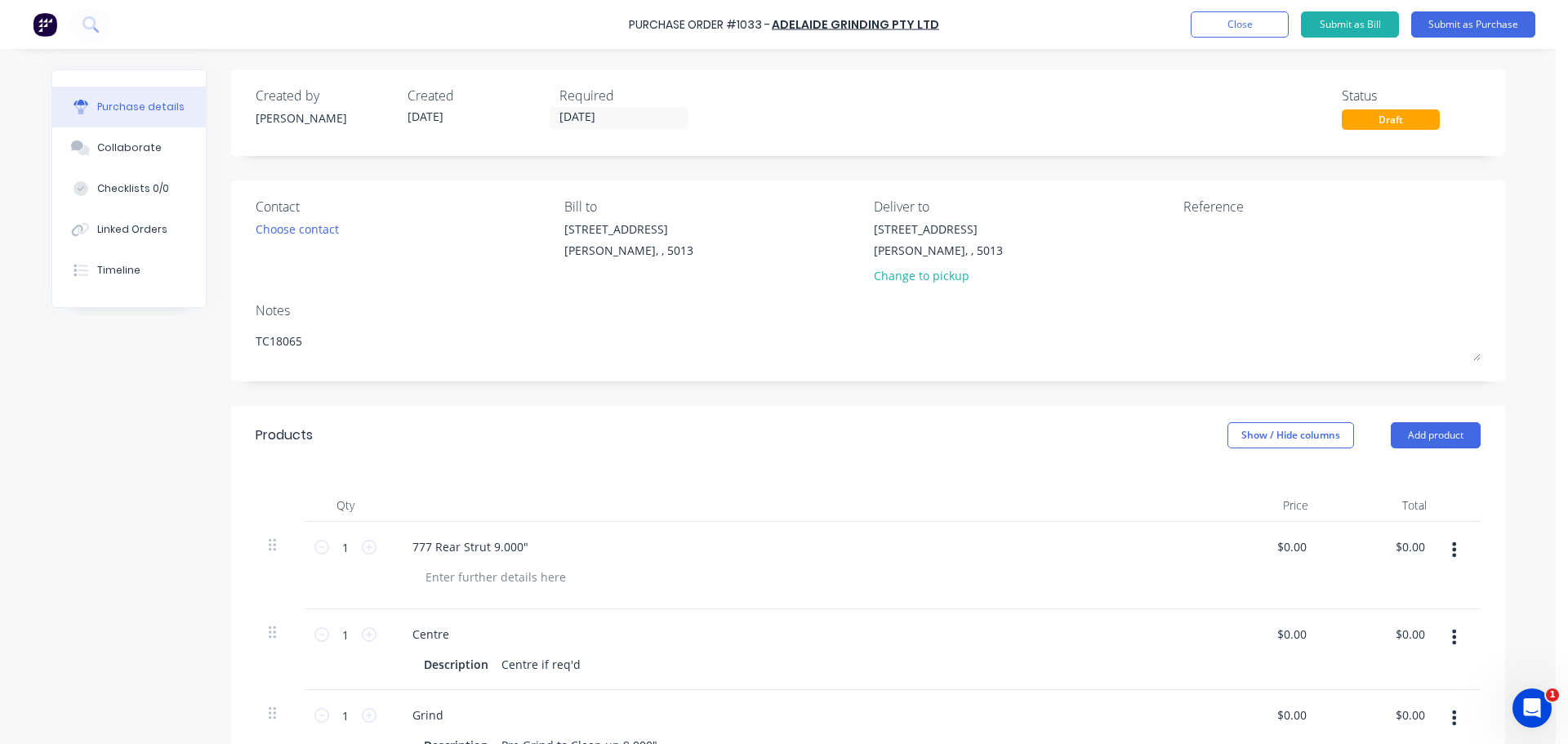
type textarea "TC18065"
type textarea "x"
type textarea "TC18065"
drag, startPoint x: 104, startPoint y: 430, endPoint x: 212, endPoint y: 406, distance: 110.6
click at [107, 429] on div "Created by Jarred Created 28/08/25 Required 28/08/25 Status Draft Contact Choos…" at bounding box center [778, 625] width 1453 height 1111
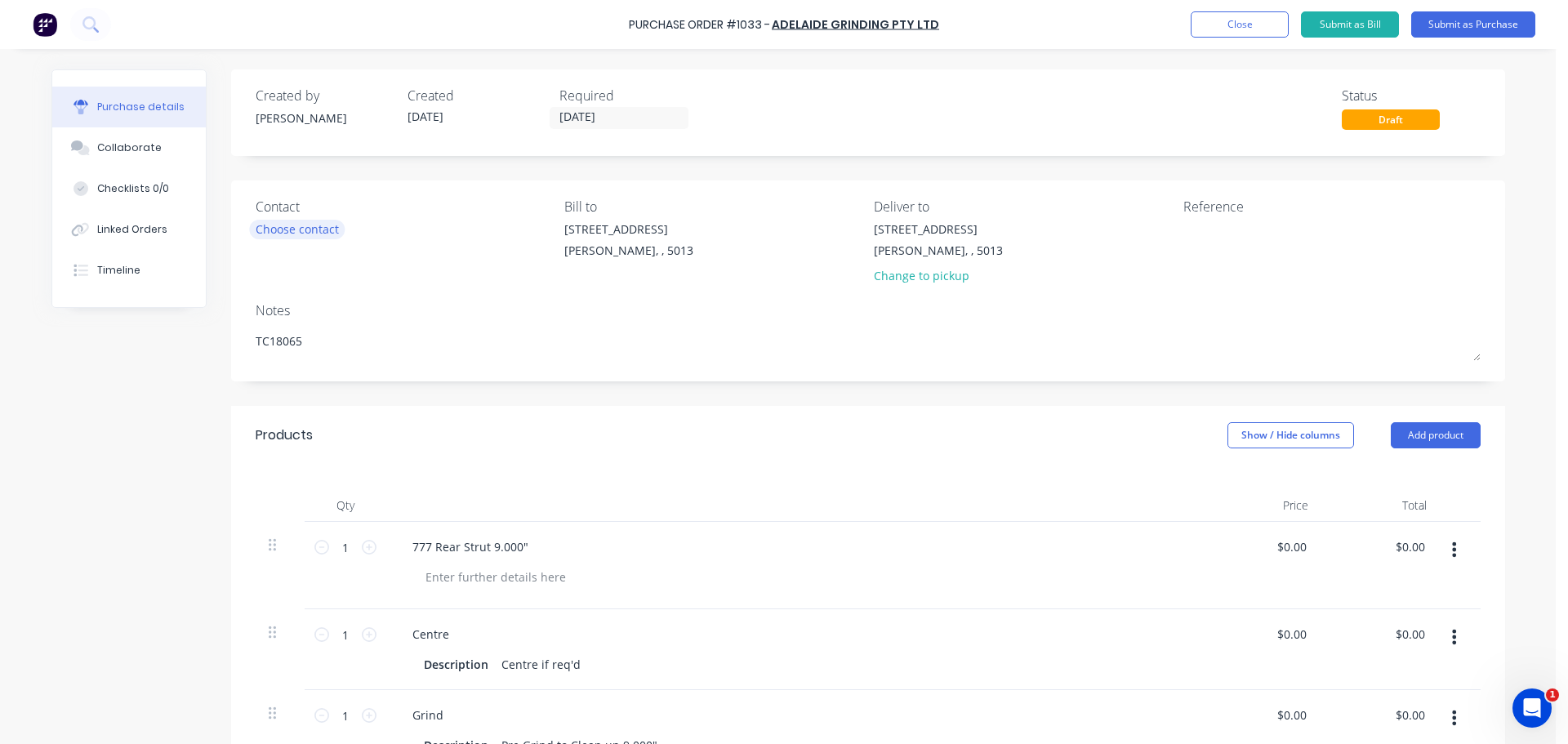
click at [327, 222] on div "Choose contact" at bounding box center [297, 229] width 84 height 17
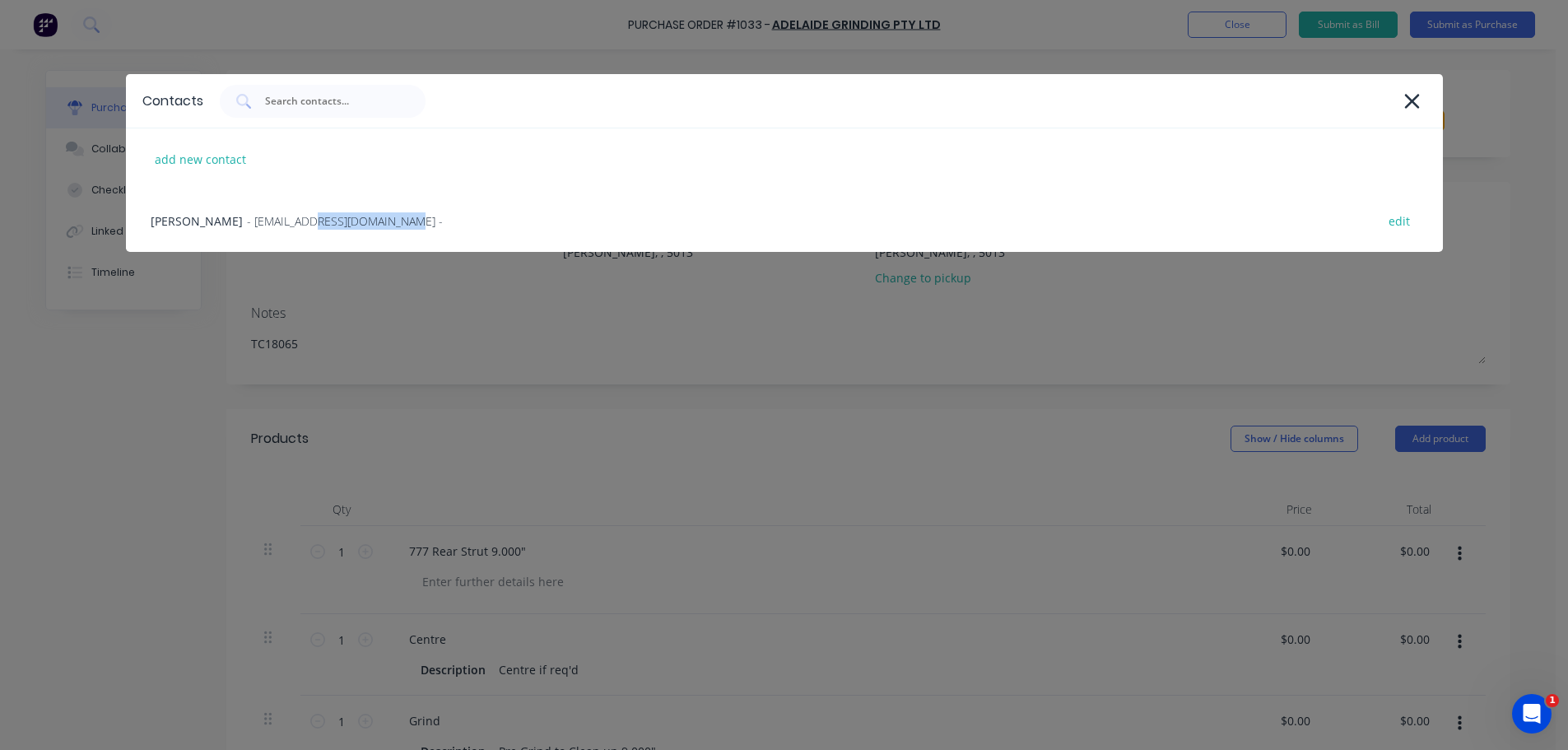
click at [330, 223] on span "- accounts@adelaidegrinding.com.au -" at bounding box center [345, 221] width 196 height 17
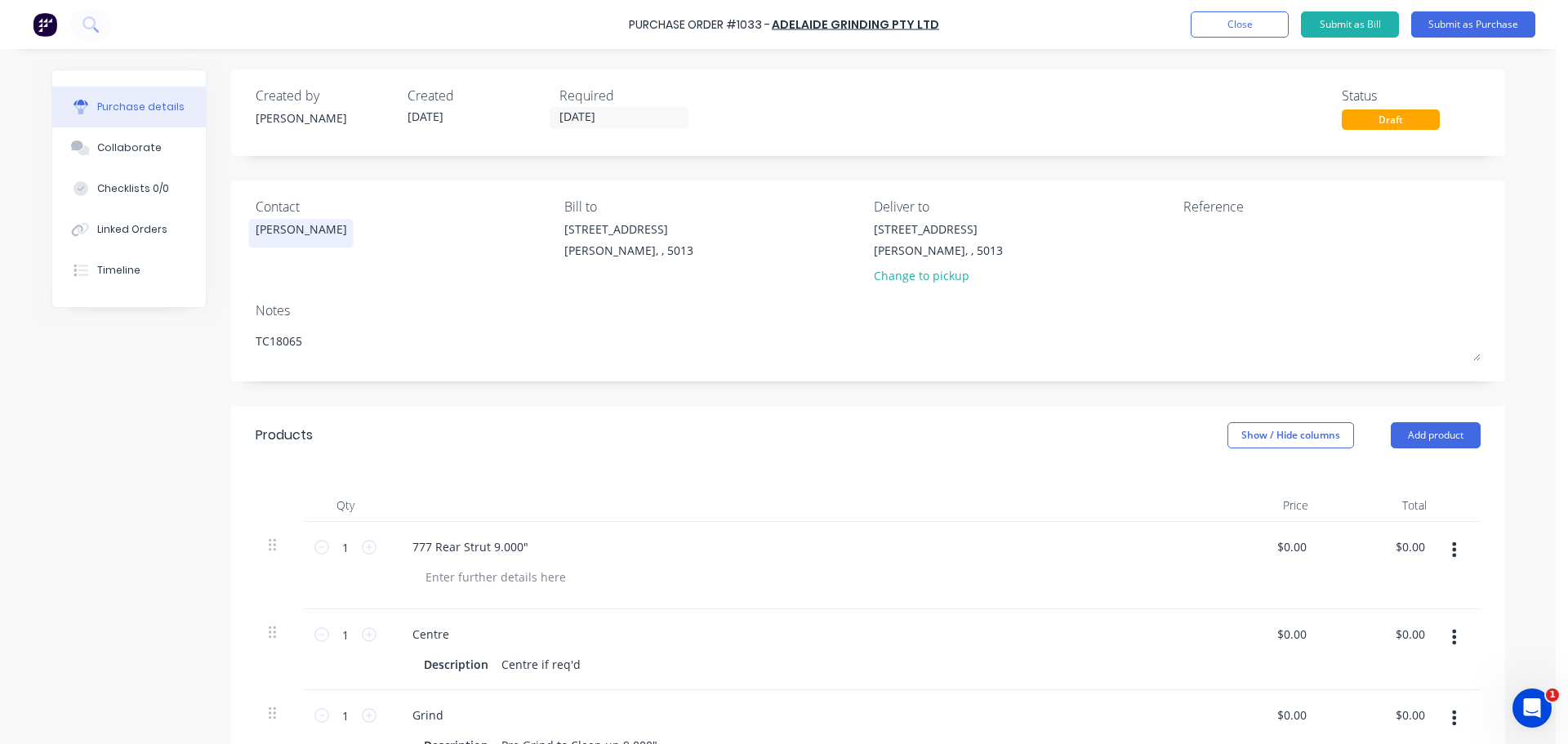
click at [113, 436] on div "Created by Jarred Created 28/08/25 Required 28/08/25 Status Draft Contact Sam R…" at bounding box center [778, 625] width 1453 height 1111
click at [1449, 36] on button "Submit as Purchase" at bounding box center [1472, 25] width 124 height 26
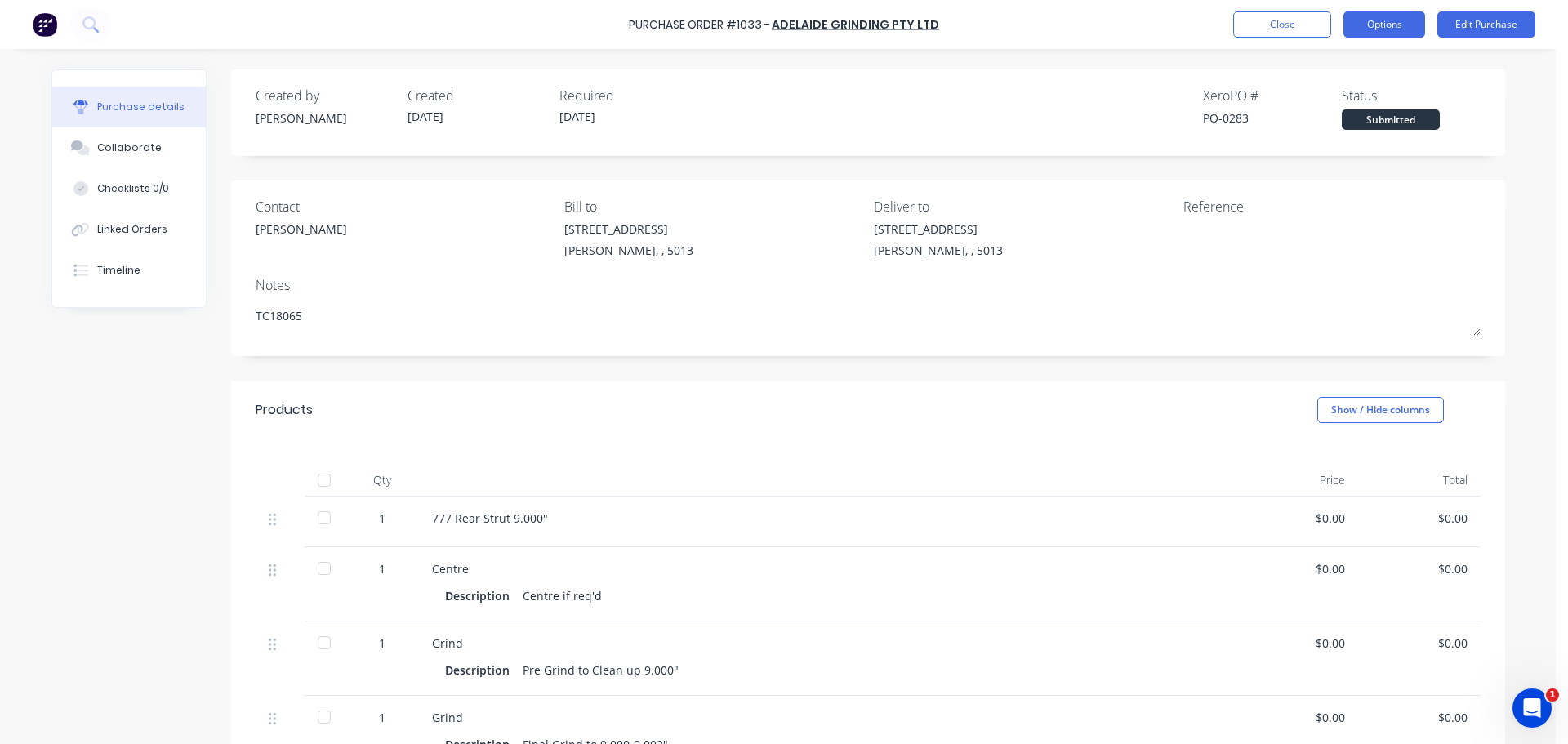
click at [1396, 23] on button "Options" at bounding box center [1384, 25] width 82 height 26
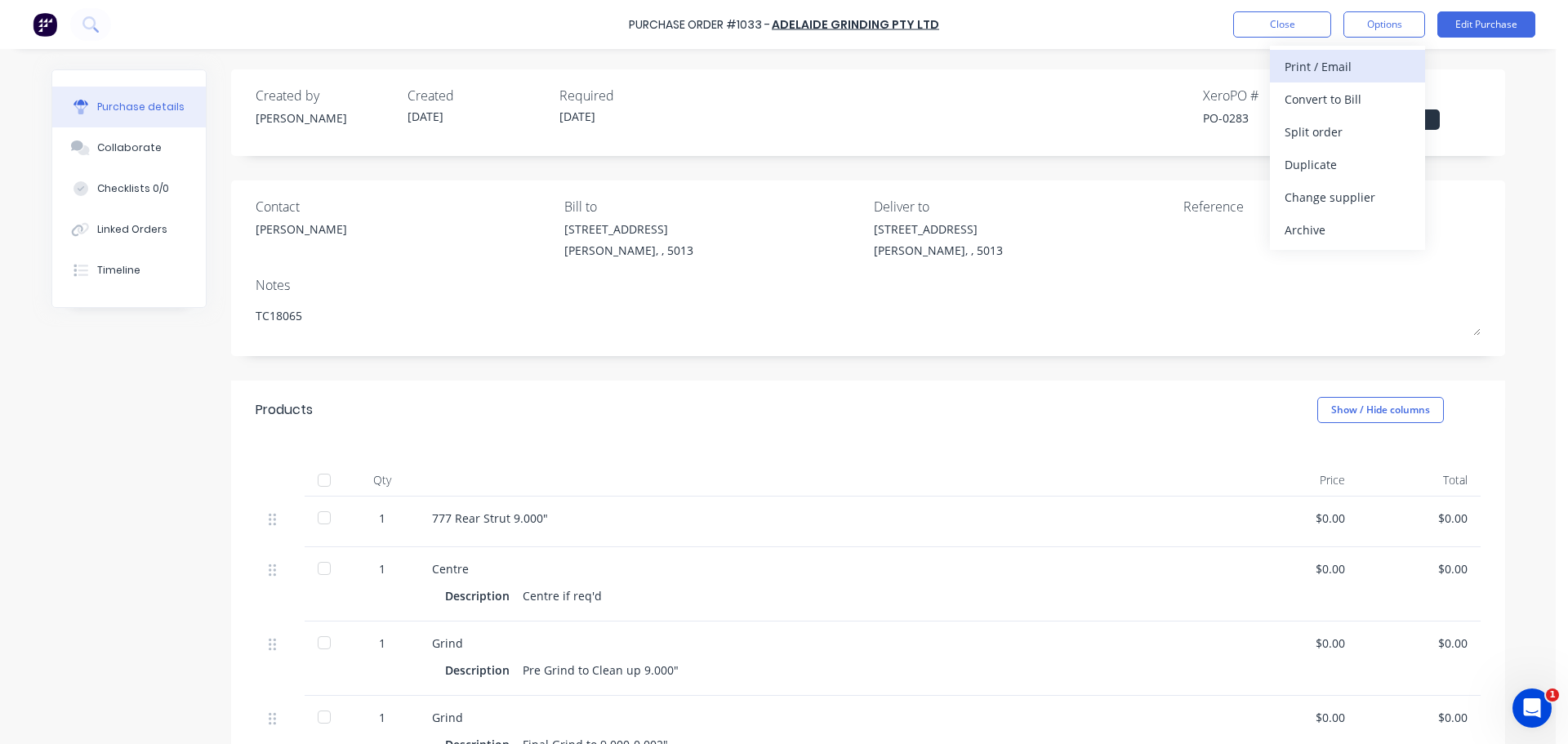
click at [1348, 63] on div "Print / Email" at bounding box center [1347, 67] width 126 height 24
click at [1317, 140] on div "Without pricing" at bounding box center [1347, 132] width 126 height 24
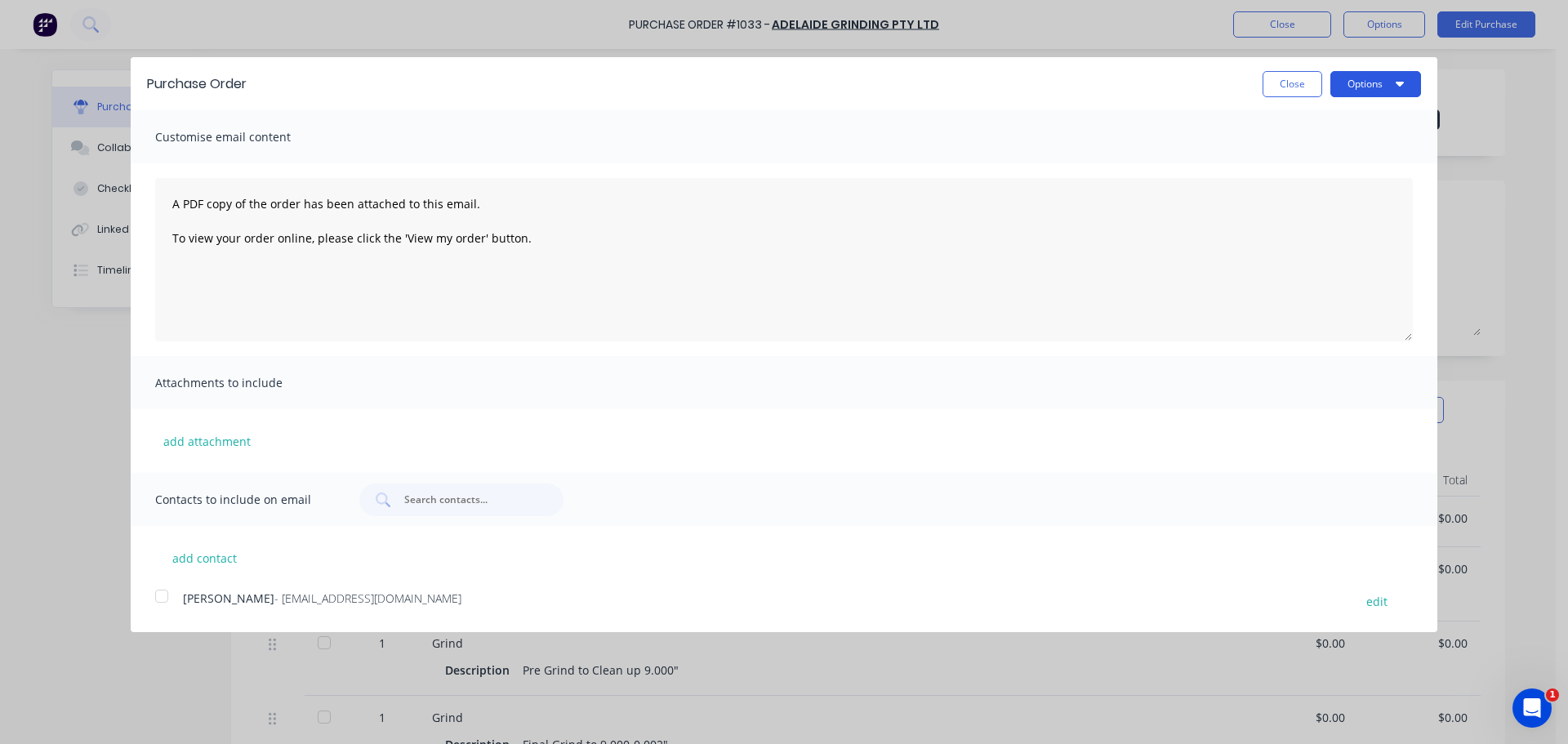
click at [1362, 90] on button "Options" at bounding box center [1374, 84] width 90 height 26
click at [1357, 118] on div "Print" at bounding box center [1343, 125] width 126 height 24
click at [1271, 83] on button "Close" at bounding box center [1292, 84] width 60 height 26
type textarea "x"
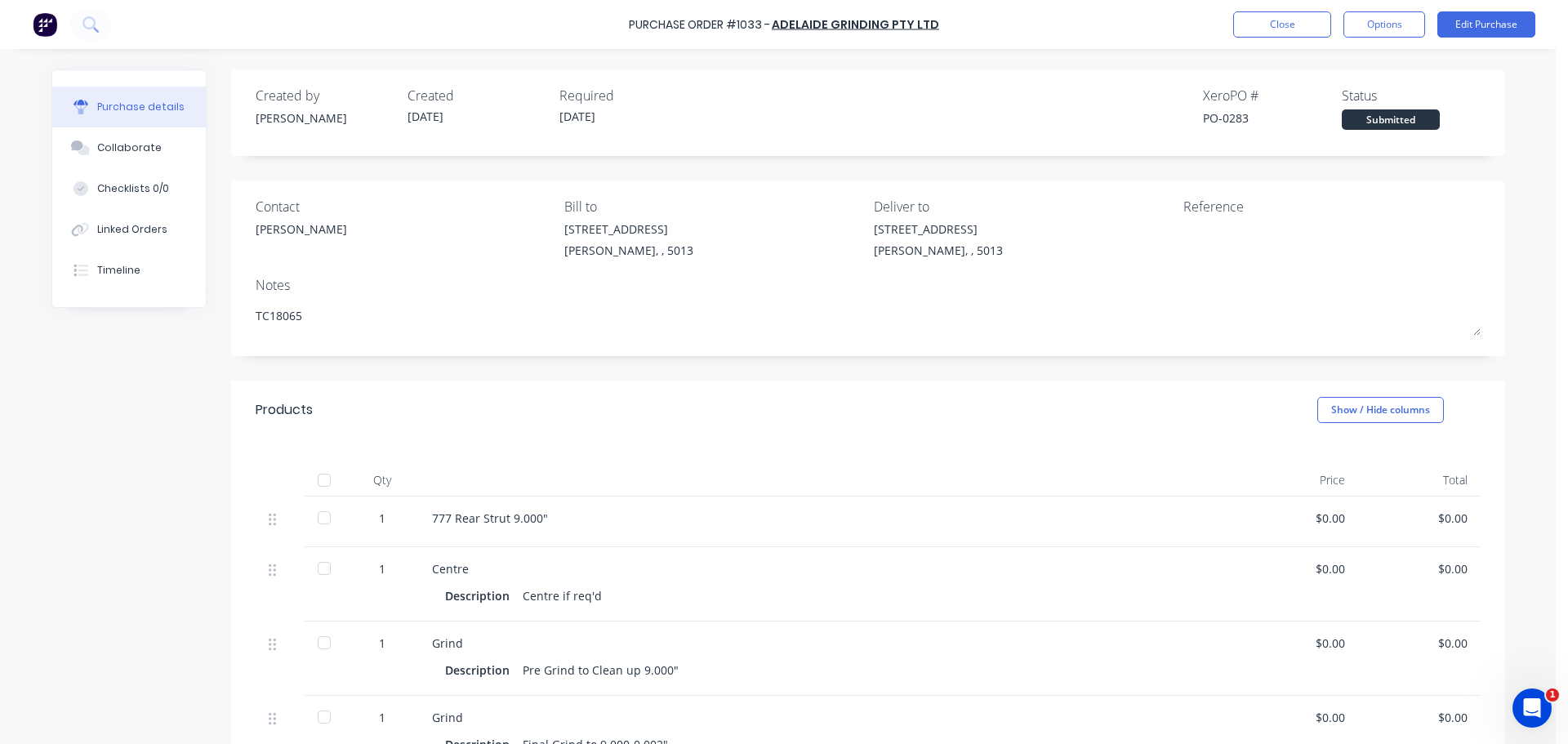
click at [42, 21] on img at bounding box center [45, 24] width 25 height 25
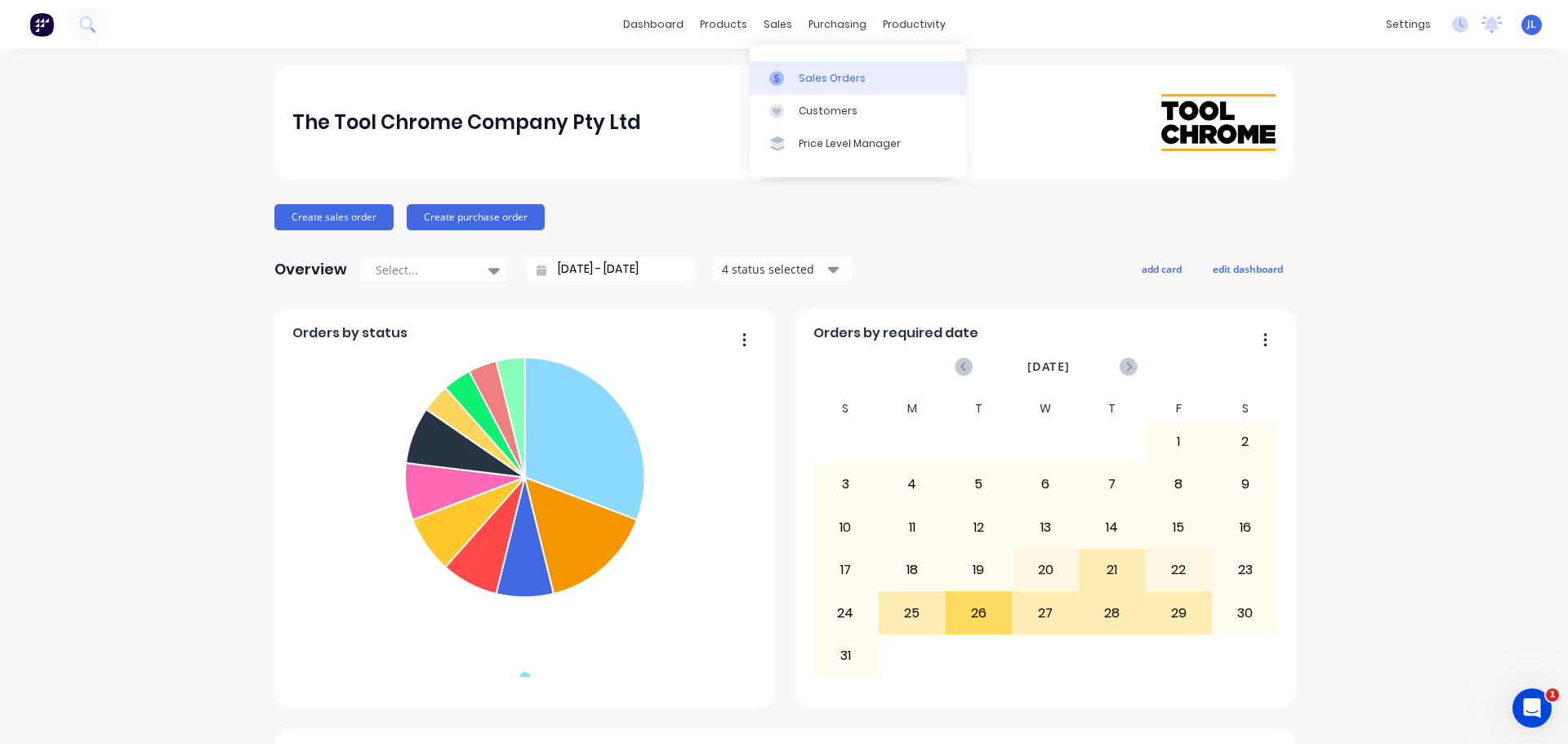
click at [803, 71] on div "Sales Orders" at bounding box center [832, 78] width 67 height 14
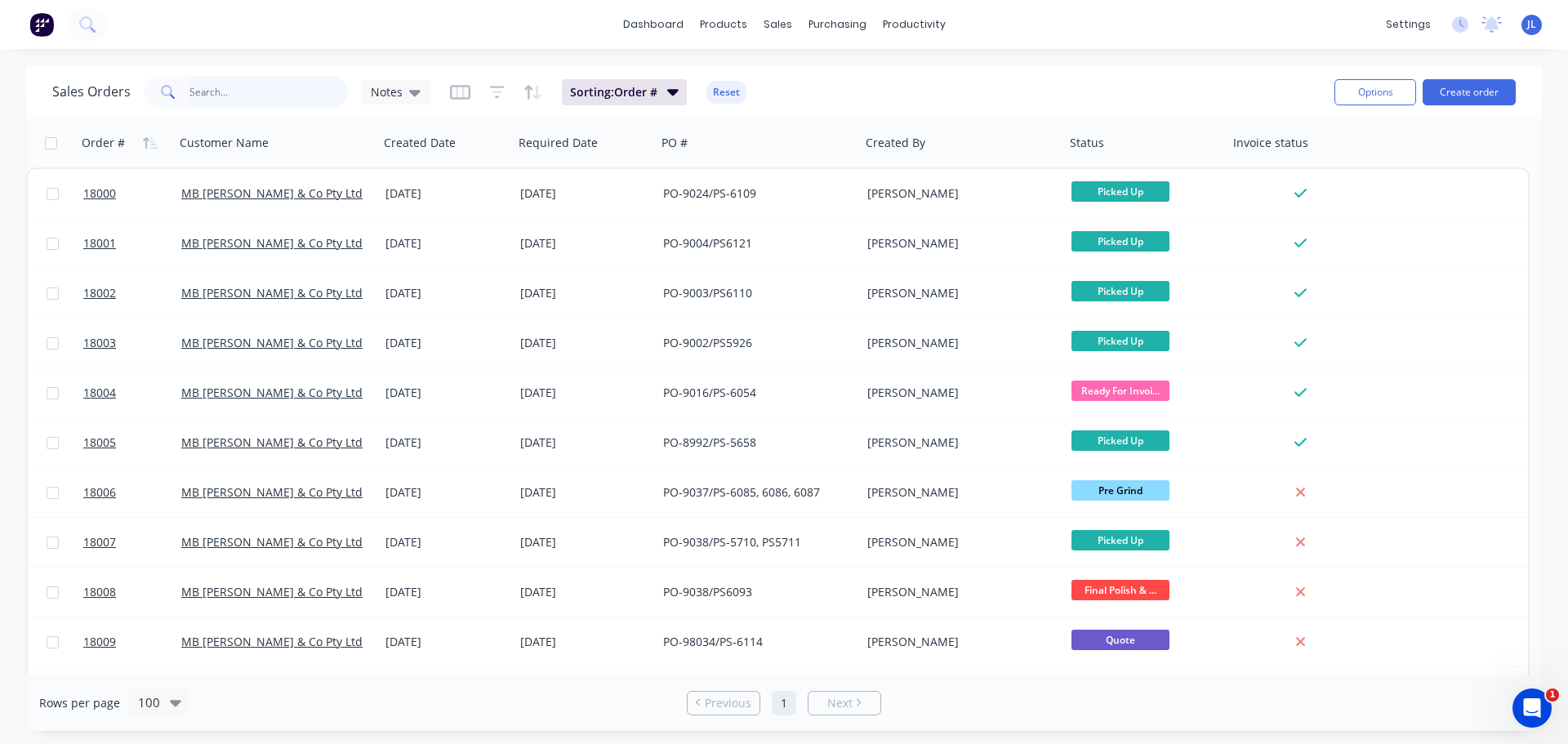
click at [273, 94] on input "text" at bounding box center [269, 92] width 159 height 33
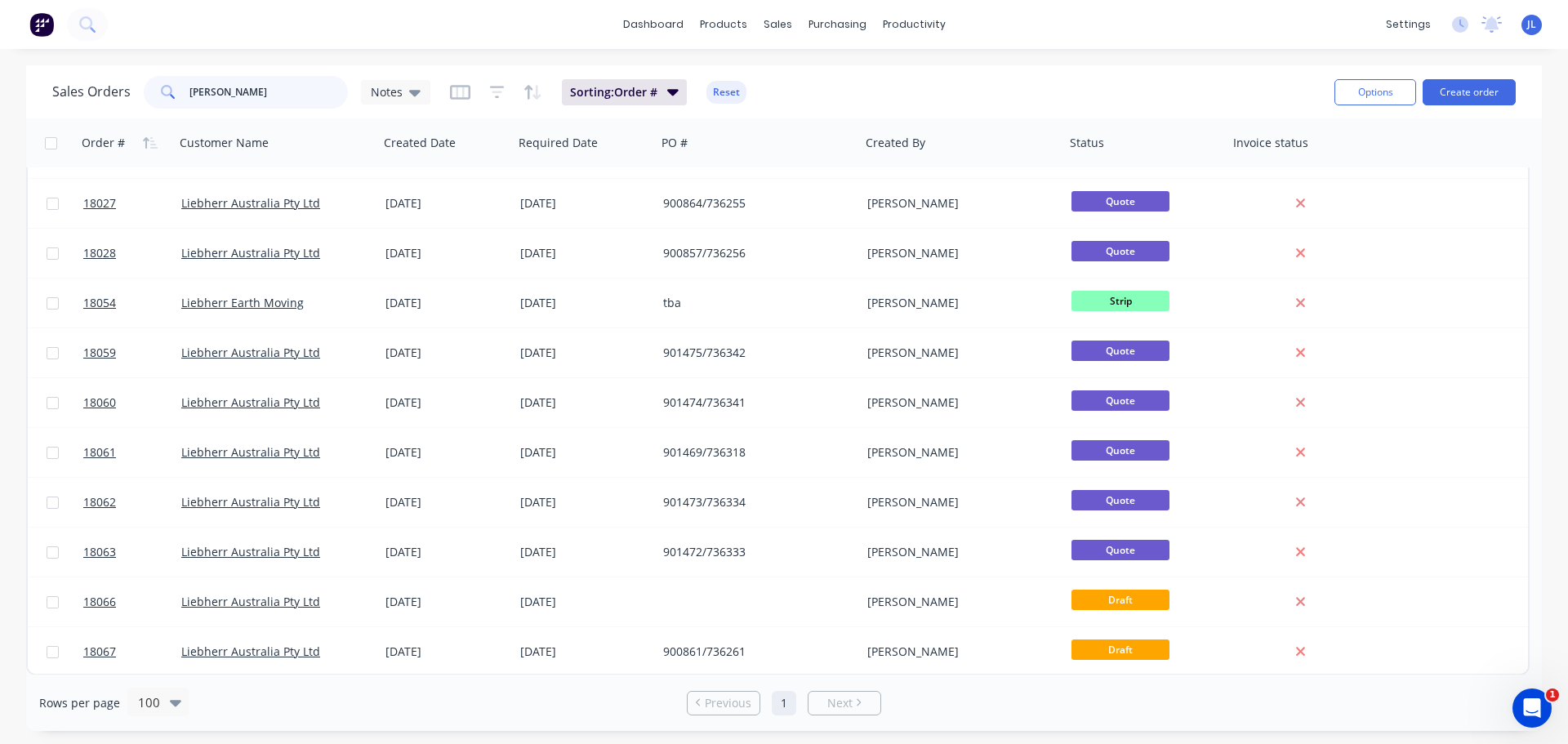
scroll to position [240, 0]
drag, startPoint x: 244, startPoint y: 96, endPoint x: 175, endPoint y: 96, distance: 69.0
click at [175, 96] on div "[PERSON_NAME]" at bounding box center [245, 92] width 204 height 33
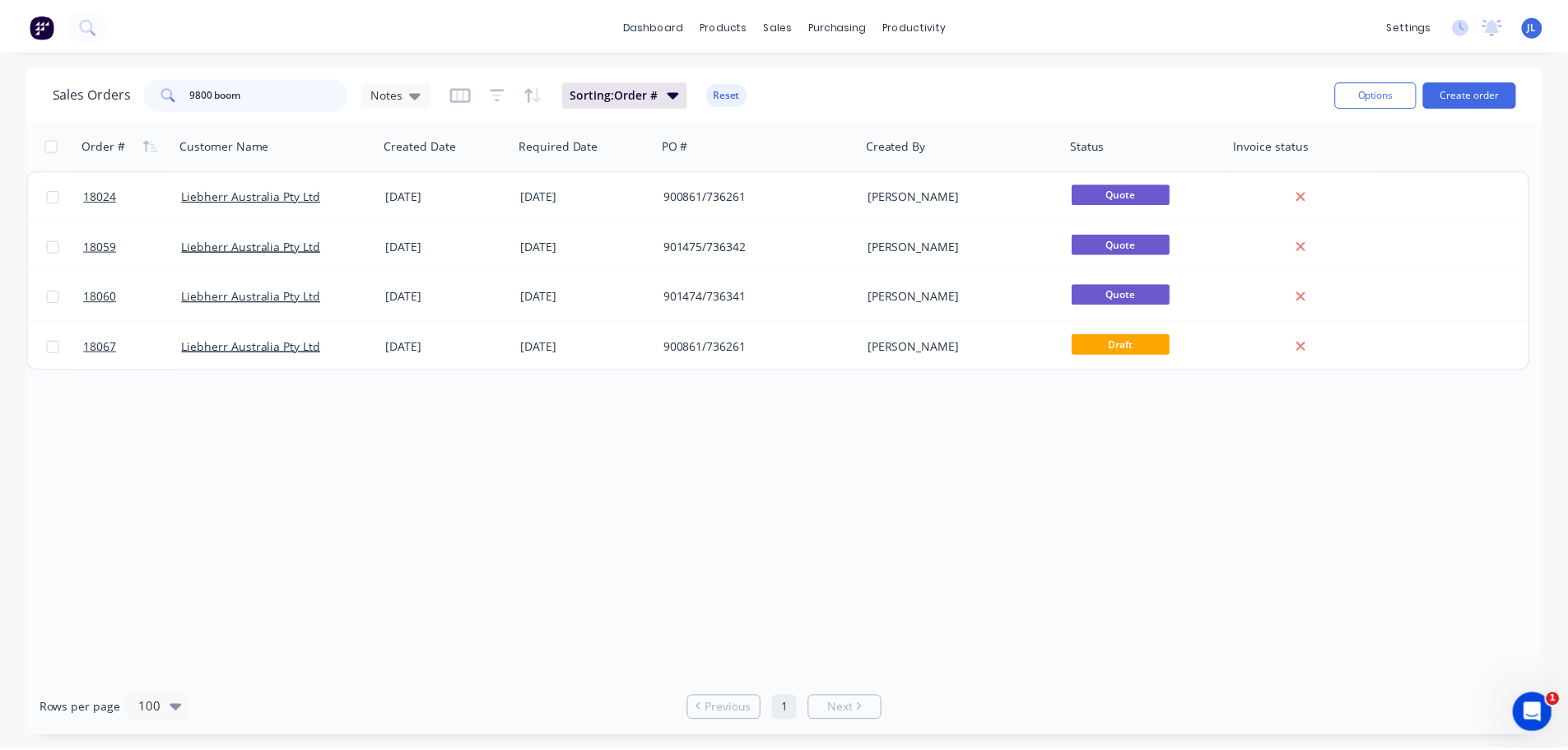
scroll to position [0, 0]
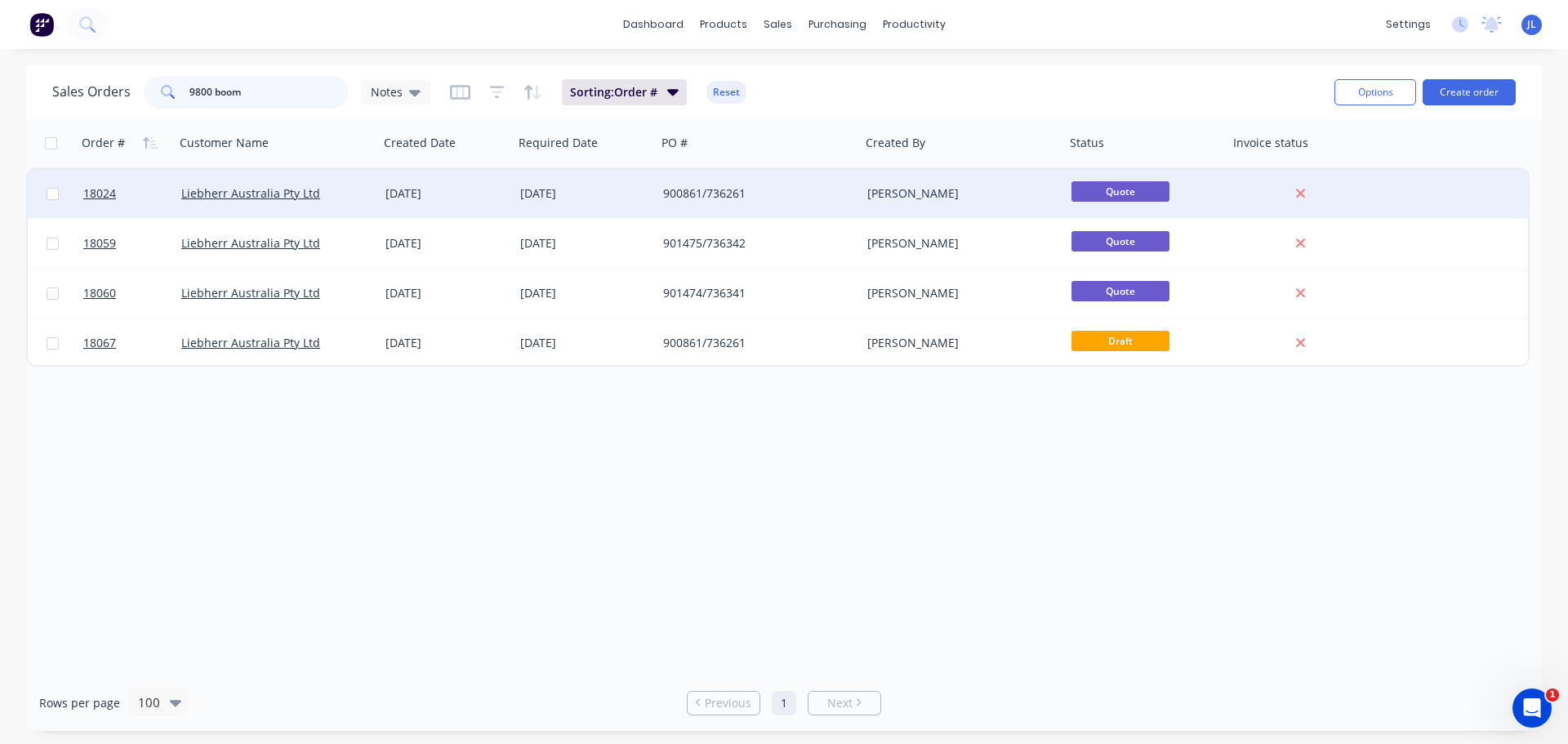
type input "9800 boom"
click at [655, 201] on div "[DATE]" at bounding box center [585, 194] width 143 height 49
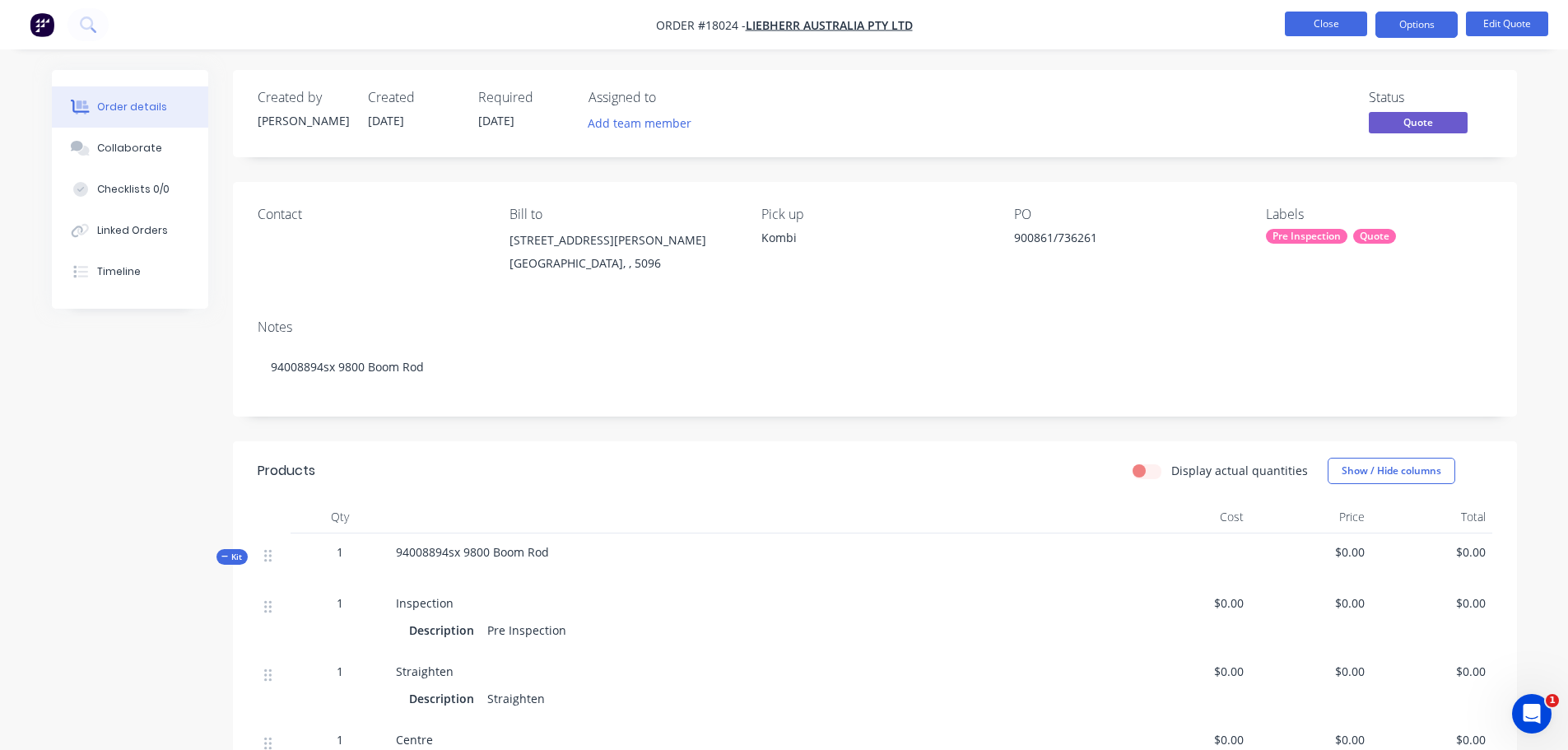
click at [1323, 29] on button "Close" at bounding box center [1326, 24] width 83 height 25
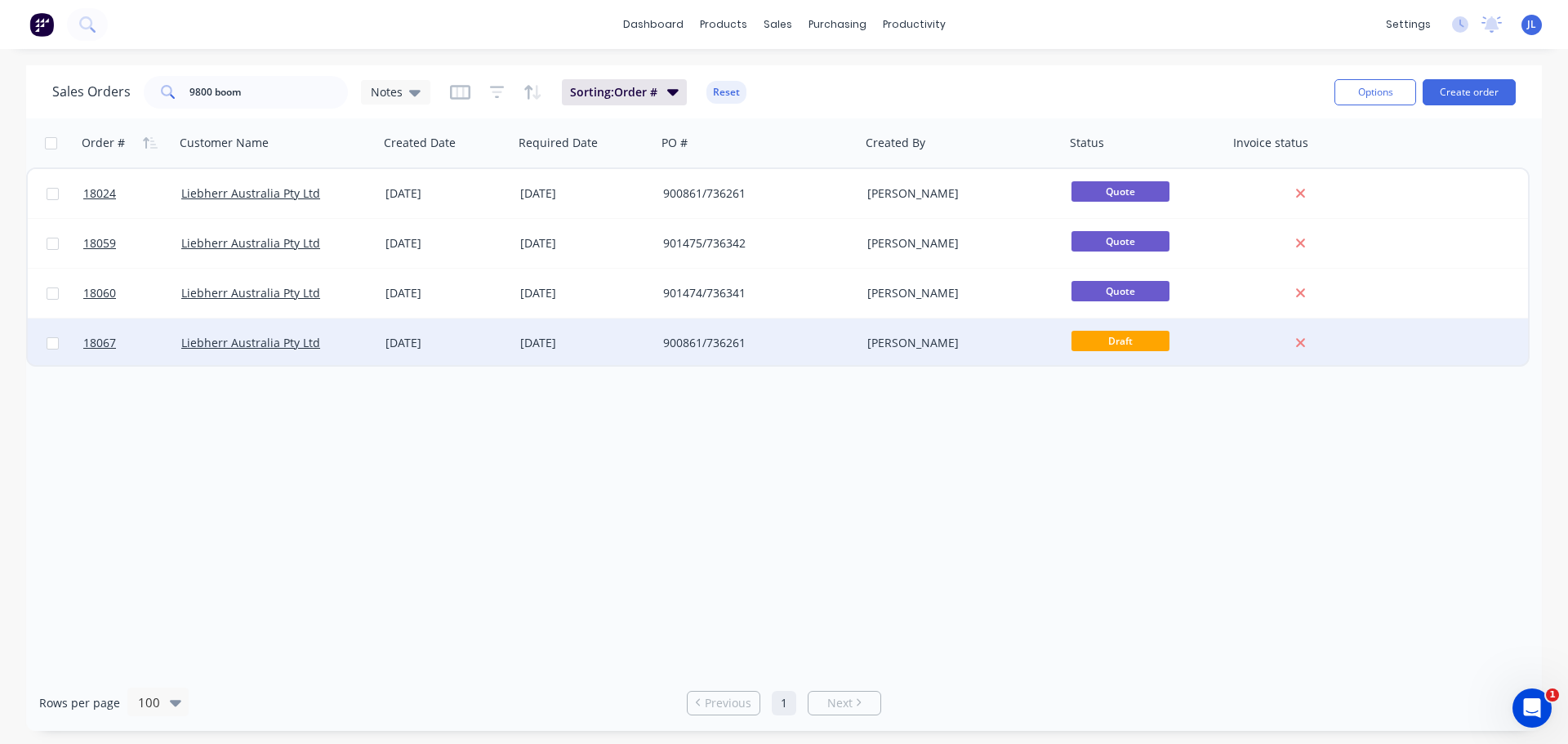
click at [789, 345] on div "900861/736261" at bounding box center [753, 342] width 181 height 16
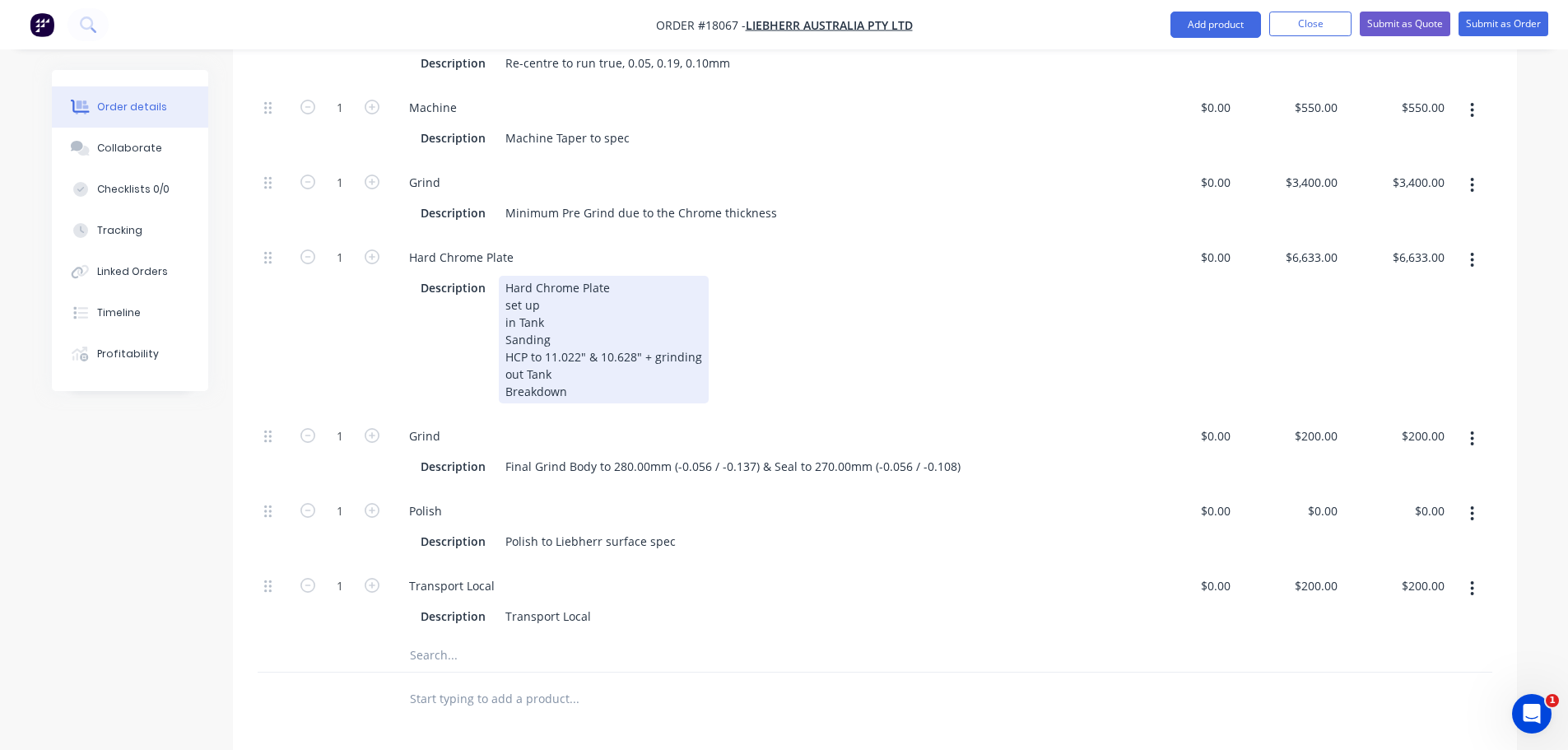
scroll to position [741, 0]
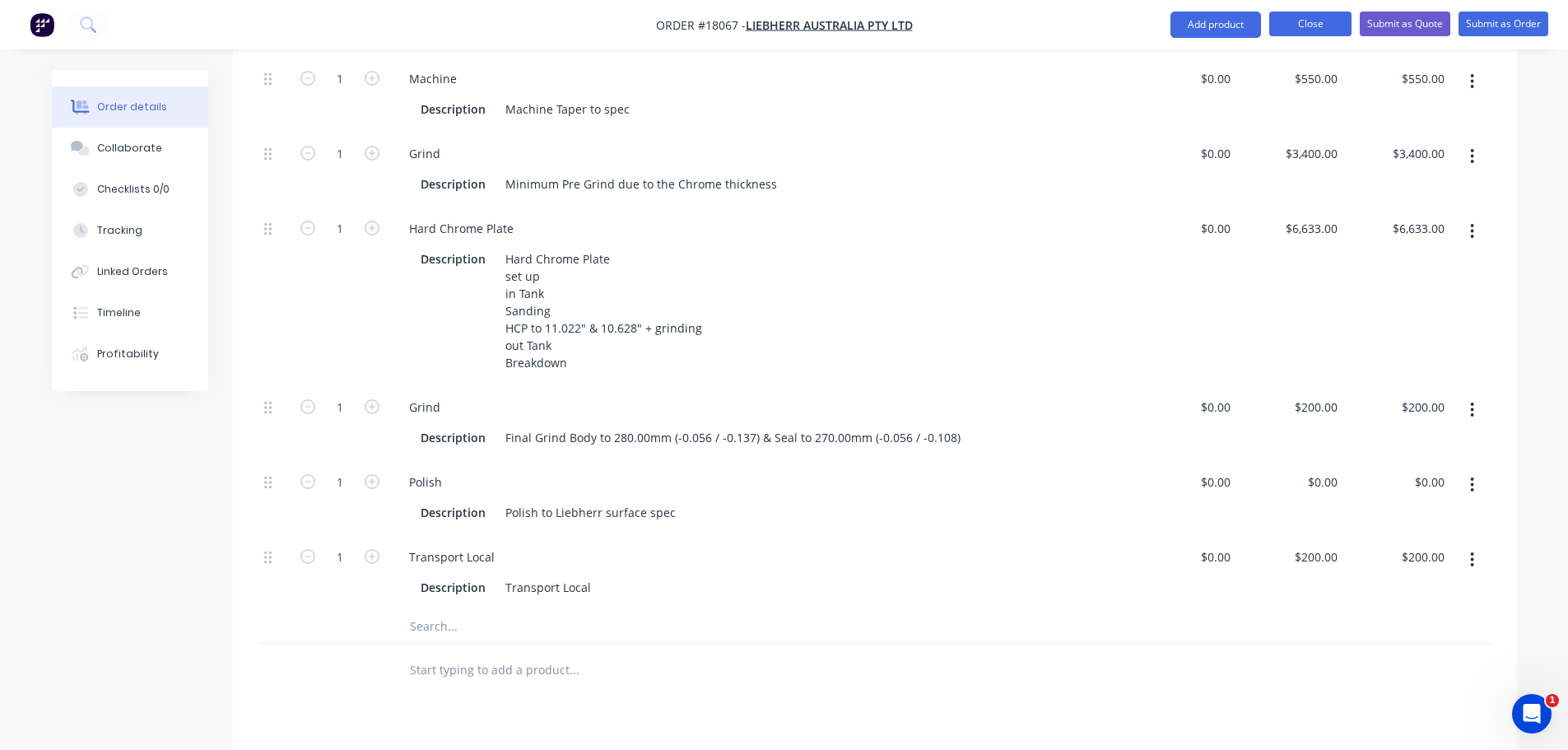
click at [1294, 32] on button "Close" at bounding box center [1310, 24] width 83 height 25
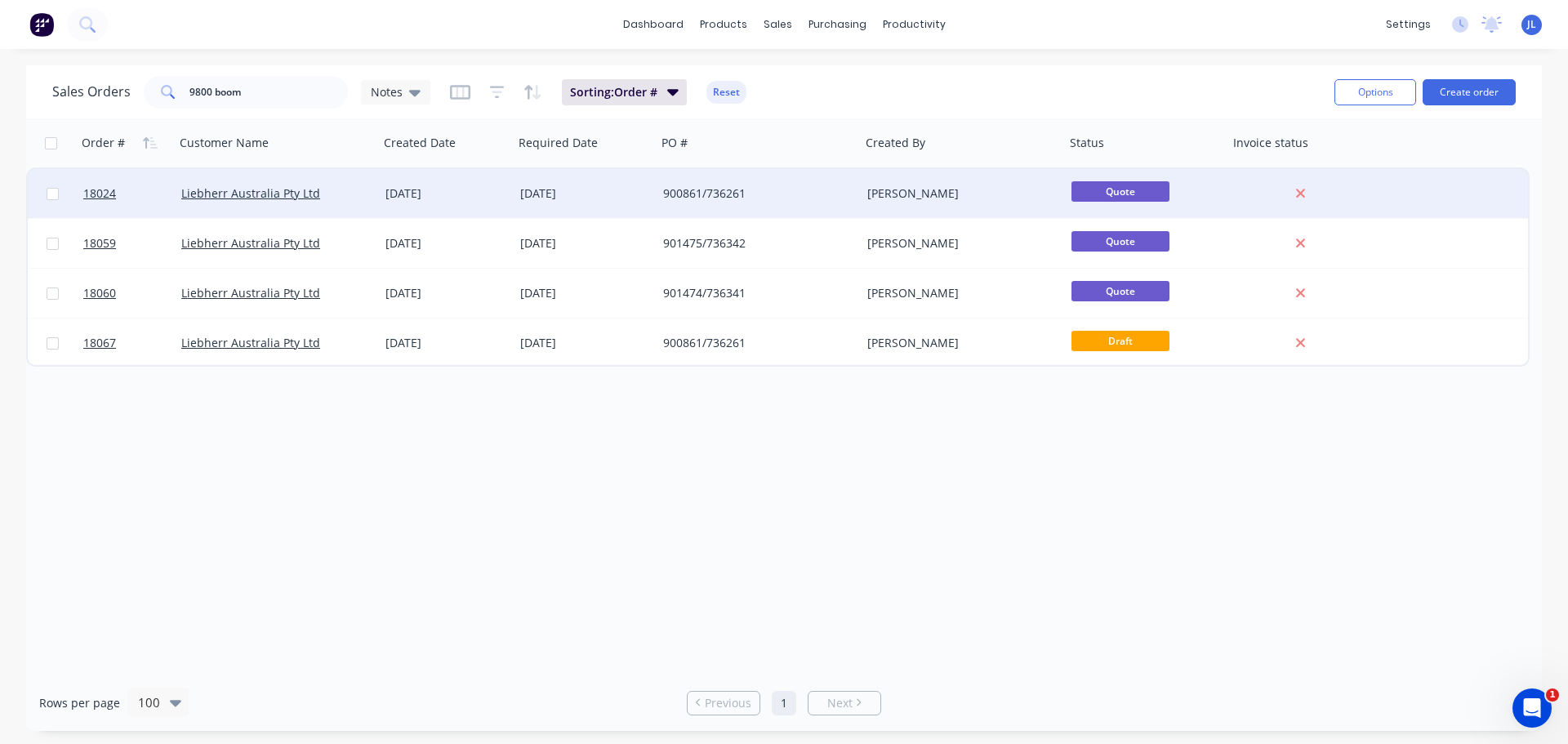
click at [865, 198] on div "[PERSON_NAME]" at bounding box center [962, 194] width 204 height 49
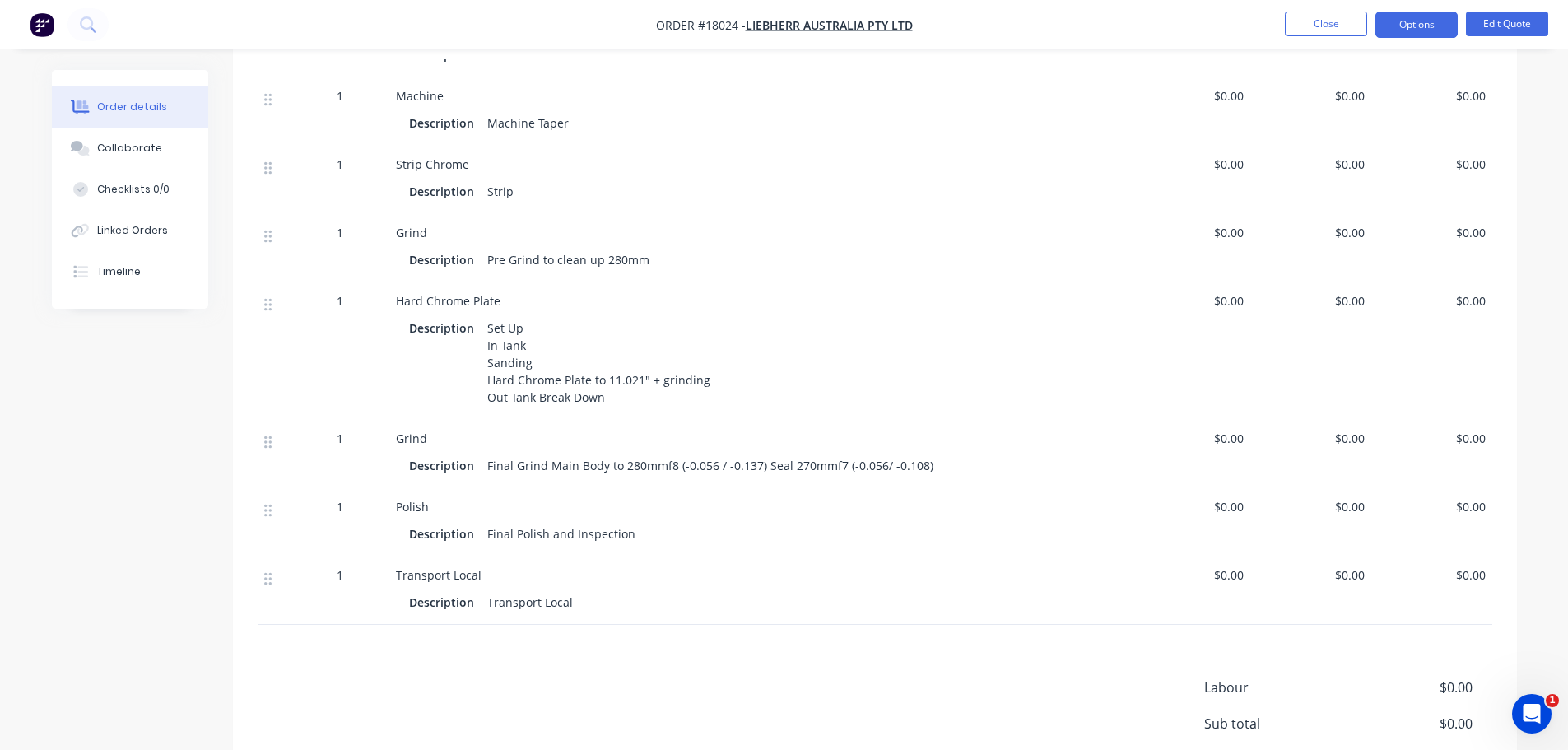
scroll to position [741, 0]
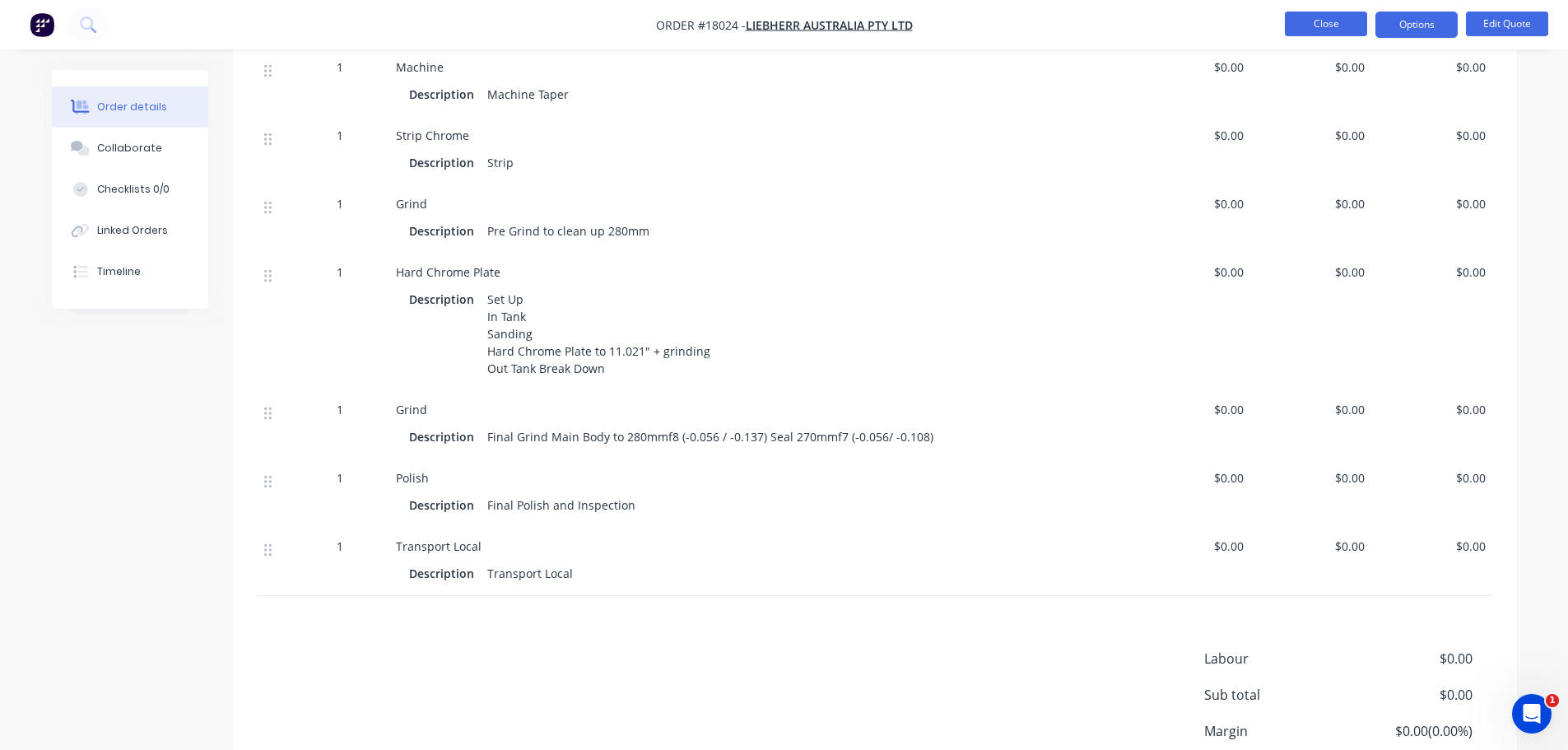
click at [1316, 26] on button "Close" at bounding box center [1326, 24] width 83 height 25
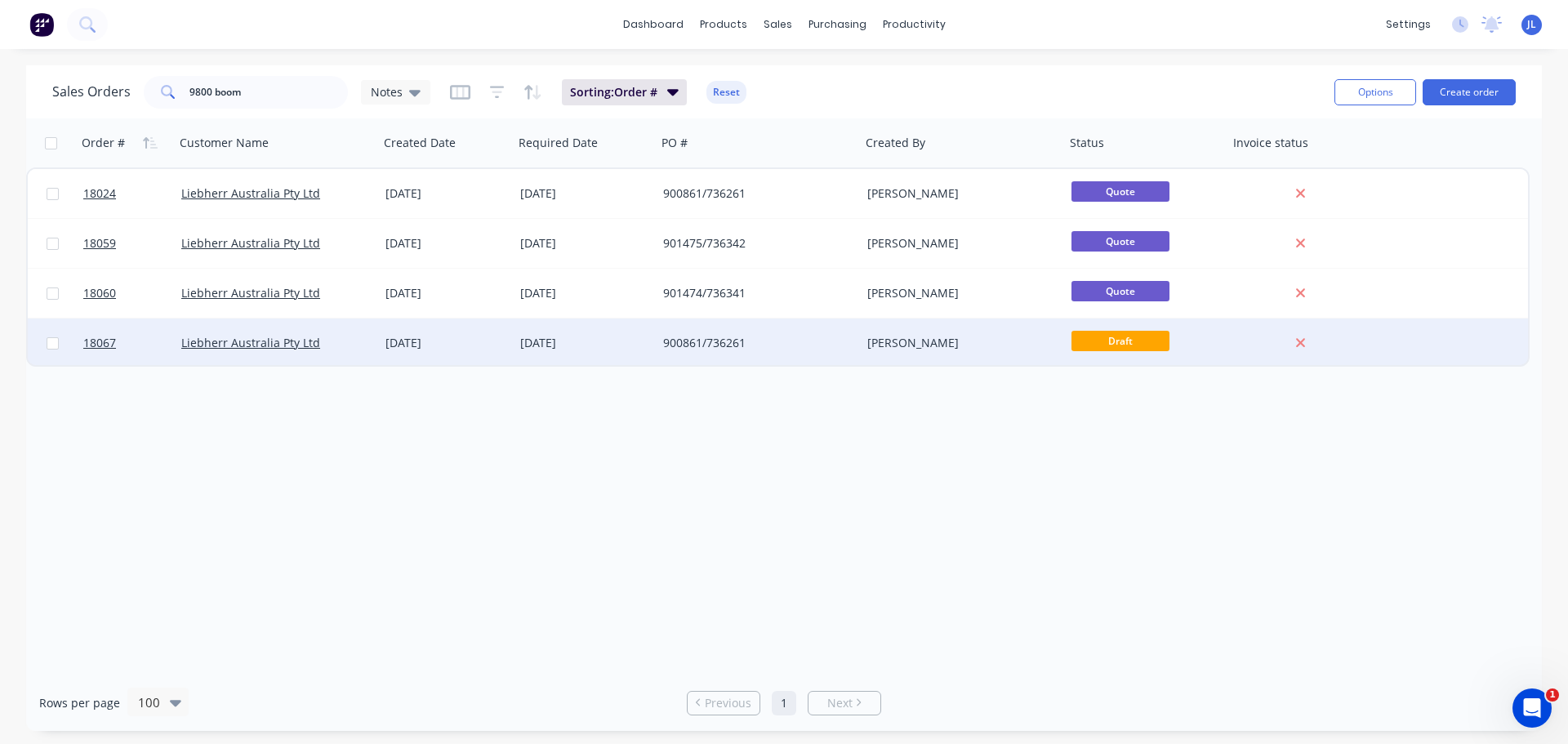
click at [650, 333] on div "[DATE]" at bounding box center [585, 343] width 143 height 49
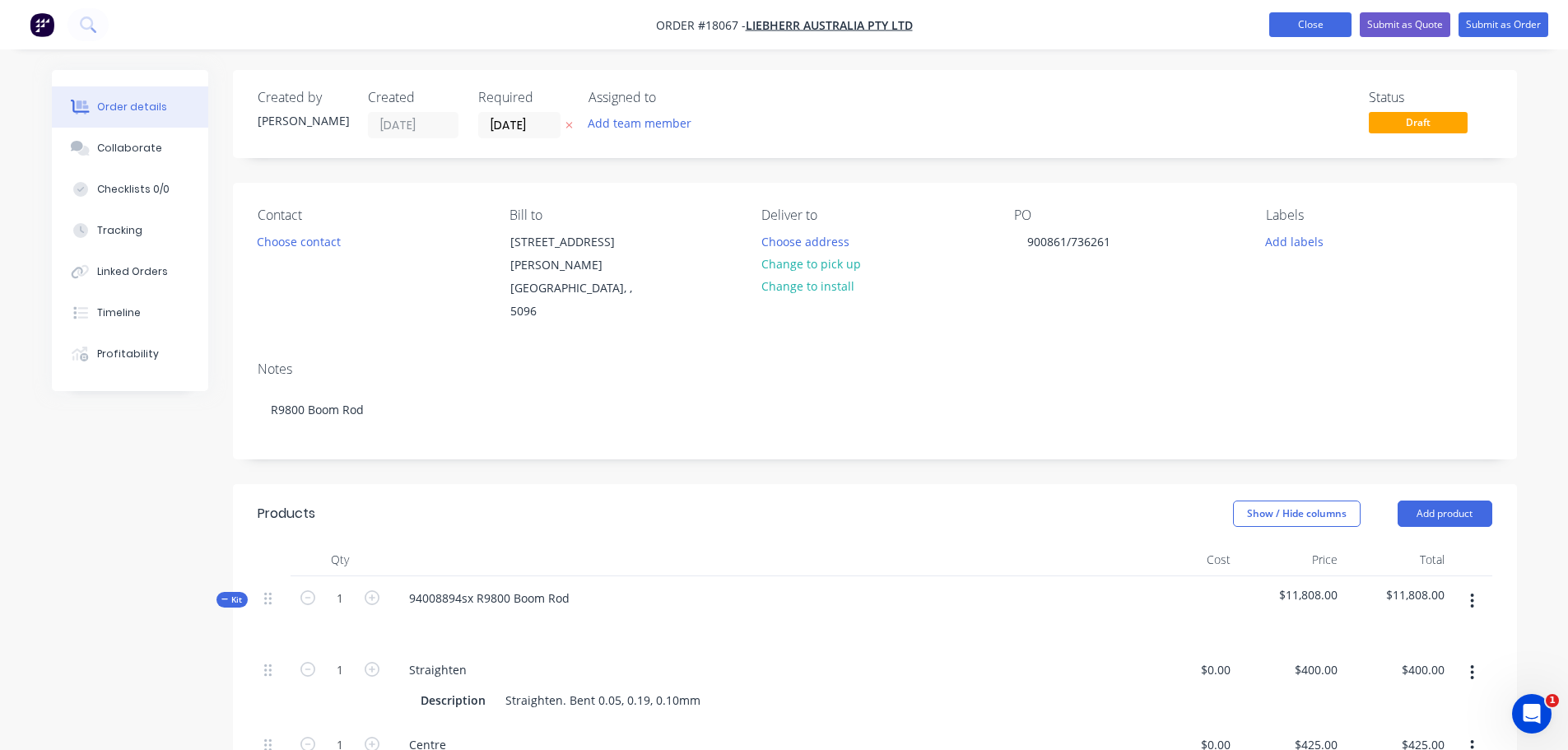
click at [1304, 32] on button "Close" at bounding box center [1310, 24] width 83 height 25
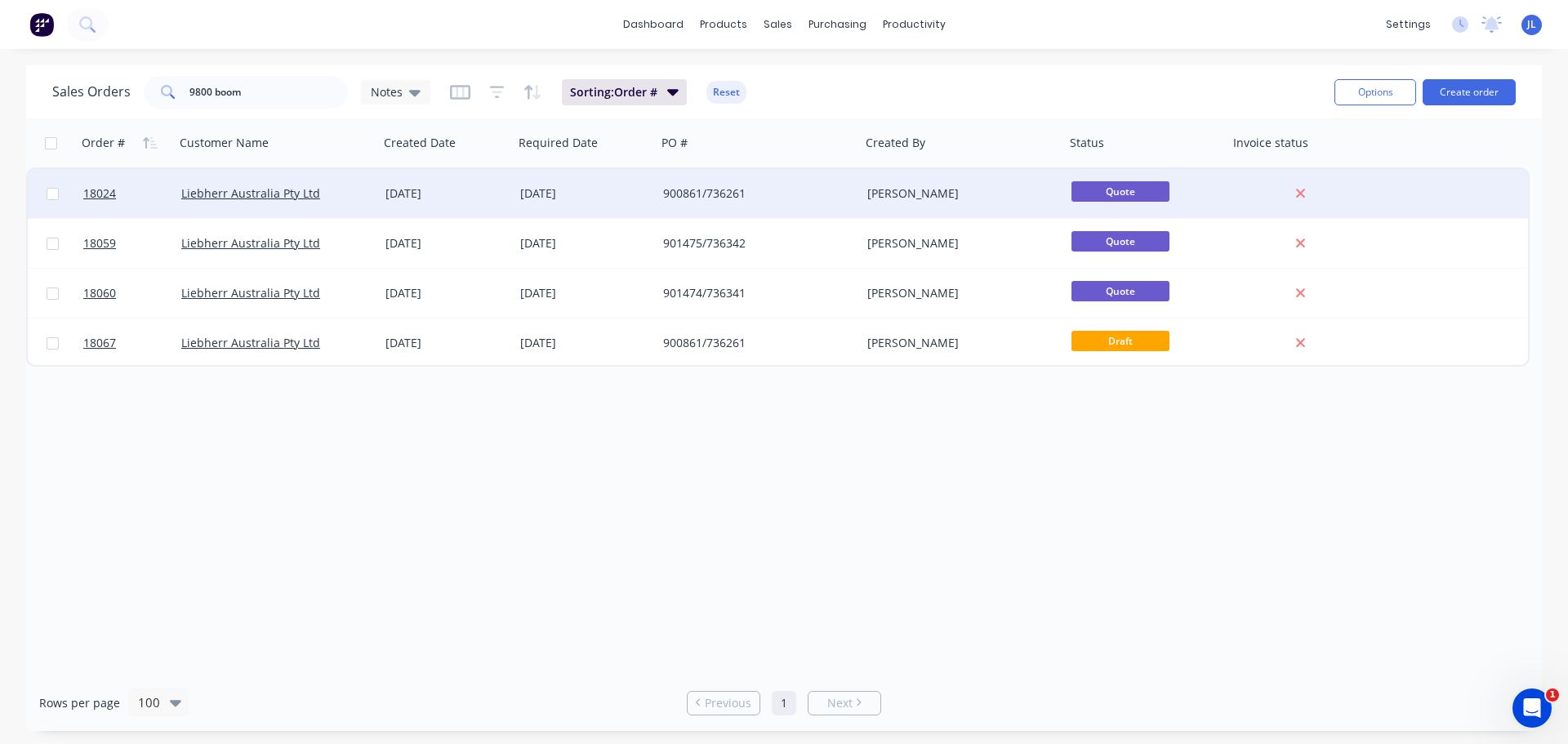
click at [771, 200] on div "900861/736261" at bounding box center [753, 193] width 181 height 16
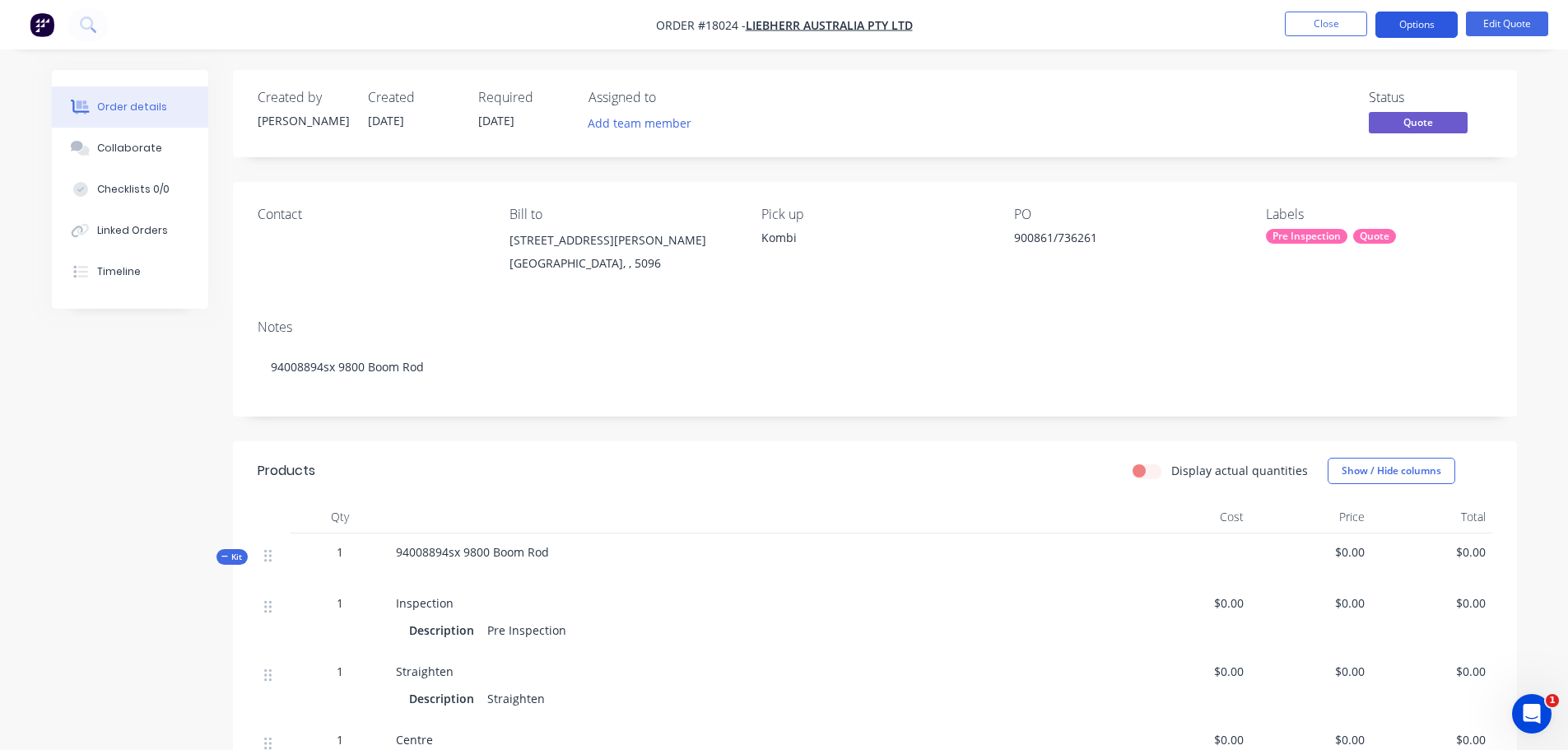
click at [1405, 26] on button "Options" at bounding box center [1416, 25] width 83 height 26
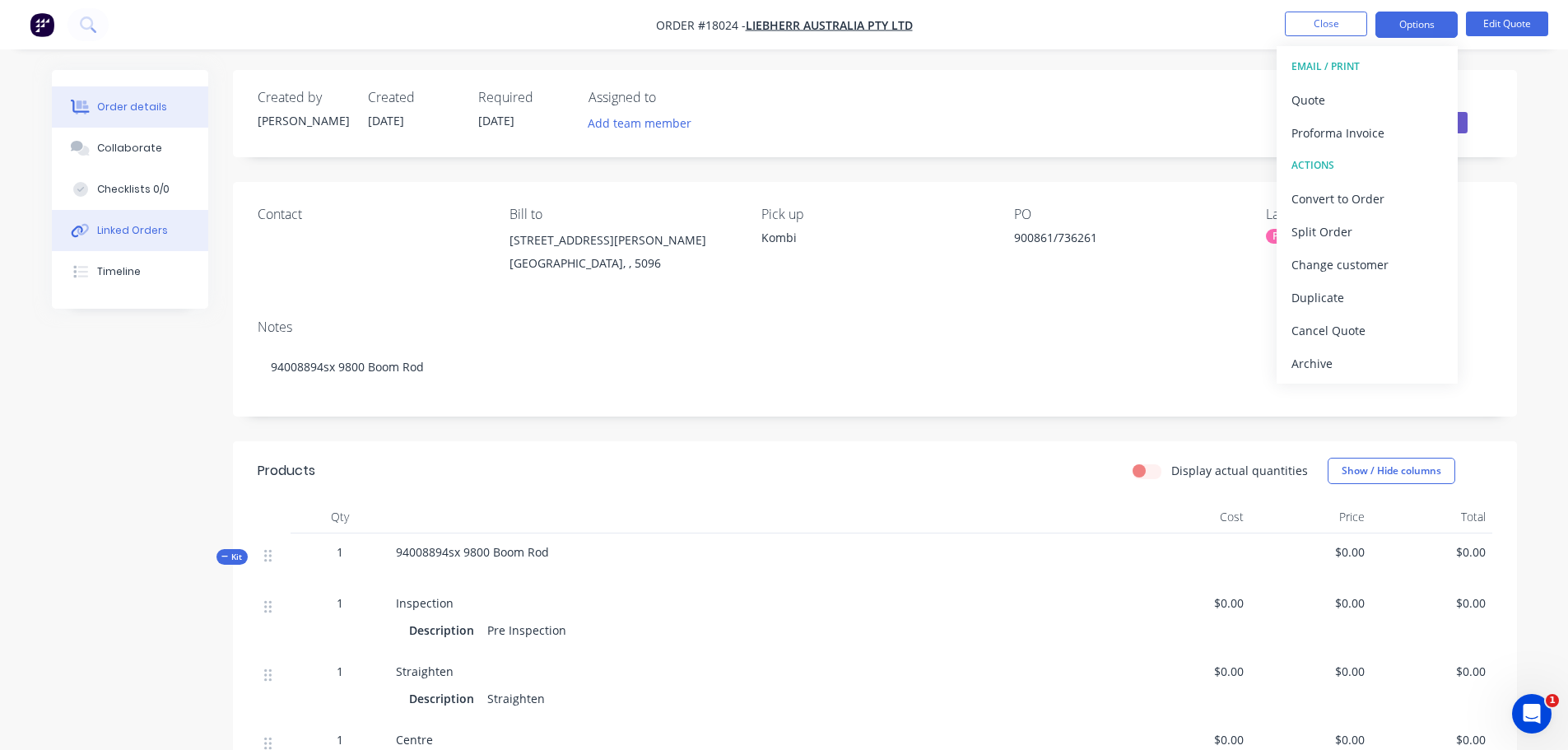
click at [112, 221] on button "Linked Orders" at bounding box center [130, 230] width 157 height 41
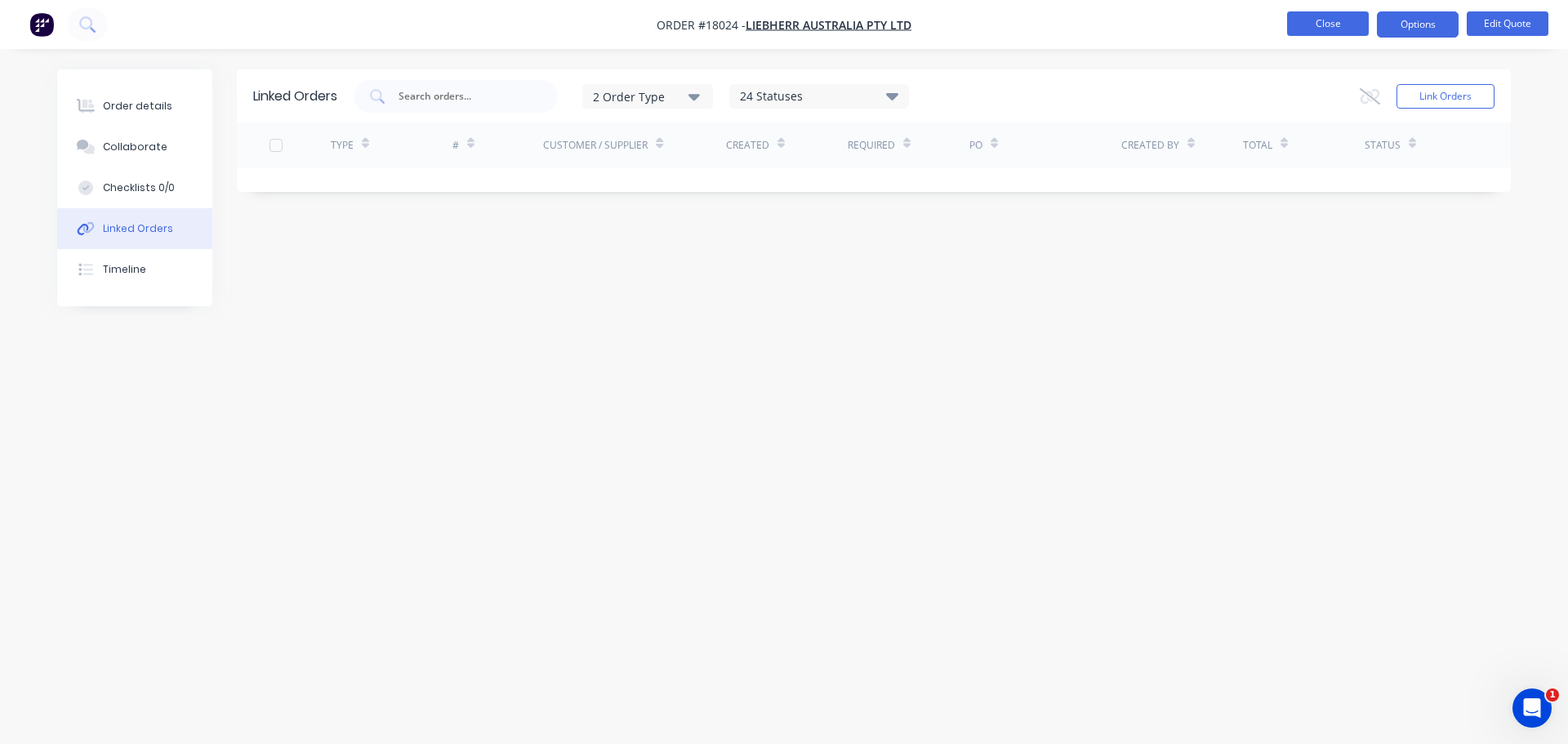
click at [1309, 25] on button "Close" at bounding box center [1327, 24] width 82 height 25
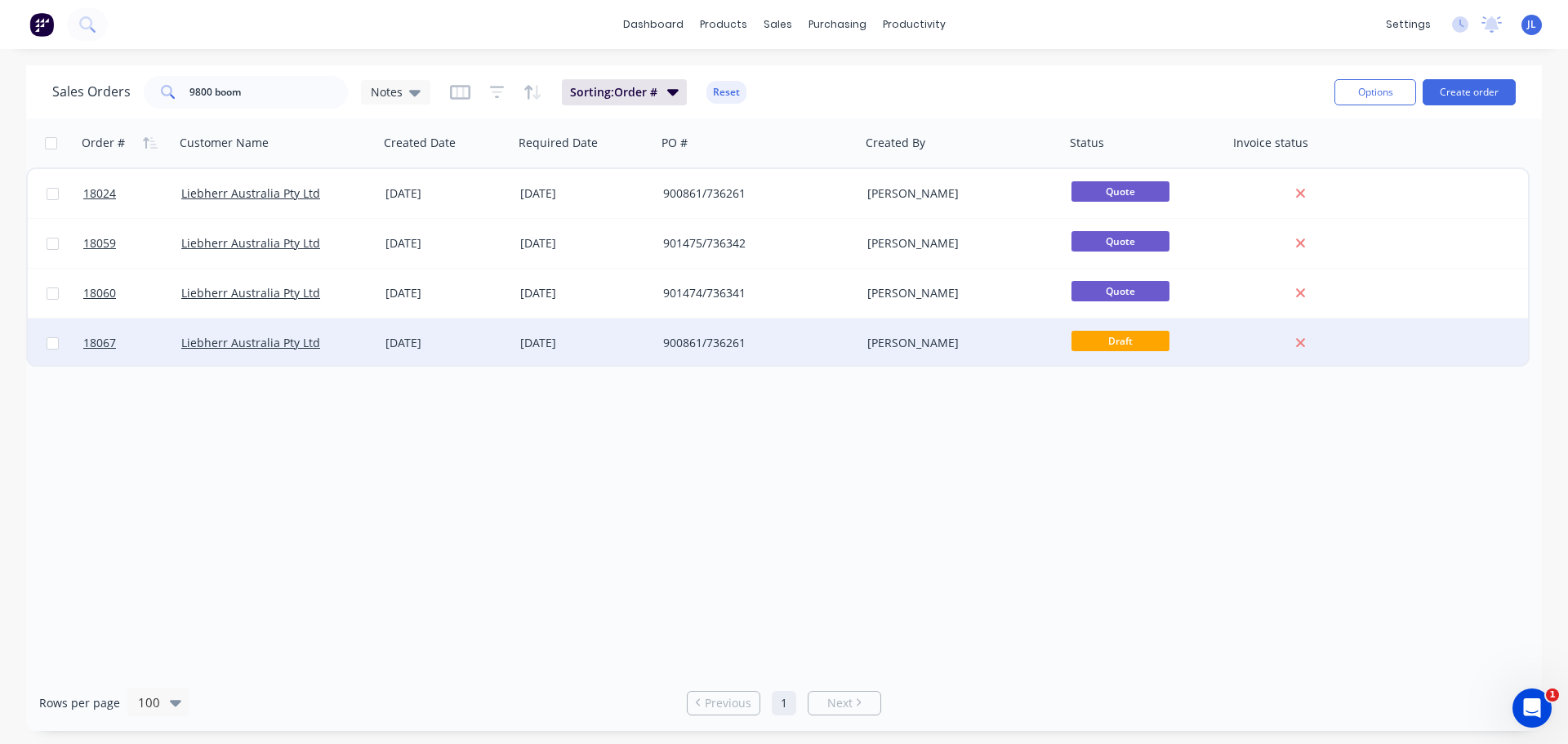
click at [469, 333] on div "[DATE]" at bounding box center [445, 343] width 134 height 49
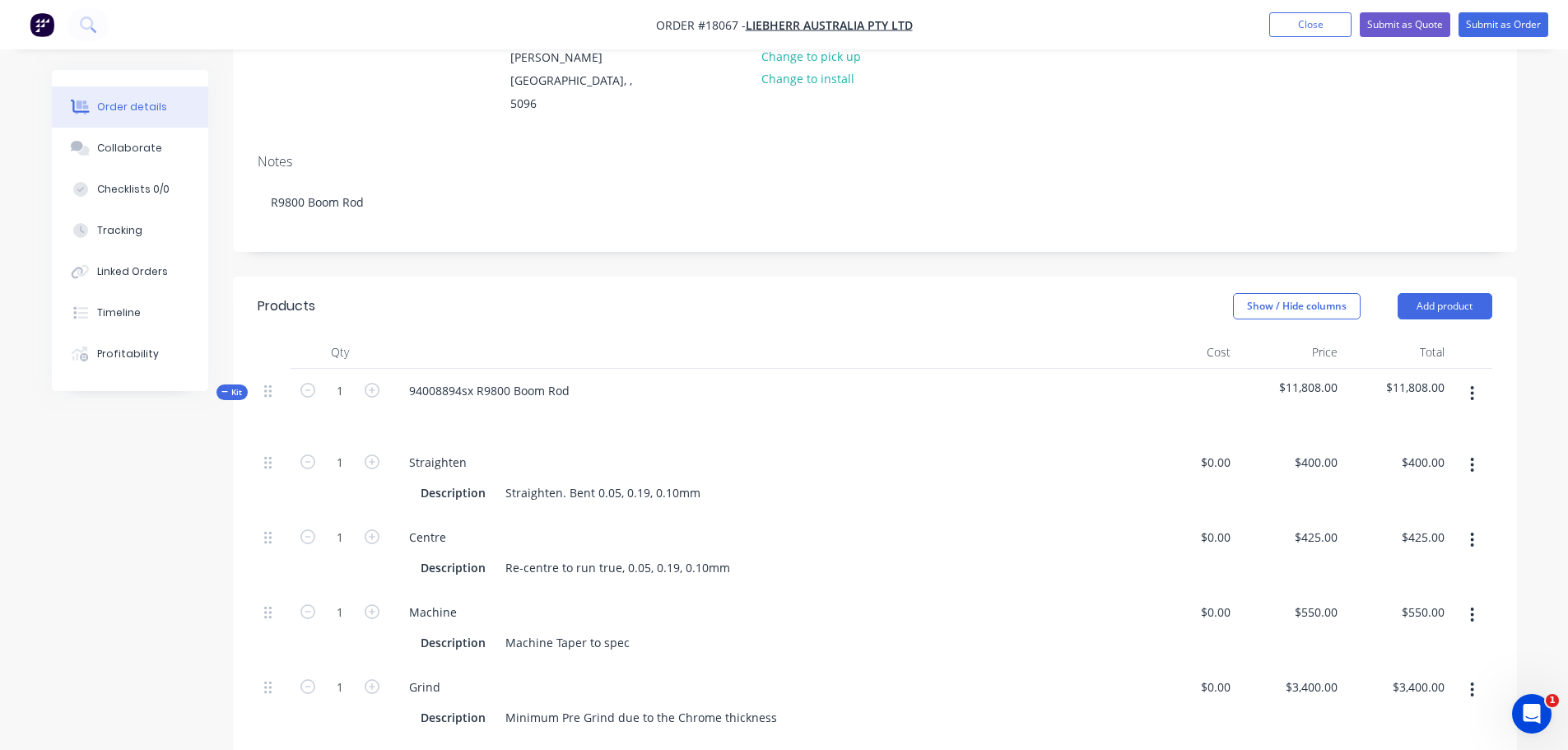
scroll to position [494, 0]
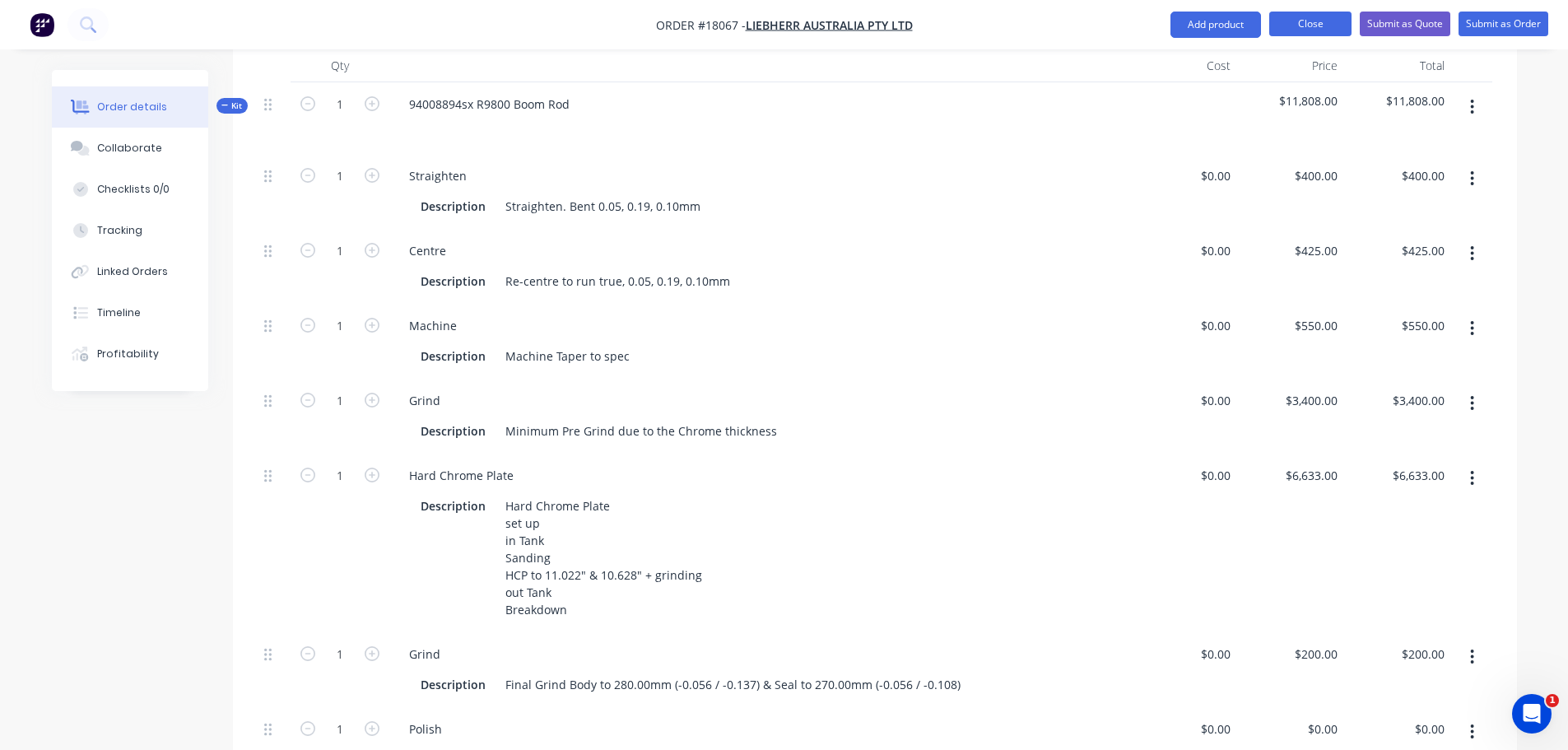
click at [1325, 27] on button "Close" at bounding box center [1310, 24] width 83 height 25
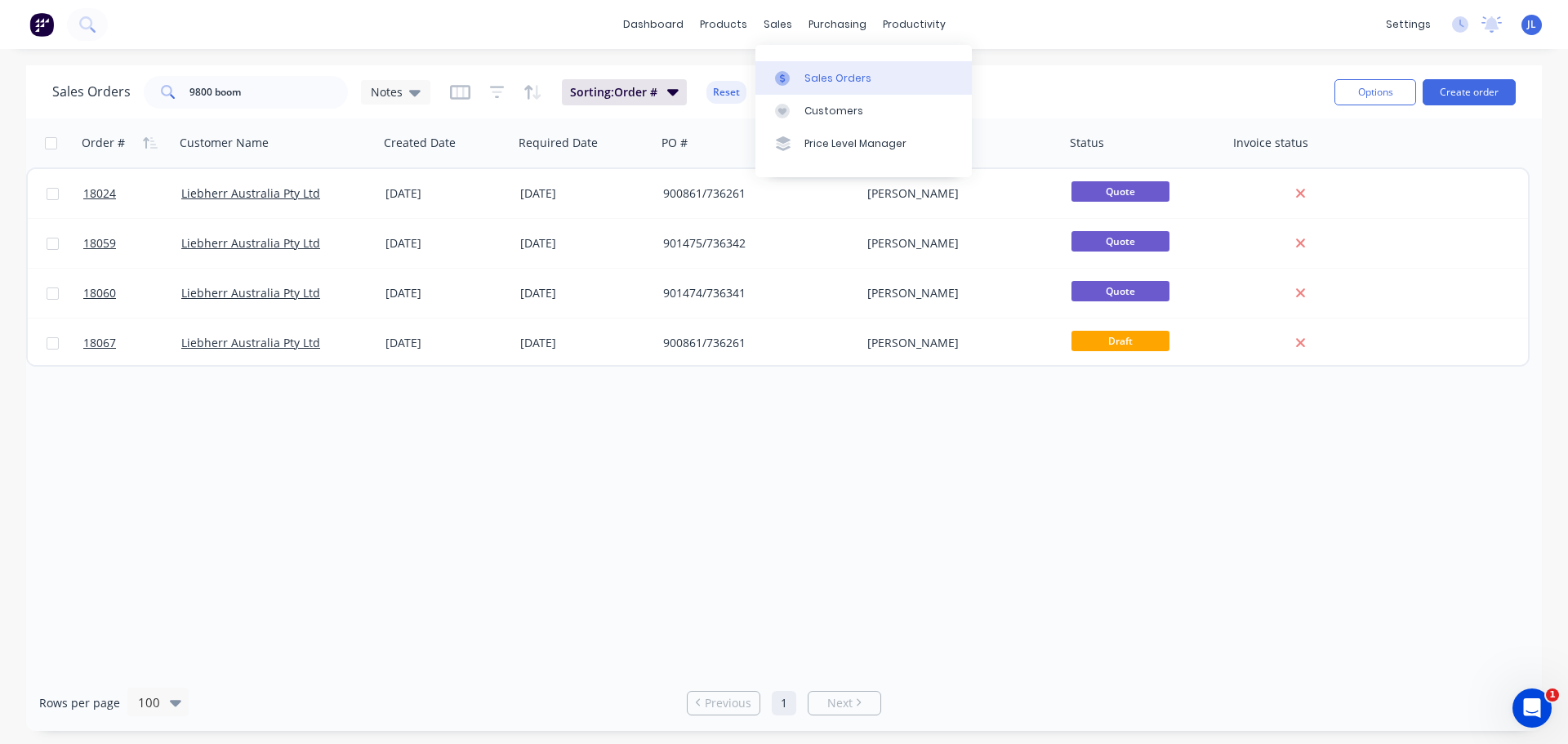
click at [806, 68] on link "Sales Orders" at bounding box center [863, 77] width 216 height 33
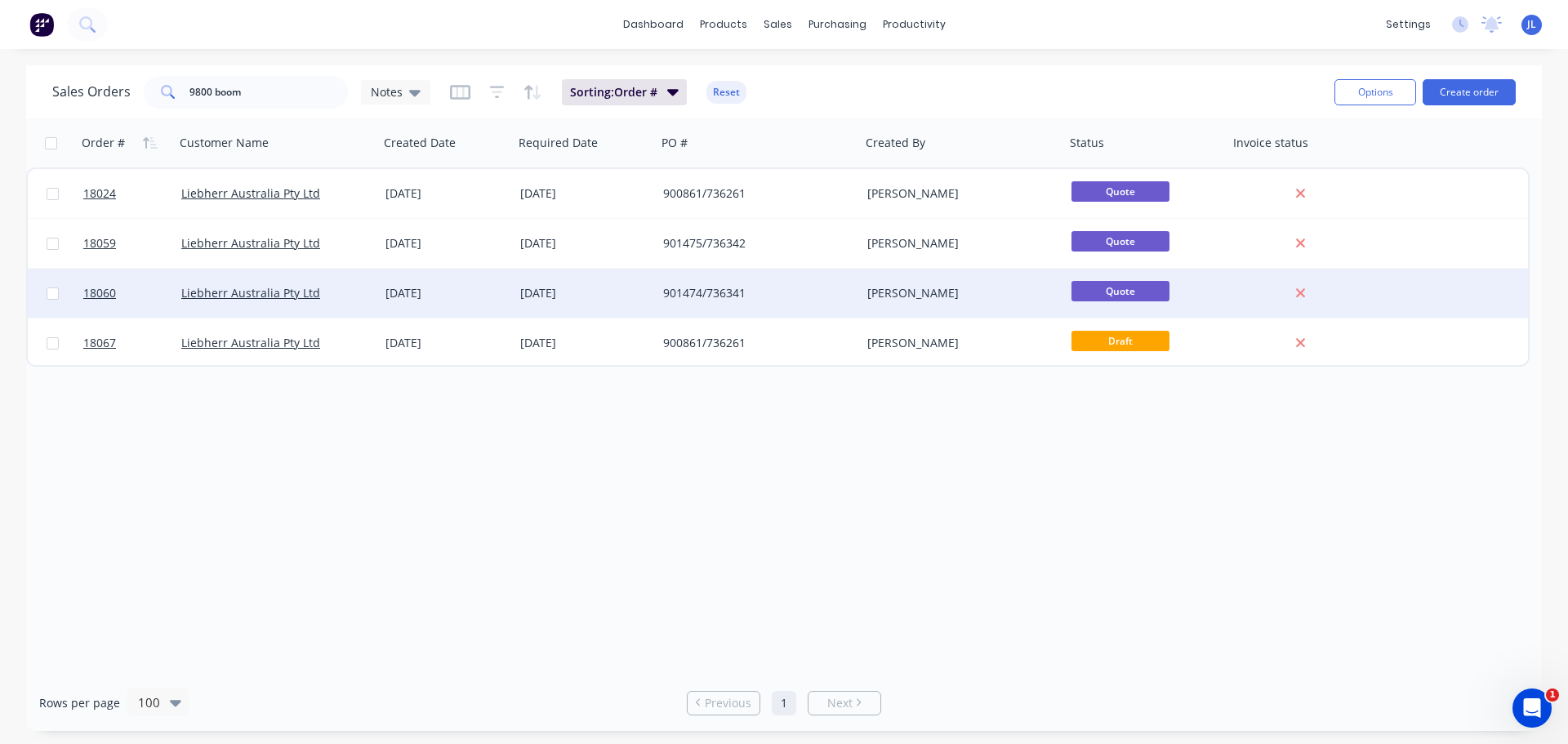
click at [707, 299] on div "901474/736341" at bounding box center [753, 293] width 181 height 16
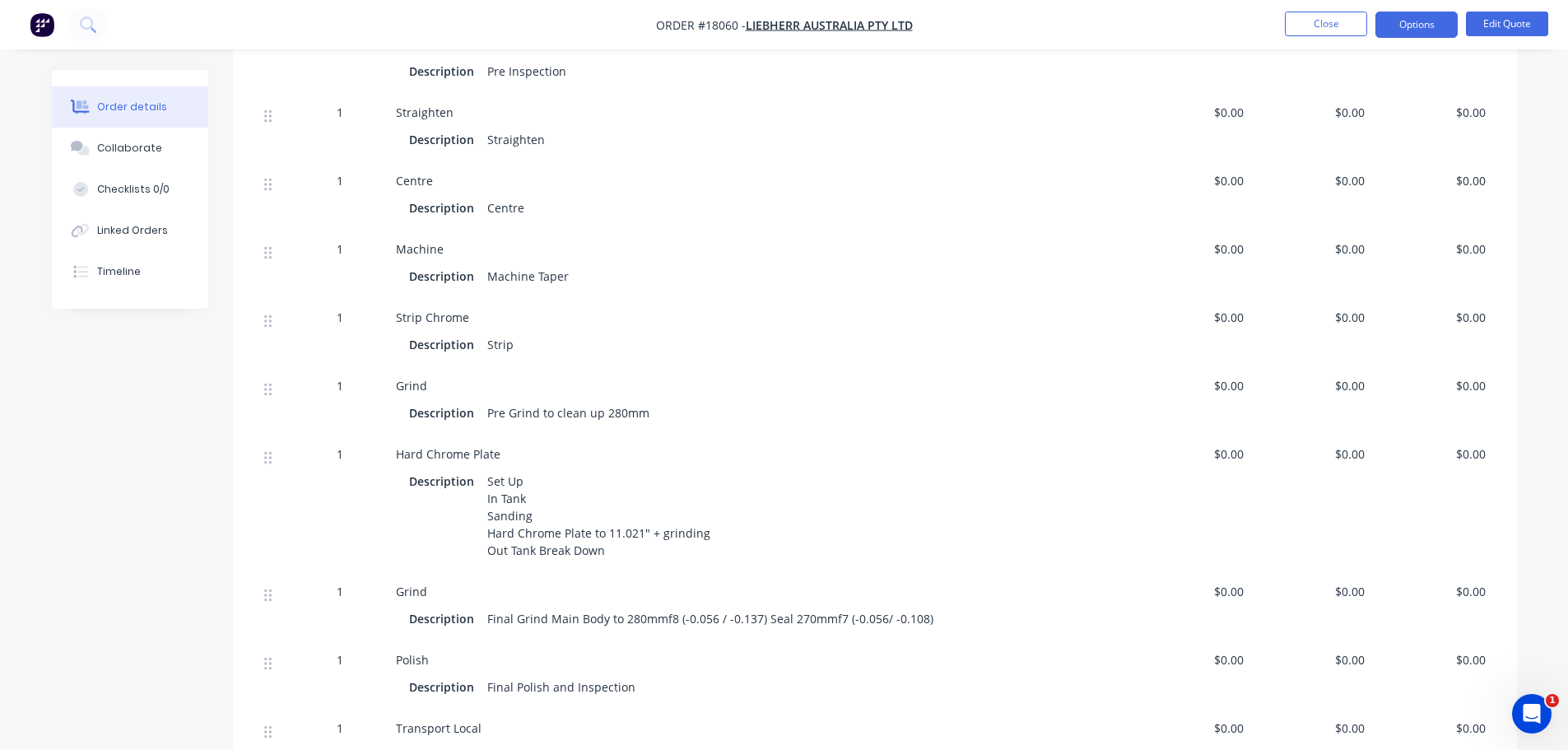
scroll to position [412, 0]
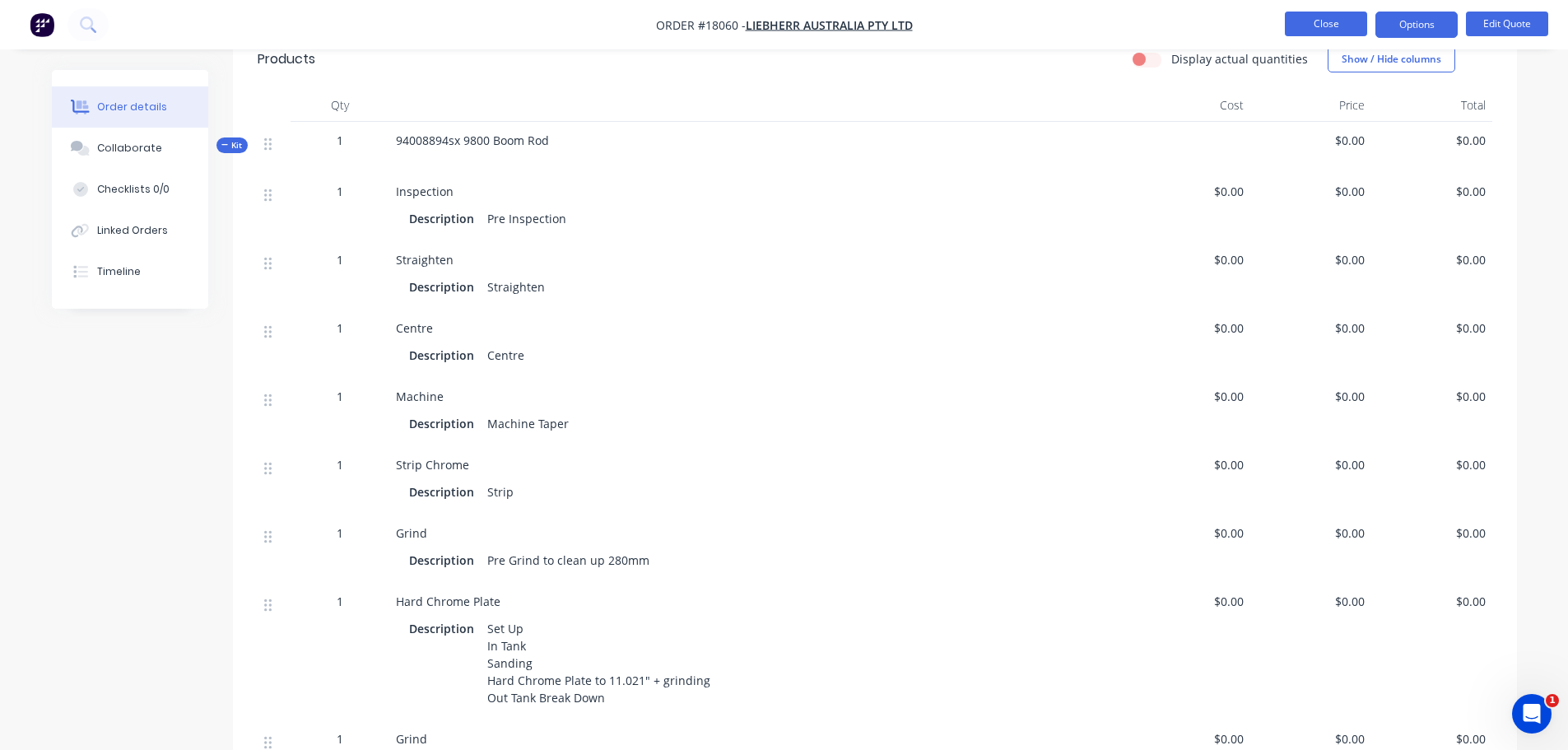
click at [1303, 30] on button "Close" at bounding box center [1326, 24] width 83 height 25
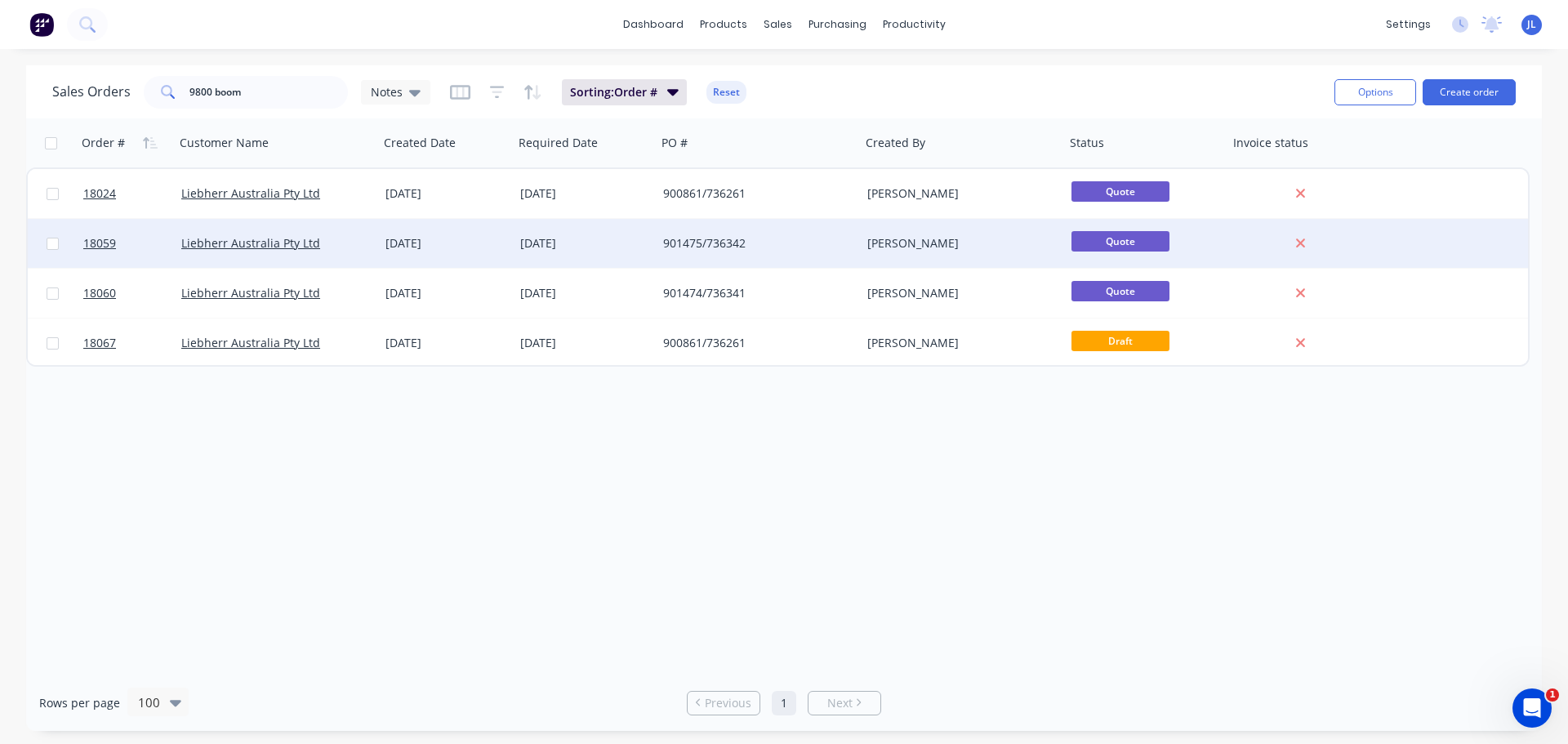
click at [737, 243] on div "901475/736342" at bounding box center [753, 243] width 181 height 16
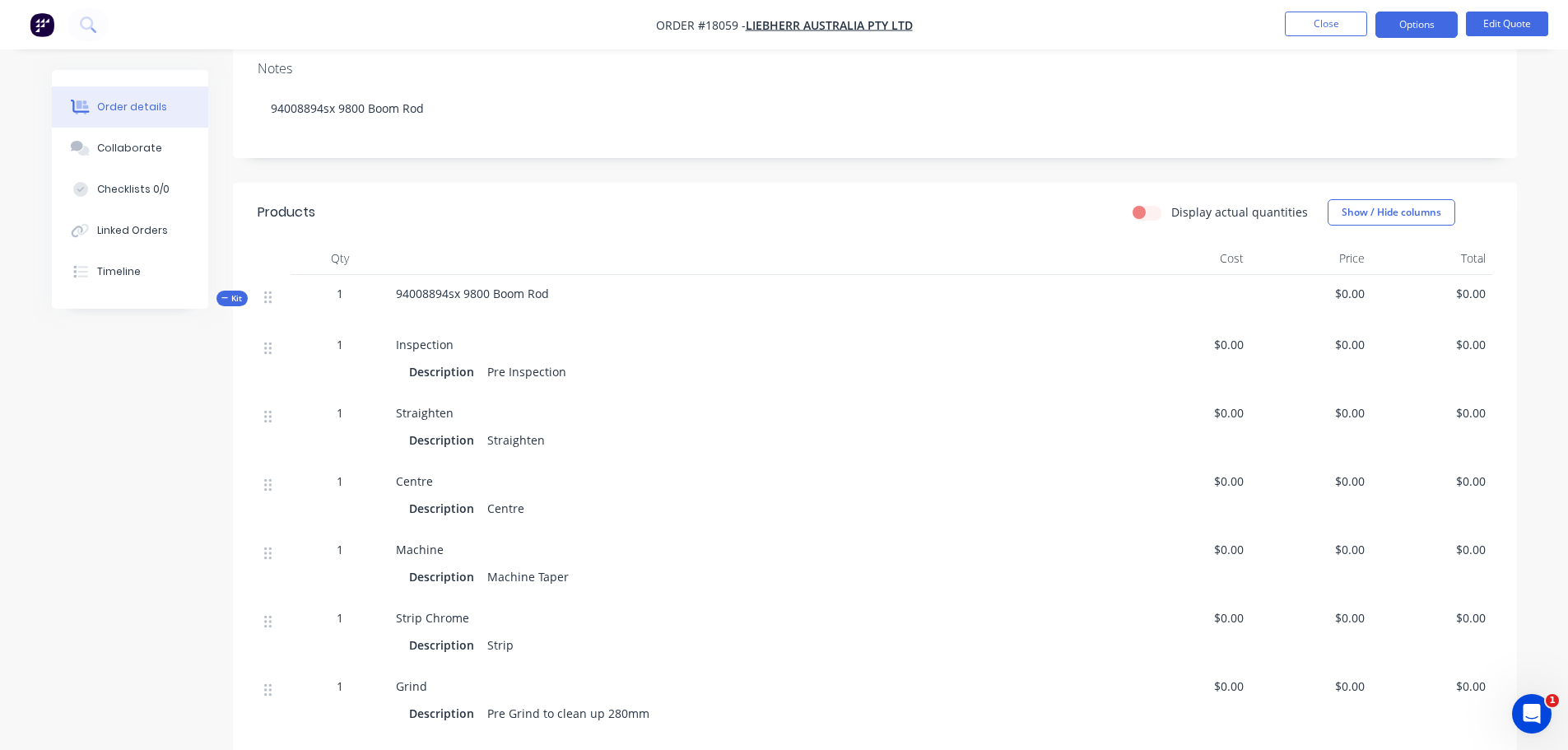
scroll to position [83, 0]
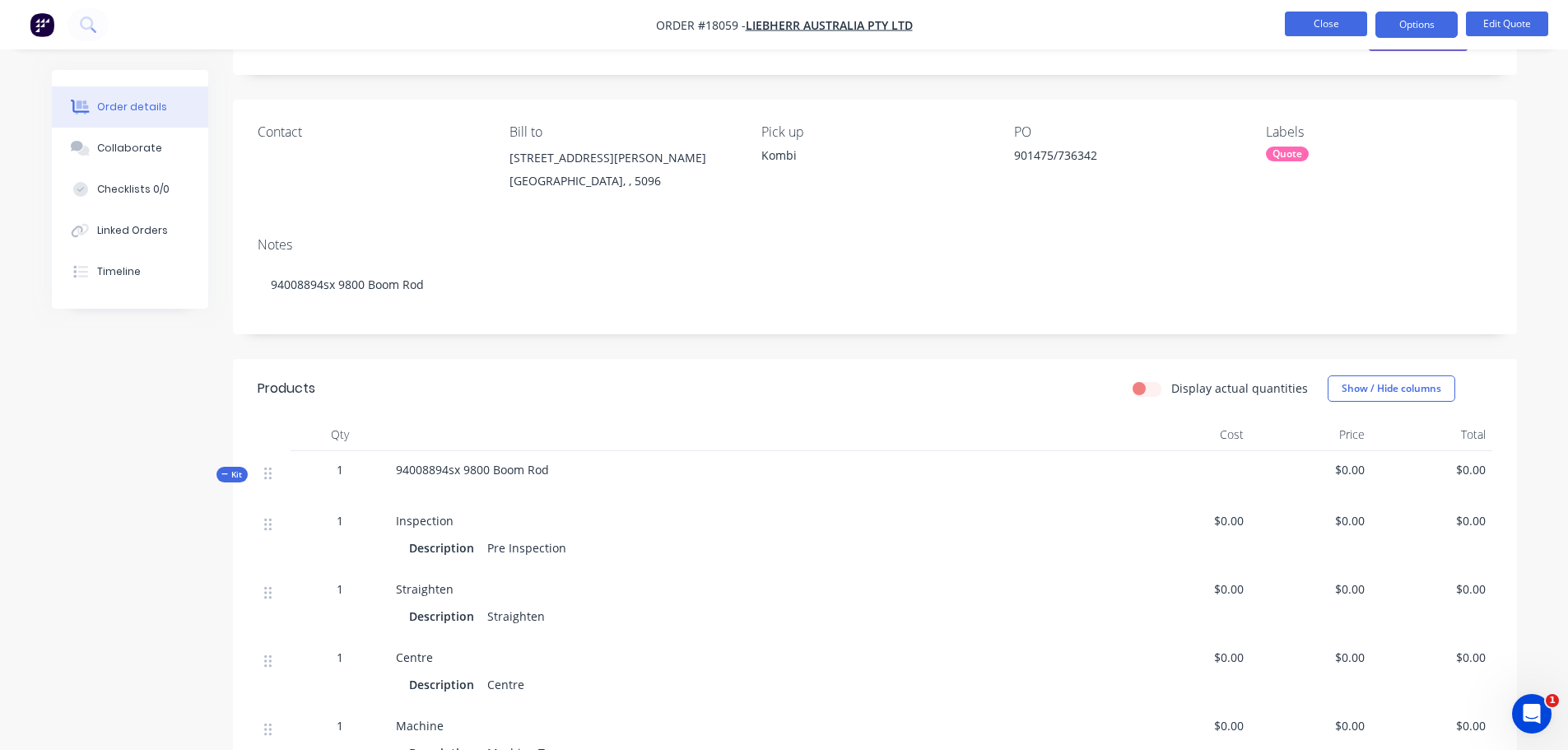
click at [1299, 26] on button "Close" at bounding box center [1326, 24] width 83 height 25
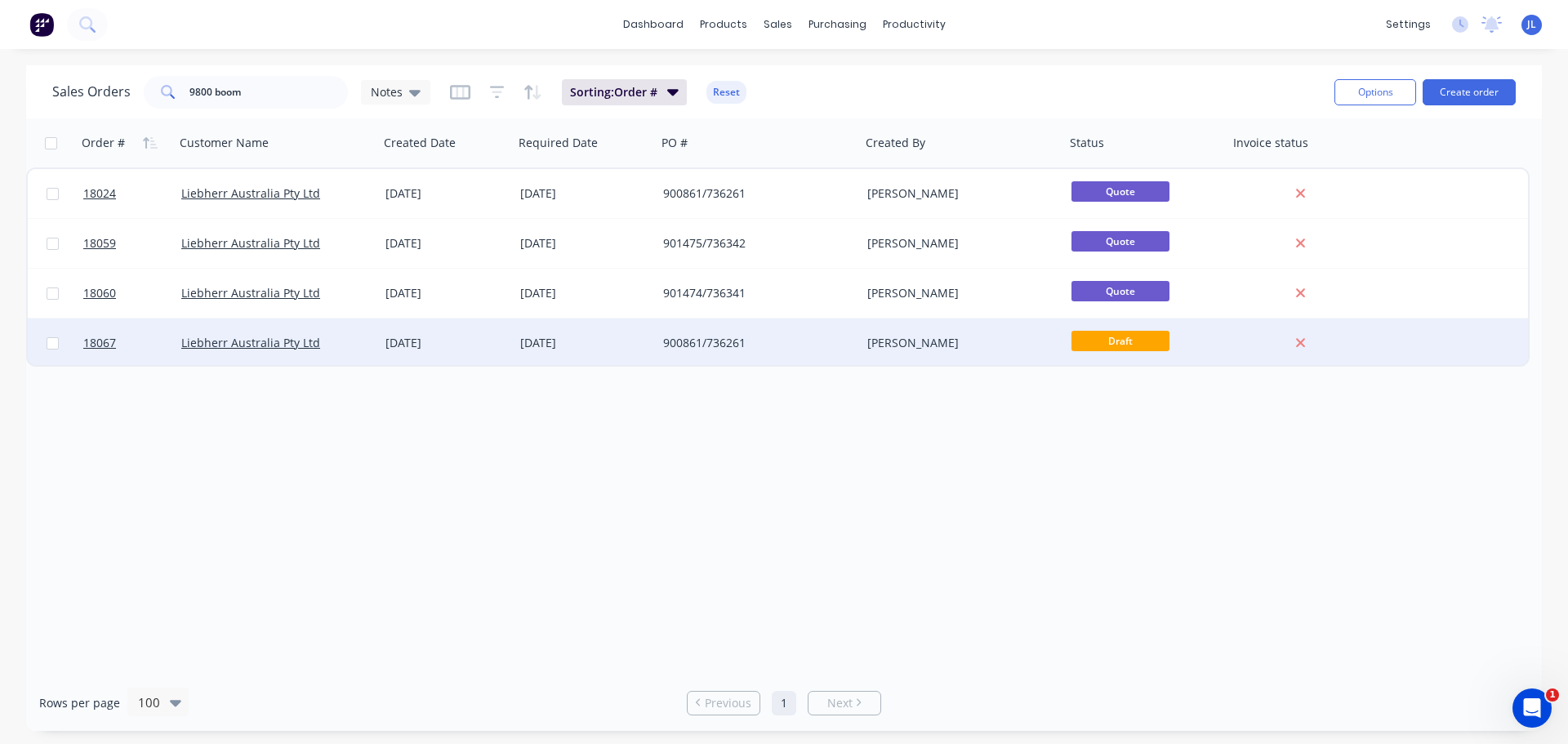
click at [705, 350] on div "900861/736261" at bounding box center [753, 342] width 181 height 16
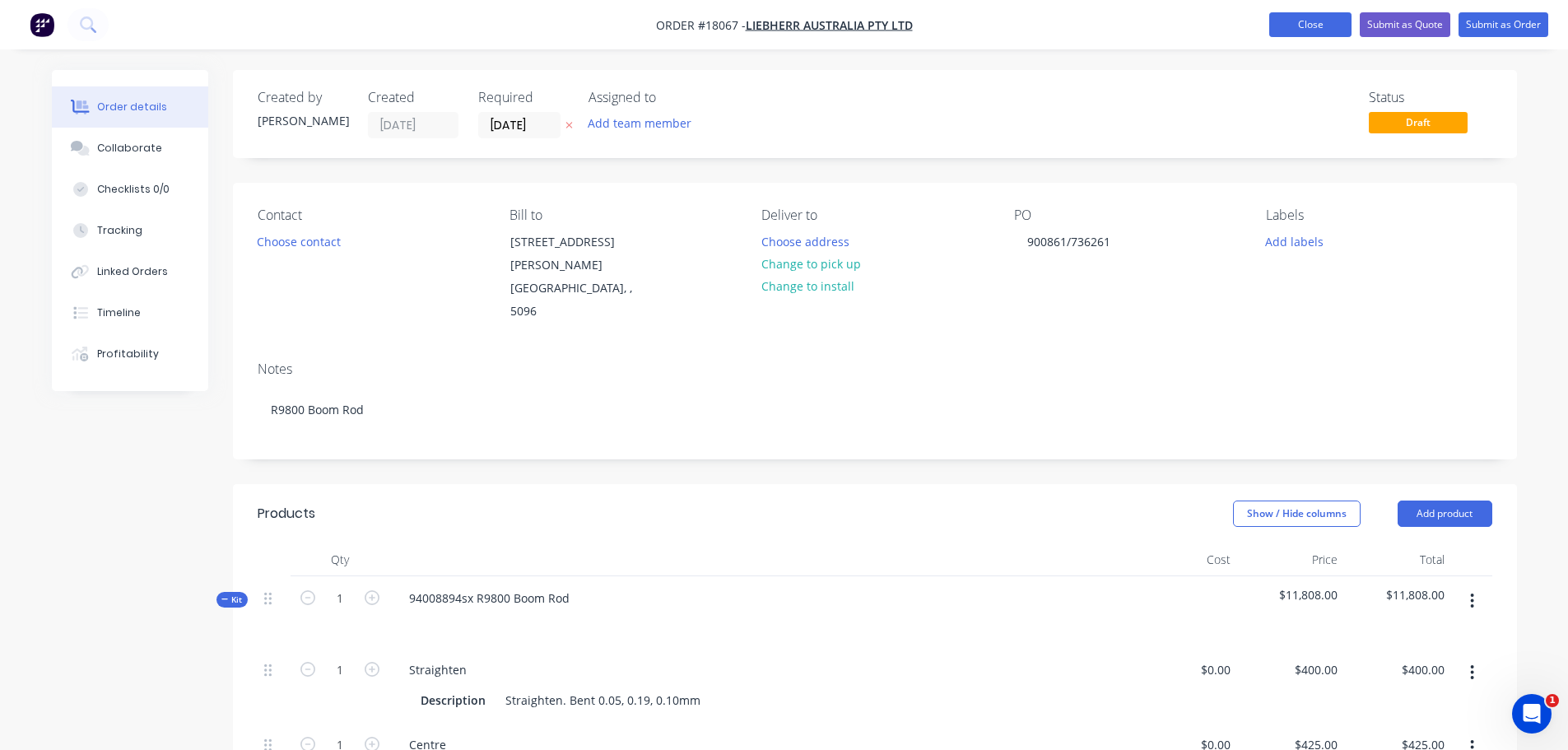
click at [1311, 35] on button "Close" at bounding box center [1310, 24] width 83 height 25
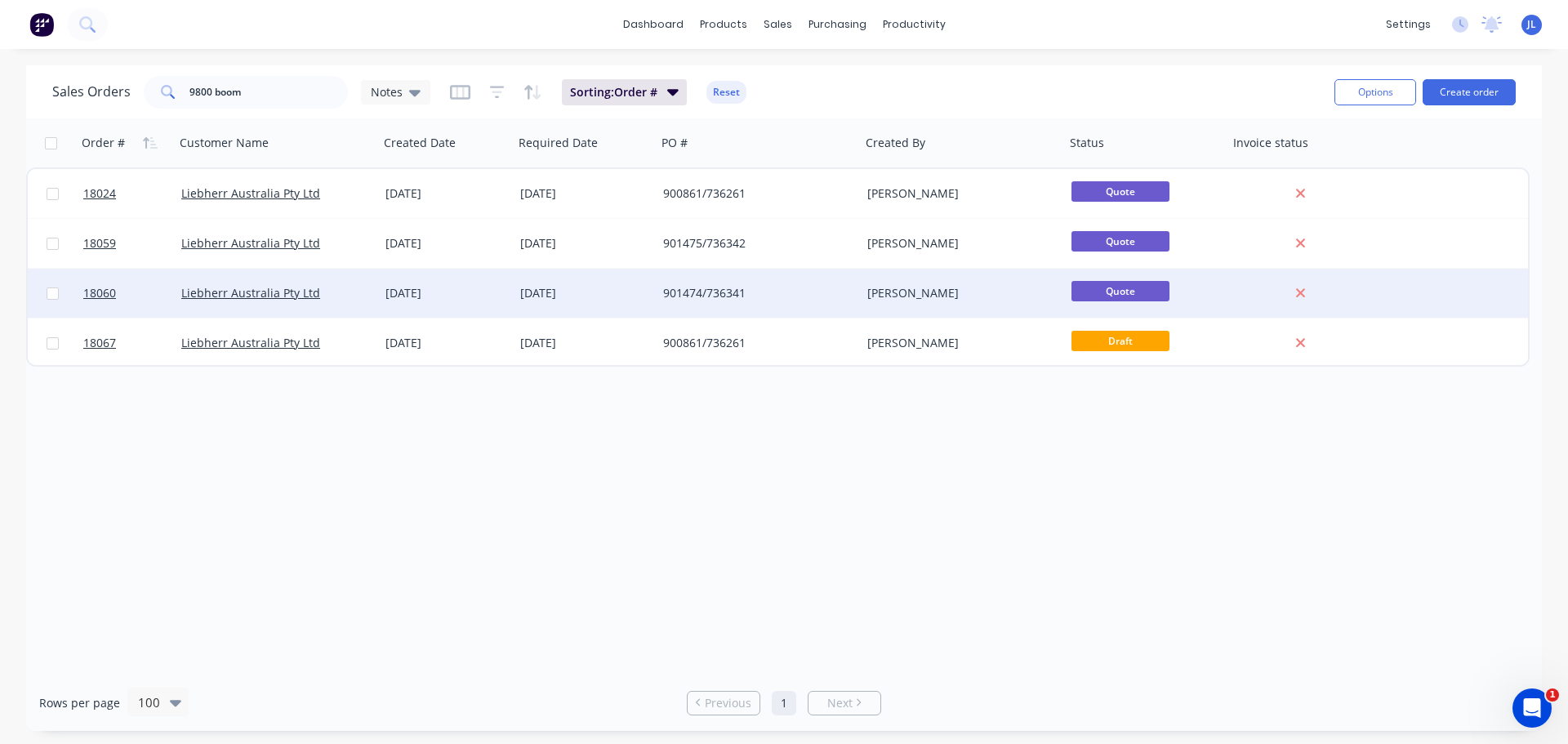
click at [732, 289] on div "901474/736341" at bounding box center [753, 293] width 181 height 16
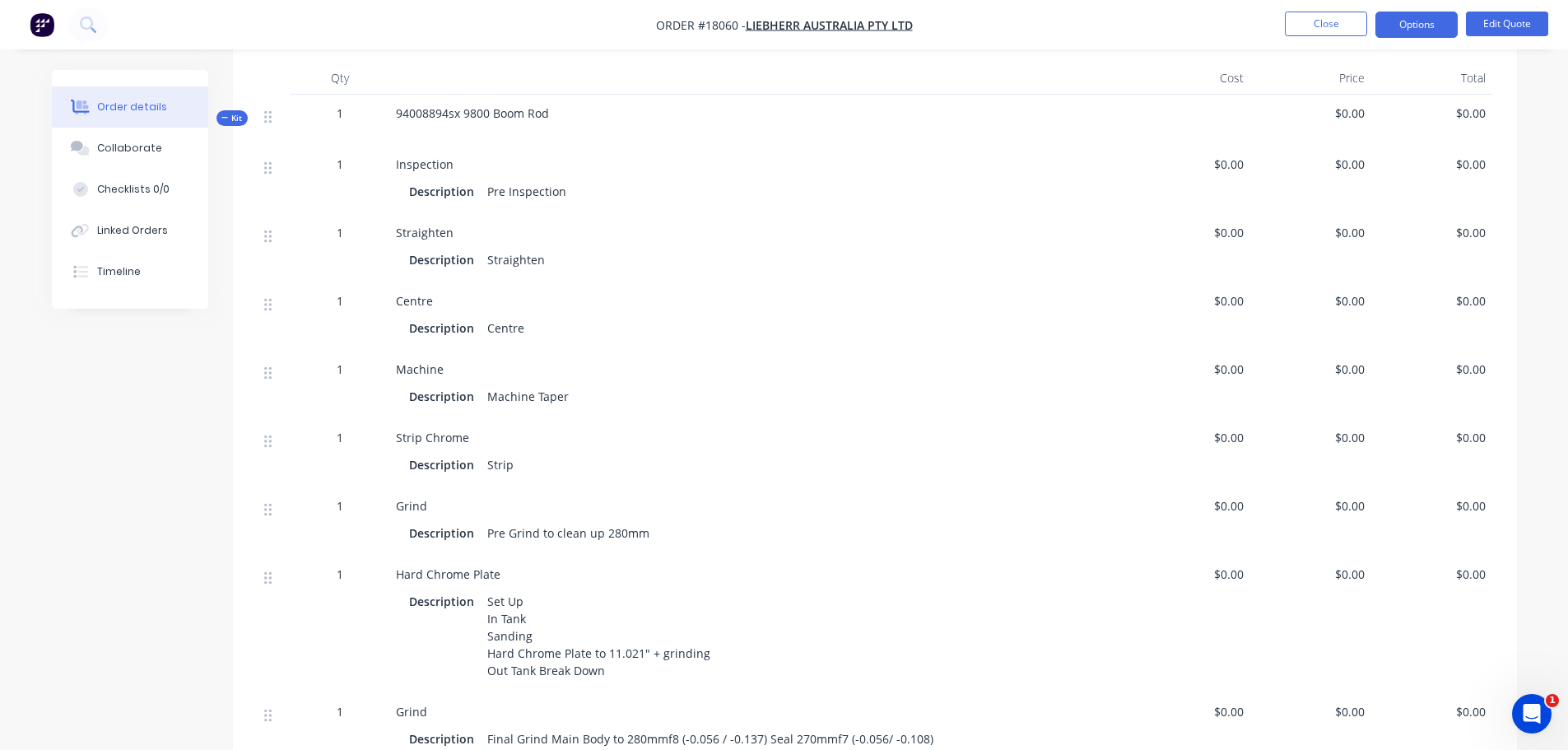
scroll to position [659, 0]
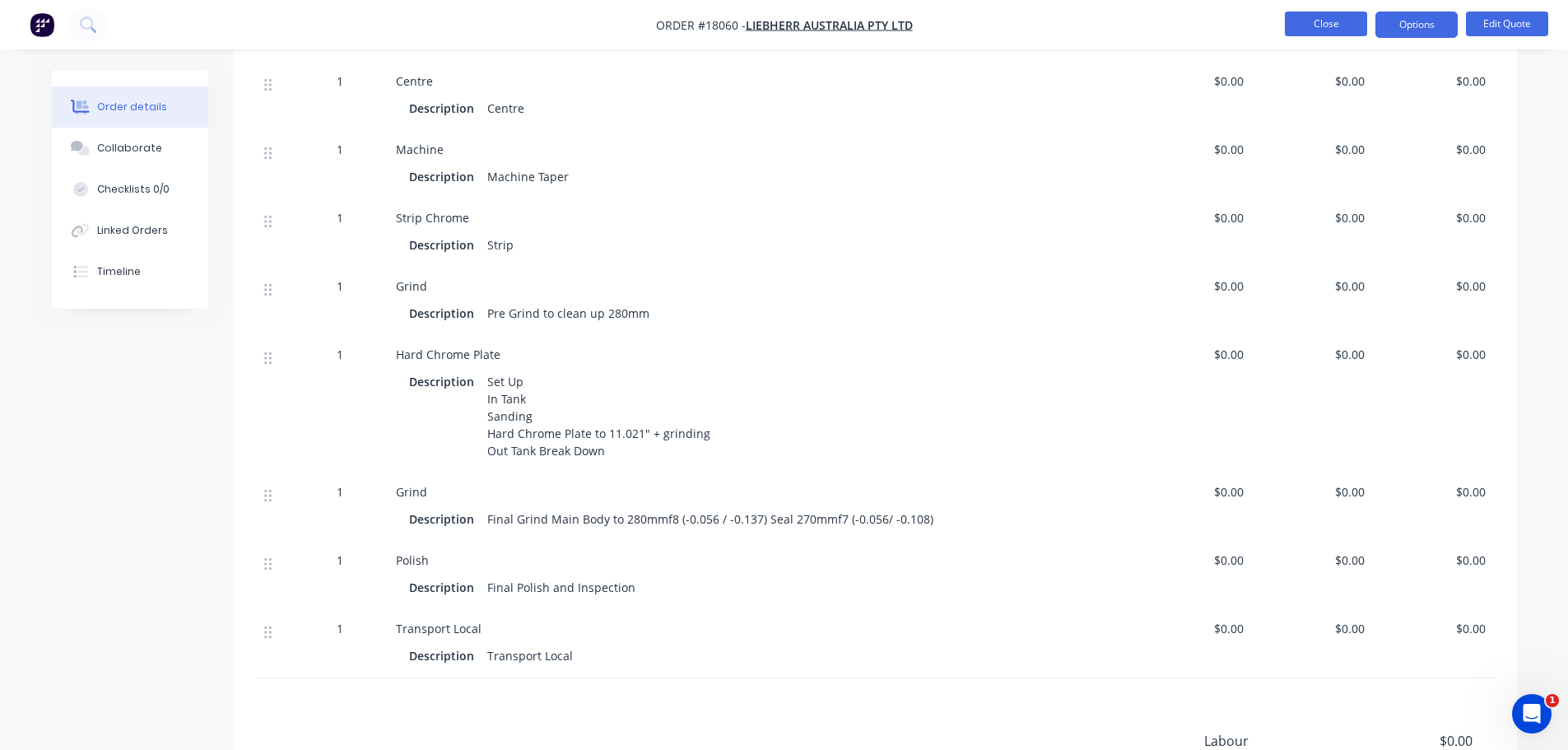
click at [1296, 30] on button "Close" at bounding box center [1326, 24] width 83 height 25
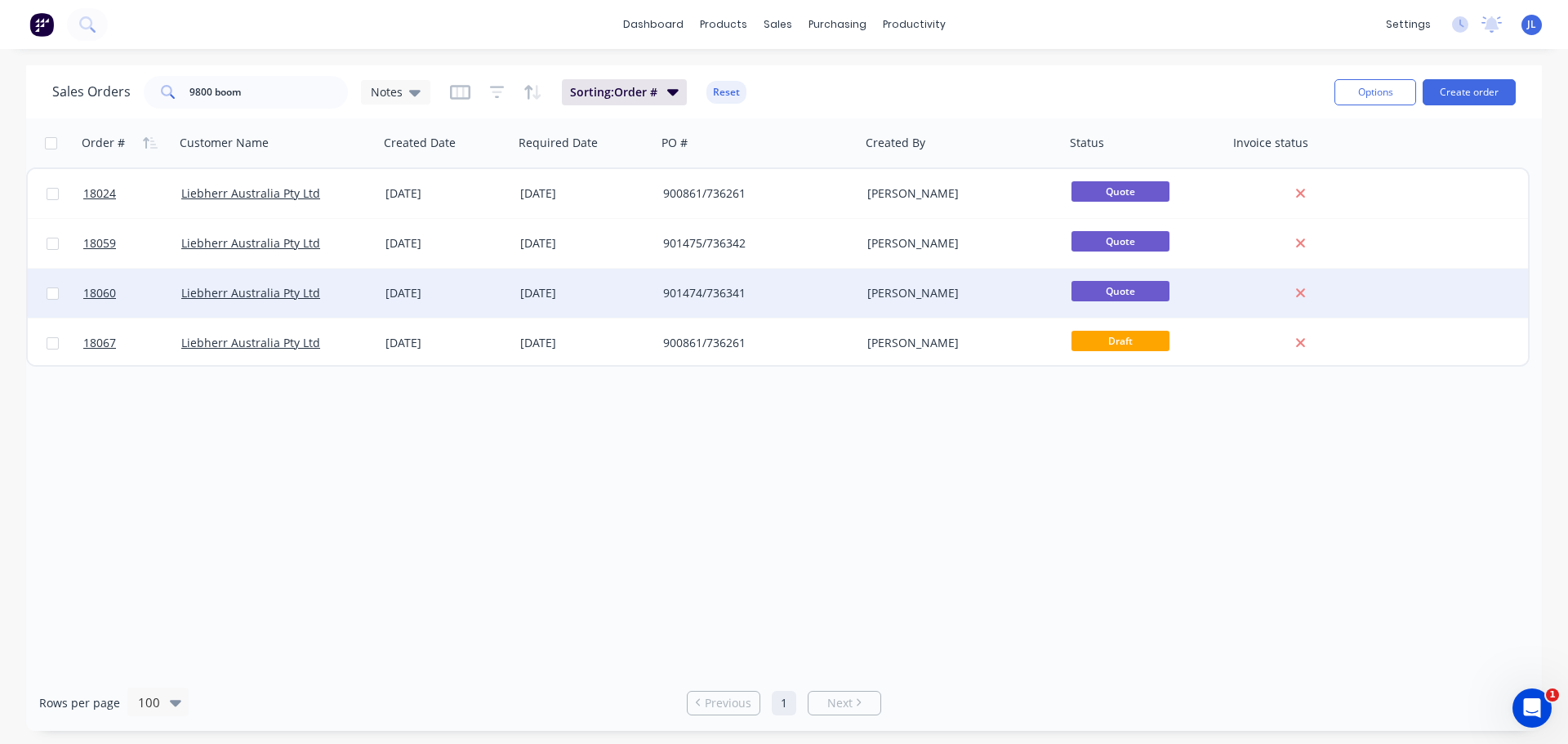
click at [745, 305] on div "901474/736341" at bounding box center [758, 293] width 204 height 49
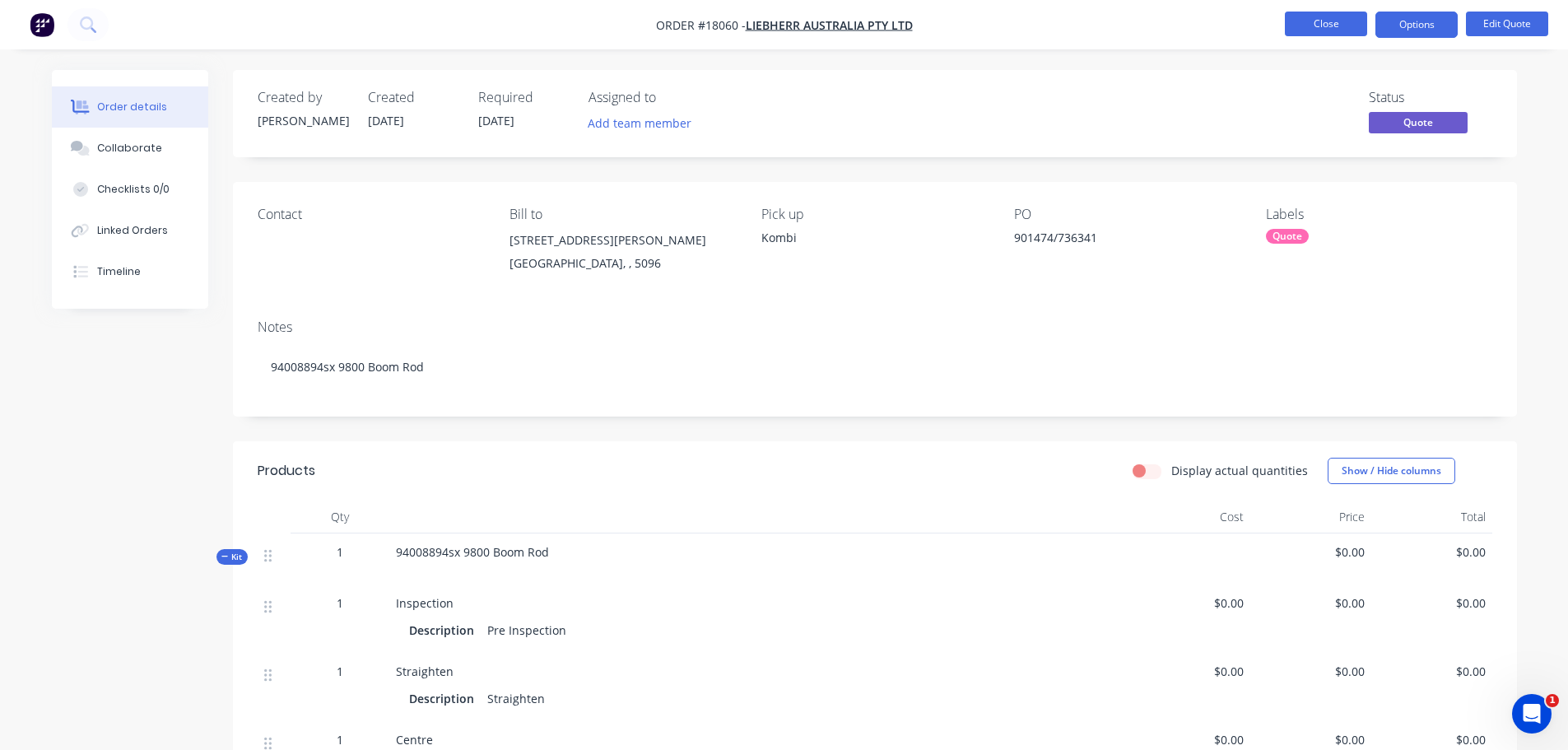
click at [1302, 31] on button "Close" at bounding box center [1326, 24] width 83 height 25
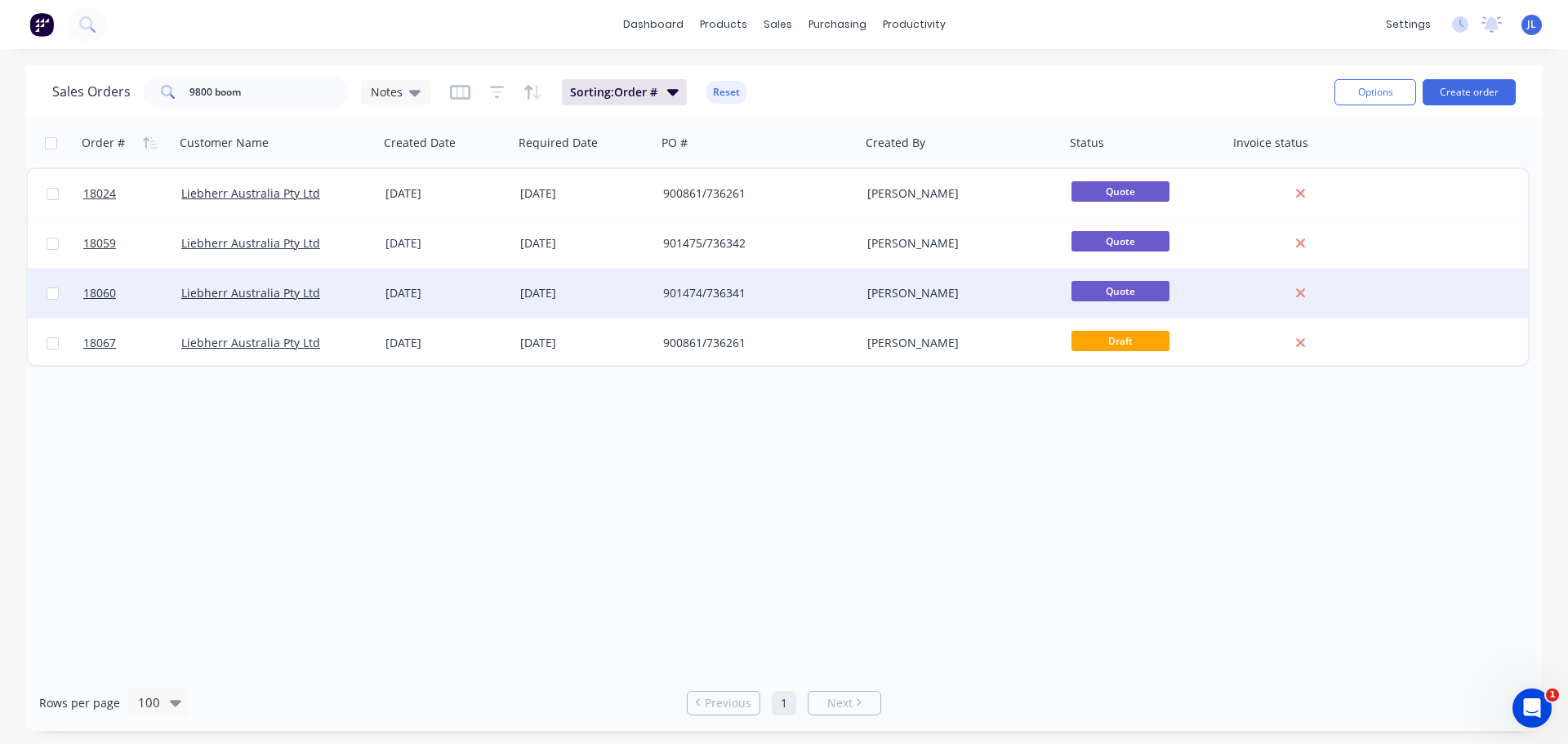
click at [577, 297] on div "[DATE]" at bounding box center [585, 293] width 130 height 16
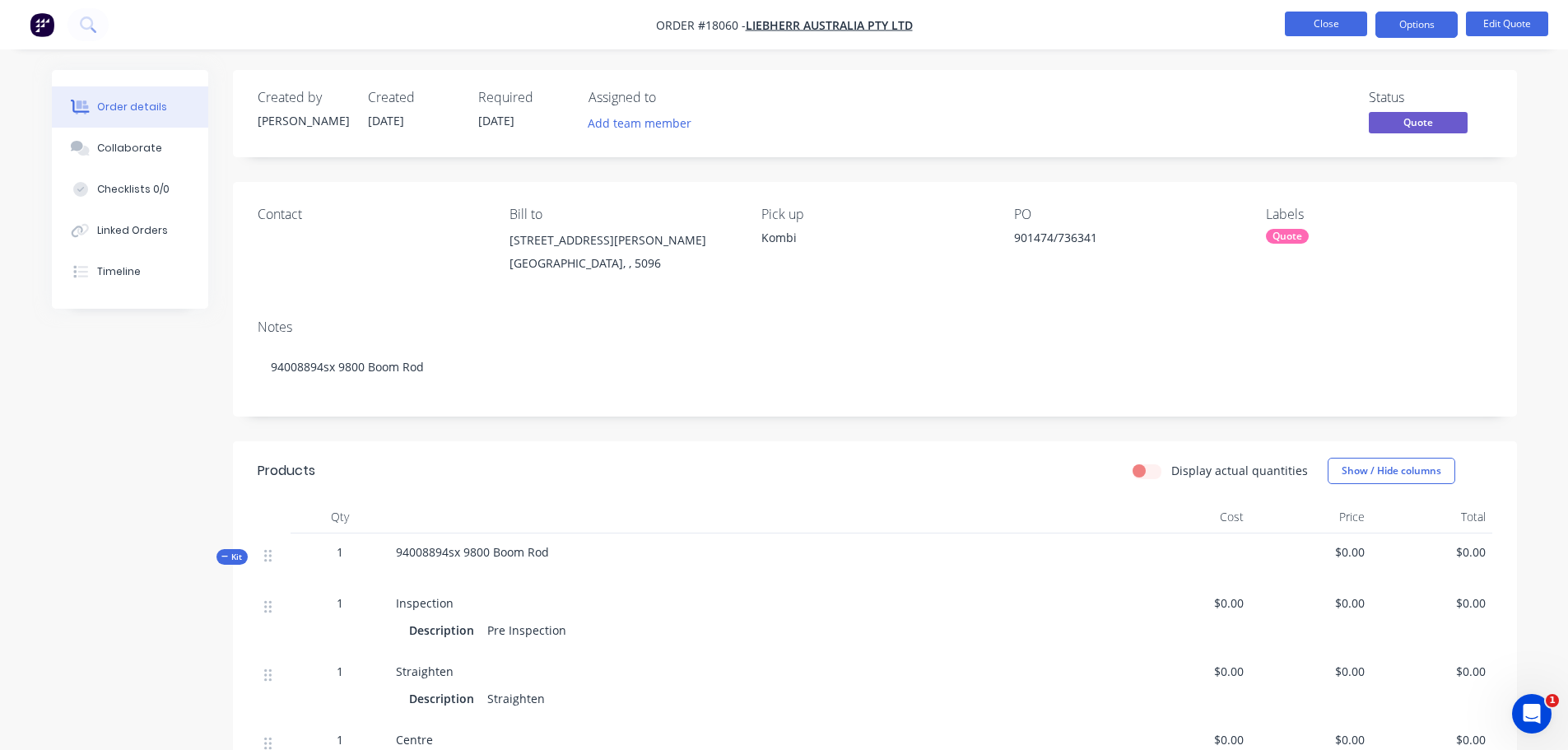
click at [1310, 28] on button "Close" at bounding box center [1326, 24] width 83 height 25
